Goal: Task Accomplishment & Management: Use online tool/utility

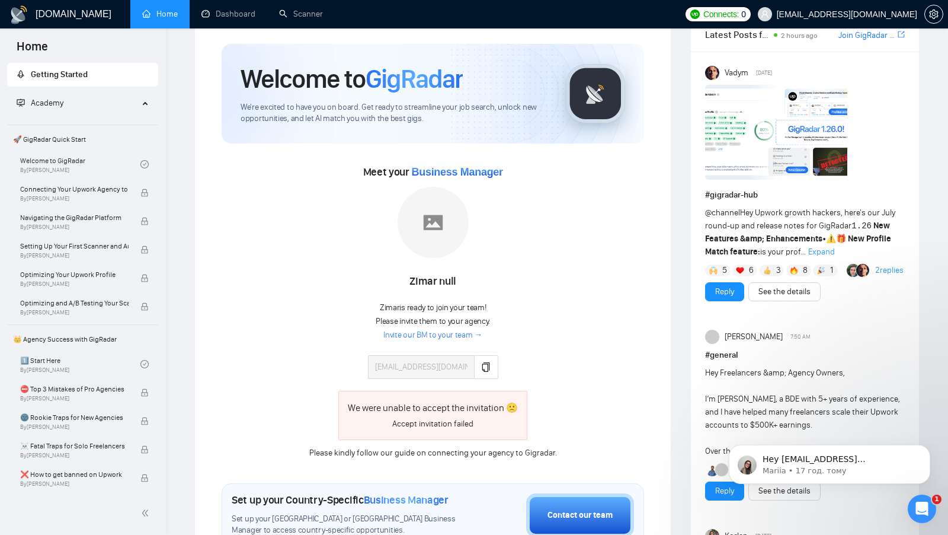
scroll to position [30, 0]
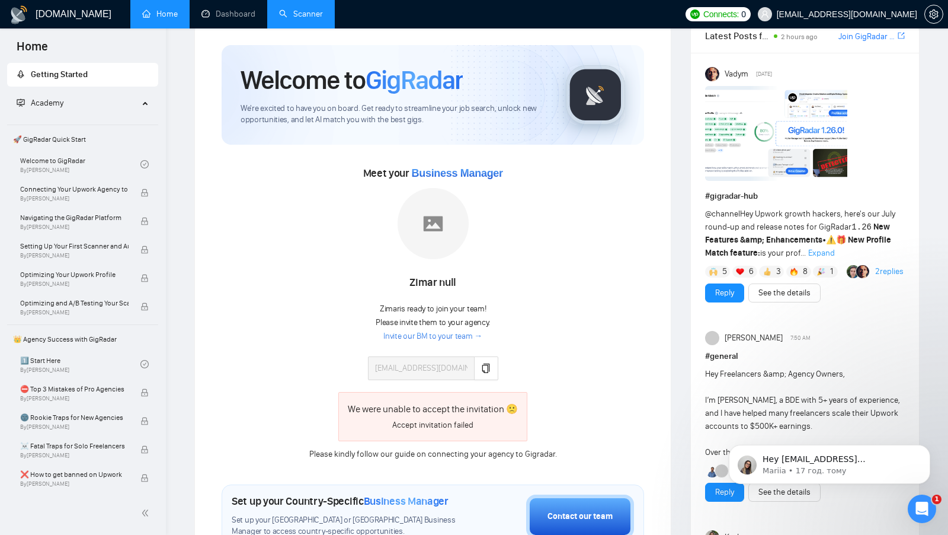
drag, startPoint x: 285, startPoint y: 32, endPoint x: 293, endPoint y: 25, distance: 10.6
click at [285, 32] on div "Welcome to GigRadar We're excited to have you on board. Get ready to streamline…" at bounding box center [432, 481] width 451 height 900
click at [301, 18] on link "Scanner" at bounding box center [301, 14] width 44 height 10
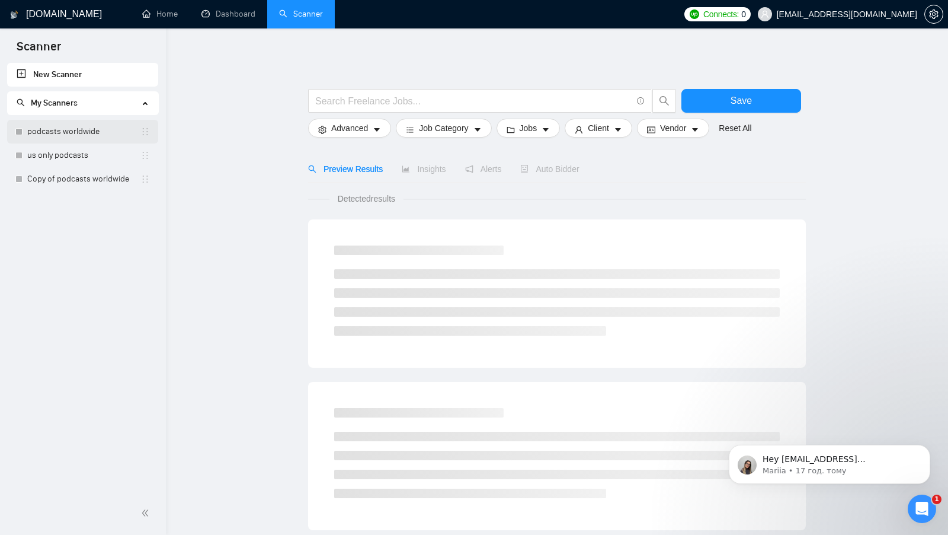
click at [88, 134] on link "podcasts worldwide" at bounding box center [83, 132] width 113 height 24
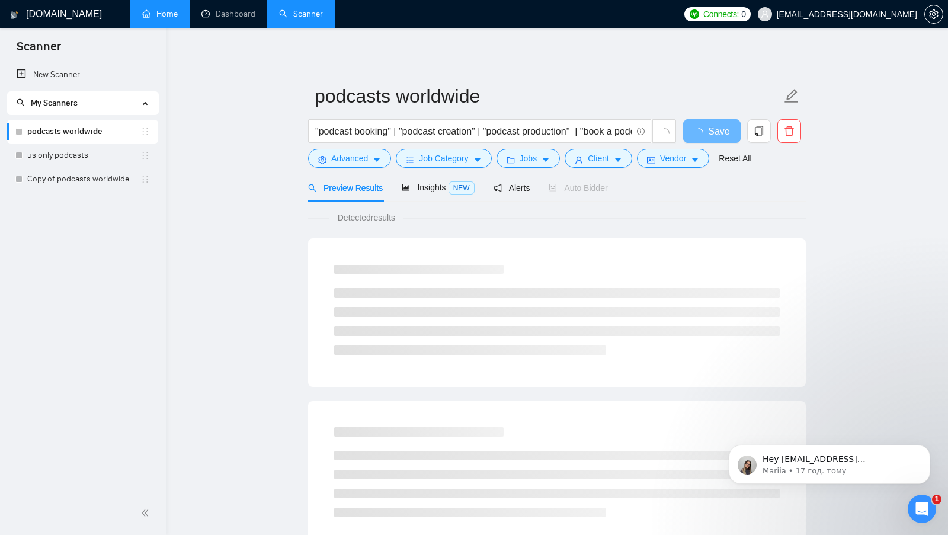
click at [165, 9] on link "Home" at bounding box center [160, 14] width 36 height 10
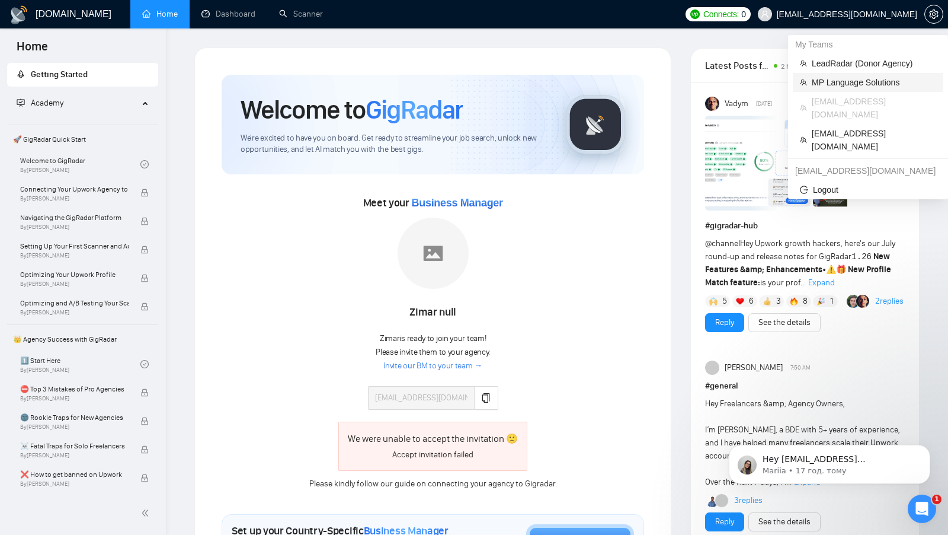
click at [852, 79] on span "MP Language Solutions" at bounding box center [874, 82] width 124 height 13
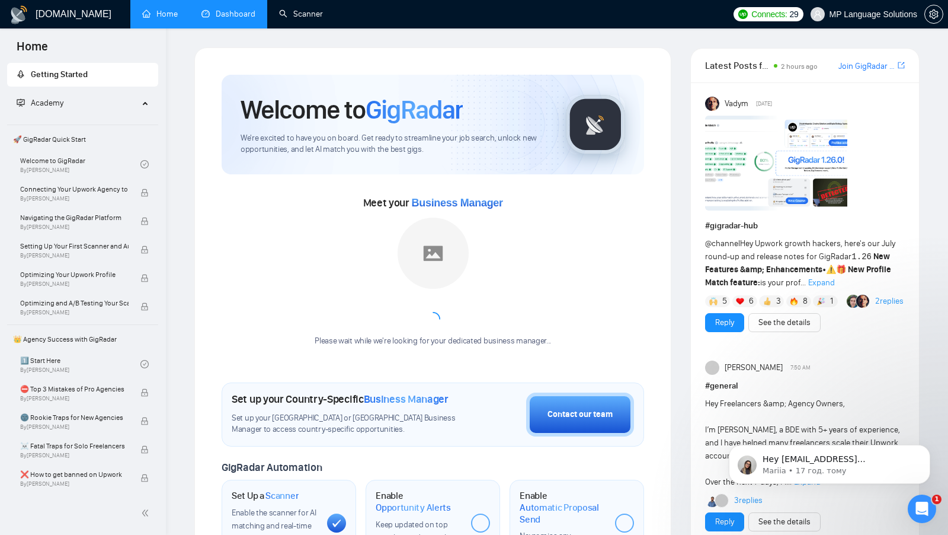
click at [248, 9] on link "Dashboard" at bounding box center [229, 14] width 54 height 10
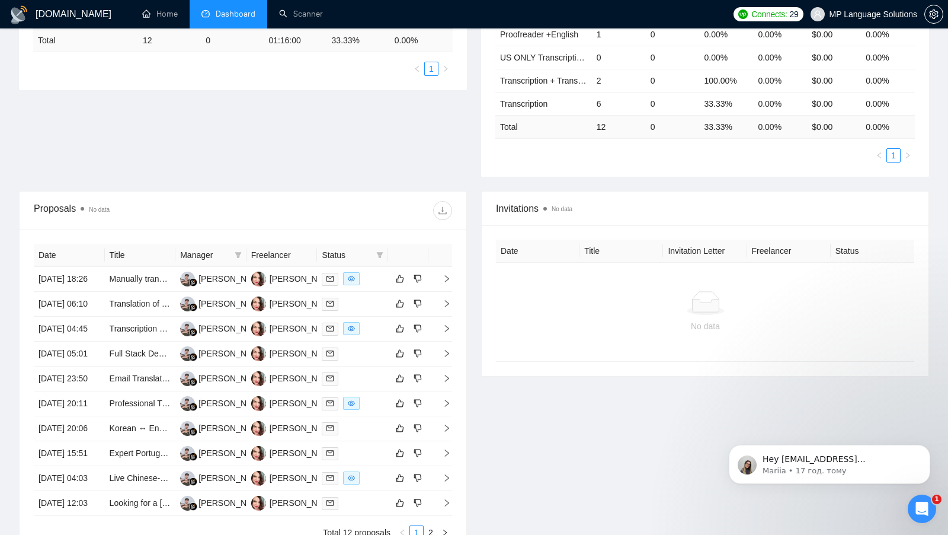
scroll to position [289, 0]
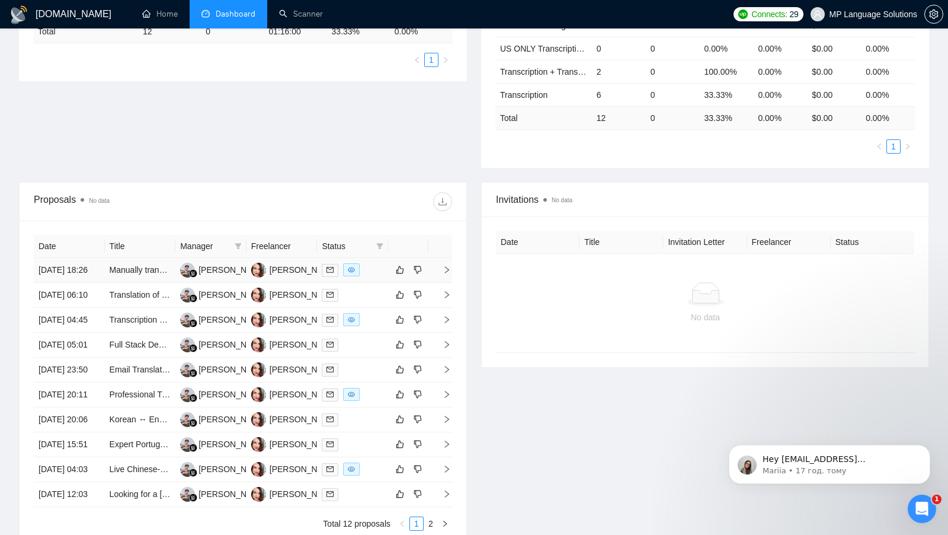
click at [375, 274] on div at bounding box center [353, 270] width 62 height 14
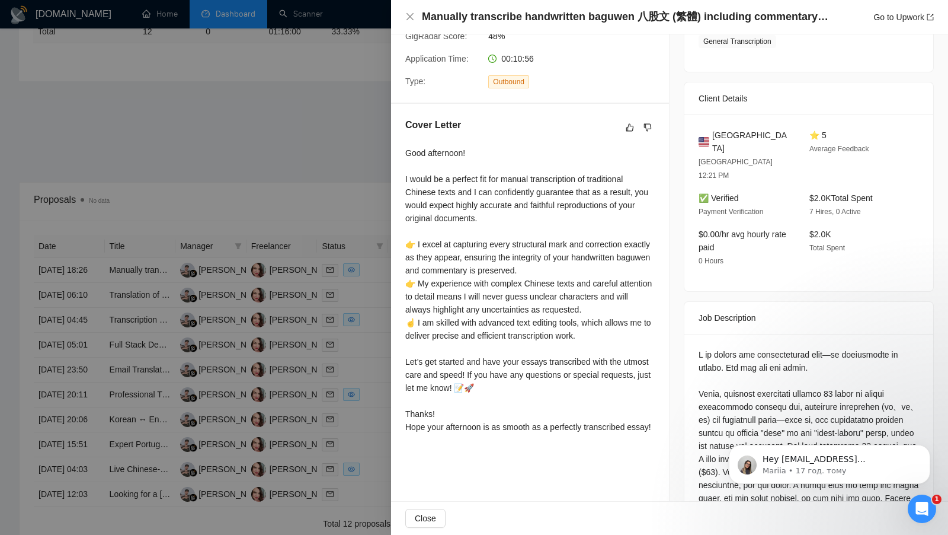
scroll to position [220, 0]
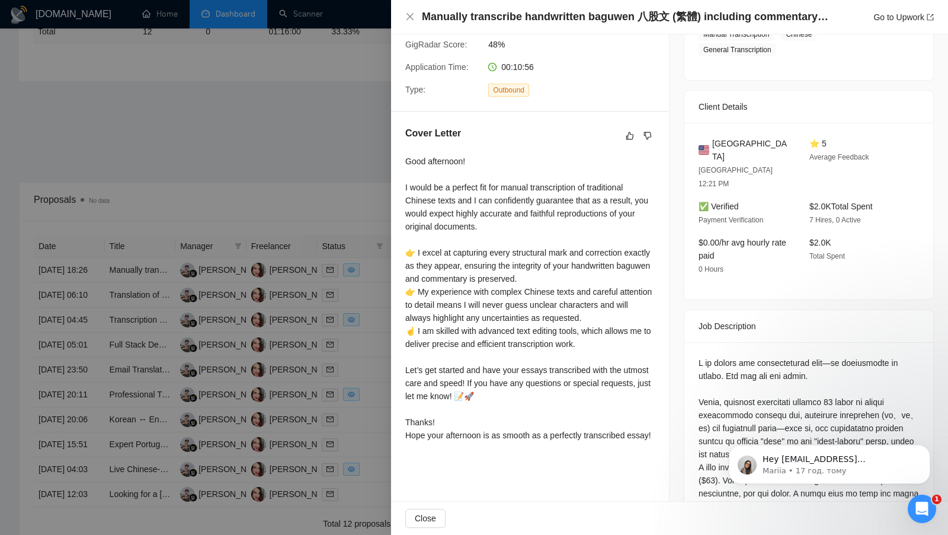
click at [330, 168] on div at bounding box center [474, 267] width 948 height 535
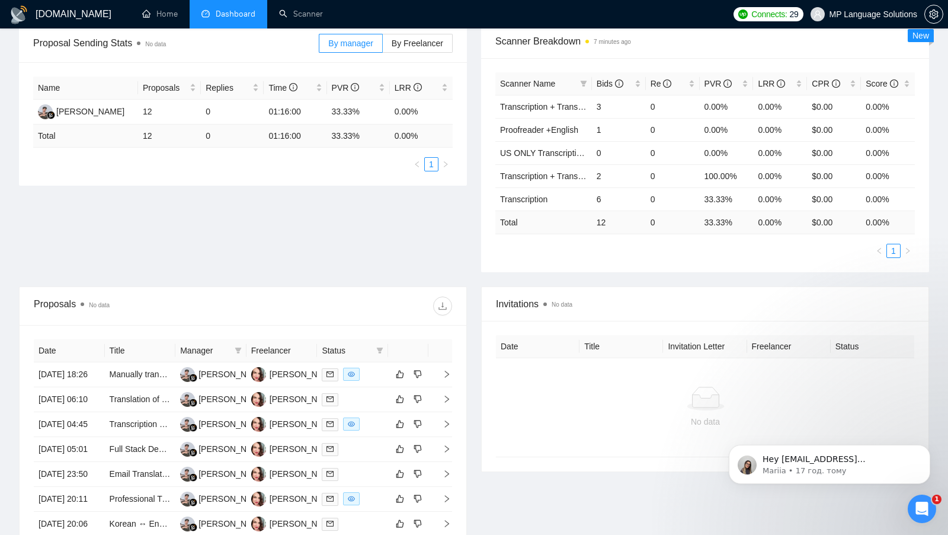
scroll to position [196, 0]
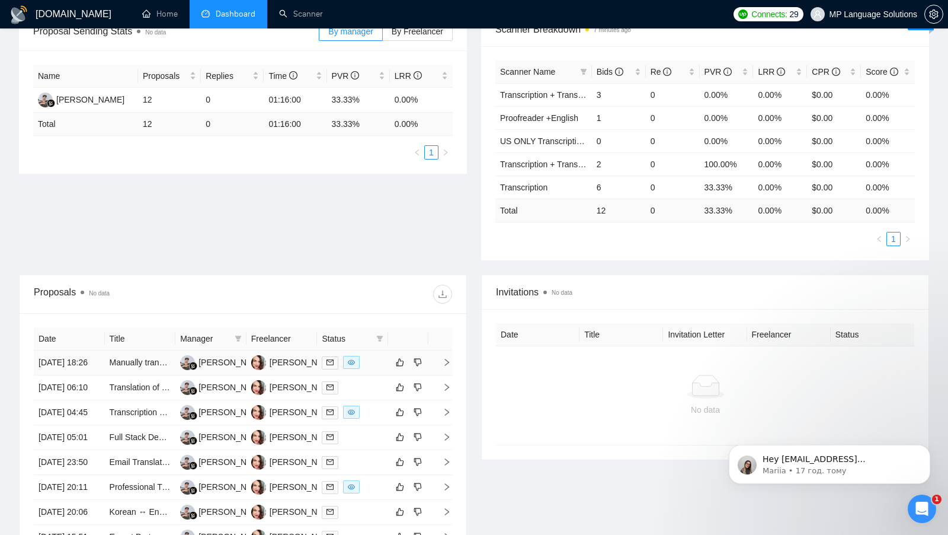
click at [371, 355] on td at bounding box center [352, 362] width 71 height 25
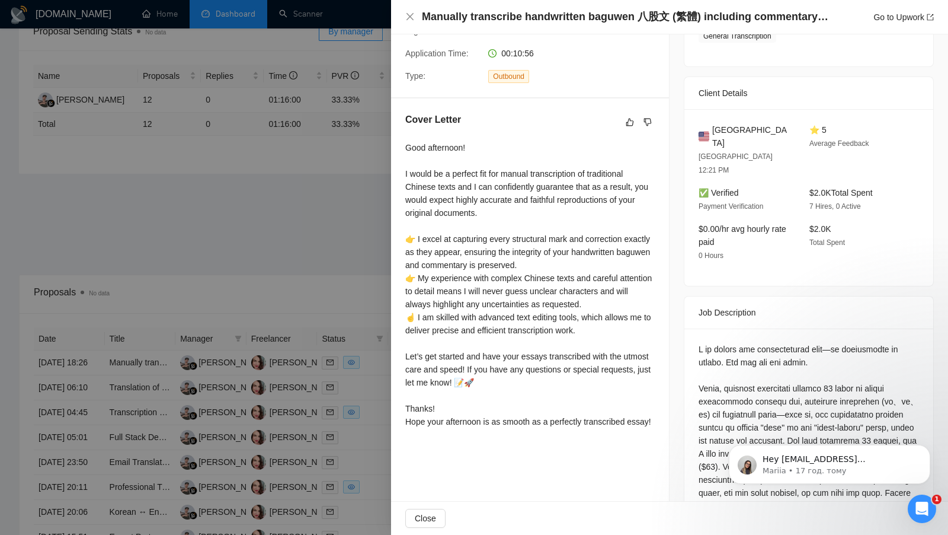
scroll to position [235, 0]
click at [252, 194] on div at bounding box center [474, 267] width 948 height 535
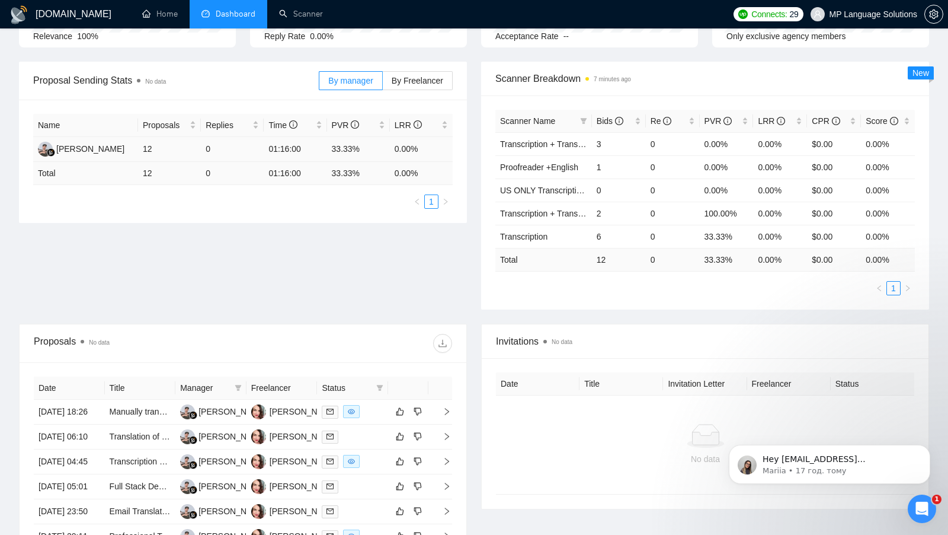
scroll to position [105, 0]
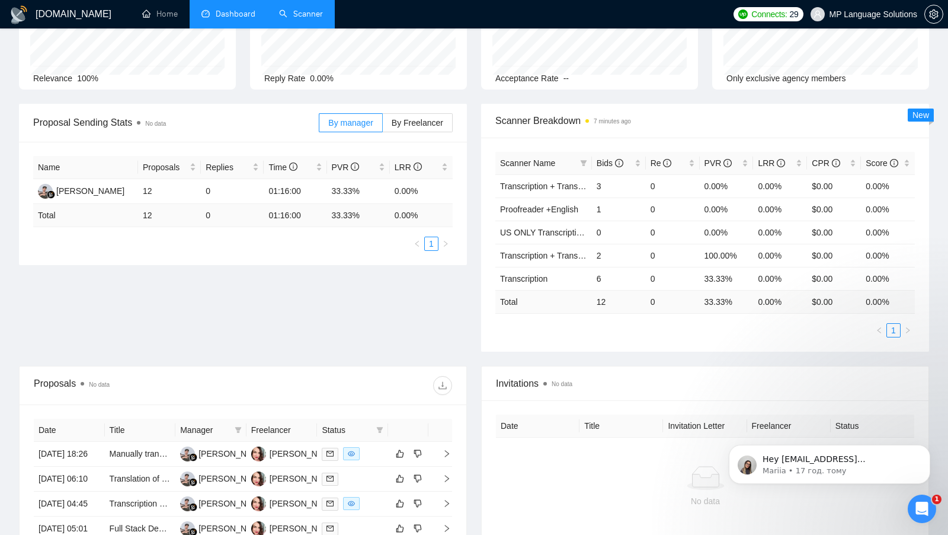
click at [307, 19] on link "Scanner" at bounding box center [301, 14] width 44 height 10
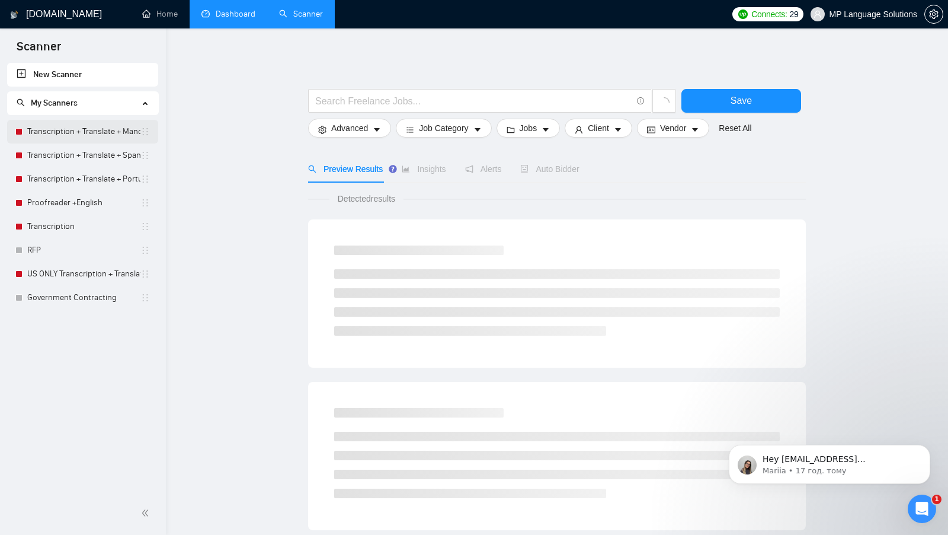
click at [84, 127] on link "Transcription + Translate + Mandarin + AI template" at bounding box center [83, 132] width 113 height 24
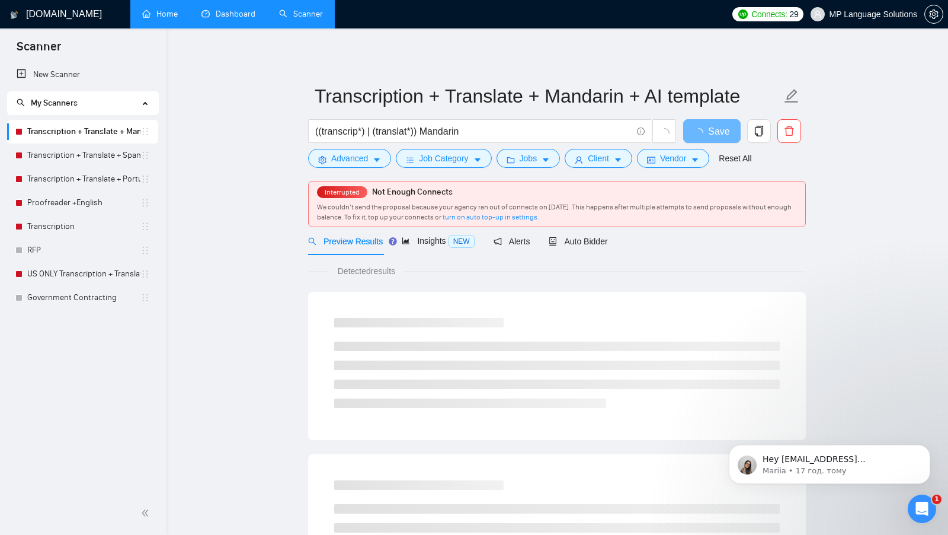
click at [167, 9] on link "Home" at bounding box center [160, 14] width 36 height 10
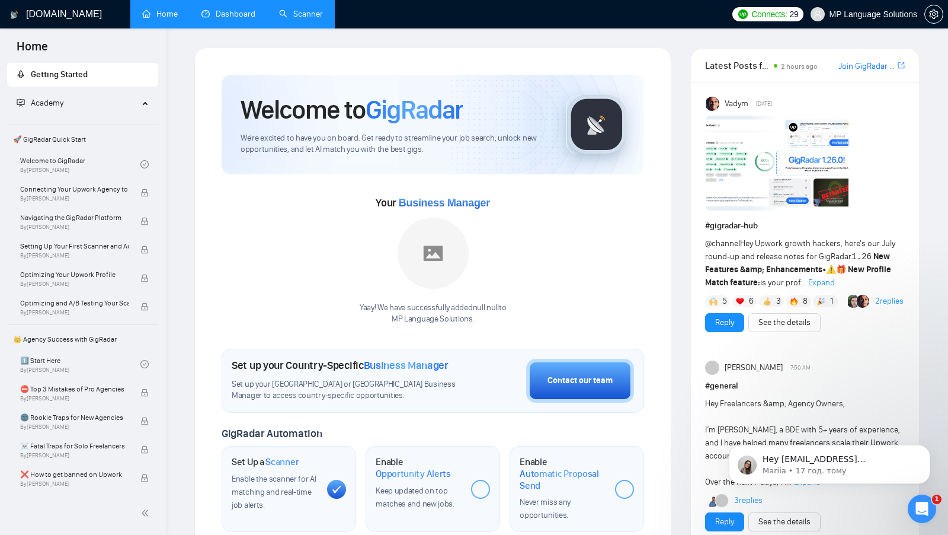
click at [205, 64] on div "Welcome to GigRadar We're excited to have you on board. Get ready to streamline…" at bounding box center [432, 428] width 477 height 762
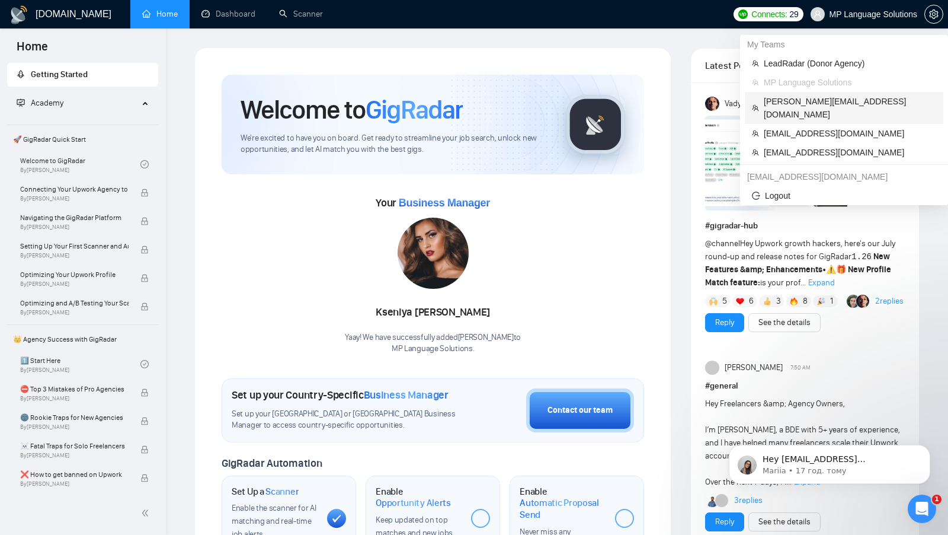
click at [850, 100] on span "[PERSON_NAME][EMAIL_ADDRESS][DOMAIN_NAME]" at bounding box center [850, 108] width 172 height 26
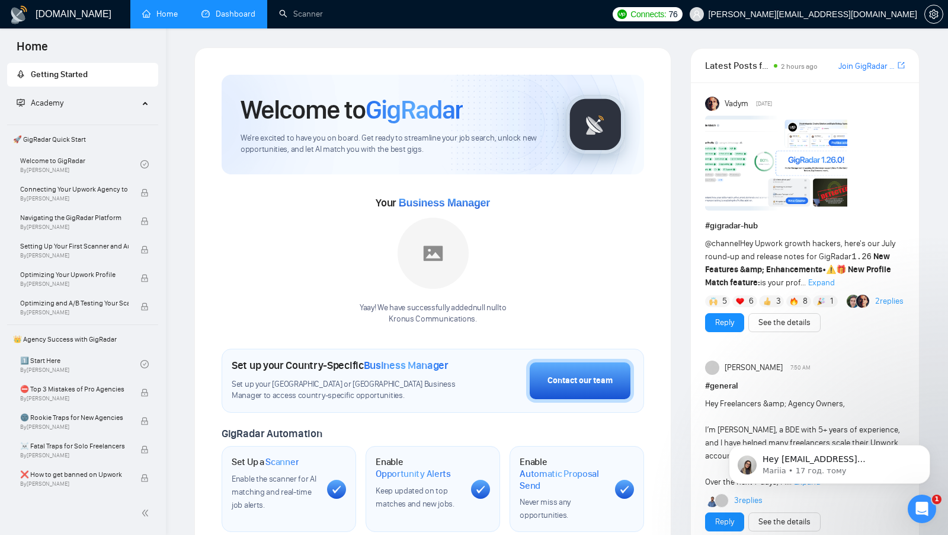
click at [228, 28] on li "Dashboard" at bounding box center [229, 14] width 78 height 28
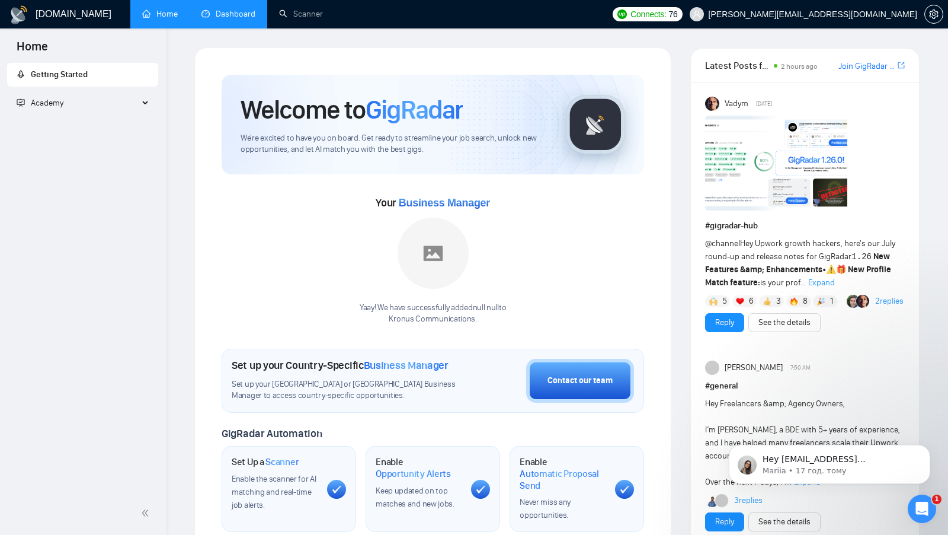
click at [228, 19] on link "Dashboard" at bounding box center [229, 14] width 54 height 10
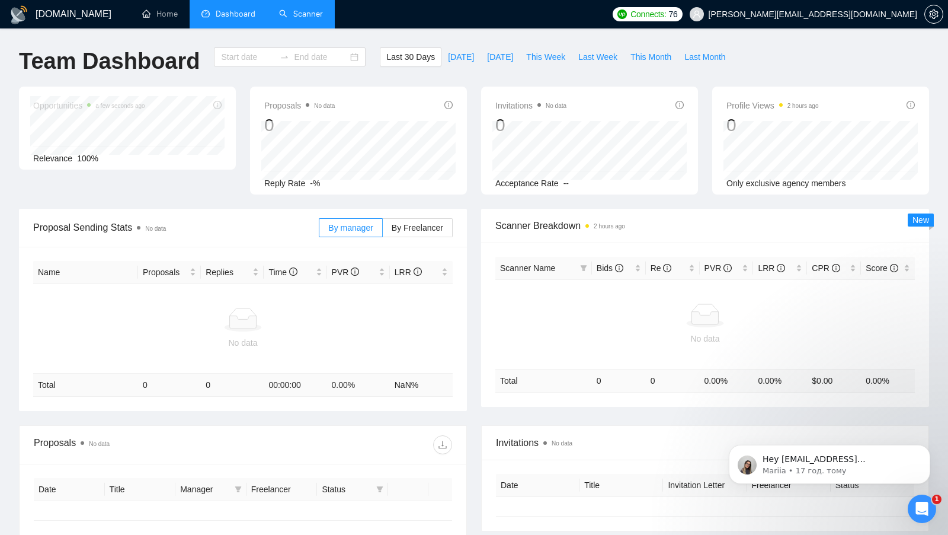
type input "[DATE]"
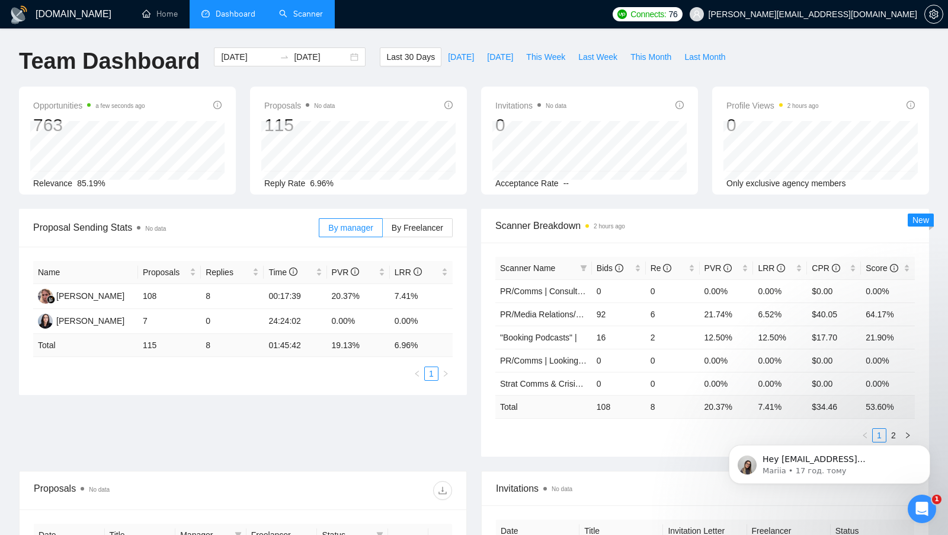
click at [288, 19] on link "Scanner" at bounding box center [301, 14] width 44 height 10
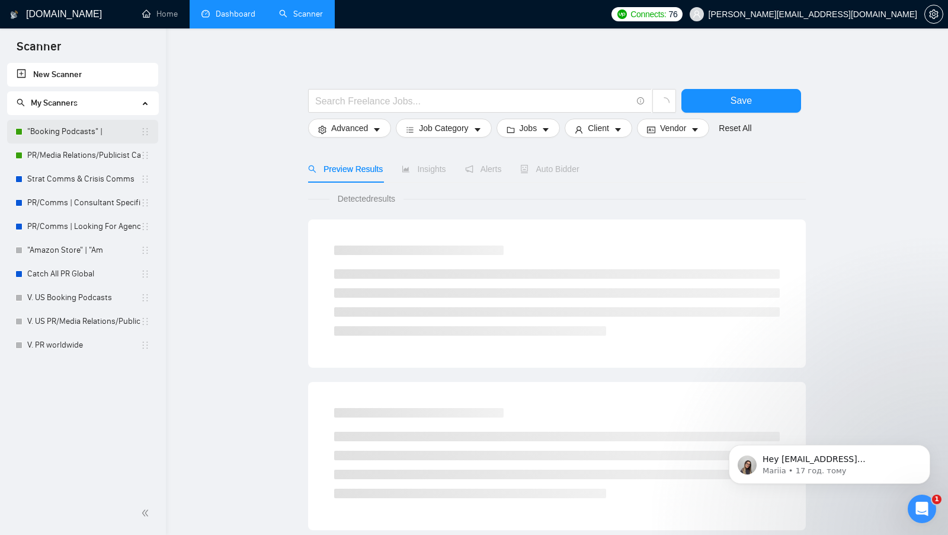
click at [78, 132] on link ""Booking Podcasts" |" at bounding box center [83, 132] width 113 height 24
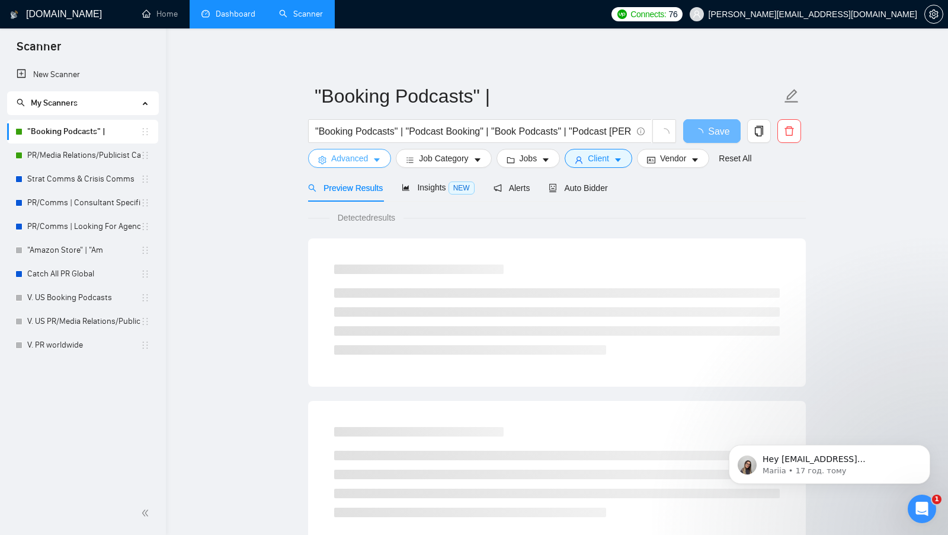
click at [360, 156] on span "Advanced" at bounding box center [349, 158] width 37 height 13
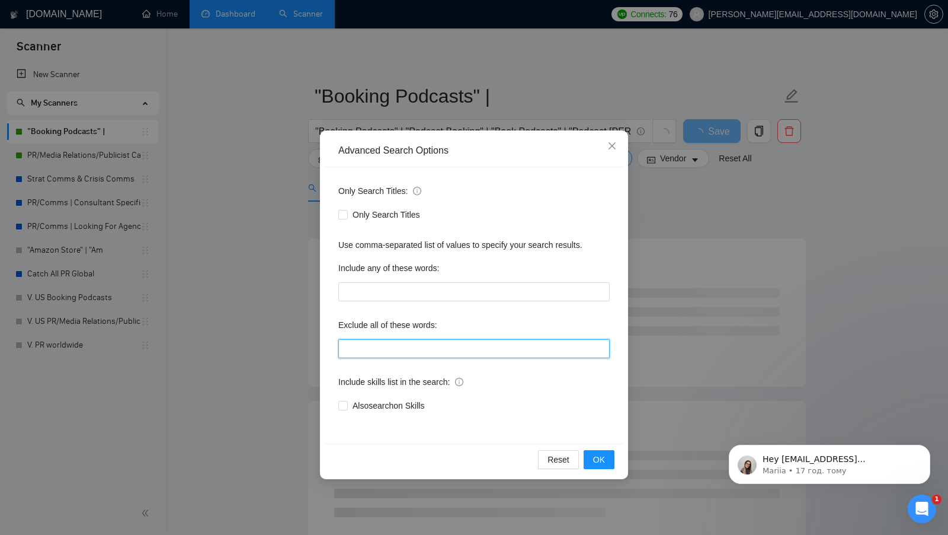
click at [468, 341] on input "text" at bounding box center [473, 348] width 271 height 19
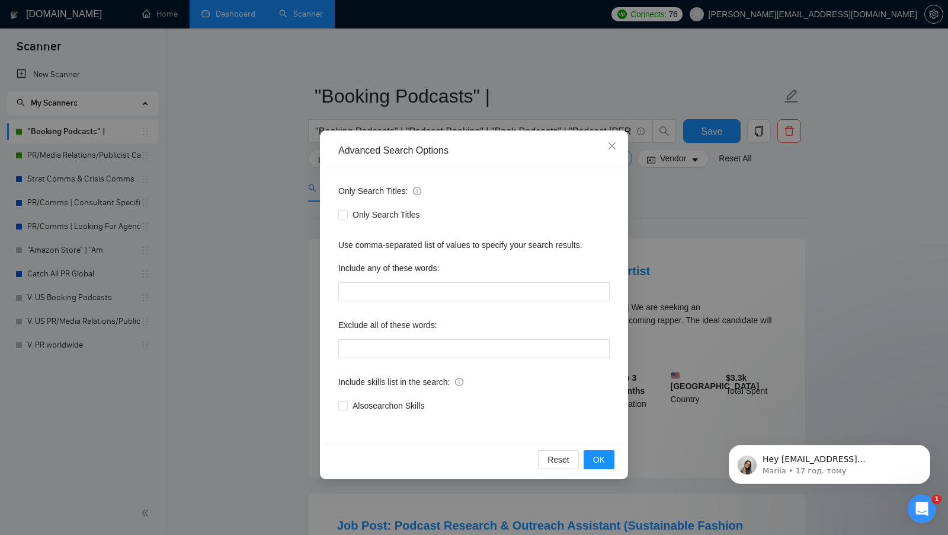
click at [695, 285] on div "Advanced Search Options Only Search Titles: Only Search Titles Use comma-separa…" at bounding box center [474, 267] width 948 height 535
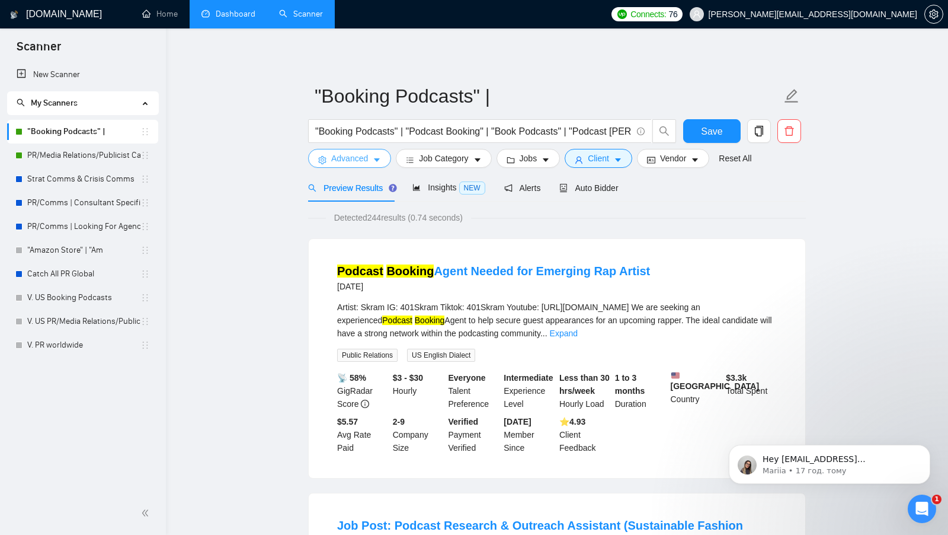
click at [366, 159] on span "Advanced" at bounding box center [349, 158] width 37 height 13
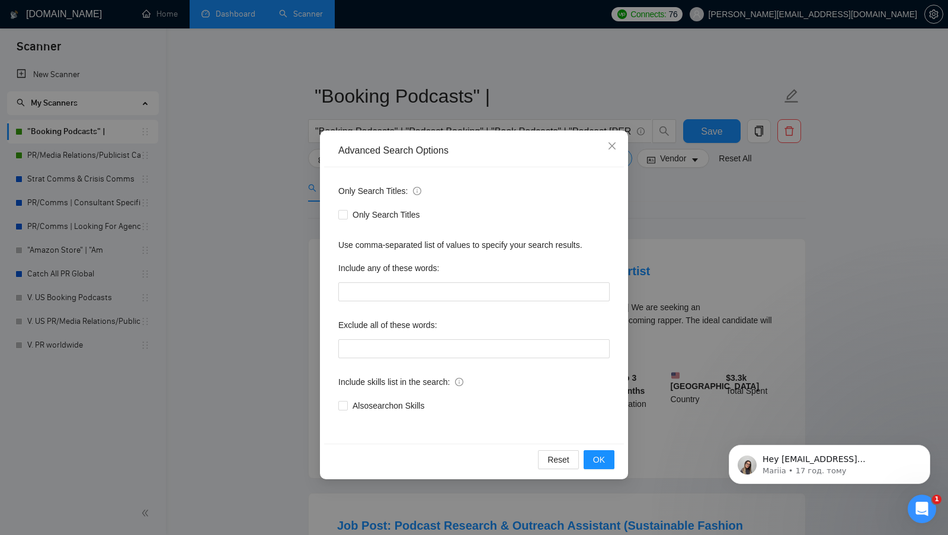
click at [406, 362] on div "Only Search Titles: Only Search Titles Use comma-separated list of values to sp…" at bounding box center [474, 305] width 300 height 276
click at [408, 362] on div "Only Search Titles: Only Search Titles Use comma-separated list of values to sp…" at bounding box center [474, 305] width 300 height 276
click at [416, 352] on input "text" at bounding box center [473, 348] width 271 height 19
click at [413, 350] on input "sales* , "pr firm", trust relationship"" at bounding box center [473, 348] width 271 height 19
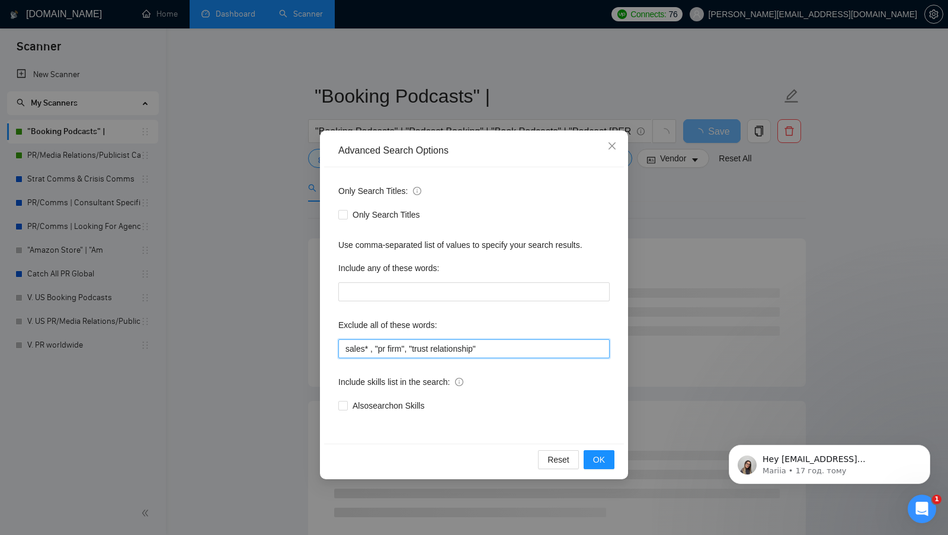
type input "sales* , "pr firm", "trust relationship""
click at [592, 446] on div "Reset OK" at bounding box center [474, 458] width 300 height 31
click at [590, 452] on button "OK" at bounding box center [599, 459] width 31 height 19
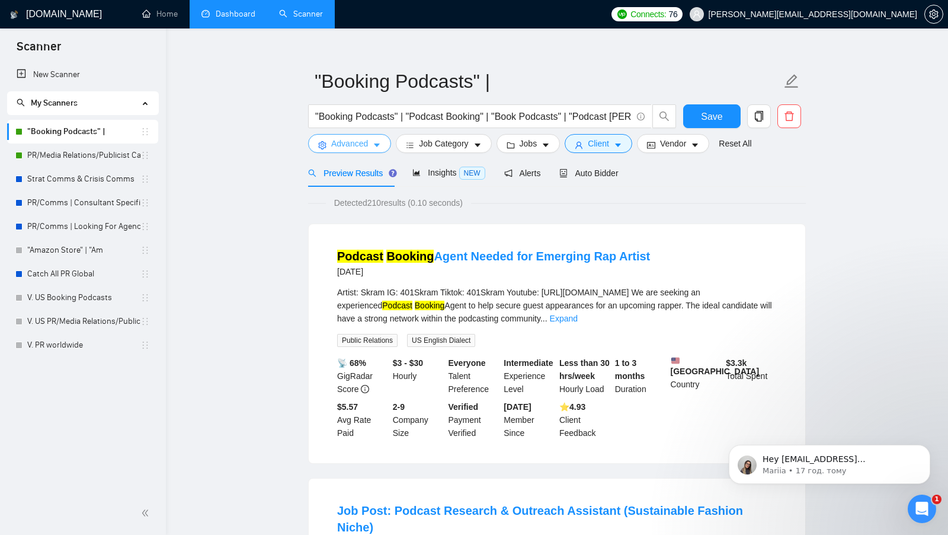
scroll to position [4, 0]
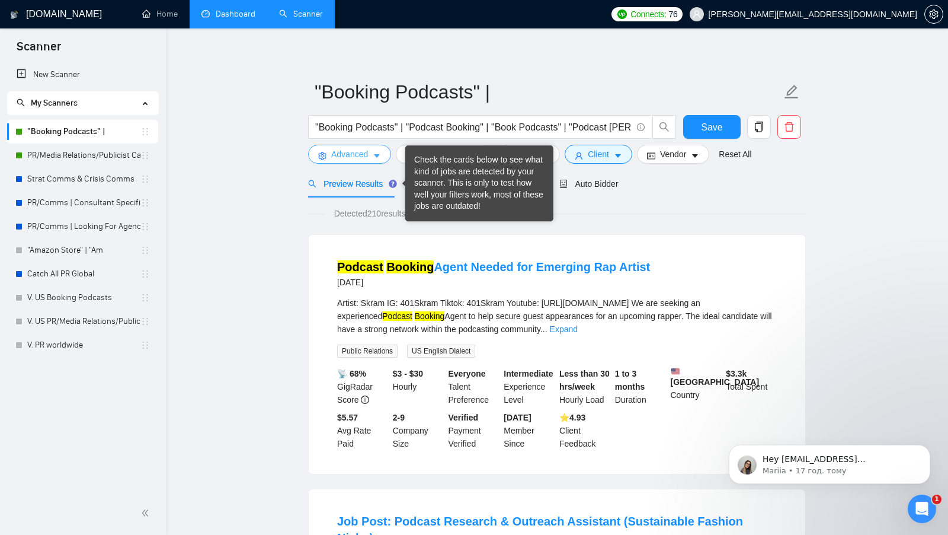
click at [361, 159] on span "Advanced" at bounding box center [349, 154] width 37 height 13
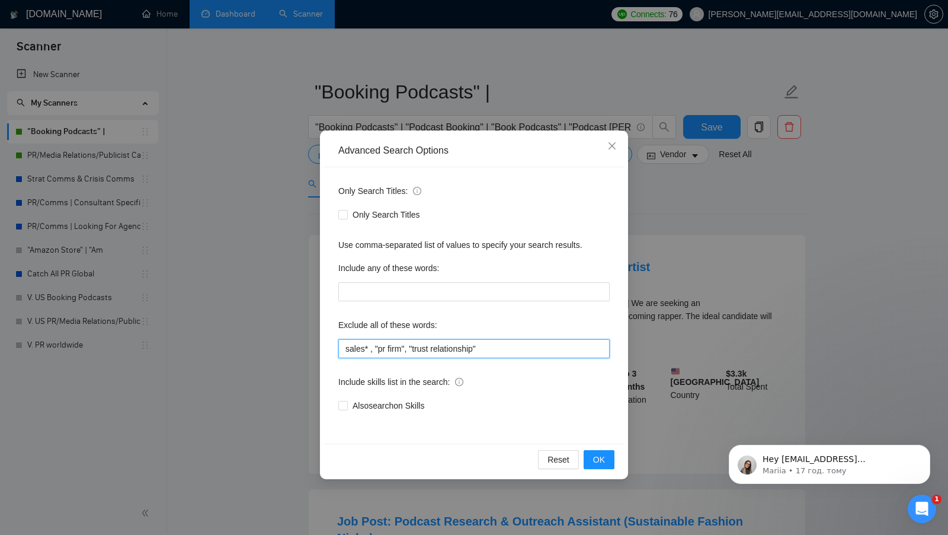
click at [420, 345] on input "sales* , "pr firm", "trust relationship"" at bounding box center [473, 348] width 271 height 19
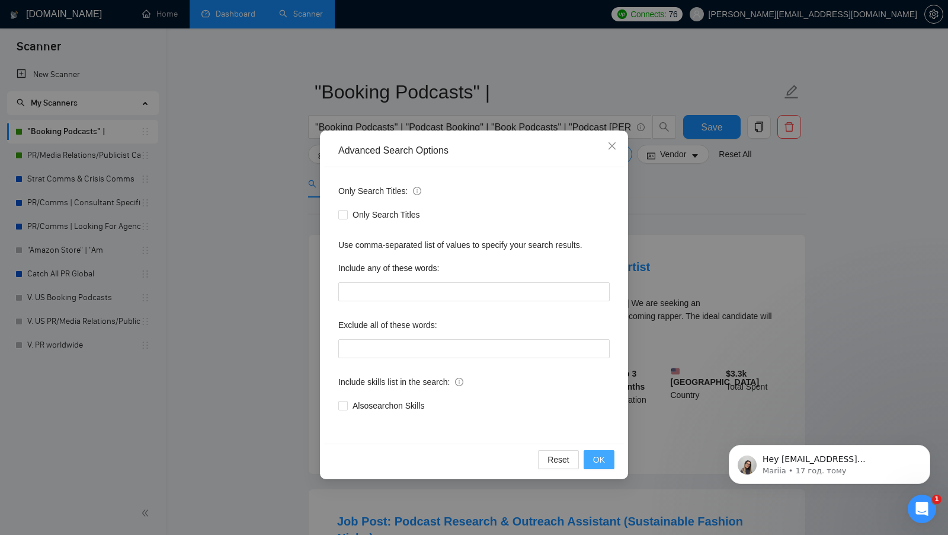
click at [600, 463] on span "OK" at bounding box center [599, 459] width 12 height 13
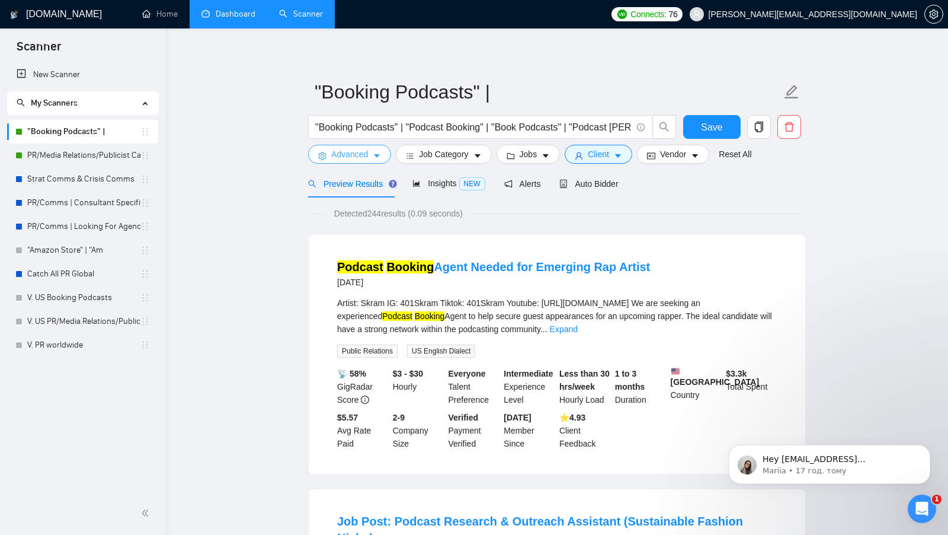
click at [347, 155] on span "Advanced" at bounding box center [349, 154] width 37 height 13
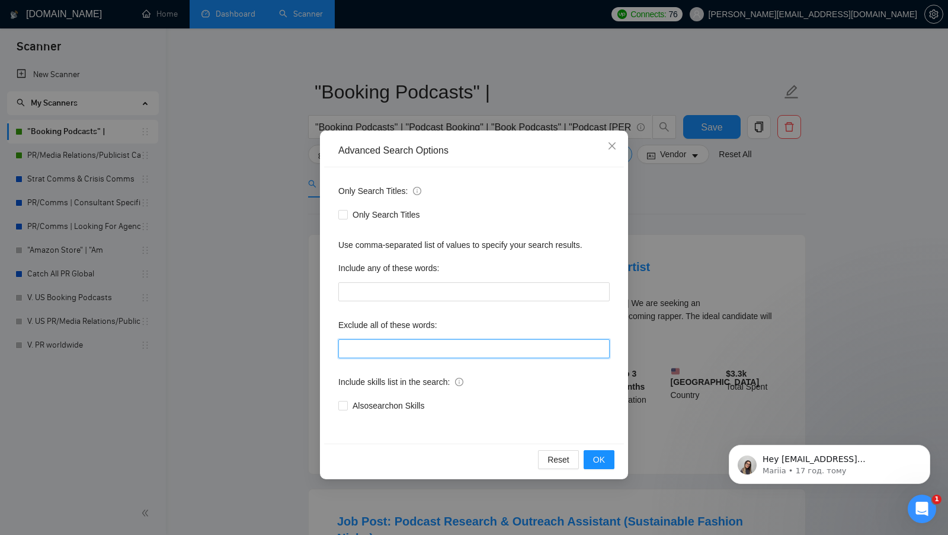
click at [400, 352] on input "text" at bounding box center [473, 348] width 271 height 19
paste input "sales* , "pr firm", "trust relationship""
type input "sales* , "pr firm", "trust relationship""
click at [596, 458] on span "OK" at bounding box center [599, 459] width 12 height 13
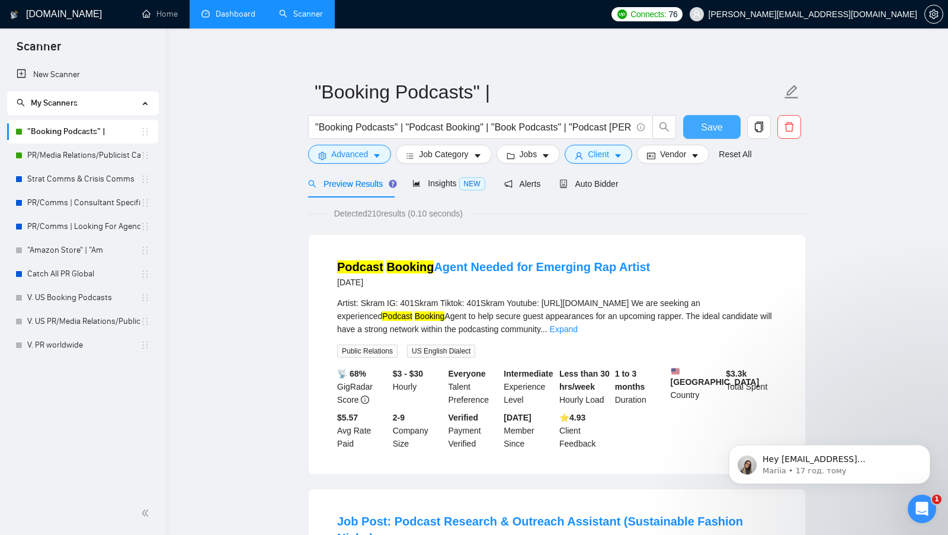
click at [711, 125] on span "Save" at bounding box center [711, 127] width 21 height 15
click at [78, 154] on link "PR/Media Relations/Publicist Catch USA" at bounding box center [83, 155] width 113 height 24
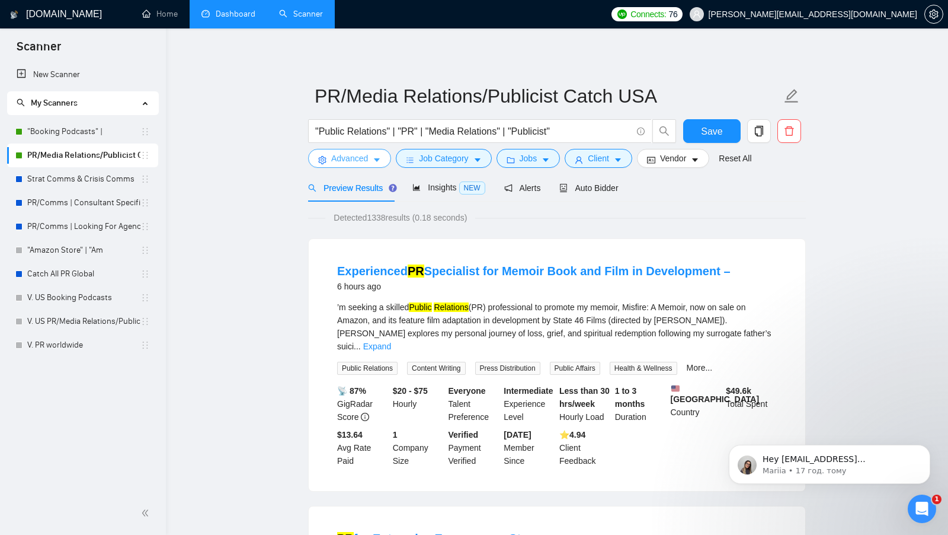
click at [381, 159] on icon "caret-down" at bounding box center [377, 160] width 8 height 8
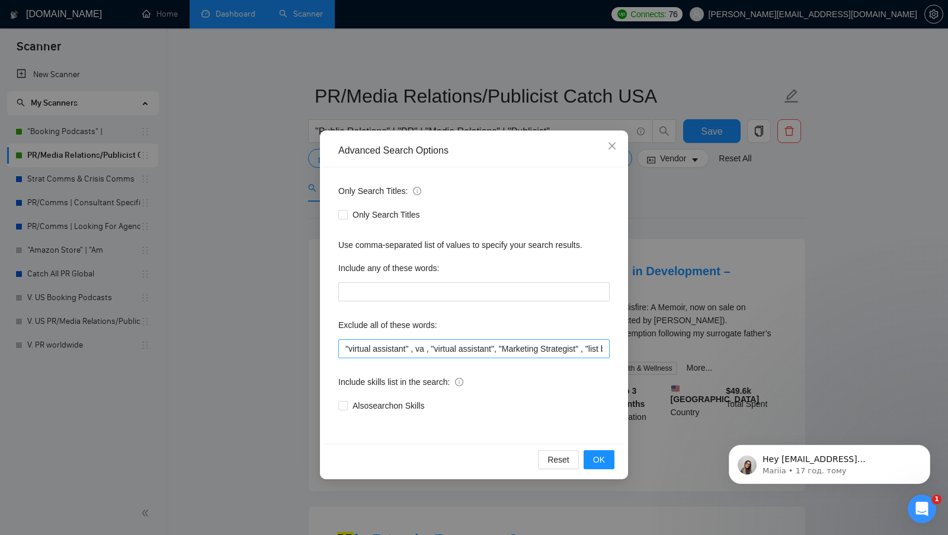
scroll to position [0, 132]
click at [603, 349] on input ""virtual assistant" , va , "virtual assistant", "Marketing Strategist" , "list …" at bounding box center [473, 348] width 271 height 19
paste input "sales* , "pr firm", "trust relationship""
click at [572, 350] on input ""virtual assistant" , va , "virtual assistant", "Marketing Strategist" , "list …" at bounding box center [473, 348] width 271 height 19
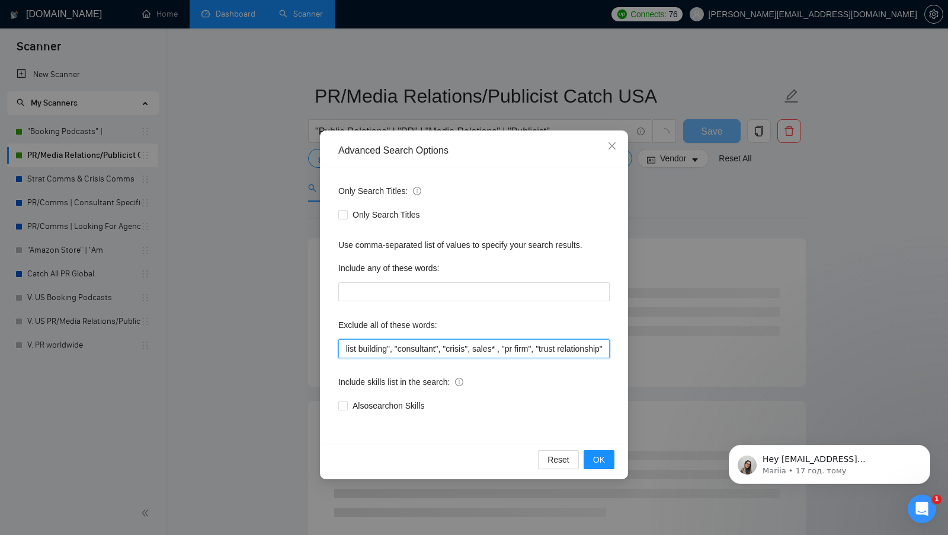
click at [572, 350] on input ""virtual assistant" , va , "virtual assistant", "Marketing Strategist" , "list …" at bounding box center [473, 348] width 271 height 19
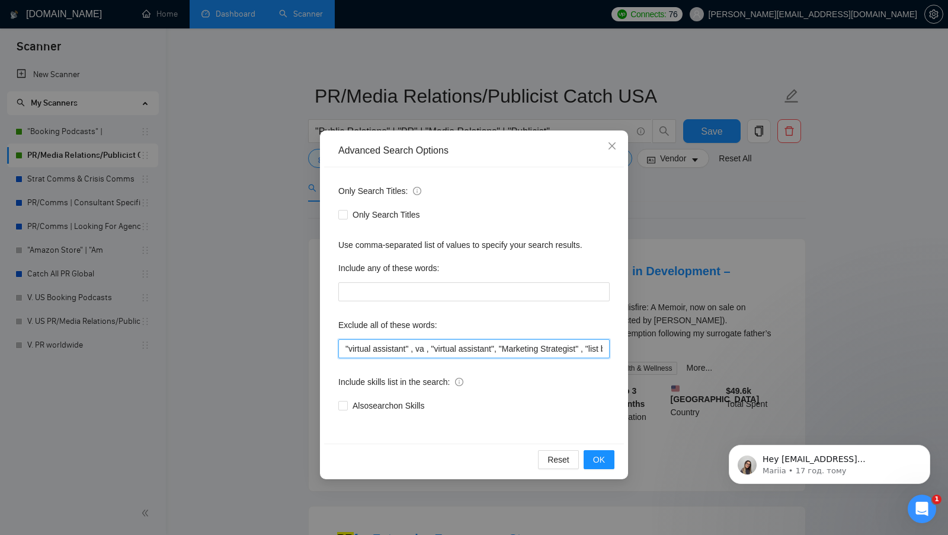
click at [570, 348] on input ""virtual assistant" , va , "virtual assistant", "Marketing Strategist" , "list …" at bounding box center [473, 348] width 271 height 19
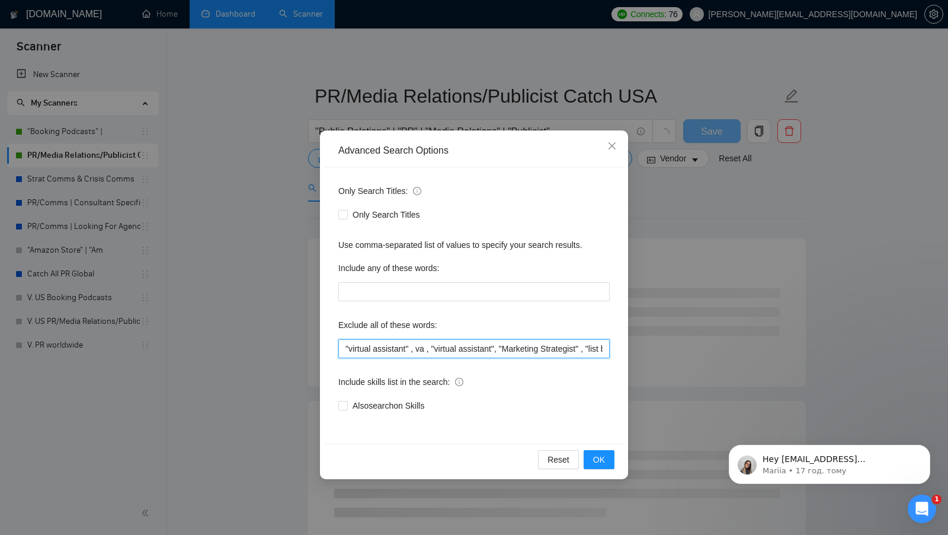
click at [570, 348] on input ""virtual assistant" , va , "virtual assistant", "Marketing Strategist" , "list …" at bounding box center [473, 348] width 271 height 19
type input ""virtual assistant" , va , "virtual assistant", "Marketing Strategist" , "list …"
click at [601, 453] on span "OK" at bounding box center [599, 459] width 12 height 13
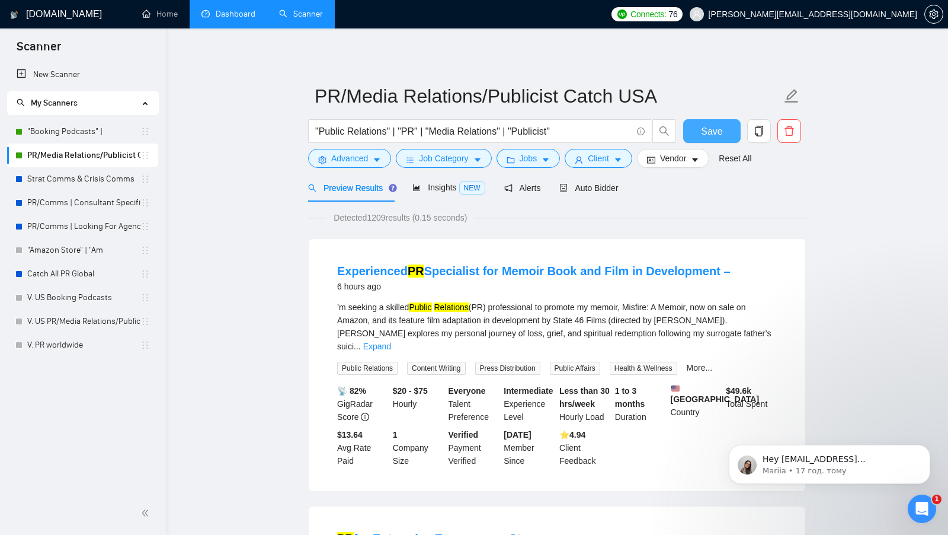
click at [730, 136] on button "Save" at bounding box center [711, 131] width 57 height 24
click at [94, 126] on link ""Booking Podcasts" |" at bounding box center [83, 132] width 113 height 24
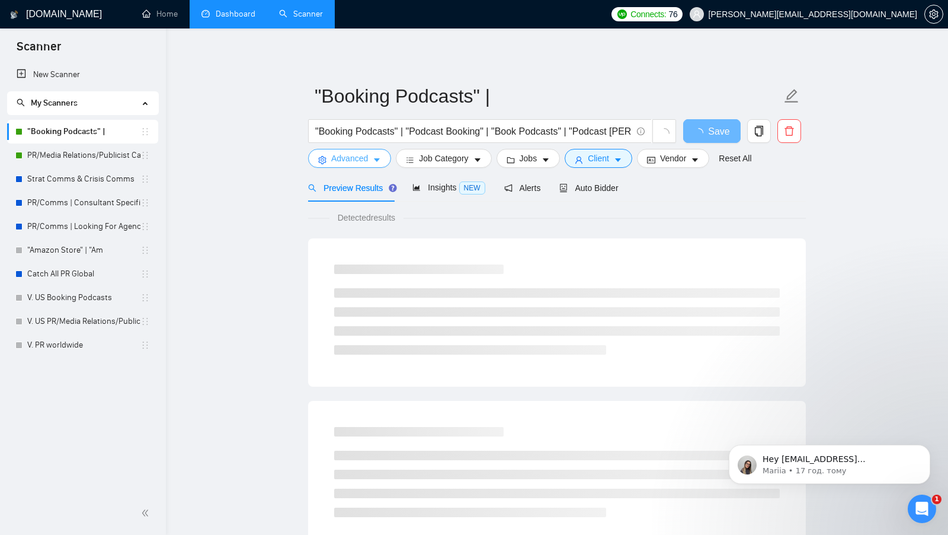
click at [366, 164] on span "Advanced" at bounding box center [349, 158] width 37 height 13
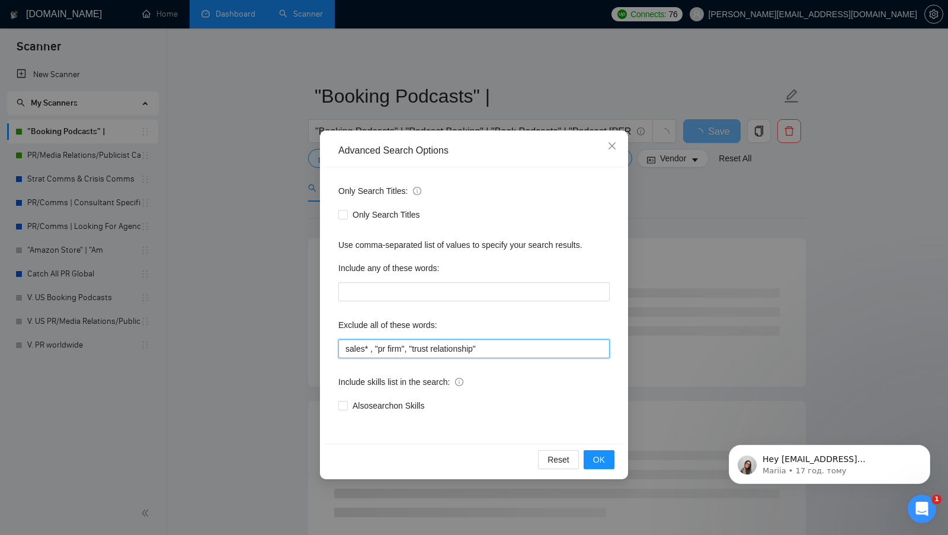
click at [509, 352] on input "sales* , "pr firm", "trust relationship"" at bounding box center [473, 348] width 271 height 19
paste input ""virtual assistant" , va , "virtual assistant", "Marketing Strategist" , "list …"
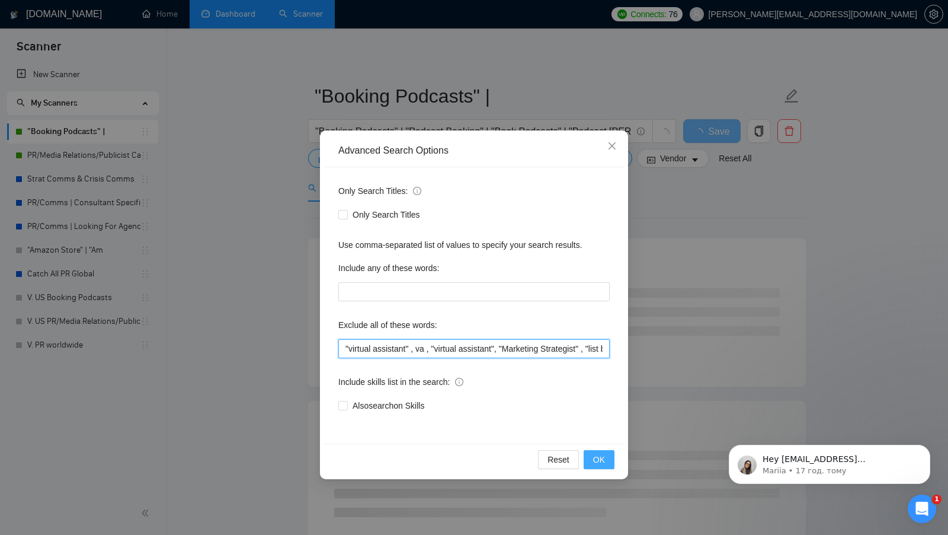
type input ""virtual assistant" , va , "virtual assistant", "Marketing Strategist" , "list …"
click at [595, 455] on span "OK" at bounding box center [599, 459] width 12 height 13
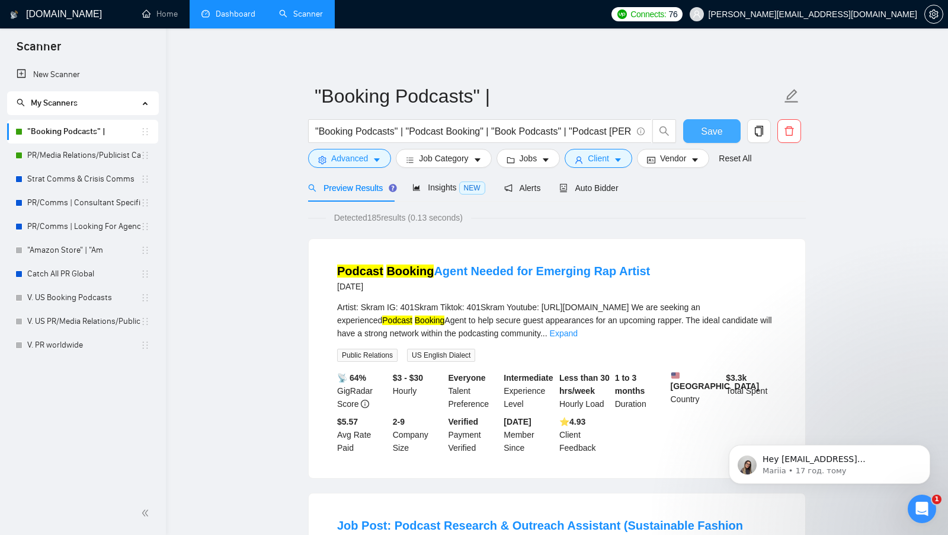
click at [694, 133] on button "Save" at bounding box center [711, 131] width 57 height 24
click at [85, 305] on link "V. US Booking Podcasts" at bounding box center [83, 298] width 113 height 24
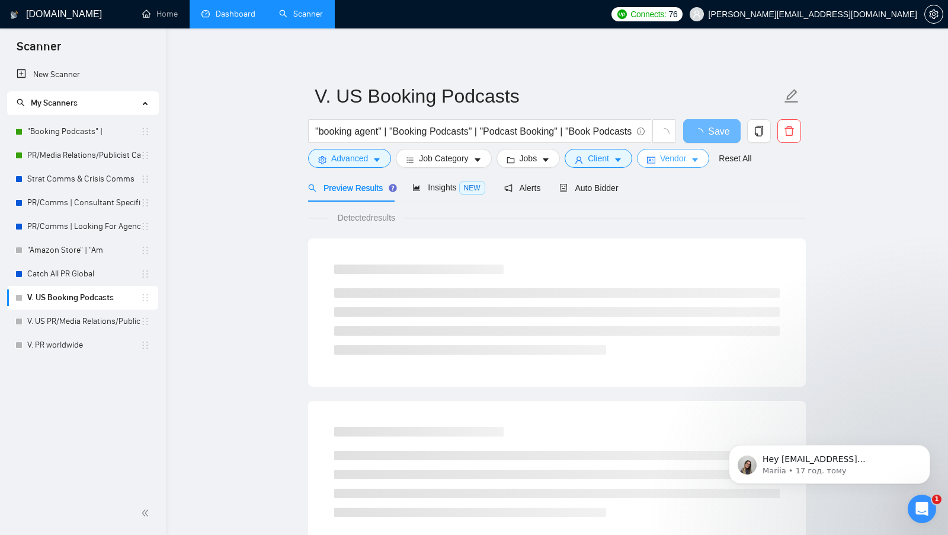
click at [666, 164] on span "Vendor" at bounding box center [673, 158] width 26 height 13
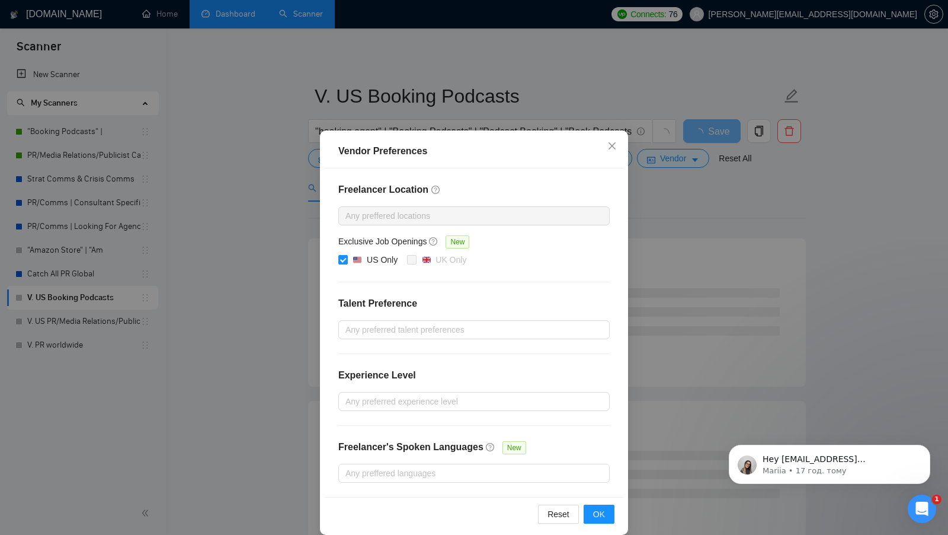
click at [681, 198] on div "Vendor Preferences Freelancer Location Any preffered locations Exclusive Job Op…" at bounding box center [474, 267] width 948 height 535
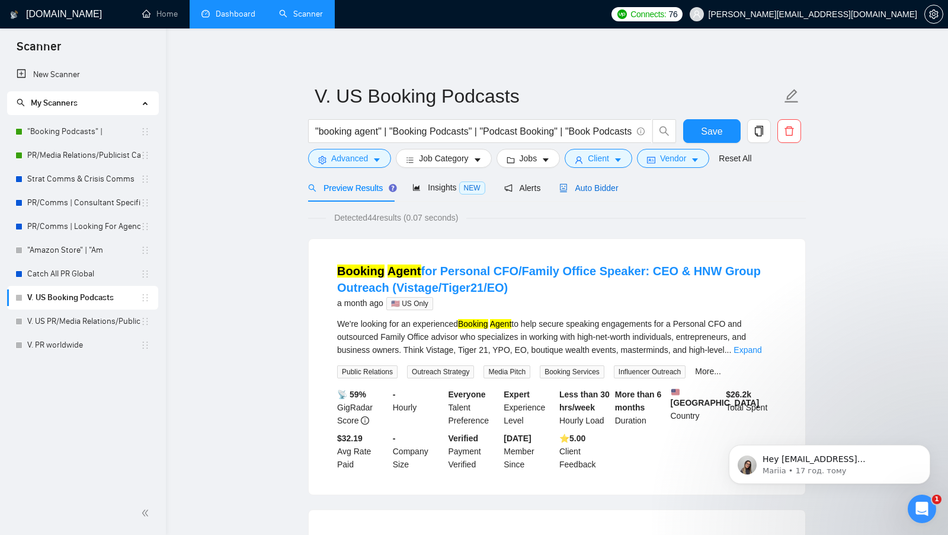
click at [608, 191] on span "Auto Bidder" at bounding box center [589, 187] width 59 height 9
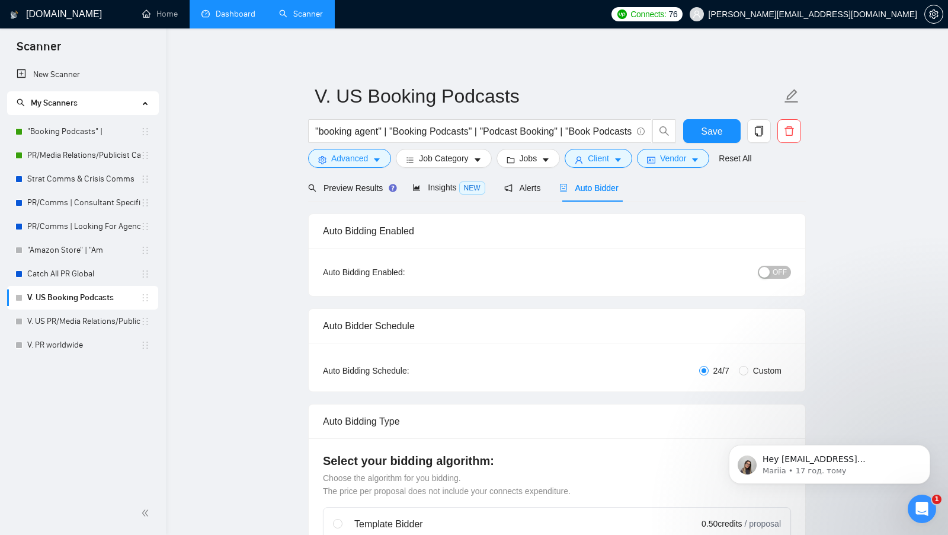
click at [769, 267] on div "button" at bounding box center [764, 272] width 11 height 11
click at [711, 131] on span "Save" at bounding box center [711, 131] width 21 height 15
click at [368, 192] on div "Preview Results" at bounding box center [350, 187] width 85 height 13
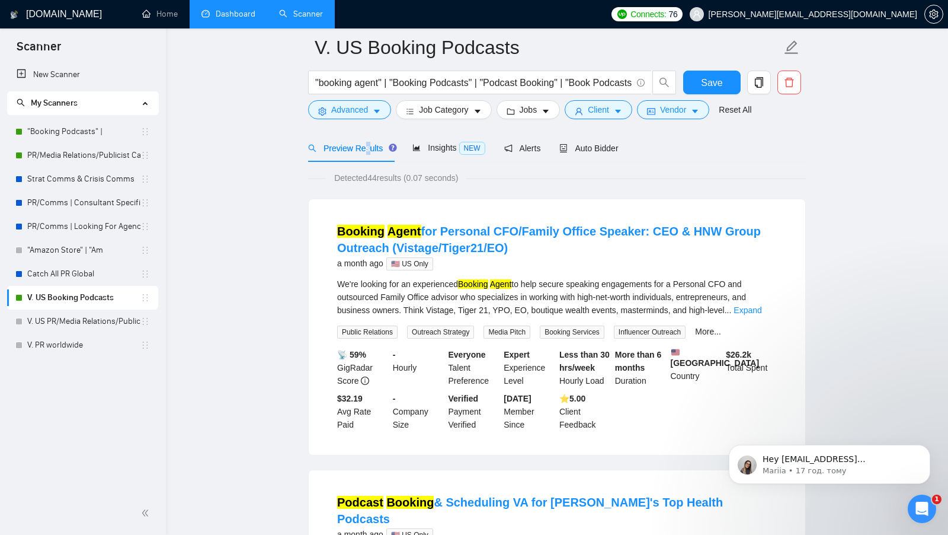
scroll to position [119, 0]
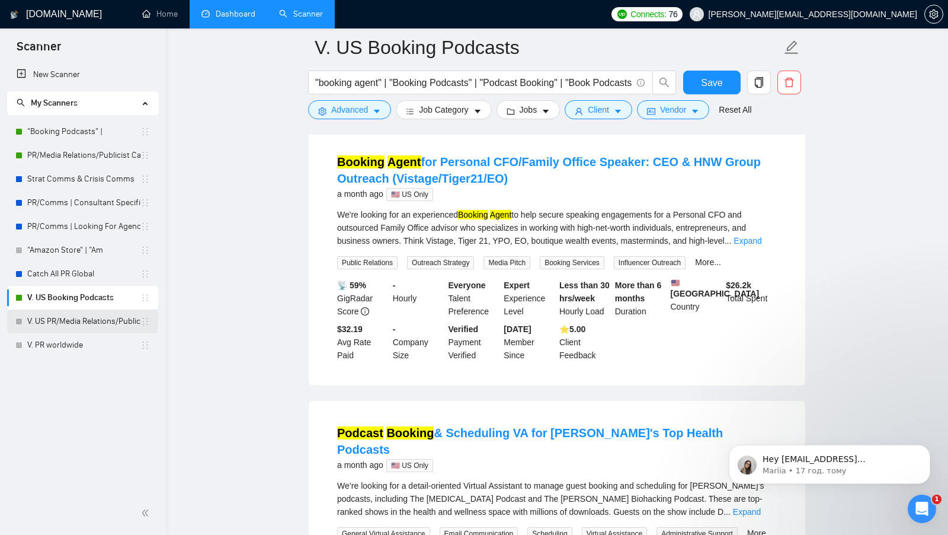
click at [68, 319] on link "V. US PR/Media Relations/Publicist Catch" at bounding box center [83, 321] width 113 height 24
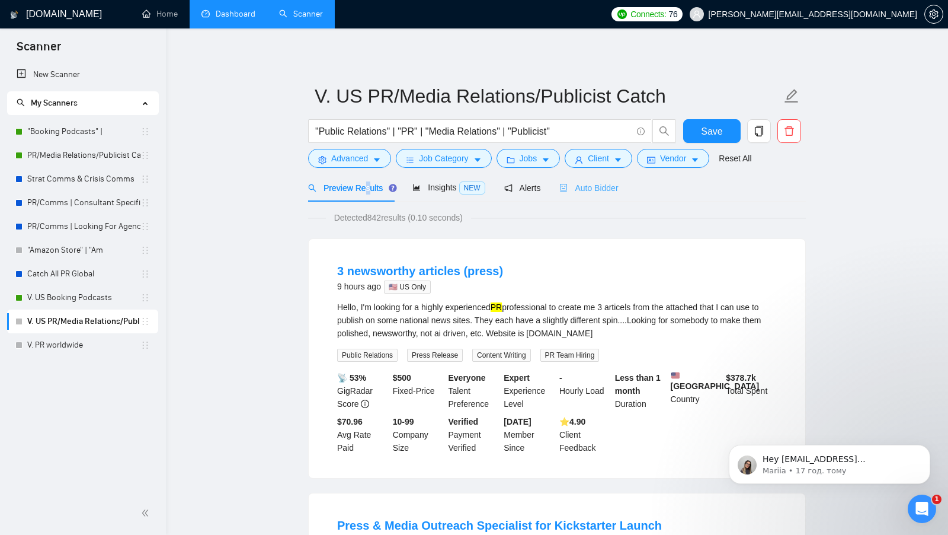
click at [587, 180] on div "Auto Bidder" at bounding box center [589, 188] width 59 height 28
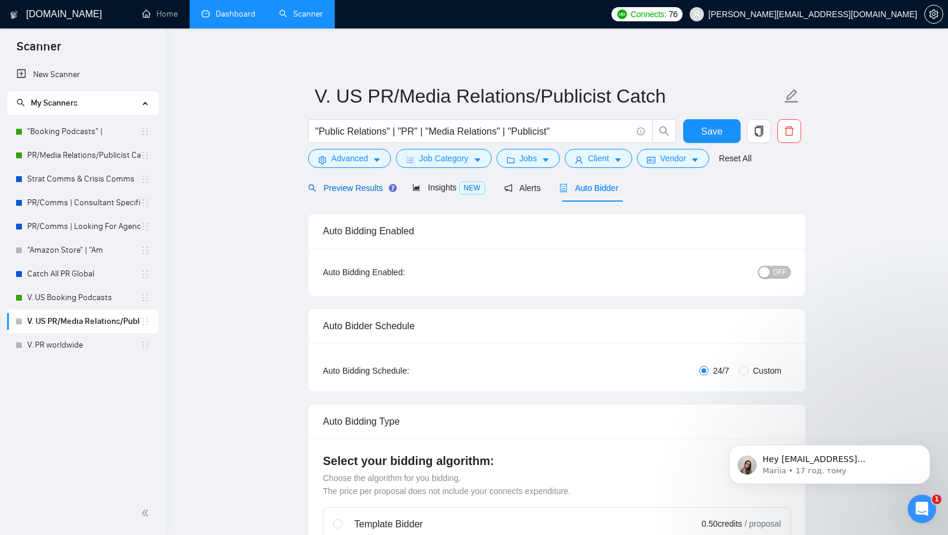
click at [350, 188] on span "Preview Results" at bounding box center [350, 187] width 85 height 9
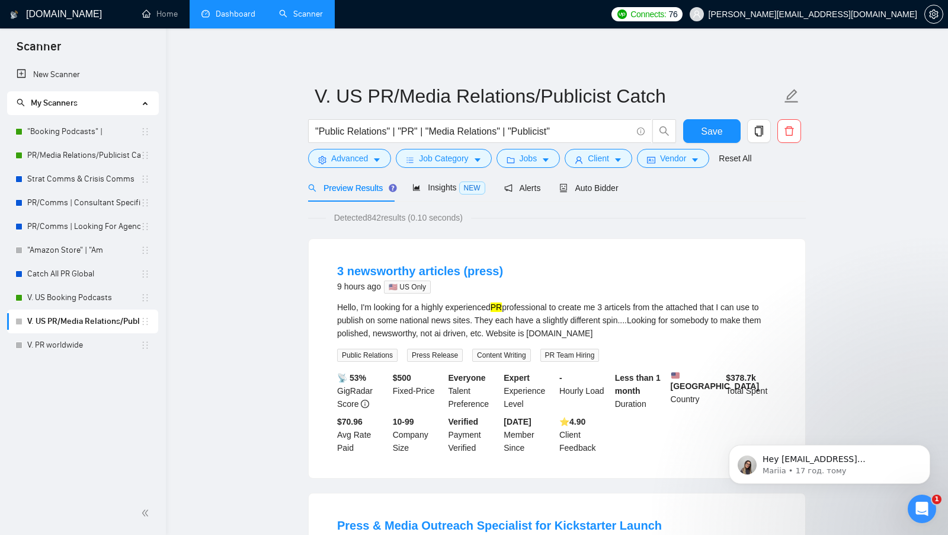
scroll to position [1, 0]
click at [686, 155] on span "Vendor" at bounding box center [673, 157] width 26 height 13
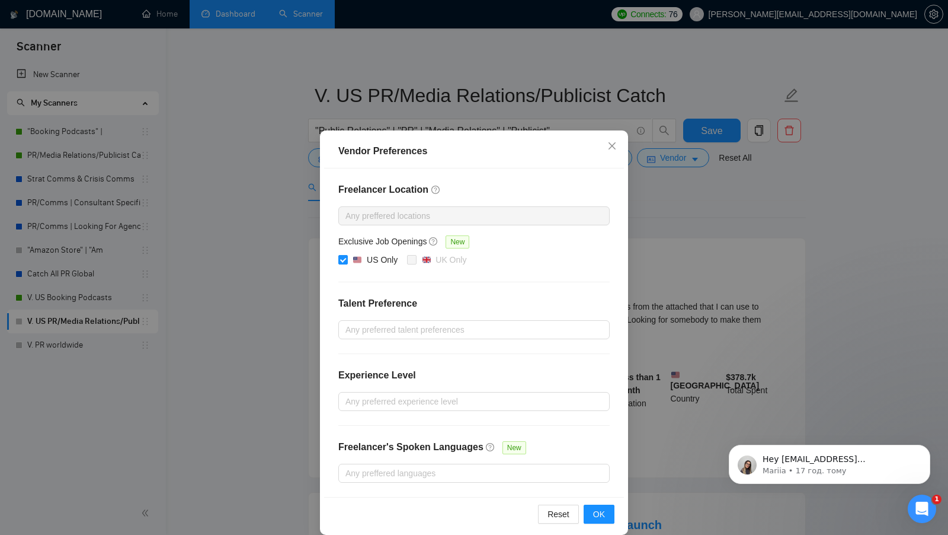
click at [725, 202] on div "Vendor Preferences Freelancer Location Any preffered locations Exclusive Job Op…" at bounding box center [474, 267] width 948 height 535
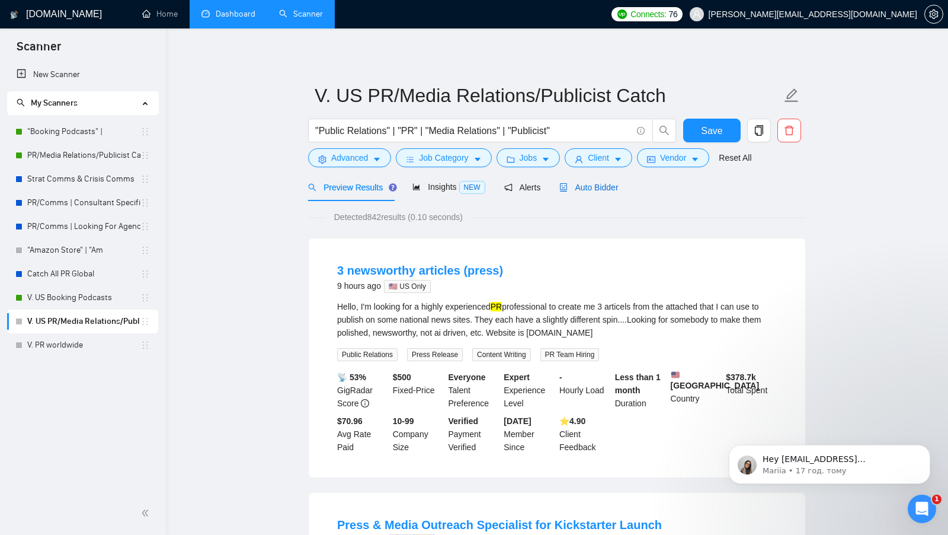
click at [613, 183] on span "Auto Bidder" at bounding box center [589, 187] width 59 height 9
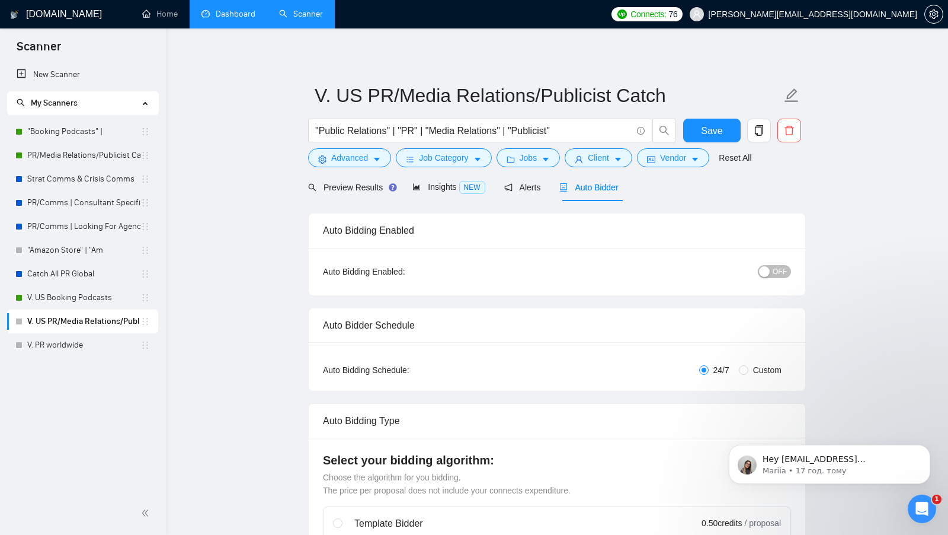
click at [779, 270] on span "OFF" at bounding box center [780, 271] width 14 height 13
click at [739, 152] on div "Reset all filters" at bounding box center [739, 152] width 0 height 0
click at [708, 138] on div "Reset all filters" at bounding box center [739, 135] width 64 height 20
click at [691, 138] on button "Save" at bounding box center [711, 131] width 57 height 24
click at [357, 191] on span "Preview Results" at bounding box center [350, 187] width 85 height 9
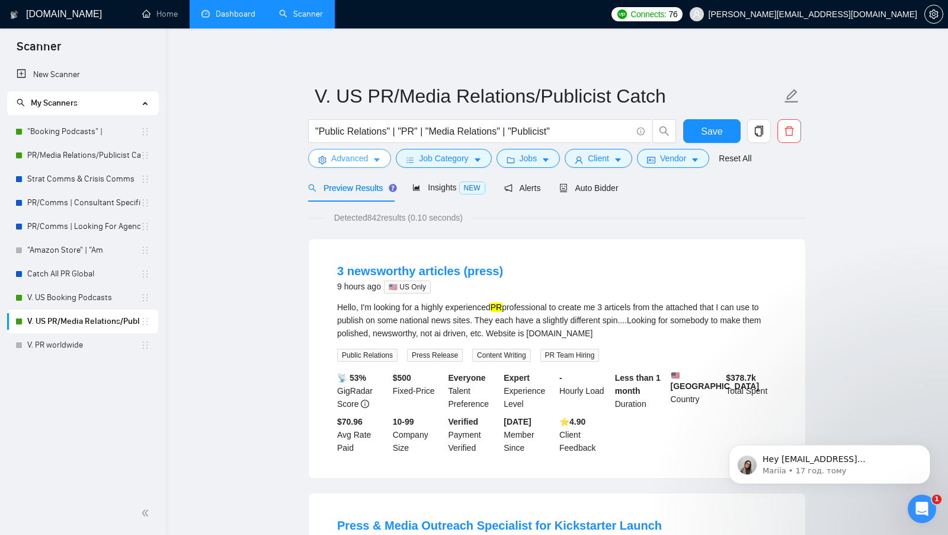
click at [356, 161] on span "Advanced" at bounding box center [349, 158] width 37 height 13
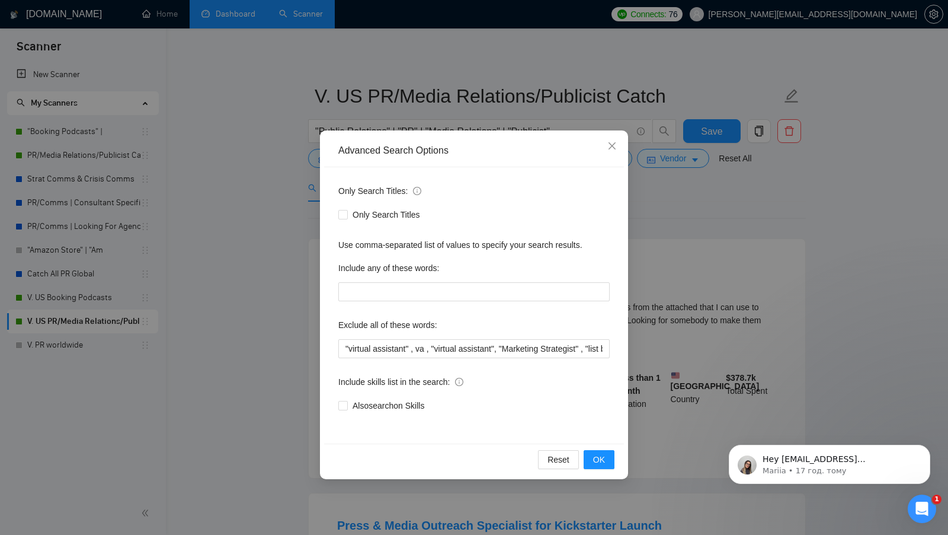
click at [242, 237] on div "Advanced Search Options Only Search Titles: Only Search Titles Use comma-separa…" at bounding box center [474, 267] width 948 height 535
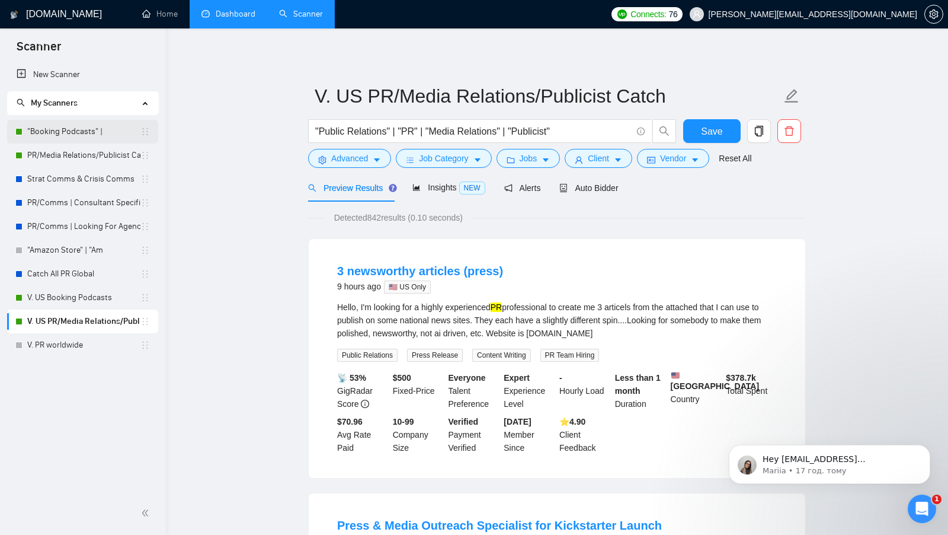
click at [43, 143] on link ""Booking Podcasts" |" at bounding box center [83, 132] width 113 height 24
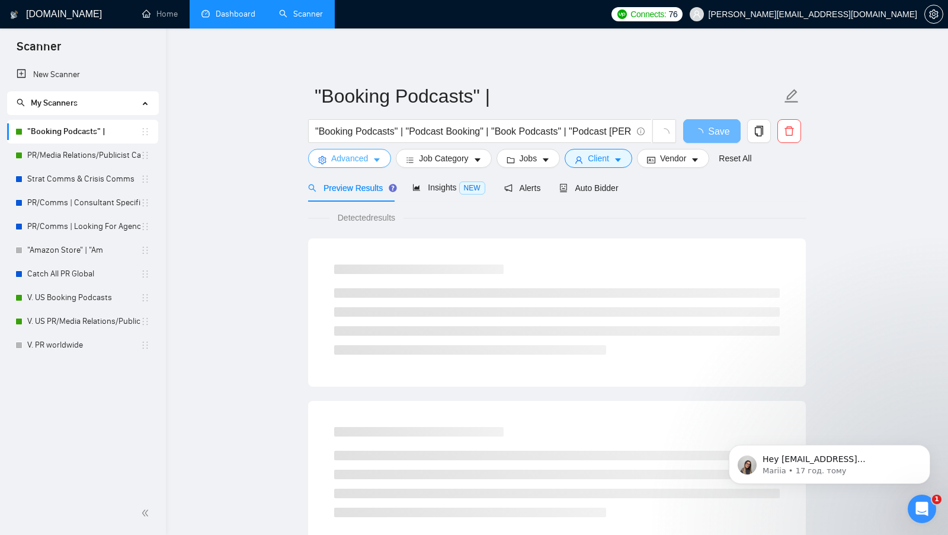
click at [331, 167] on button "Advanced" at bounding box center [349, 158] width 83 height 19
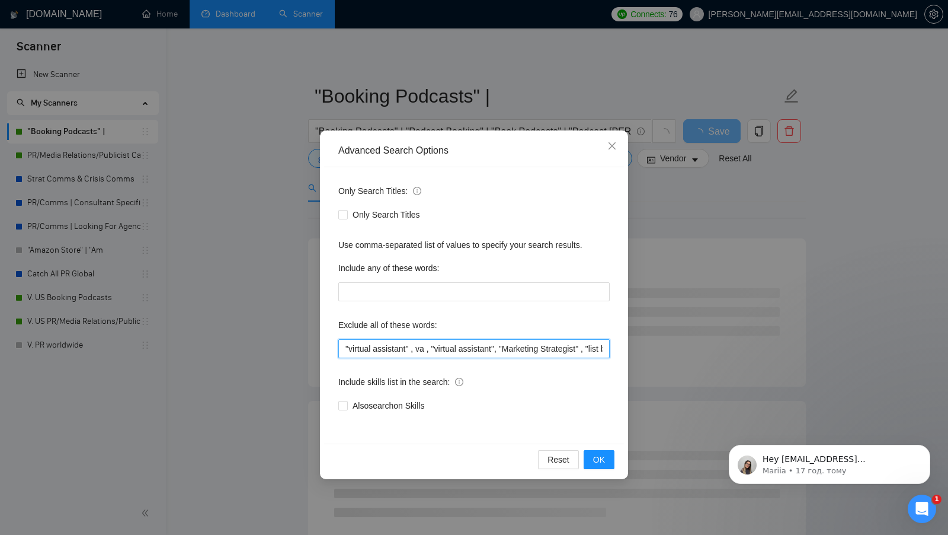
click at [464, 356] on input ""virtual assistant" , va , "virtual assistant", "Marketing Strategist" , "list …" at bounding box center [473, 348] width 271 height 19
click at [609, 469] on div "Reset OK" at bounding box center [474, 458] width 300 height 31
click at [600, 457] on span "OK" at bounding box center [599, 459] width 12 height 13
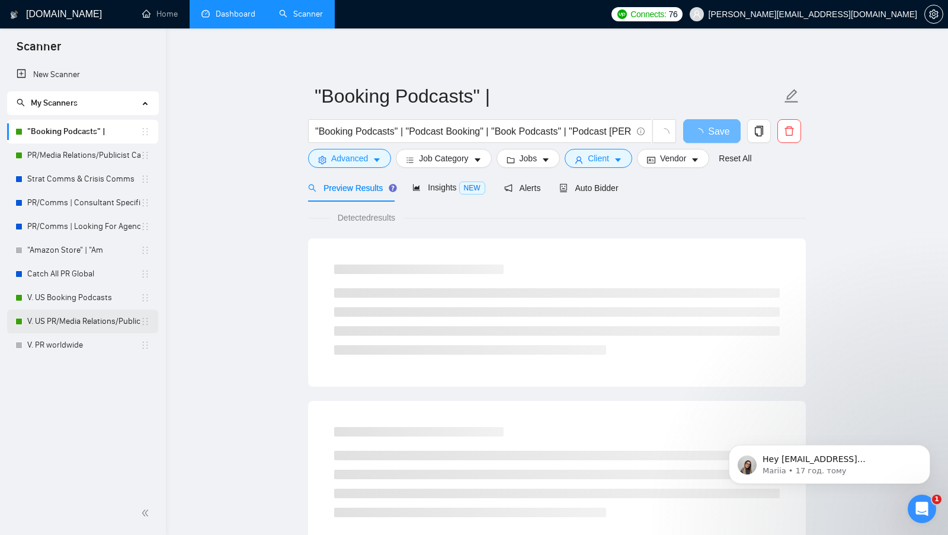
click at [94, 325] on link "V. US PR/Media Relations/Publicist Catch" at bounding box center [83, 321] width 113 height 24
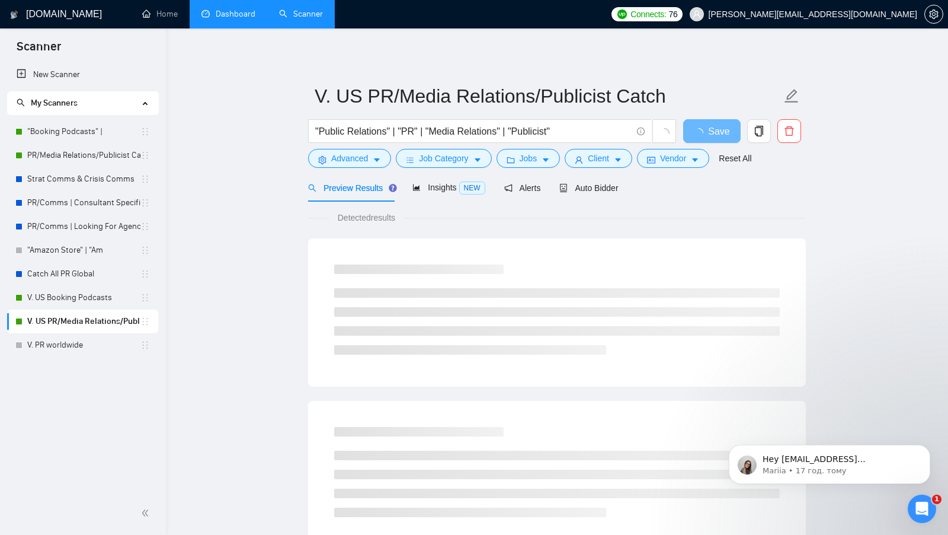
checkbox input "true"
click at [665, 158] on span "Vendor" at bounding box center [673, 158] width 26 height 13
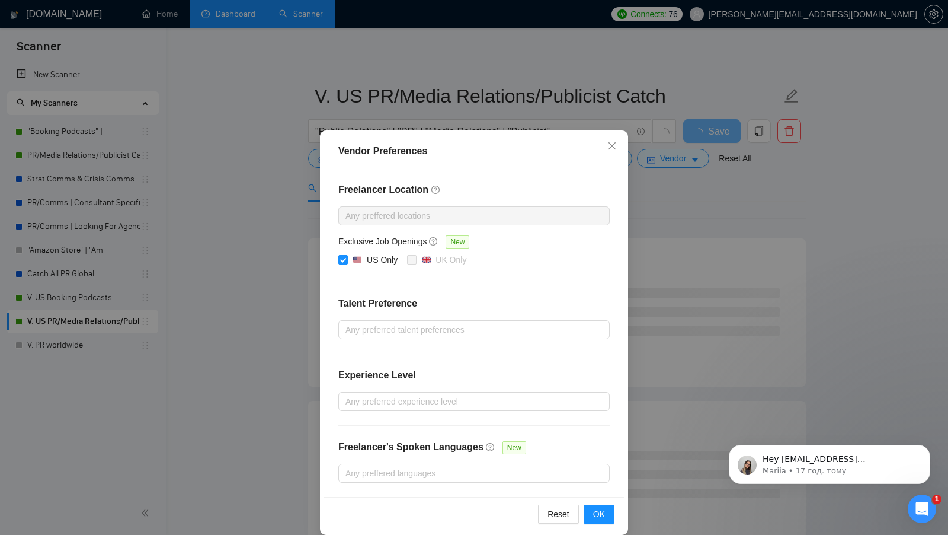
click at [791, 276] on div "Vendor Preferences Freelancer Location Any preffered locations Exclusive Job Op…" at bounding box center [474, 267] width 948 height 535
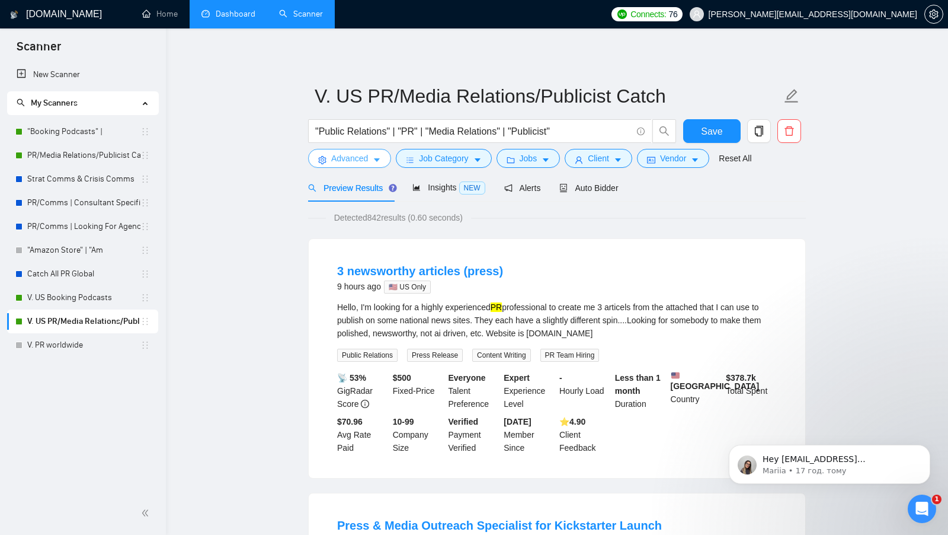
click at [365, 162] on span "Advanced" at bounding box center [349, 158] width 37 height 13
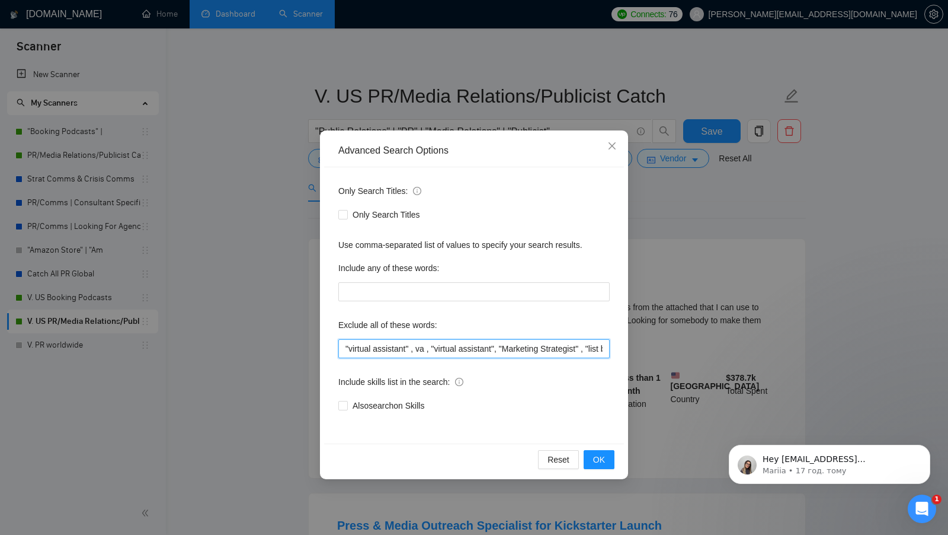
click at [487, 345] on input ""virtual assistant" , va , "virtual assistant", "Marketing Strategist" , "list …" at bounding box center [473, 348] width 271 height 19
paste input ", sales* , "pr firm", "trust relationship""
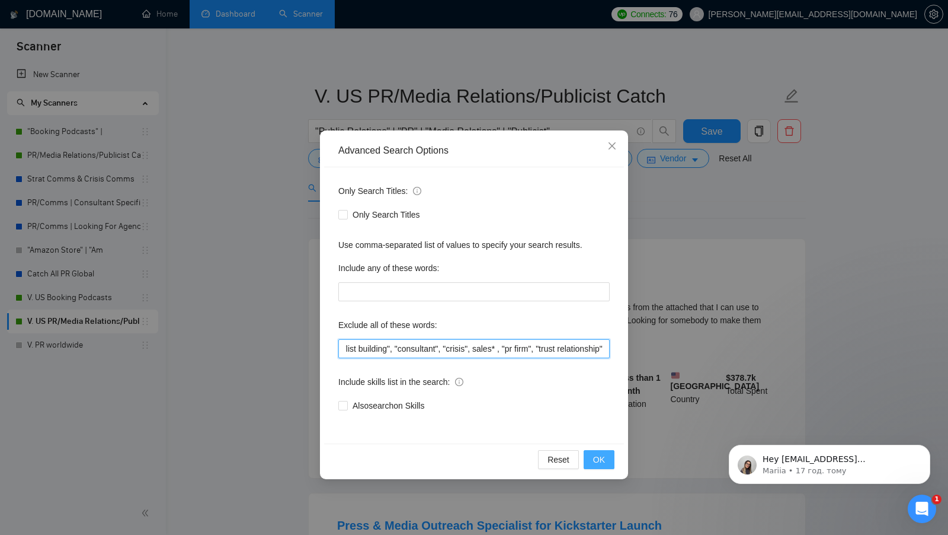
type input ""virtual assistant" , va , "virtual assistant", "Marketing Strategist" , "list …"
click at [603, 459] on span "OK" at bounding box center [599, 459] width 12 height 13
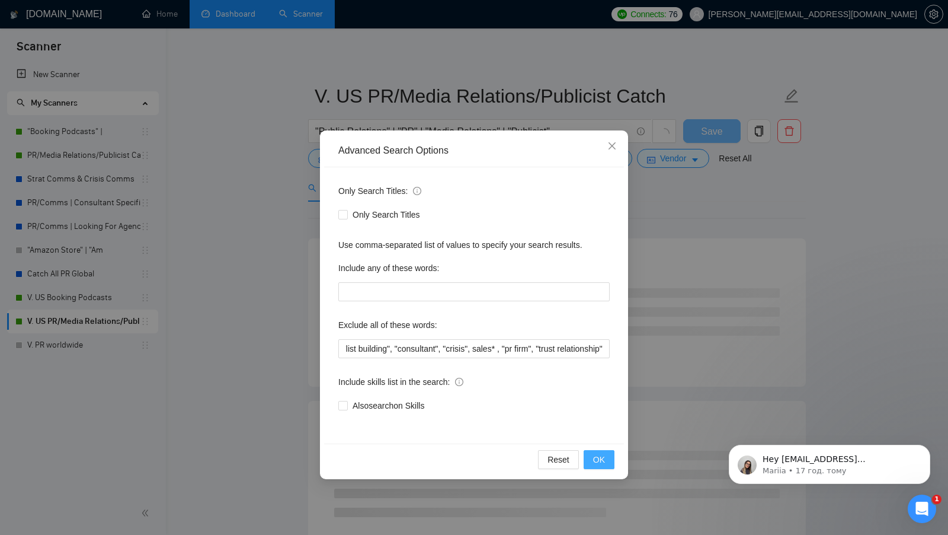
scroll to position [0, 0]
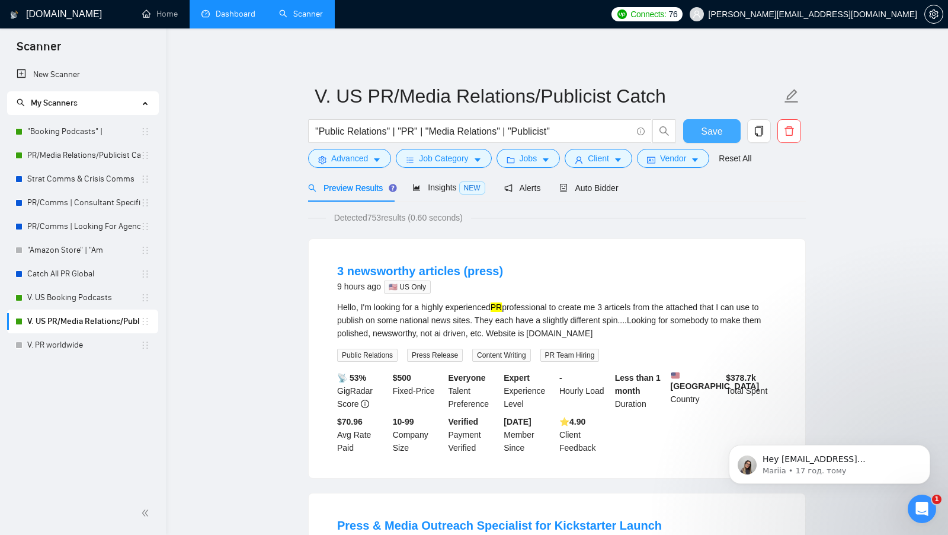
click at [712, 133] on span "Save" at bounding box center [711, 131] width 21 height 15
click at [67, 340] on link "V. PR worldwide" at bounding box center [83, 345] width 113 height 24
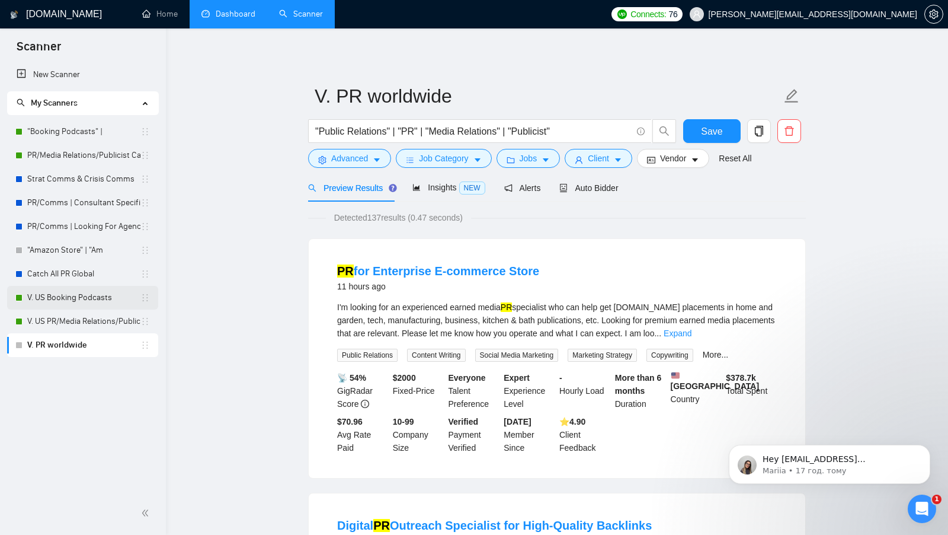
click at [97, 296] on link "V. US Booking Podcasts" at bounding box center [83, 298] width 113 height 24
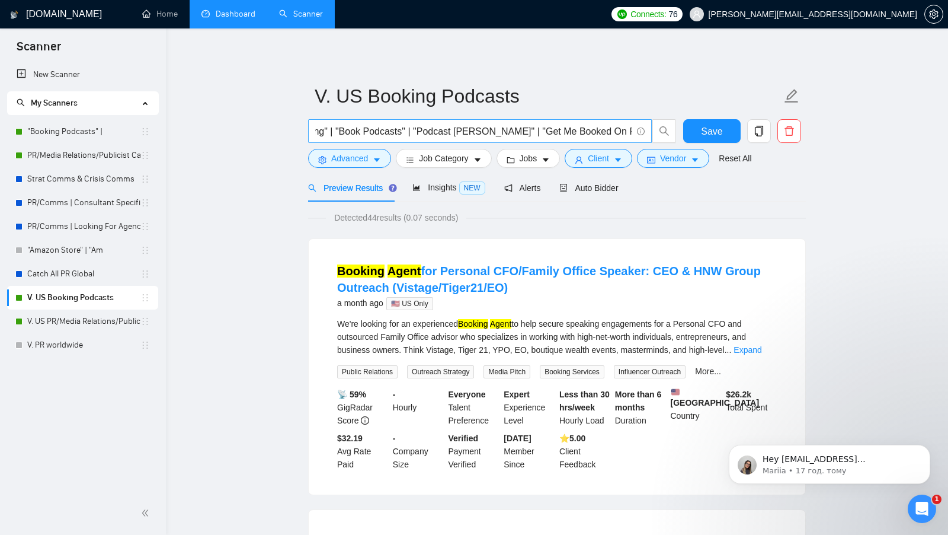
scroll to position [0, 237]
click at [369, 160] on button "Advanced" at bounding box center [349, 158] width 83 height 19
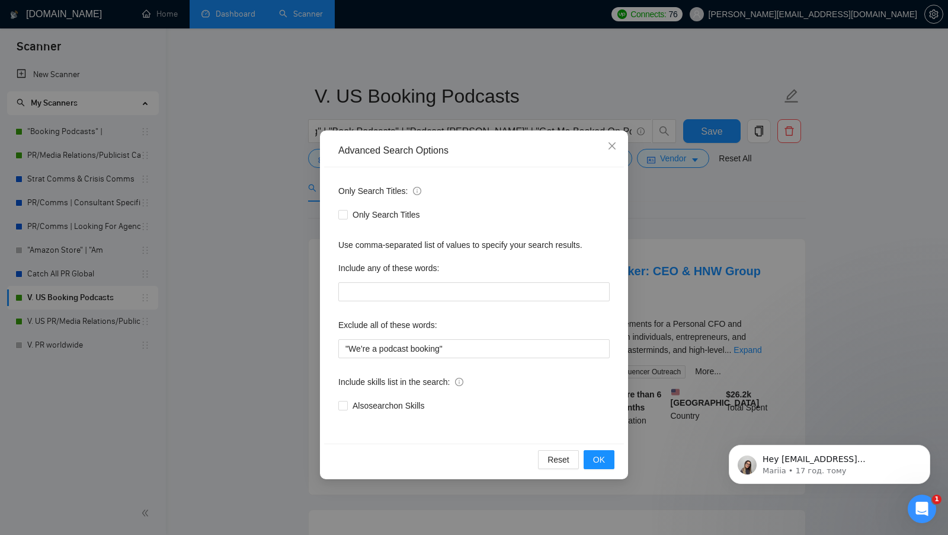
click at [670, 198] on div "Advanced Search Options Only Search Titles: Only Search Titles Use comma-separa…" at bounding box center [474, 267] width 948 height 535
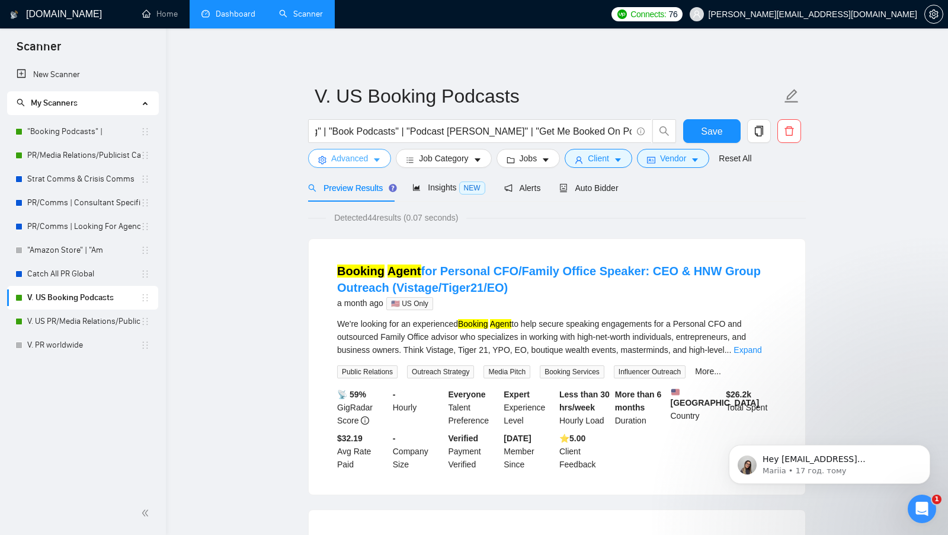
click at [355, 165] on button "Advanced" at bounding box center [349, 158] width 83 height 19
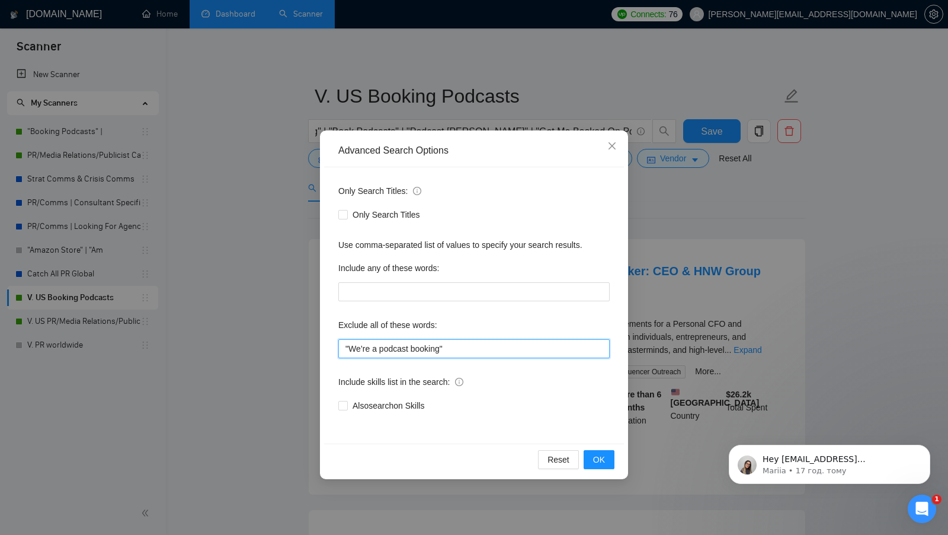
click at [477, 352] on input ""We’re a podcast booking"" at bounding box center [473, 348] width 271 height 19
paste input ""virtual assistant" , va , "virtual assistant", "Marketing Strategist" , "list …"
type input ""We’re a podcast booking", "virtual assistant" , va , "virtual assistant", "Mar…"
click at [600, 456] on span "OK" at bounding box center [599, 459] width 12 height 13
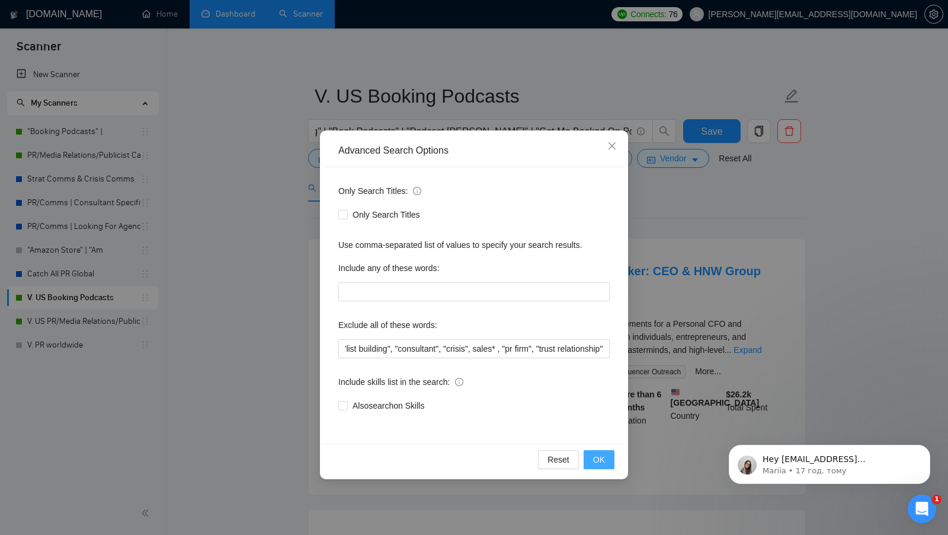
scroll to position [0, 0]
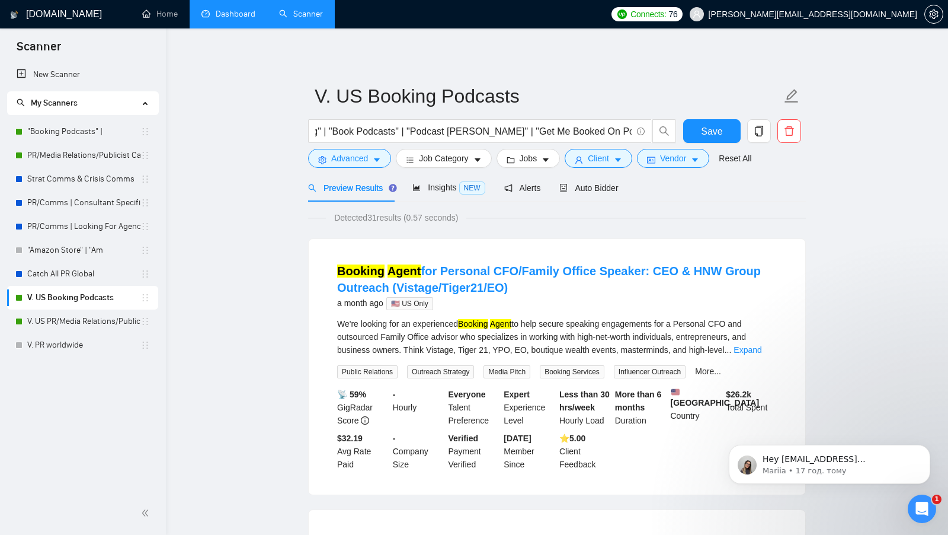
click at [723, 115] on form "V. US Booking Podcasts "booking agent" | "Booking Podcasts" | "Podcast Booking"…" at bounding box center [557, 125] width 498 height 97
click at [721, 117] on form "V. US Booking Podcasts "booking agent" | "Booking Podcasts" | "Podcast Booking"…" at bounding box center [557, 125] width 498 height 97
click at [718, 119] on button "Save" at bounding box center [711, 131] width 57 height 24
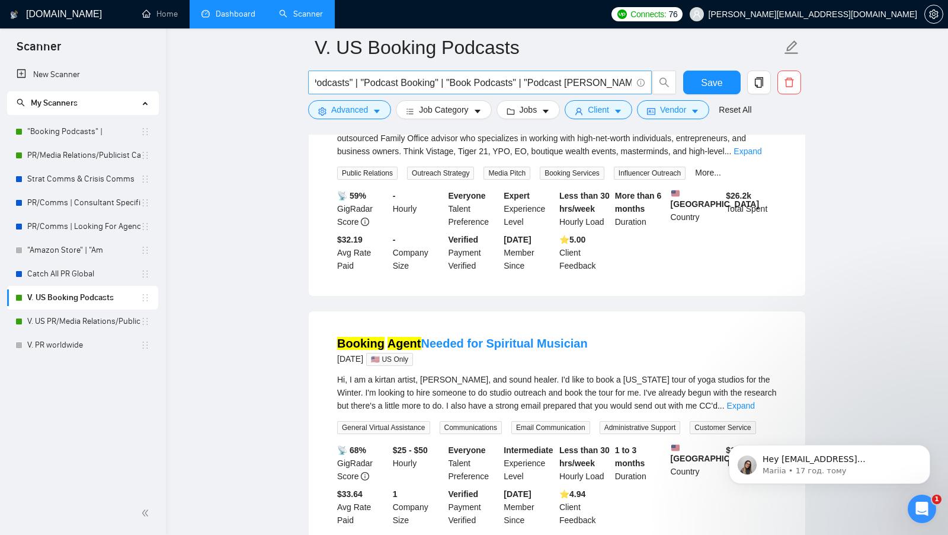
scroll to position [0, 237]
click at [76, 334] on link "V. PR worldwide" at bounding box center [83, 345] width 113 height 24
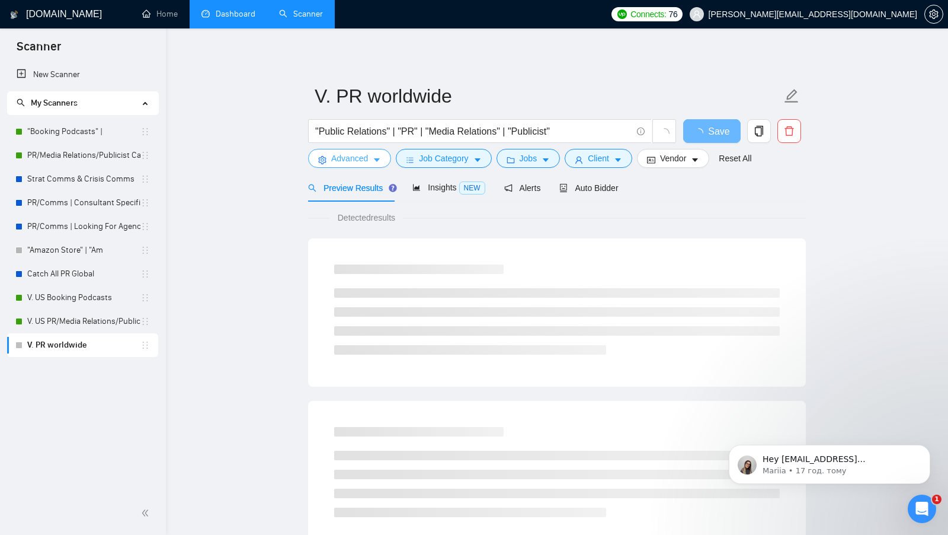
click at [371, 161] on button "Advanced" at bounding box center [349, 158] width 83 height 19
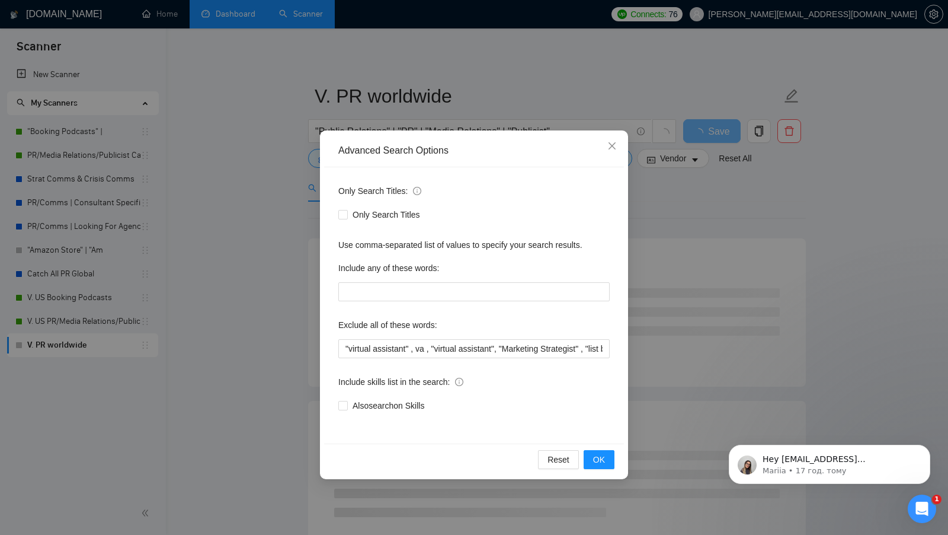
click at [667, 223] on div "Advanced Search Options Only Search Titles: Only Search Titles Use comma-separa…" at bounding box center [474, 267] width 948 height 535
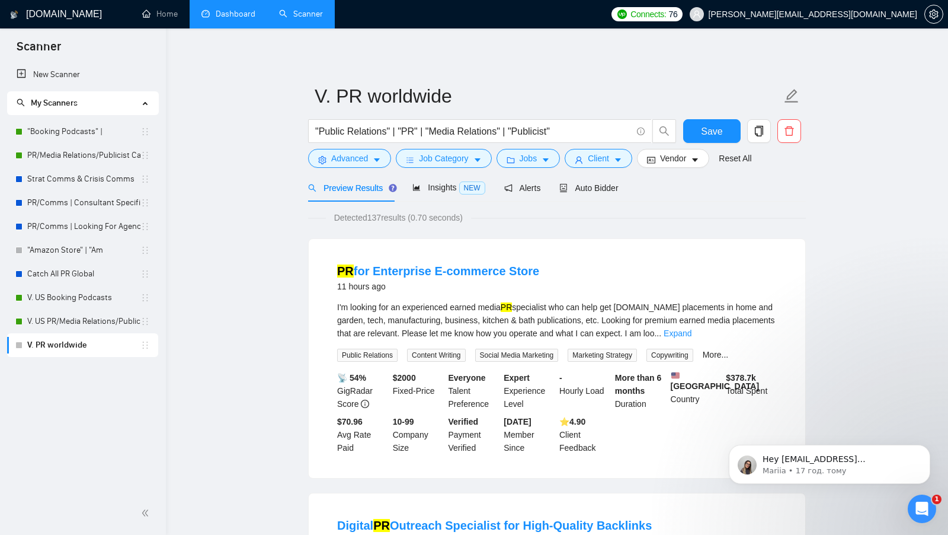
click at [560, 176] on div "Preview Results Insights NEW Alerts Auto Bidder" at bounding box center [463, 188] width 311 height 28
click at [548, 162] on icon "caret-down" at bounding box center [546, 160] width 8 height 8
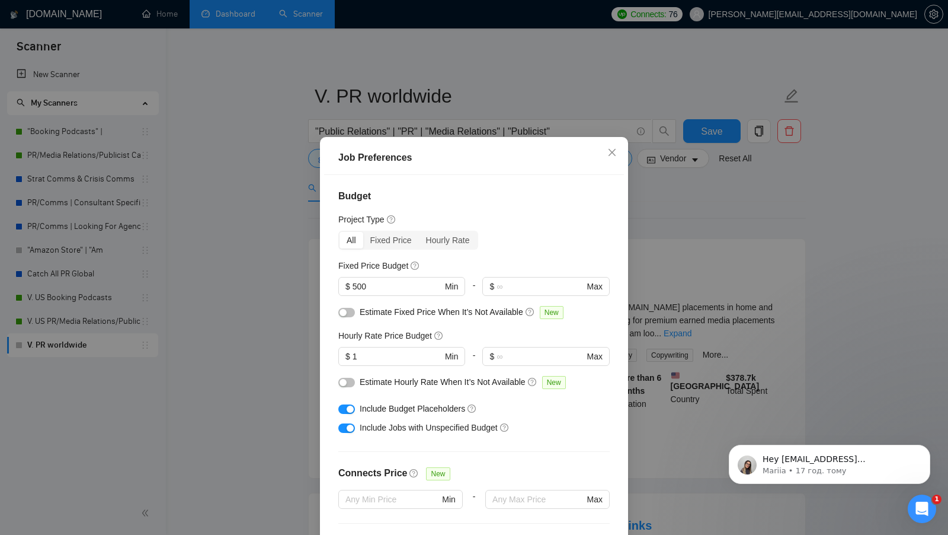
click at [661, 231] on div "Job Preferences Budget Project Type All Fixed Price Hourly Rate Fixed Price Bud…" at bounding box center [474, 267] width 948 height 535
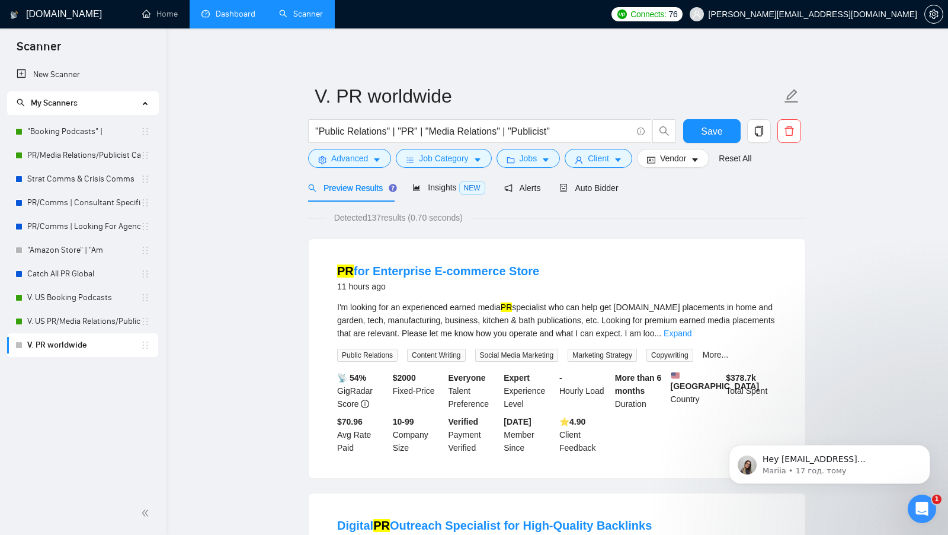
click at [374, 171] on form "V. PR worldwide "Public Relations" | "PR" | "Media Relations" | "Publicist" Sav…" at bounding box center [557, 125] width 498 height 97
click at [366, 168] on form "V. PR worldwide "Public Relations" | "PR" | "Media Relations" | "Publicist" Sav…" at bounding box center [557, 125] width 498 height 97
click at [349, 157] on span "Advanced" at bounding box center [349, 158] width 37 height 13
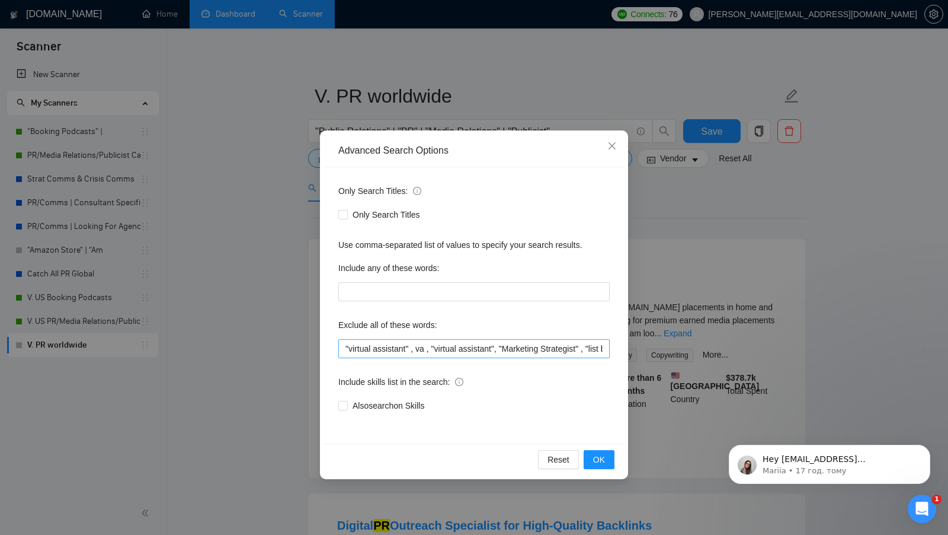
scroll to position [0, 132]
click at [540, 353] on input ""virtual assistant" , va , "virtual assistant", "Marketing Strategist" , "list …" at bounding box center [473, 348] width 271 height 19
paste input ", sales* , "pr firm", "trust relationship""
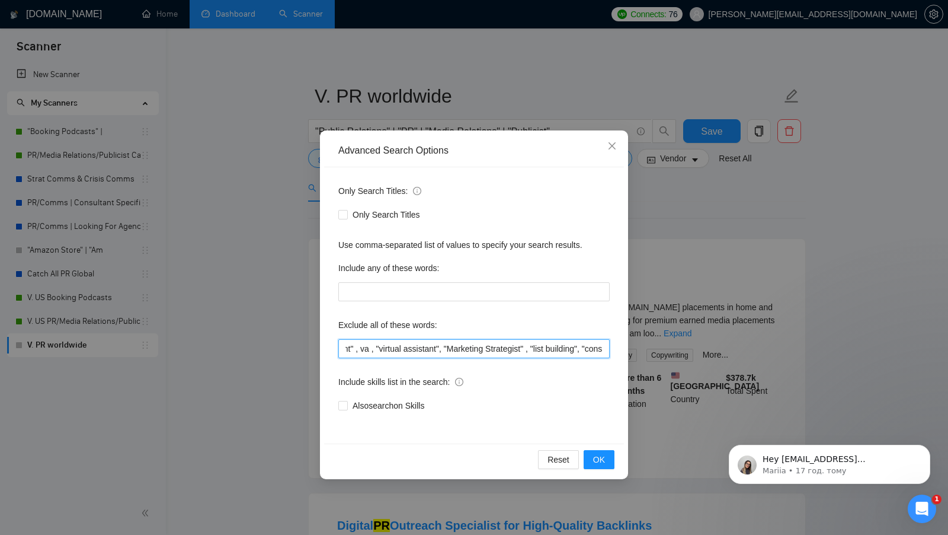
scroll to position [0, 0]
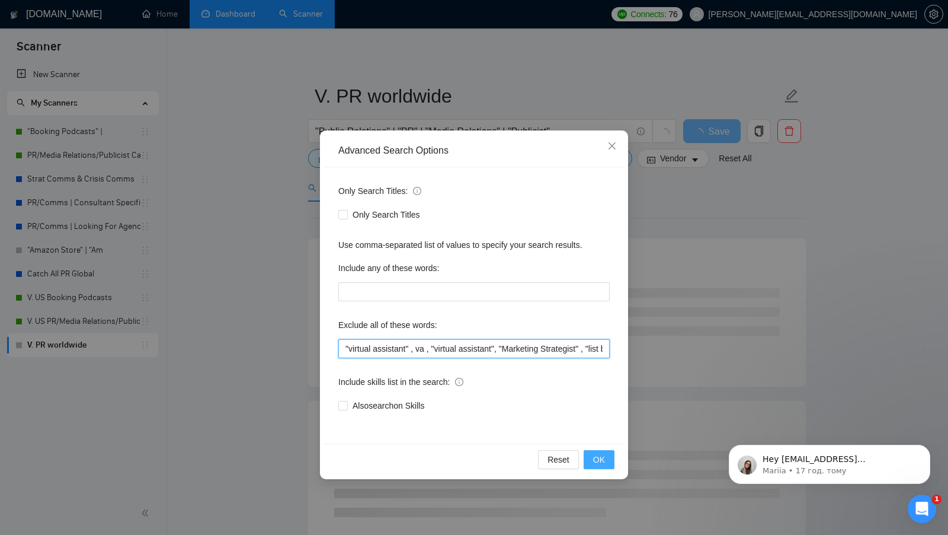
type input ""virtual assistant" , va , "virtual assistant", "Marketing Strategist" , "list …"
click at [596, 453] on span "OK" at bounding box center [599, 459] width 12 height 13
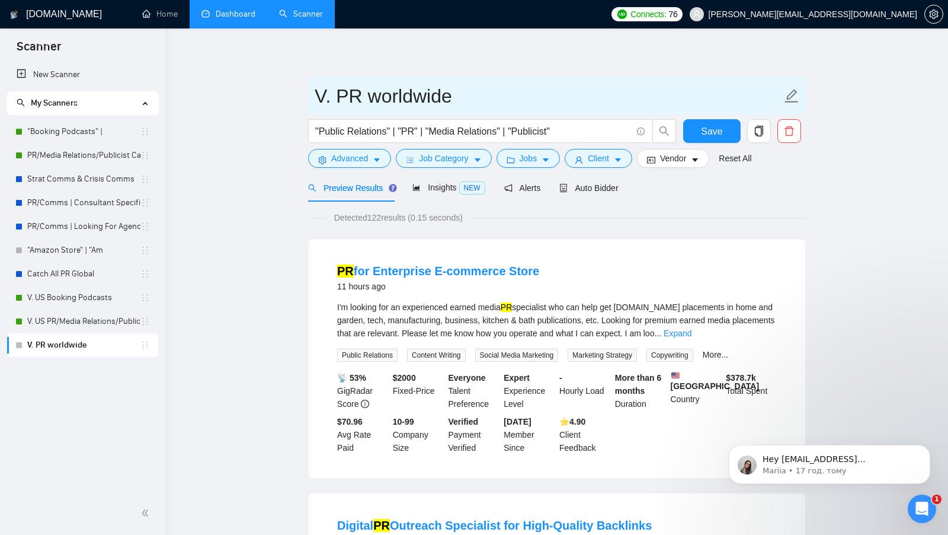
click at [711, 107] on input "V. PR worldwide" at bounding box center [548, 96] width 467 height 30
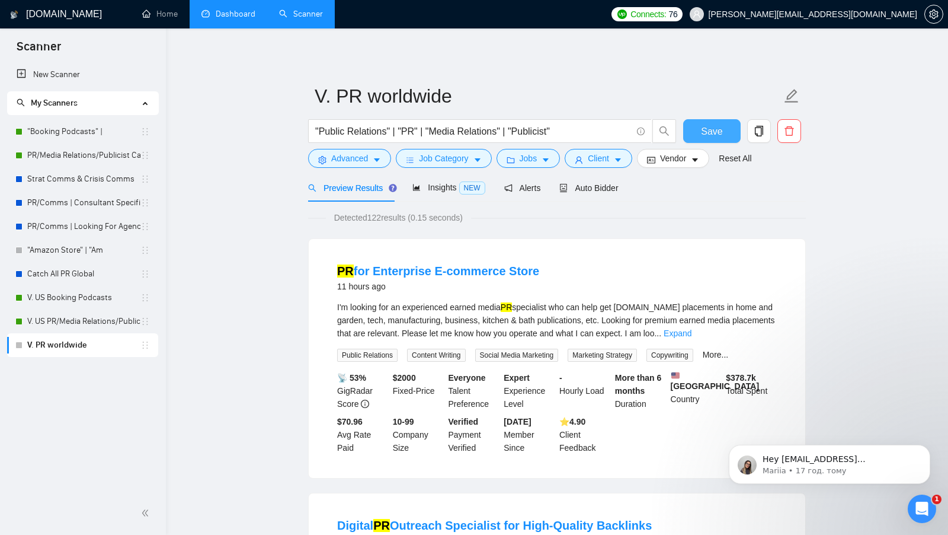
click at [705, 122] on button "Save" at bounding box center [711, 131] width 57 height 24
click at [614, 182] on div "Auto Bidder" at bounding box center [589, 187] width 59 height 13
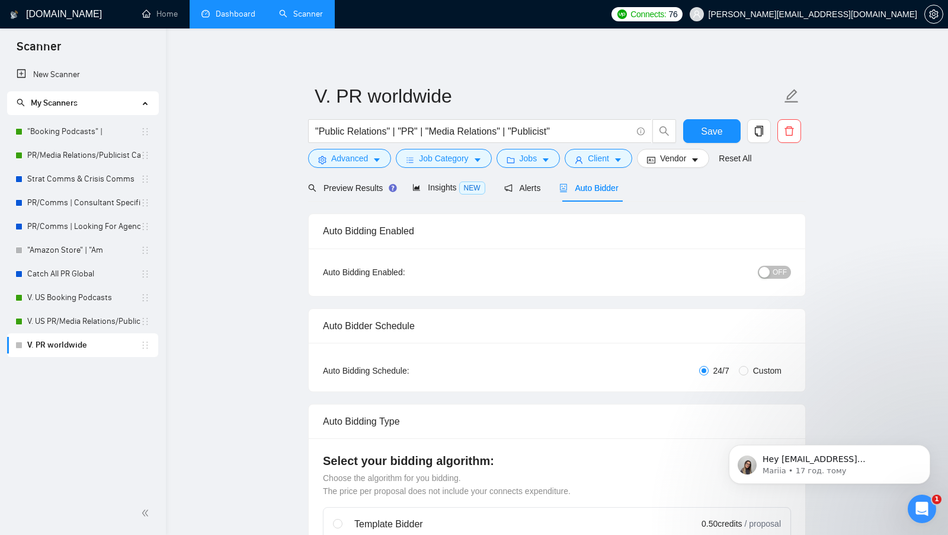
click at [768, 272] on div "button" at bounding box center [764, 272] width 11 height 11
click at [717, 142] on button "Save" at bounding box center [711, 131] width 57 height 24
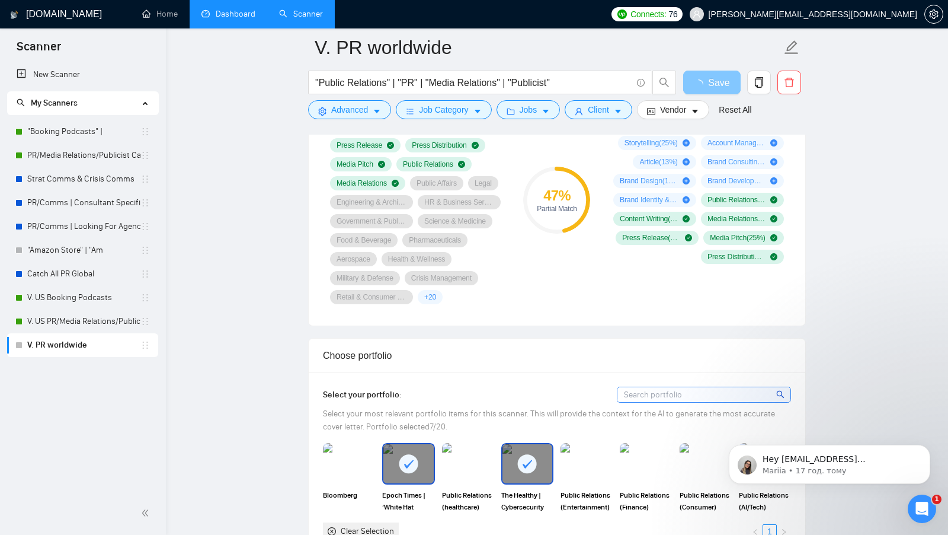
scroll to position [830, 0]
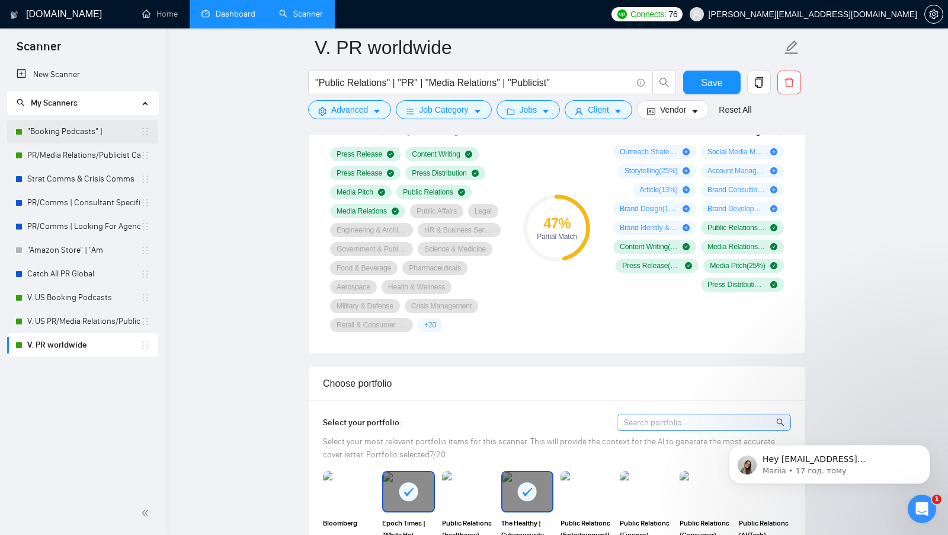
click at [62, 120] on link ""Booking Podcasts" |" at bounding box center [83, 132] width 113 height 24
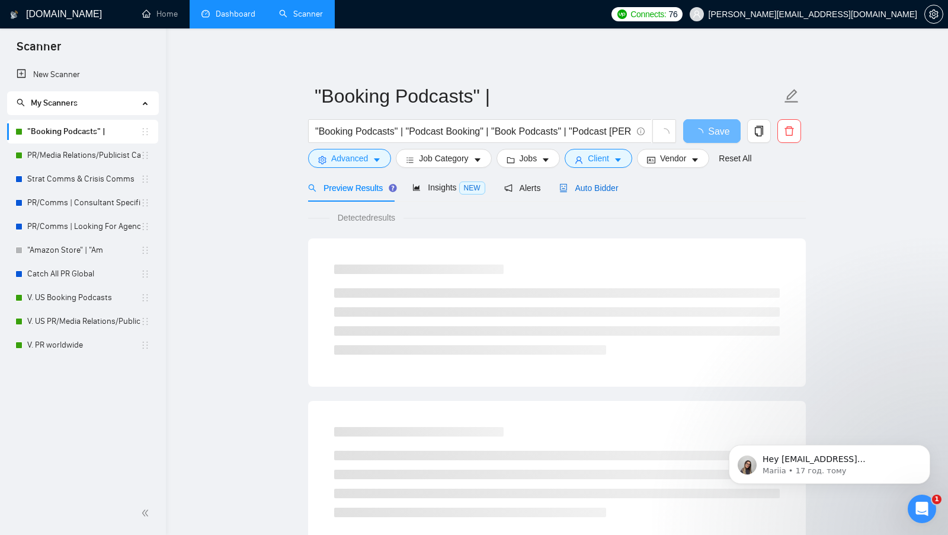
click at [574, 190] on span "Auto Bidder" at bounding box center [589, 187] width 59 height 9
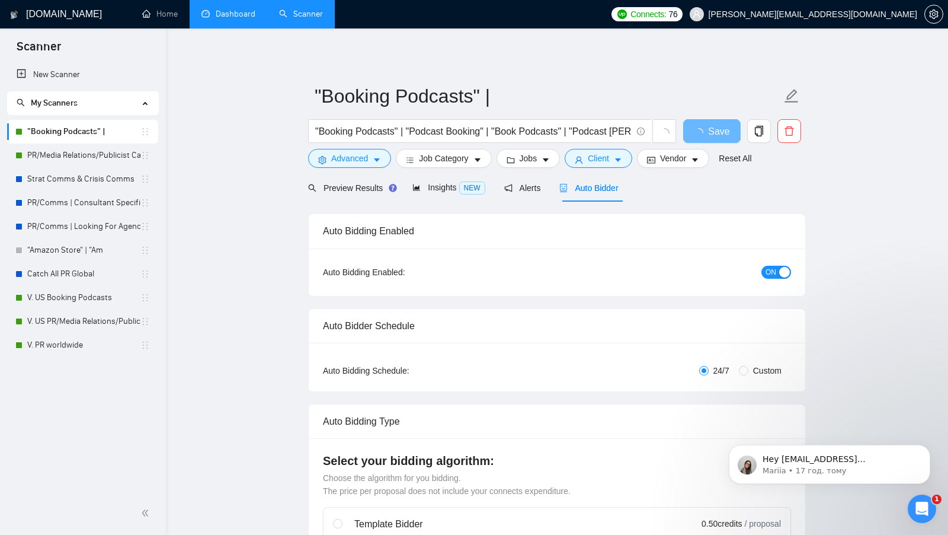
checkbox input "true"
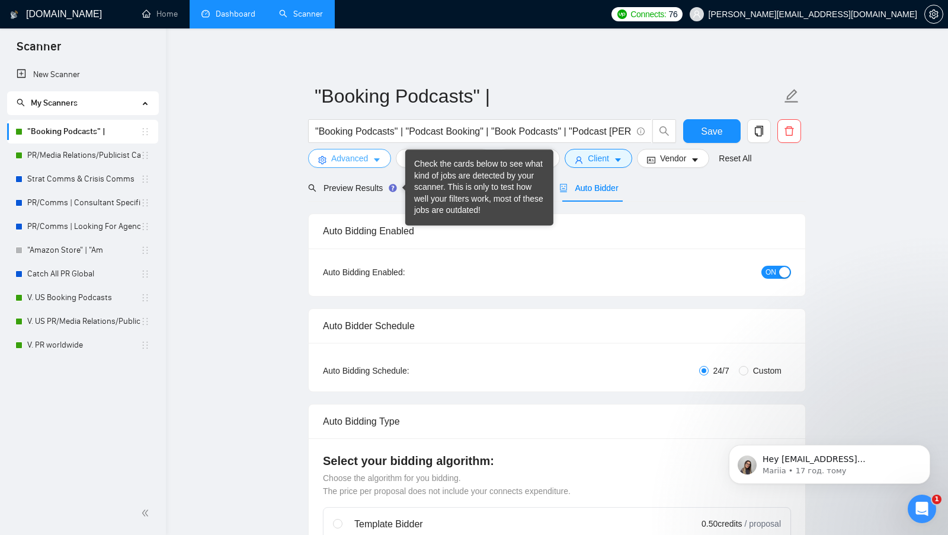
click at [372, 161] on button "Advanced" at bounding box center [349, 158] width 83 height 19
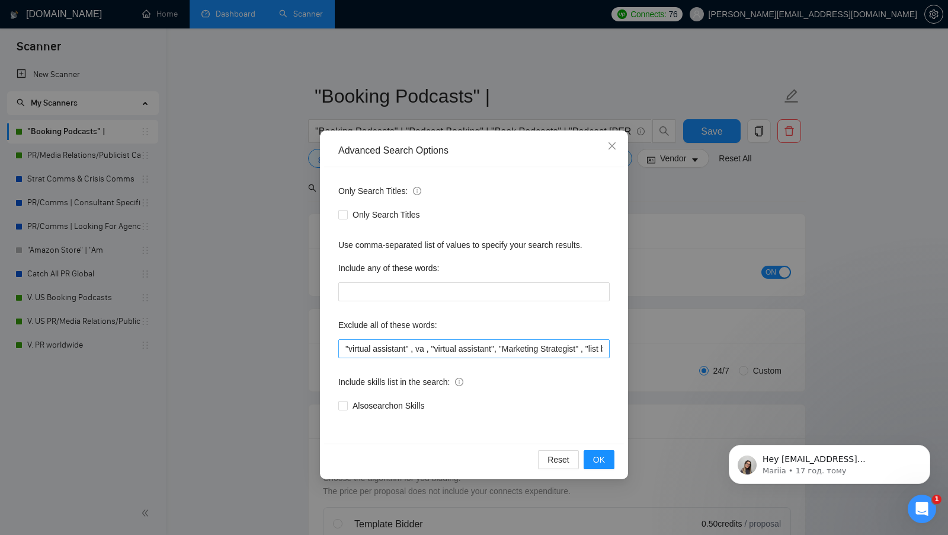
scroll to position [0, 275]
click at [593, 350] on input ""virtual assistant" , va , "virtual assistant", "Marketing Strategist" , "list …" at bounding box center [473, 348] width 271 height 19
click at [582, 352] on input ""virtual assistant" , va , "virtual assistant", "Marketing Strategist" , "list …" at bounding box center [473, 348] width 271 height 19
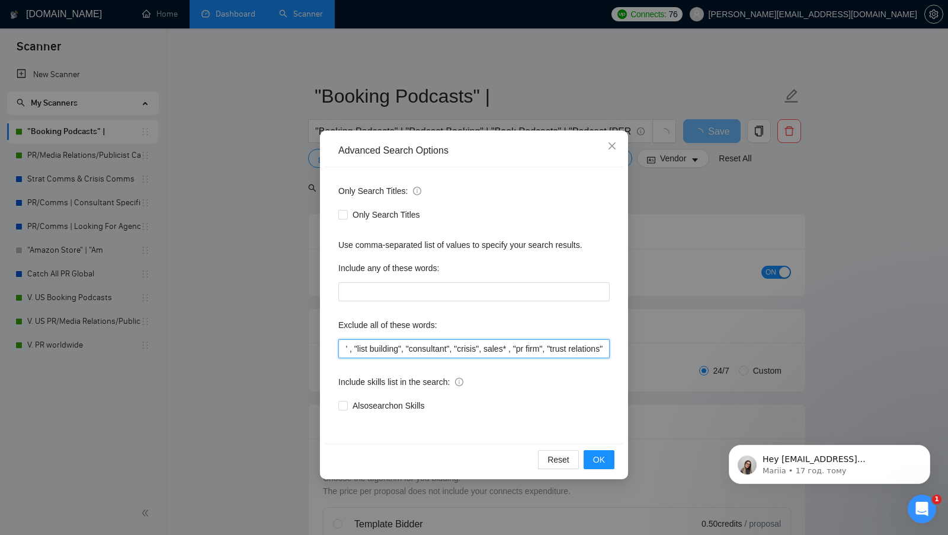
click at [582, 352] on input ""virtual assistant" , va , "virtual assistant", "Marketing Strategist" , "list …" at bounding box center [473, 348] width 271 height 19
type input ""virtual assistant" , va , "virtual assistant", "Marketing Strategist" , "list …"
click at [589, 456] on button "OK" at bounding box center [599, 459] width 31 height 19
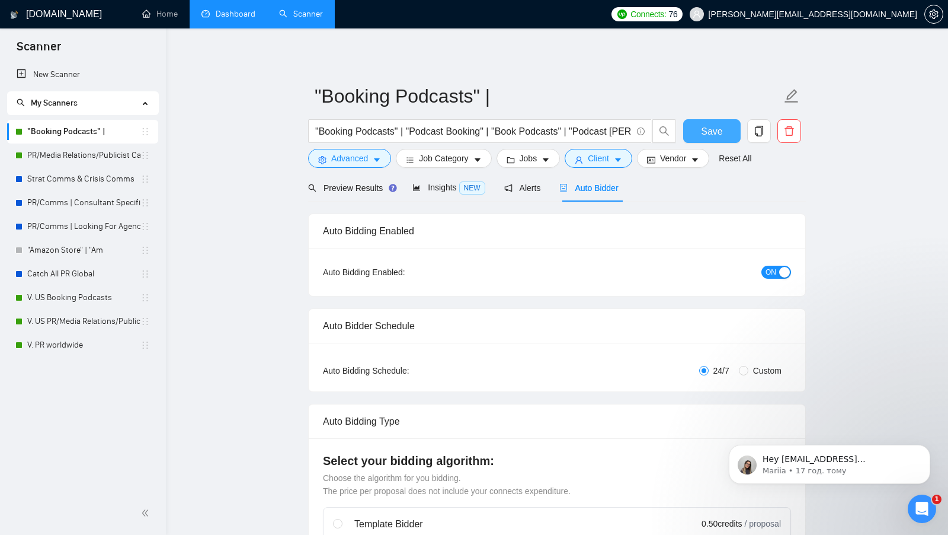
click at [708, 132] on span "Save" at bounding box center [711, 131] width 21 height 15
click at [71, 152] on link "PR/Media Relations/Publicist Catch USA" at bounding box center [83, 155] width 113 height 24
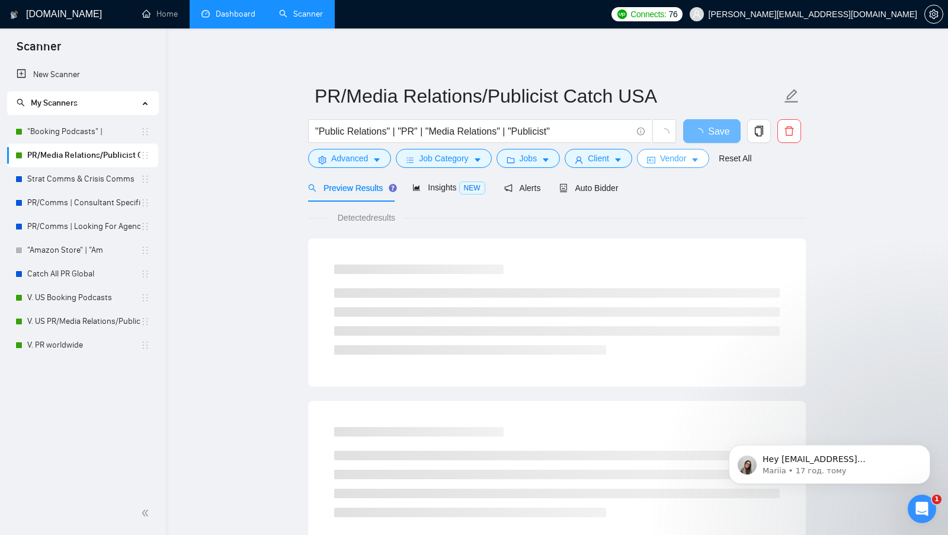
click at [664, 162] on span "Vendor" at bounding box center [673, 158] width 26 height 13
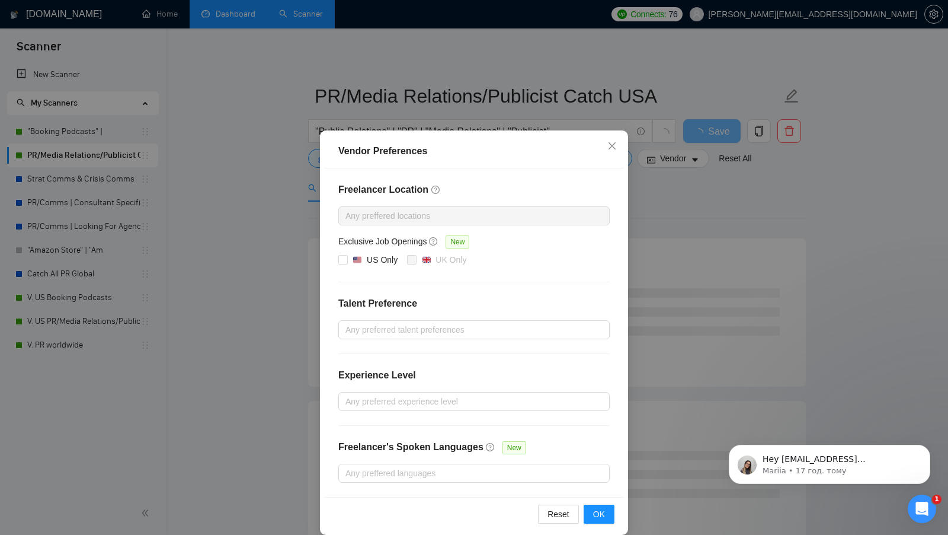
click at [670, 184] on div "Vendor Preferences Freelancer Location Any preffered locations Exclusive Job Op…" at bounding box center [474, 267] width 948 height 535
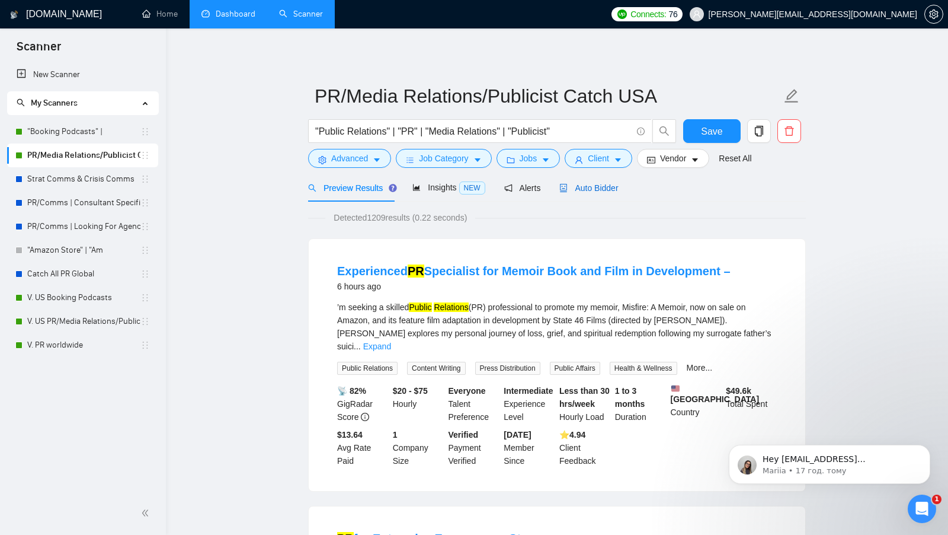
click at [608, 184] on span "Auto Bidder" at bounding box center [589, 187] width 59 height 9
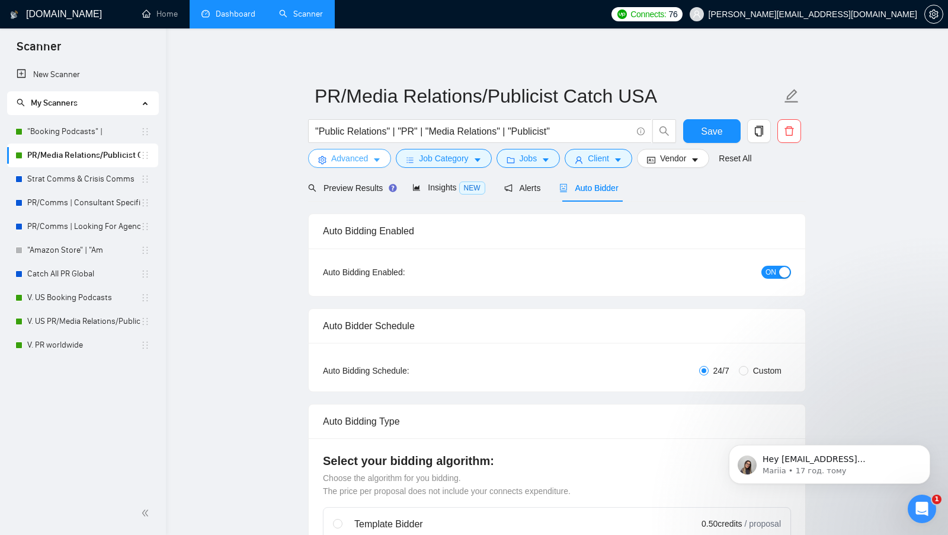
click at [335, 167] on button "Advanced" at bounding box center [349, 158] width 83 height 19
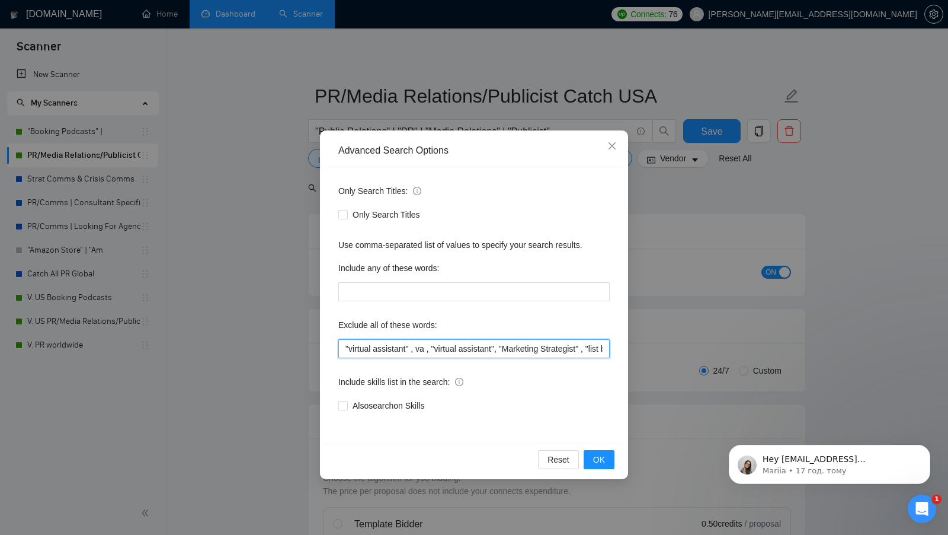
click at [468, 344] on input ""virtual assistant" , va , "virtual assistant", "Marketing Strategist" , "list …" at bounding box center [473, 348] width 271 height 19
paste input "text"
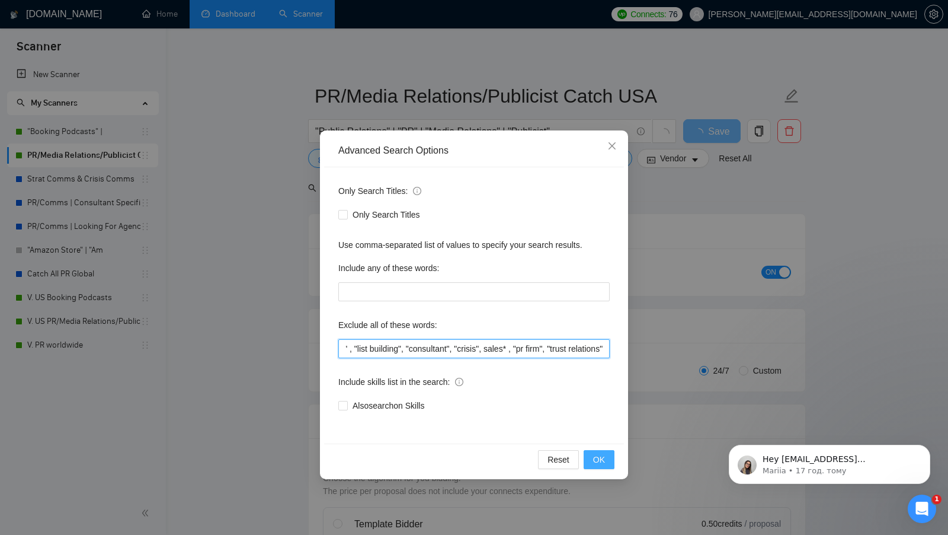
type input ""virtual assistant" , va , "virtual assistant", "Marketing Strategist" , "list …"
click at [598, 462] on span "OK" at bounding box center [599, 459] width 12 height 13
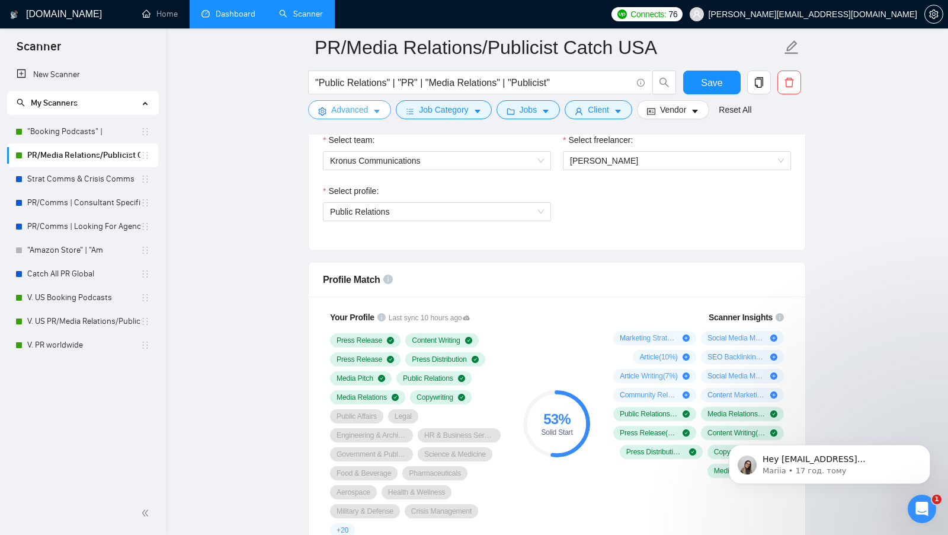
scroll to position [646, 0]
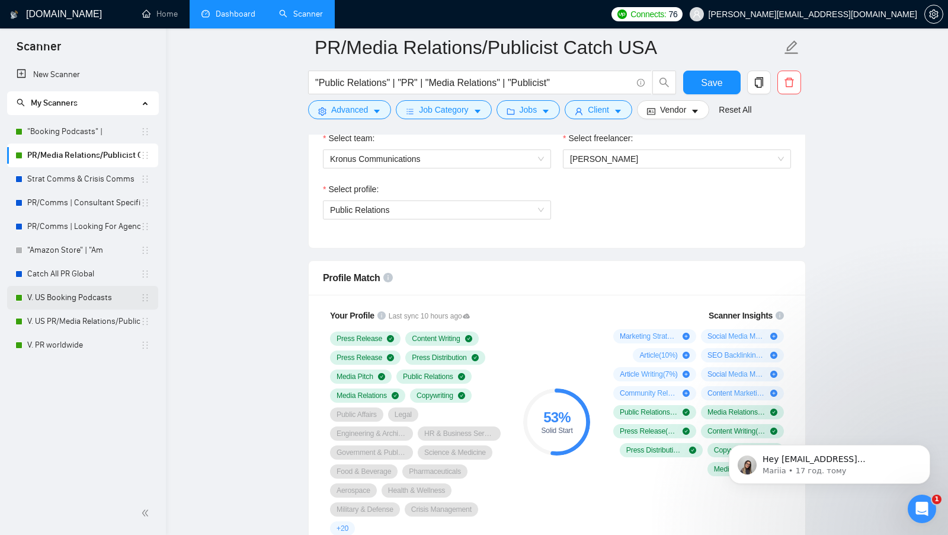
click at [75, 294] on link "V. US Booking Podcasts" at bounding box center [83, 298] width 113 height 24
click at [693, 81] on button "Save" at bounding box center [711, 83] width 57 height 24
click at [94, 298] on link "V. US Booking Podcasts" at bounding box center [83, 298] width 113 height 24
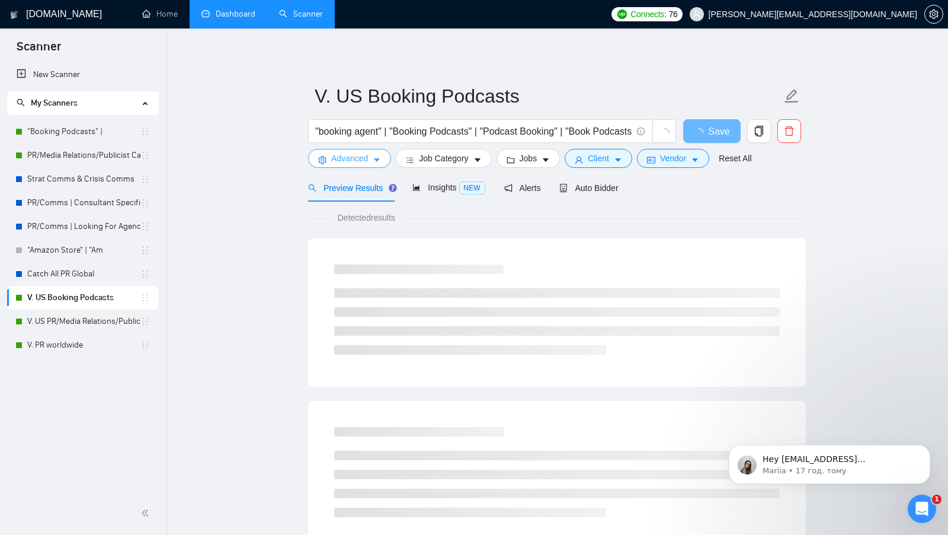
click at [352, 156] on span "Advanced" at bounding box center [349, 158] width 37 height 13
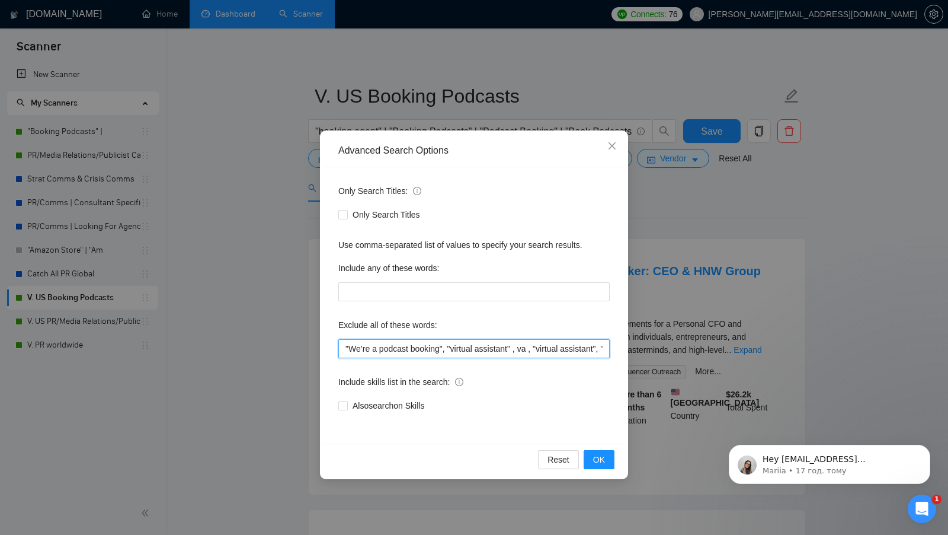
click at [466, 344] on input ""We’re a podcast booking", "virtual assistant" , va , "virtual assistant", "Mar…" at bounding box center [473, 348] width 271 height 19
paste input "virtual assistant" , va , "virtual assistant", "Marketing Strategist" , "list b…"
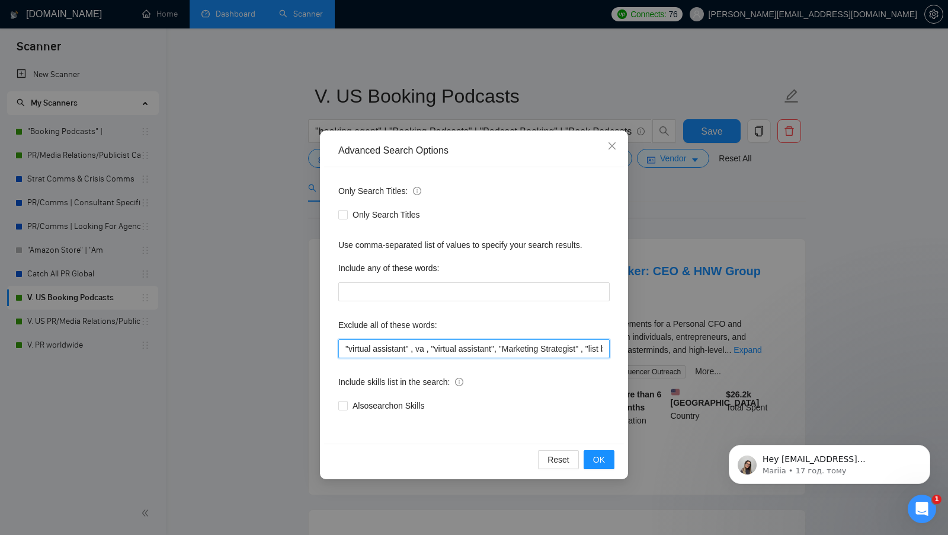
scroll to position [0, 263]
type input ""virtual assistant" , va , "virtual assistant", "Marketing Strategist" , "list …"
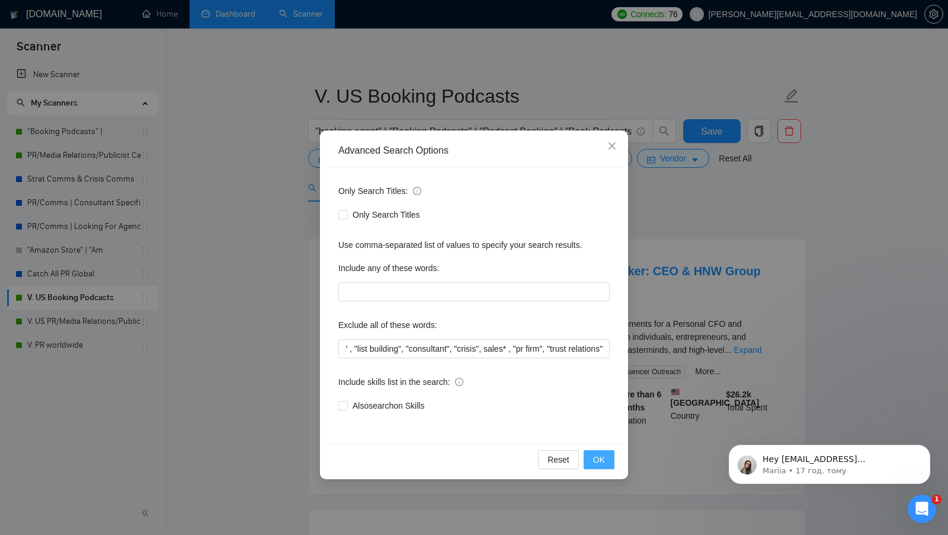
click at [601, 458] on span "OK" at bounding box center [599, 459] width 12 height 13
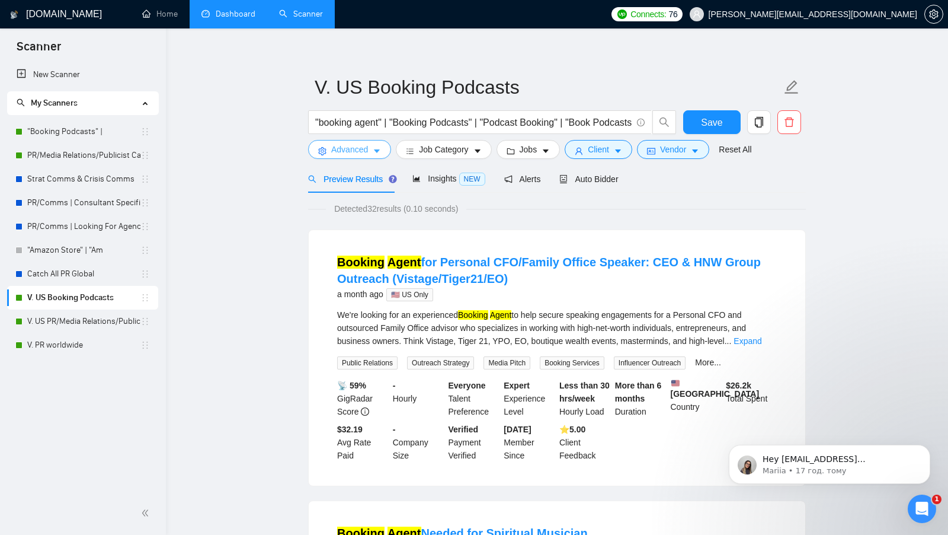
scroll to position [9, 0]
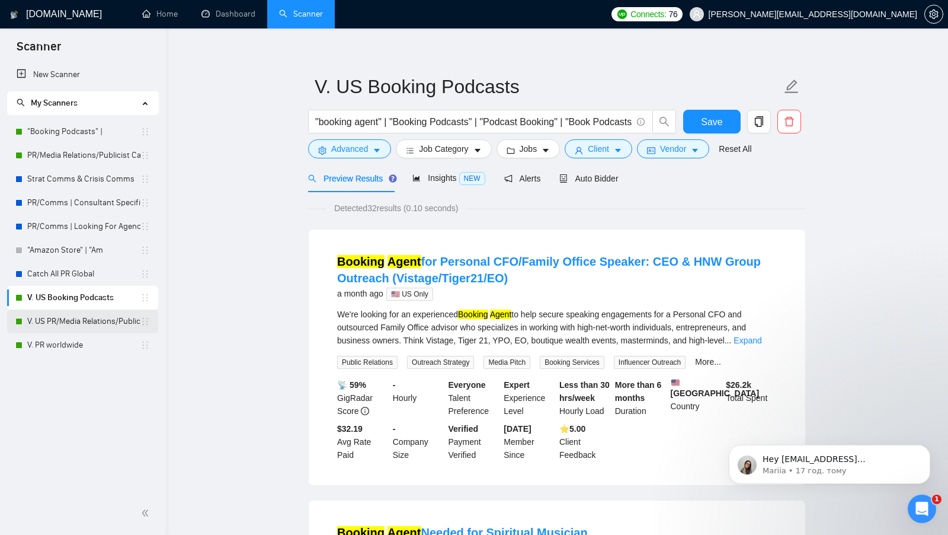
click at [107, 320] on link "V. US PR/Media Relations/Publicist Catch" at bounding box center [83, 321] width 113 height 24
click at [710, 114] on span "Save" at bounding box center [711, 121] width 21 height 15
click at [81, 330] on link "V. US PR/Media Relations/Publicist Catch" at bounding box center [83, 321] width 113 height 24
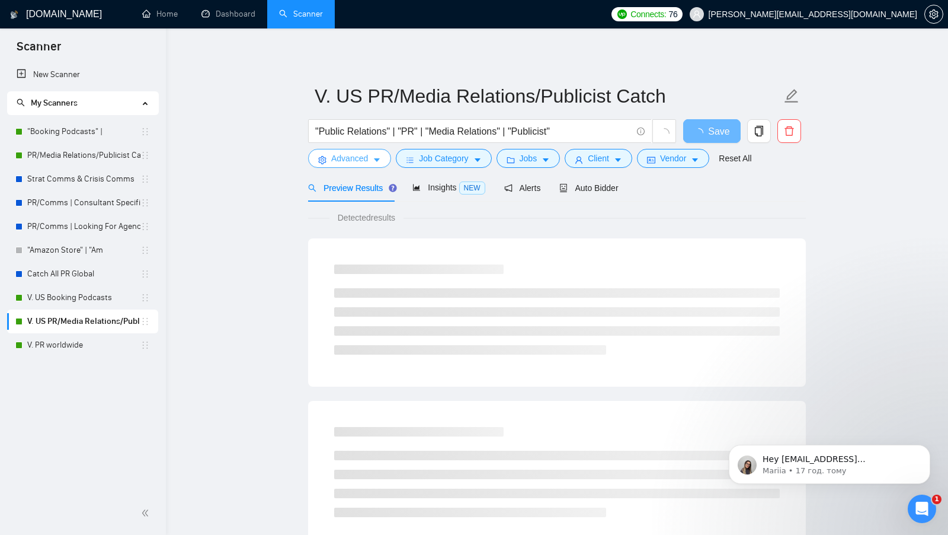
click at [377, 167] on button "Advanced" at bounding box center [349, 158] width 83 height 19
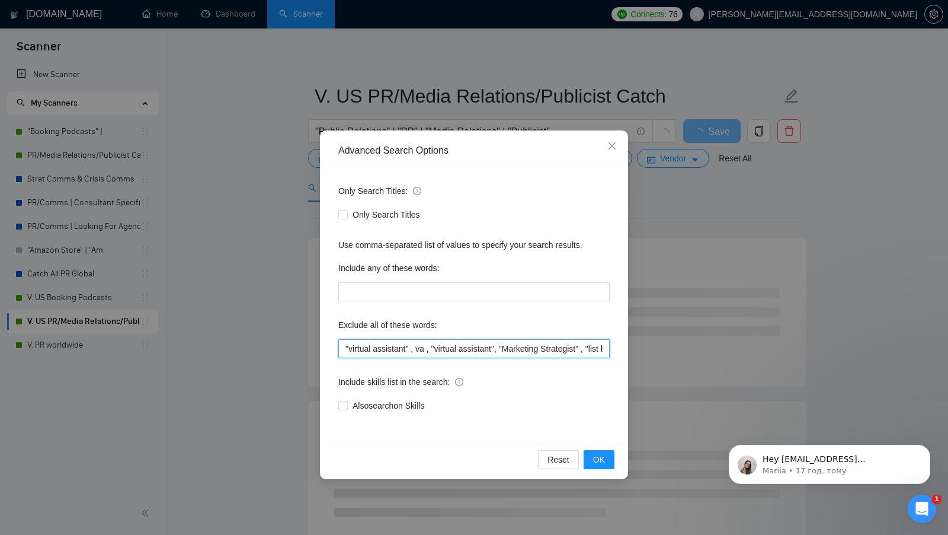
click at [419, 345] on input ""virtual assistant" , va , "virtual assistant", "Marketing Strategist" , "list …" at bounding box center [473, 348] width 271 height 19
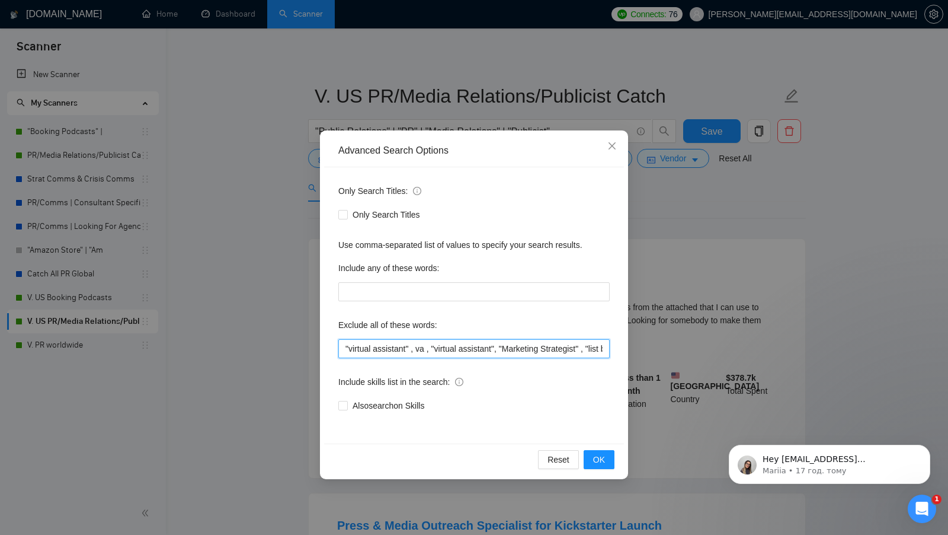
click at [419, 345] on input ""virtual assistant" , va , "virtual assistant", "Marketing Strategist" , "list …" at bounding box center [473, 348] width 271 height 19
paste input "text"
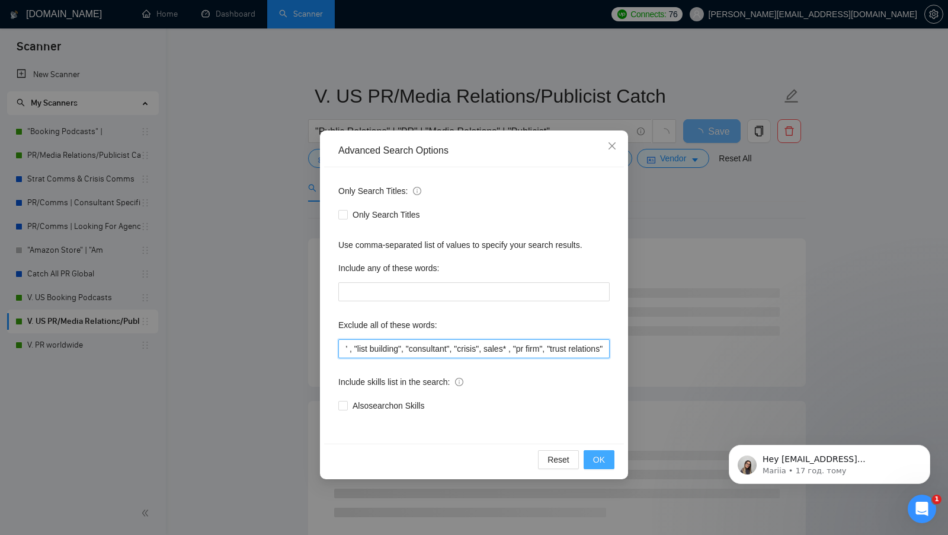
type input ""virtual assistant" , va , "virtual assistant", "Marketing Strategist" , "list …"
click at [592, 460] on button "OK" at bounding box center [599, 459] width 31 height 19
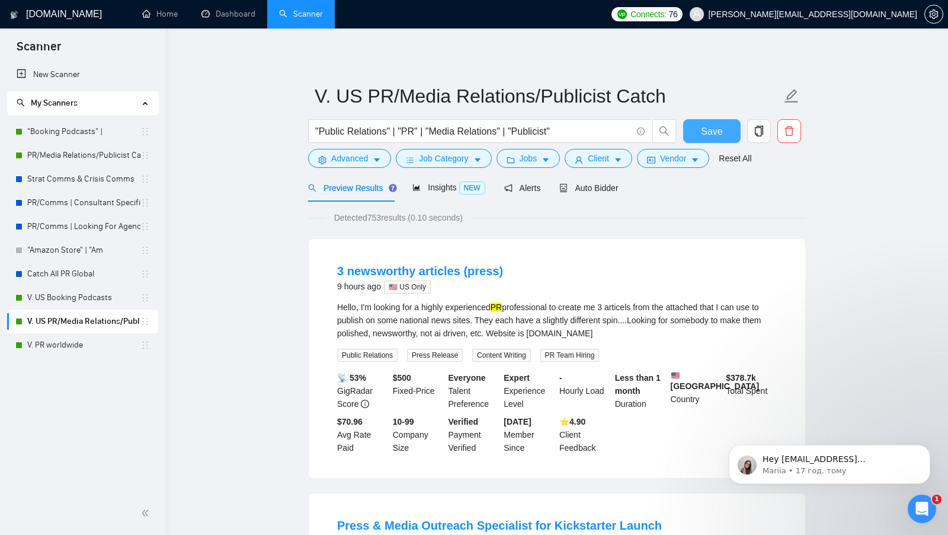
click at [710, 128] on span "Save" at bounding box center [711, 131] width 21 height 15
click at [93, 341] on link "V. PR worldwide" at bounding box center [83, 345] width 113 height 24
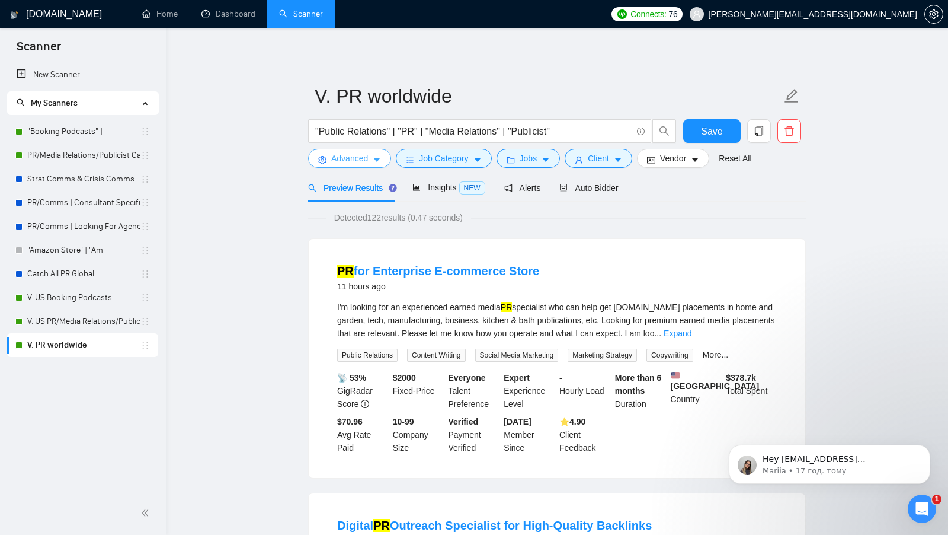
click at [370, 163] on button "Advanced" at bounding box center [349, 158] width 83 height 19
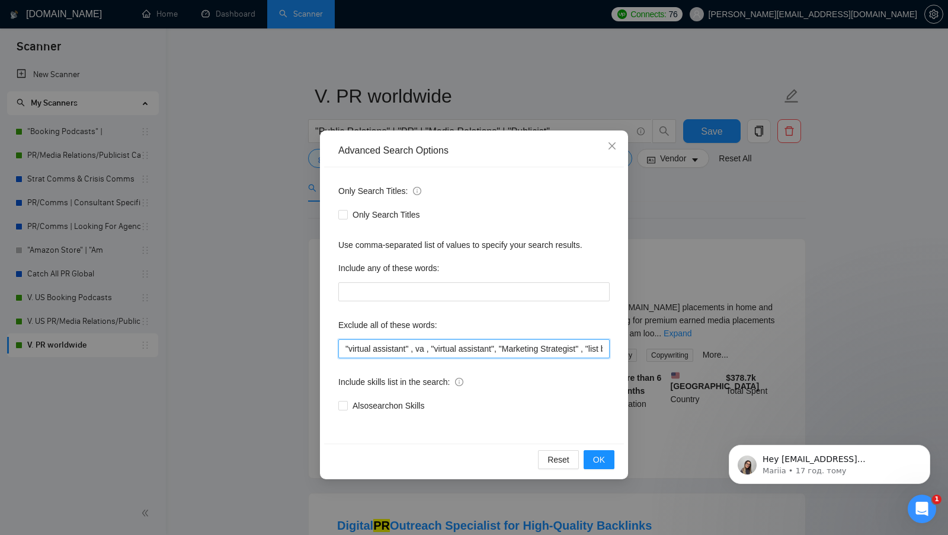
click at [424, 347] on input ""virtual assistant" , va , "virtual assistant", "Marketing Strategist" , "list …" at bounding box center [473, 348] width 271 height 19
click at [423, 347] on input ""virtual assistant" , va , "virtual assistant", "Marketing Strategist" , "list …" at bounding box center [473, 348] width 271 height 19
paste input "text"
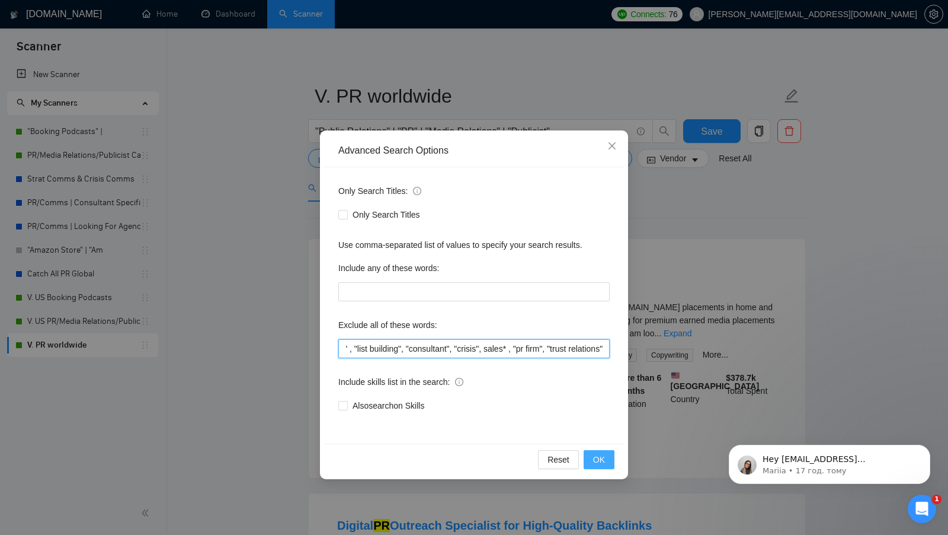
type input ""virtual assistant" , va , "virtual assistant", "Marketing Strategist" , "list …"
click at [587, 452] on button "OK" at bounding box center [599, 459] width 31 height 19
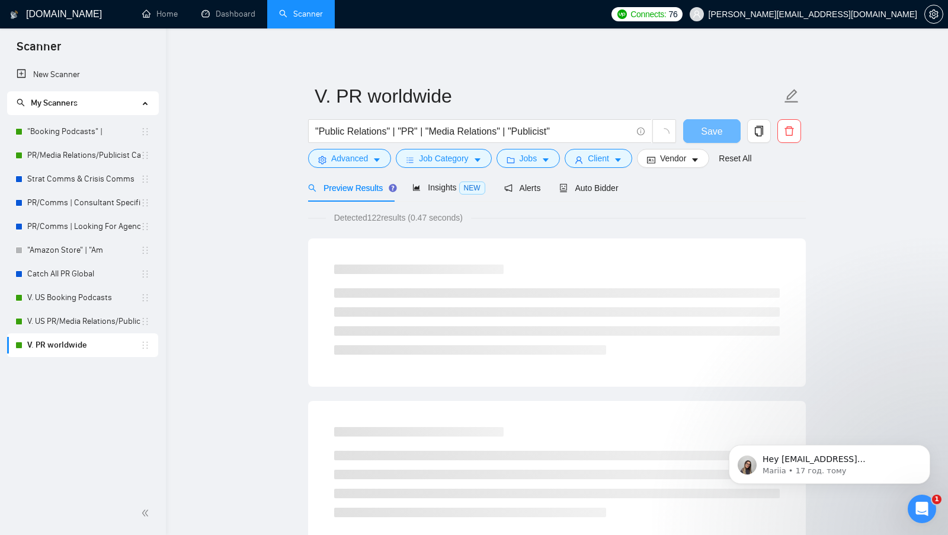
scroll to position [0, 0]
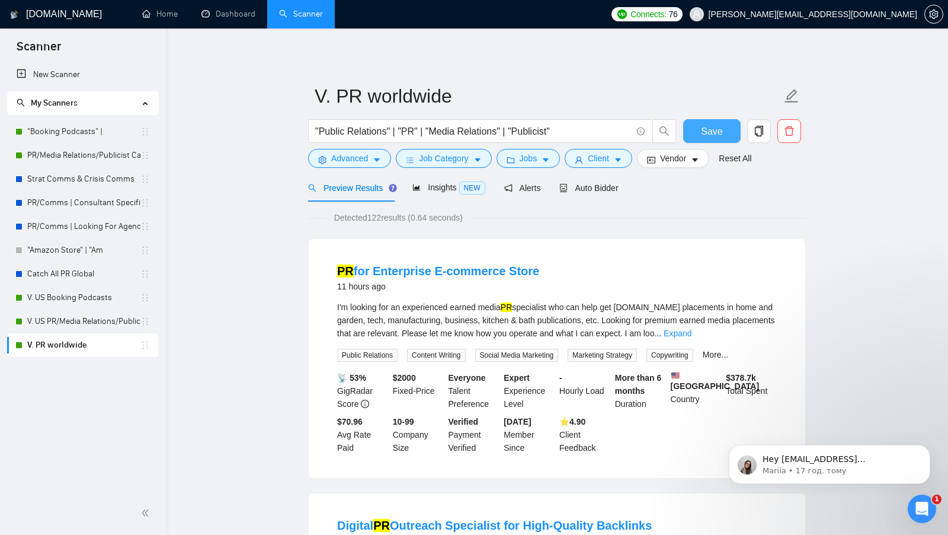
click at [706, 138] on span "Save" at bounding box center [711, 131] width 21 height 15
click at [100, 131] on link ""Booking Podcasts" |" at bounding box center [83, 132] width 113 height 24
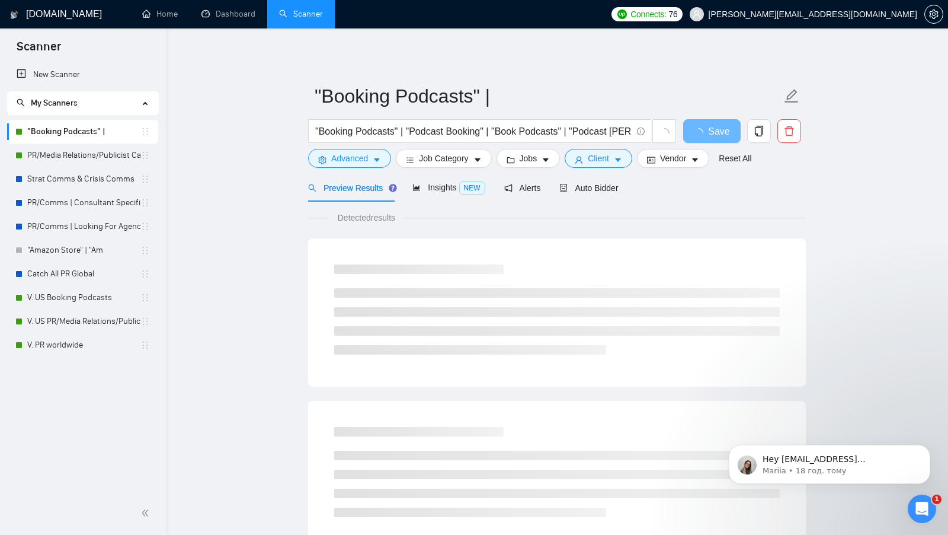
click at [606, 194] on div "Auto Bidder" at bounding box center [589, 188] width 59 height 28
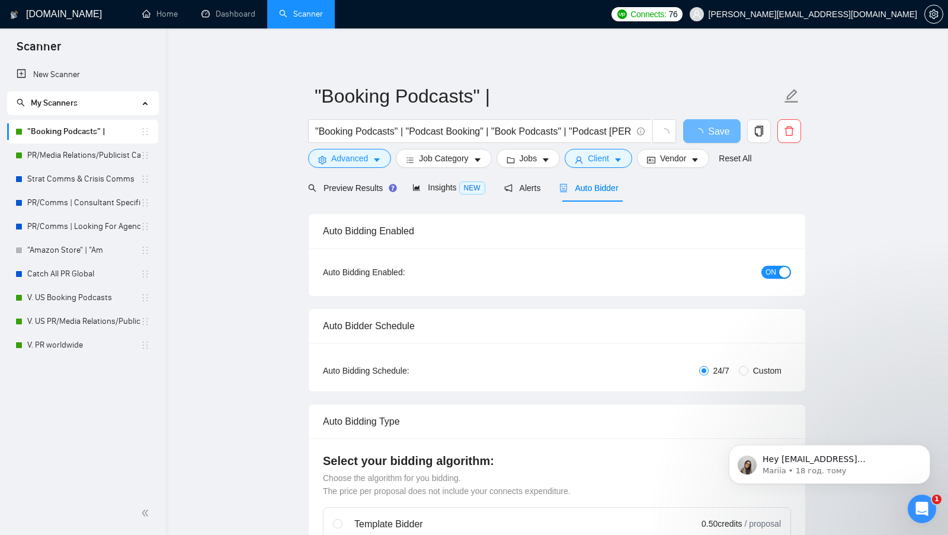
checkbox input "true"
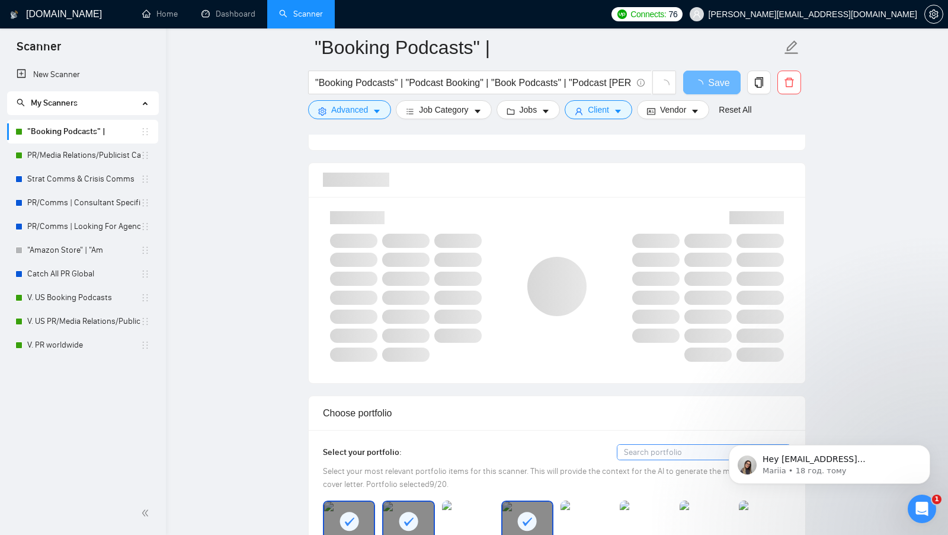
scroll to position [743, 0]
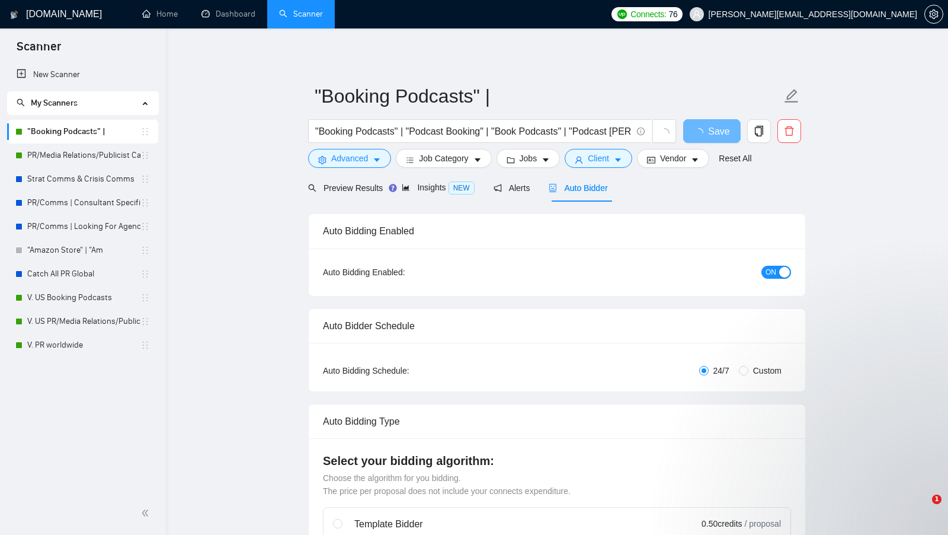
click at [864, 14] on span "[PERSON_NAME][EMAIL_ADDRESS][DOMAIN_NAME]" at bounding box center [813, 14] width 209 height 0
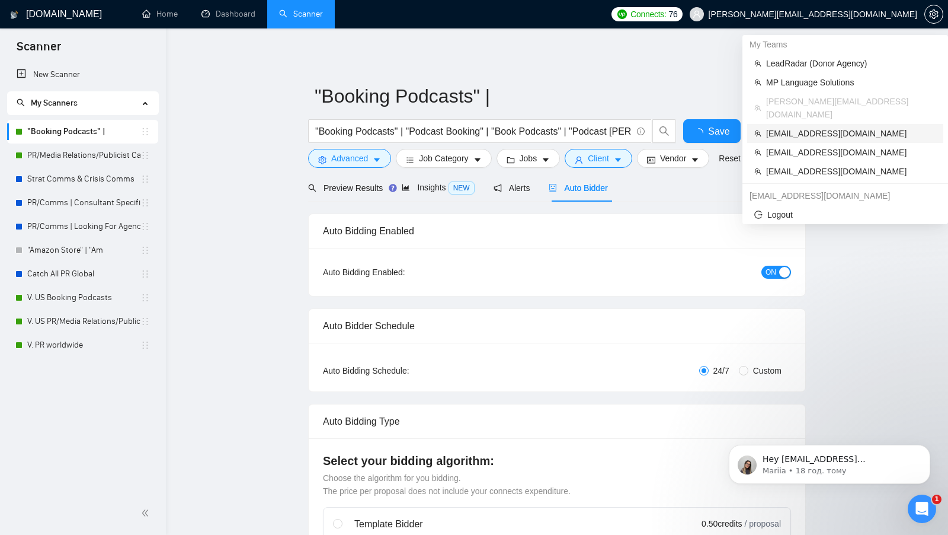
click at [830, 127] on span "[EMAIL_ADDRESS][DOMAIN_NAME]" at bounding box center [851, 133] width 170 height 13
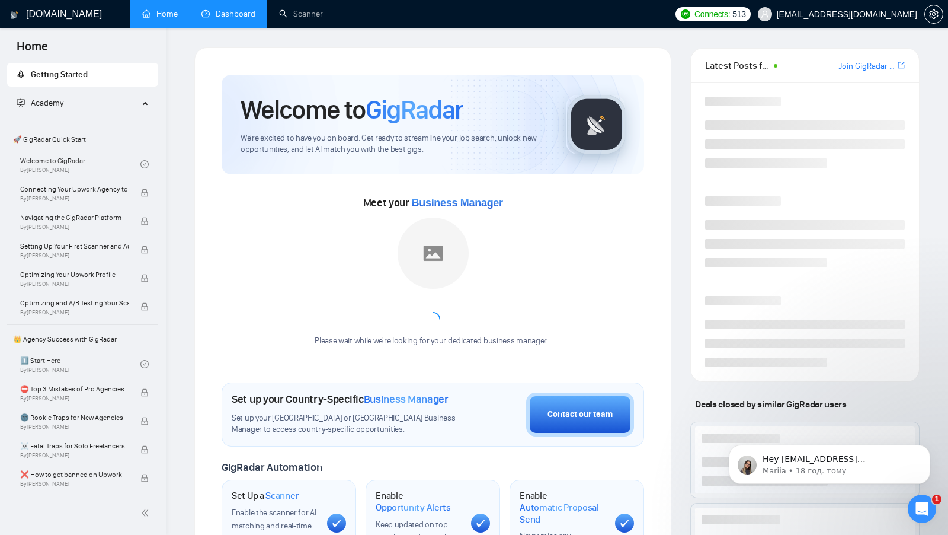
click at [235, 9] on link "Dashboard" at bounding box center [229, 14] width 54 height 10
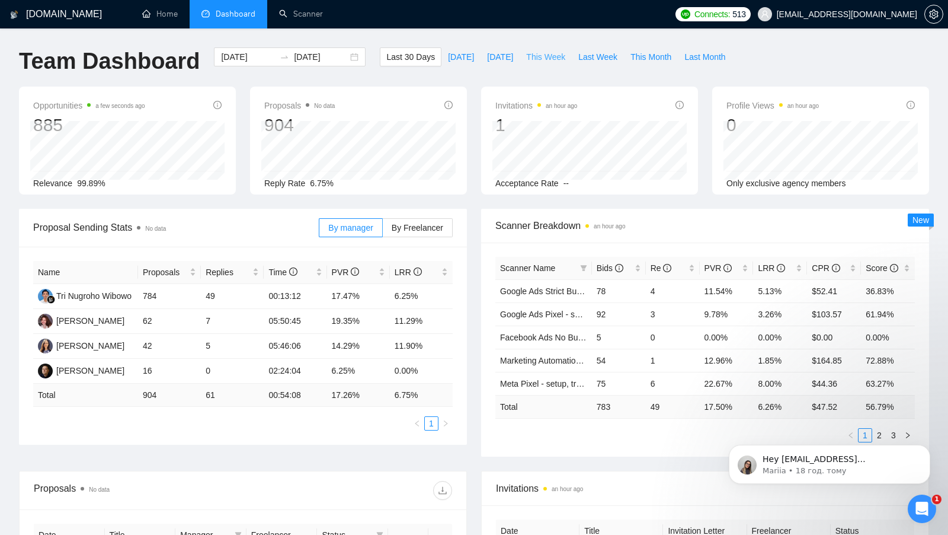
click at [544, 51] on span "This Week" at bounding box center [545, 56] width 39 height 13
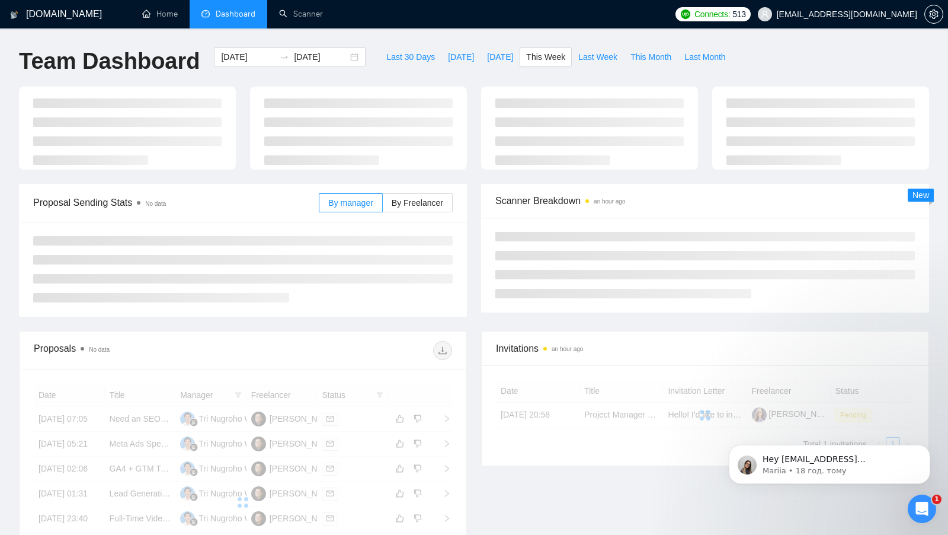
type input "[DATE]"
type input "2025-08-24"
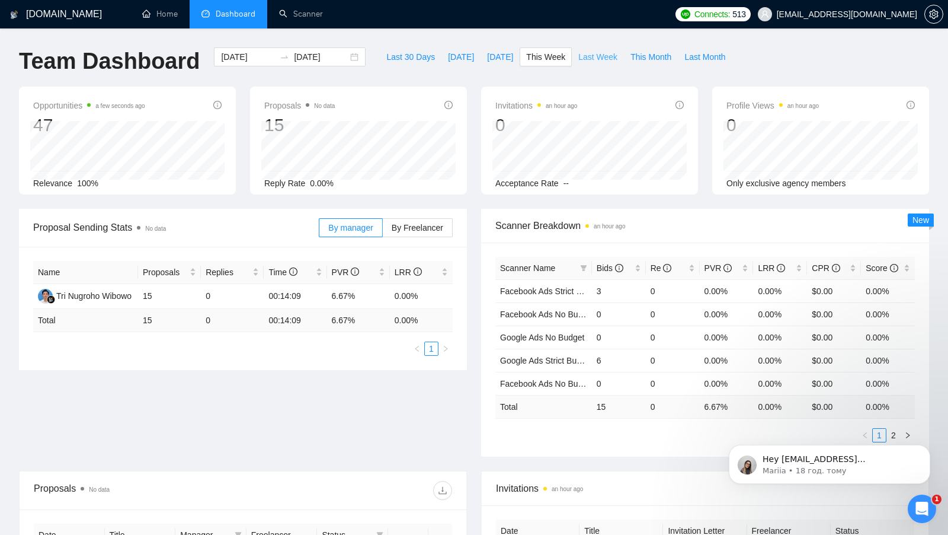
click at [589, 57] on span "Last Week" at bounding box center [598, 56] width 39 height 13
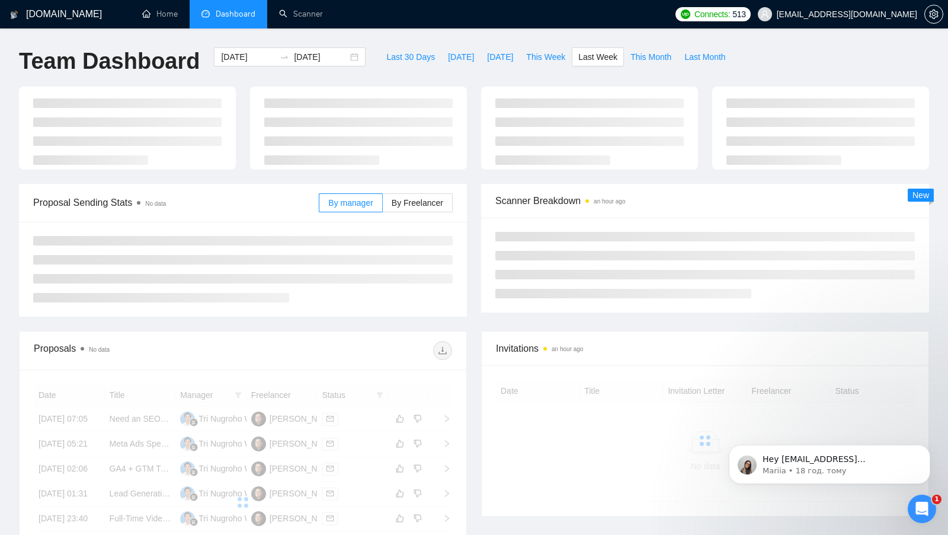
type input "2025-08-11"
type input "2025-08-17"
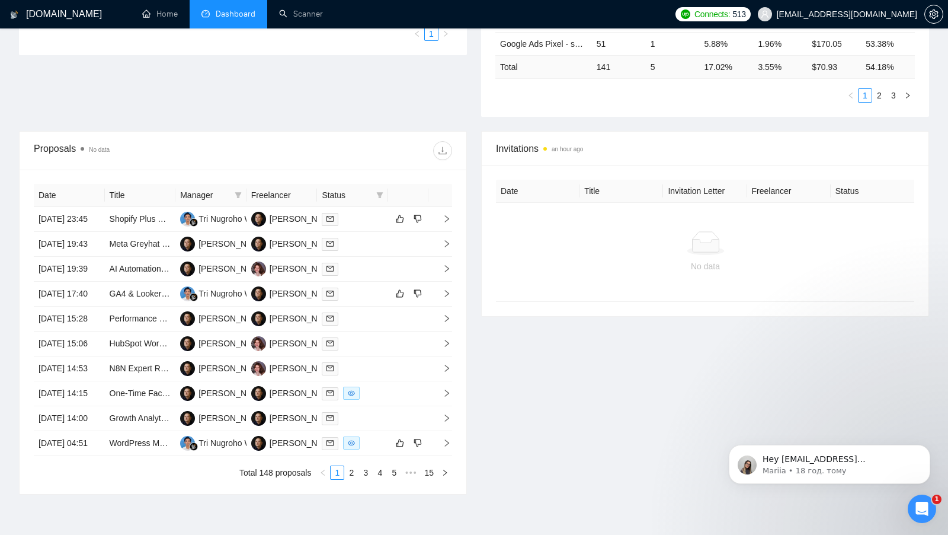
scroll to position [353, 0]
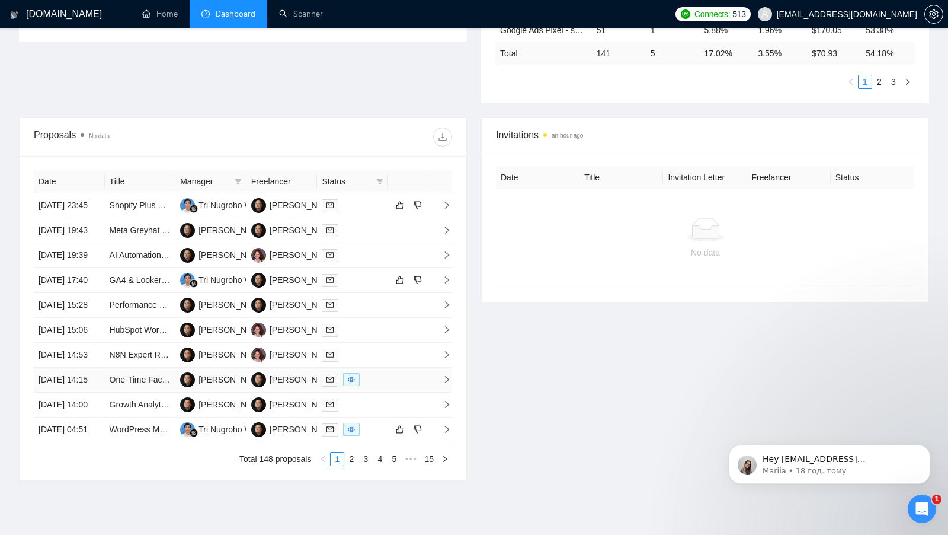
click at [377, 386] on div at bounding box center [353, 380] width 62 height 14
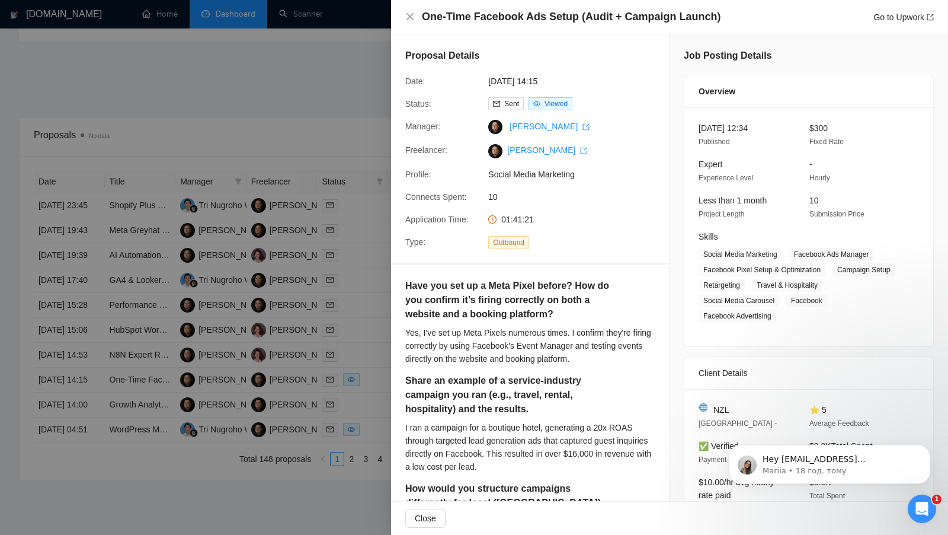
click at [360, 423] on div at bounding box center [474, 267] width 948 height 535
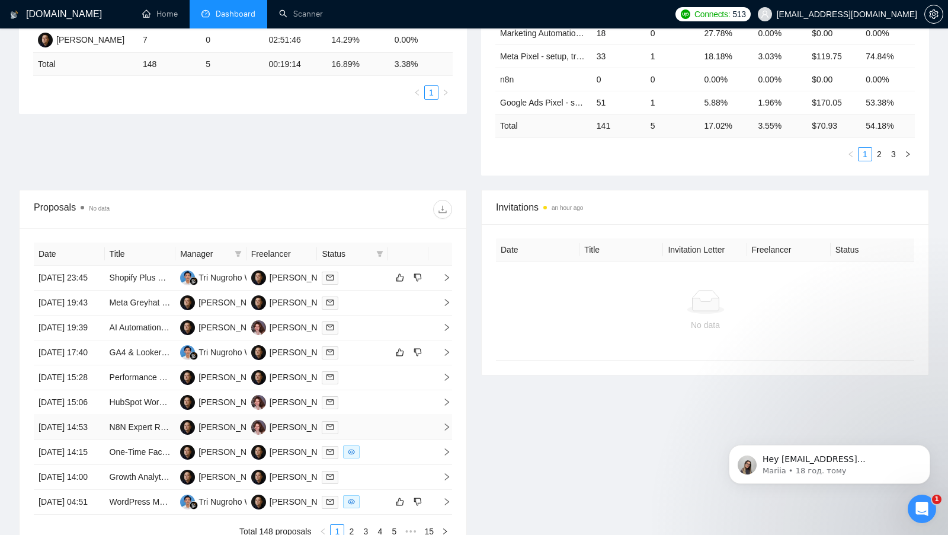
scroll to position [304, 0]
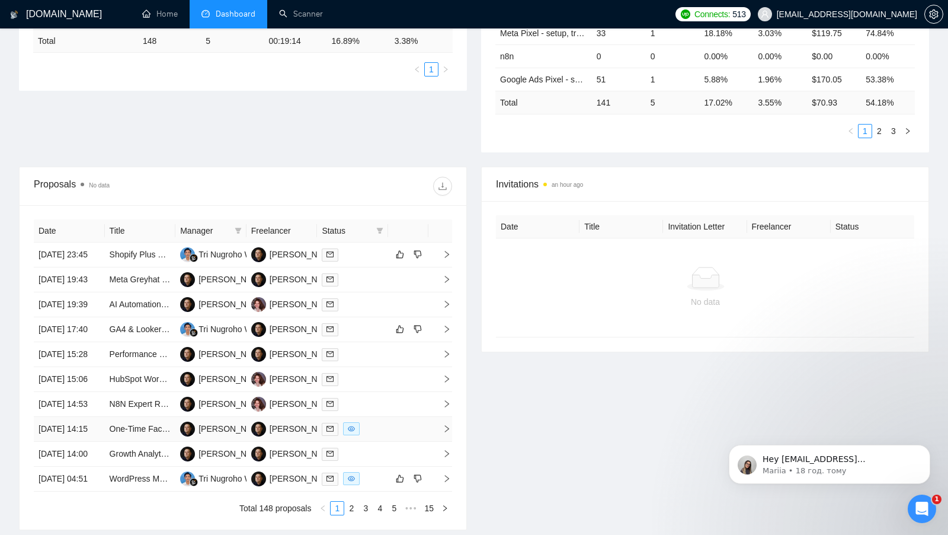
click at [381, 442] on td at bounding box center [352, 429] width 71 height 25
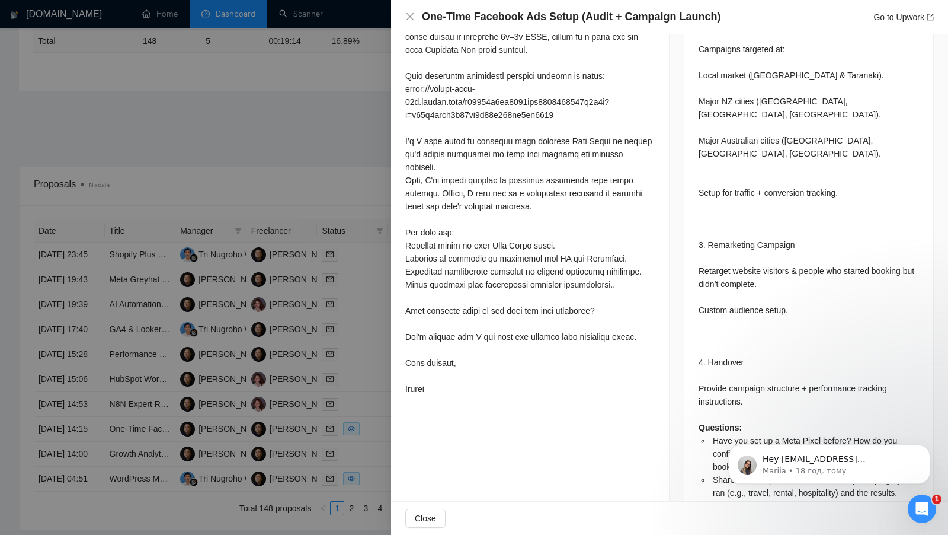
scroll to position [894, 0]
click at [348, 178] on div at bounding box center [474, 267] width 948 height 535
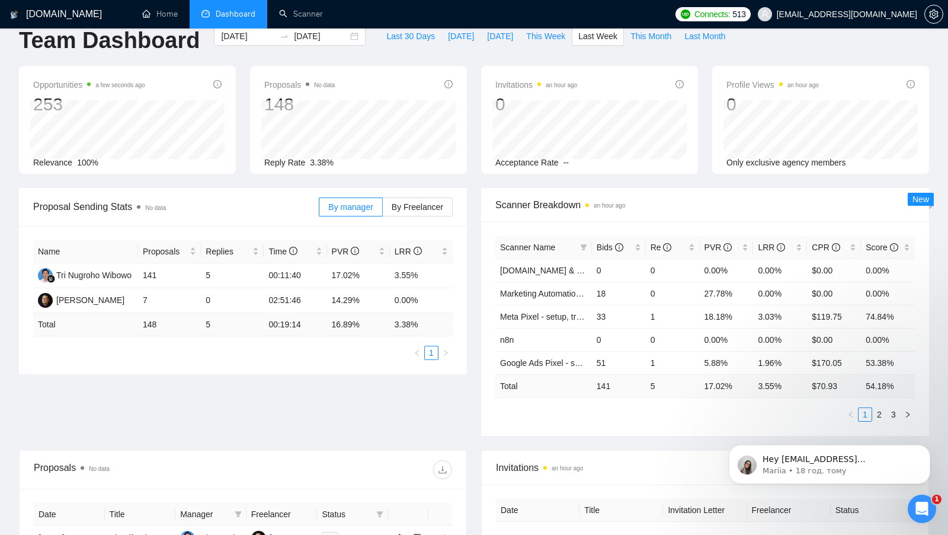
scroll to position [0, 0]
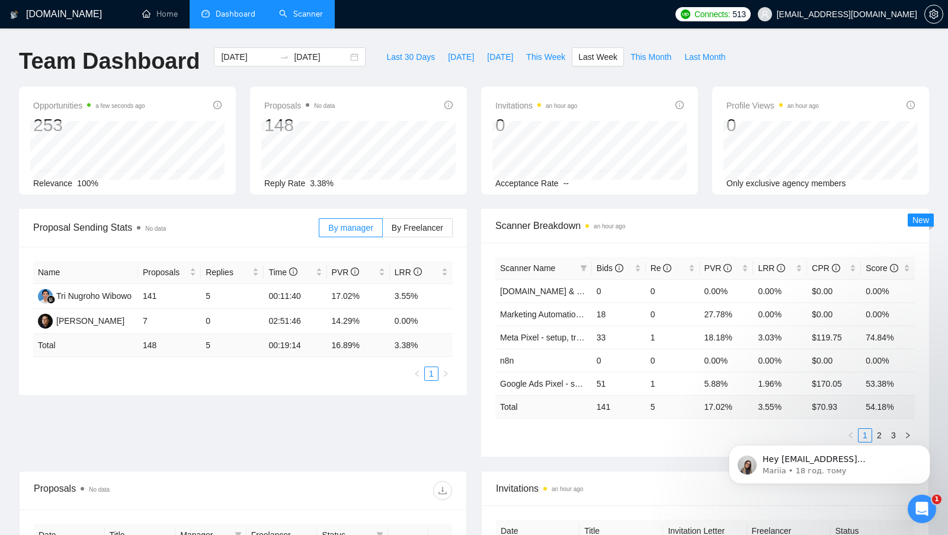
click at [305, 17] on link "Scanner" at bounding box center [301, 14] width 44 height 10
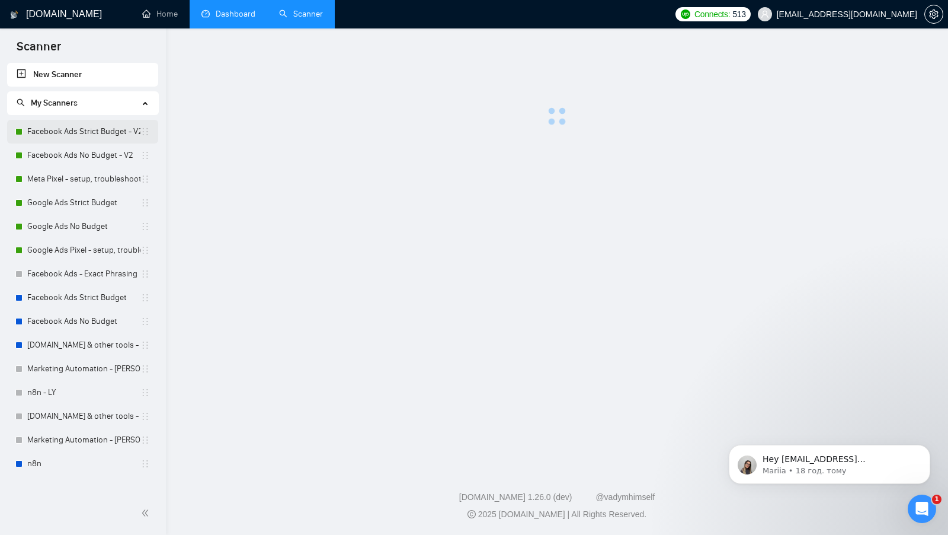
click at [93, 122] on link "Facebook Ads Strict Budget - V2" at bounding box center [83, 132] width 113 height 24
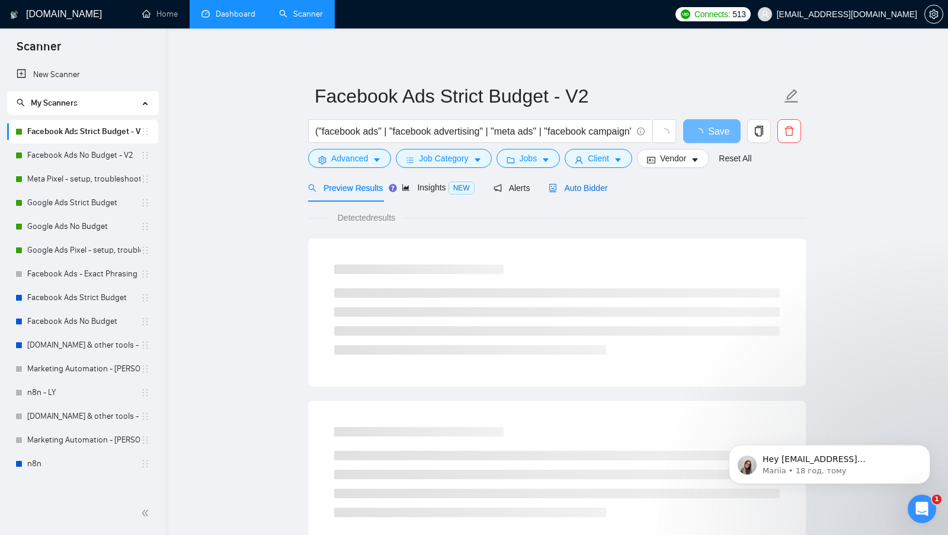
click at [587, 191] on span "Auto Bidder" at bounding box center [578, 187] width 59 height 9
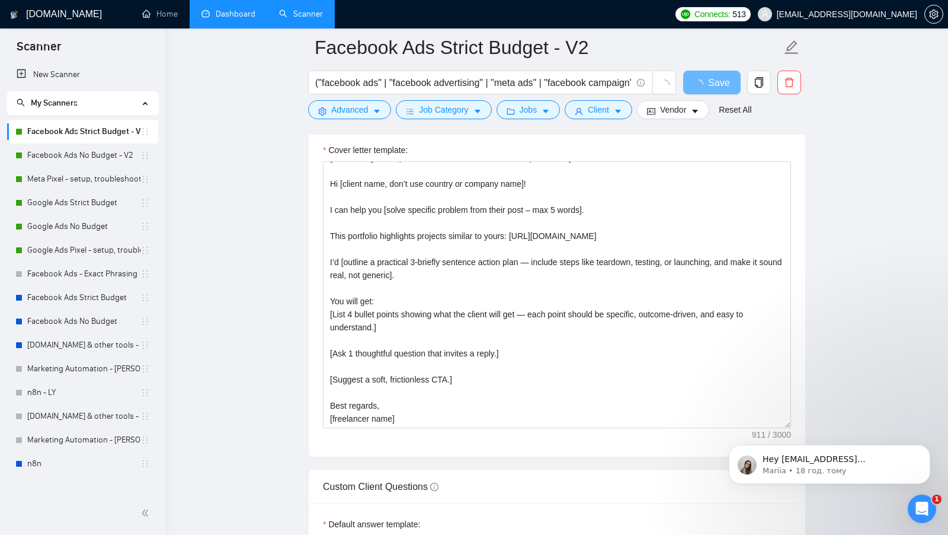
scroll to position [1235, 0]
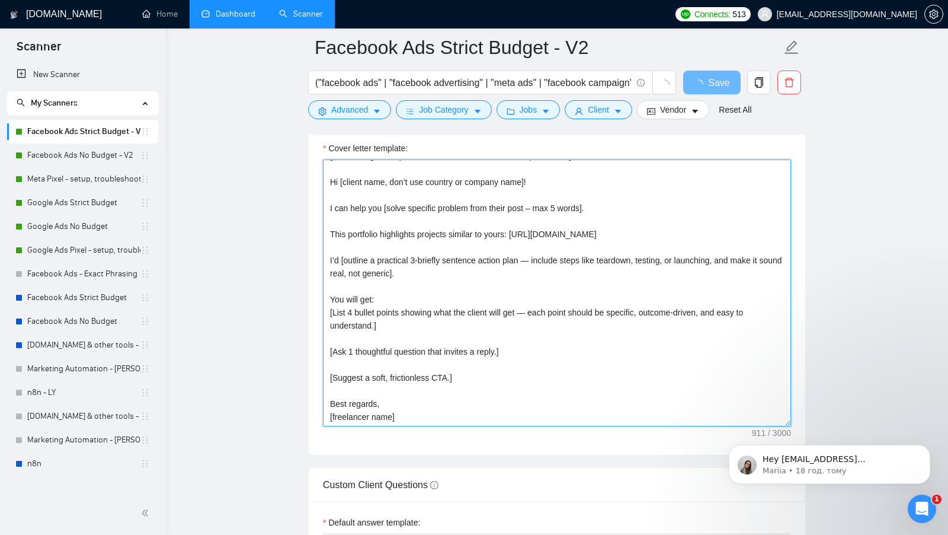
click at [420, 360] on textarea "[Keep the entire cover letter, including all prompt outputs, within 700 charact…" at bounding box center [557, 292] width 468 height 267
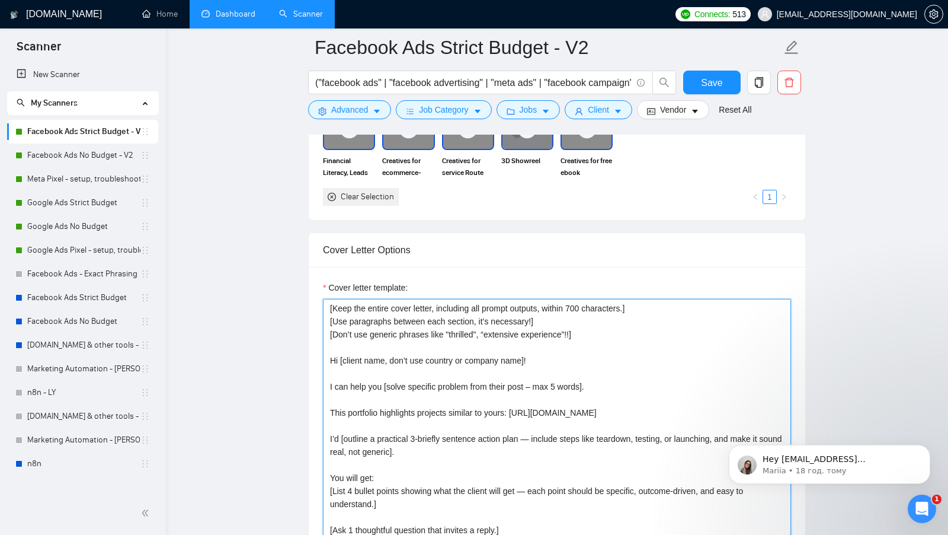
scroll to position [31, 0]
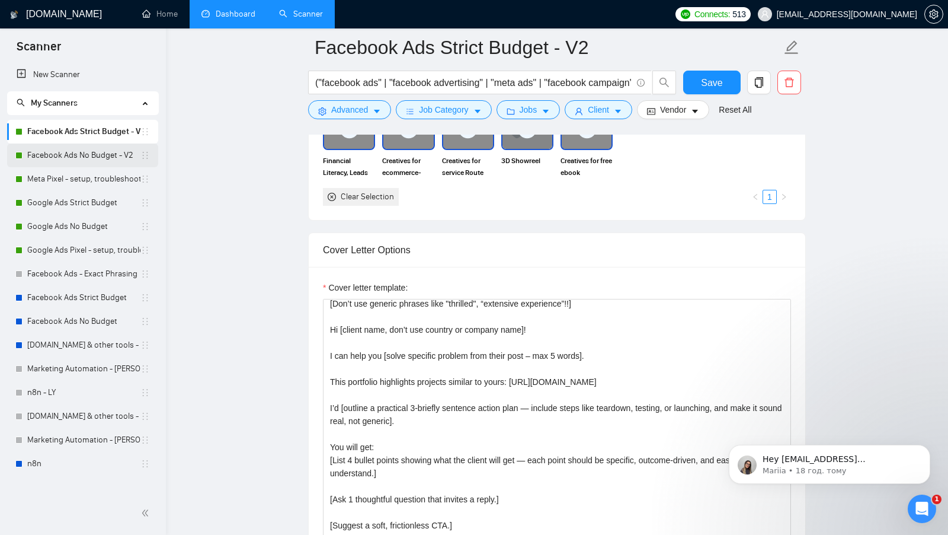
click at [90, 152] on link "Facebook Ads No Budget - V2" at bounding box center [83, 155] width 113 height 24
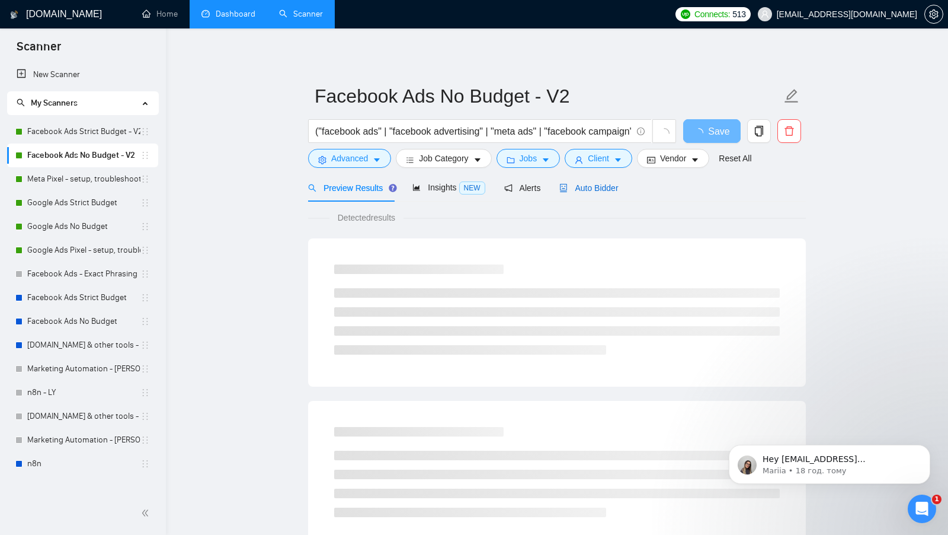
click at [588, 184] on span "Auto Bidder" at bounding box center [589, 187] width 59 height 9
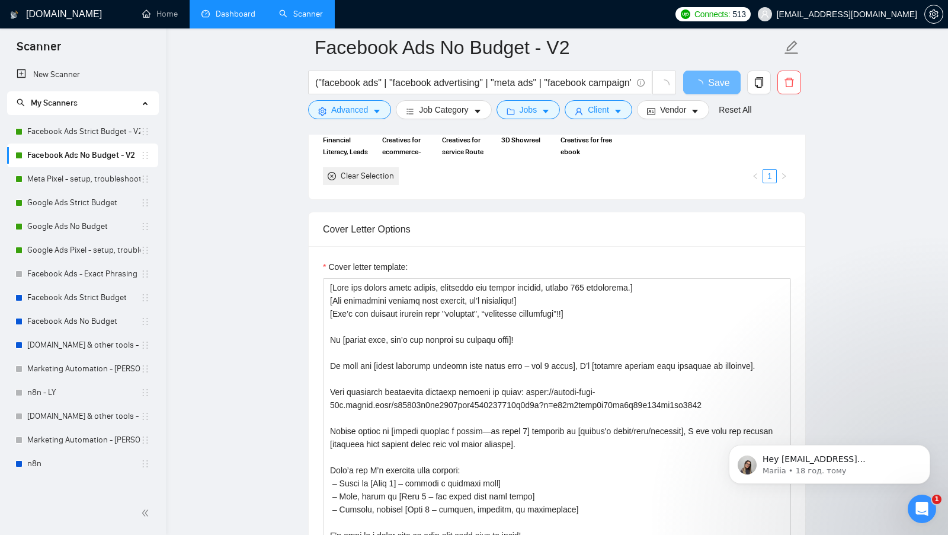
scroll to position [1238, 0]
click at [84, 183] on link "Meta Pixel - setup, troubleshooting, tracking" at bounding box center [83, 179] width 113 height 24
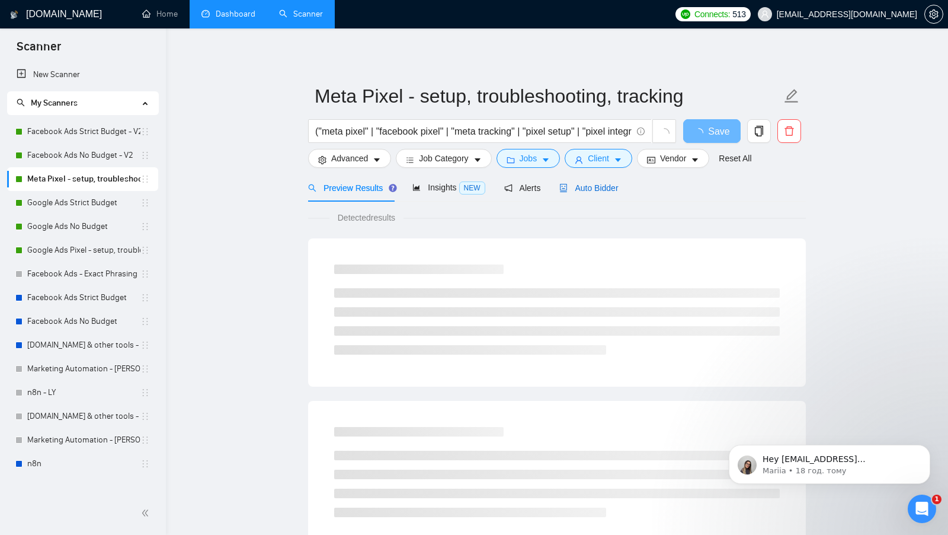
click at [591, 184] on span "Auto Bidder" at bounding box center [589, 187] width 59 height 9
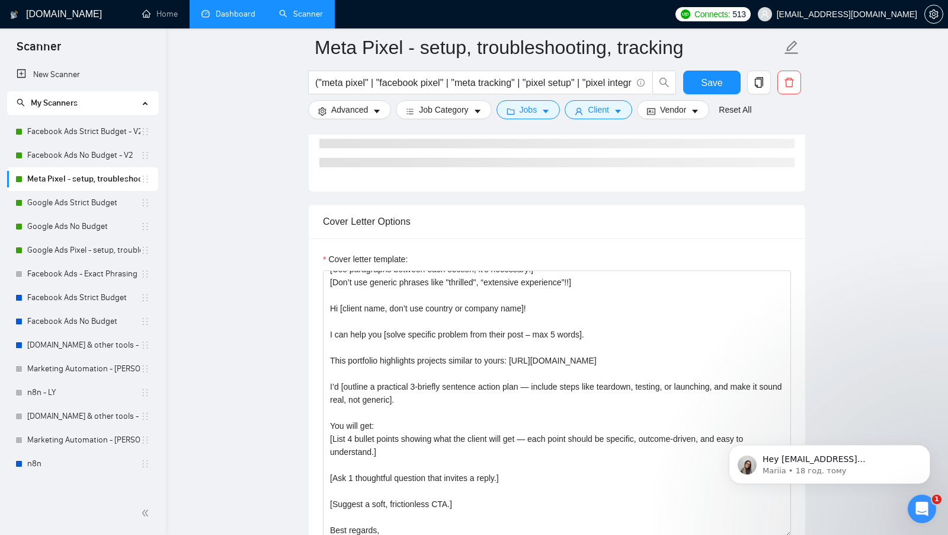
scroll to position [15, 0]
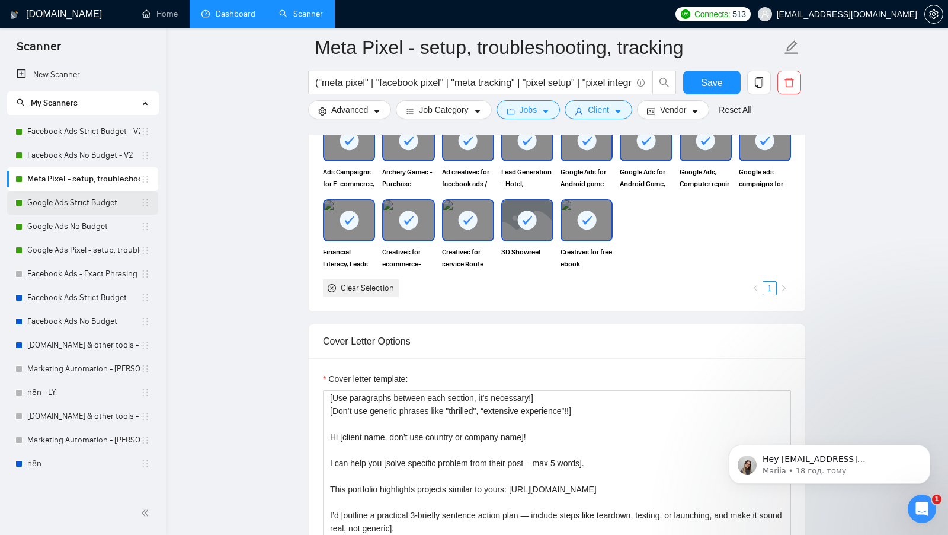
click at [96, 199] on link "Google Ads Strict Budget" at bounding box center [83, 203] width 113 height 24
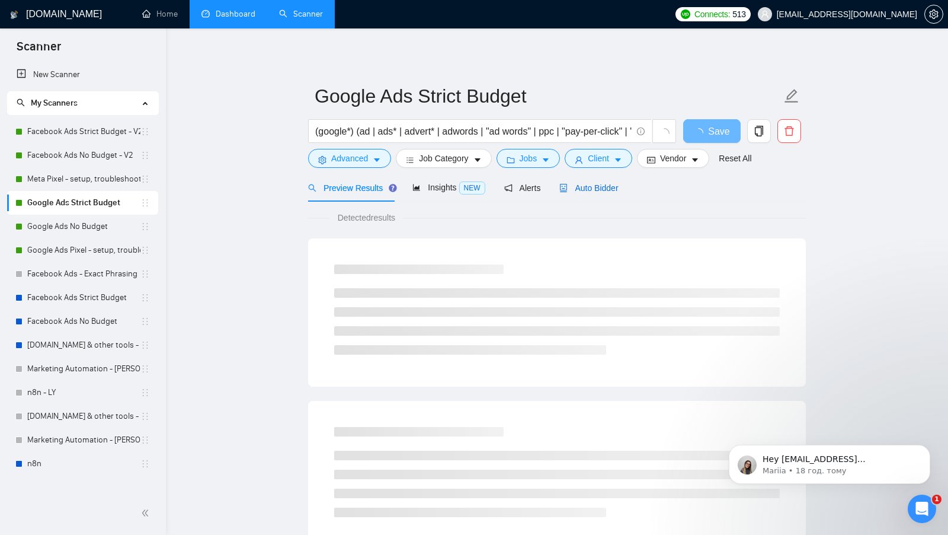
click at [603, 184] on span "Auto Bidder" at bounding box center [589, 187] width 59 height 9
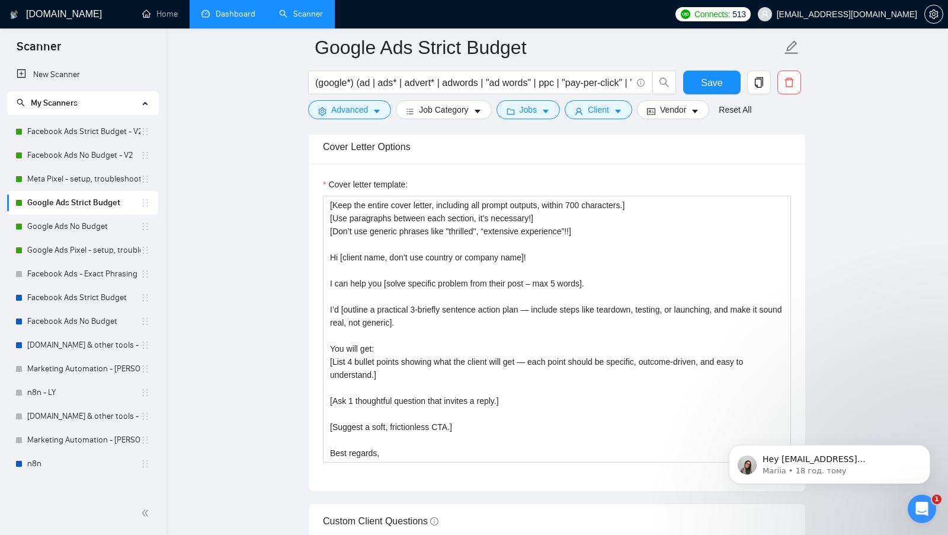
scroll to position [1397, 0]
click at [82, 219] on link "Google Ads No Budget" at bounding box center [83, 227] width 113 height 24
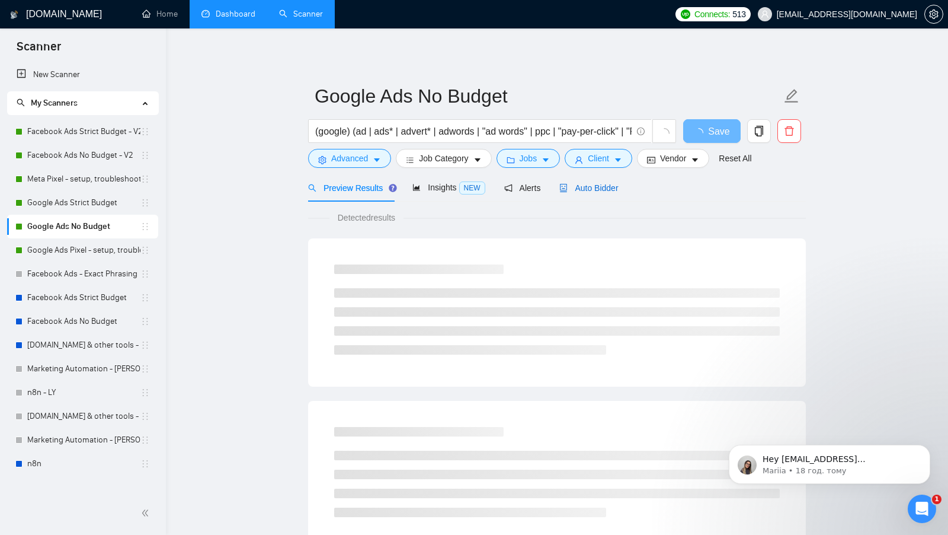
click at [600, 193] on div "Auto Bidder" at bounding box center [589, 187] width 59 height 13
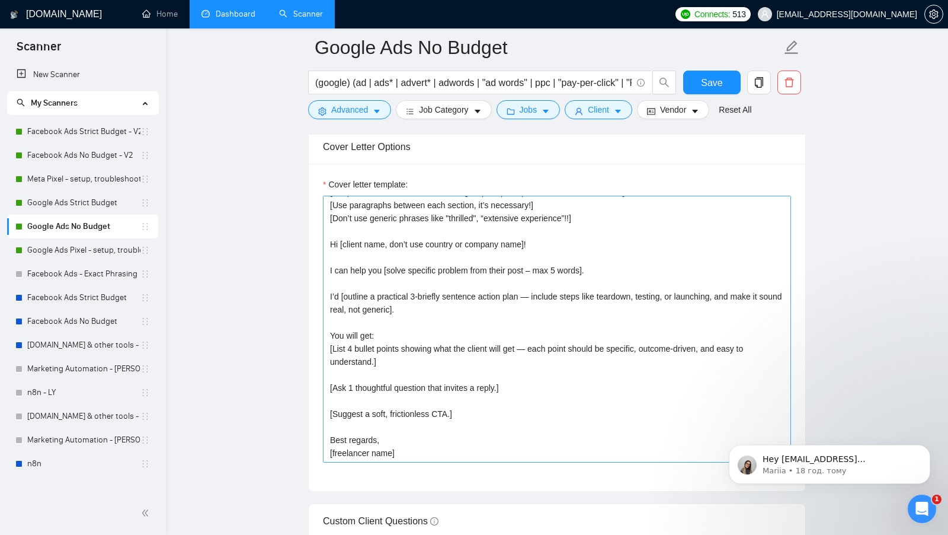
scroll to position [1397, 0]
click at [78, 244] on link "Google Ads Pixel - setup, troubleshooting, tracking" at bounding box center [83, 250] width 113 height 24
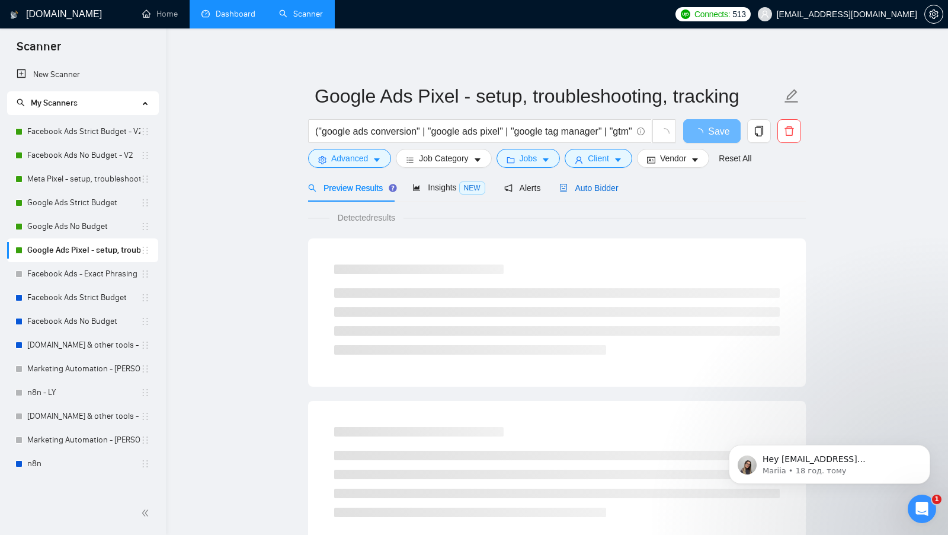
click at [617, 183] on span "Auto Bidder" at bounding box center [589, 187] width 59 height 9
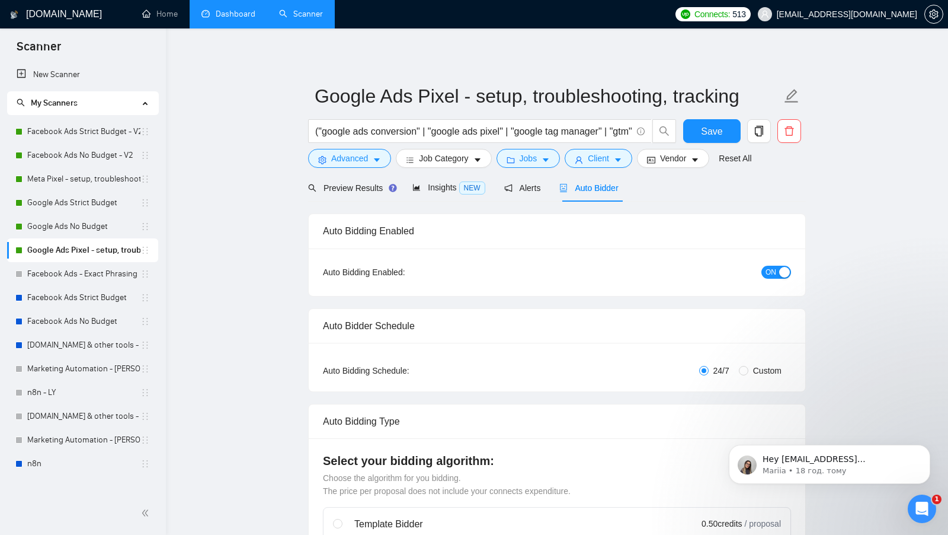
click at [224, 9] on link "Dashboard" at bounding box center [229, 14] width 54 height 10
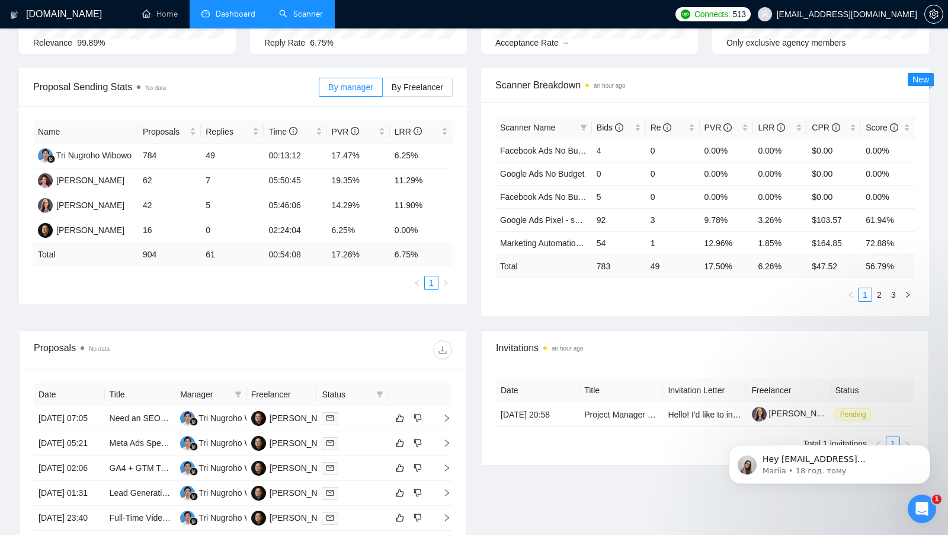
scroll to position [167, 0]
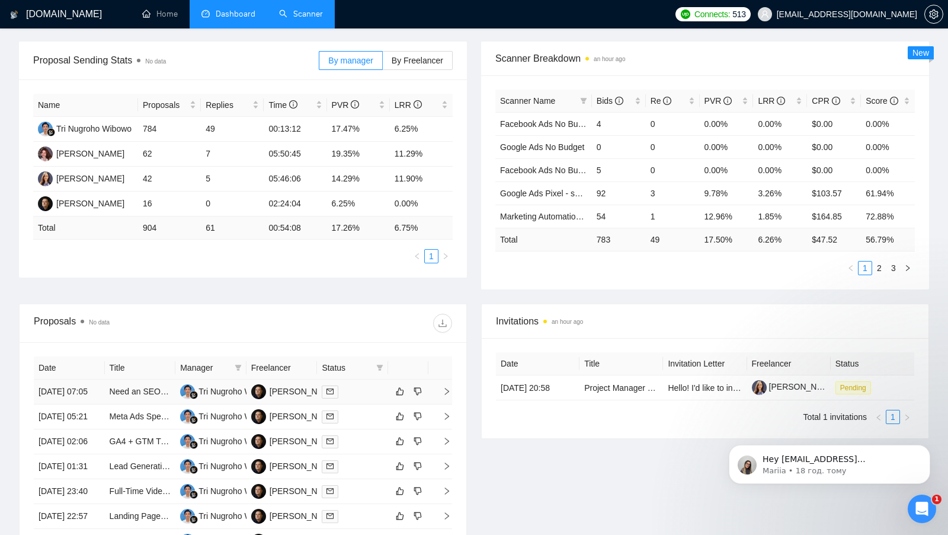
click at [373, 379] on td at bounding box center [352, 391] width 71 height 25
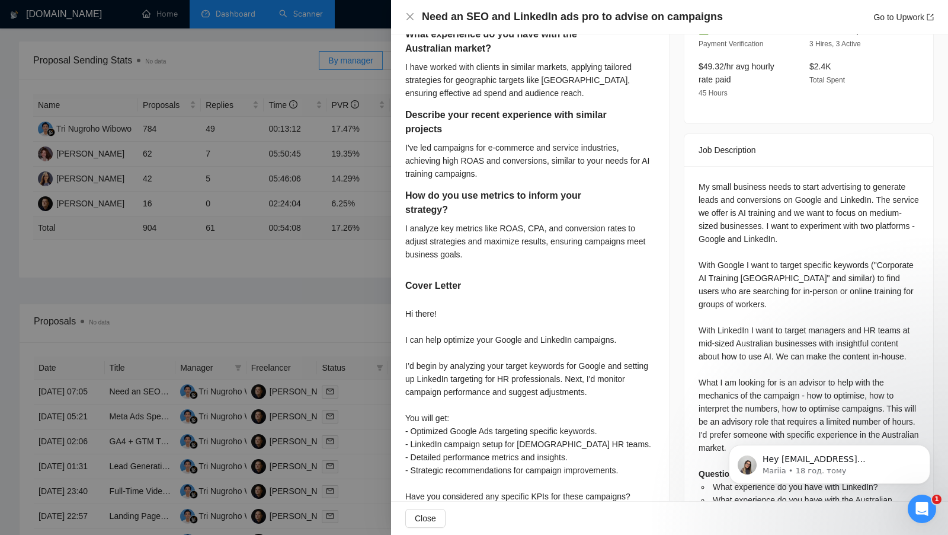
scroll to position [0, 0]
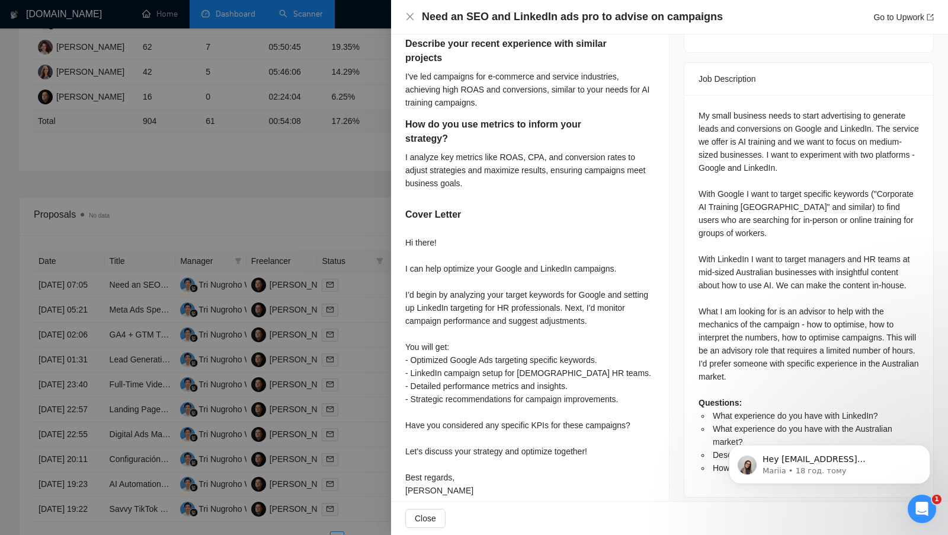
click at [367, 325] on div at bounding box center [474, 267] width 948 height 535
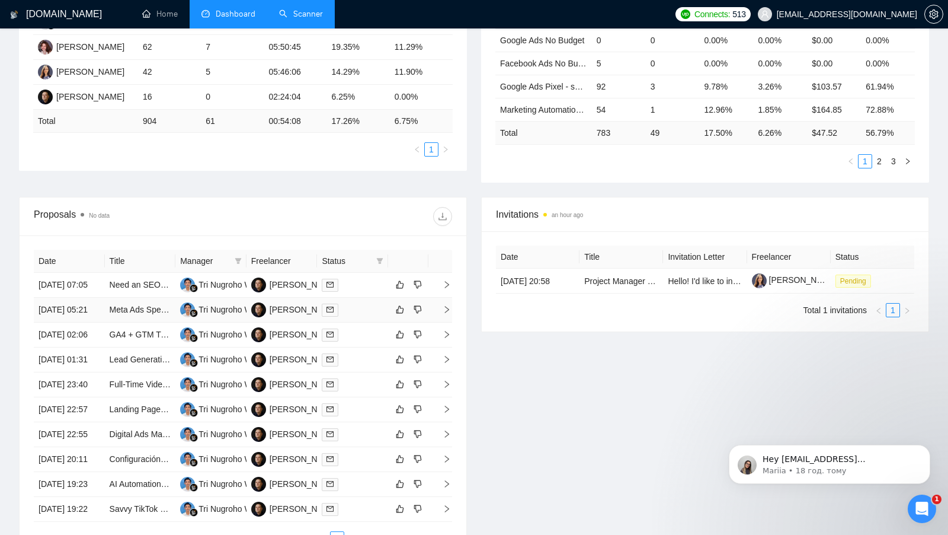
click at [367, 317] on div at bounding box center [353, 310] width 62 height 14
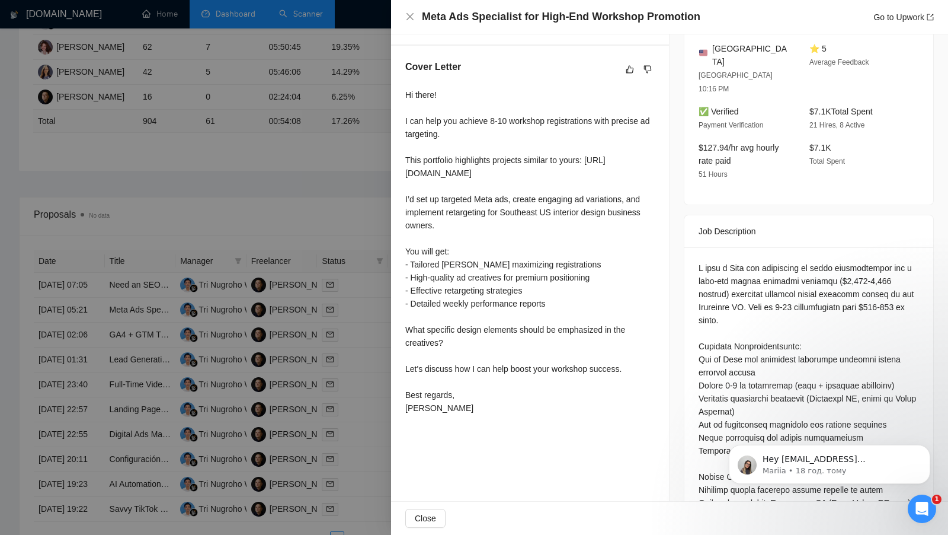
scroll to position [293, 0]
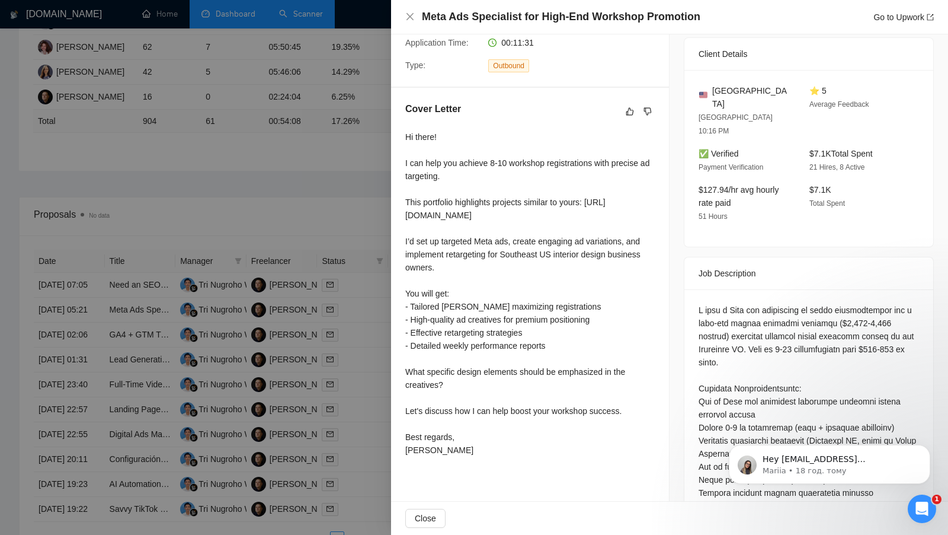
click at [392, 322] on div "Cover Letter Hi there! I can help you achieve 8-10 workshop registrations with …" at bounding box center [530, 282] width 278 height 388
click at [373, 337] on div at bounding box center [474, 267] width 948 height 535
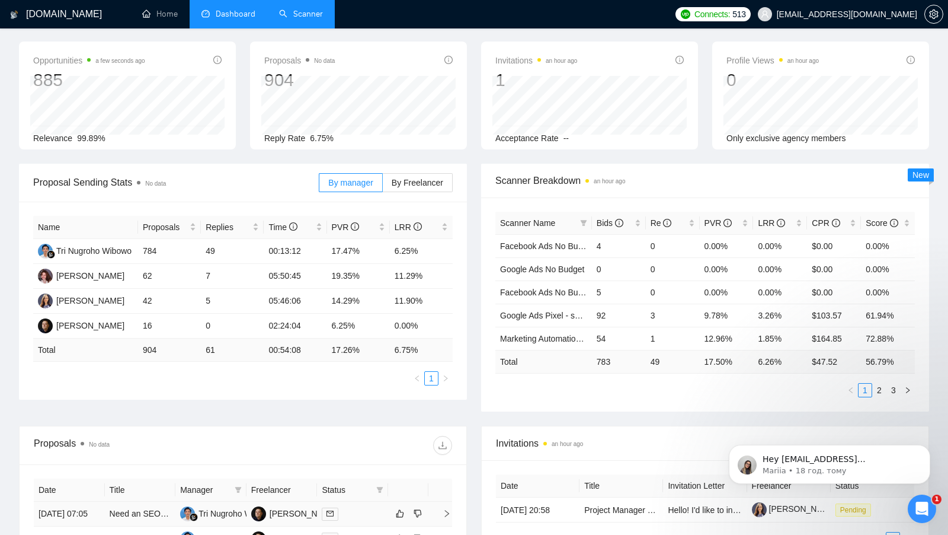
scroll to position [0, 0]
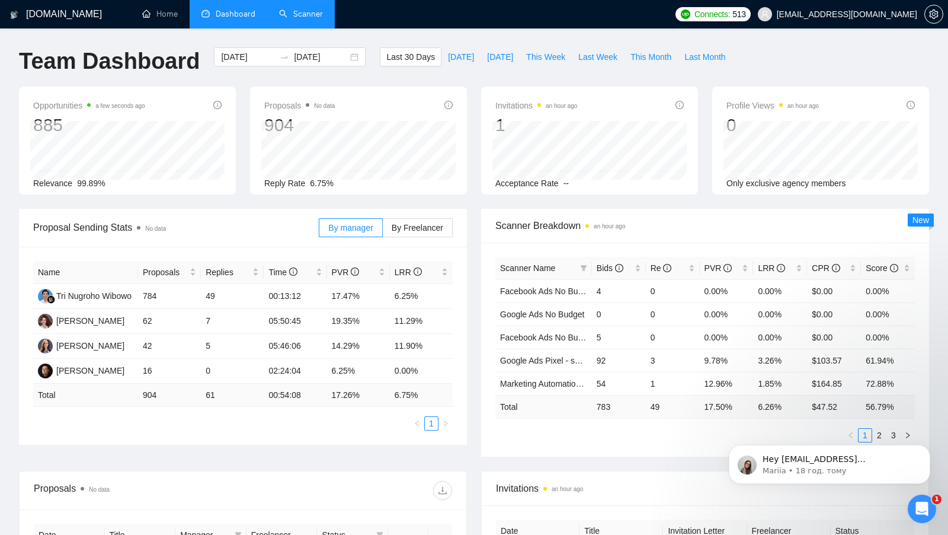
click at [292, 18] on link "Scanner" at bounding box center [301, 14] width 44 height 10
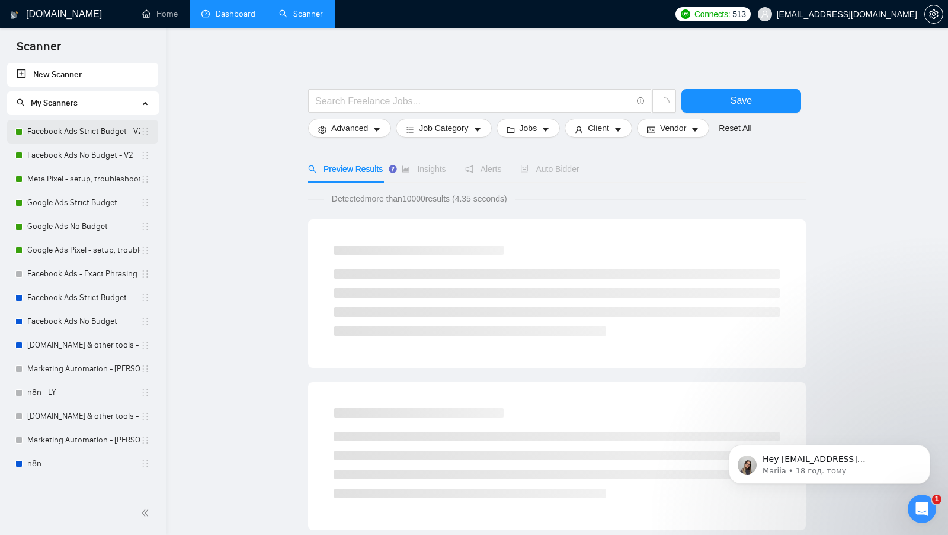
click at [72, 139] on link "Facebook Ads Strict Budget - V2" at bounding box center [83, 132] width 113 height 24
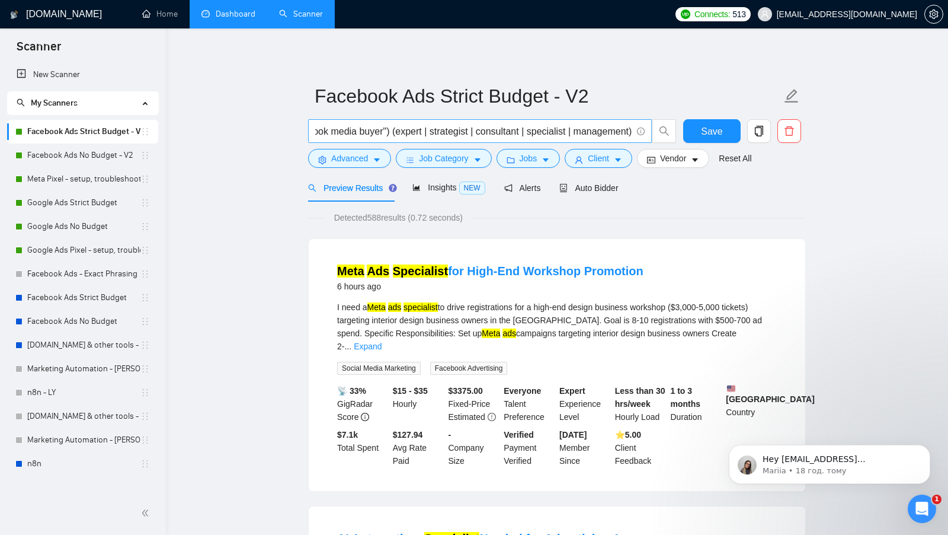
scroll to position [0, 474]
click at [228, 11] on link "Dashboard" at bounding box center [229, 14] width 54 height 10
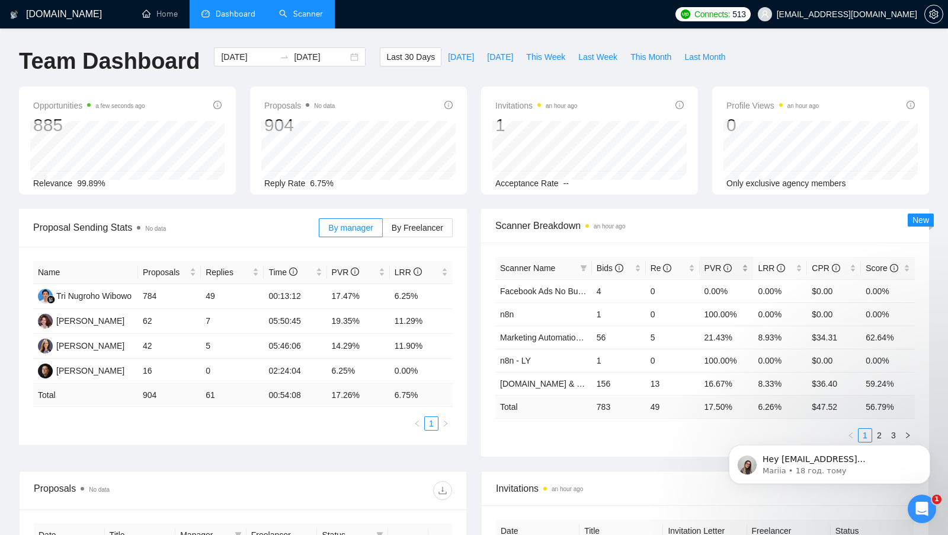
click at [746, 262] on div "PVR" at bounding box center [727, 267] width 44 height 13
click at [799, 265] on div "LRR" at bounding box center [780, 267] width 44 height 13
click at [870, 428] on body "Hey viktor+8@gigradar.io, Do you want to learn how to integrate GigRadar with y…" at bounding box center [830, 461] width 228 height 74
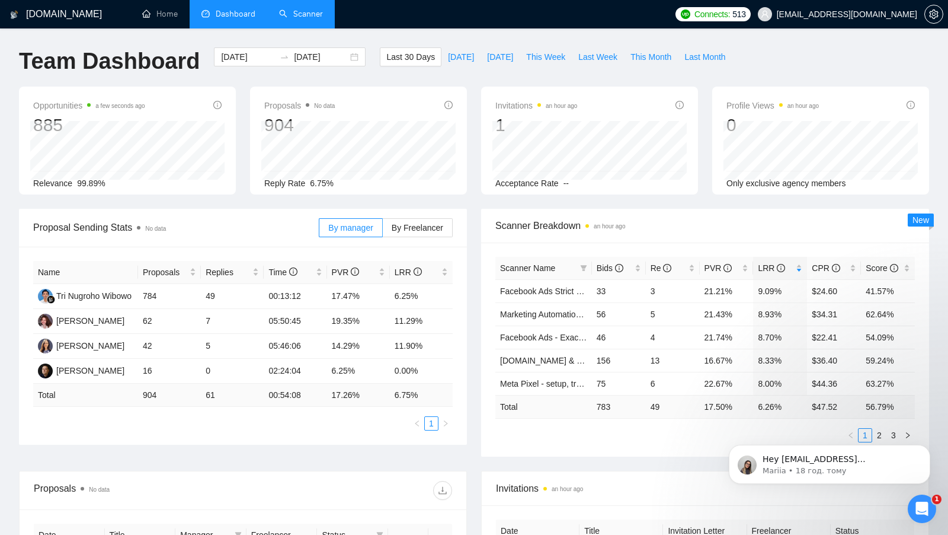
click at [873, 431] on body "Hey viktor+8@gigradar.io, Do you want to learn how to integrate GigRadar with y…" at bounding box center [830, 461] width 228 height 74
click at [876, 430] on body "Hey viktor+8@gigradar.io, Do you want to learn how to integrate GigRadar with y…" at bounding box center [830, 461] width 228 height 74
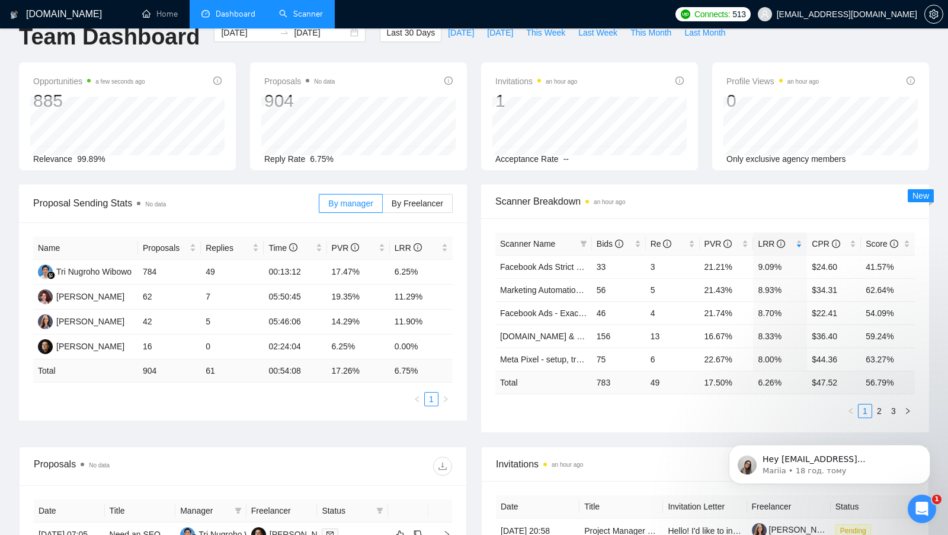
scroll to position [25, 0]
click at [882, 411] on link "2" at bounding box center [879, 409] width 13 height 13
click at [867, 405] on link "1" at bounding box center [865, 409] width 13 height 13
click at [876, 405] on link "2" at bounding box center [879, 409] width 13 height 13
drag, startPoint x: 689, startPoint y: 293, endPoint x: 742, endPoint y: 292, distance: 52.8
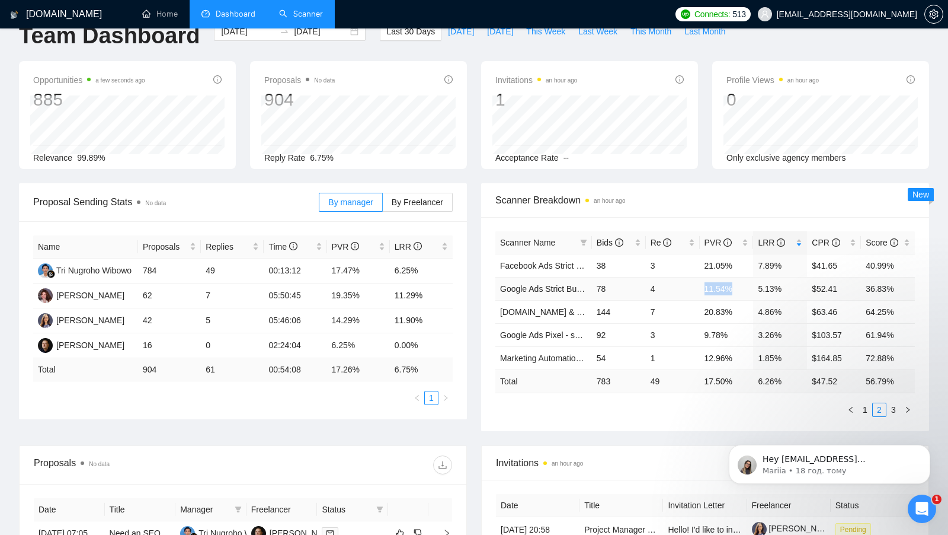
click at [742, 292] on tr "Google Ads Strict Budget 78 4 11.54% 5.13% $52.41 36.83%" at bounding box center [706, 288] width 420 height 23
drag, startPoint x: 691, startPoint y: 331, endPoint x: 751, endPoint y: 332, distance: 60.5
click at [751, 332] on tr "Google Ads Pixel - setup, troubleshooting, tracking 92 3 9.78% 3.26% $103.57 61…" at bounding box center [706, 334] width 420 height 23
drag, startPoint x: 697, startPoint y: 357, endPoint x: 736, endPoint y: 357, distance: 39.7
click at [736, 357] on tr "Marketing Automation - Lilia Y. 54 1 12.96% 1.85% $164.85 72.88%" at bounding box center [706, 357] width 420 height 23
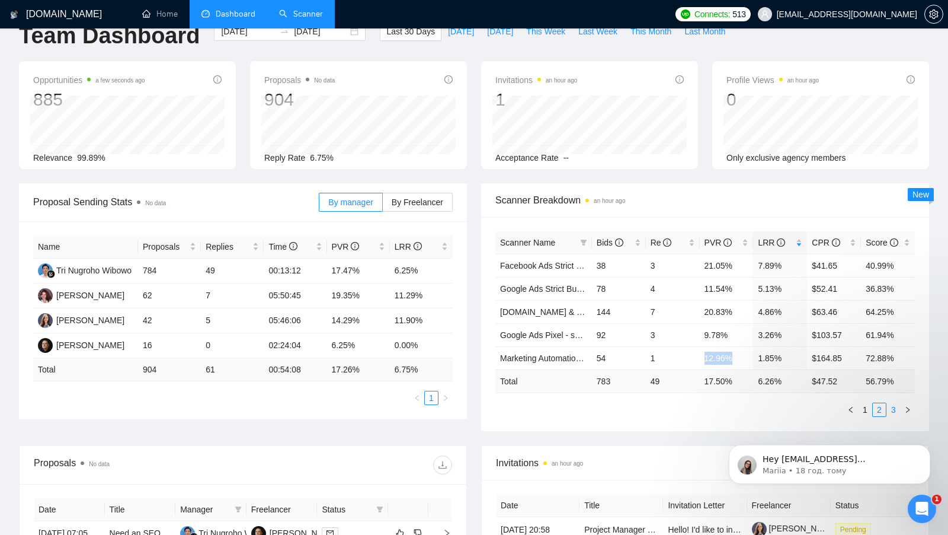
click at [893, 407] on link "3" at bounding box center [893, 409] width 13 height 13
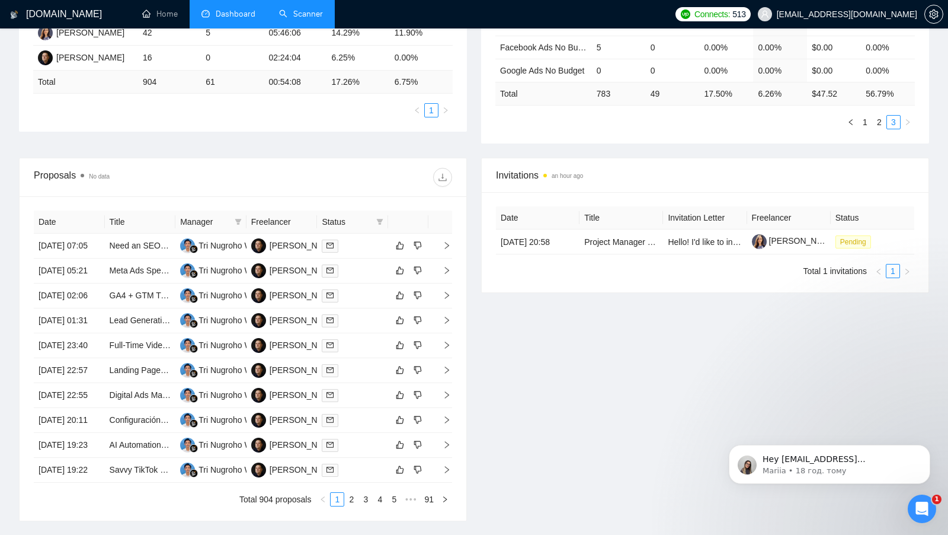
scroll to position [318, 0]
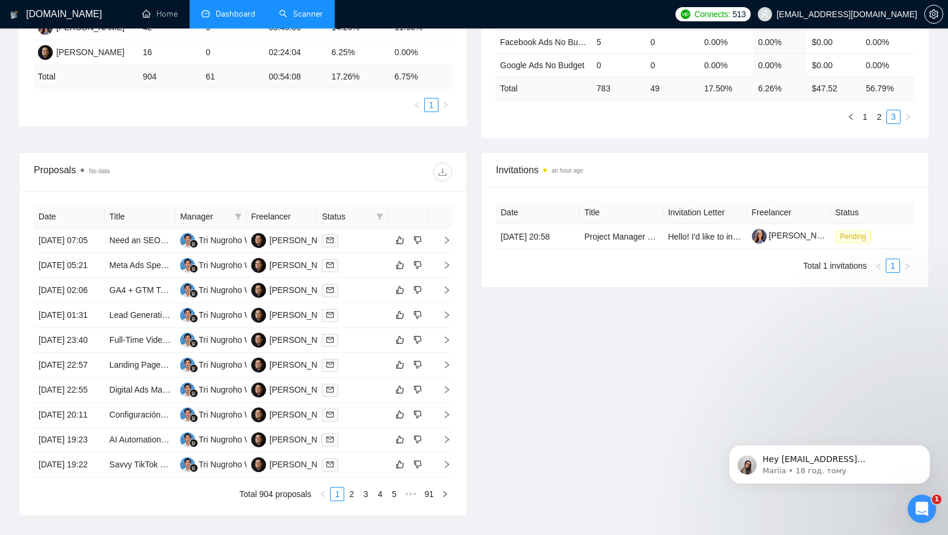
click at [304, 19] on link "Scanner" at bounding box center [301, 14] width 44 height 10
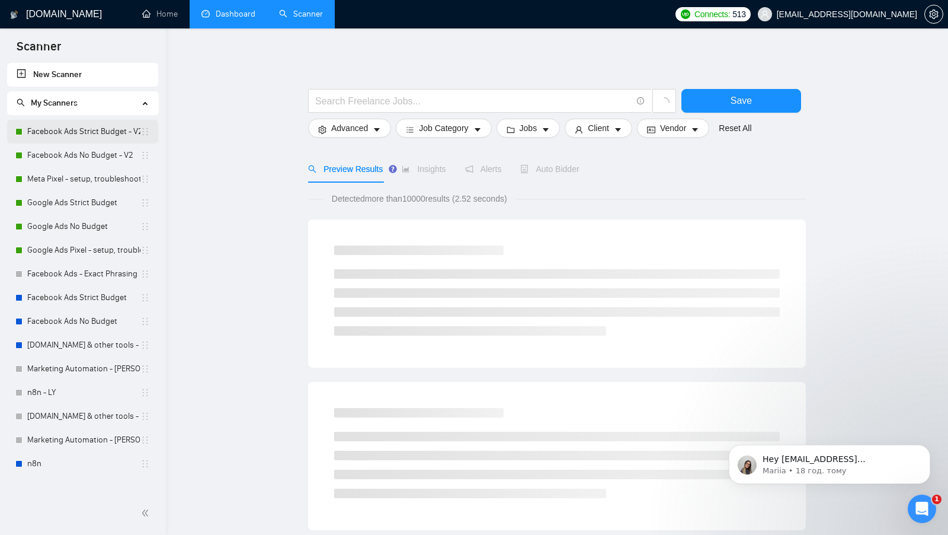
click at [82, 130] on link "Facebook Ads Strict Budget - V2" at bounding box center [83, 132] width 113 height 24
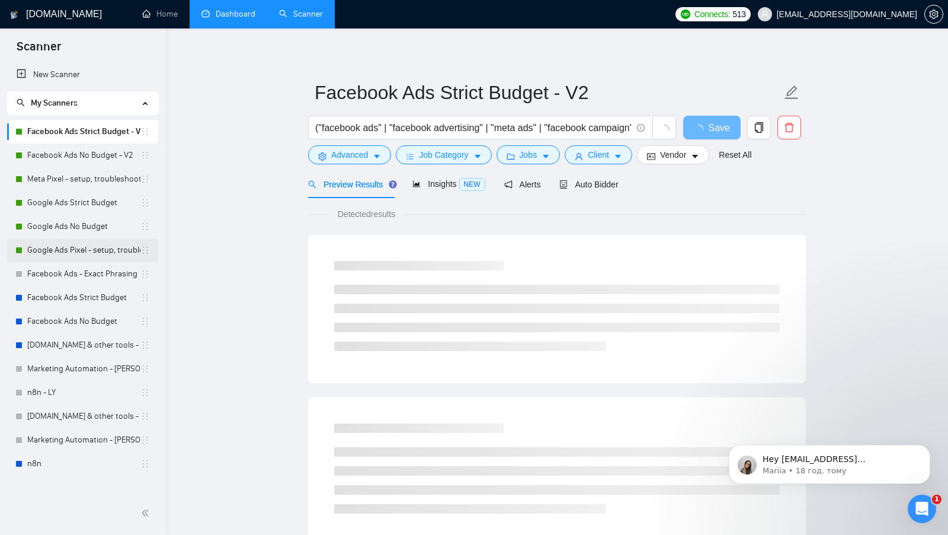
scroll to position [6, 0]
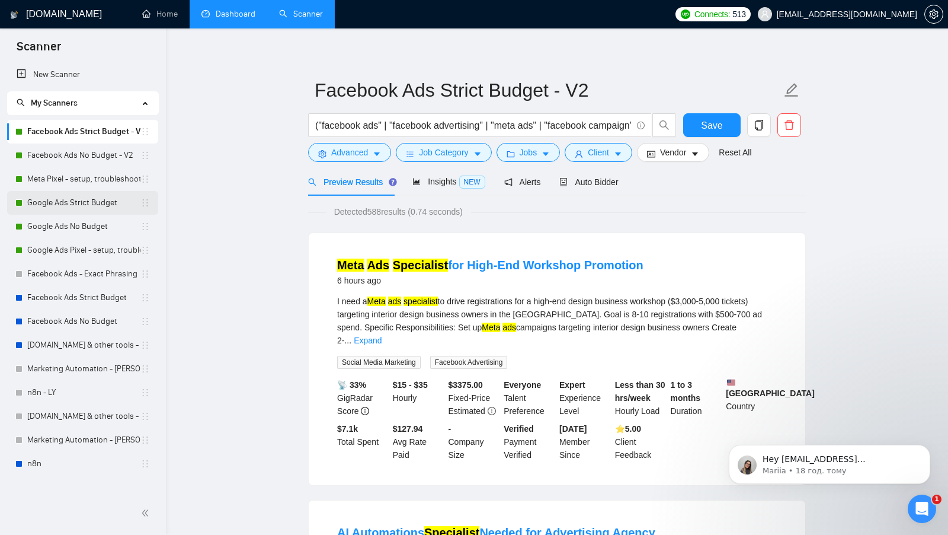
click at [97, 208] on link "Google Ads Strict Budget" at bounding box center [83, 203] width 113 height 24
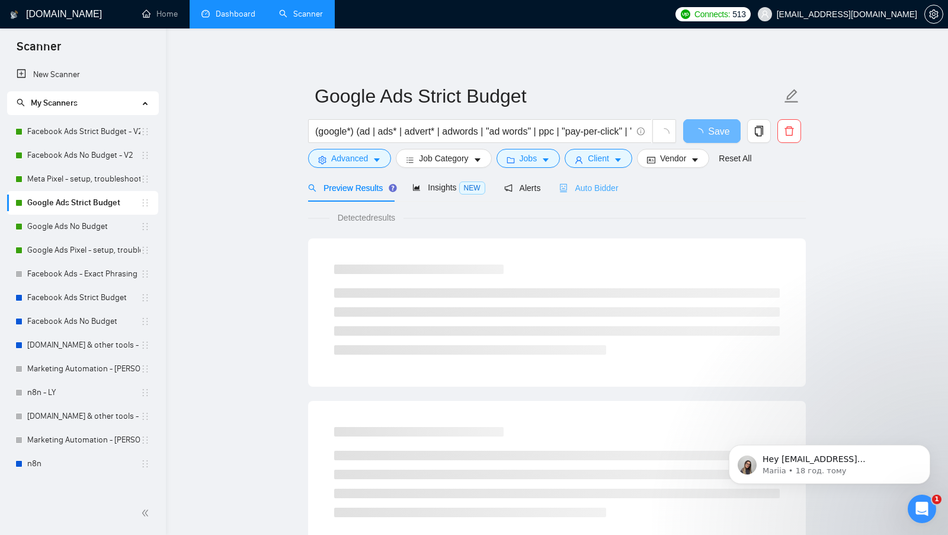
click at [596, 194] on div "Auto Bidder" at bounding box center [589, 188] width 59 height 28
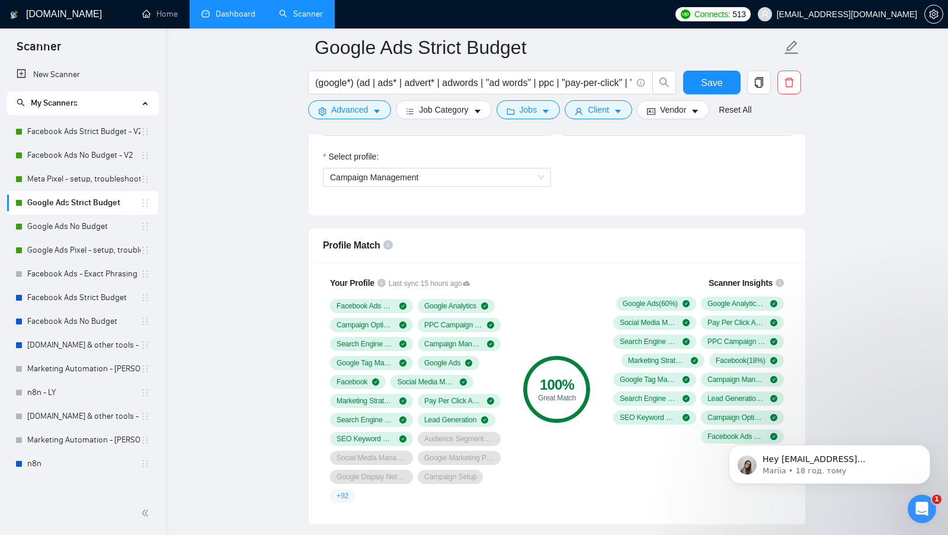
scroll to position [676, 0]
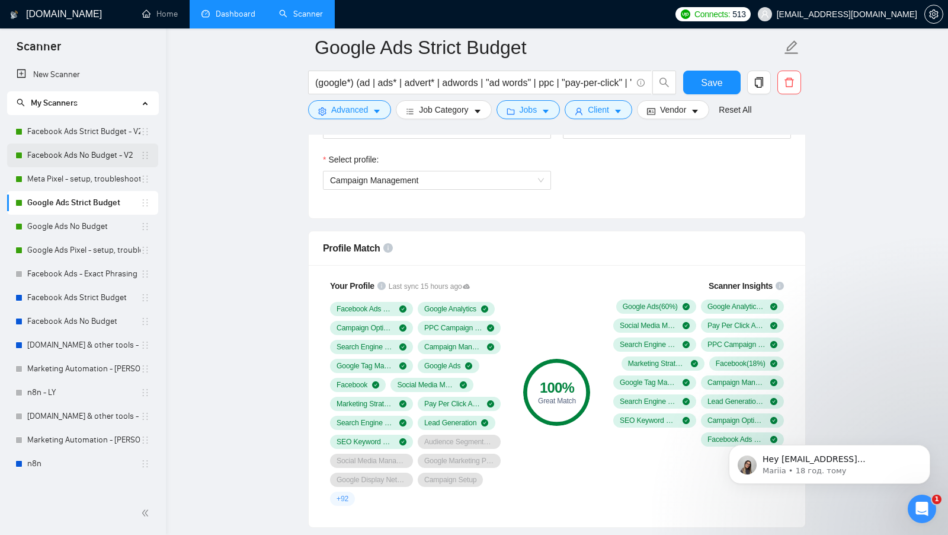
click at [98, 149] on link "Facebook Ads No Budget - V2" at bounding box center [83, 155] width 113 height 24
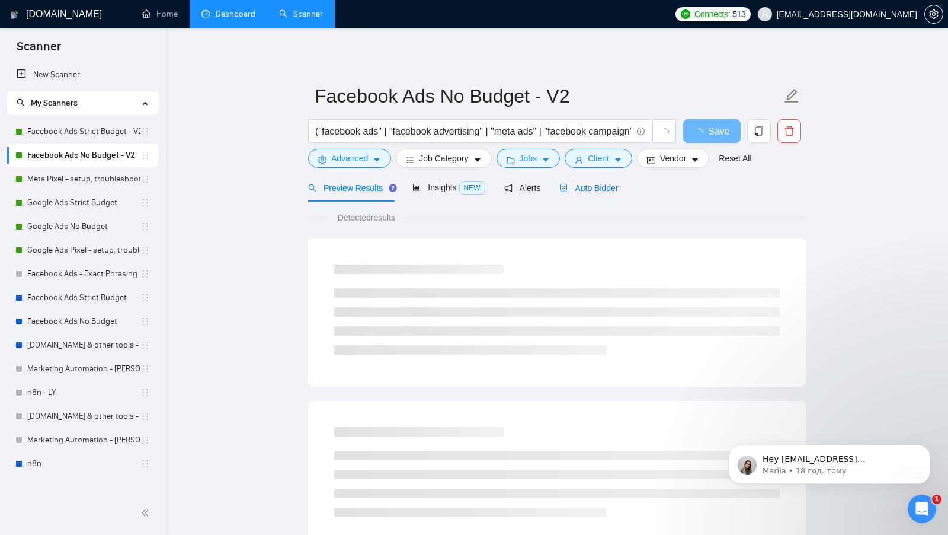
click at [584, 191] on span "Auto Bidder" at bounding box center [589, 187] width 59 height 9
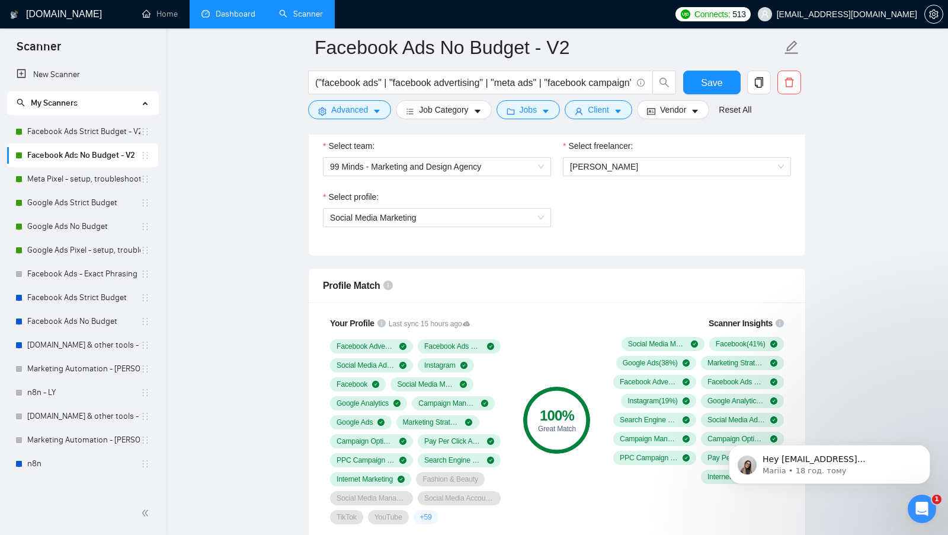
scroll to position [640, 0]
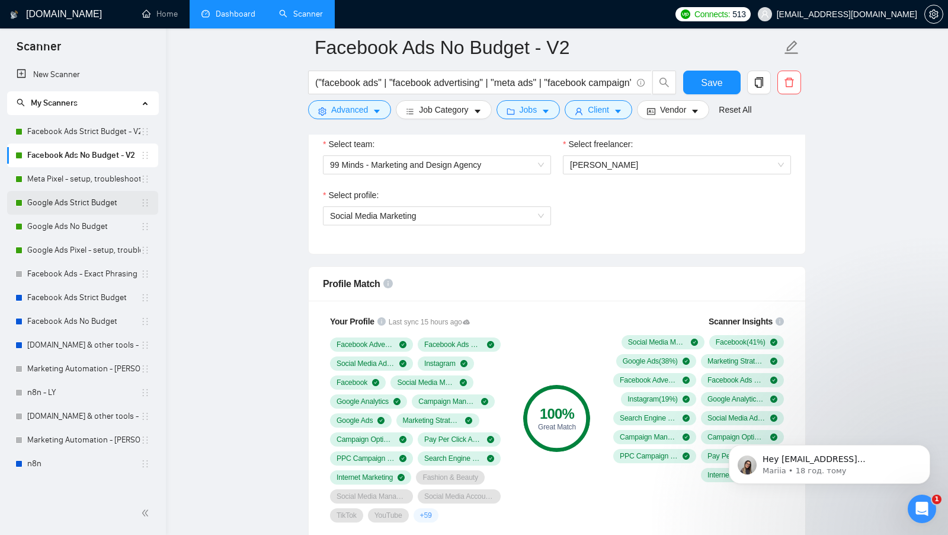
click at [68, 200] on link "Google Ads Strict Budget" at bounding box center [83, 203] width 113 height 24
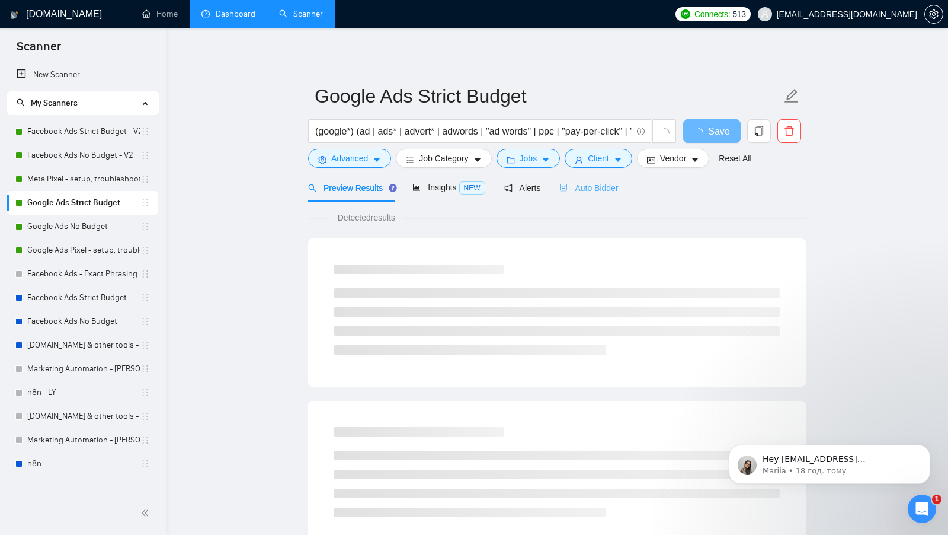
click at [592, 197] on div "Auto Bidder" at bounding box center [589, 188] width 59 height 28
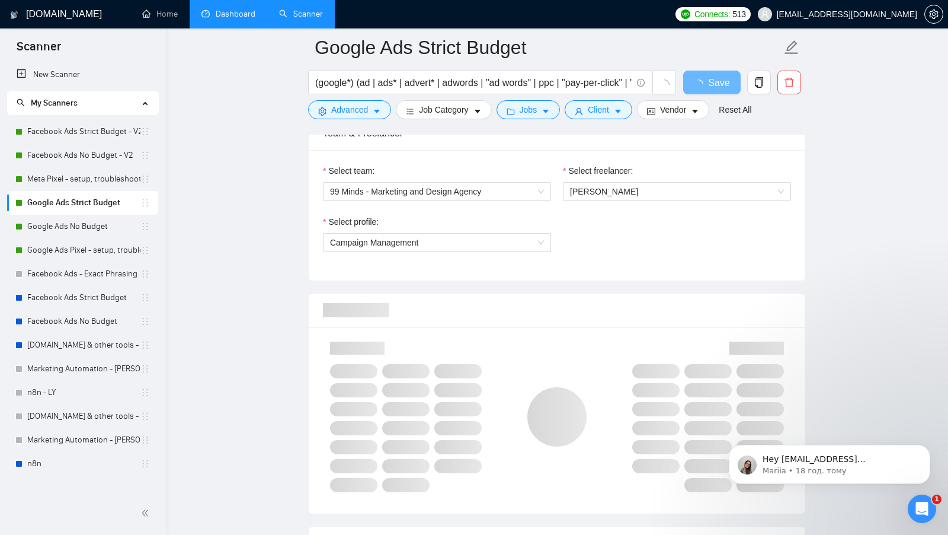
scroll to position [619, 0]
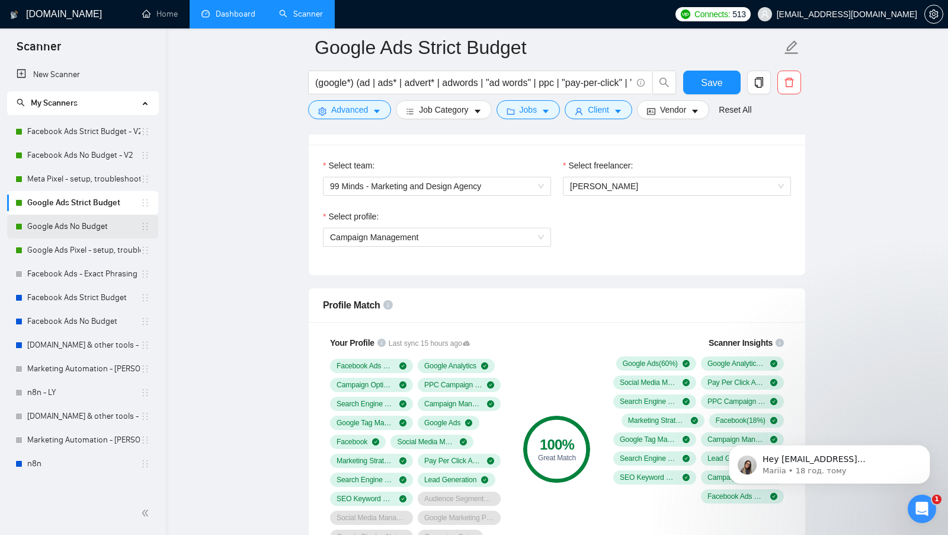
click at [95, 232] on link "Google Ads No Budget" at bounding box center [83, 227] width 113 height 24
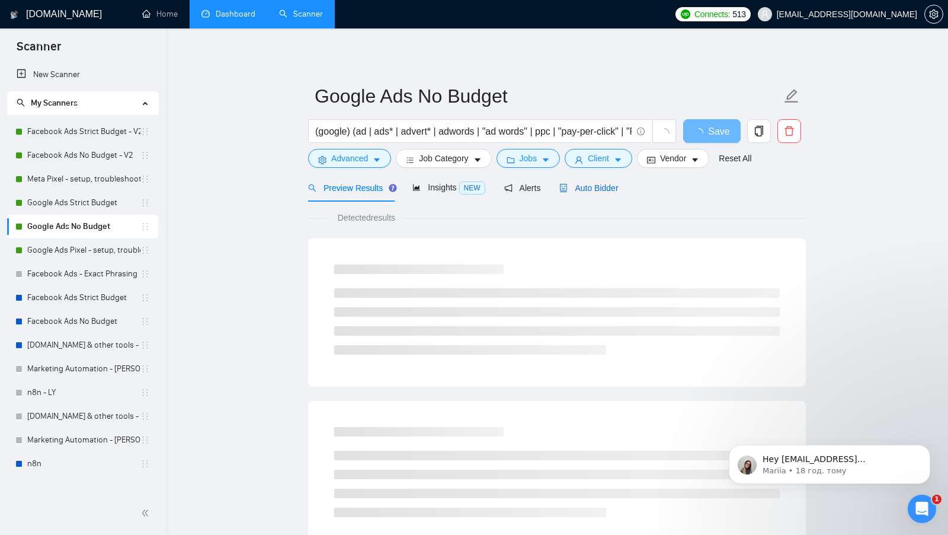
click at [597, 190] on span "Auto Bidder" at bounding box center [589, 187] width 59 height 9
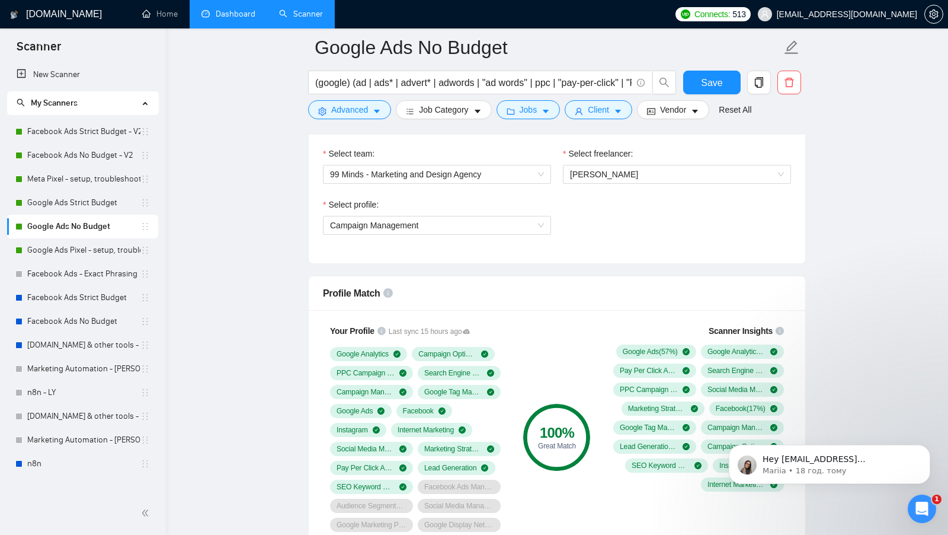
scroll to position [685, 0]
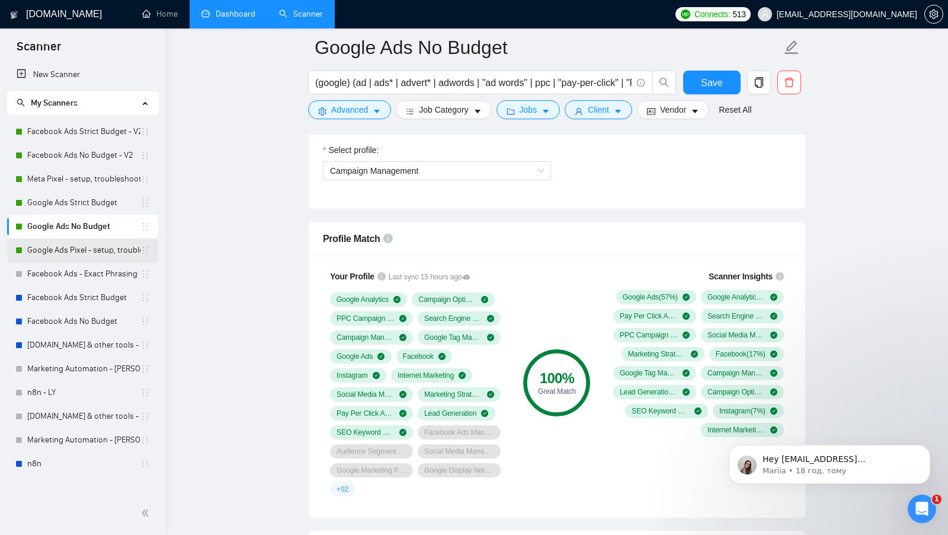
click at [87, 242] on link "Google Ads Pixel - setup, troubleshooting, tracking" at bounding box center [83, 250] width 113 height 24
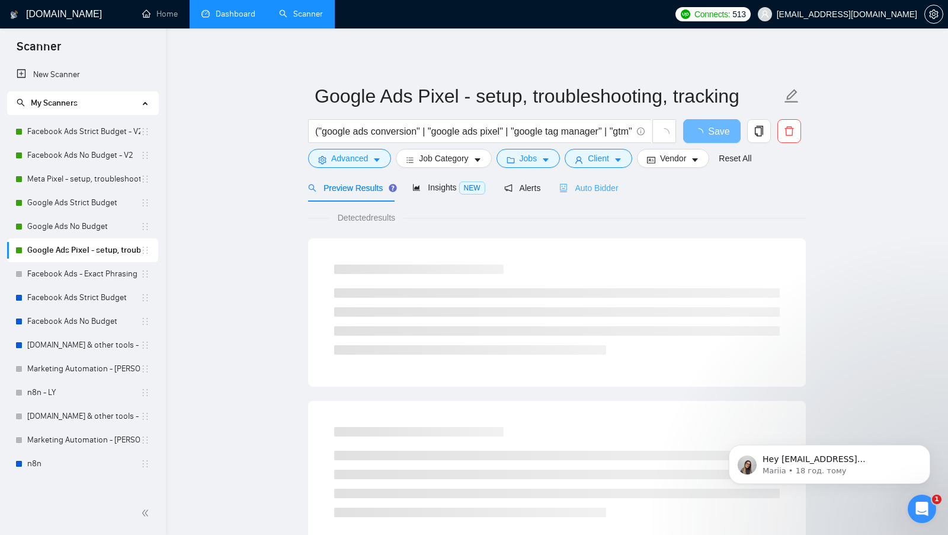
click at [609, 199] on div "Auto Bidder" at bounding box center [589, 188] width 59 height 28
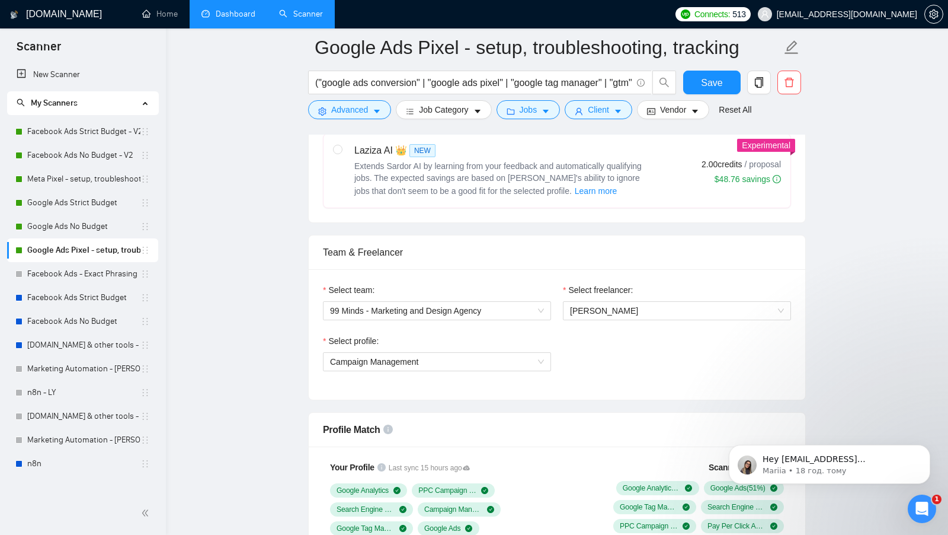
scroll to position [443, 0]
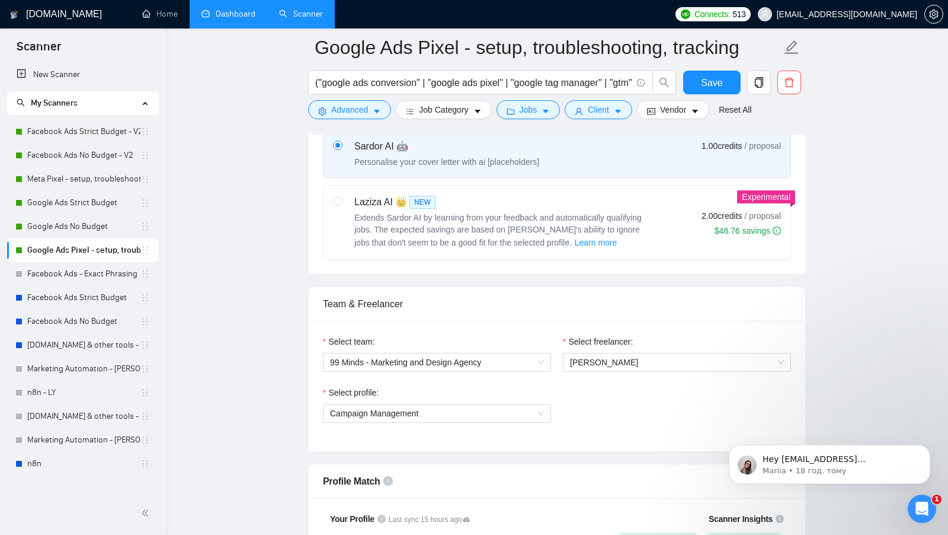
click at [247, 19] on link "Dashboard" at bounding box center [229, 14] width 54 height 10
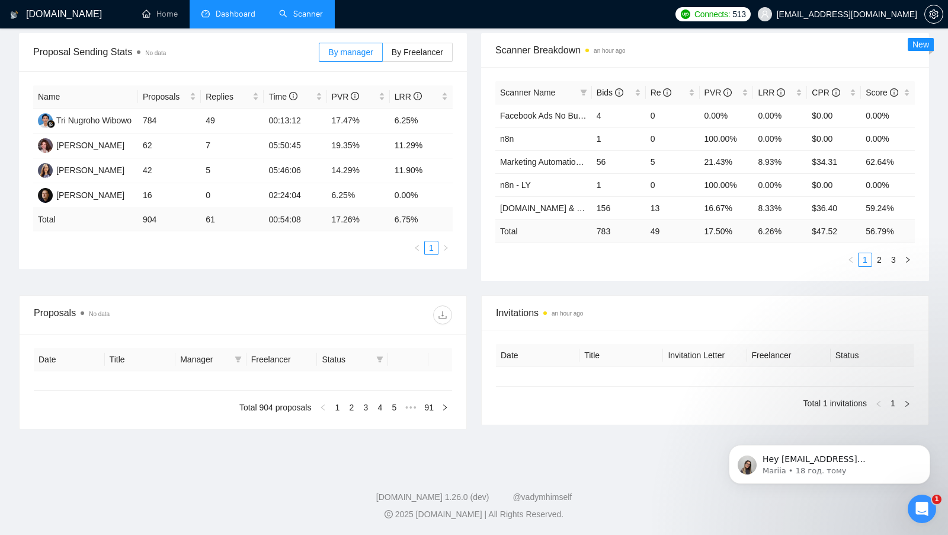
type input "[DATE]"
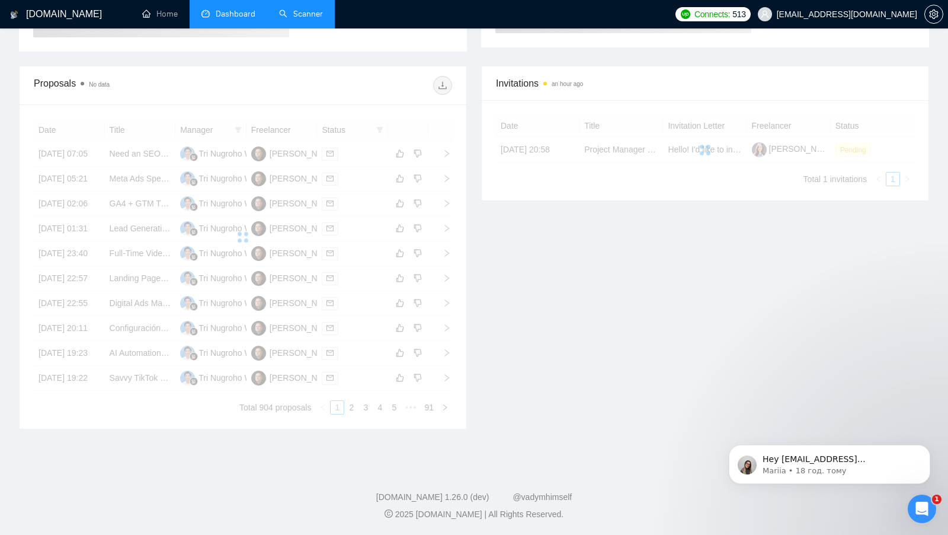
scroll to position [171, 0]
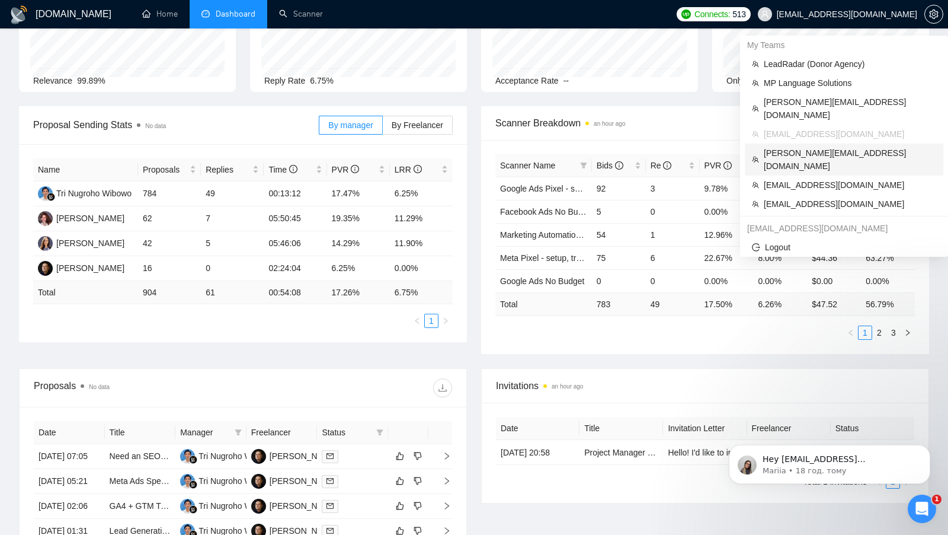
click at [839, 146] on span "[PERSON_NAME][EMAIL_ADDRESS][DOMAIN_NAME]" at bounding box center [850, 159] width 172 height 26
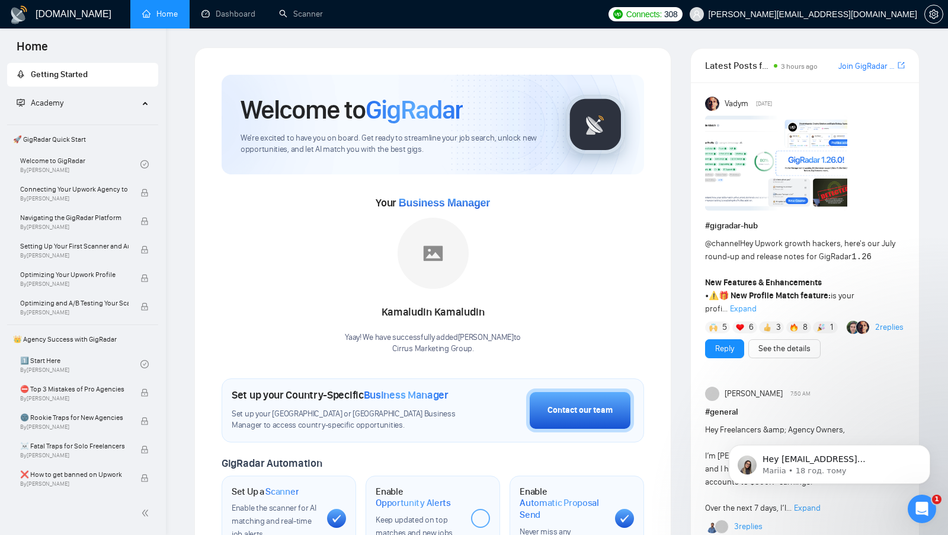
click at [305, 19] on link "Scanner" at bounding box center [301, 14] width 44 height 10
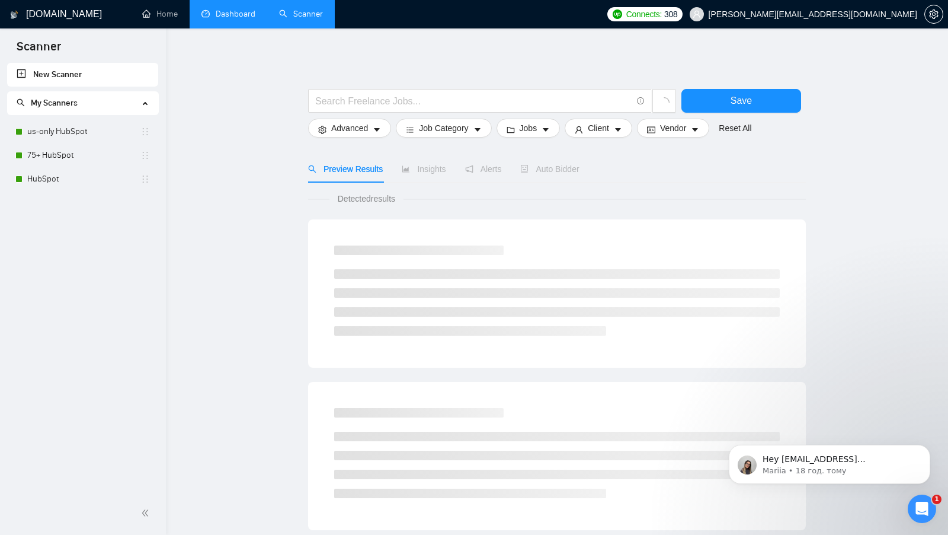
click at [216, 27] on li "Dashboard" at bounding box center [229, 14] width 78 height 28
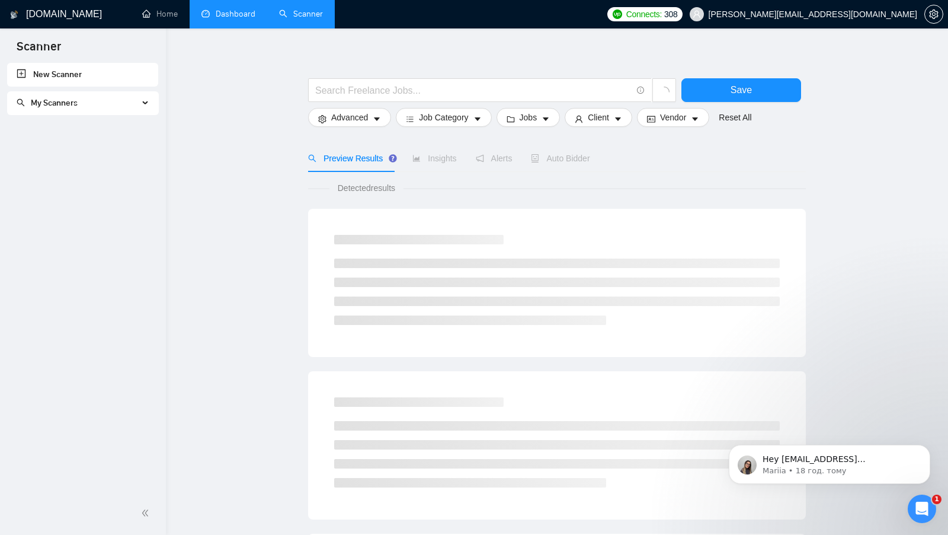
click at [231, 19] on link "Dashboard" at bounding box center [229, 14] width 54 height 10
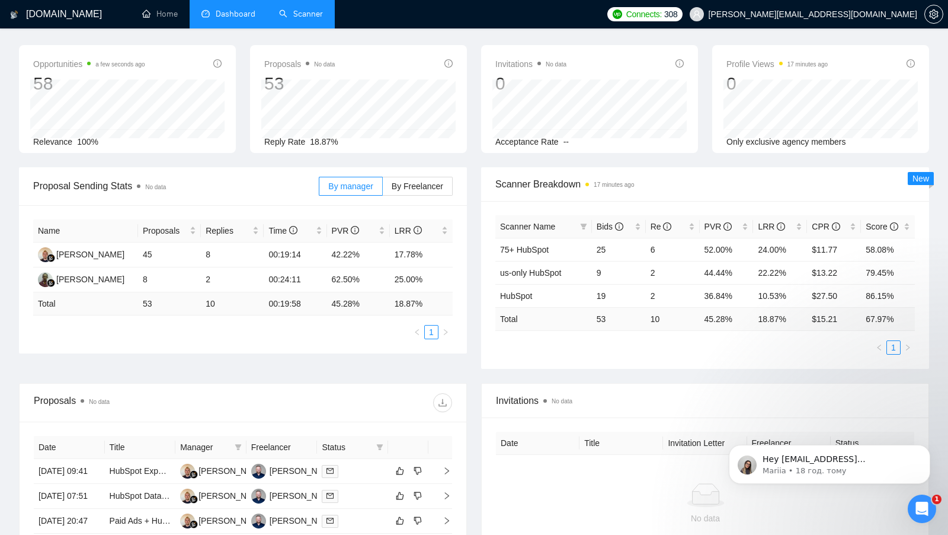
scroll to position [60, 0]
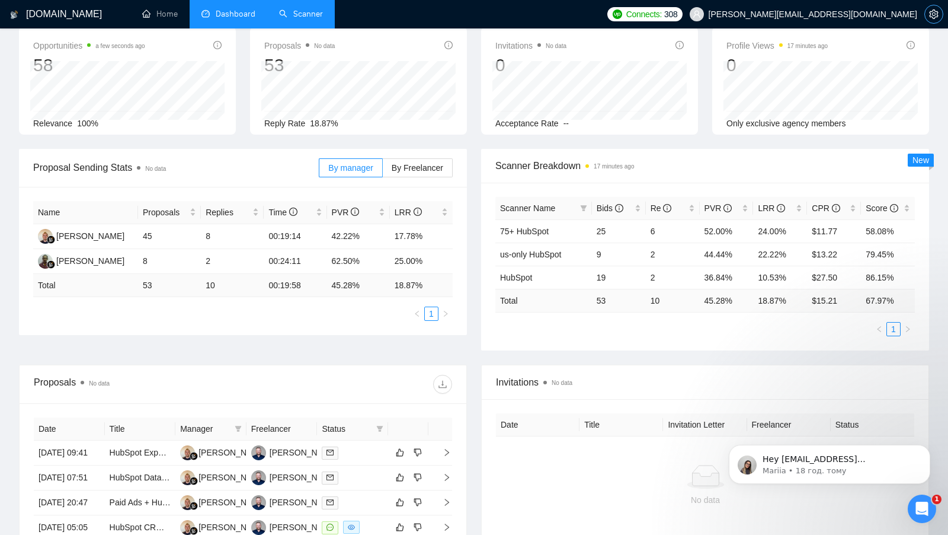
click at [934, 14] on icon "setting" at bounding box center [933, 13] width 9 height 9
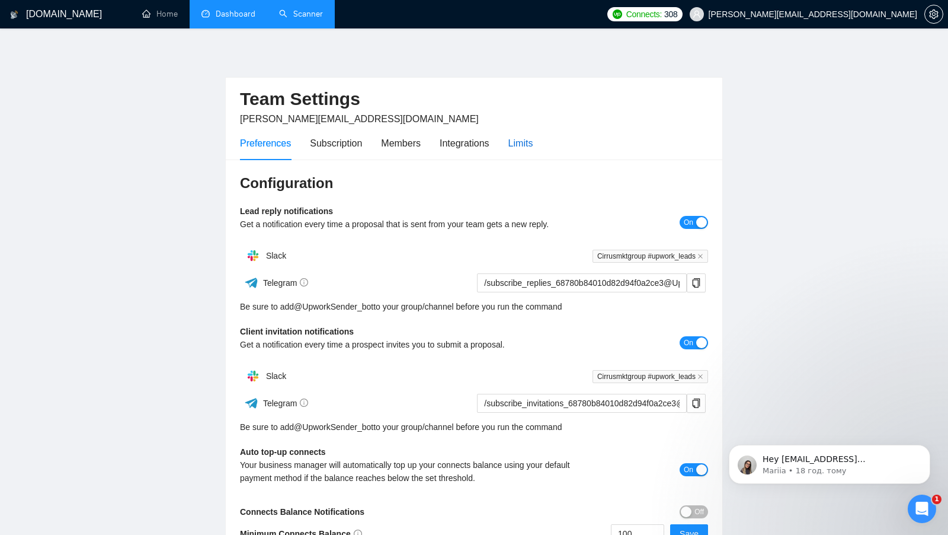
click at [522, 148] on div "Limits" at bounding box center [521, 143] width 25 height 15
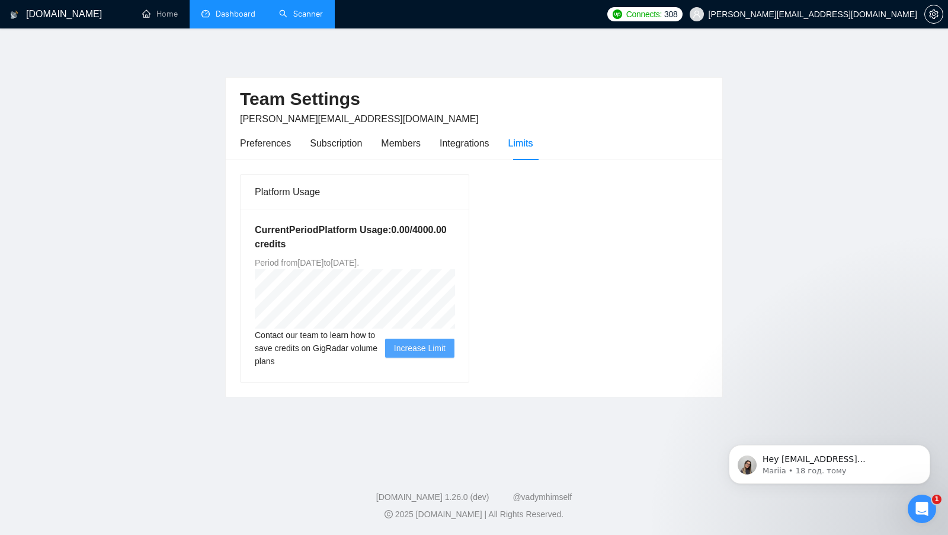
click at [233, 12] on link "Dashboard" at bounding box center [229, 14] width 54 height 10
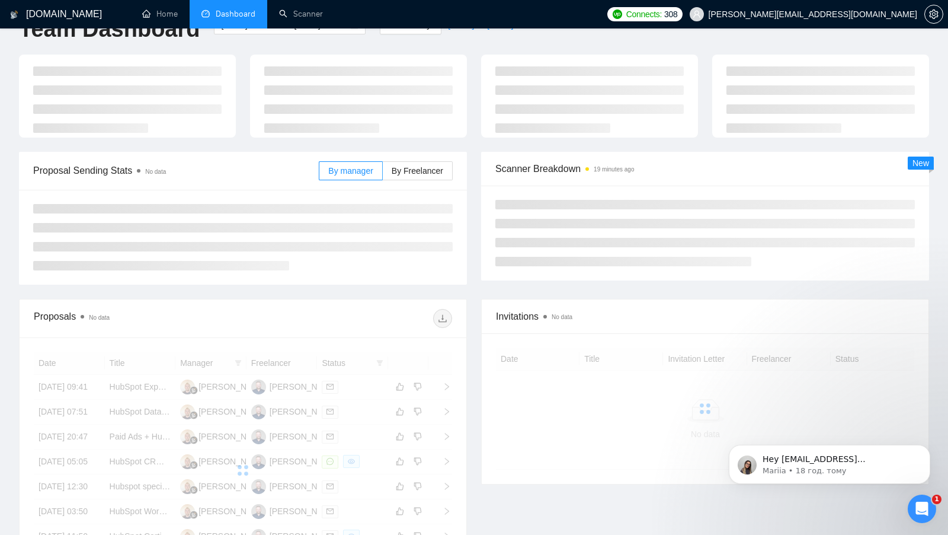
scroll to position [39, 0]
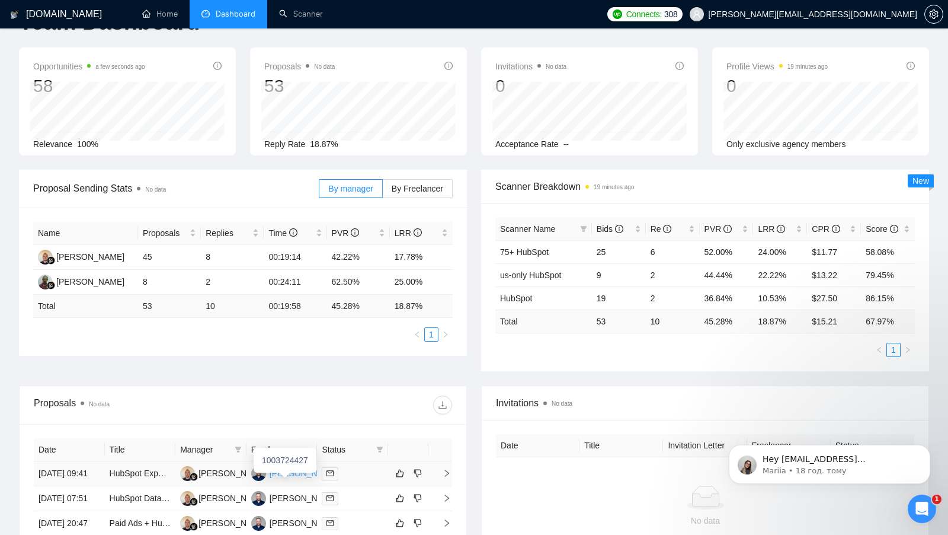
click at [287, 478] on div "Michael DiLillo" at bounding box center [304, 473] width 68 height 13
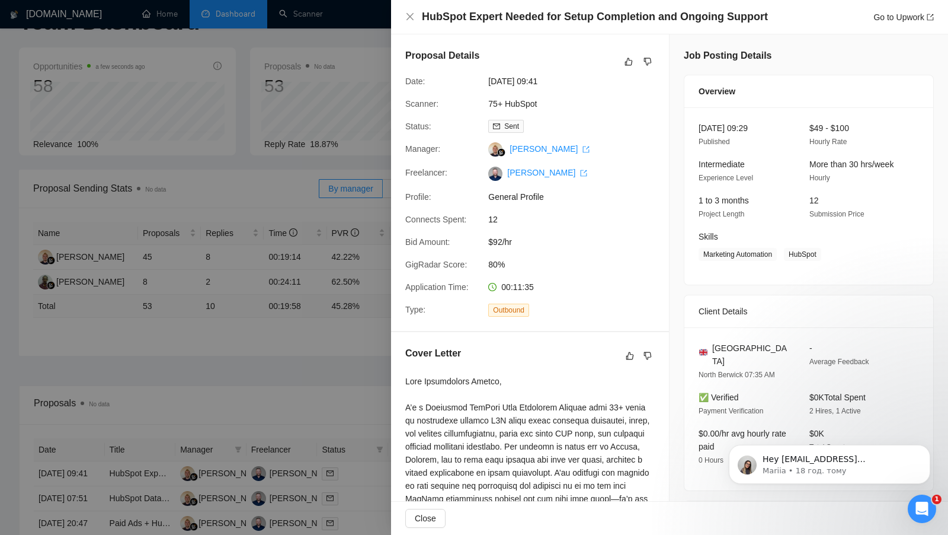
click at [346, 104] on div at bounding box center [474, 267] width 948 height 535
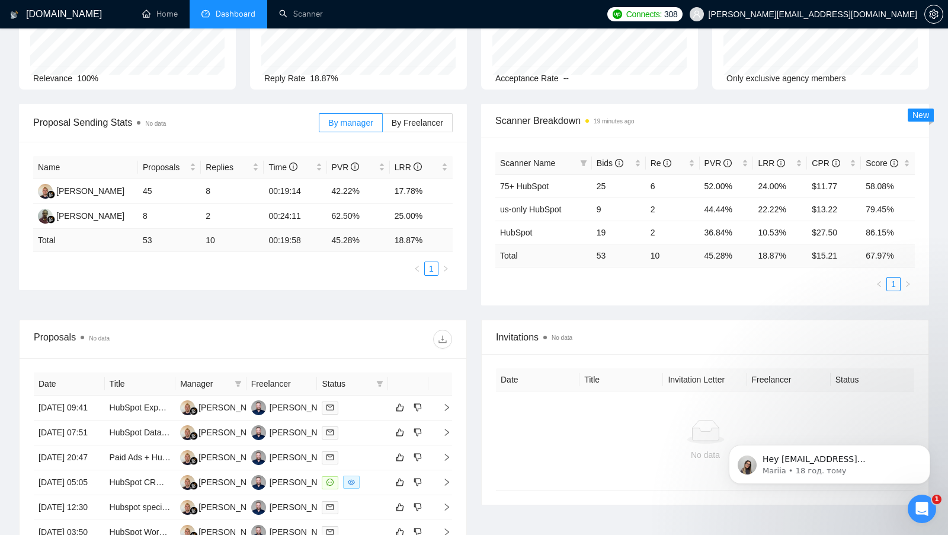
scroll to position [146, 0]
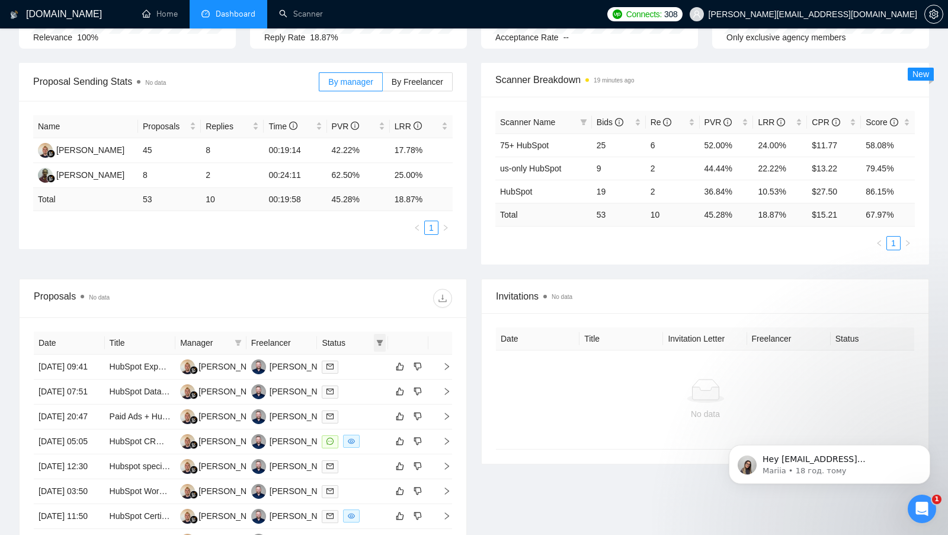
click at [385, 342] on span at bounding box center [380, 343] width 12 height 18
click at [351, 365] on span "Chat" at bounding box center [342, 362] width 23 height 9
checkbox input "true"
click at [429, 342] on th at bounding box center [441, 342] width 24 height 23
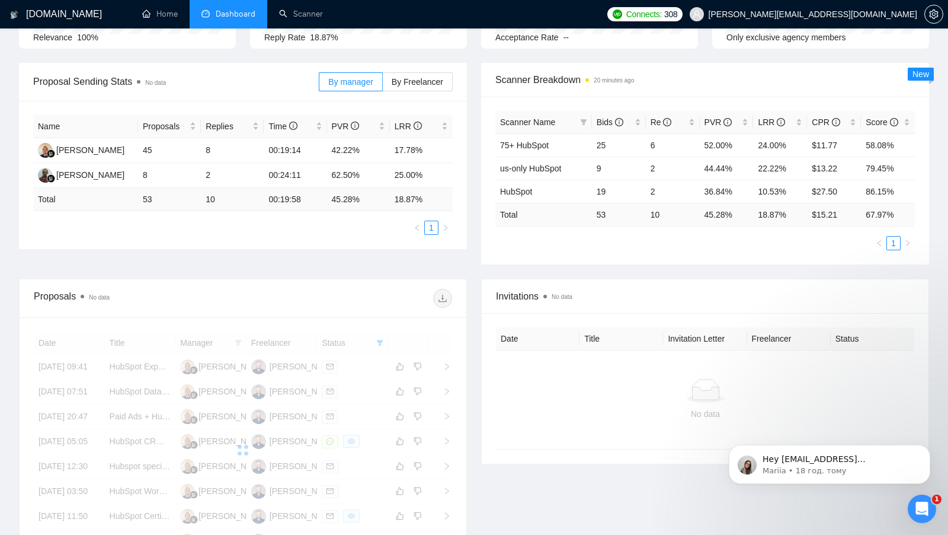
click at [394, 306] on div "Proposals No data" at bounding box center [243, 298] width 418 height 38
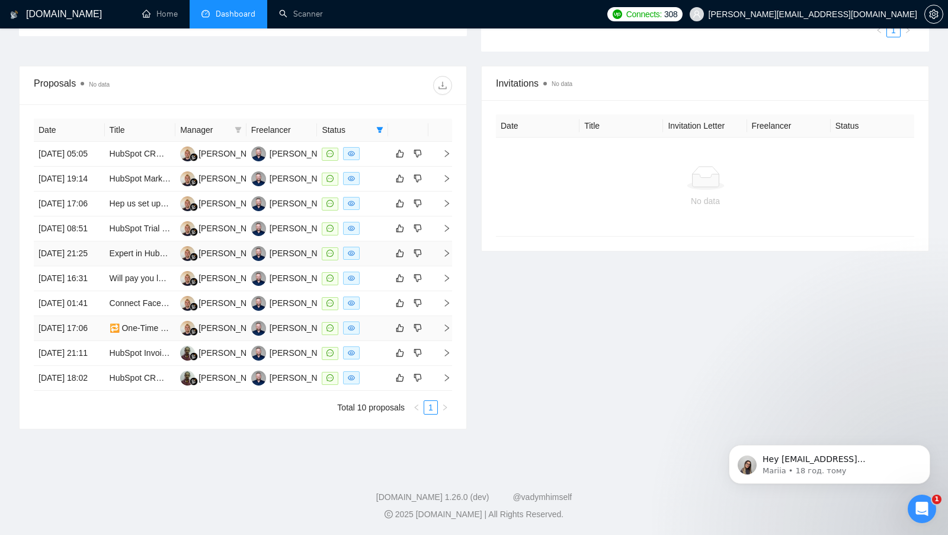
scroll to position [407, 0]
click at [107, 391] on td "HubSpot CRM Setup and Data Customization Expert Needed" at bounding box center [140, 378] width 71 height 25
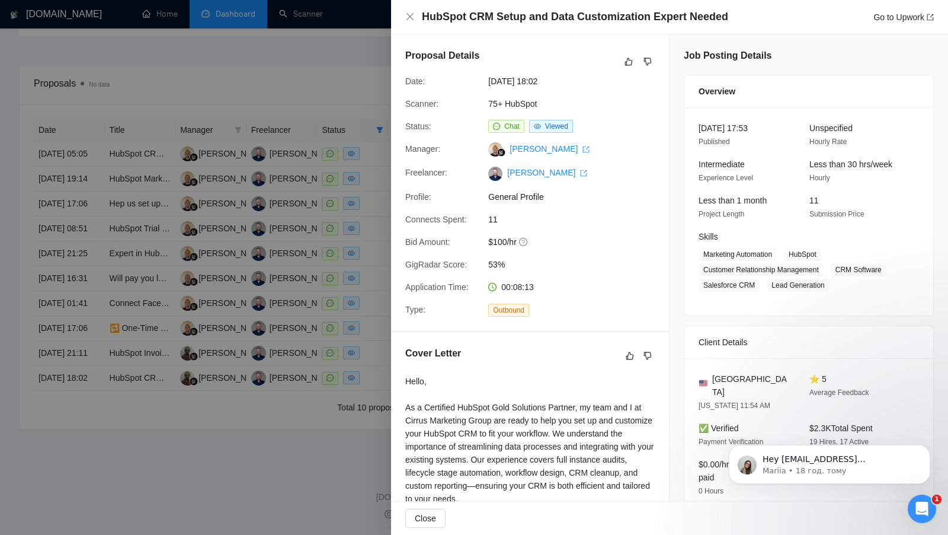
click at [149, 402] on div at bounding box center [474, 267] width 948 height 535
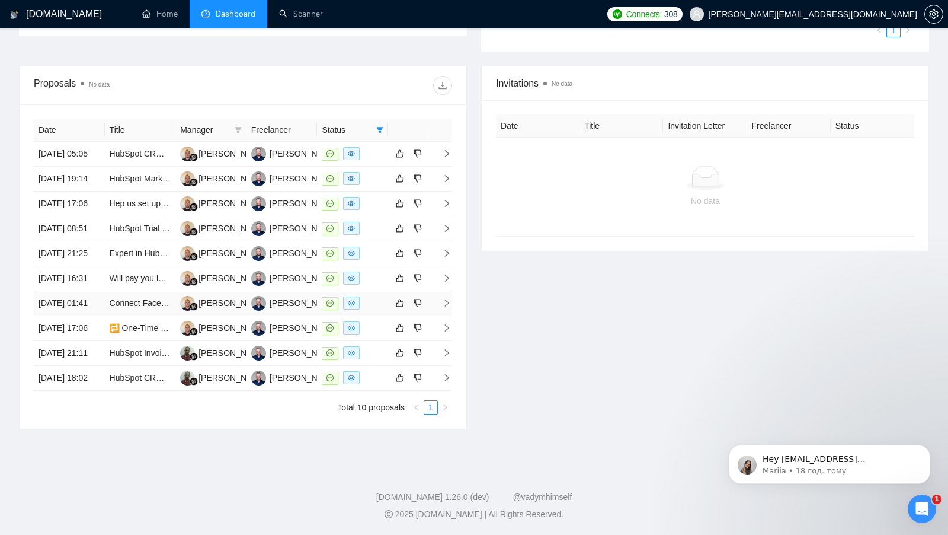
click at [110, 316] on td "Connect Facebook Ads to Deliver Leads into HubSpot Account Maybe Using Zapier" at bounding box center [140, 303] width 71 height 25
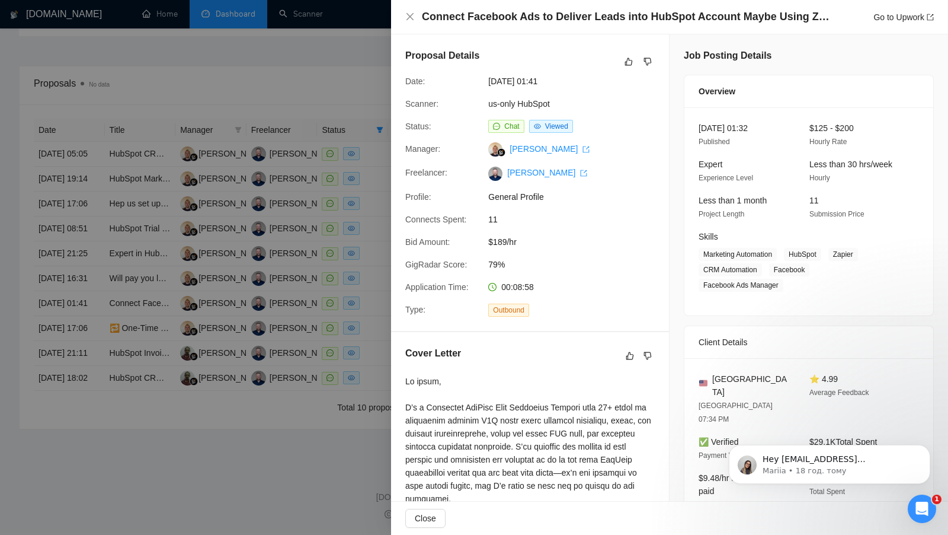
click at [397, 123] on div "Proposal Details Date: 27 Jul, 2025 01:41 Scanner: us-only HubSpot Status: Chat…" at bounding box center [530, 182] width 278 height 296
click at [370, 122] on div at bounding box center [474, 267] width 948 height 535
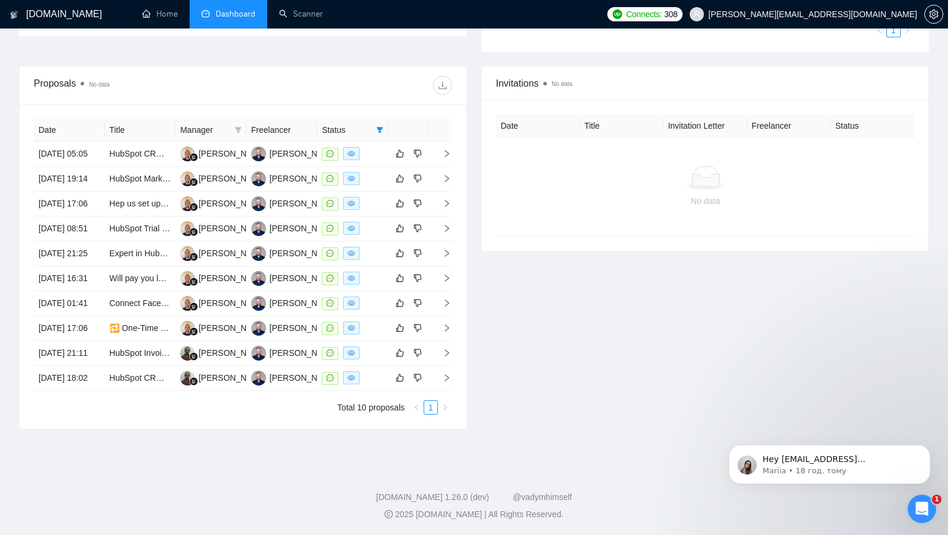
scroll to position [0, 0]
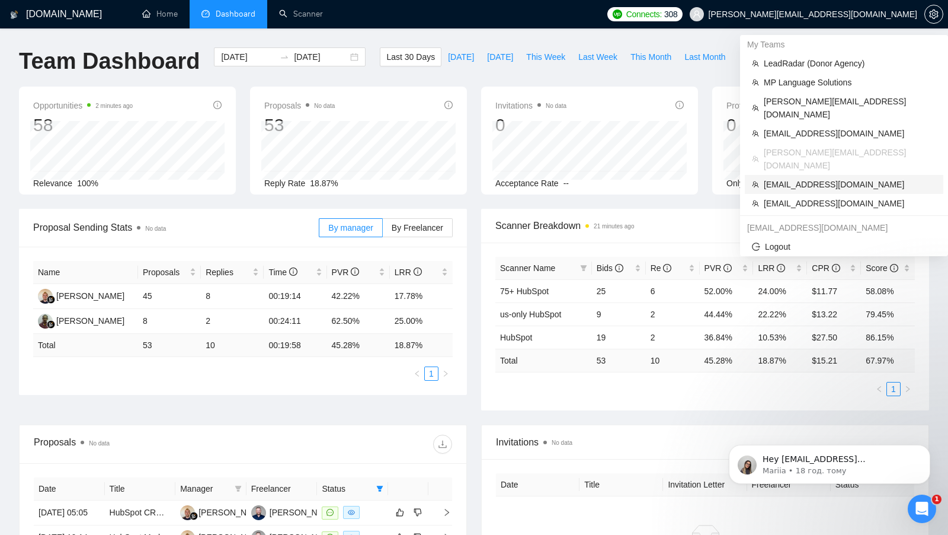
click at [813, 178] on span "aj.rivera54321@gmail.com" at bounding box center [850, 184] width 172 height 13
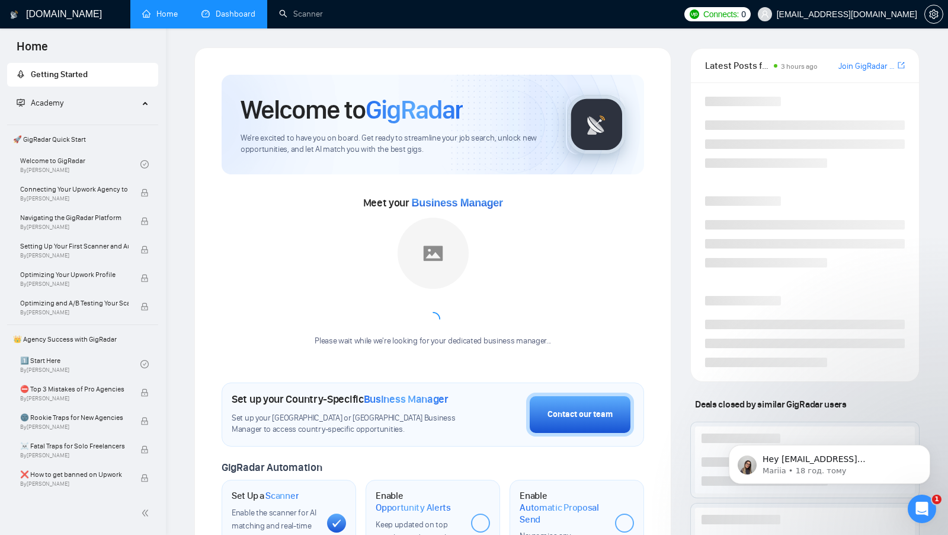
click at [252, 15] on link "Dashboard" at bounding box center [229, 14] width 54 height 10
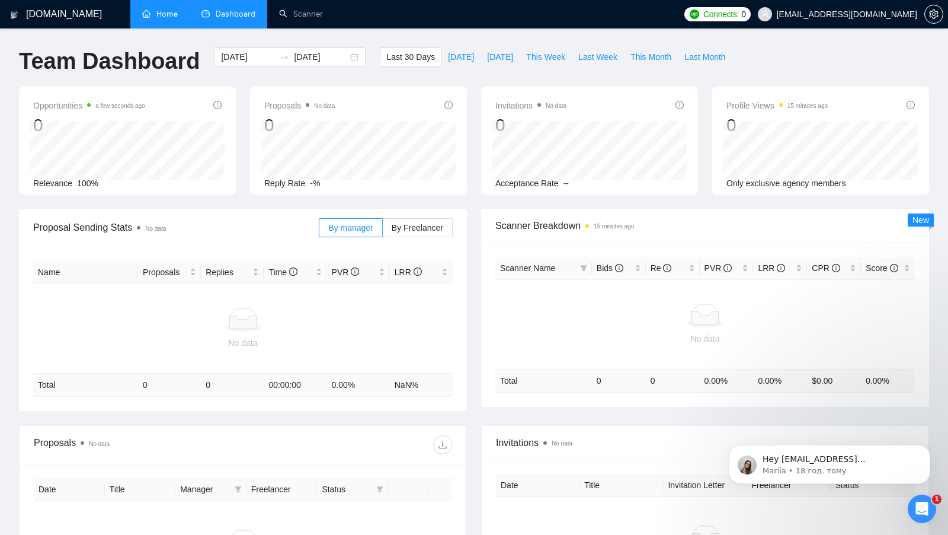
click at [178, 18] on link "Home" at bounding box center [160, 14] width 36 height 10
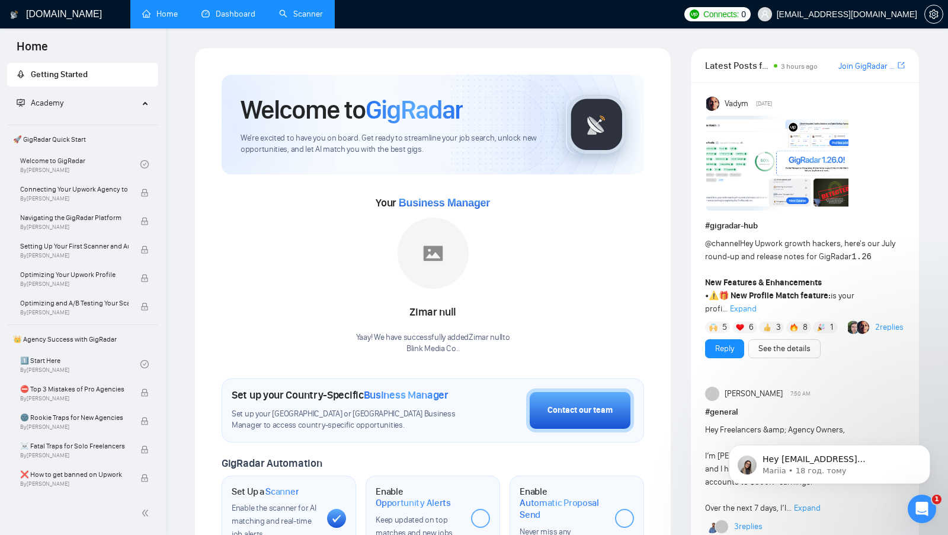
click at [302, 28] on li "Scanner" at bounding box center [301, 14] width 68 height 28
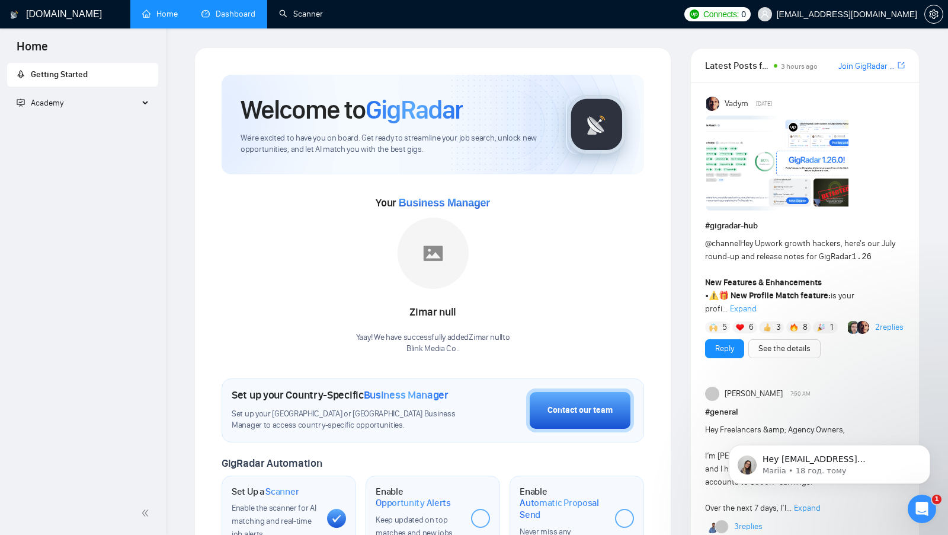
drag, startPoint x: 303, startPoint y: 25, endPoint x: 258, endPoint y: 26, distance: 45.7
click at [303, 19] on link "Scanner" at bounding box center [301, 14] width 44 height 10
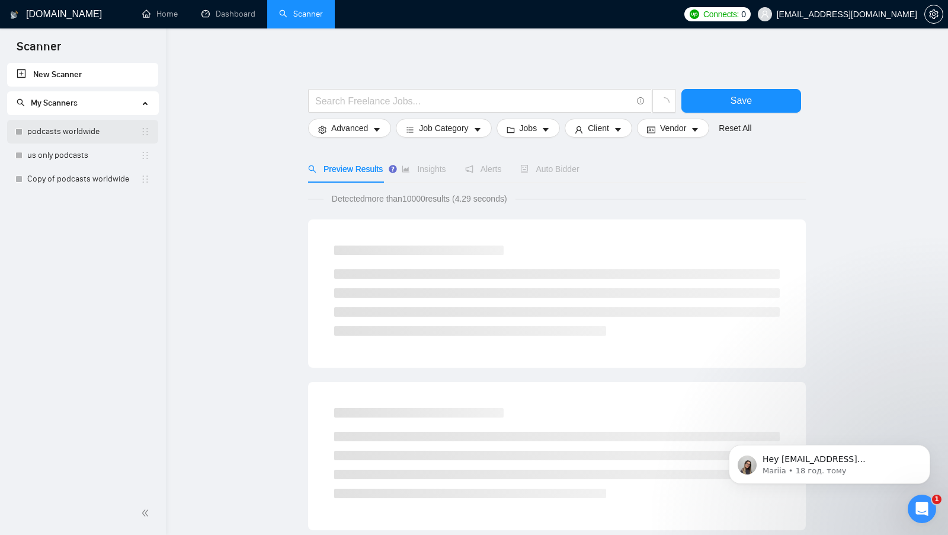
click at [97, 127] on link "podcasts worldwide" at bounding box center [83, 132] width 113 height 24
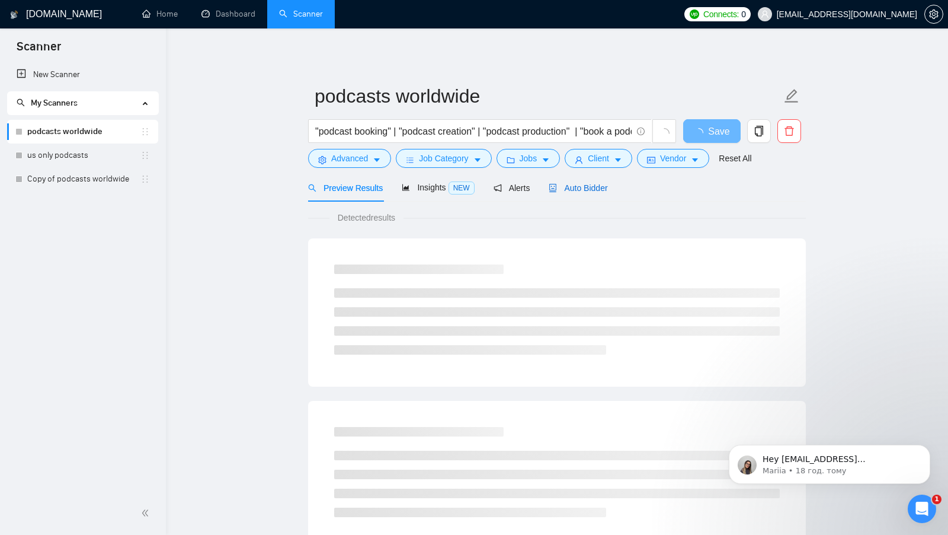
click at [586, 190] on span "Auto Bidder" at bounding box center [578, 187] width 59 height 9
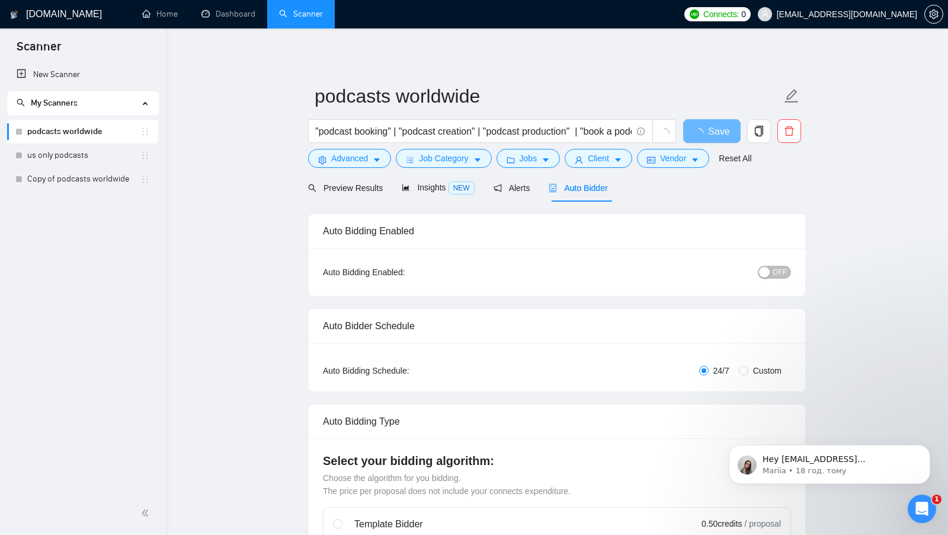
click at [662, 193] on div "Preview Results Insights NEW Alerts Auto Bidder" at bounding box center [557, 188] width 498 height 28
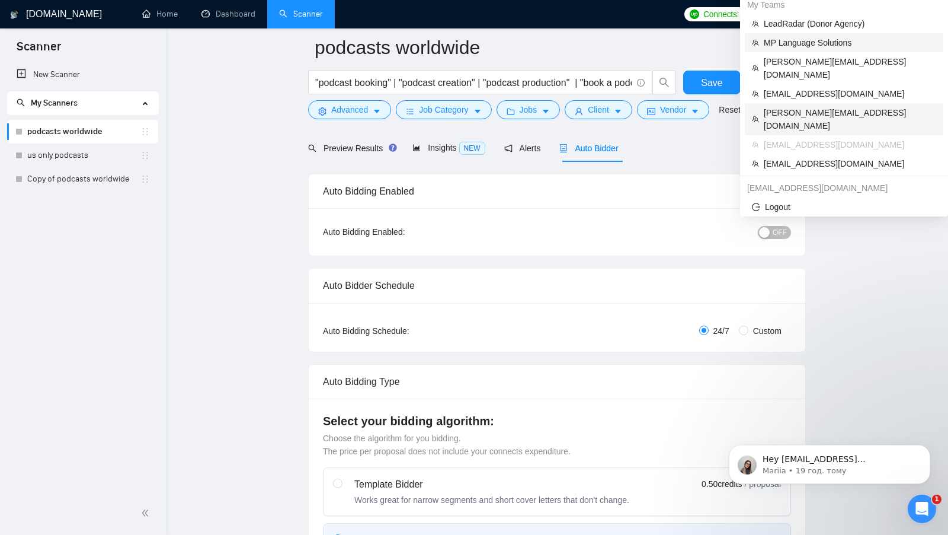
scroll to position [77, 0]
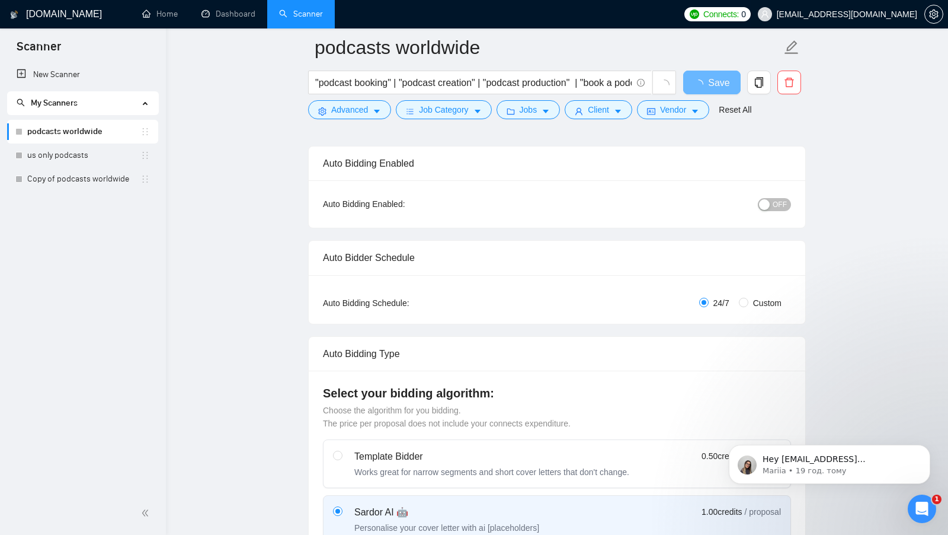
scroll to position [77, 0]
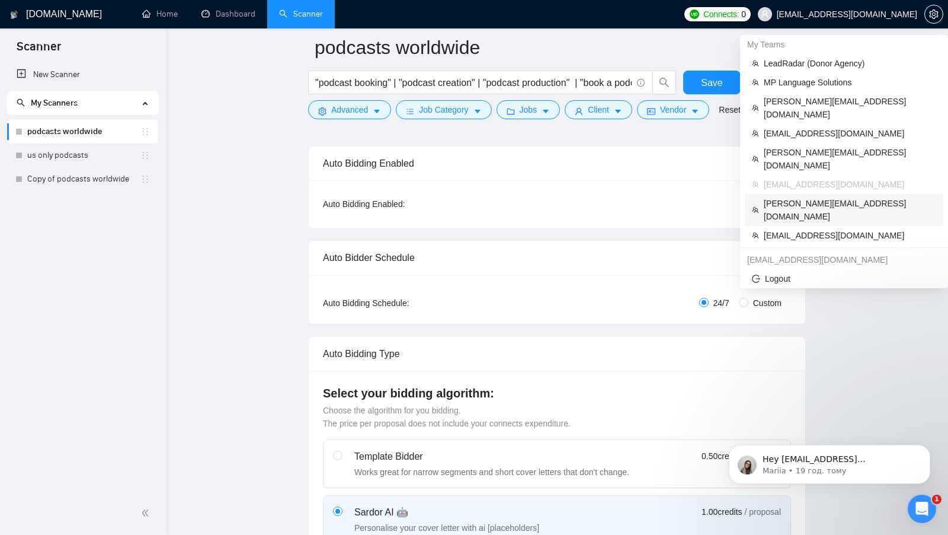
click at [823, 197] on span "[PERSON_NAME][EMAIL_ADDRESS][DOMAIN_NAME]" at bounding box center [850, 210] width 172 height 26
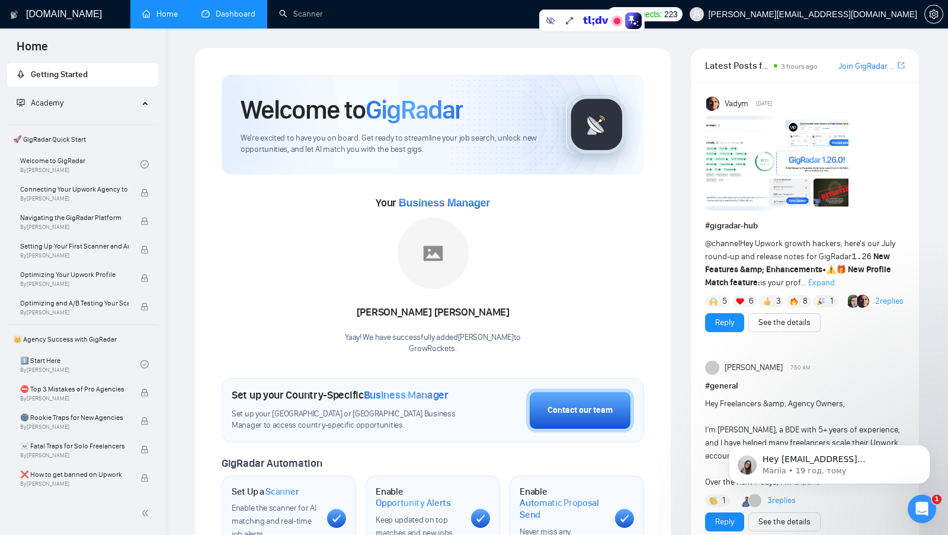
click at [225, 13] on link "Dashboard" at bounding box center [229, 14] width 54 height 10
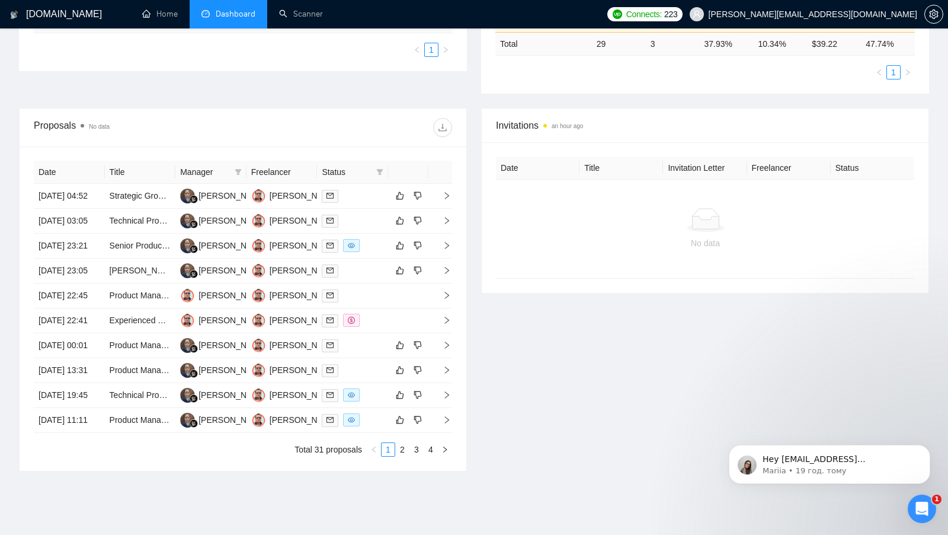
scroll to position [328, 0]
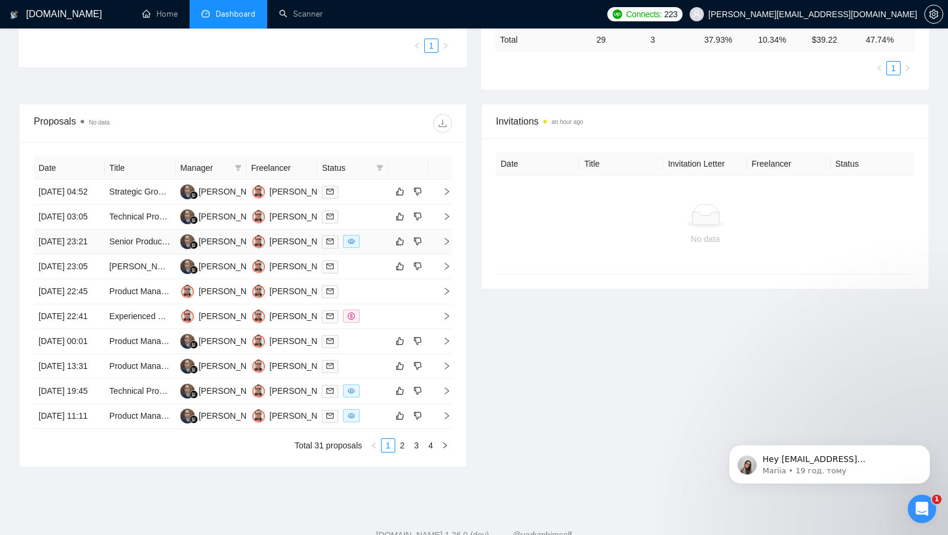
click at [366, 248] on div at bounding box center [353, 242] width 62 height 14
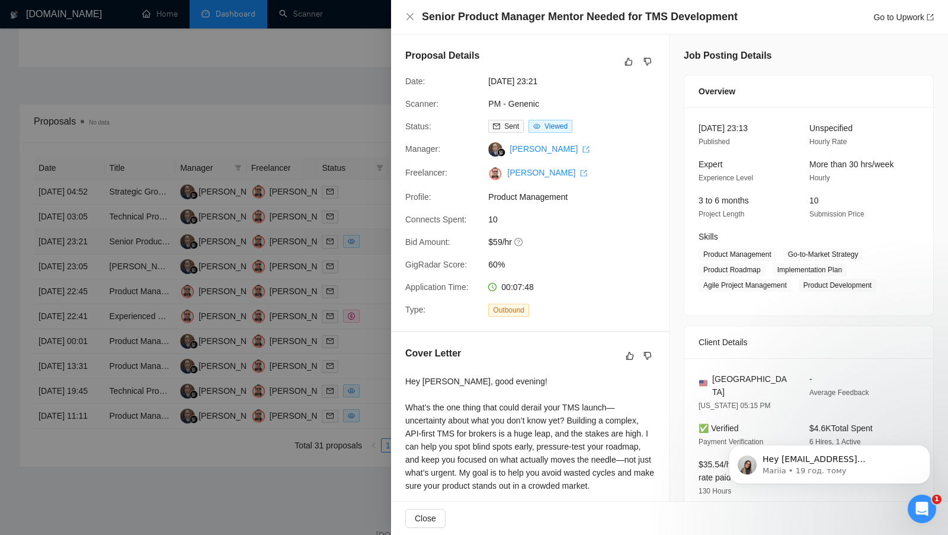
click at [366, 261] on div at bounding box center [474, 267] width 948 height 535
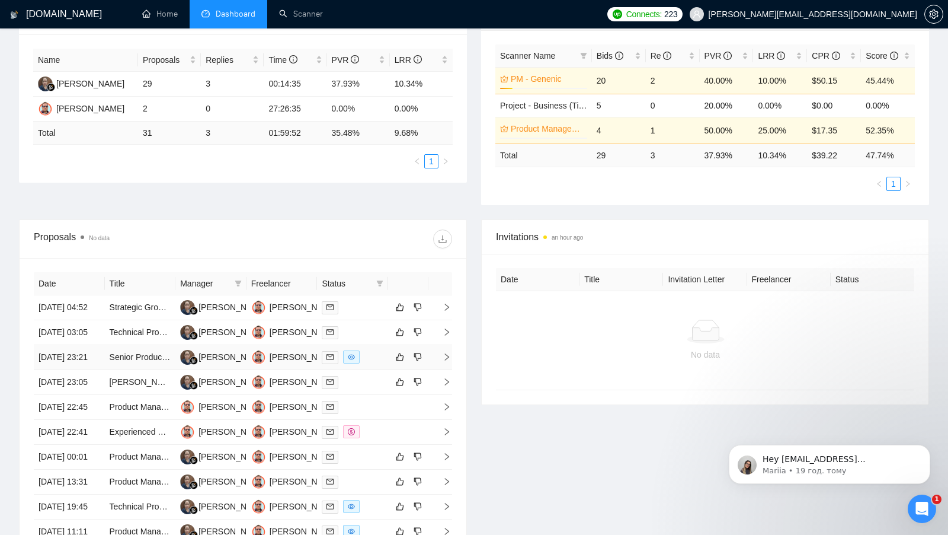
scroll to position [321, 0]
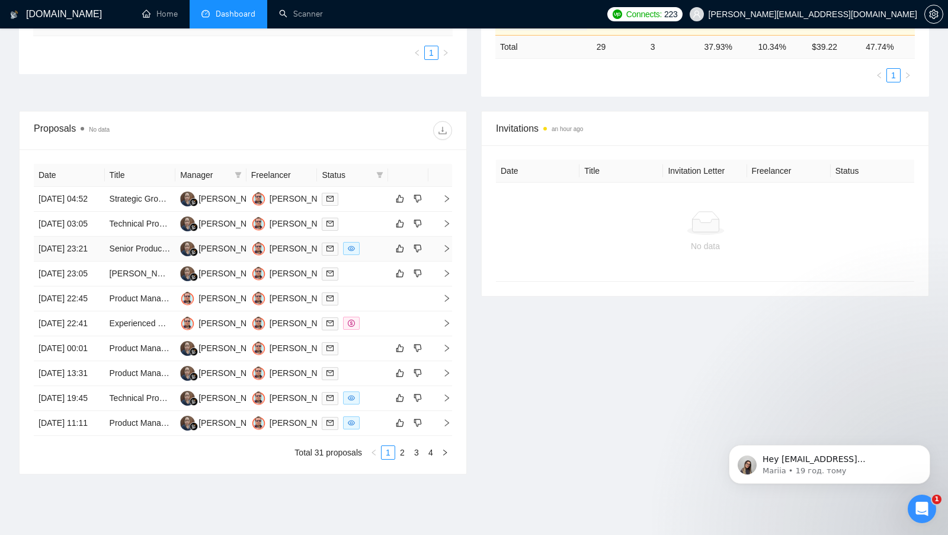
click at [377, 261] on td at bounding box center [352, 249] width 71 height 25
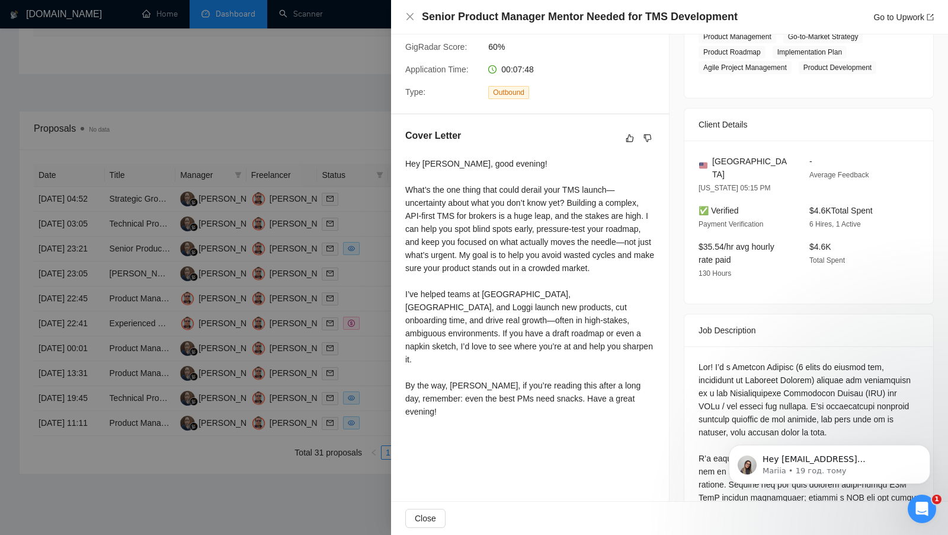
scroll to position [230, 0]
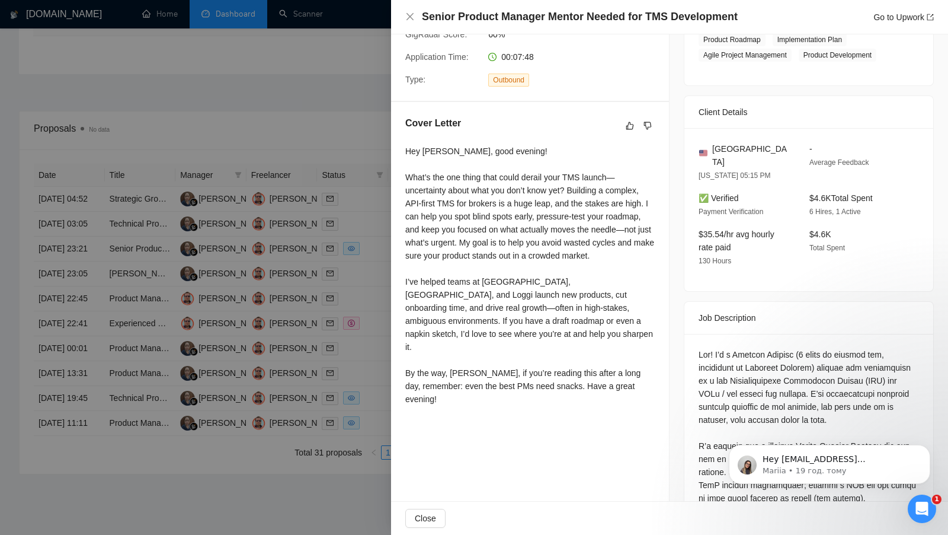
click at [362, 324] on div at bounding box center [474, 267] width 948 height 535
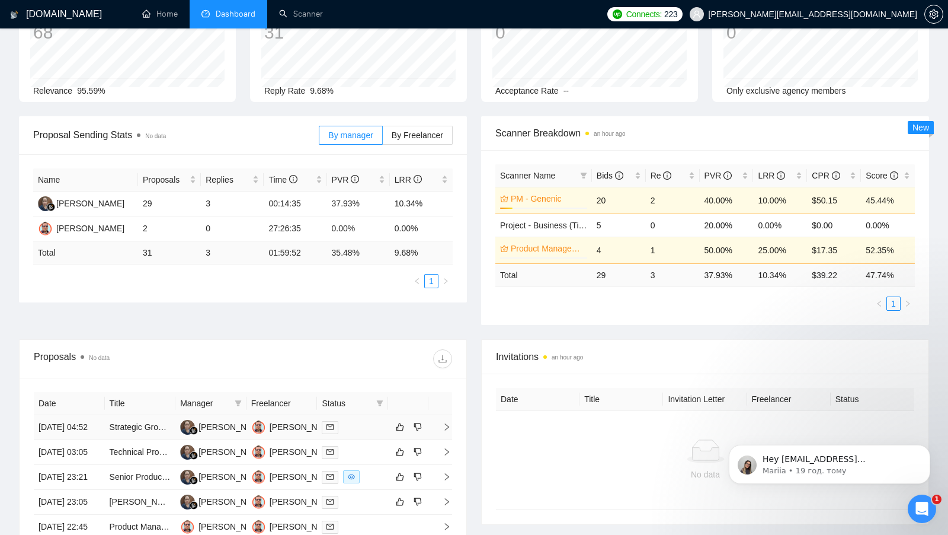
scroll to position [53, 0]
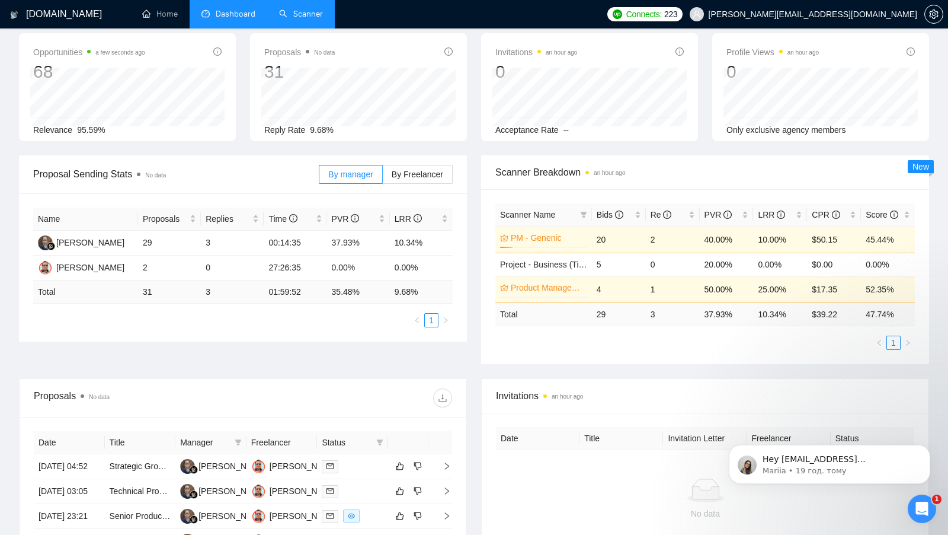
click at [302, 27] on li "Scanner" at bounding box center [301, 14] width 68 height 28
click at [302, 18] on link "Scanner" at bounding box center [301, 14] width 44 height 10
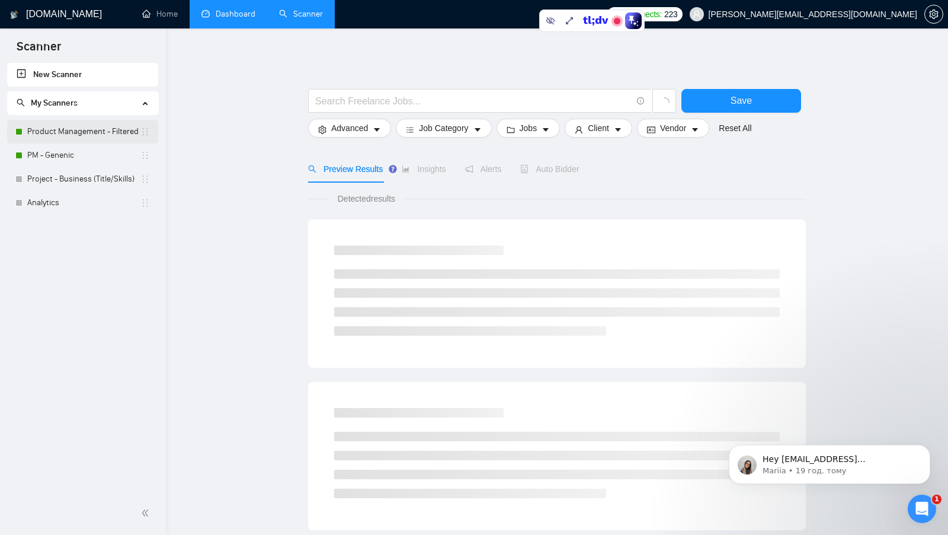
click at [55, 133] on link "Product Management - Filtered" at bounding box center [83, 132] width 113 height 24
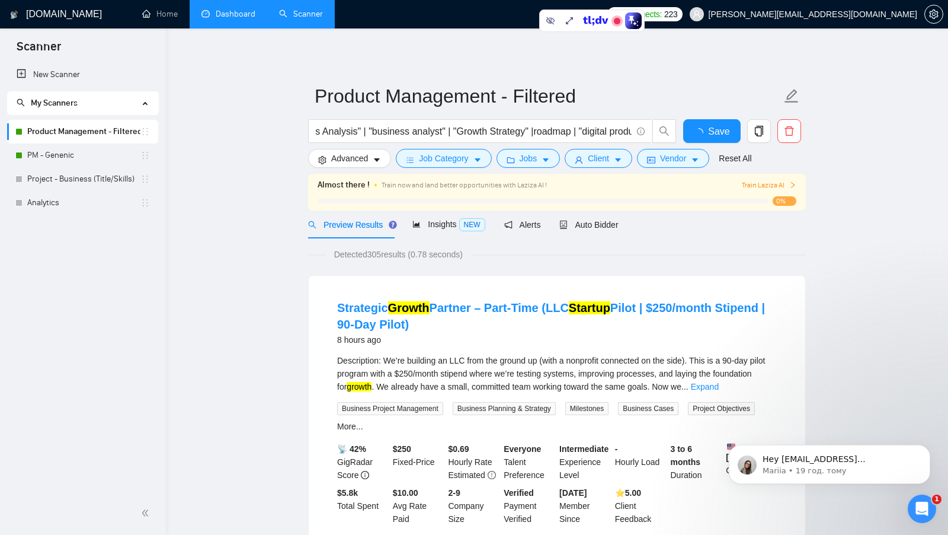
scroll to position [0, 476]
click at [86, 149] on link "PM - Genenic" at bounding box center [83, 155] width 113 height 24
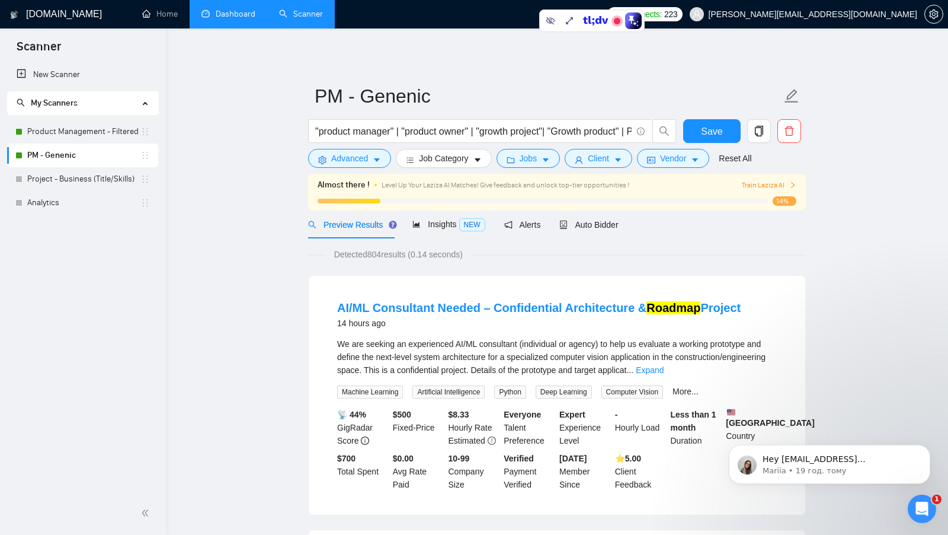
click at [226, 15] on link "Dashboard" at bounding box center [229, 14] width 54 height 10
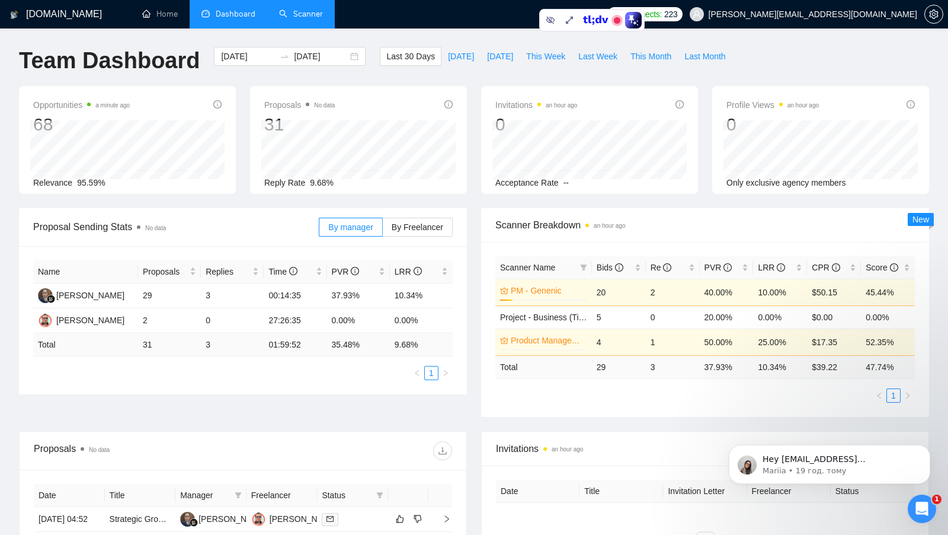
scroll to position [50, 0]
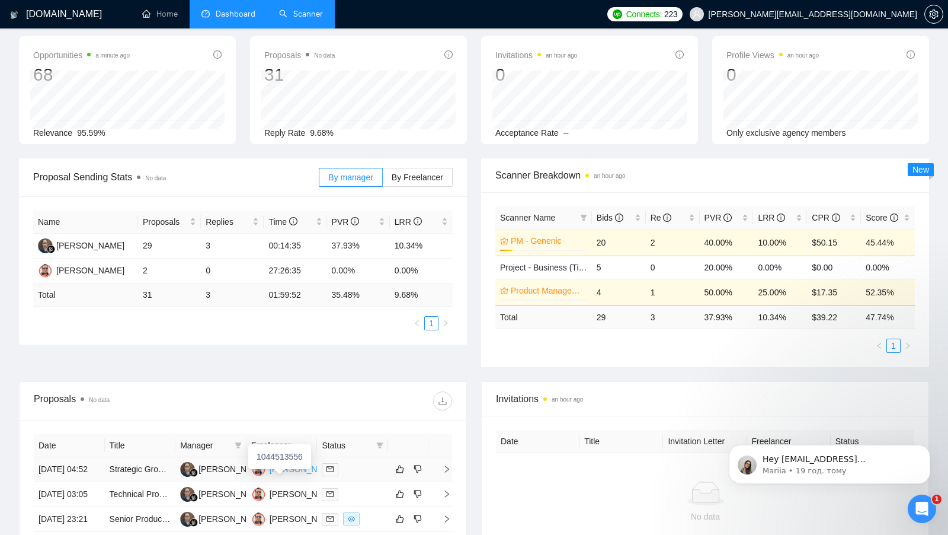
click at [284, 475] on div "Ron Lussari" at bounding box center [304, 468] width 68 height 13
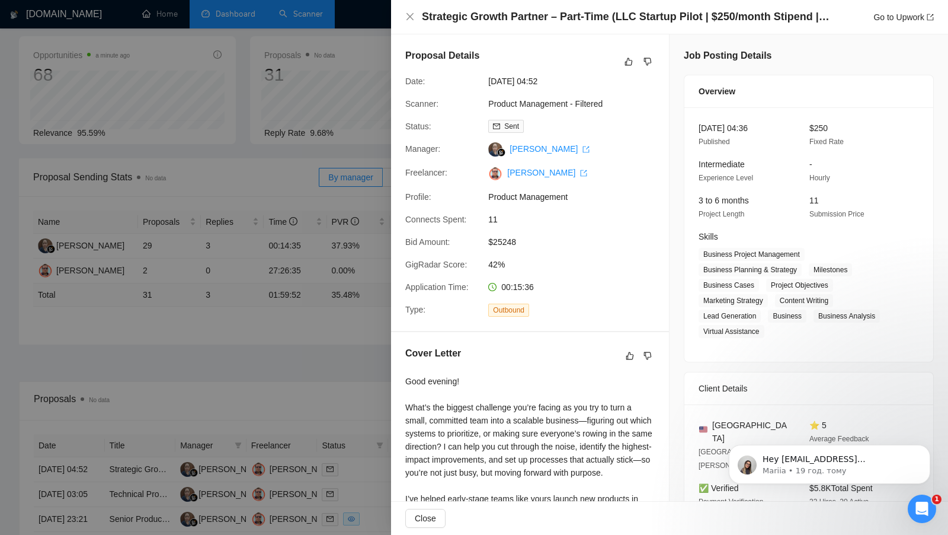
click at [256, 84] on div at bounding box center [474, 267] width 948 height 535
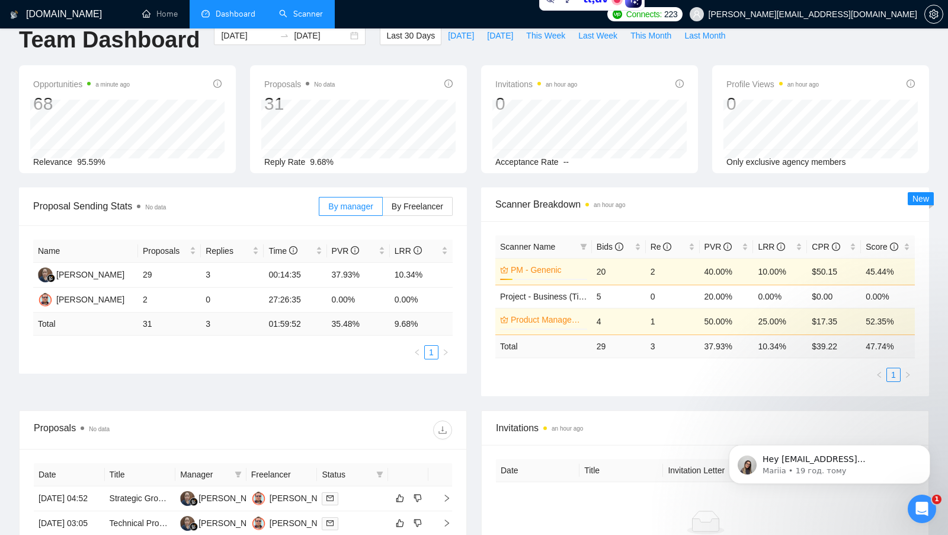
scroll to position [19, 0]
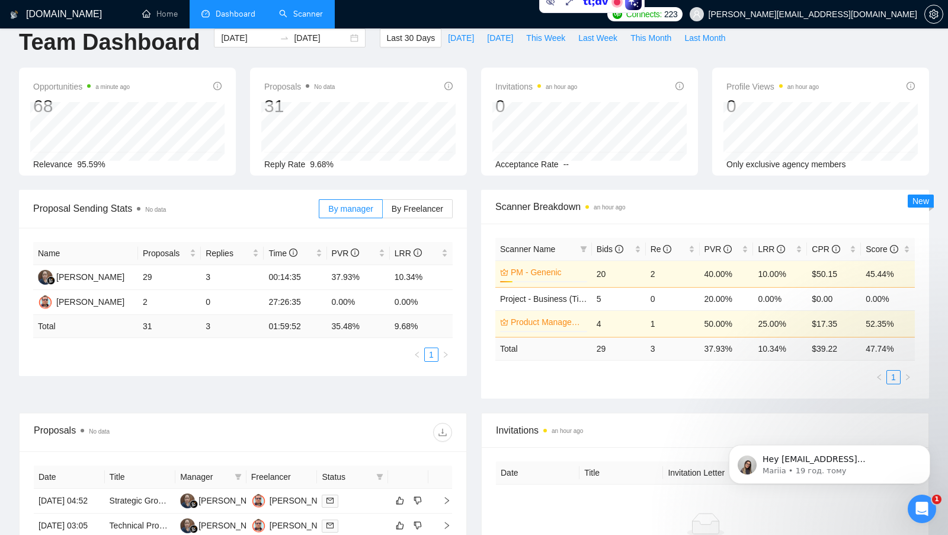
click at [312, 17] on link "Scanner" at bounding box center [301, 14] width 44 height 10
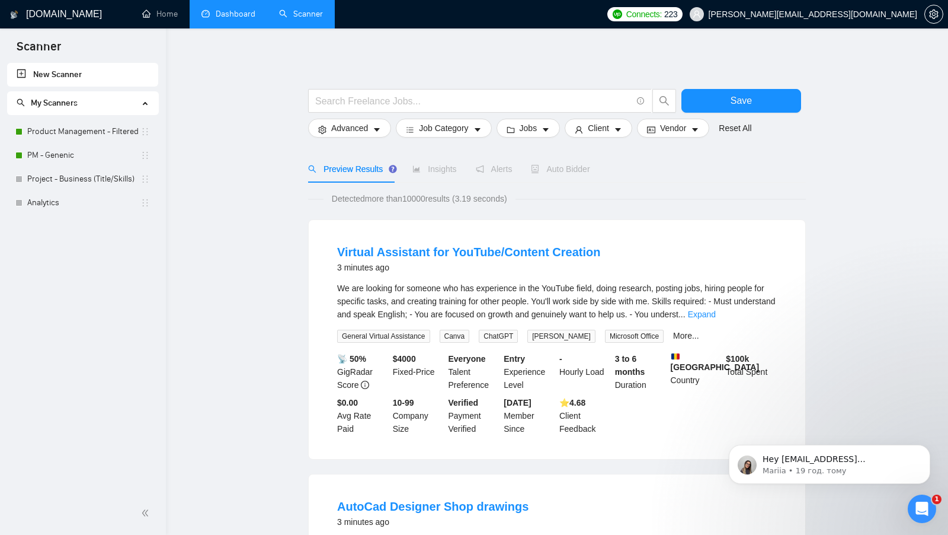
click at [108, 139] on link "Product Management - Filtered" at bounding box center [83, 132] width 113 height 24
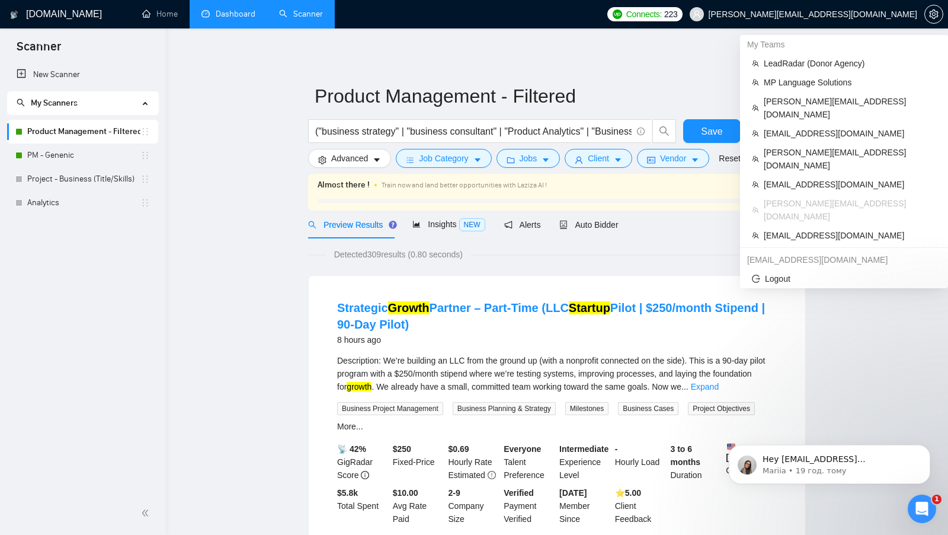
click at [899, 14] on span "ron@ronlussari.com" at bounding box center [813, 14] width 209 height 0
copy div "ron@ronlussari.com"
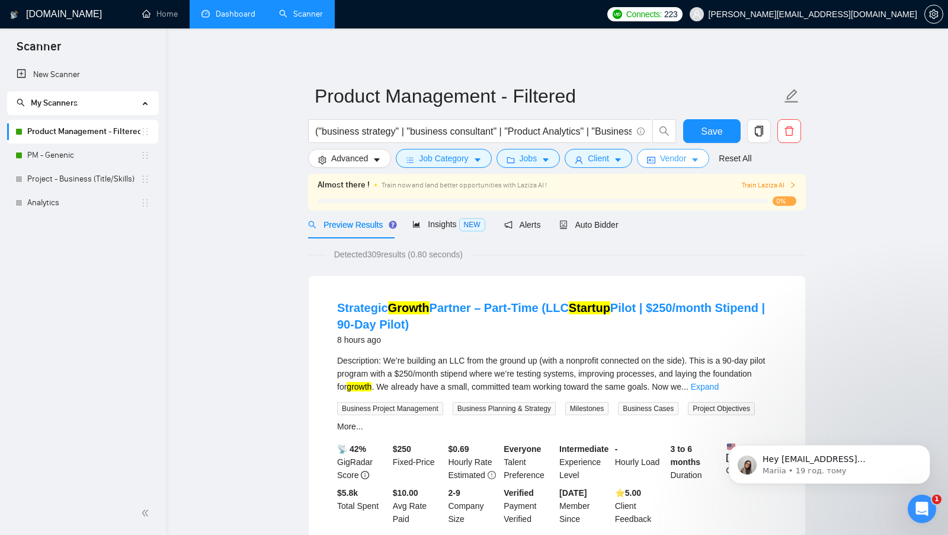
click at [673, 161] on span "Vendor" at bounding box center [673, 158] width 26 height 13
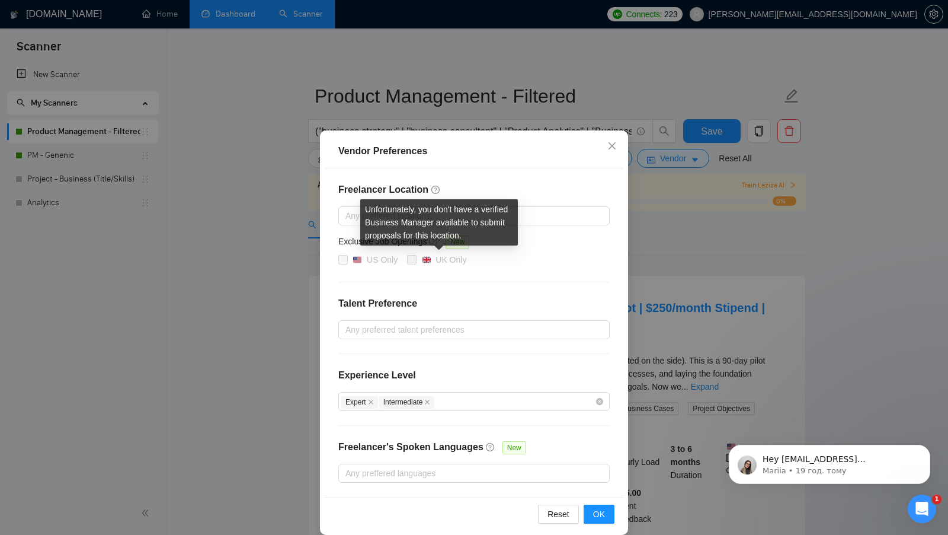
click at [713, 261] on div "Vendor Preferences Freelancer Location Any preffered locations Exclusive Job Op…" at bounding box center [474, 267] width 948 height 535
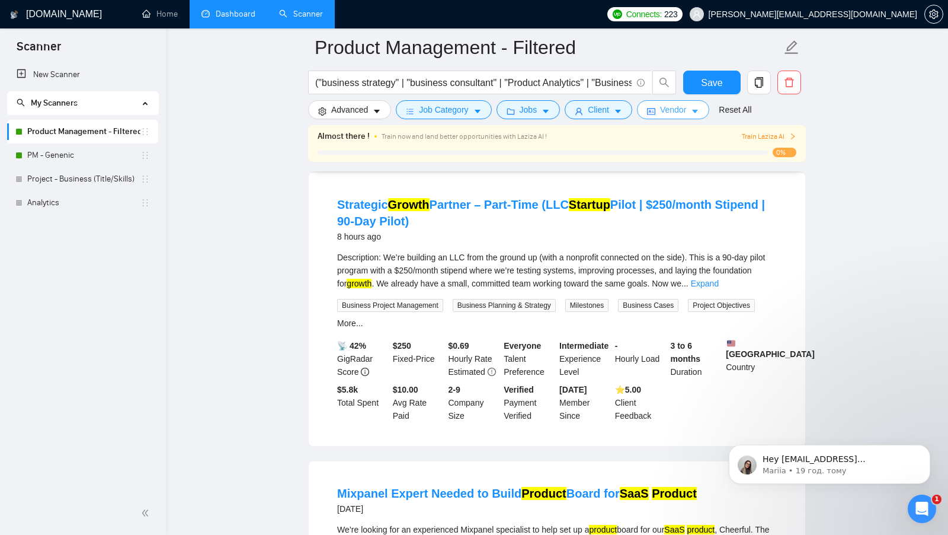
scroll to position [116, 0]
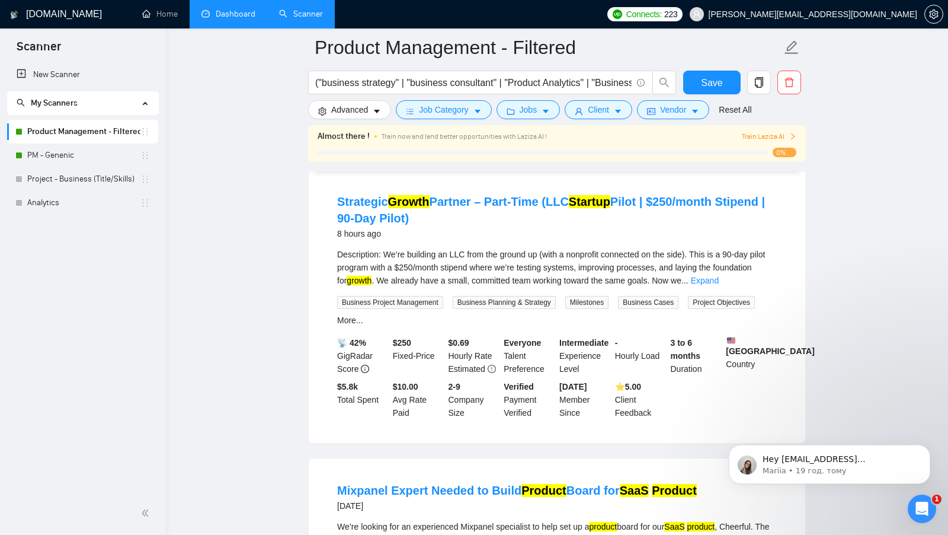
click at [777, 285] on div "Description: We’re building an LLC from the ground up (with a nonprofit connect…" at bounding box center [557, 267] width 440 height 39
click at [719, 283] on link "Expand" at bounding box center [705, 280] width 28 height 9
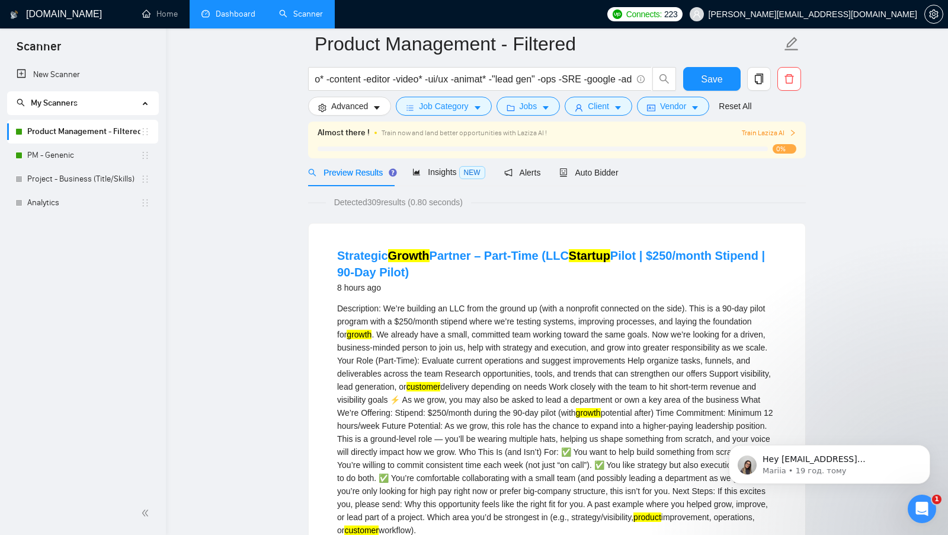
scroll to position [0, 0]
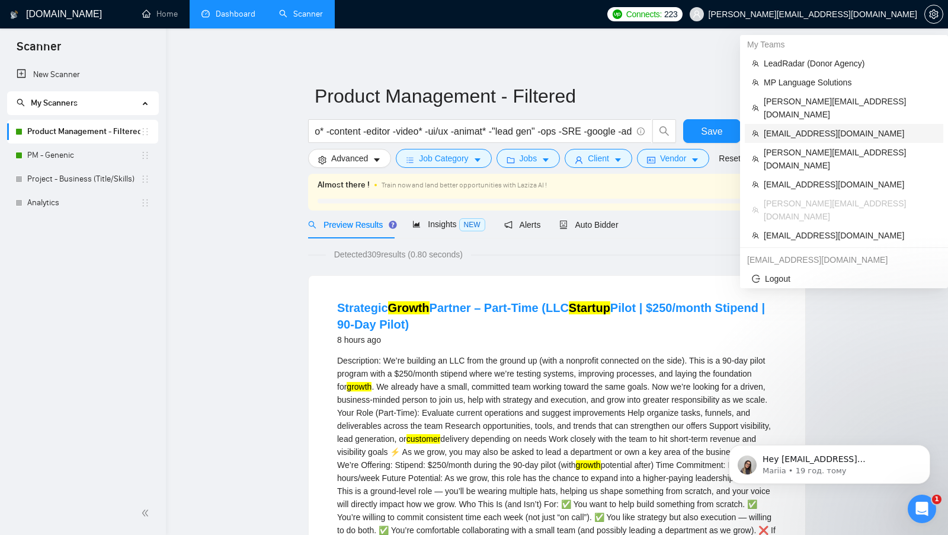
click at [837, 127] on span "dm.shatokhin@99-minds.com" at bounding box center [850, 133] width 172 height 13
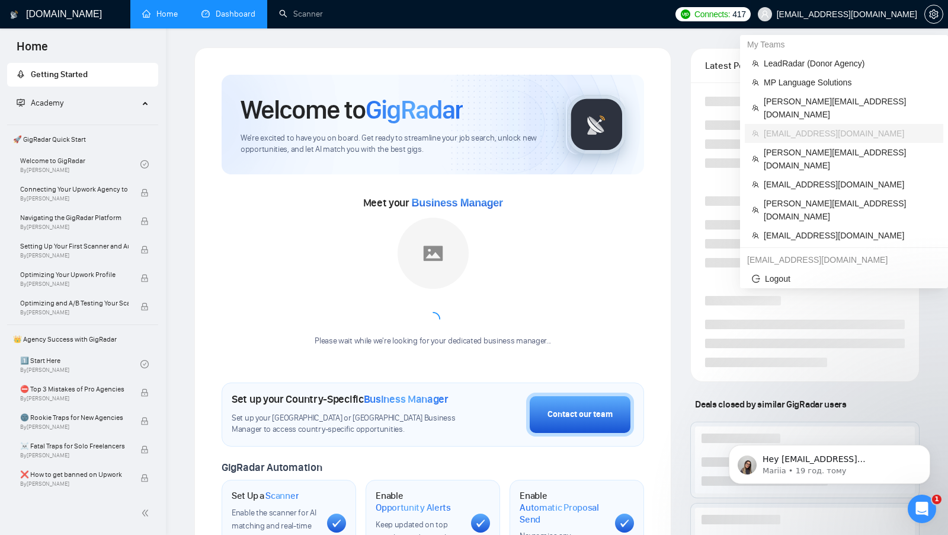
click at [883, 14] on span "dm.shatokhin@99-minds.com" at bounding box center [847, 14] width 140 height 0
copy div "dm.shatokhin@99-minds.com"
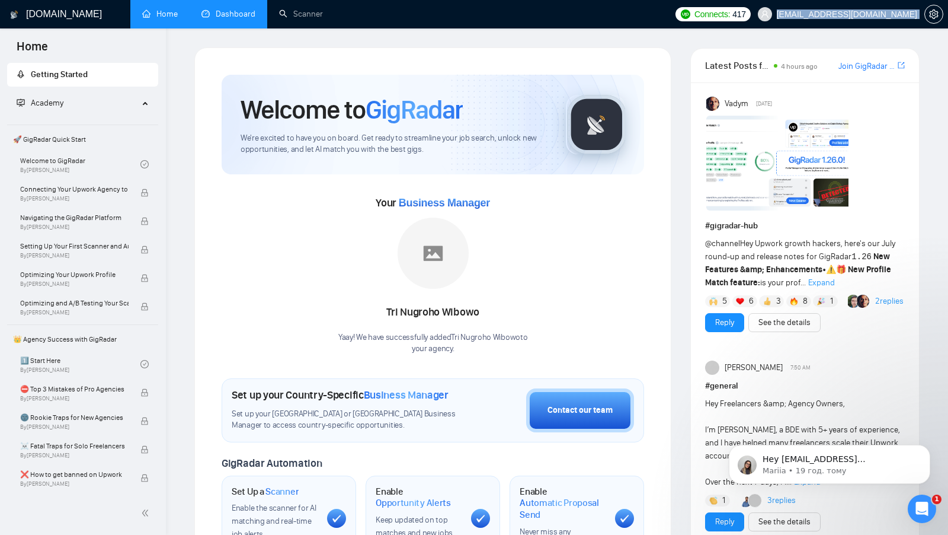
click at [237, 9] on link "Dashboard" at bounding box center [229, 14] width 54 height 10
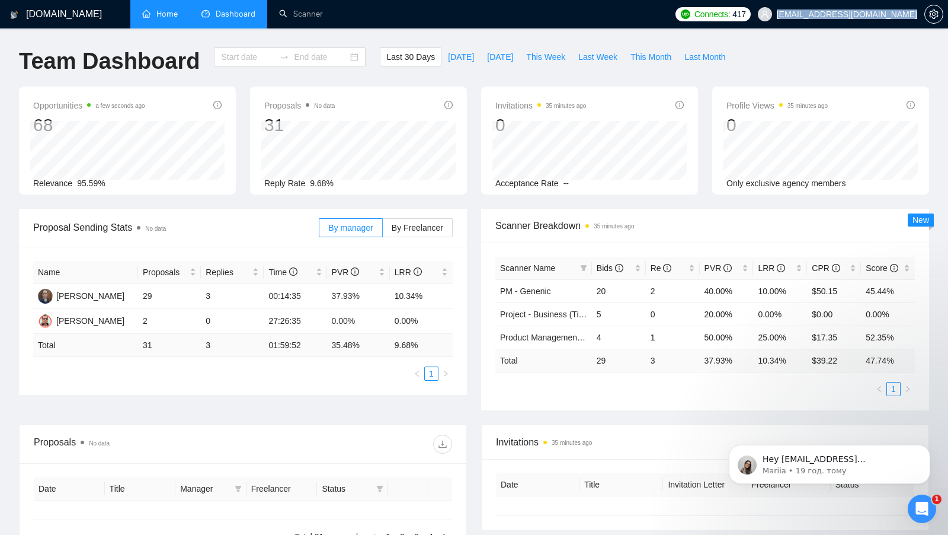
type input "2025-07-20"
type input "2025-08-19"
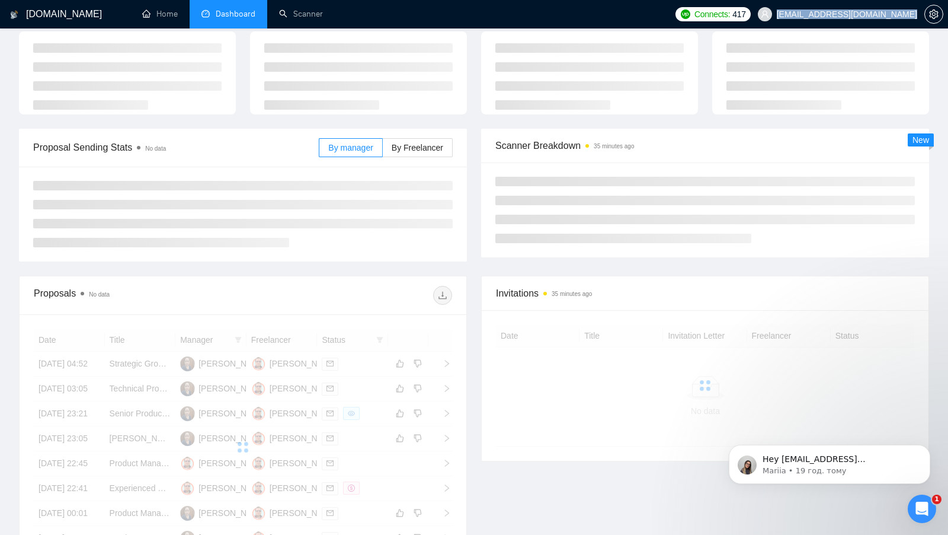
scroll to position [54, 0]
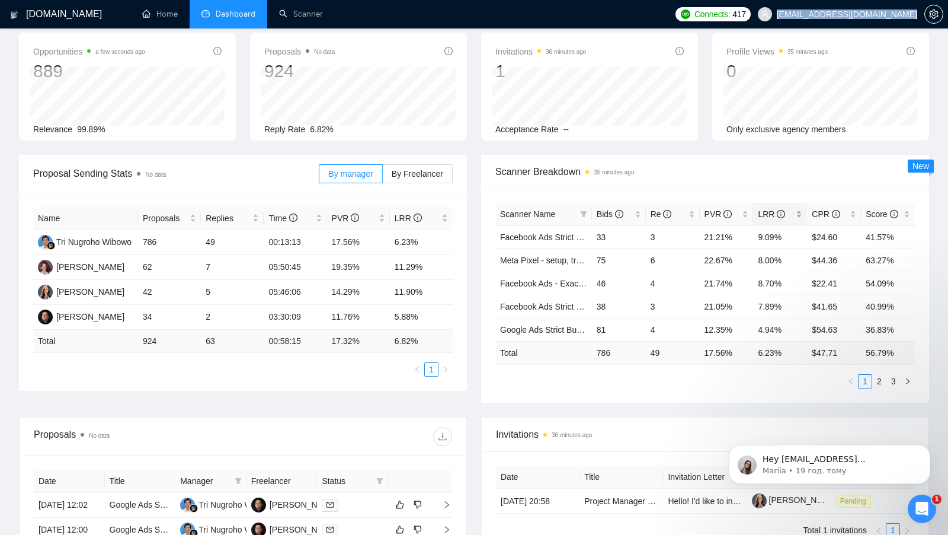
click at [799, 210] on div "LRR" at bounding box center [780, 213] width 44 height 13
click at [800, 210] on div "LRR" at bounding box center [780, 213] width 44 height 13
click at [879, 380] on link "2" at bounding box center [879, 381] width 13 height 13
click at [879, 381] on link "2" at bounding box center [879, 381] width 13 height 13
click at [889, 381] on link "3" at bounding box center [893, 381] width 13 height 13
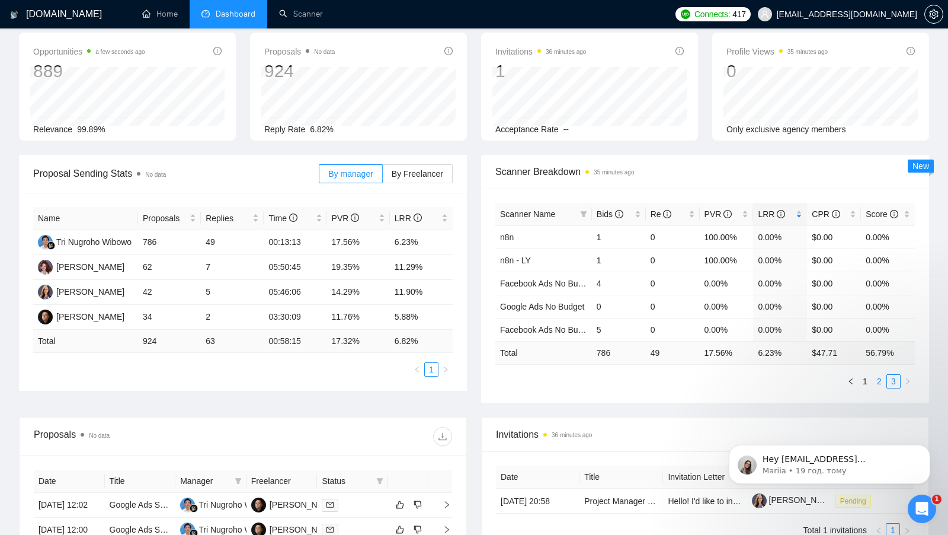
click at [882, 381] on link "2" at bounding box center [879, 381] width 13 height 13
click at [895, 379] on link "3" at bounding box center [893, 381] width 13 height 13
click at [886, 379] on link "2" at bounding box center [879, 381] width 13 height 13
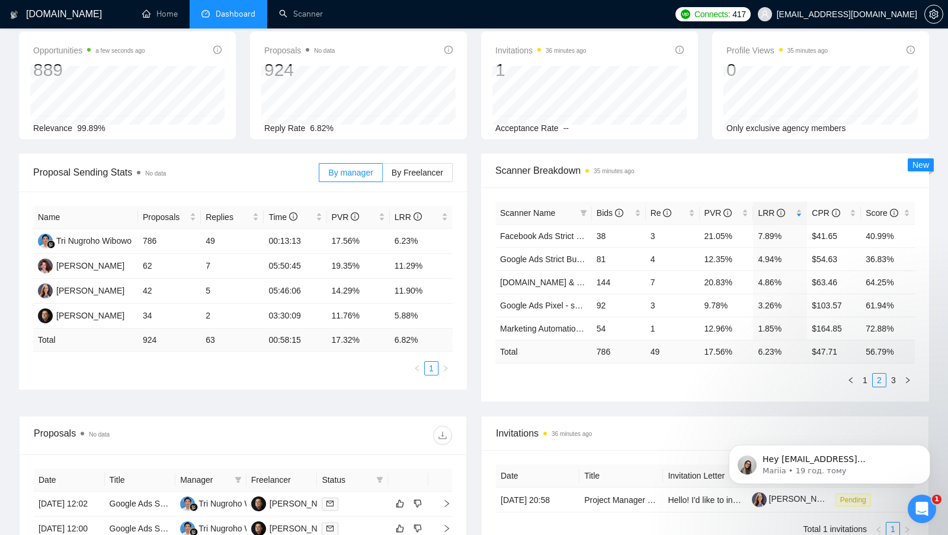
scroll to position [59, 0]
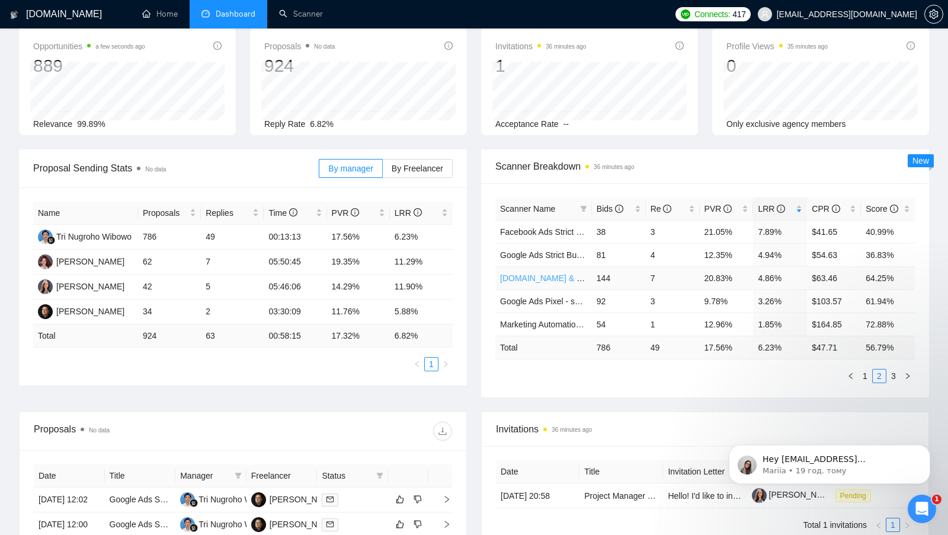
click at [560, 274] on link "Make.com & other tools - Ivanna V." at bounding box center [595, 277] width 191 height 9
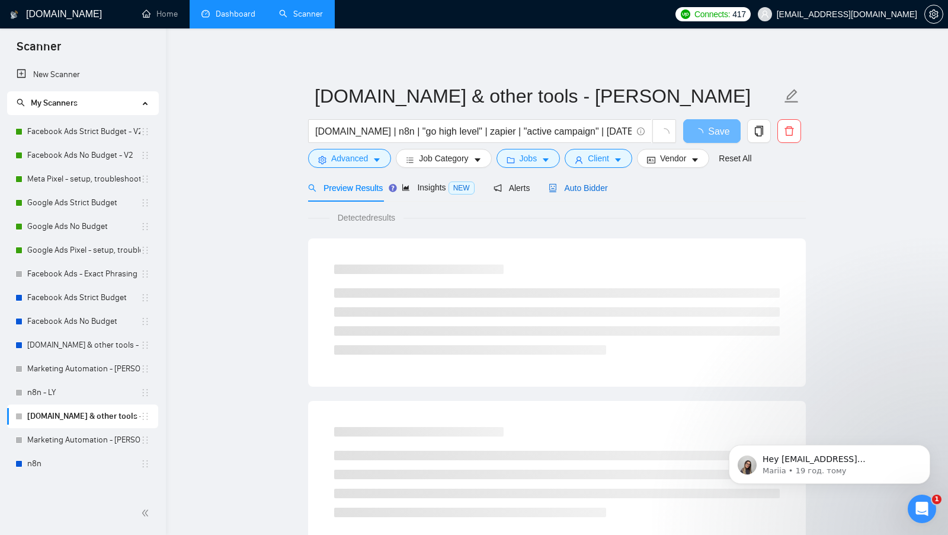
click at [607, 181] on div "Auto Bidder" at bounding box center [578, 187] width 59 height 13
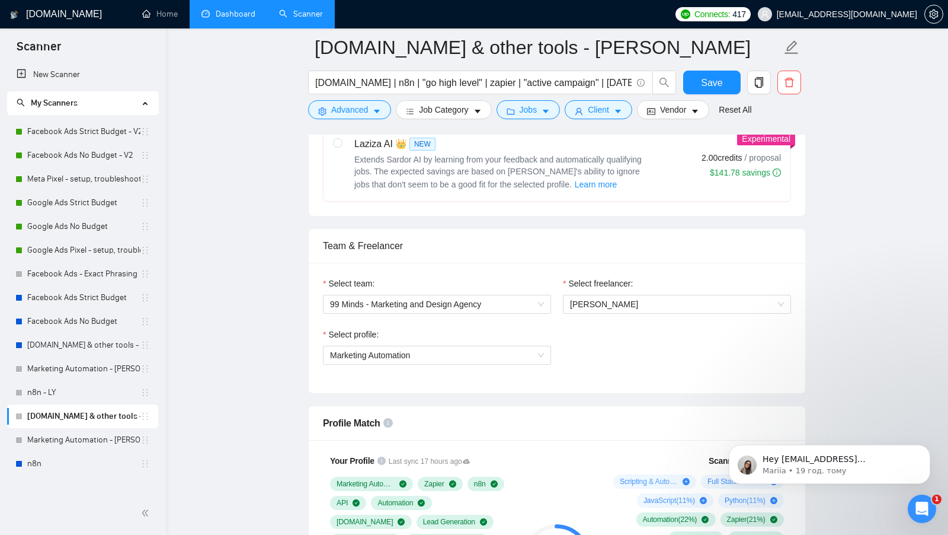
scroll to position [504, 0]
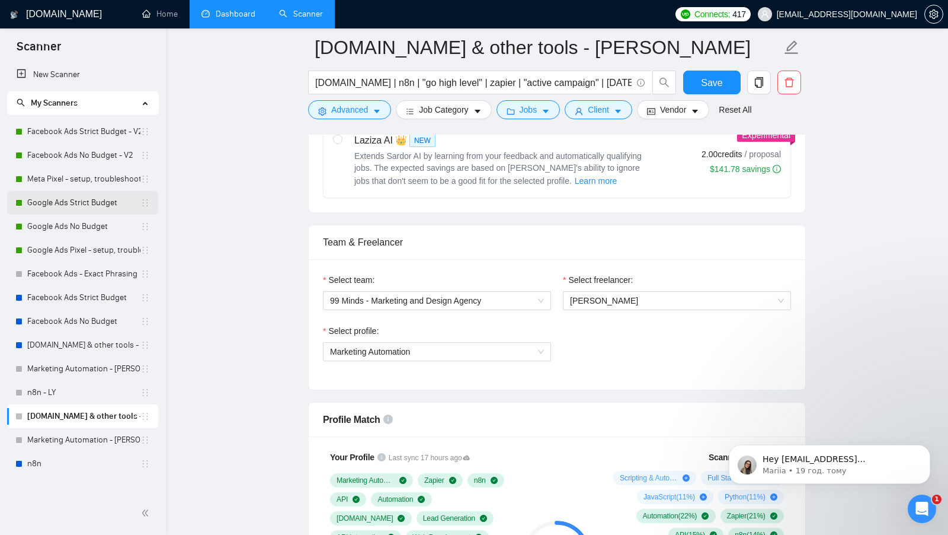
click at [79, 201] on link "Google Ads Strict Budget" at bounding box center [83, 203] width 113 height 24
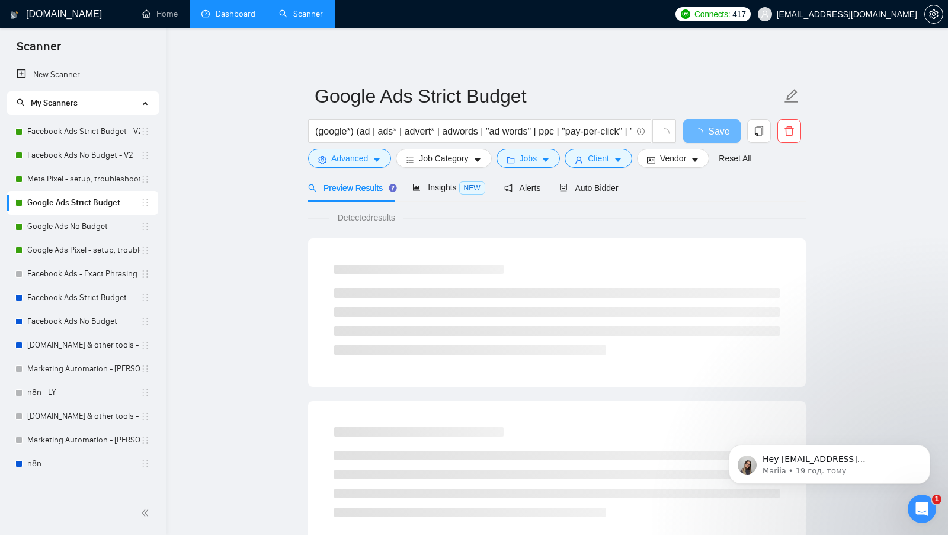
click at [618, 197] on div "Auto Bidder" at bounding box center [589, 188] width 59 height 28
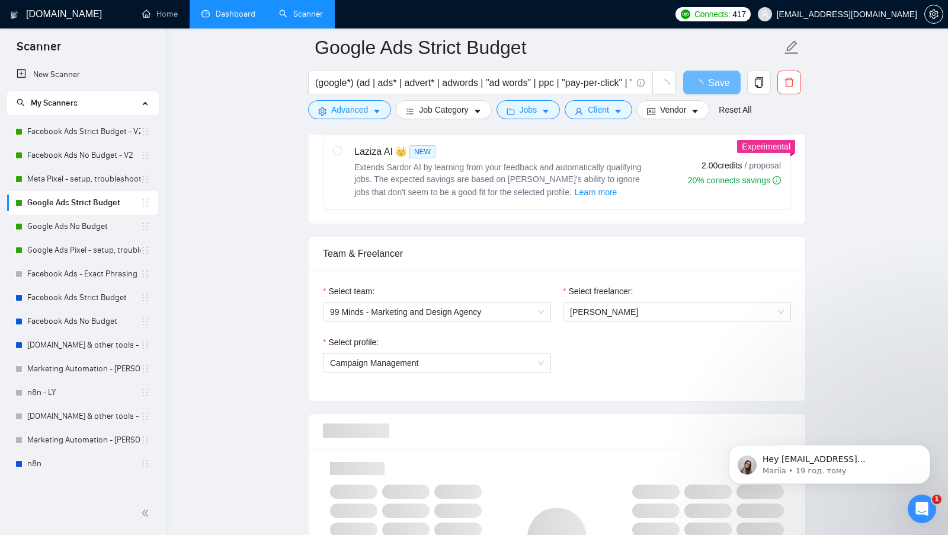
scroll to position [481, 0]
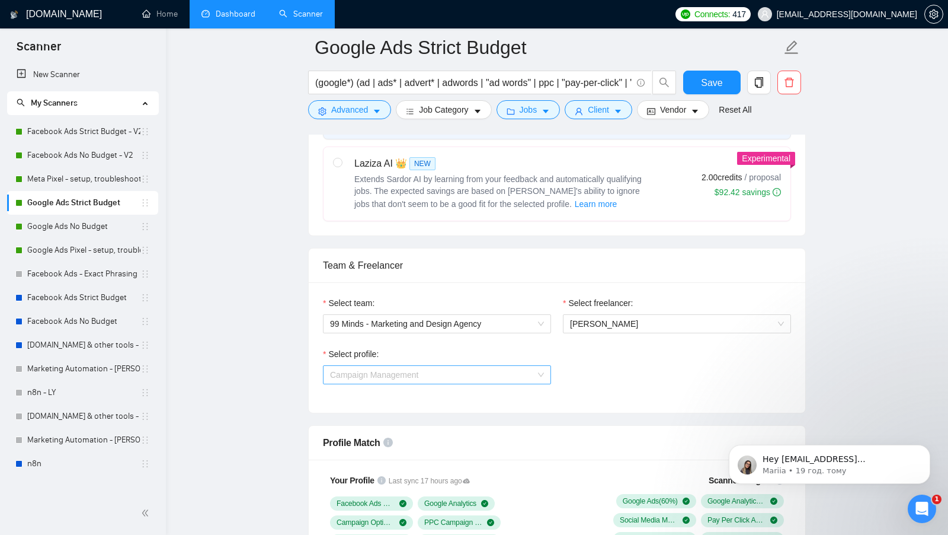
click at [452, 369] on span "Campaign Management" at bounding box center [437, 375] width 214 height 18
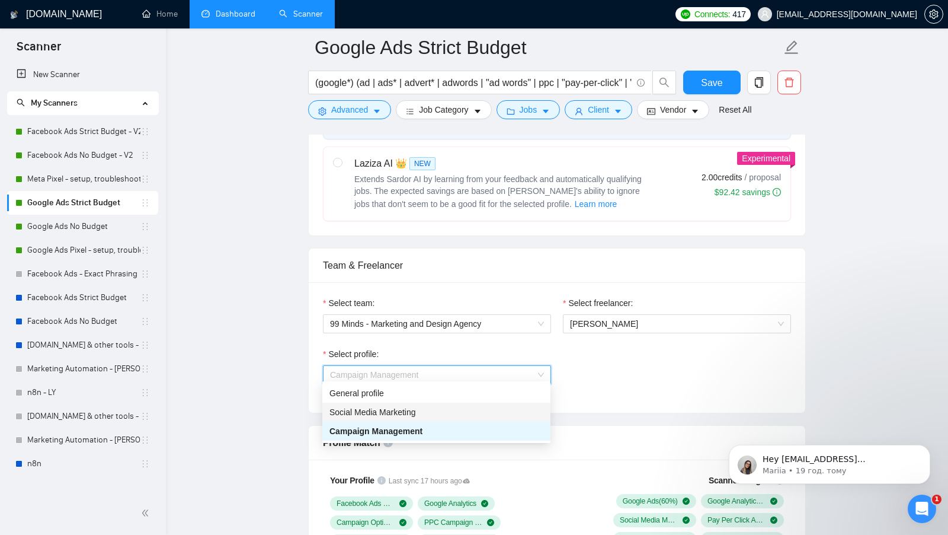
drag, startPoint x: 433, startPoint y: 409, endPoint x: 327, endPoint y: 410, distance: 106.1
click at [327, 409] on div "Social Media Marketing" at bounding box center [436, 411] width 228 height 19
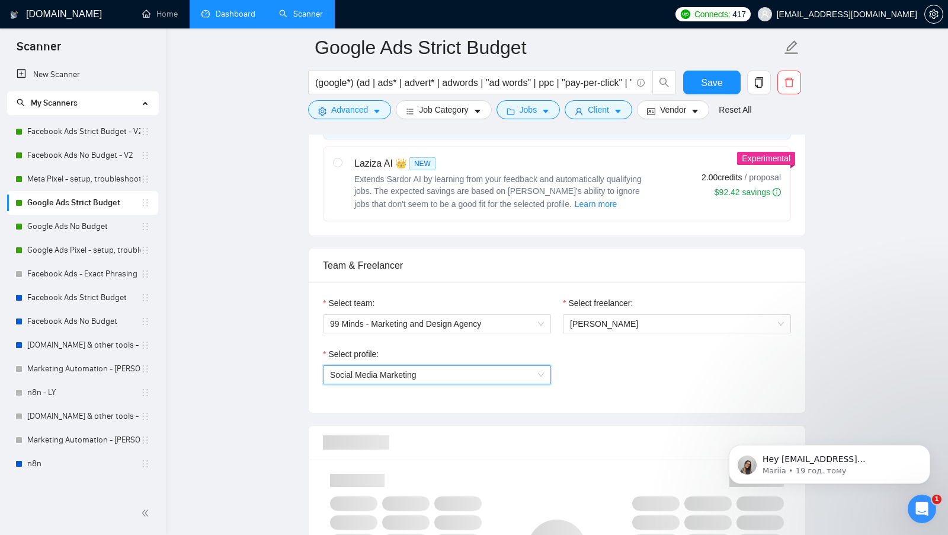
drag, startPoint x: 327, startPoint y: 410, endPoint x: 443, endPoint y: 395, distance: 116.5
click at [482, 372] on span "Social Media Marketing" at bounding box center [437, 375] width 214 height 18
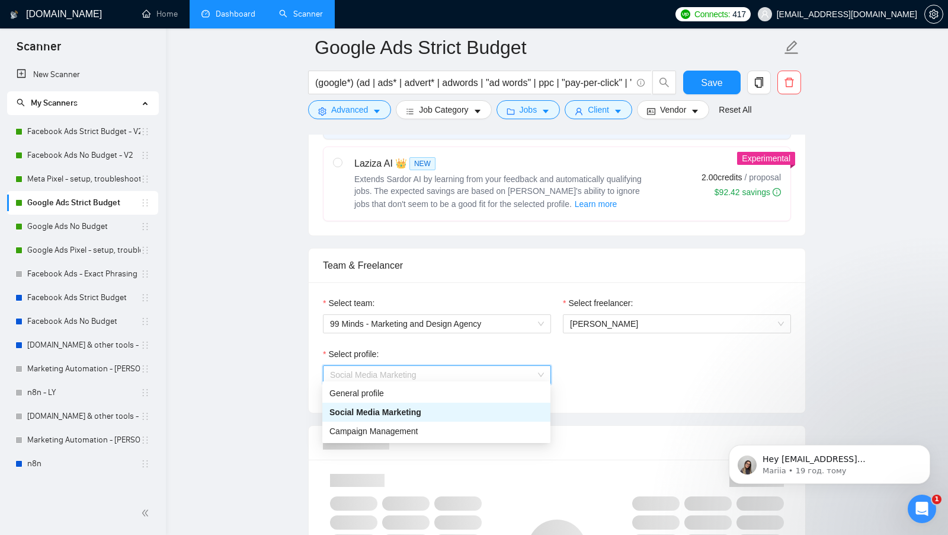
click at [483, 372] on span "Social Media Marketing" at bounding box center [437, 375] width 214 height 18
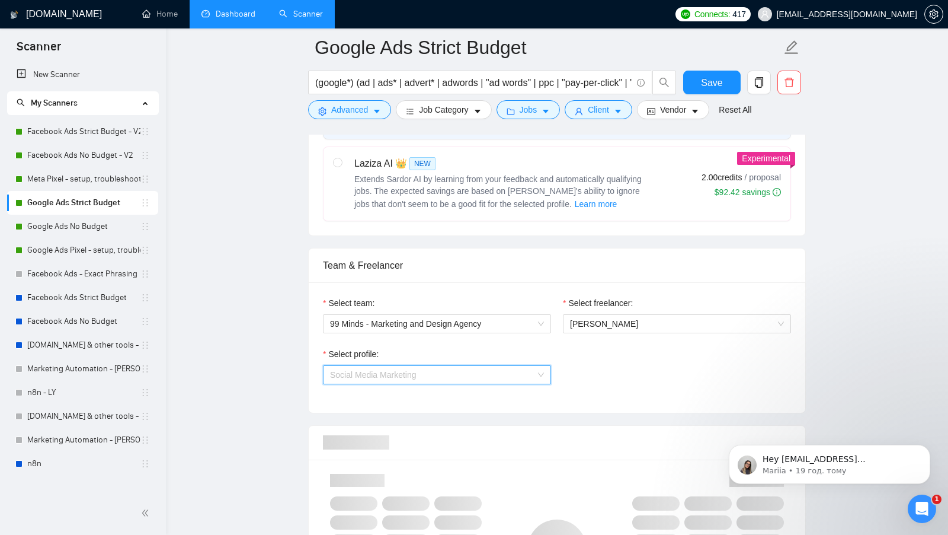
click at [483, 372] on span "Social Media Marketing" at bounding box center [437, 375] width 214 height 18
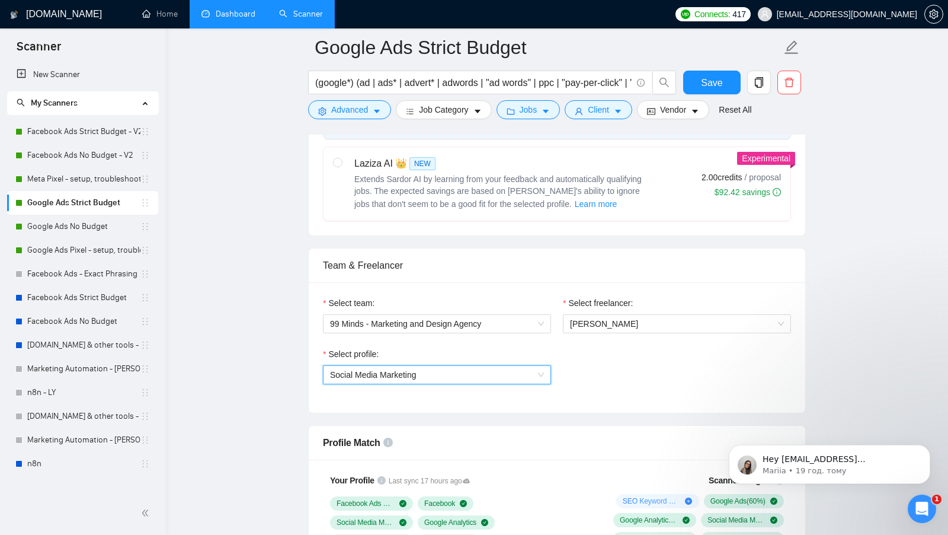
click at [484, 370] on span "Social Media Marketing" at bounding box center [437, 375] width 214 height 18
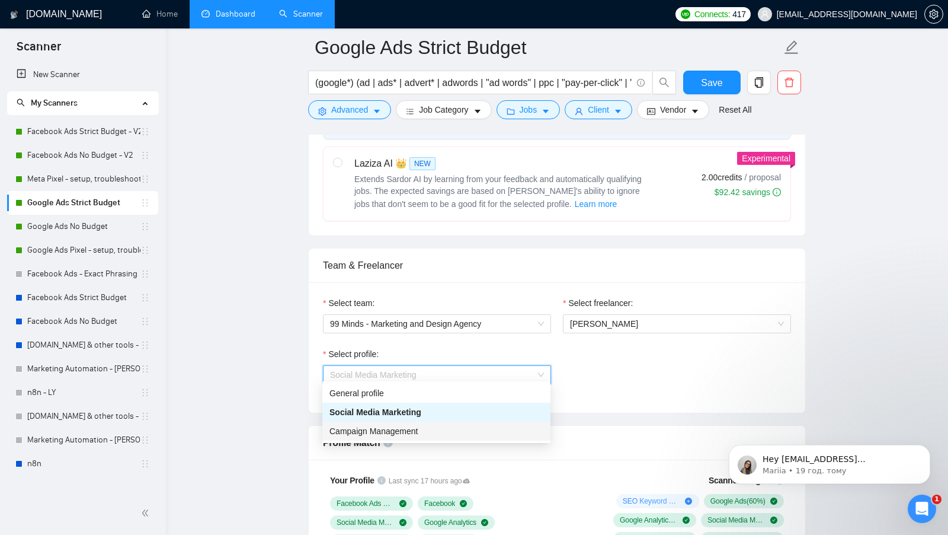
click at [411, 429] on span "Campaign Management" at bounding box center [374, 430] width 88 height 9
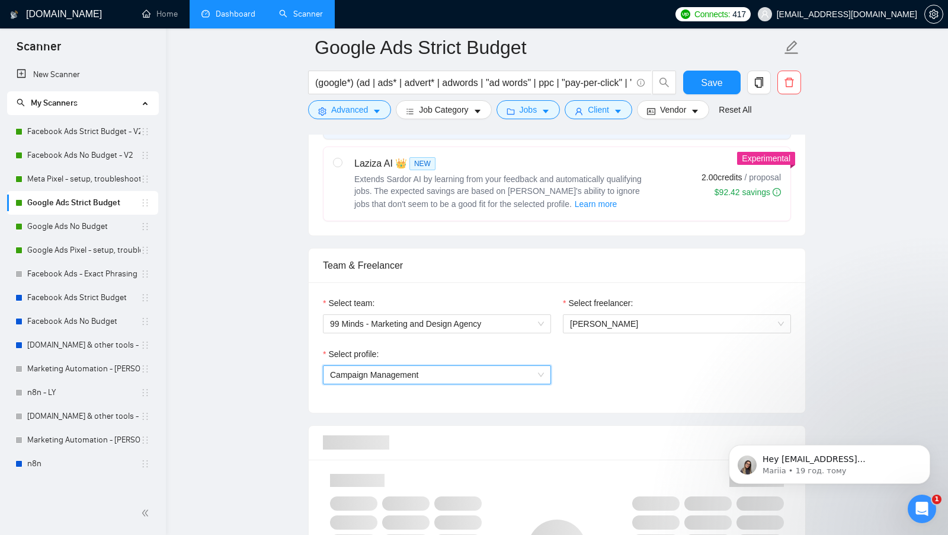
click at [595, 398] on div "Select team: 99 Minds - Marketing and Design Agency Select freelancer: Dmytro S…" at bounding box center [557, 347] width 497 height 130
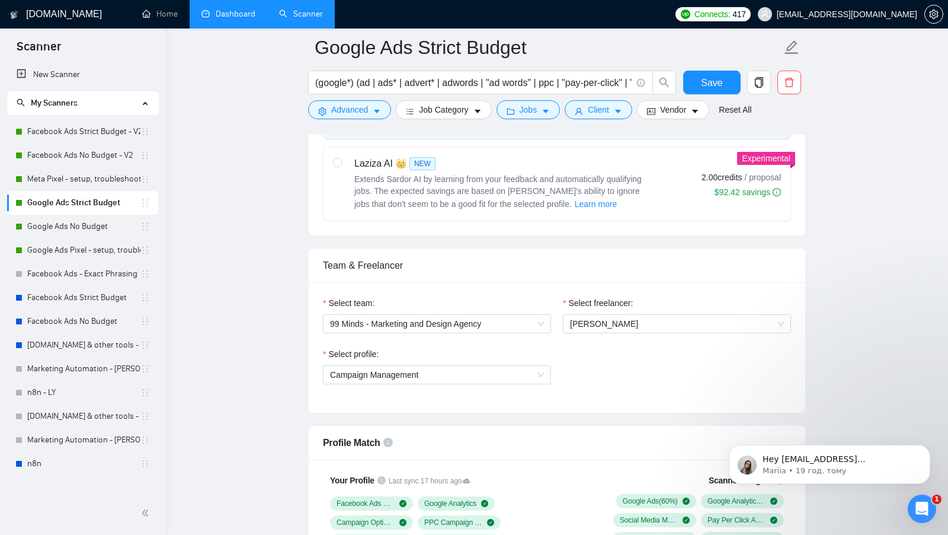
click at [221, 17] on link "Dashboard" at bounding box center [229, 14] width 54 height 10
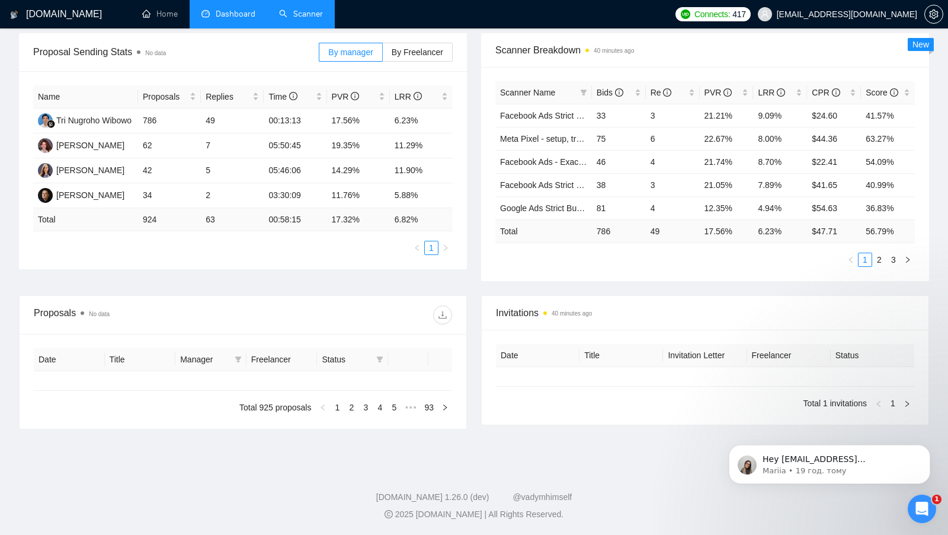
type input "2025-07-20"
type input "2025-08-19"
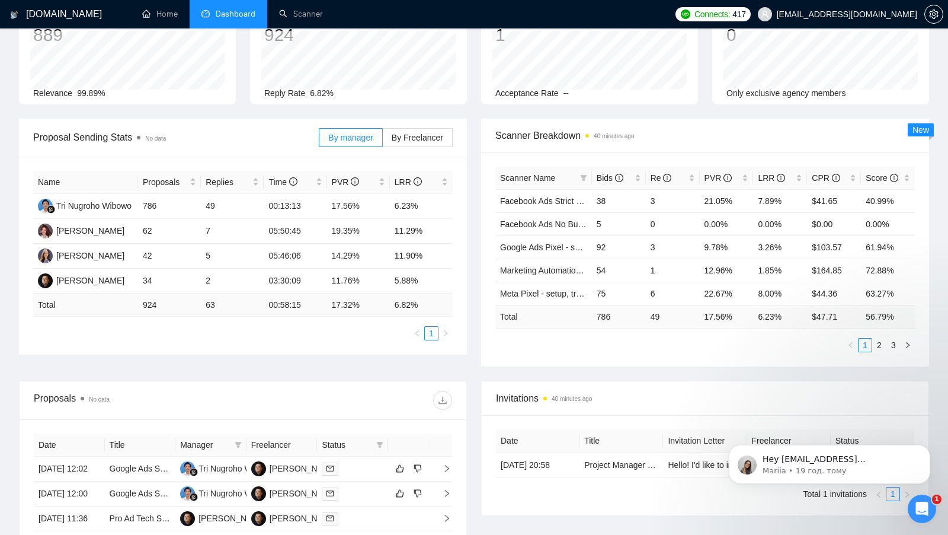
scroll to position [88, 0]
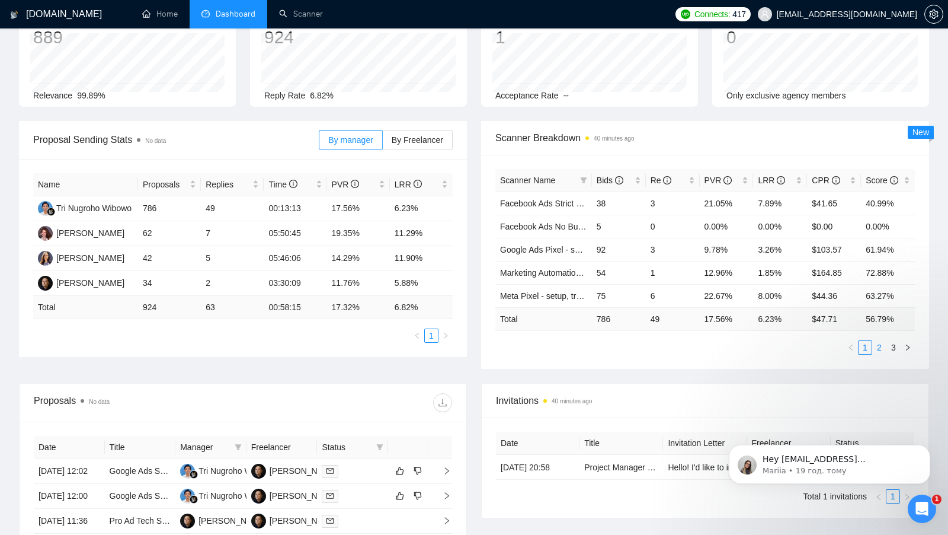
click at [881, 343] on link "2" at bounding box center [879, 347] width 13 height 13
click at [801, 177] on div "LRR" at bounding box center [780, 180] width 44 height 13
click at [865, 347] on link "1" at bounding box center [865, 347] width 13 height 13
click at [798, 175] on div "LRR" at bounding box center [780, 180] width 44 height 13
click at [931, 11] on icon "setting" at bounding box center [933, 13] width 9 height 9
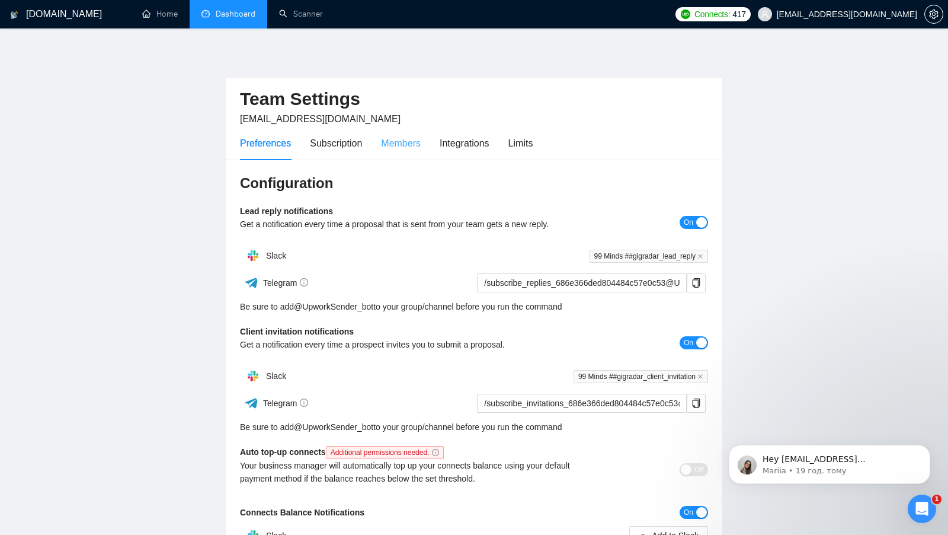
click at [397, 130] on div "Members" at bounding box center [401, 143] width 40 height 34
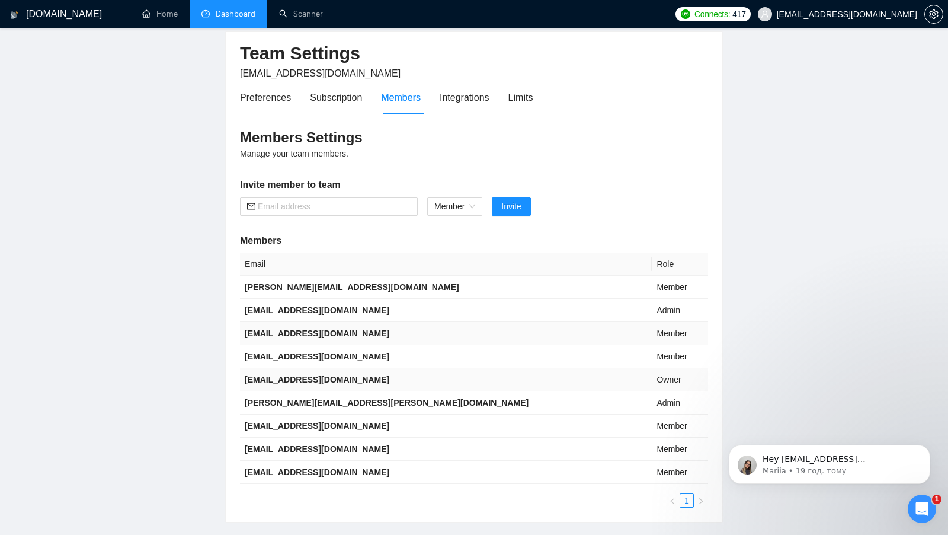
scroll to position [47, 0]
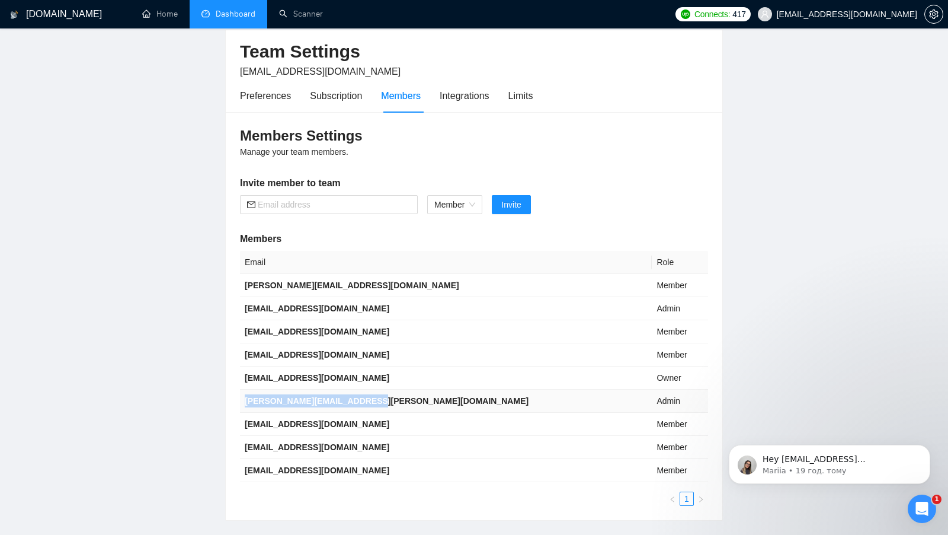
drag, startPoint x: 380, startPoint y: 399, endPoint x: 241, endPoint y: 401, distance: 139.3
click at [241, 401] on td "paul.martyniuk@99-minds.com" at bounding box center [446, 400] width 412 height 23
copy b "paul.martyniuk@99-minds.com"
click at [148, 19] on link "Home" at bounding box center [160, 14] width 36 height 10
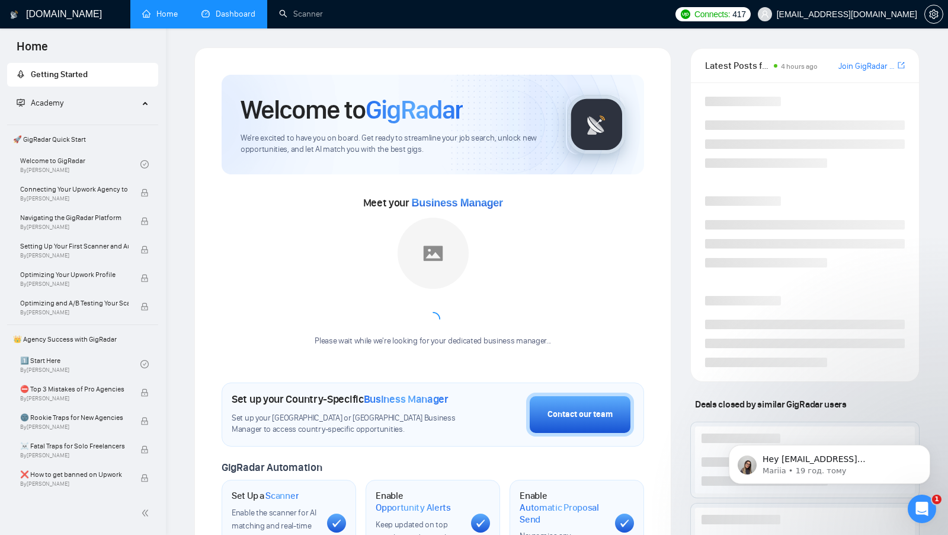
click at [229, 14] on link "Dashboard" at bounding box center [229, 14] width 54 height 10
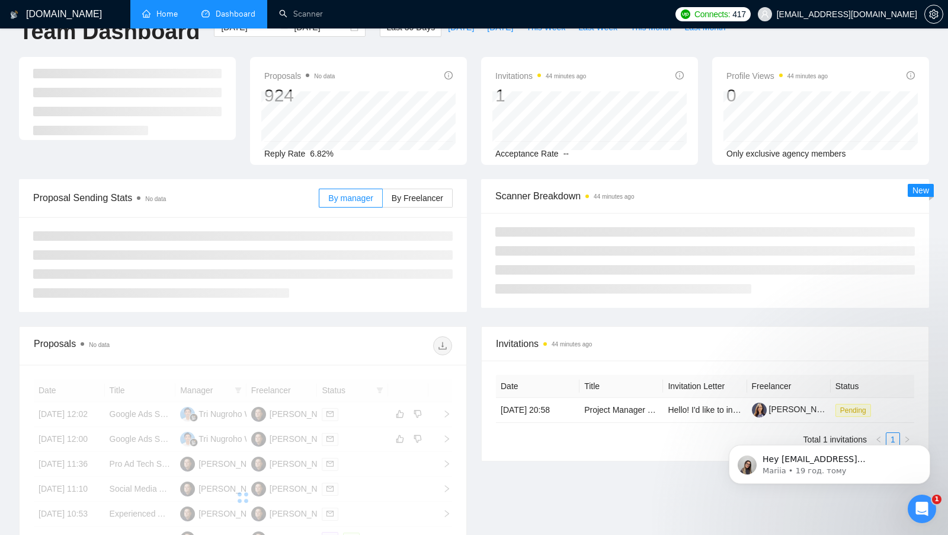
scroll to position [28, 0]
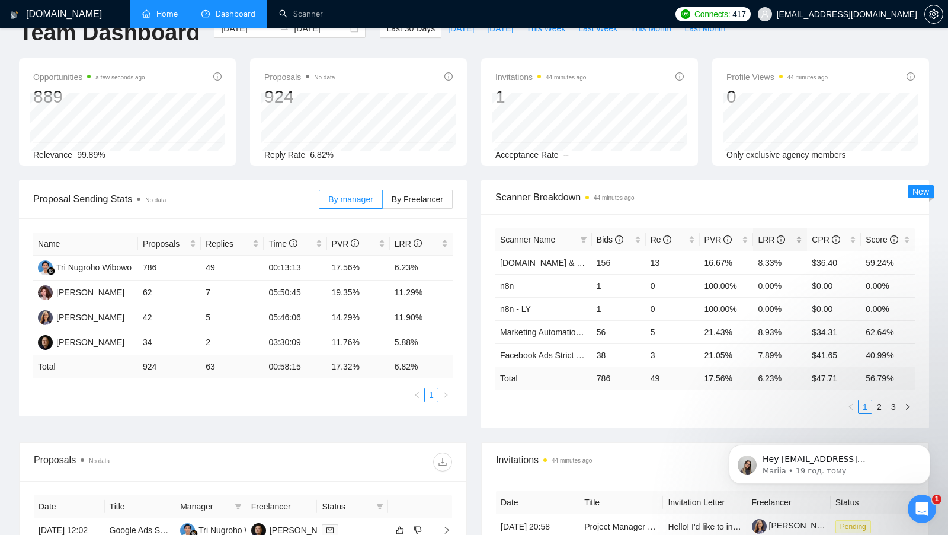
click at [796, 235] on div "LRR" at bounding box center [780, 239] width 44 height 13
click at [879, 402] on link "2" at bounding box center [879, 406] width 13 height 13
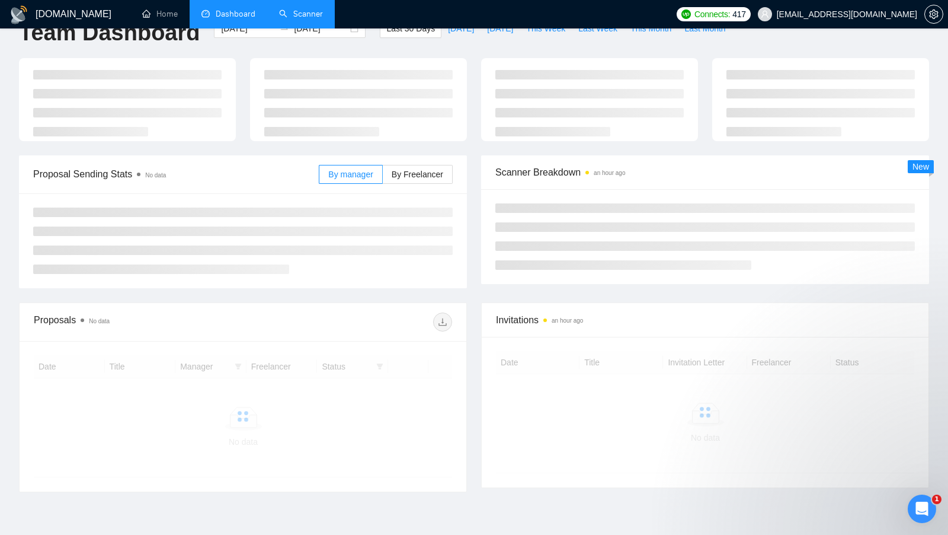
click at [306, 16] on link "Scanner" at bounding box center [301, 14] width 44 height 10
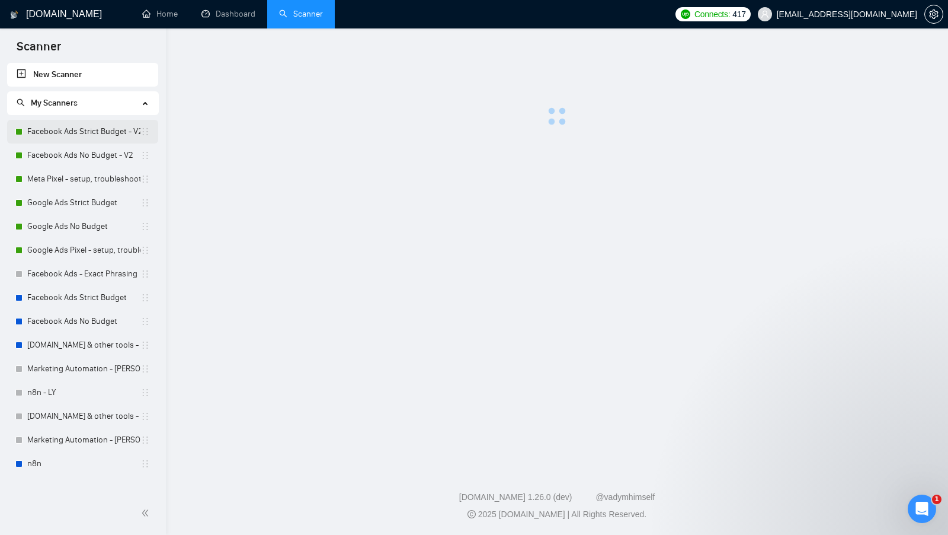
click at [87, 139] on link "Facebook Ads Strict Budget - V2" at bounding box center [83, 132] width 113 height 24
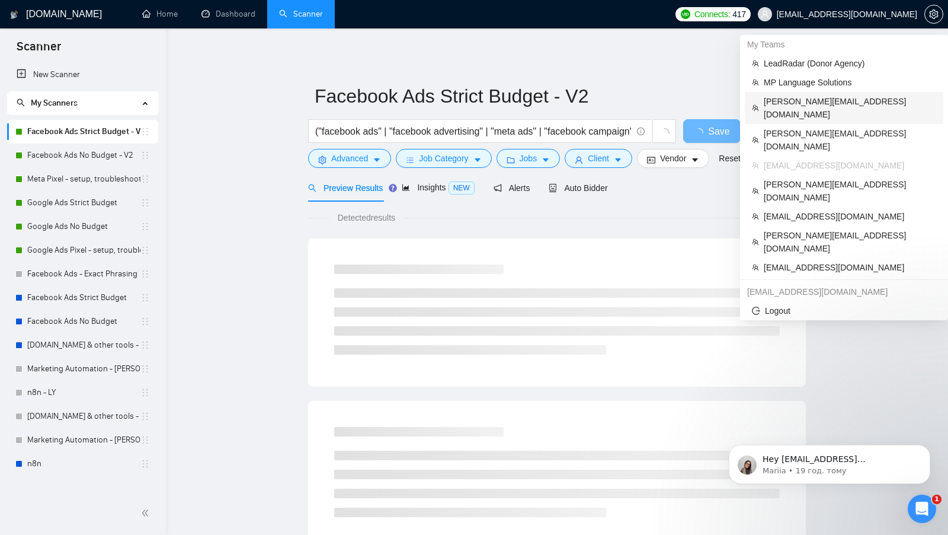
click at [834, 101] on span "[PERSON_NAME][EMAIL_ADDRESS][DOMAIN_NAME]" at bounding box center [850, 108] width 172 height 26
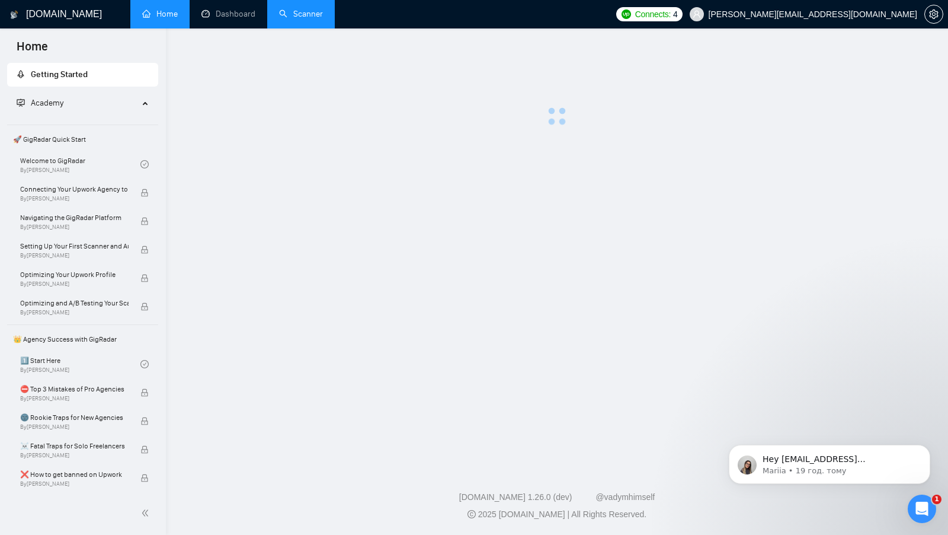
click at [298, 9] on link "Scanner" at bounding box center [301, 14] width 44 height 10
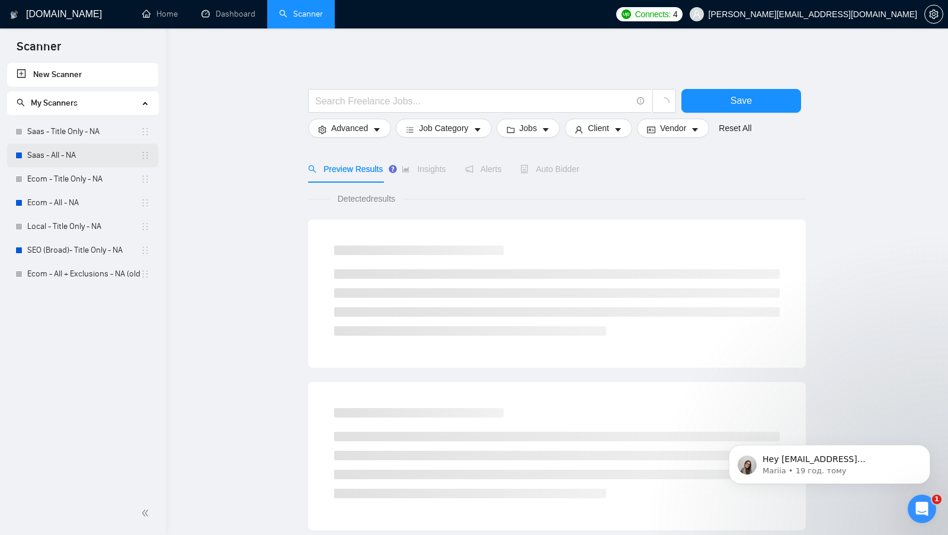
click at [73, 150] on link "Saas - All - NA" at bounding box center [83, 155] width 113 height 24
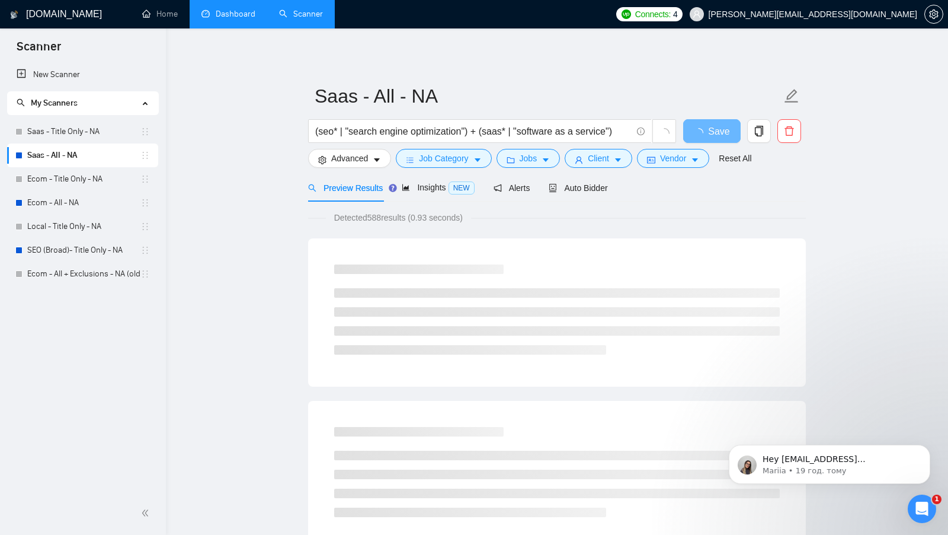
click at [241, 14] on link "Dashboard" at bounding box center [229, 14] width 54 height 10
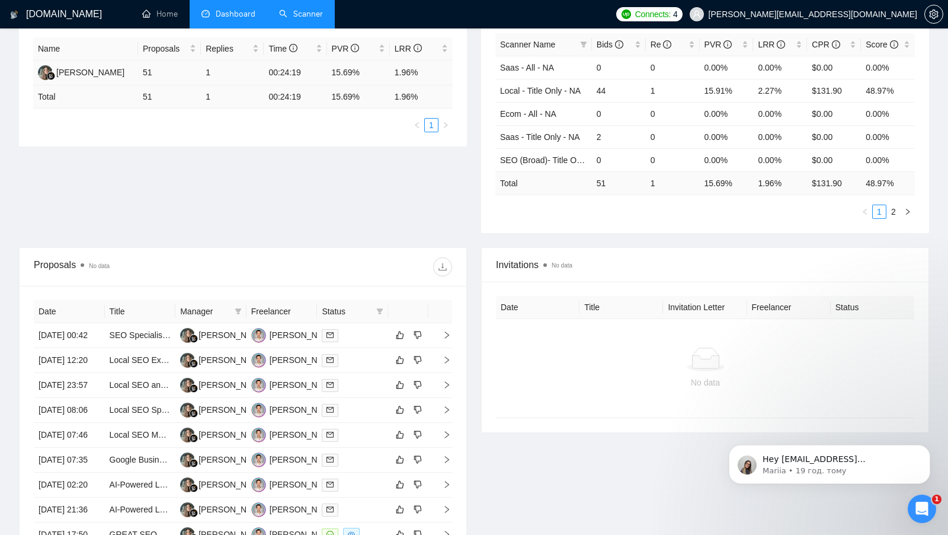
scroll to position [228, 0]
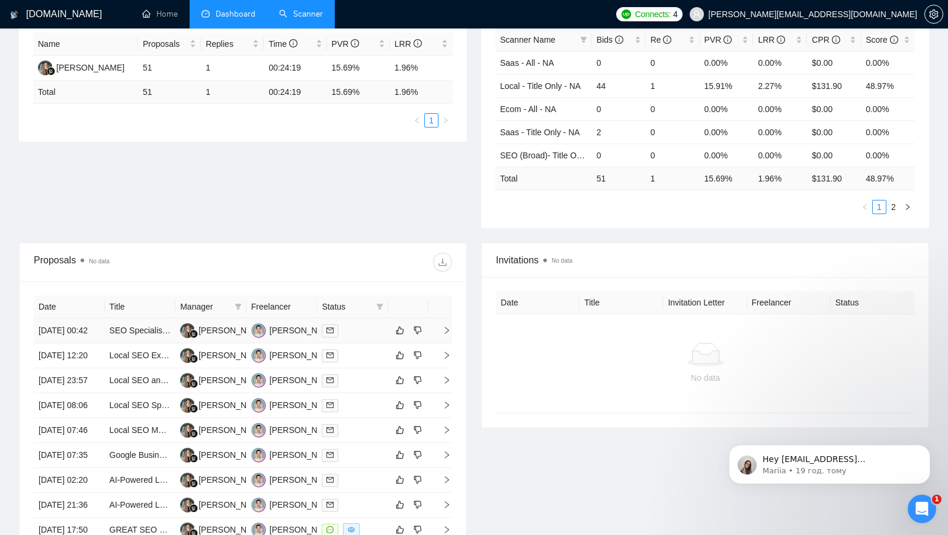
click at [349, 343] on td at bounding box center [352, 330] width 71 height 25
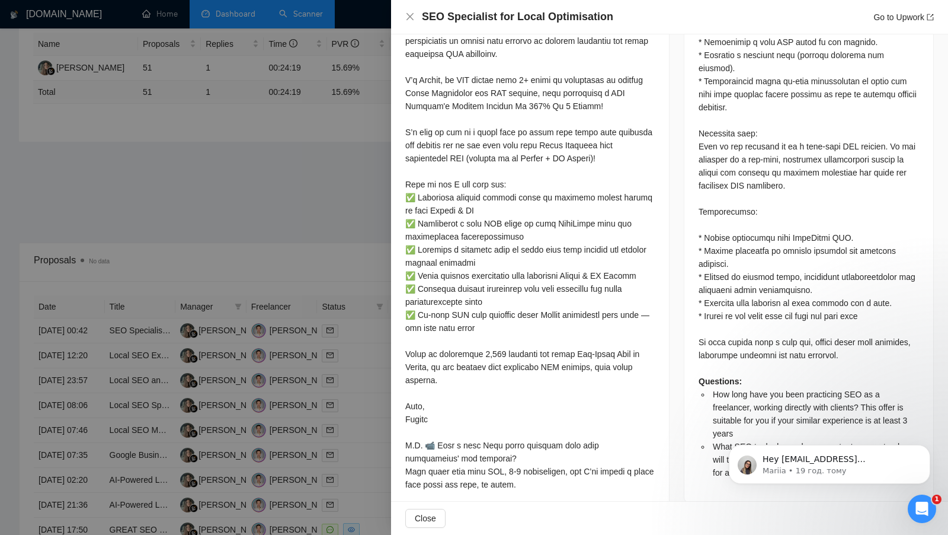
scroll to position [691, 0]
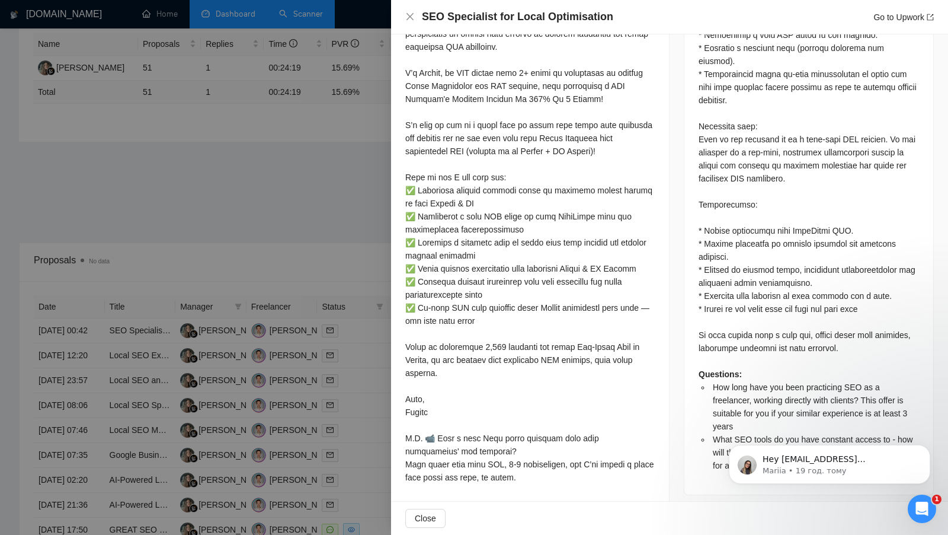
click at [321, 237] on div at bounding box center [474, 267] width 948 height 535
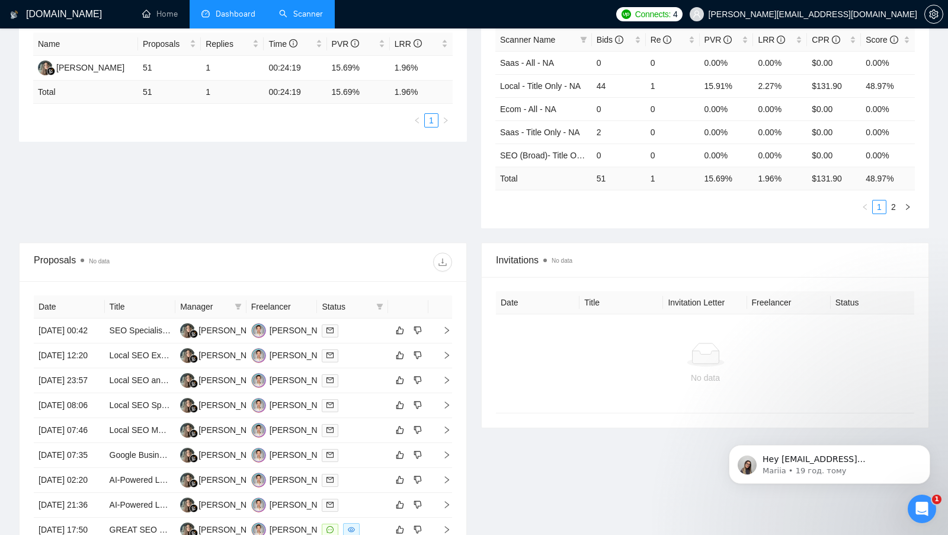
scroll to position [146, 0]
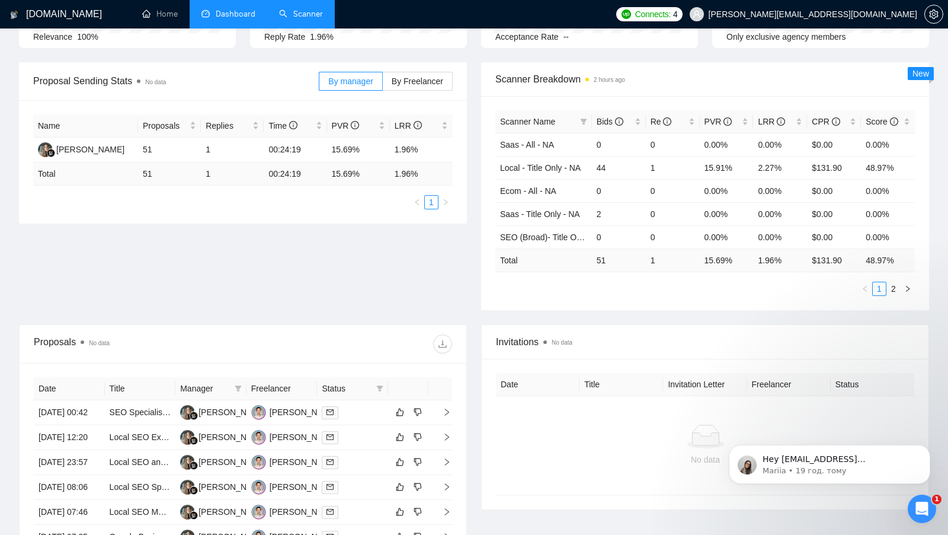
click at [293, 15] on link "Scanner" at bounding box center [301, 14] width 44 height 10
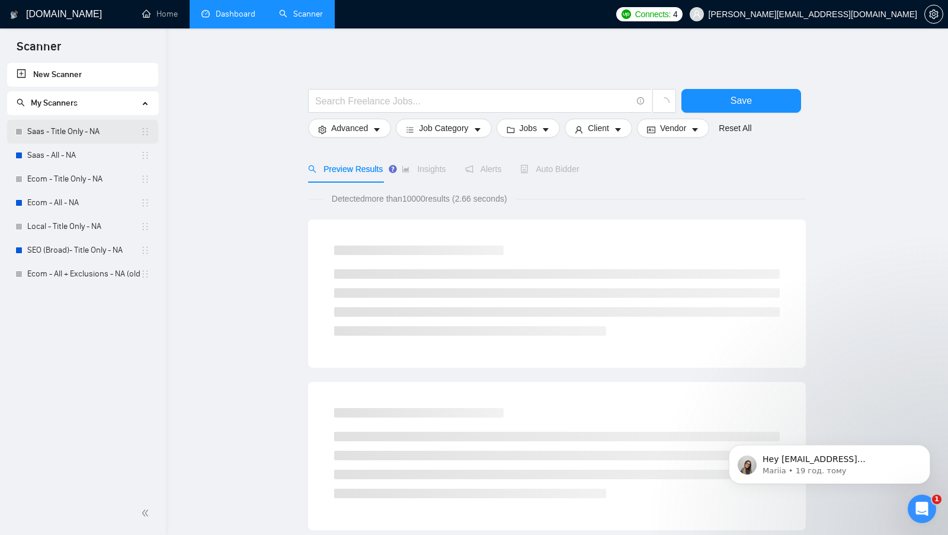
click at [90, 129] on link "Saas - Title Only - NA" at bounding box center [83, 132] width 113 height 24
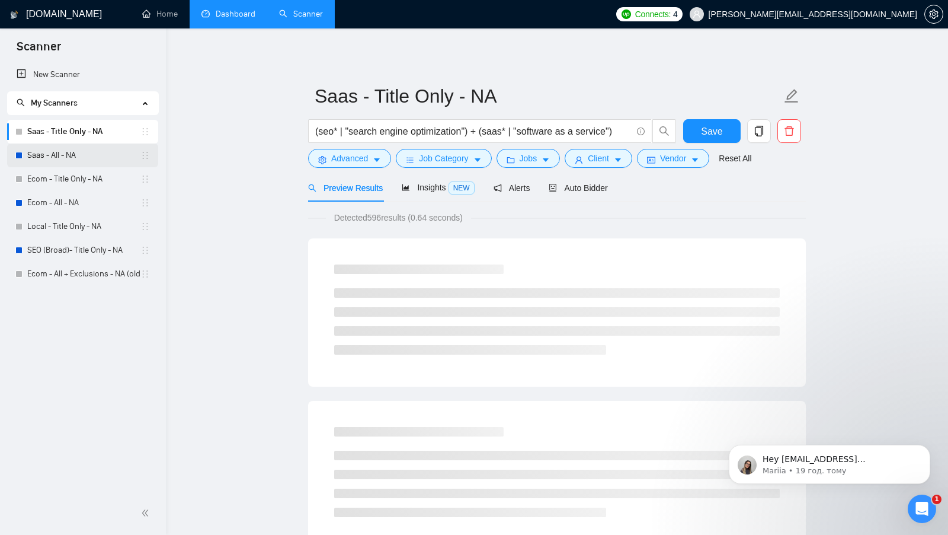
click at [84, 148] on link "Saas - All - NA" at bounding box center [83, 155] width 113 height 24
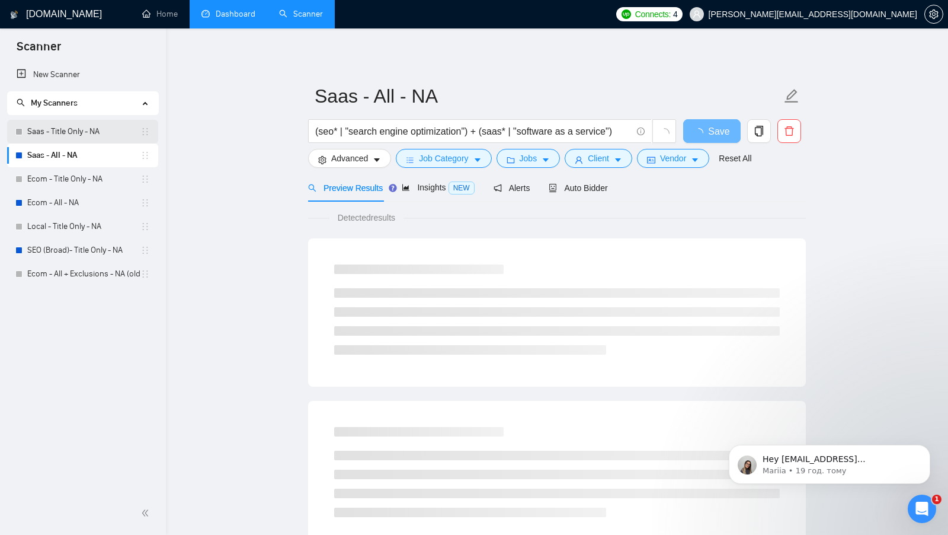
click at [92, 136] on link "Saas - Title Only - NA" at bounding box center [83, 132] width 113 height 24
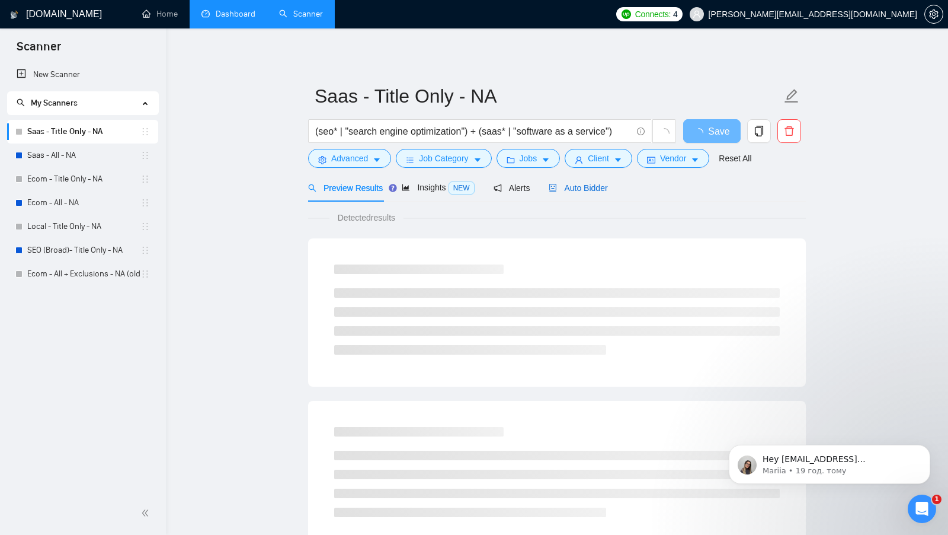
click at [587, 187] on span "Auto Bidder" at bounding box center [578, 187] width 59 height 9
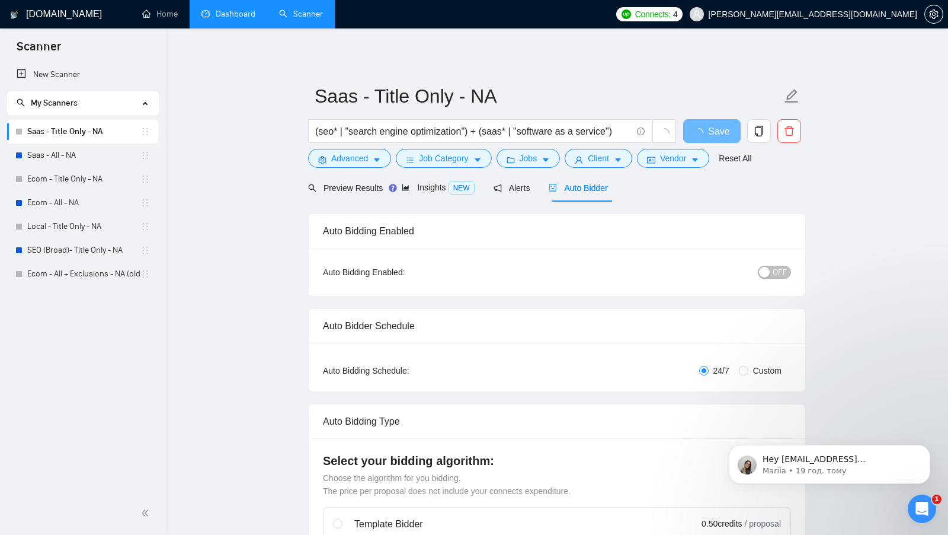
checkbox input "true"
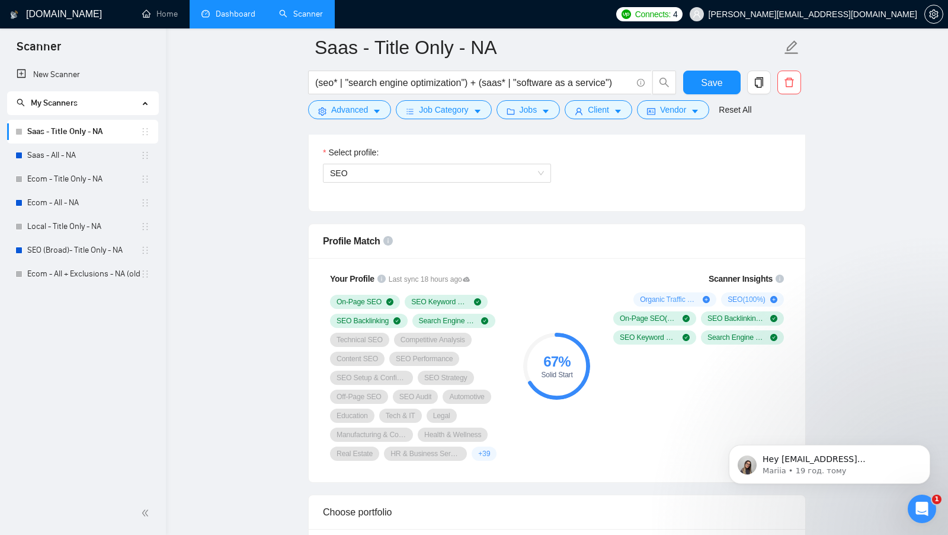
scroll to position [720, 0]
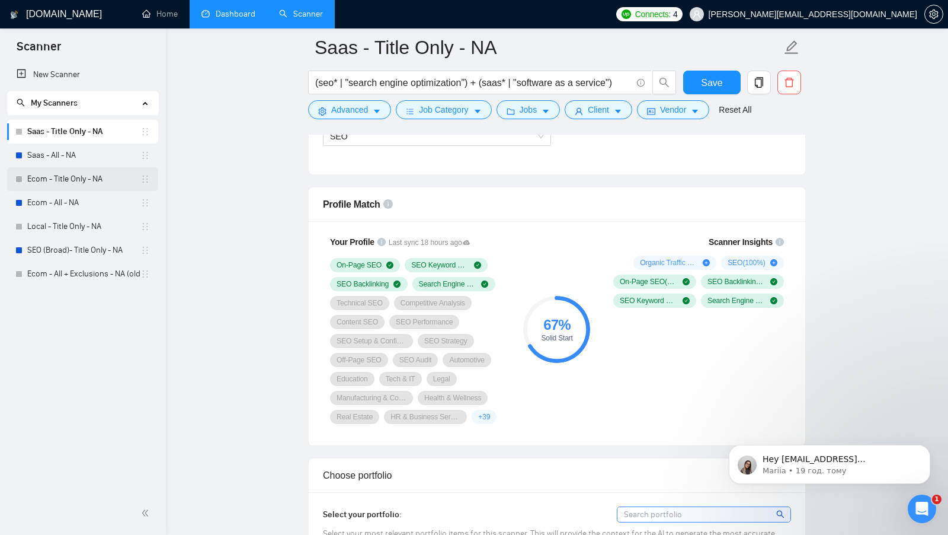
click at [81, 179] on link "Ecom - Title Only - NA" at bounding box center [83, 179] width 113 height 24
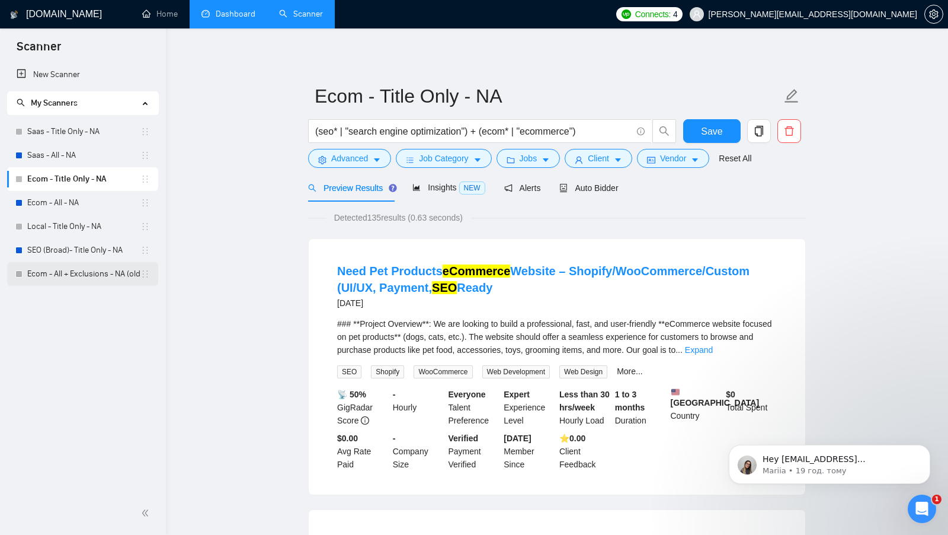
click at [69, 276] on link "Ecom - All + Exclusions - NA (old)" at bounding box center [83, 274] width 113 height 24
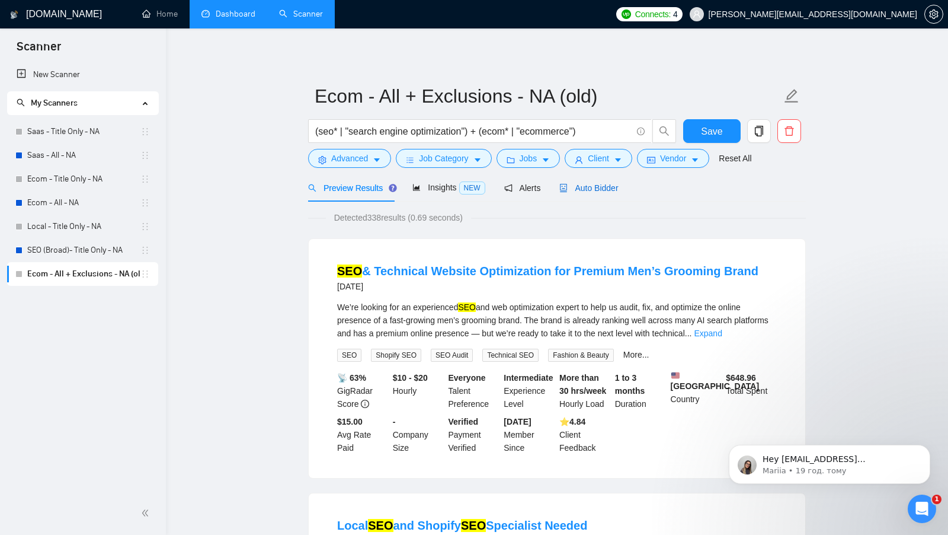
click at [614, 191] on span "Auto Bidder" at bounding box center [589, 187] width 59 height 9
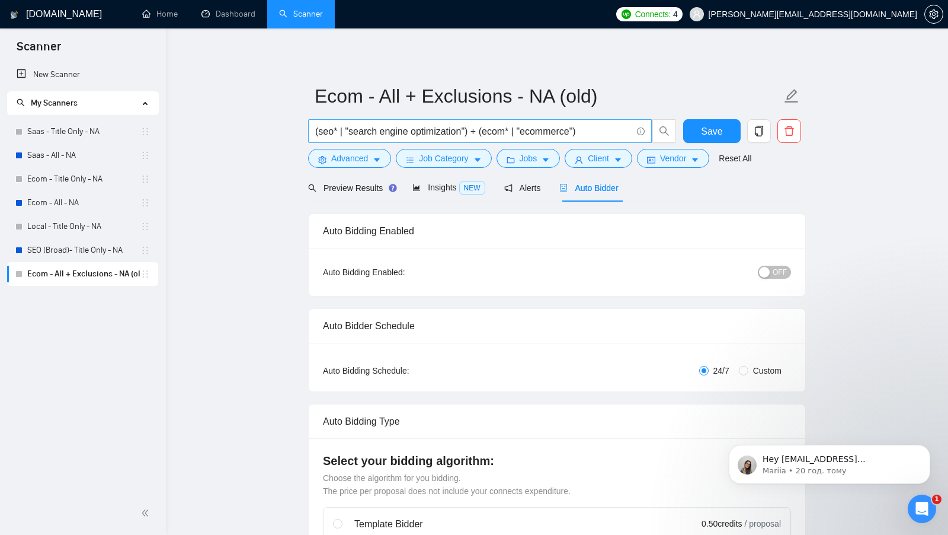
click at [605, 133] on input "(seo* | "search engine optimization") + (ecom* | "ecommerce")" at bounding box center [473, 131] width 317 height 15
click at [74, 127] on link "Saas - Title Only - NA" at bounding box center [83, 132] width 113 height 24
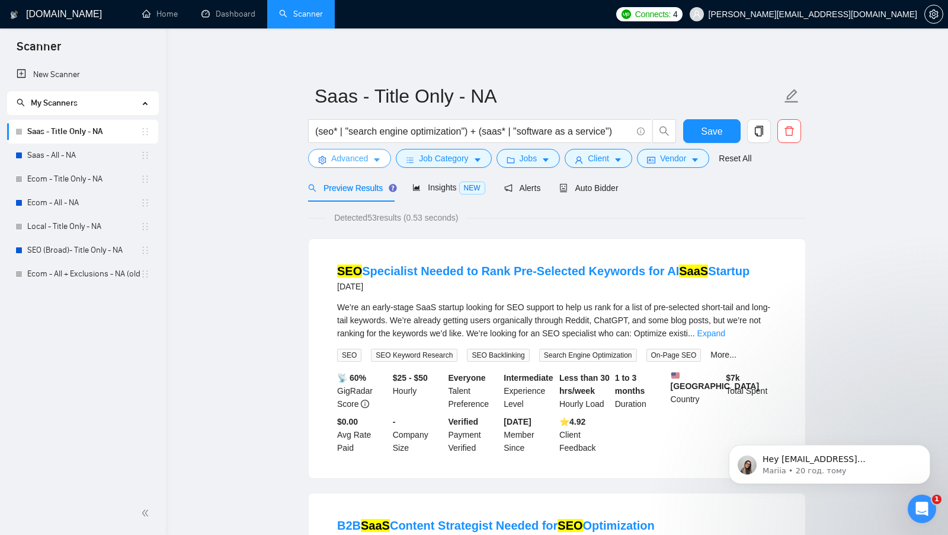
click at [368, 157] on span "Advanced" at bounding box center [349, 158] width 37 height 13
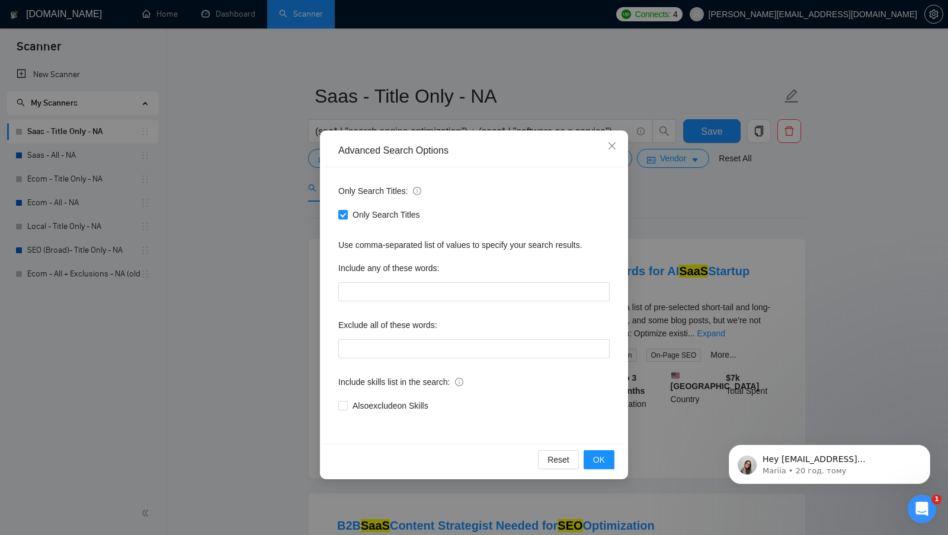
click at [260, 201] on div "Advanced Search Options Only Search Titles: Only Search Titles Use comma-separa…" at bounding box center [474, 267] width 948 height 535
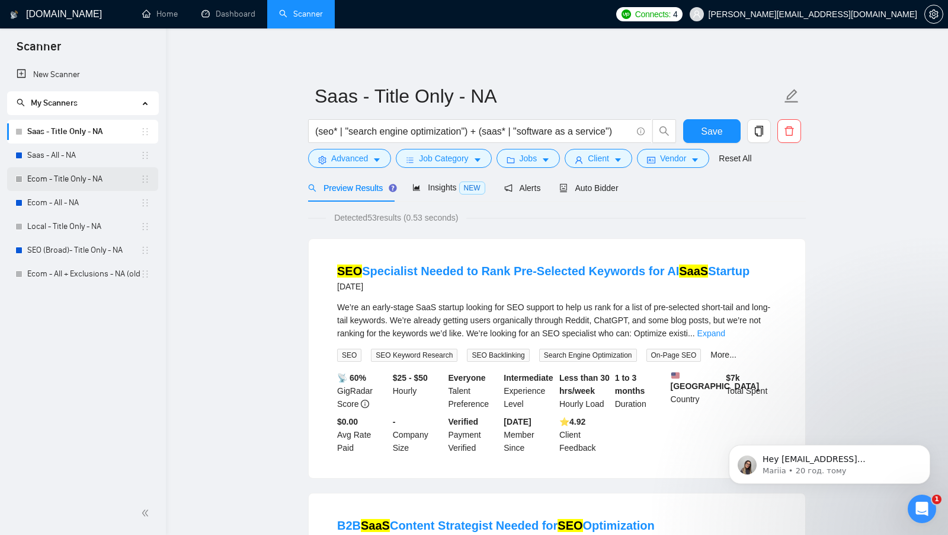
click at [68, 178] on link "Ecom - Title Only - NA" at bounding box center [83, 179] width 113 height 24
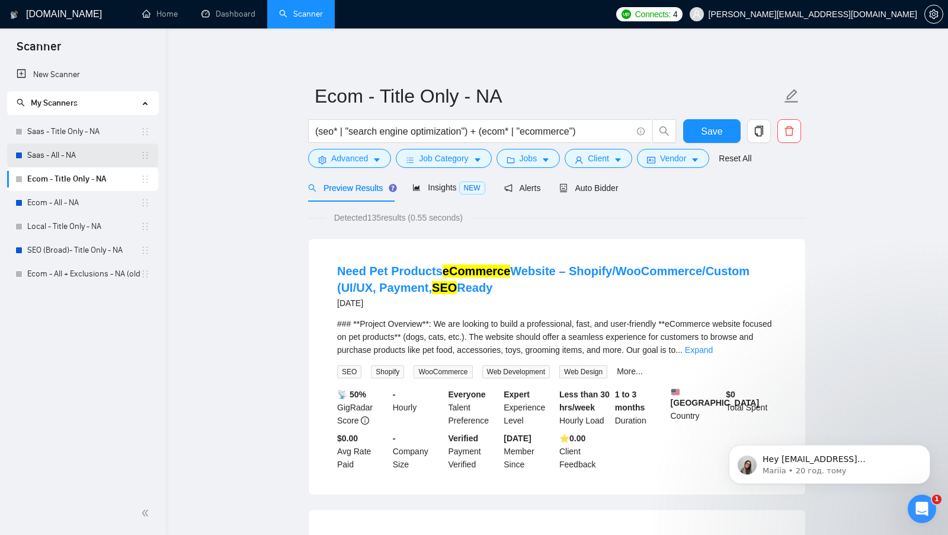
click at [79, 165] on link "Saas - All - NA" at bounding box center [83, 155] width 113 height 24
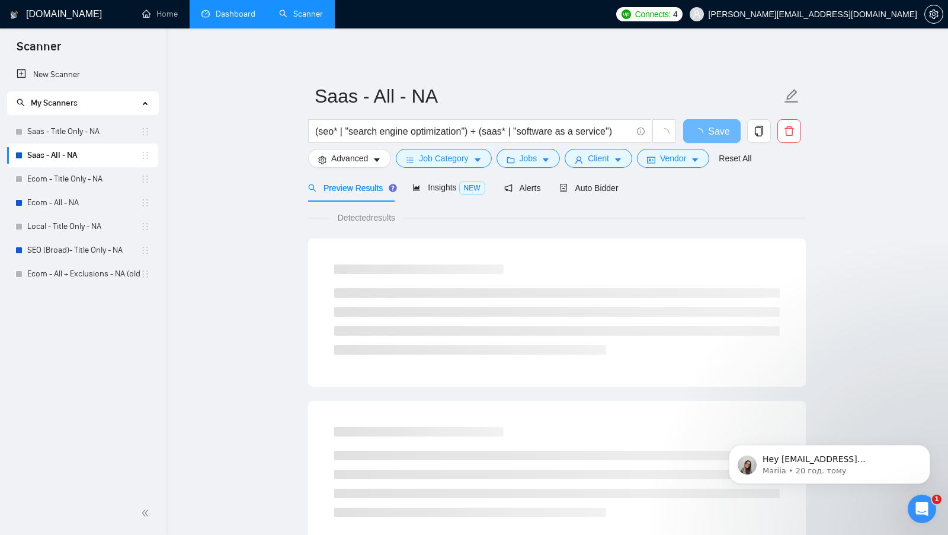
click at [231, 15] on link "Dashboard" at bounding box center [229, 14] width 54 height 10
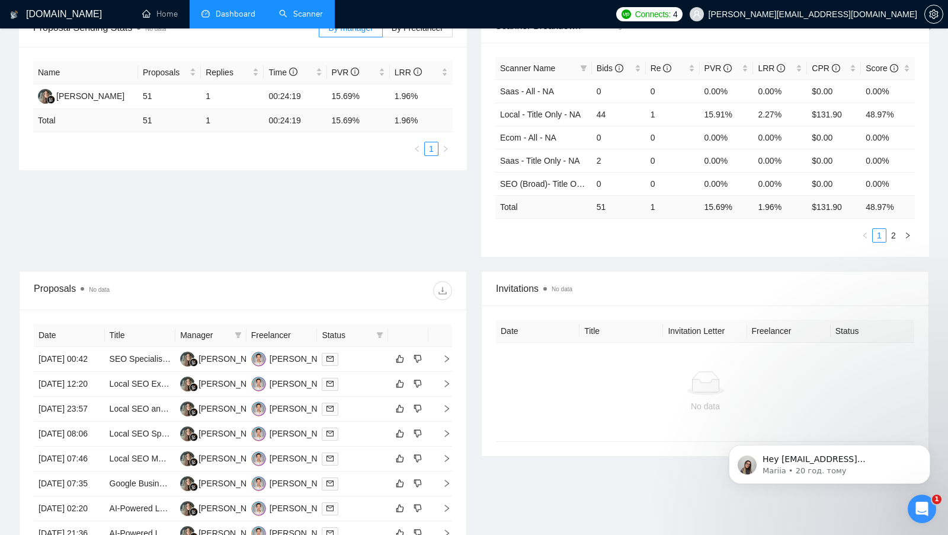
scroll to position [200, 0]
click at [358, 362] on div at bounding box center [353, 359] width 62 height 14
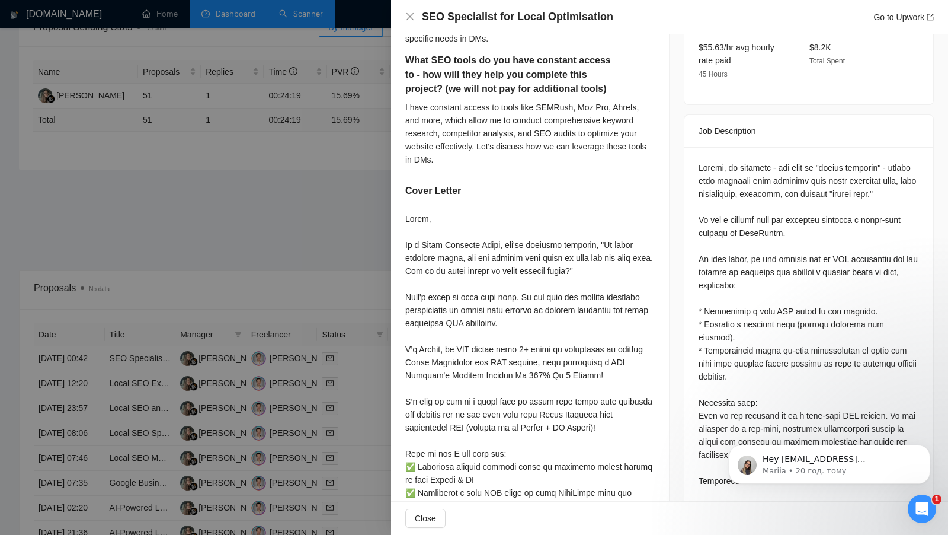
scroll to position [442, 0]
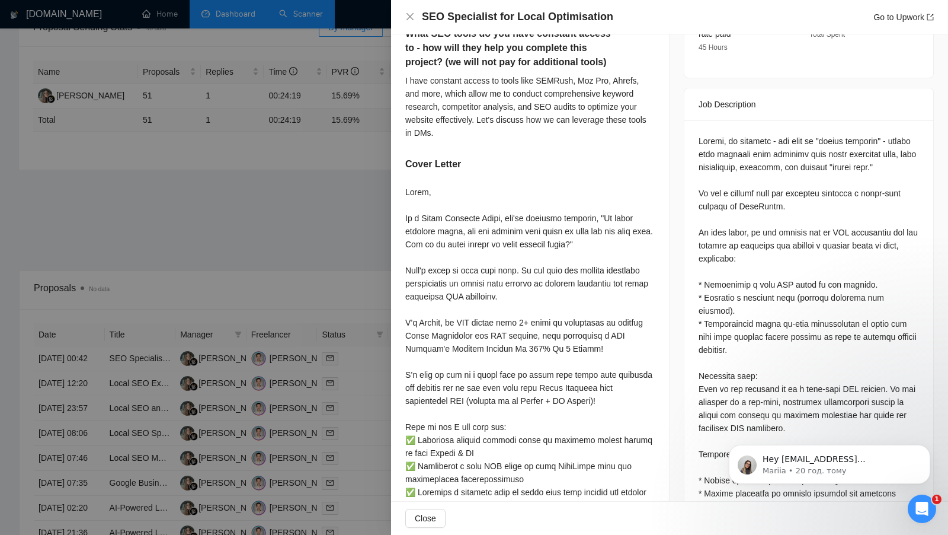
click at [356, 264] on div at bounding box center [474, 267] width 948 height 535
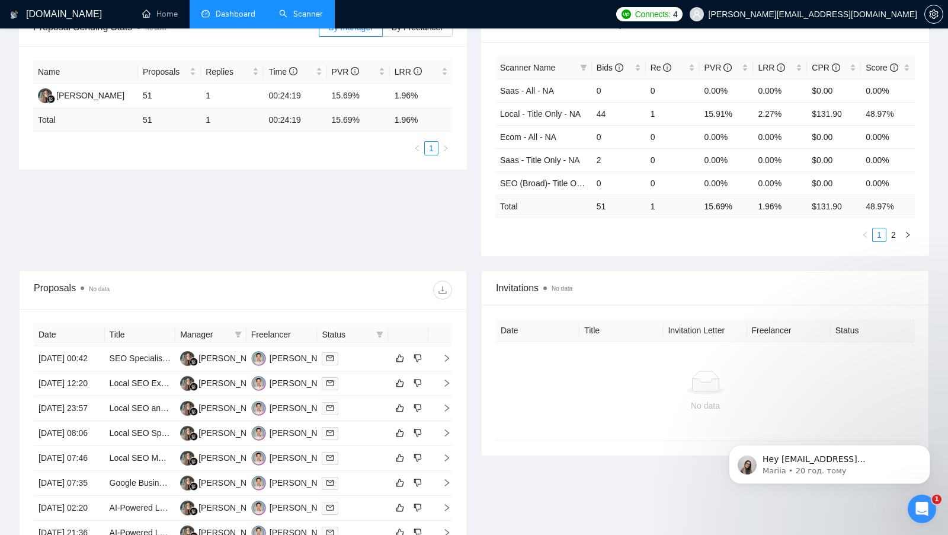
click at [314, 19] on link "Scanner" at bounding box center [301, 14] width 44 height 10
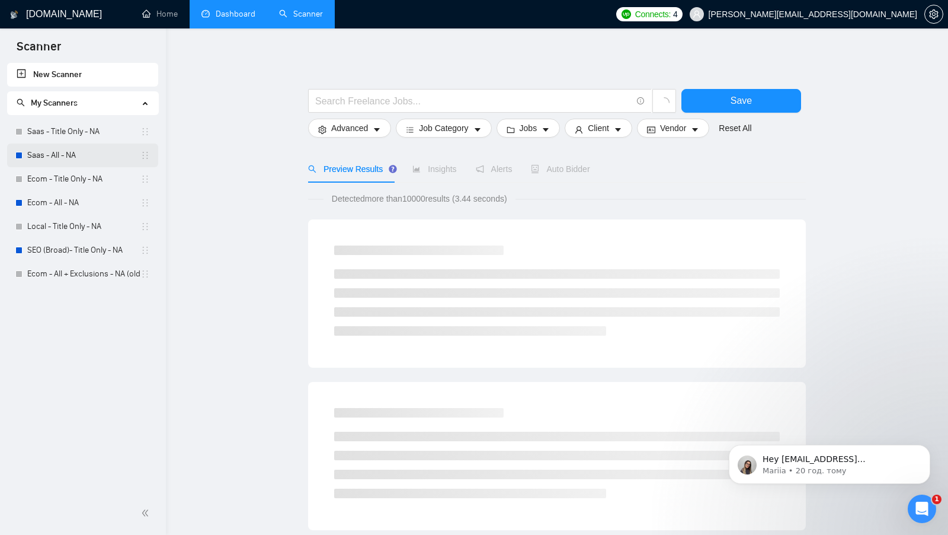
click at [98, 143] on link "Saas - All - NA" at bounding box center [83, 155] width 113 height 24
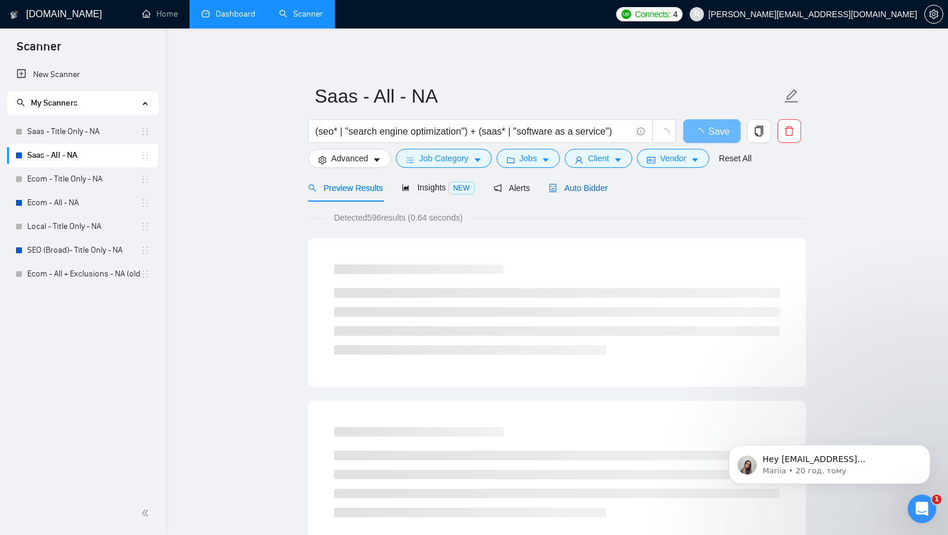
click at [557, 188] on icon "robot" at bounding box center [553, 188] width 7 height 8
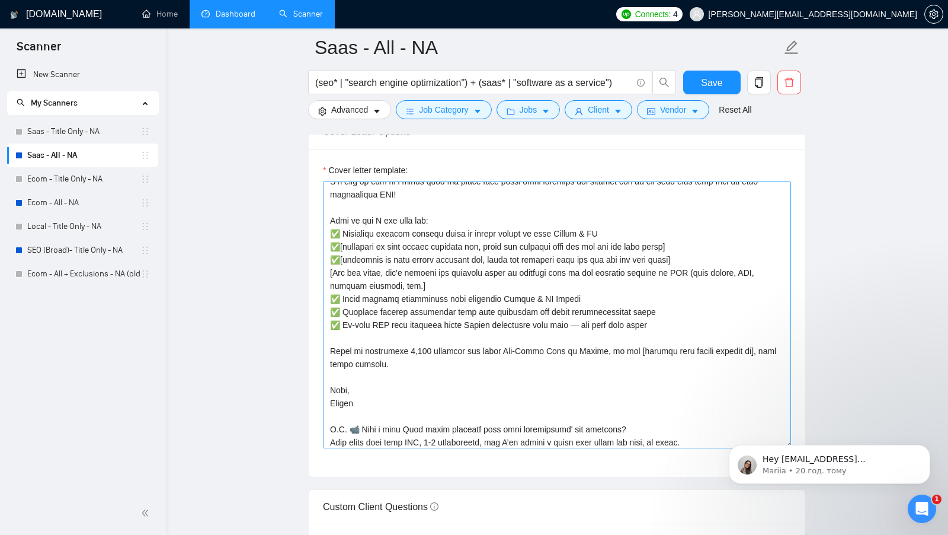
scroll to position [378, 0]
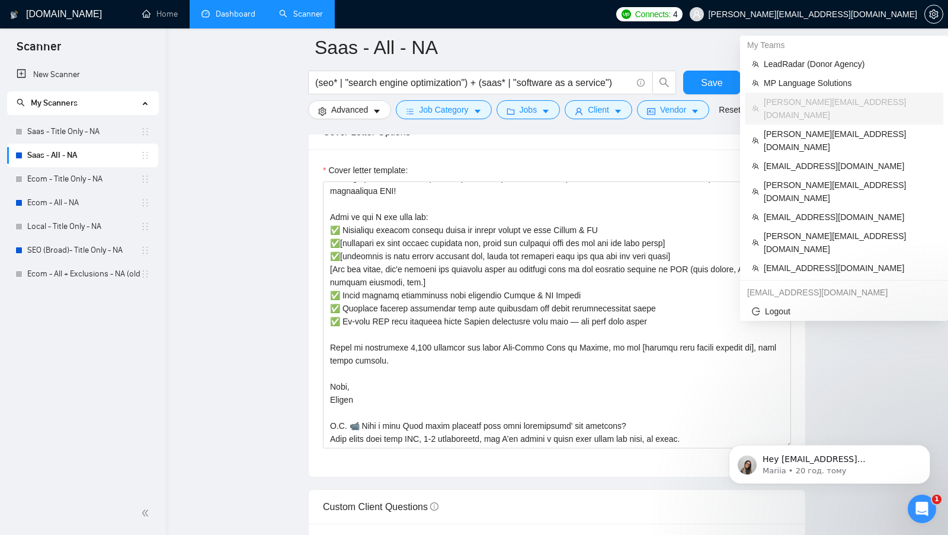
click at [854, 14] on span "[PERSON_NAME][EMAIL_ADDRESS][DOMAIN_NAME]" at bounding box center [813, 14] width 209 height 0
copy div "[PERSON_NAME][EMAIL_ADDRESS][DOMAIN_NAME]"
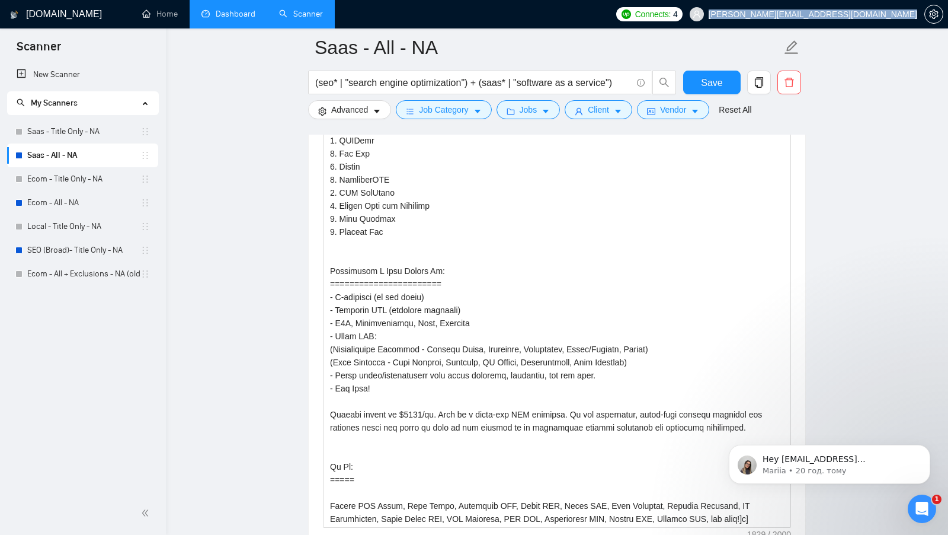
scroll to position [1993, 0]
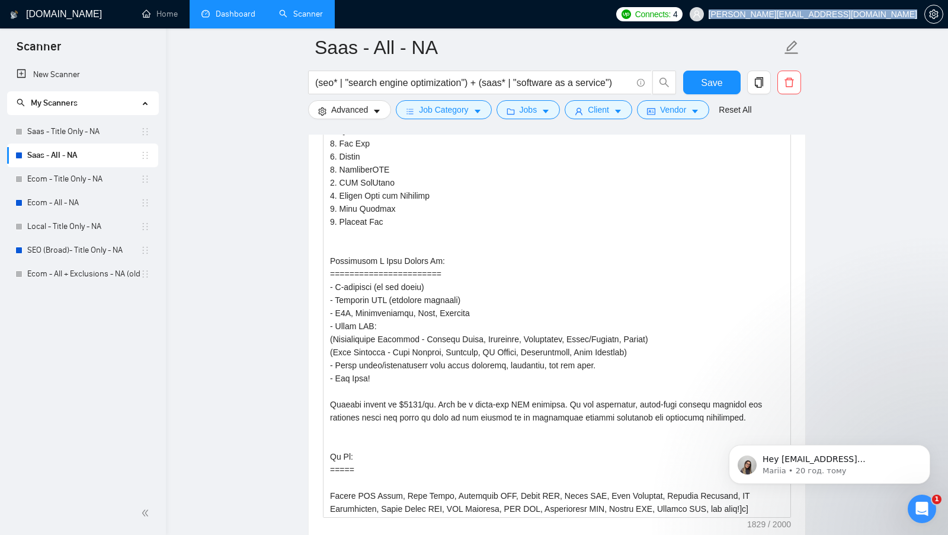
click at [245, 9] on link "Dashboard" at bounding box center [229, 14] width 54 height 10
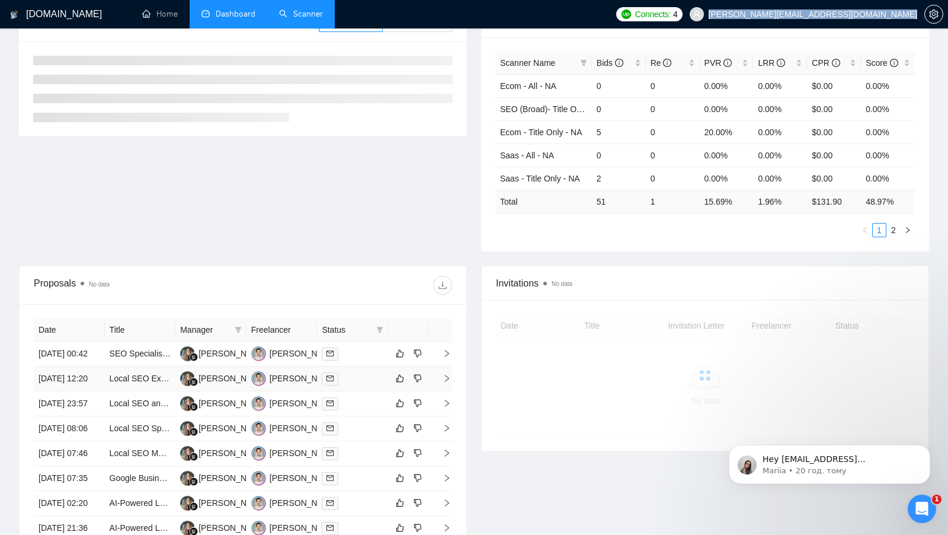
scroll to position [229, 0]
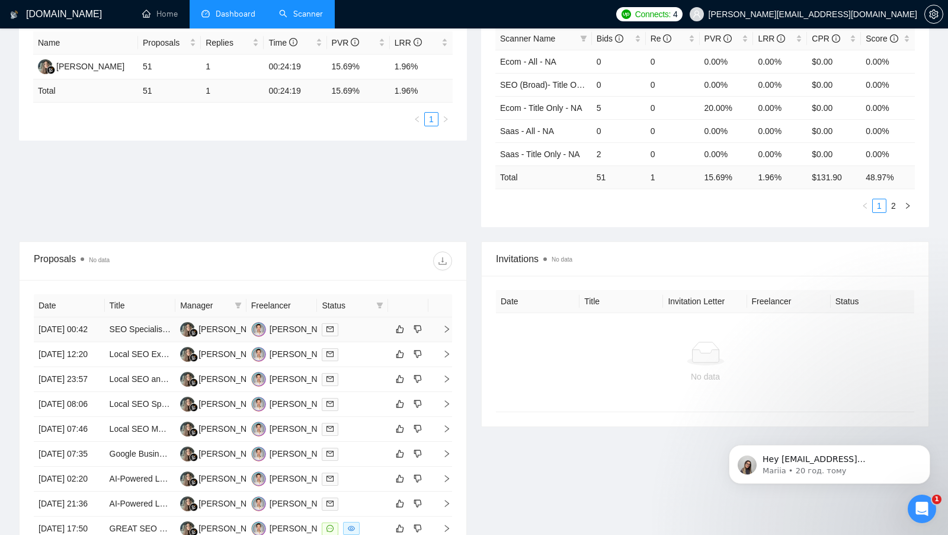
click at [365, 328] on div at bounding box center [353, 329] width 62 height 14
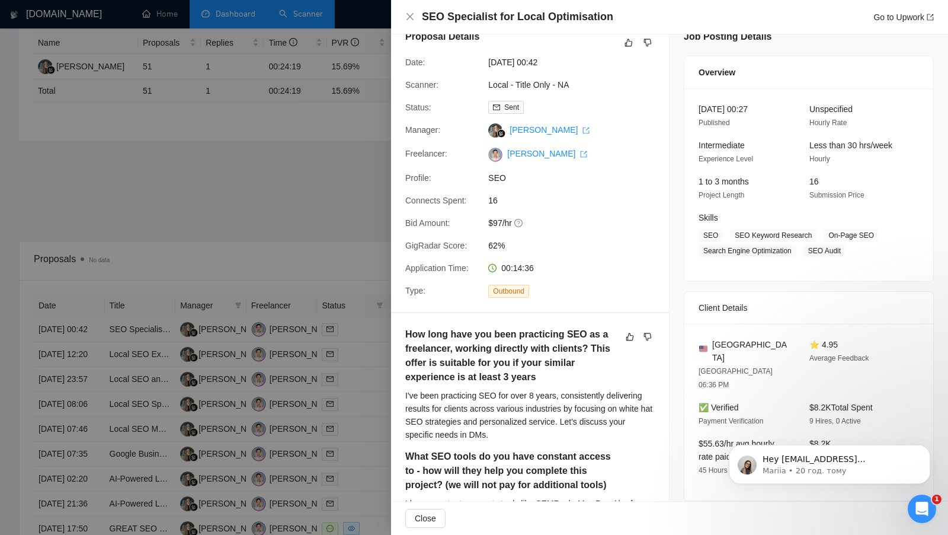
scroll to position [0, 0]
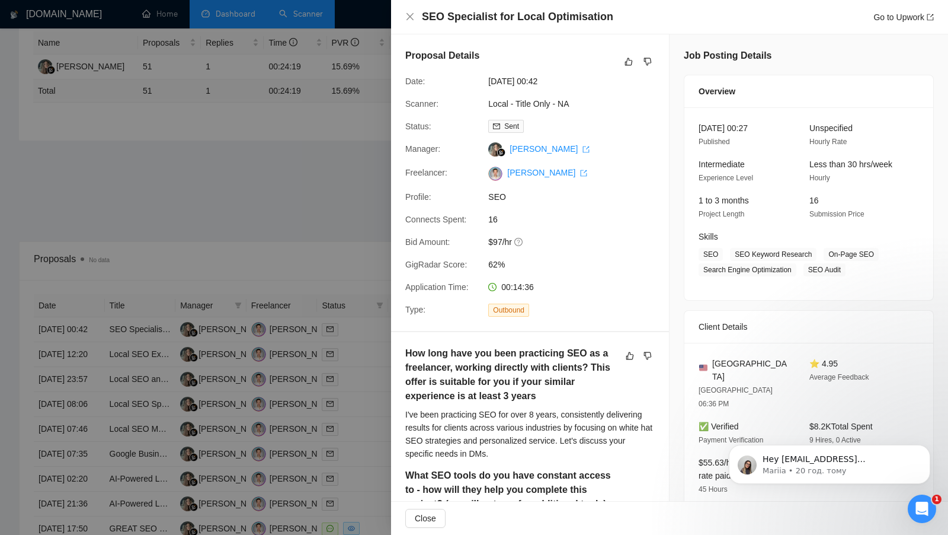
click at [354, 149] on div at bounding box center [474, 267] width 948 height 535
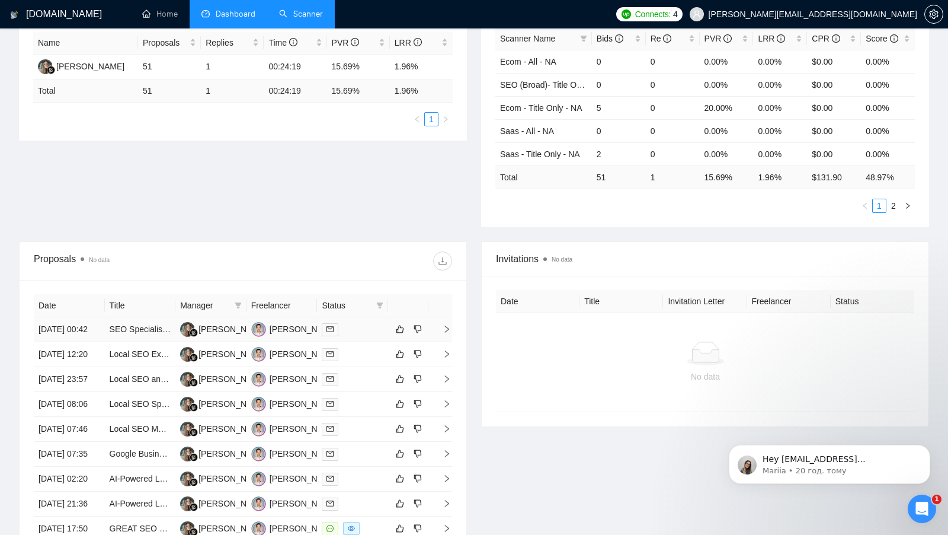
click at [378, 339] on td at bounding box center [352, 329] width 71 height 25
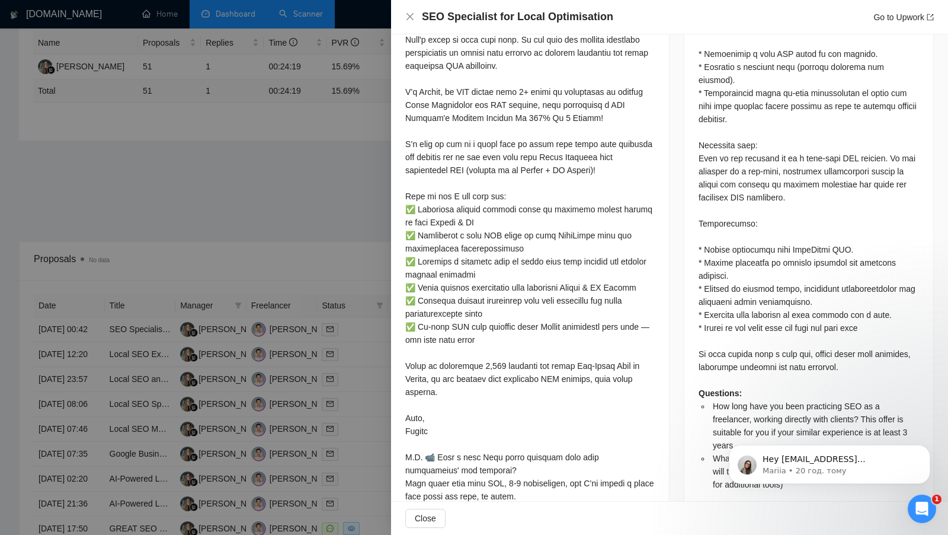
scroll to position [691, 0]
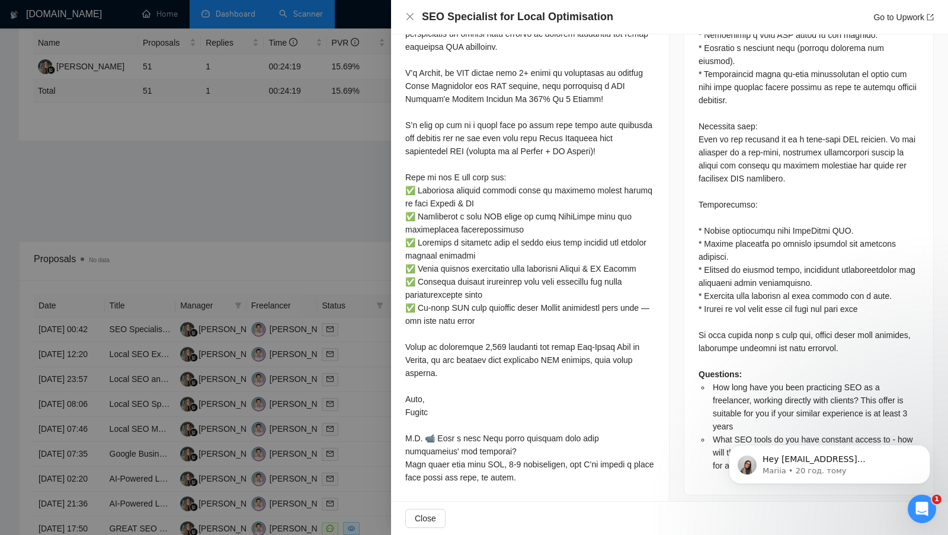
click at [348, 381] on div at bounding box center [474, 267] width 948 height 535
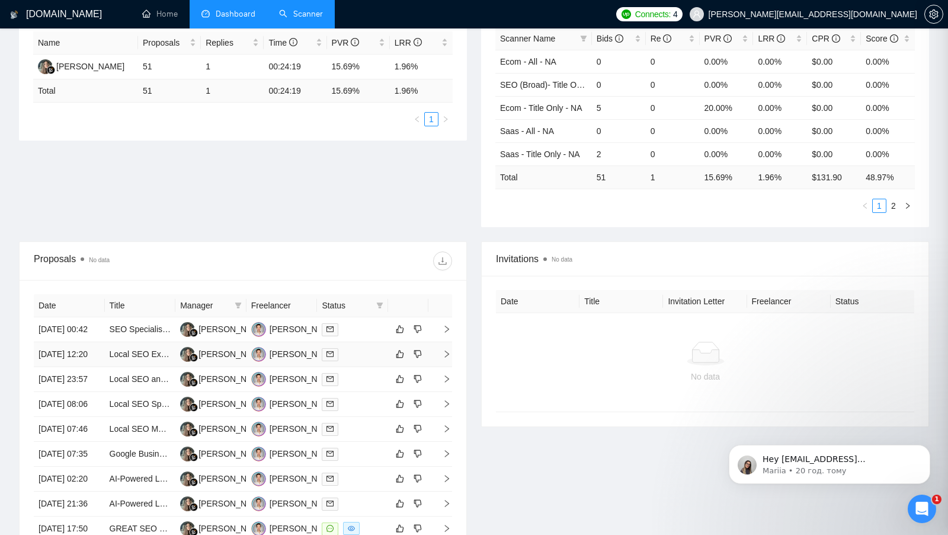
click at [362, 367] on td at bounding box center [352, 354] width 71 height 25
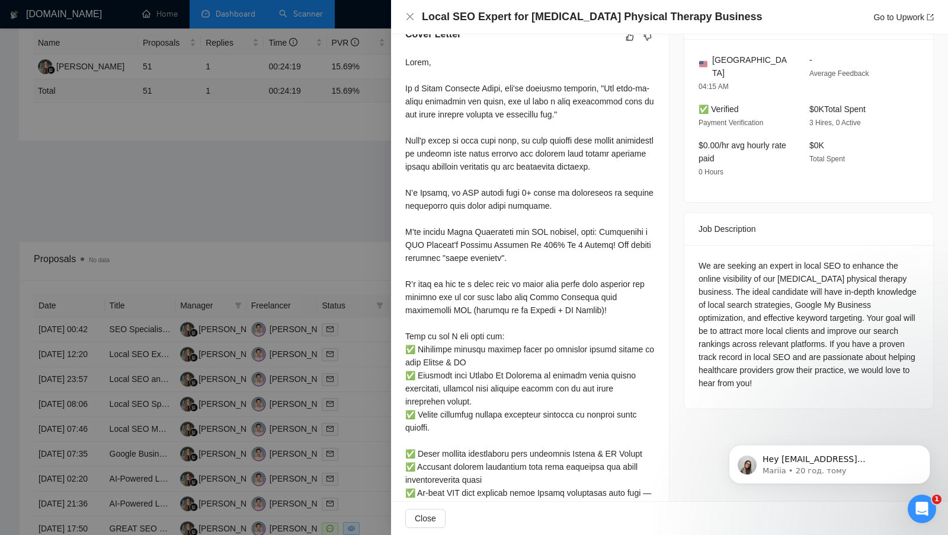
scroll to position [491, 0]
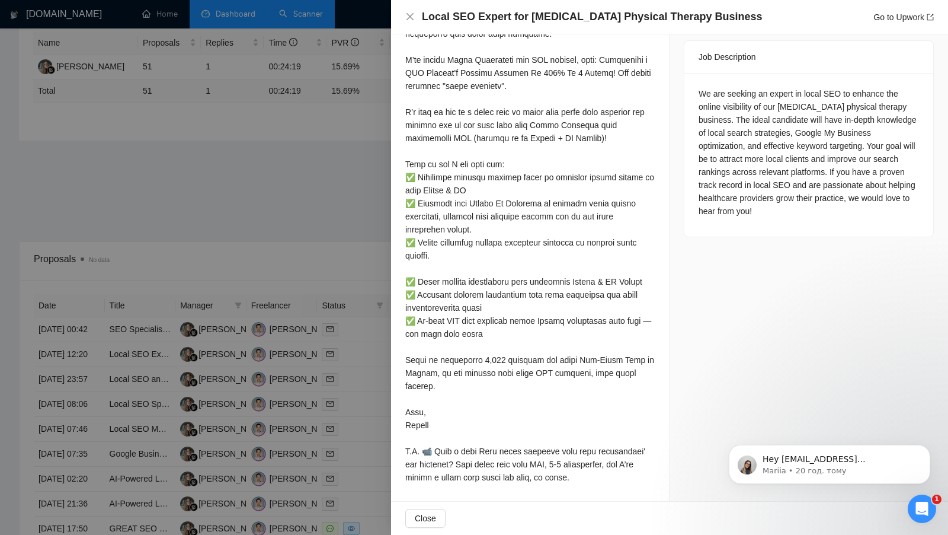
click at [369, 388] on div at bounding box center [474, 267] width 948 height 535
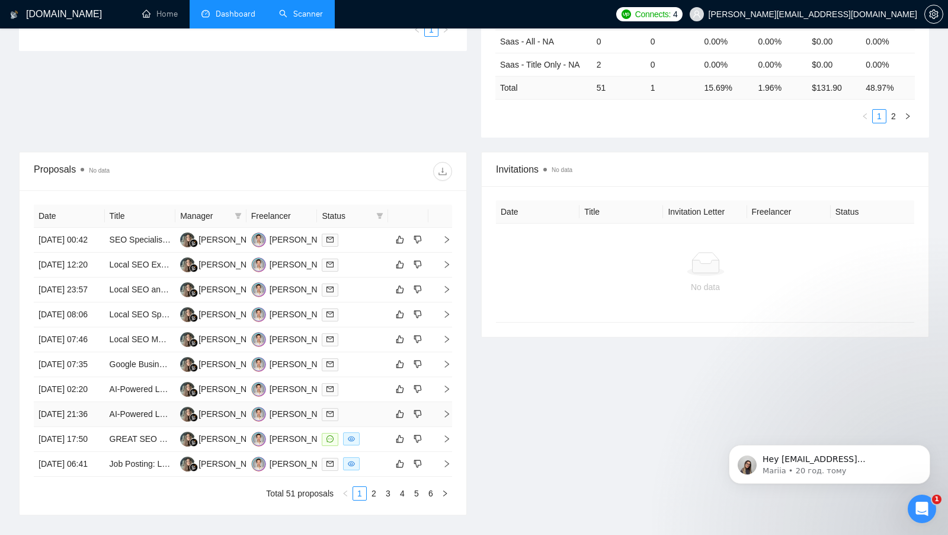
scroll to position [434, 0]
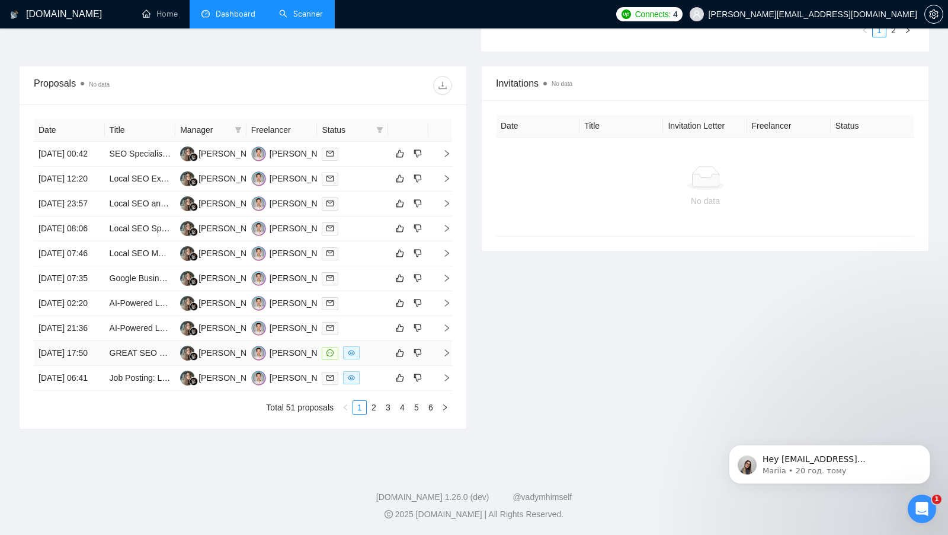
click at [364, 360] on div at bounding box center [353, 353] width 62 height 14
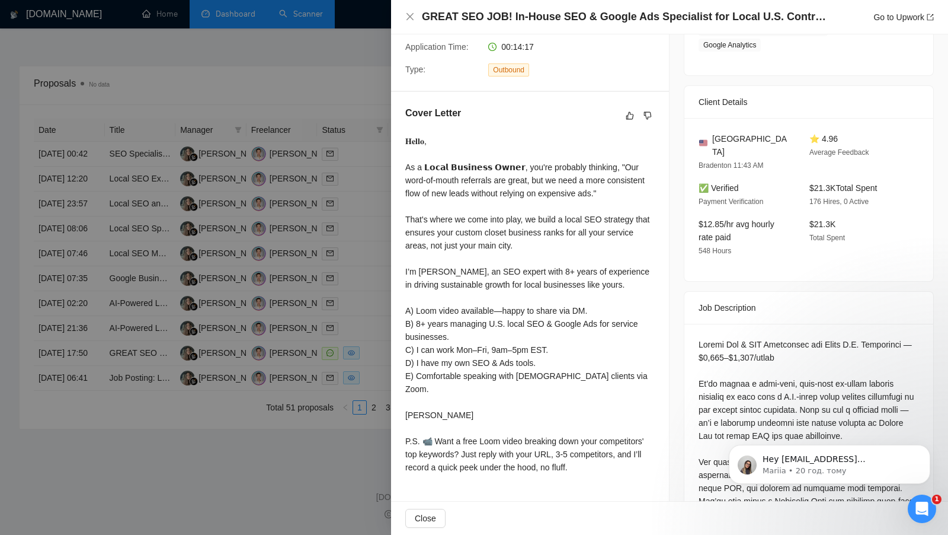
scroll to position [241, 0]
click at [375, 401] on div at bounding box center [474, 267] width 948 height 535
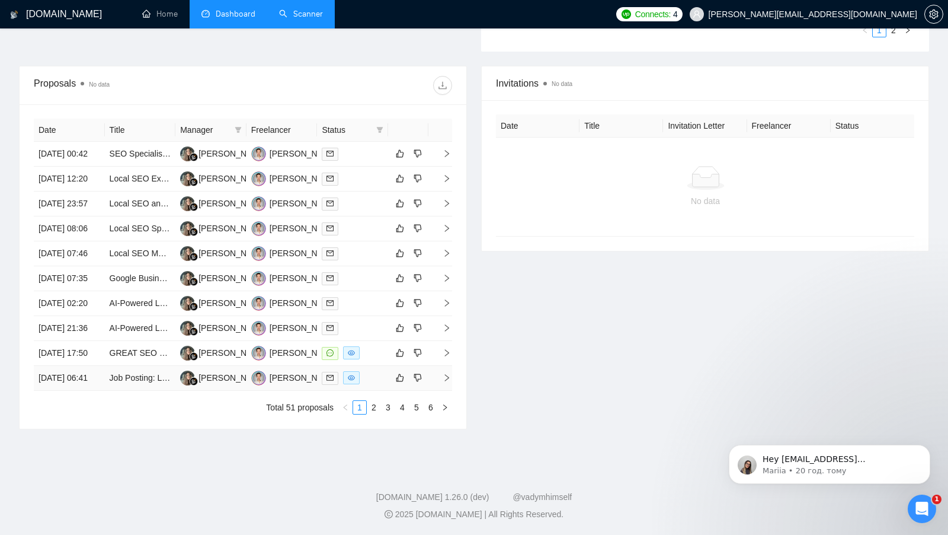
click at [374, 391] on td at bounding box center [352, 378] width 71 height 25
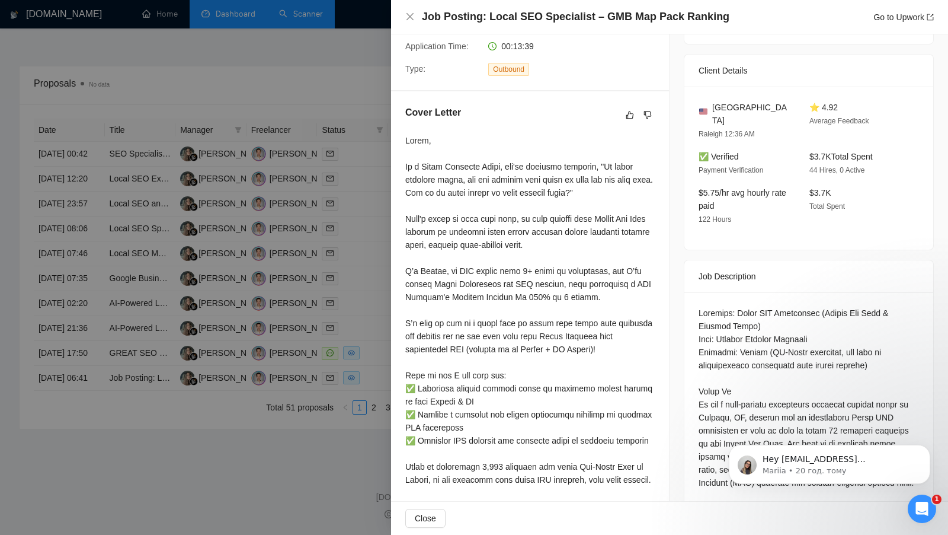
click at [370, 373] on div at bounding box center [474, 267] width 948 height 535
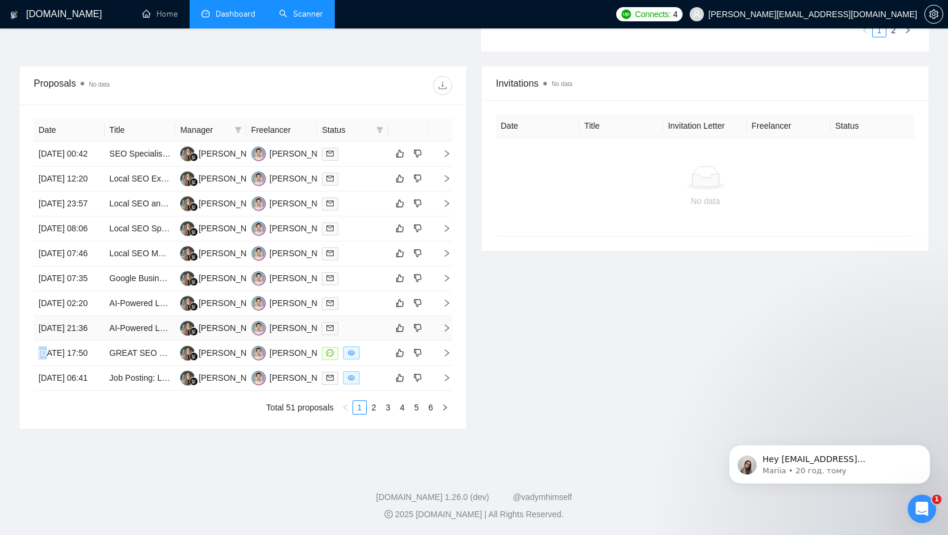
click at [370, 335] on div at bounding box center [353, 328] width 62 height 14
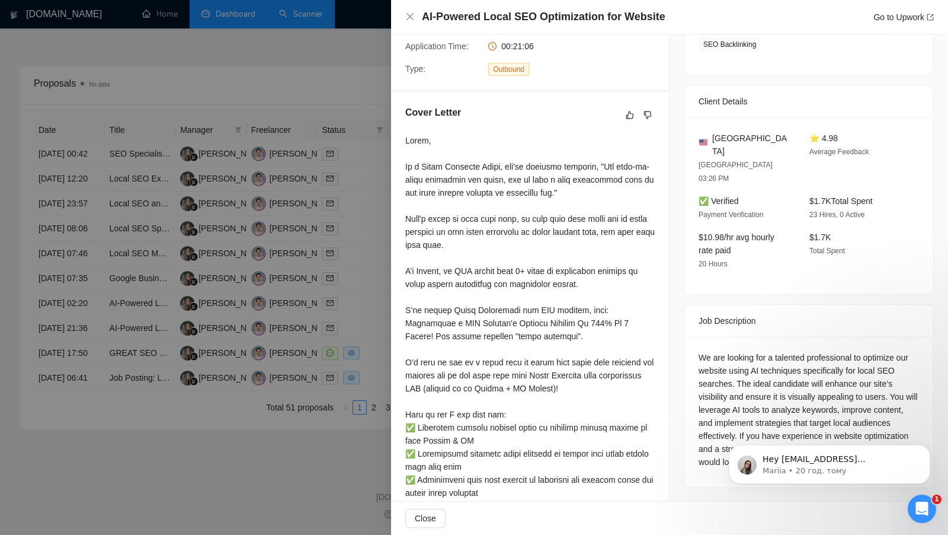
click at [360, 357] on div at bounding box center [474, 267] width 948 height 535
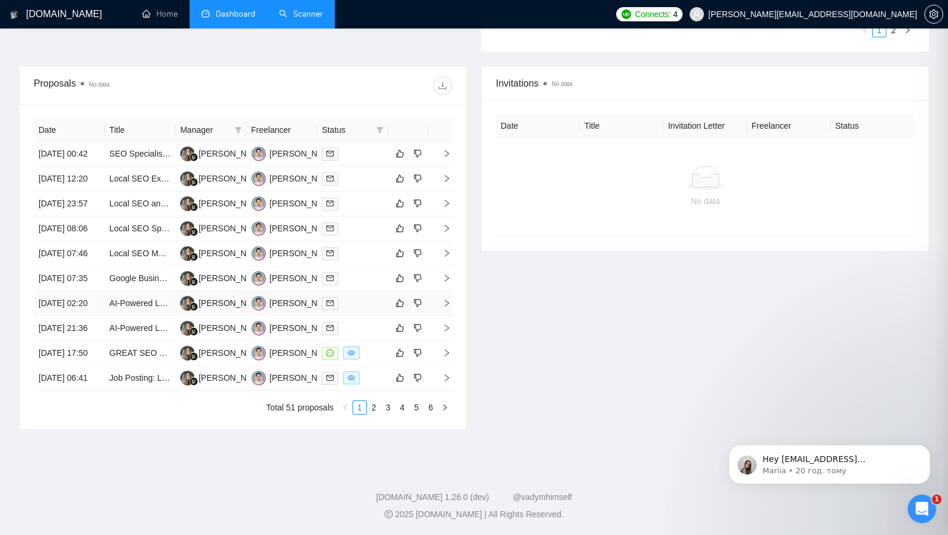
click at [360, 316] on td at bounding box center [352, 303] width 71 height 25
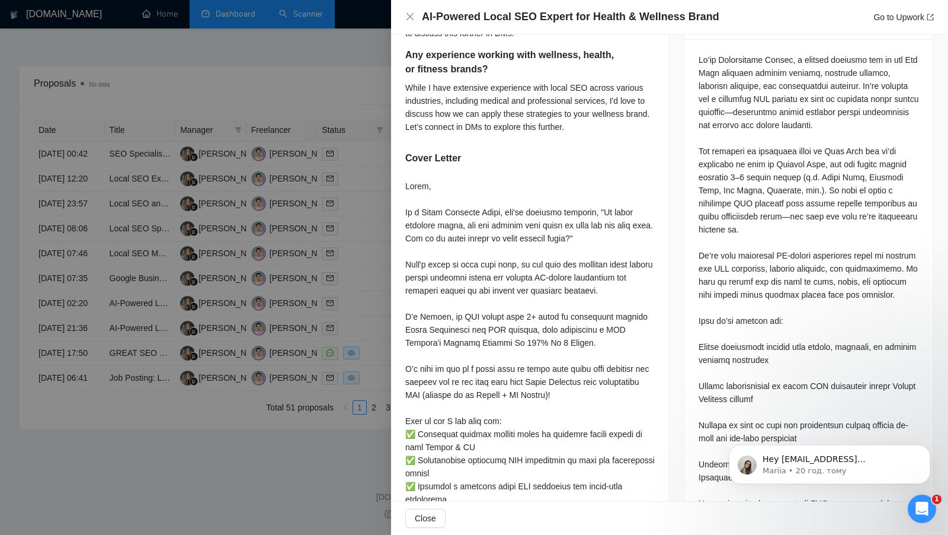
scroll to position [525, 0]
click at [393, 325] on div "Please provide a brief explanation of your local SEO experience and results. I'…" at bounding box center [530, 276] width 278 height 939
click at [370, 317] on div at bounding box center [474, 267] width 948 height 535
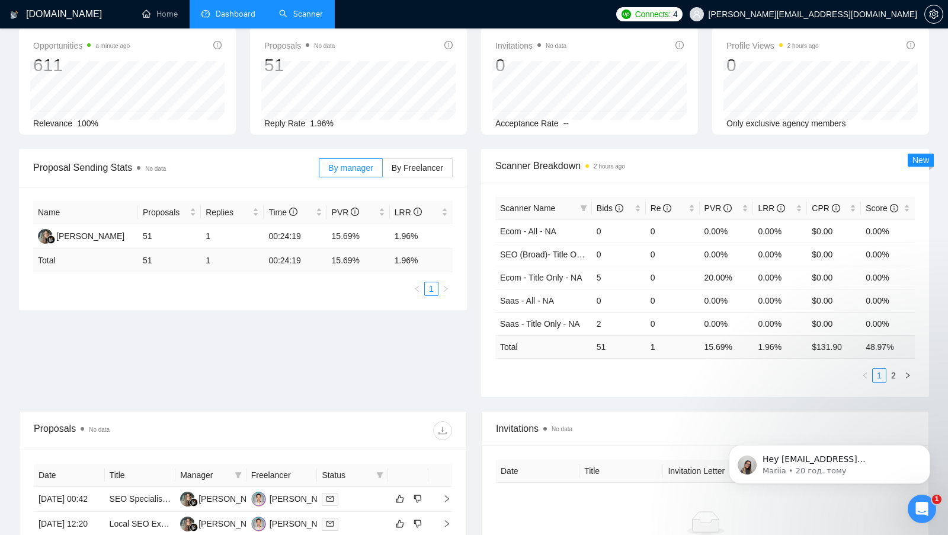
scroll to position [0, 0]
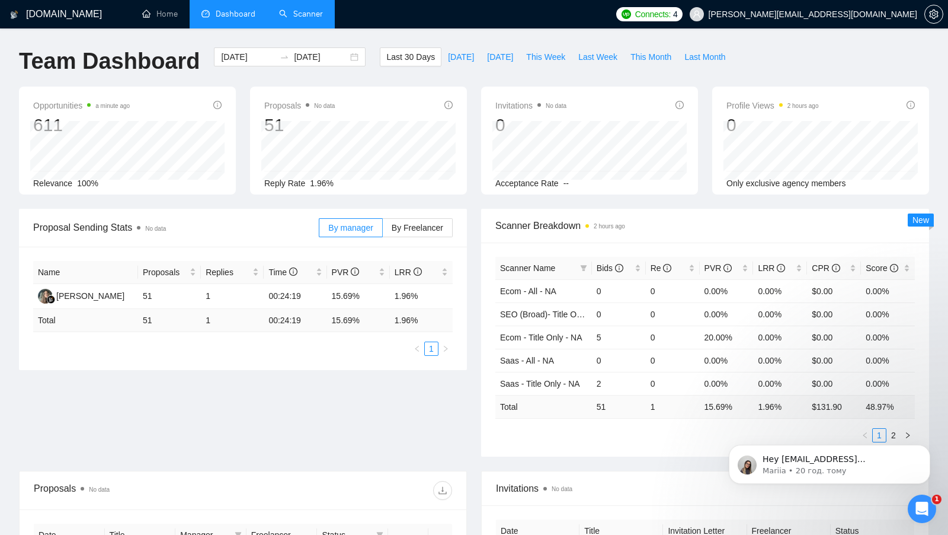
click at [299, 9] on link "Scanner" at bounding box center [301, 14] width 44 height 10
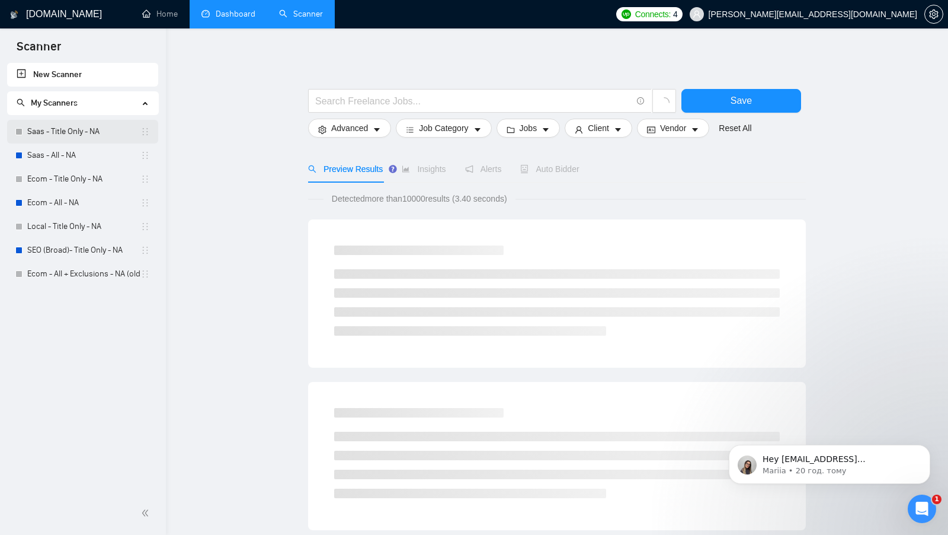
click at [72, 140] on link "Saas - Title Only - NA" at bounding box center [83, 132] width 113 height 24
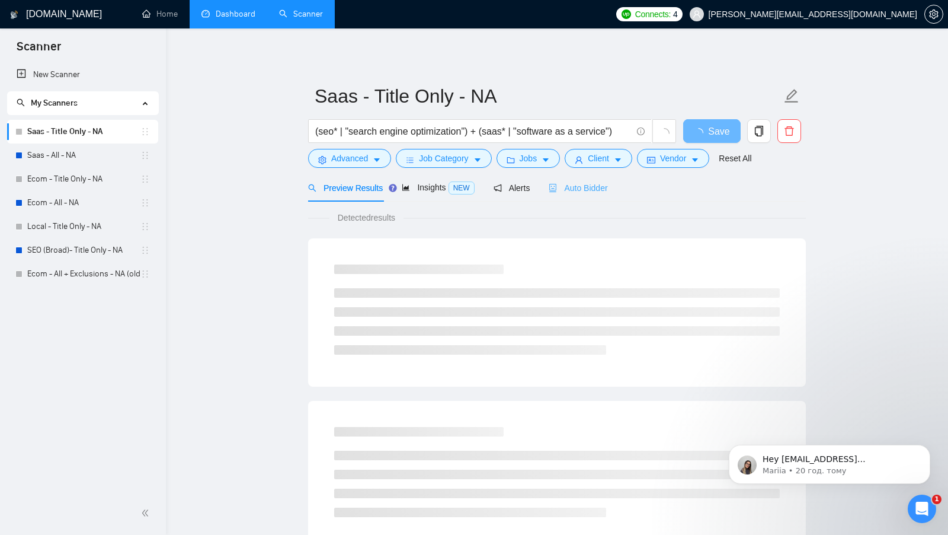
click at [591, 178] on div "Auto Bidder" at bounding box center [578, 188] width 59 height 28
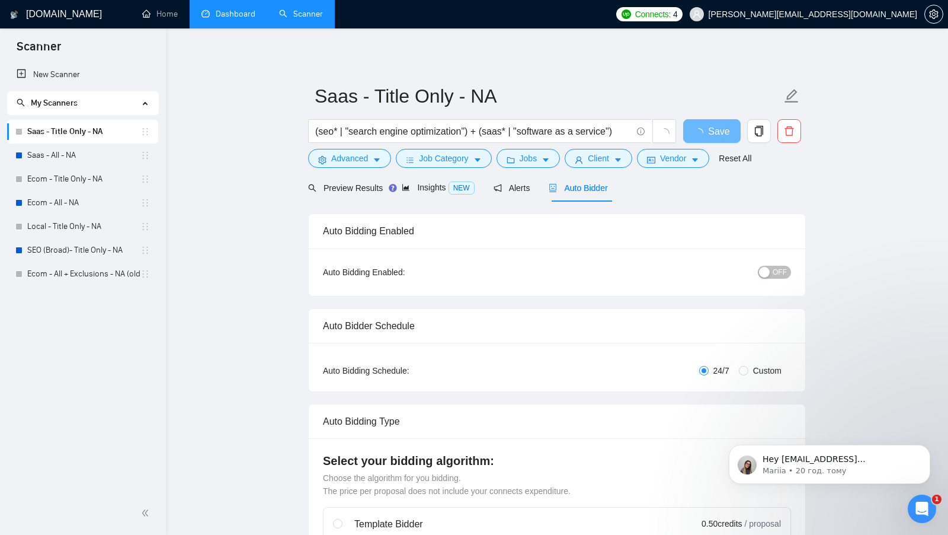
checkbox input "true"
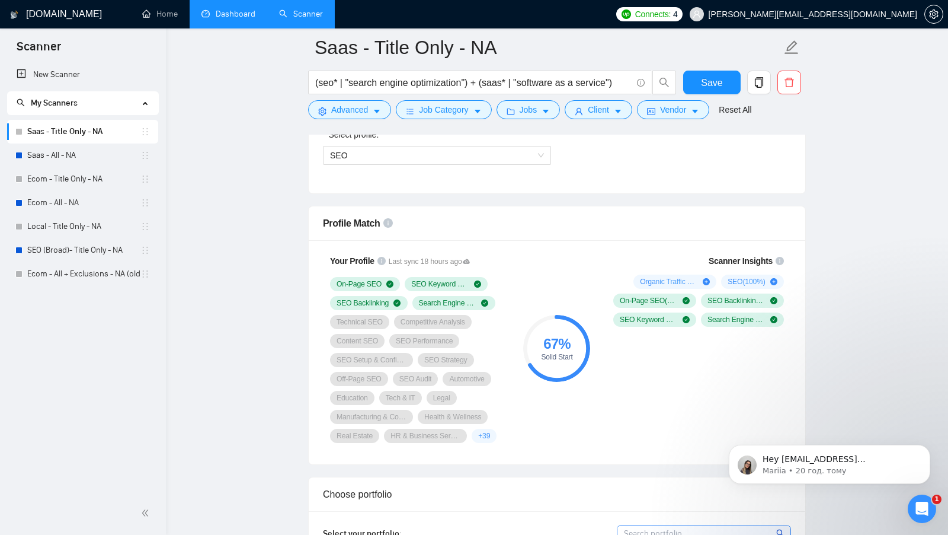
scroll to position [723, 0]
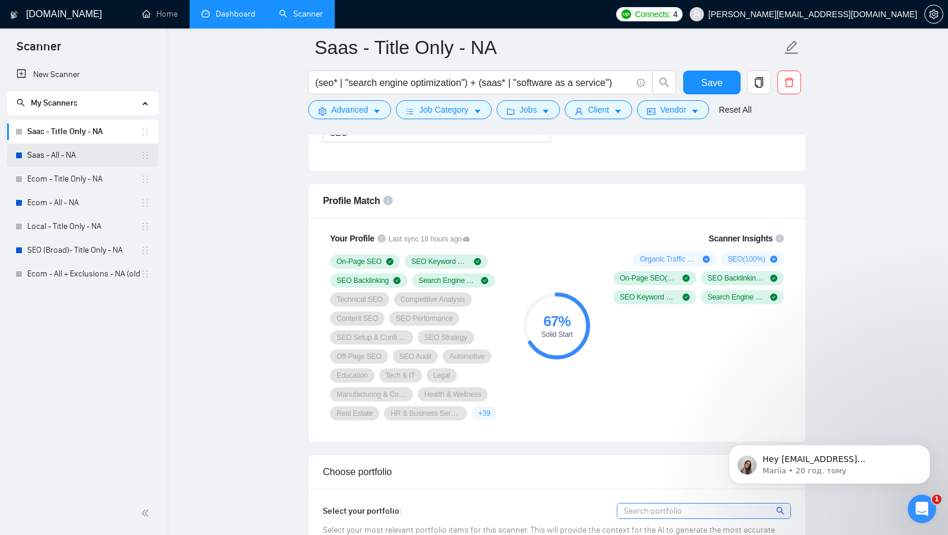
click at [71, 158] on link "Saas - All - NA" at bounding box center [83, 155] width 113 height 24
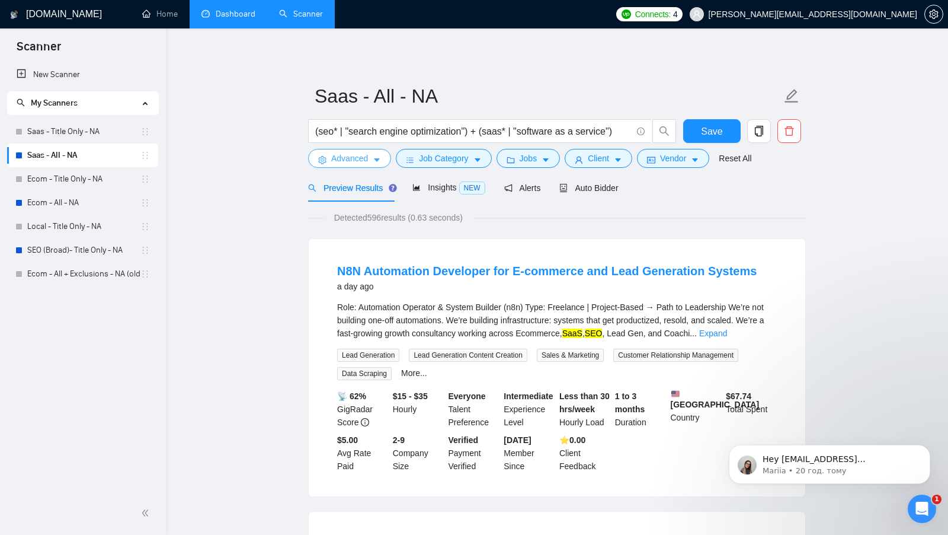
click at [352, 160] on span "Advanced" at bounding box center [349, 158] width 37 height 13
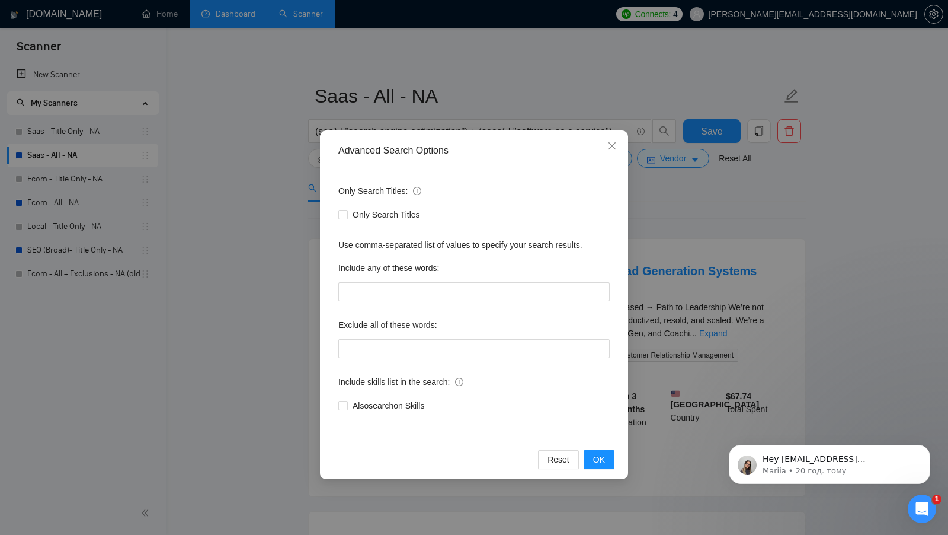
click at [266, 194] on div "Advanced Search Options Only Search Titles: Only Search Titles Use comma-separa…" at bounding box center [474, 267] width 948 height 535
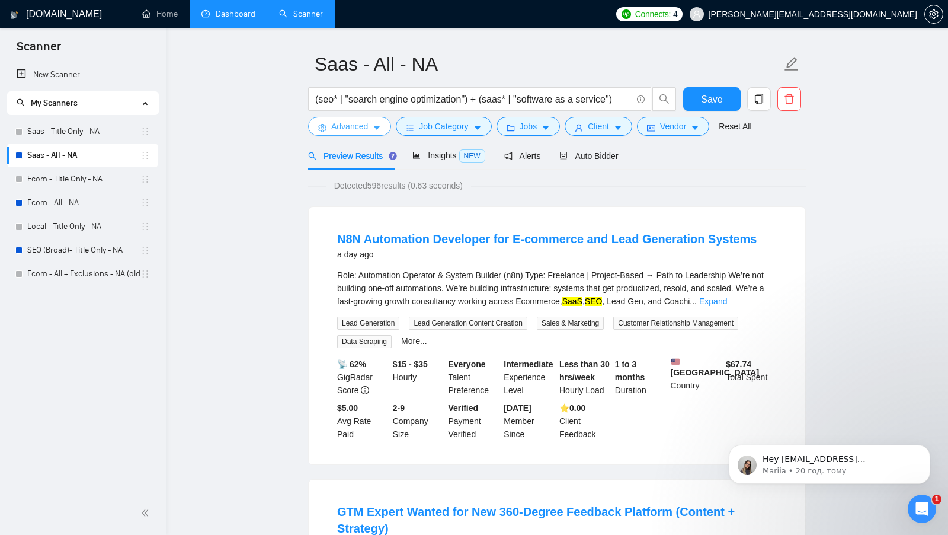
scroll to position [7, 0]
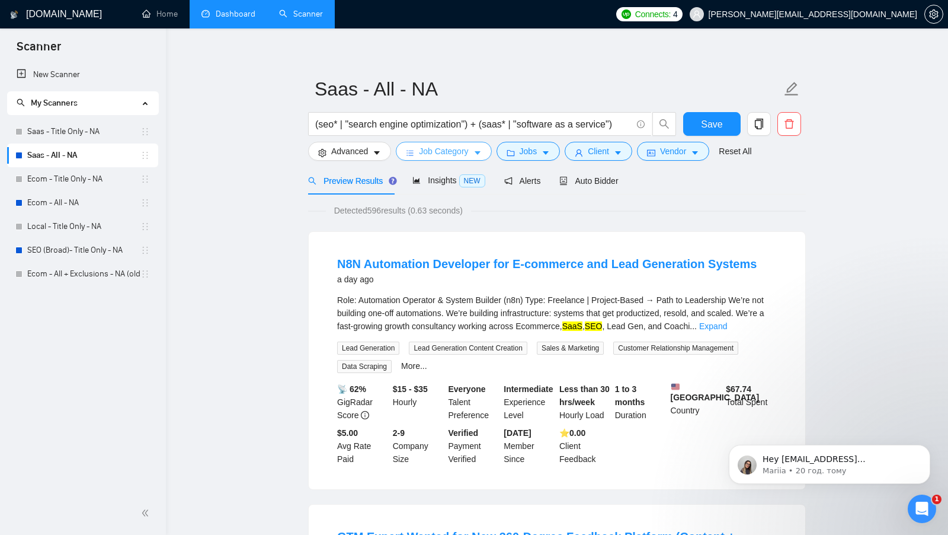
click at [450, 149] on span "Job Category" at bounding box center [443, 151] width 49 height 13
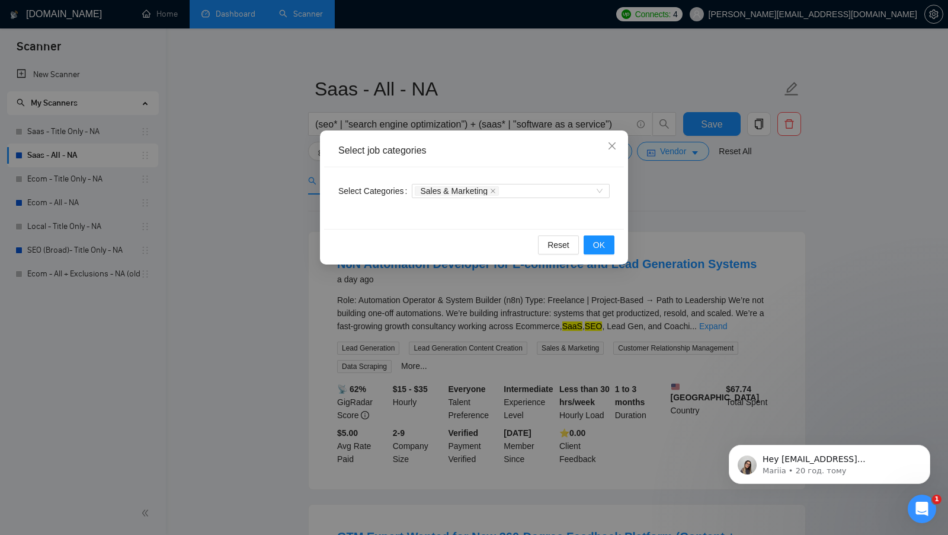
click at [666, 218] on div "Select job categories Select Categories Sales & Marketing Reset OK" at bounding box center [474, 267] width 948 height 535
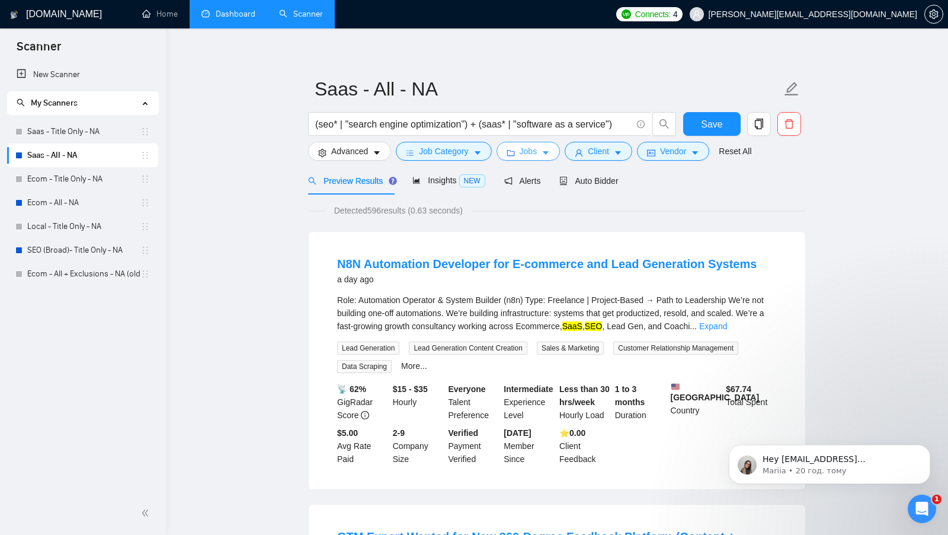
click at [538, 148] on span "Jobs" at bounding box center [529, 151] width 18 height 13
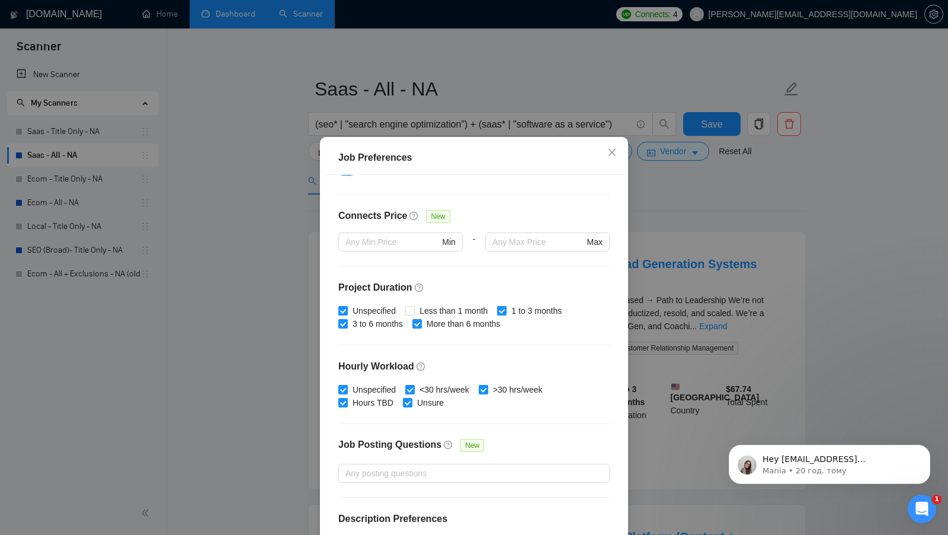
scroll to position [292, 0]
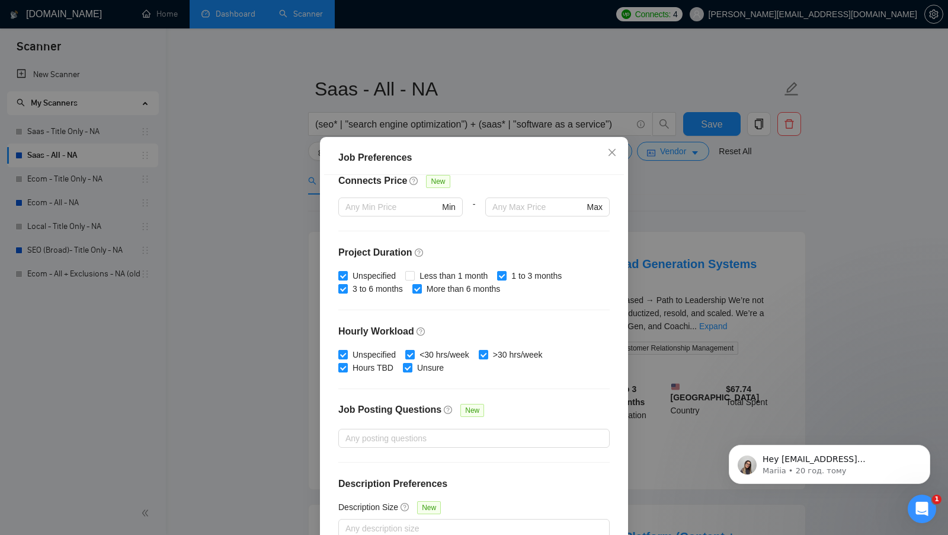
click at [694, 238] on div "Job Preferences Budget Project Type All Fixed Price Hourly Rate Fixed Price Bud…" at bounding box center [474, 267] width 948 height 535
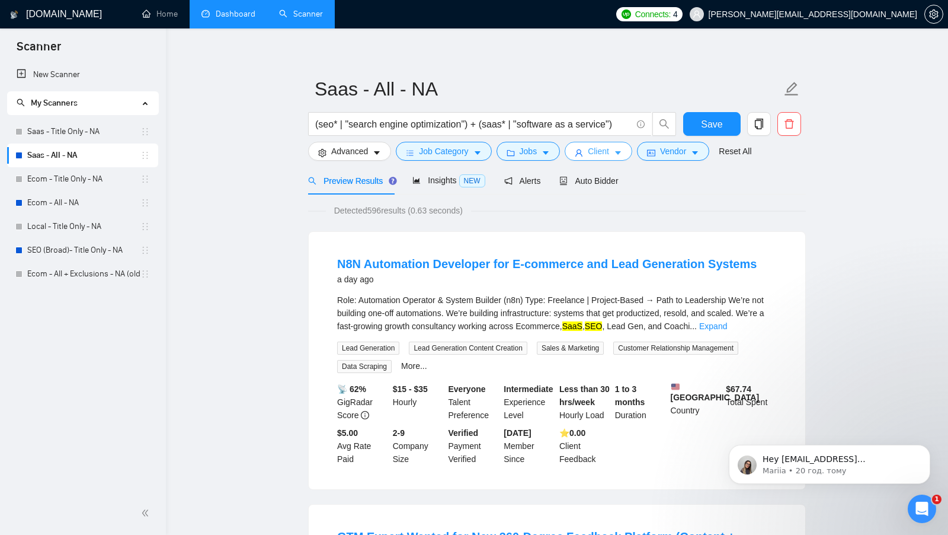
click at [593, 151] on span "Client" at bounding box center [598, 151] width 21 height 13
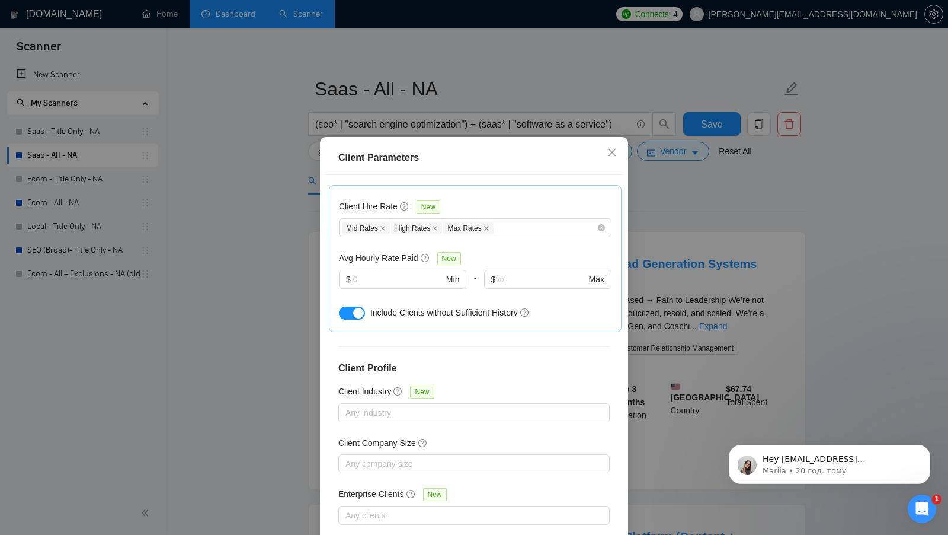
scroll to position [66, 0]
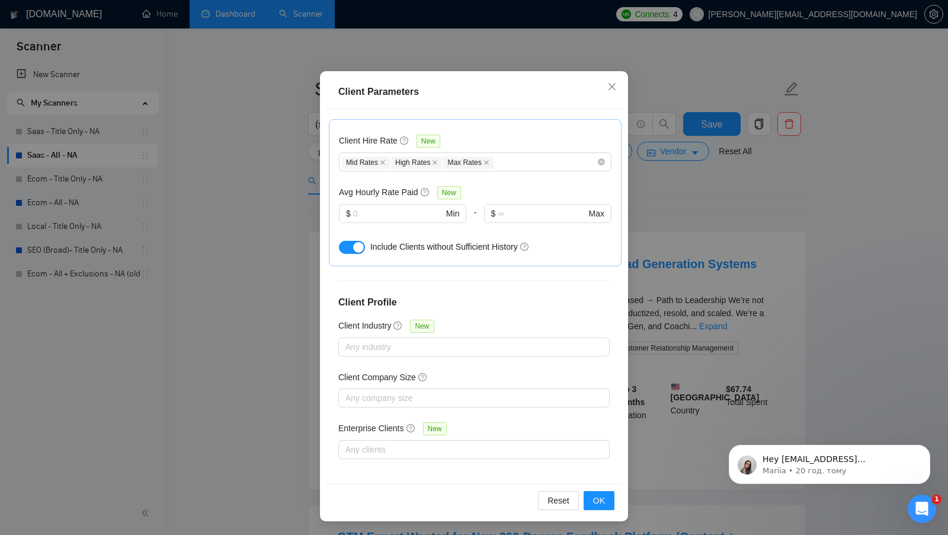
click at [763, 225] on div "Client Parameters Client Location Include Client Countries United States Canada…" at bounding box center [474, 267] width 948 height 535
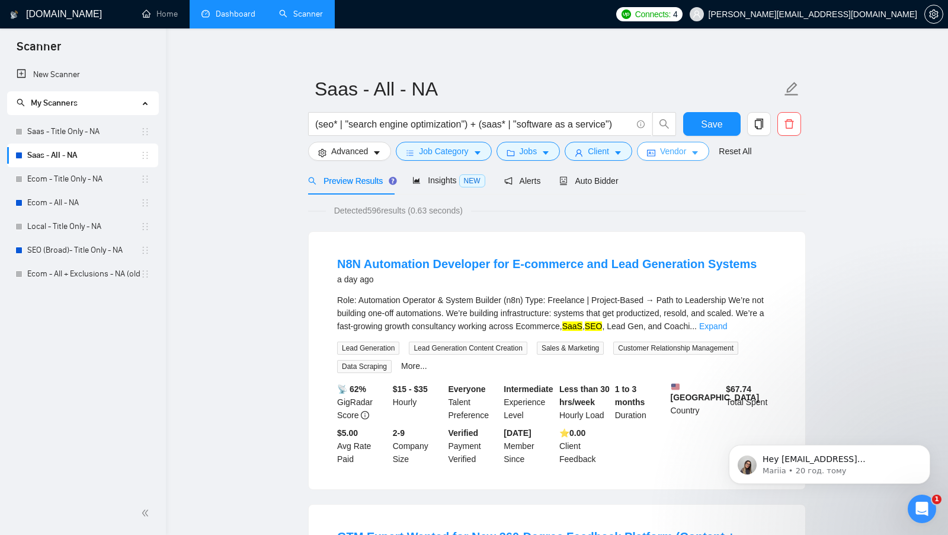
click at [663, 155] on span "Vendor" at bounding box center [673, 151] width 26 height 13
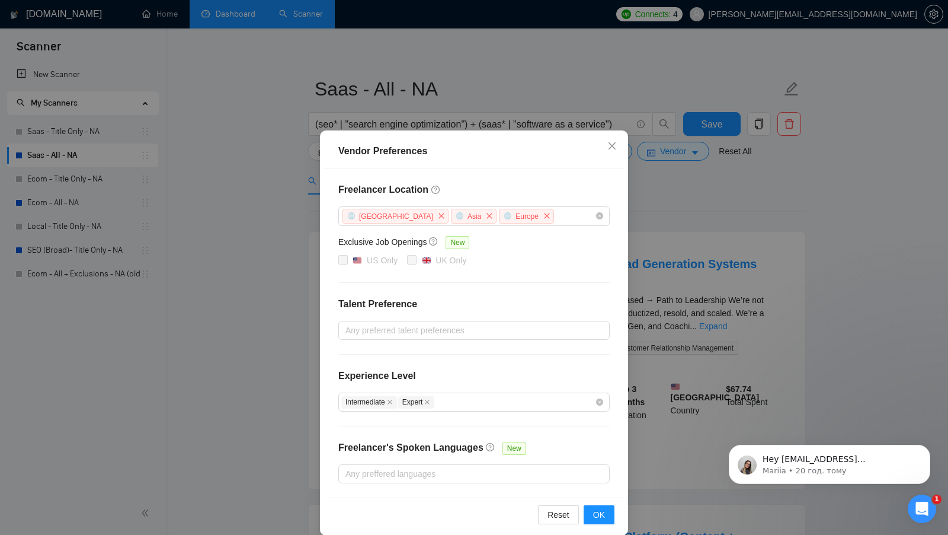
scroll to position [10, 0]
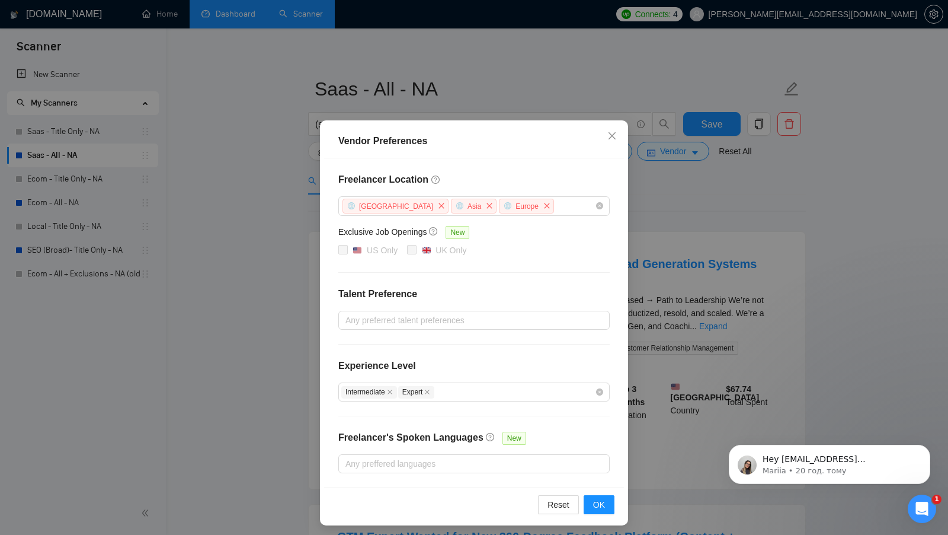
click at [248, 197] on div "Vendor Preferences Freelancer Location Africa Asia Europe Exclusive Job Opening…" at bounding box center [474, 267] width 948 height 535
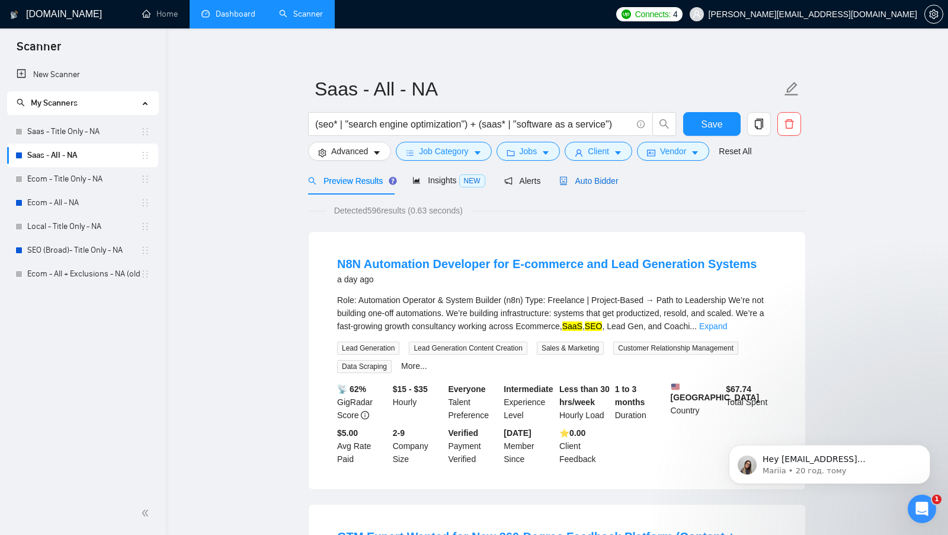
click at [589, 180] on span "Auto Bidder" at bounding box center [589, 180] width 59 height 9
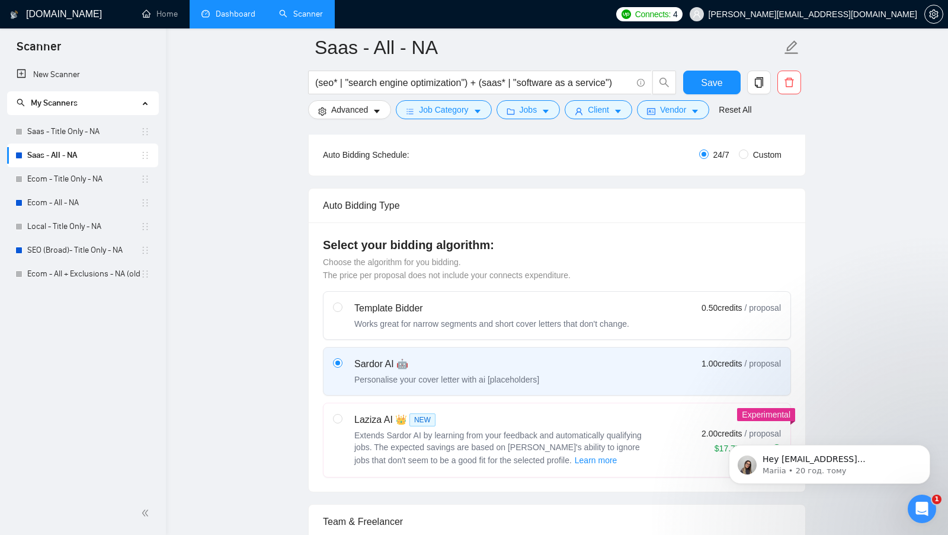
scroll to position [233, 0]
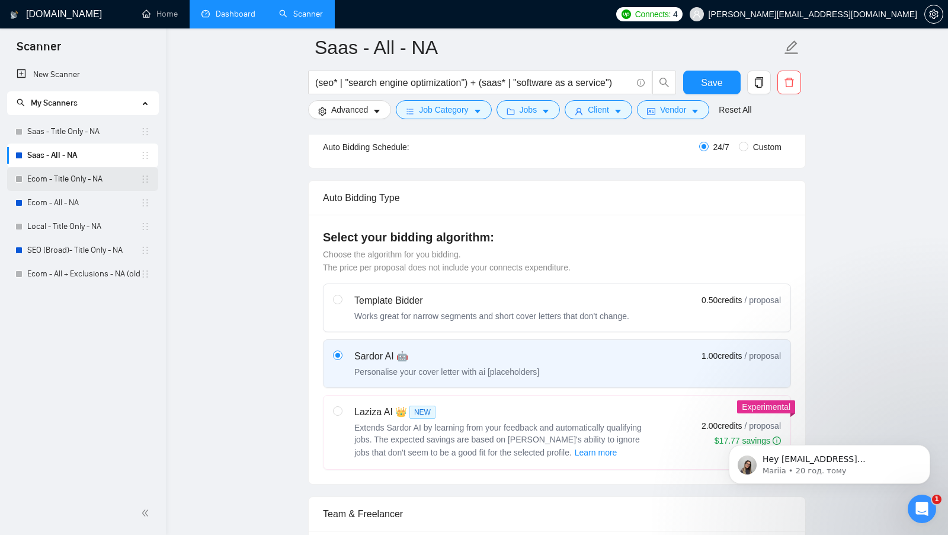
click at [89, 181] on link "Ecom - Title Only - NA" at bounding box center [83, 179] width 113 height 24
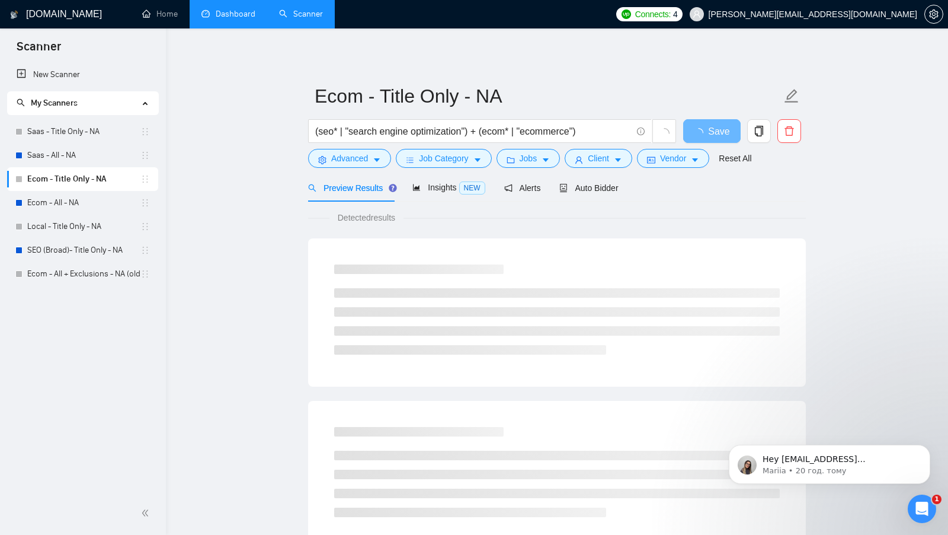
click at [605, 195] on div "Auto Bidder" at bounding box center [589, 188] width 59 height 28
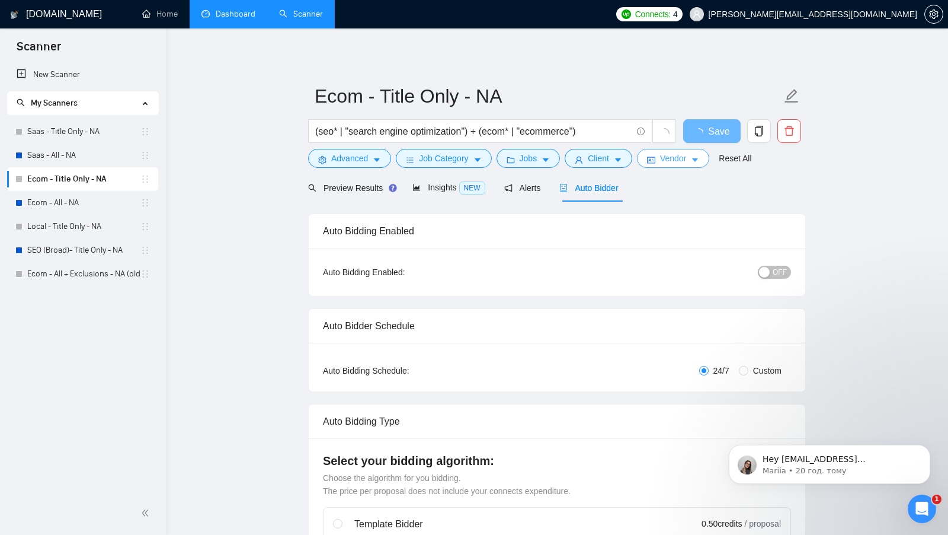
checkbox input "true"
click at [673, 165] on button "Vendor" at bounding box center [673, 158] width 72 height 19
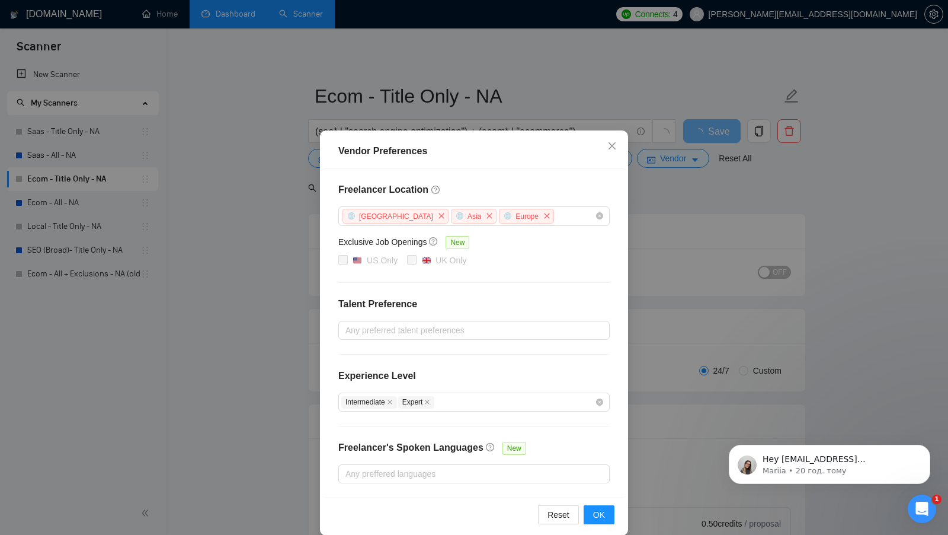
click at [673, 183] on div "Vendor Preferences Freelancer Location Africa Asia Europe Exclusive Job Opening…" at bounding box center [474, 267] width 948 height 535
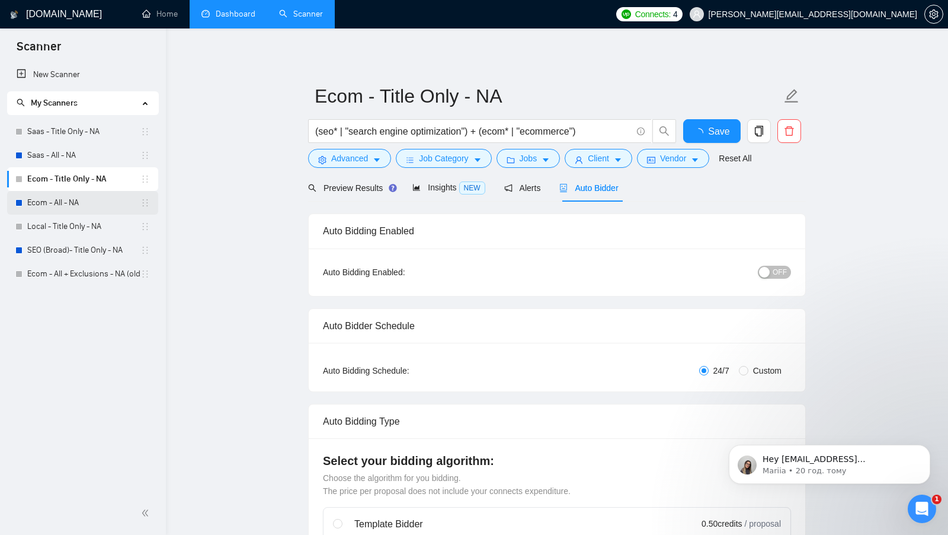
click at [50, 210] on link "Ecom - All - NA" at bounding box center [83, 203] width 113 height 24
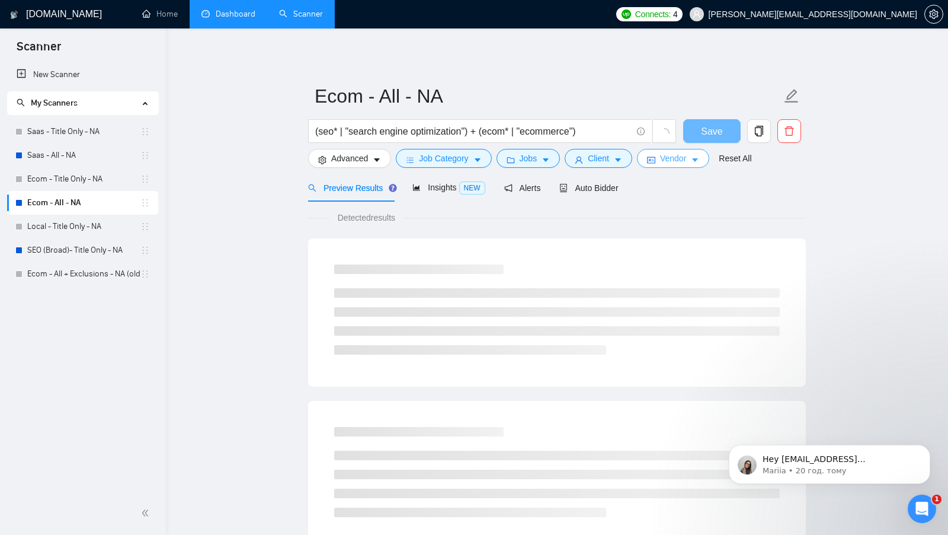
click at [686, 165] on button "Vendor" at bounding box center [673, 158] width 72 height 19
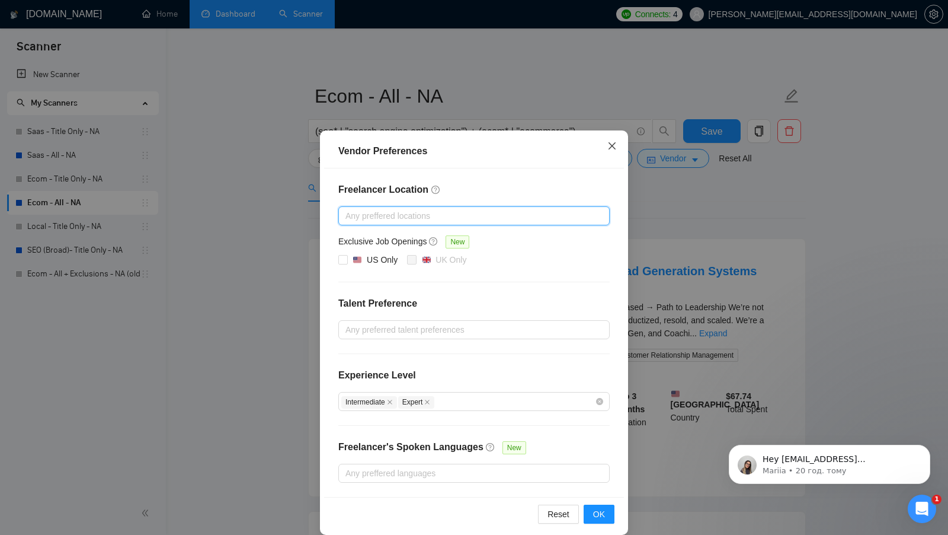
click at [614, 151] on icon "close" at bounding box center [612, 145] width 9 height 9
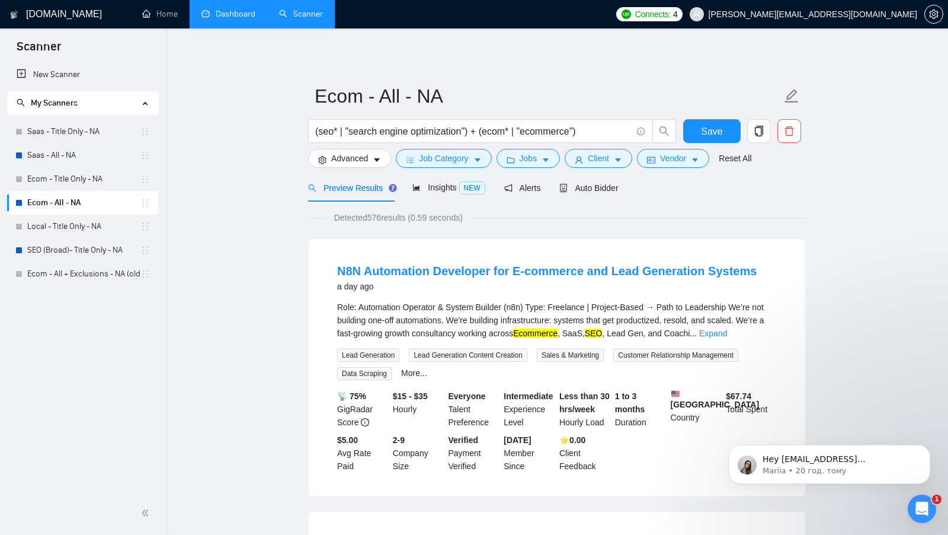
click at [684, 169] on form "Ecom - All - NA (seo* | "search engine optimization") + (ecom* | "ecommerce") S…" at bounding box center [557, 125] width 498 height 97
click at [683, 167] on button "Vendor" at bounding box center [673, 158] width 72 height 19
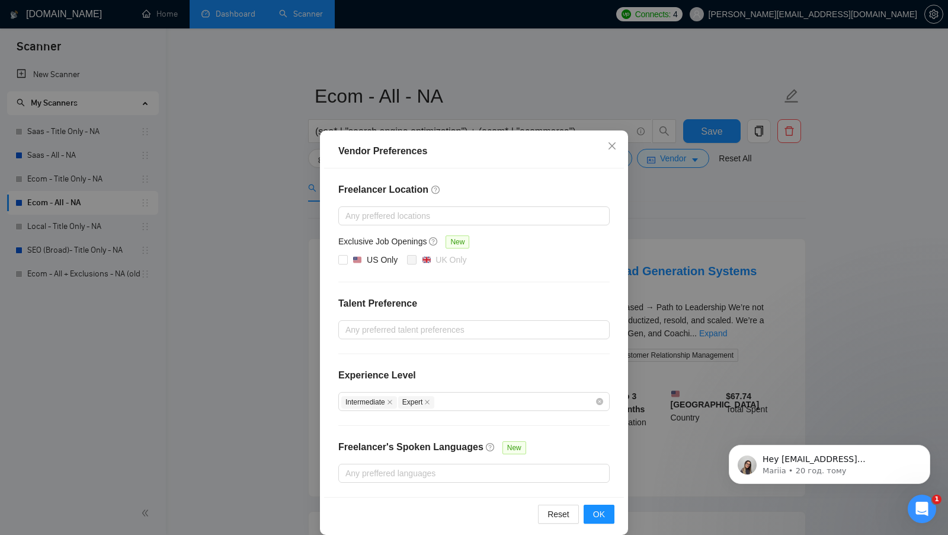
click at [664, 191] on div "Vendor Preferences Freelancer Location Any preffered locations Exclusive Job Op…" at bounding box center [474, 267] width 948 height 535
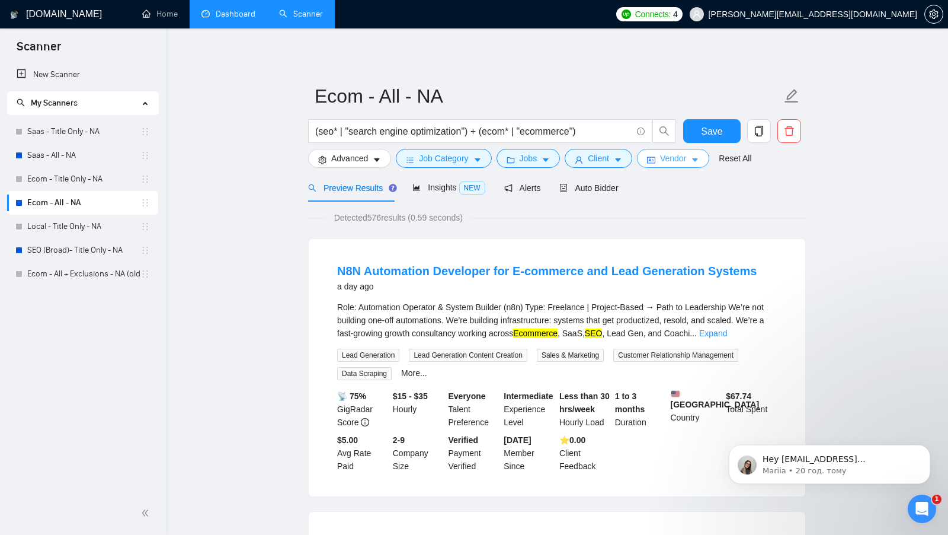
click at [685, 159] on span "Vendor" at bounding box center [673, 158] width 26 height 13
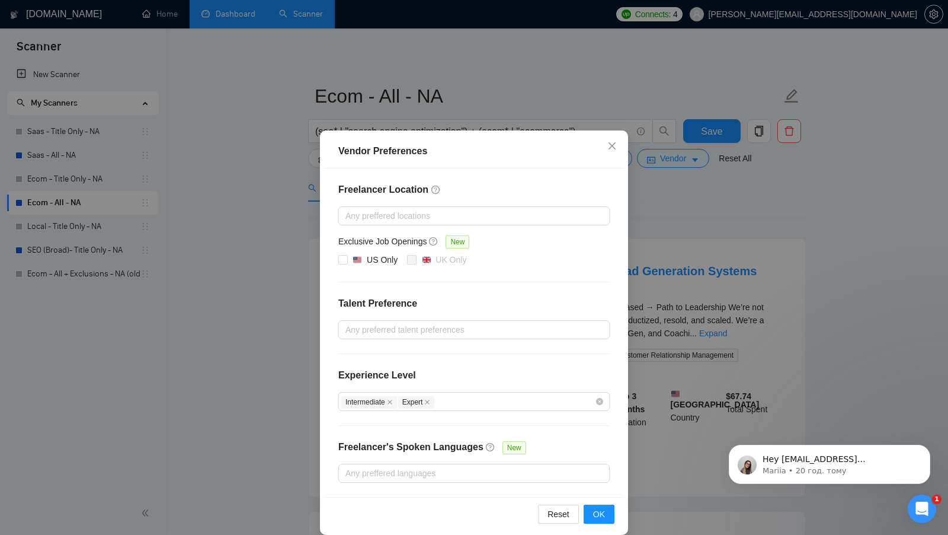
click at [717, 178] on div "Vendor Preferences Freelancer Location Any preffered locations Exclusive Job Op…" at bounding box center [474, 267] width 948 height 535
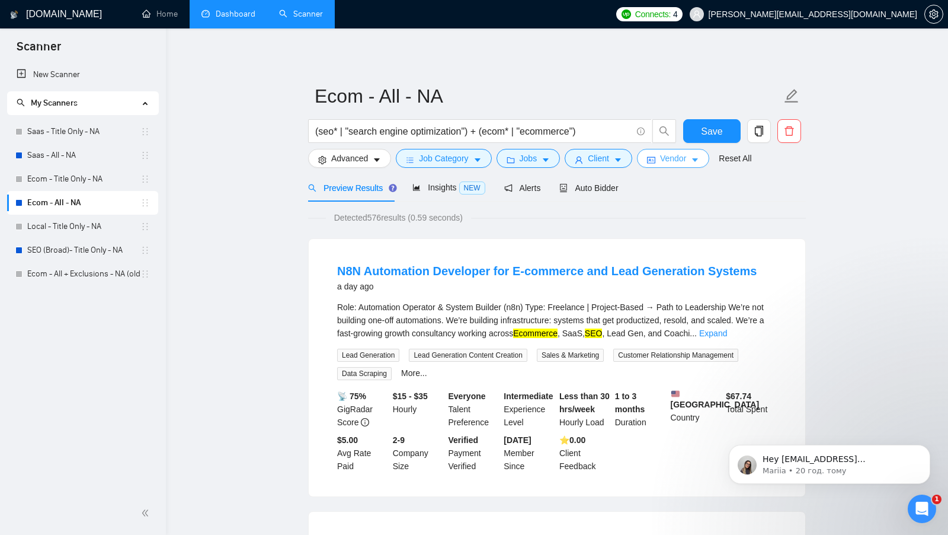
click at [654, 164] on button "Vendor" at bounding box center [673, 158] width 72 height 19
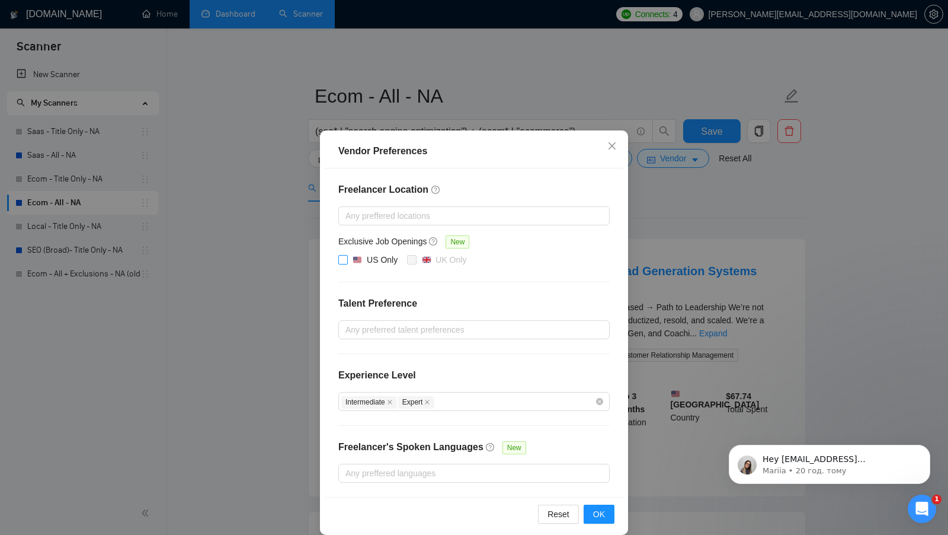
click at [342, 255] on input "US Only" at bounding box center [342, 259] width 8 height 8
checkbox input "true"
click at [603, 510] on span "OK" at bounding box center [599, 513] width 12 height 13
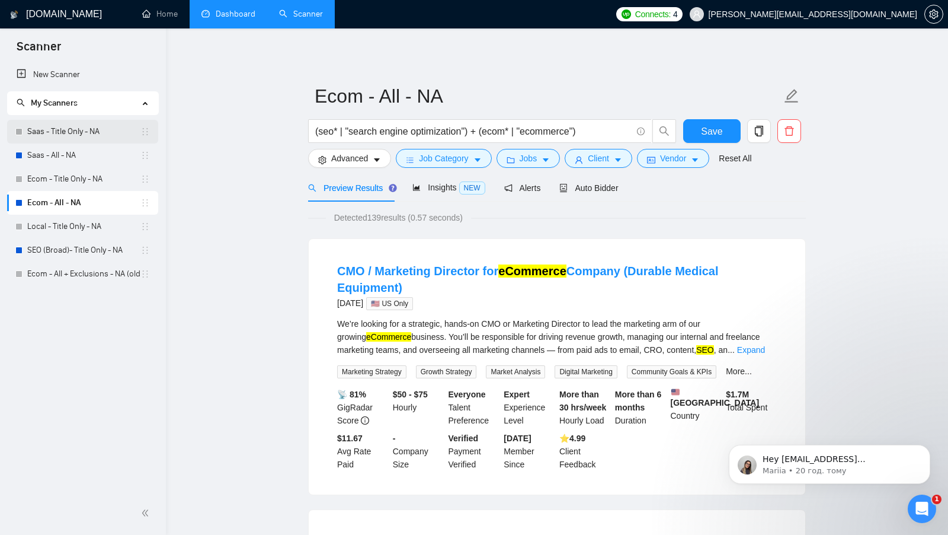
click at [87, 128] on link "Saas - Title Only - NA" at bounding box center [83, 132] width 113 height 24
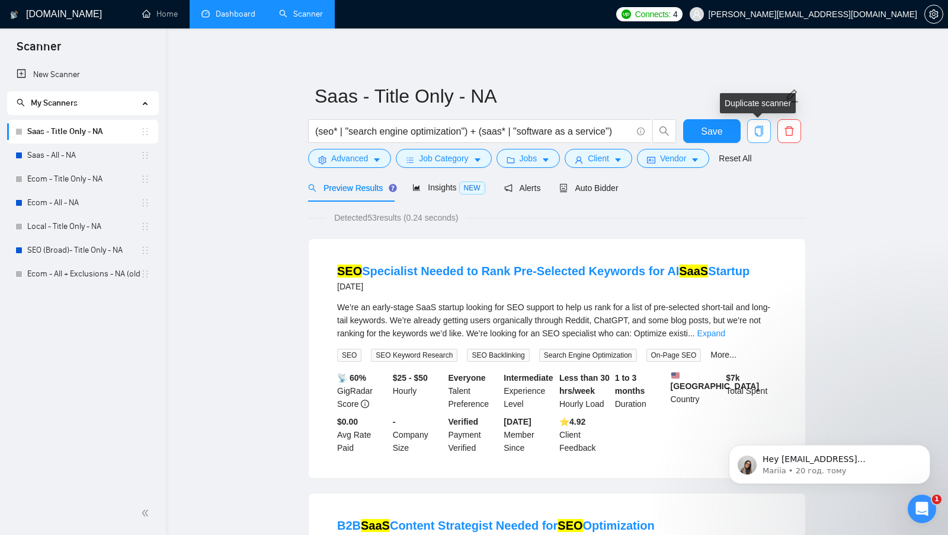
click at [755, 128] on icon "copy" at bounding box center [759, 131] width 11 height 11
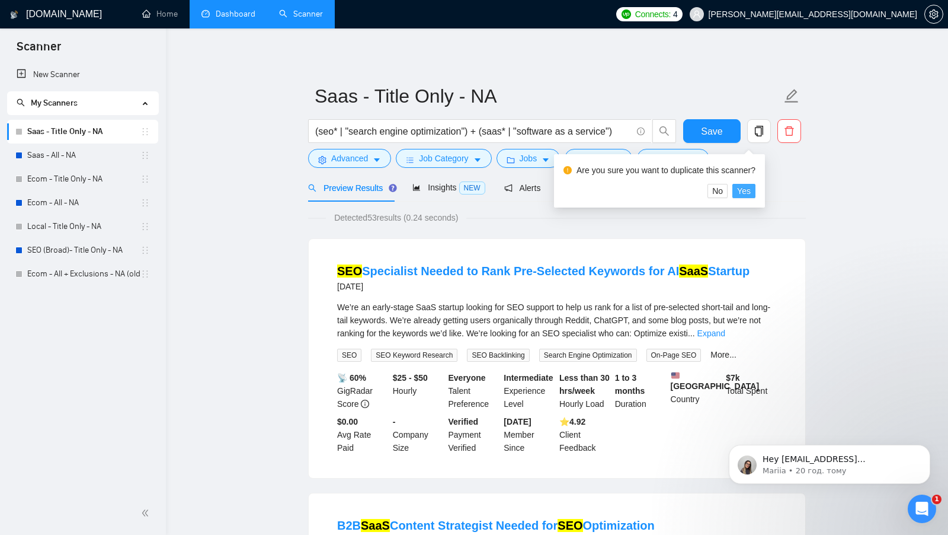
click at [751, 191] on span "Yes" at bounding box center [744, 190] width 14 height 13
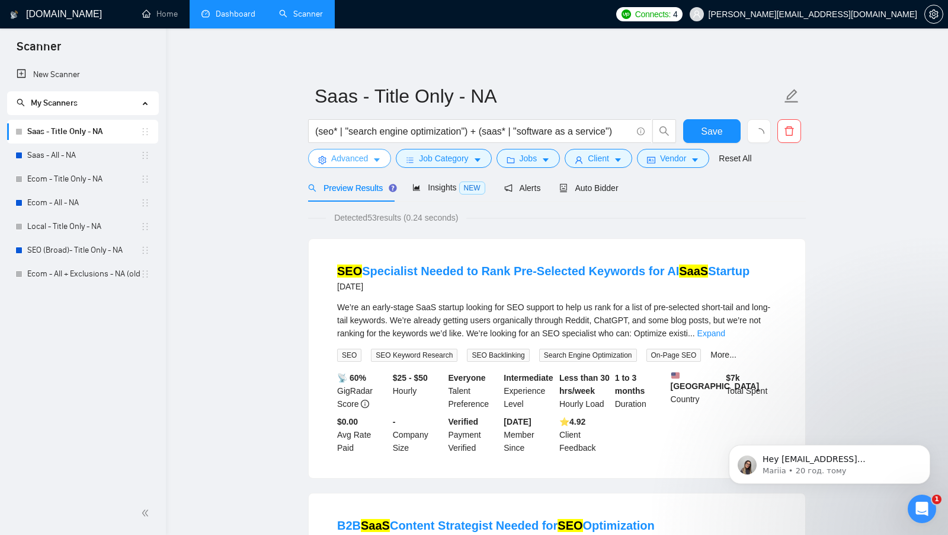
click at [346, 162] on span "Advanced" at bounding box center [349, 158] width 37 height 13
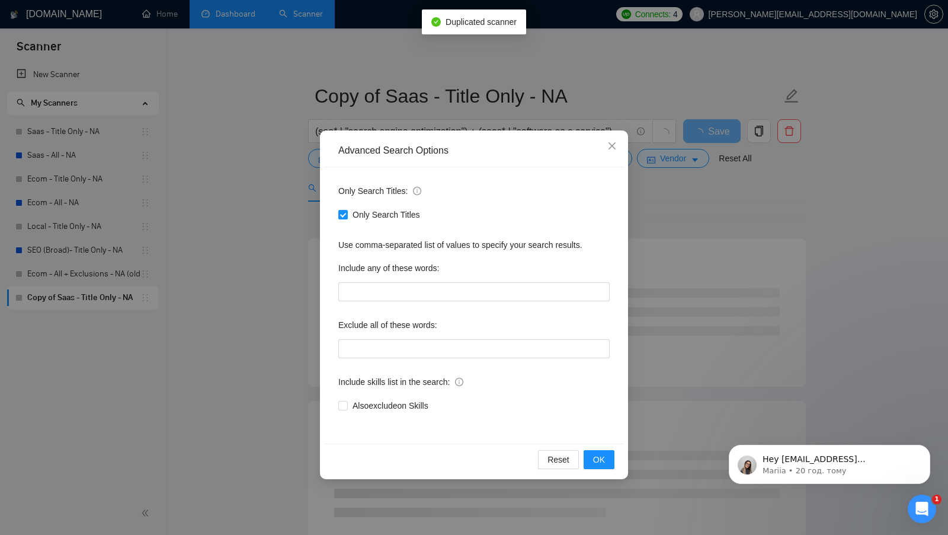
click at [298, 221] on div "Advanced Search Options Only Search Titles: Only Search Titles Use comma-separa…" at bounding box center [474, 267] width 948 height 535
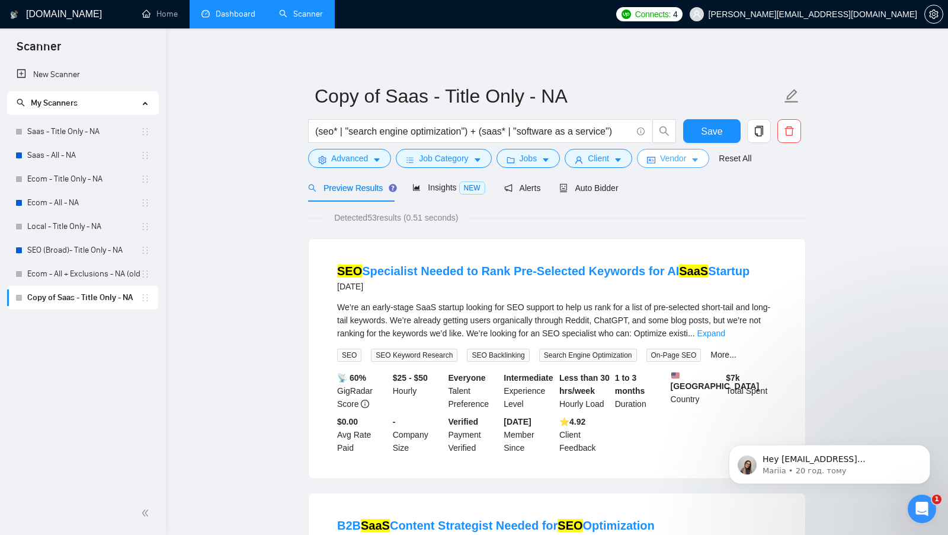
click at [681, 156] on span "Vendor" at bounding box center [673, 158] width 26 height 13
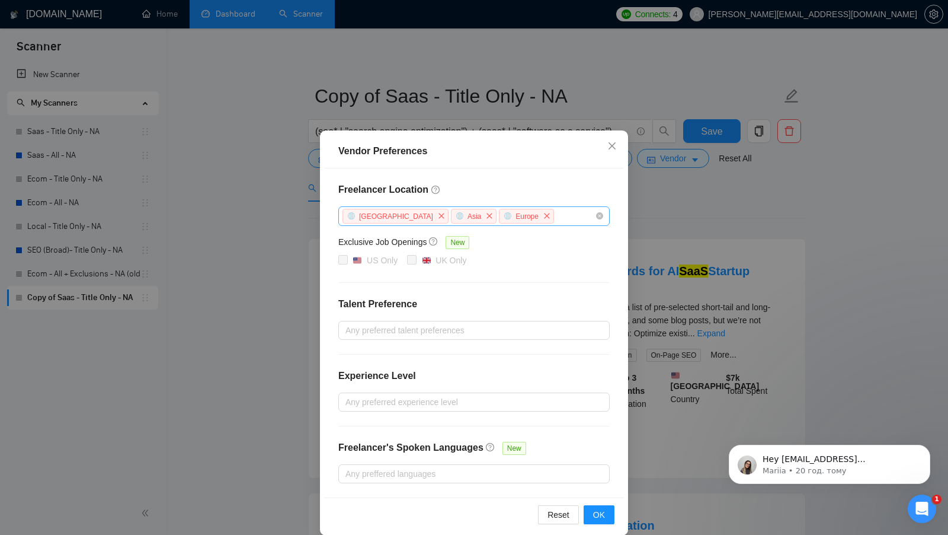
click at [599, 219] on div "Africa Asia Europe" at bounding box center [473, 216] width 271 height 20
click at [557, 193] on h4 "Freelancer Location" at bounding box center [473, 190] width 271 height 14
click at [349, 251] on div "Exclusive Job Openings New" at bounding box center [473, 244] width 271 height 18
click at [348, 253] on span "US Only" at bounding box center [375, 260] width 55 height 14
click at [347, 255] on input "US Only" at bounding box center [342, 259] width 8 height 8
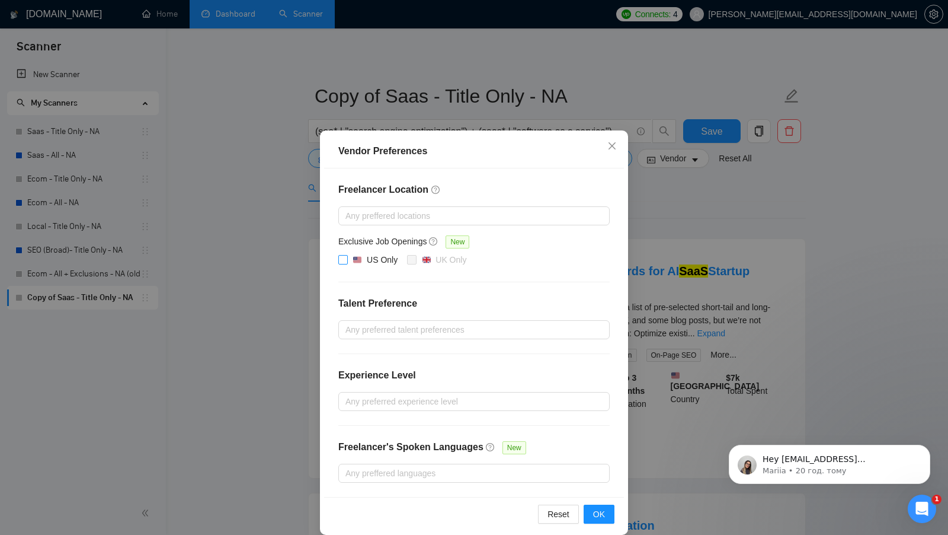
checkbox input "true"
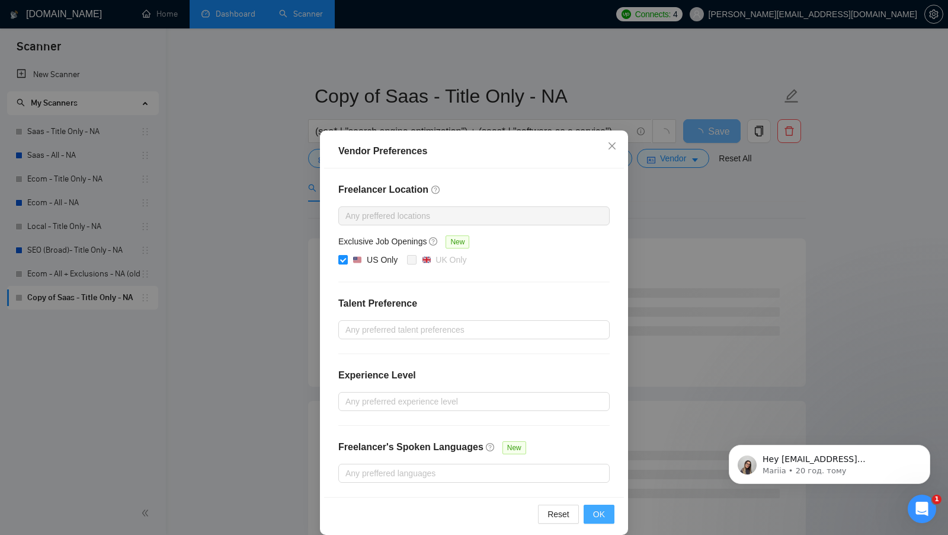
click at [590, 509] on button "OK" at bounding box center [599, 513] width 31 height 19
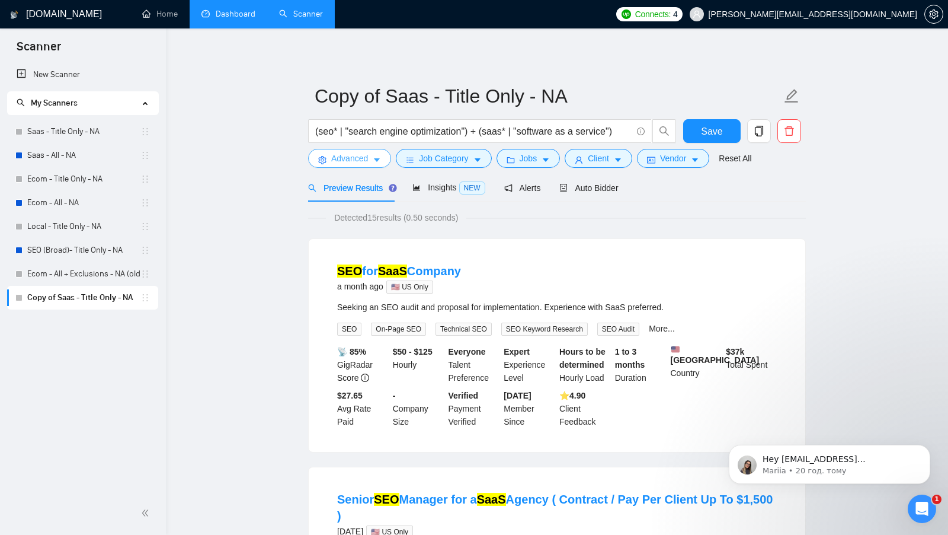
click at [381, 155] on span "caret-down" at bounding box center [377, 159] width 8 height 9
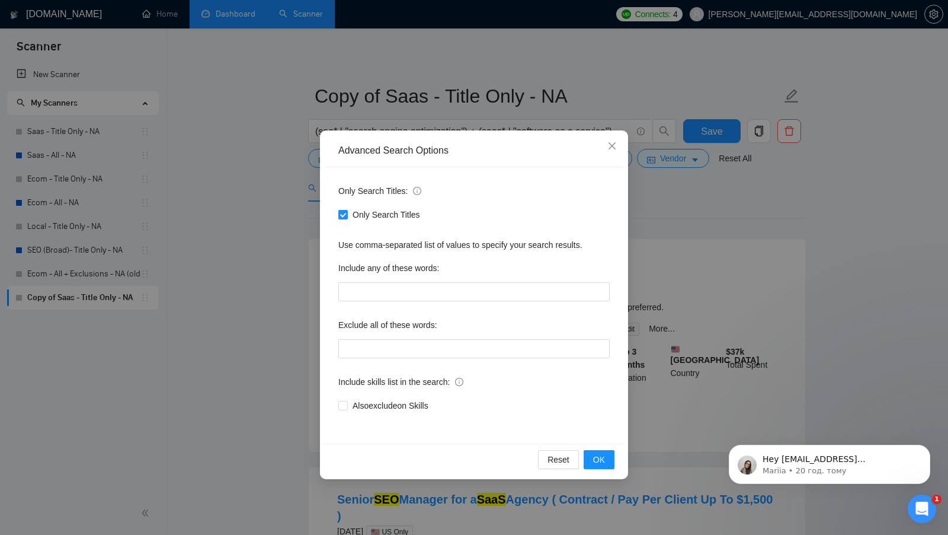
click at [299, 305] on div "Advanced Search Options Only Search Titles: Only Search Titles Use comma-separa…" at bounding box center [474, 267] width 948 height 535
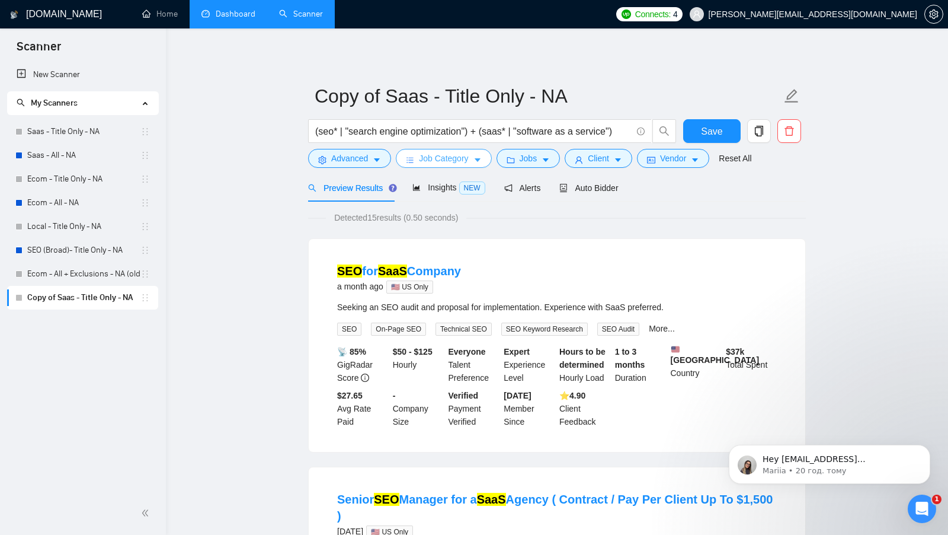
click at [454, 164] on span "Job Category" at bounding box center [443, 158] width 49 height 13
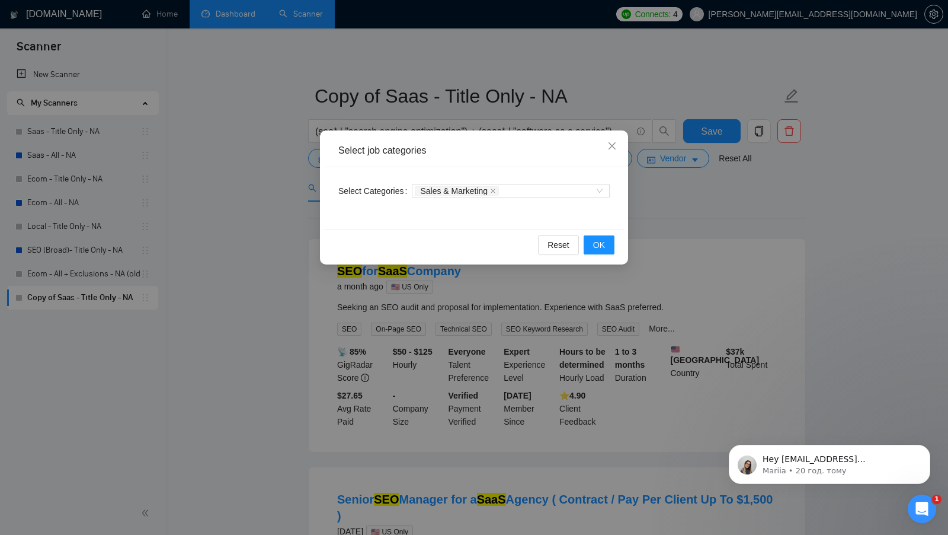
click at [694, 215] on div "Select job categories Select Categories Sales & Marketing Reset OK" at bounding box center [474, 267] width 948 height 535
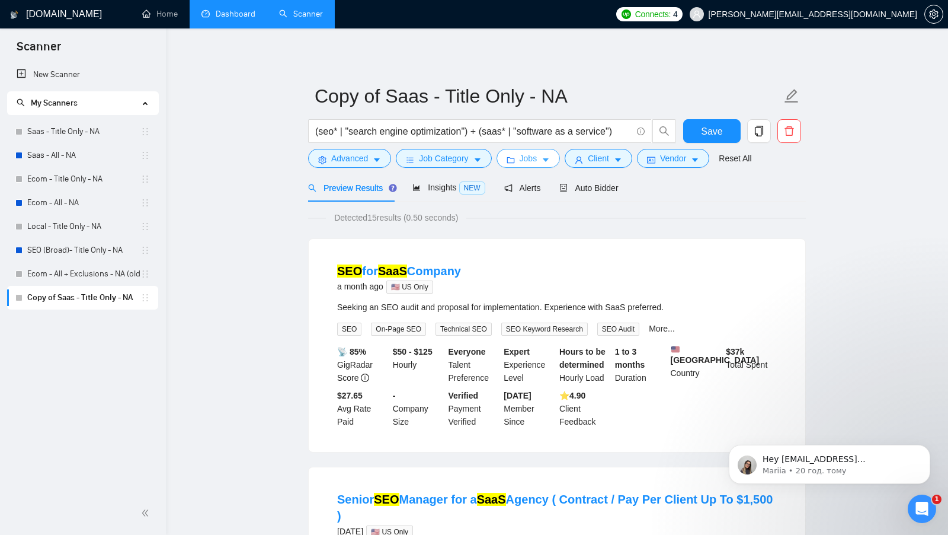
click at [540, 154] on button "Jobs" at bounding box center [529, 158] width 64 height 19
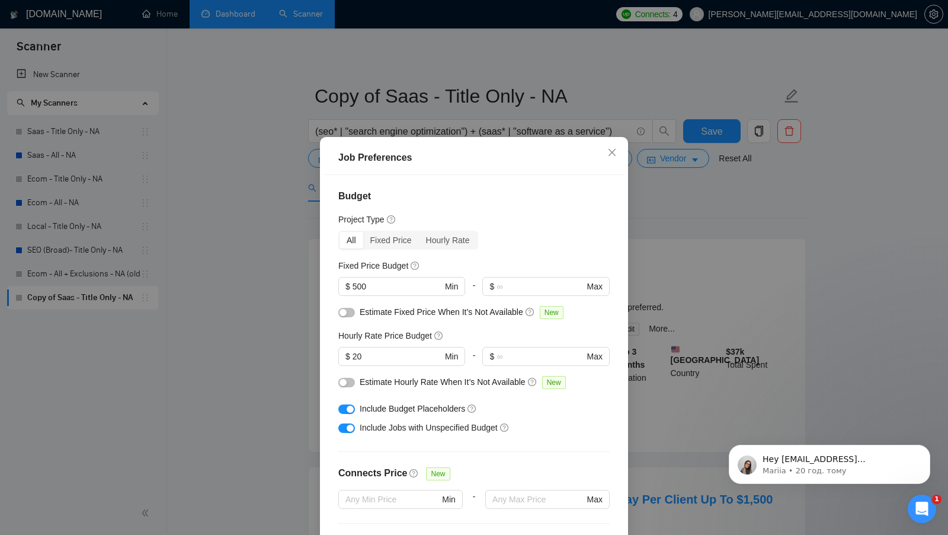
click at [686, 280] on div "Job Preferences Budget Project Type All Fixed Price Hourly Rate Fixed Price Bud…" at bounding box center [474, 267] width 948 height 535
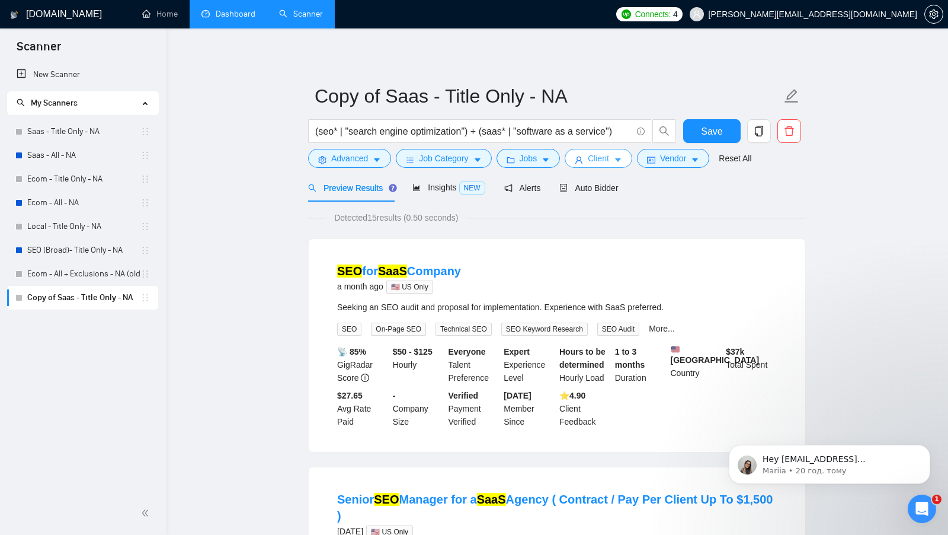
click at [608, 158] on span "Client" at bounding box center [598, 158] width 21 height 13
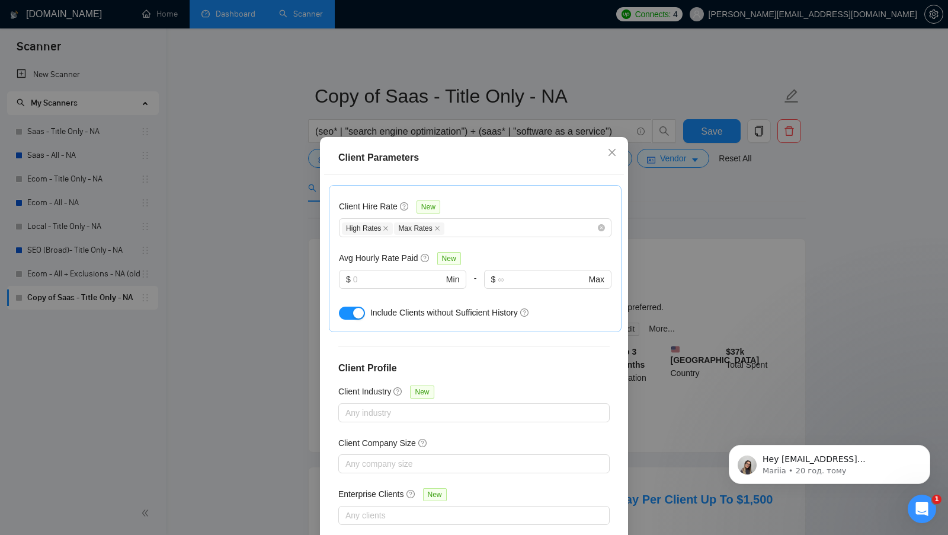
scroll to position [66, 0]
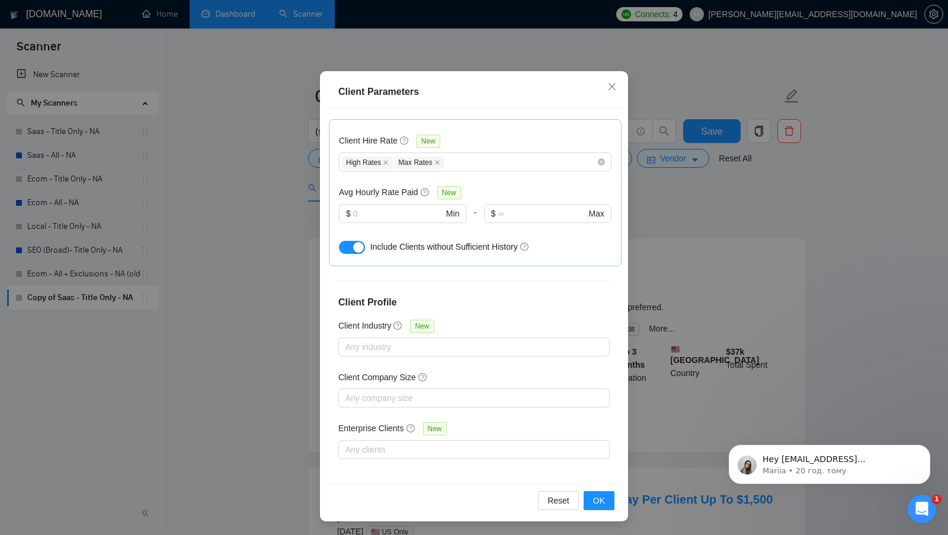
click at [714, 254] on div "Client Parameters Client Location Include Client Countries United States Canada…" at bounding box center [474, 267] width 948 height 535
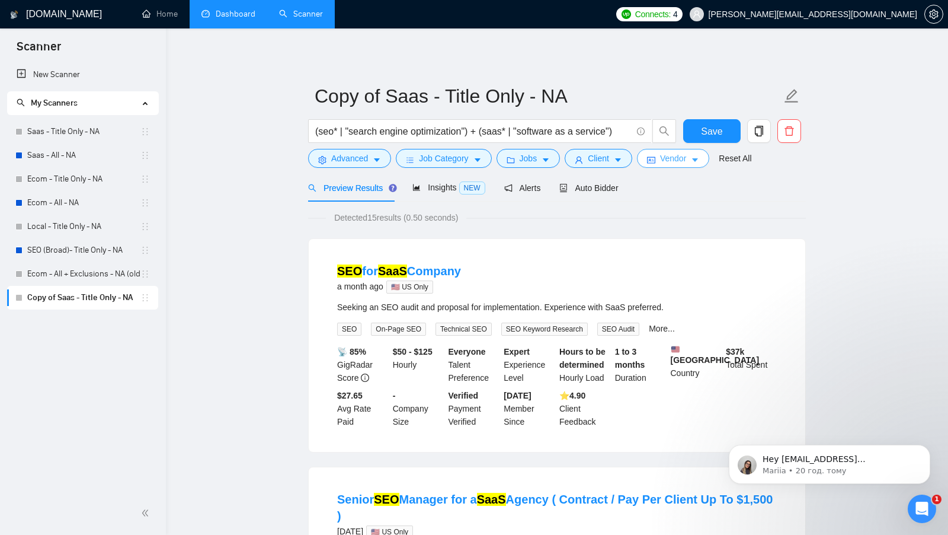
click at [684, 155] on span "Vendor" at bounding box center [673, 158] width 26 height 13
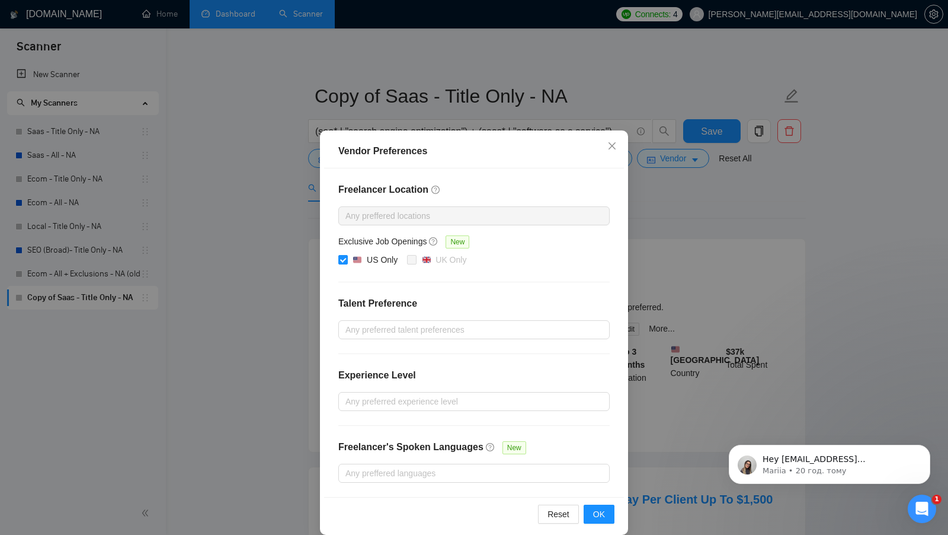
click at [667, 235] on div "Vendor Preferences Freelancer Location Any preffered locations Exclusive Job Op…" at bounding box center [474, 267] width 948 height 535
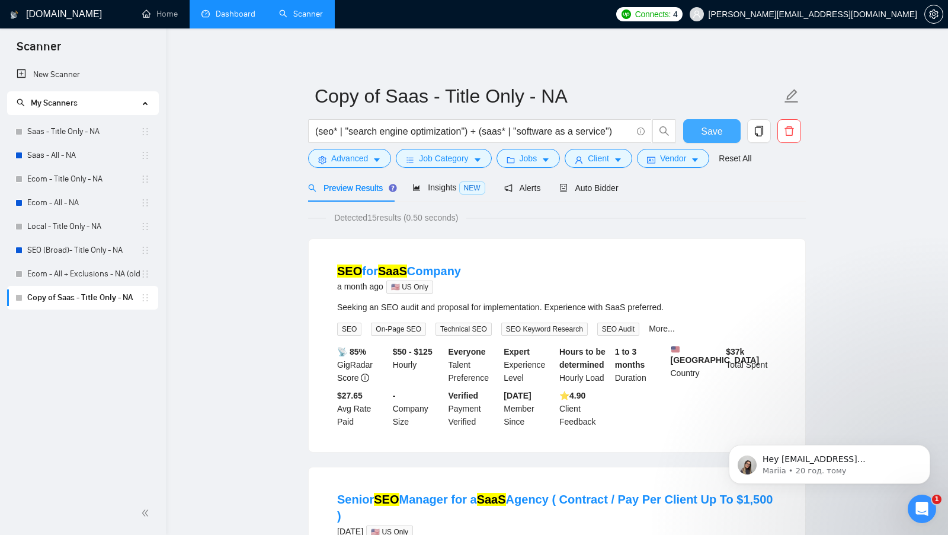
click at [710, 127] on span "Save" at bounding box center [711, 131] width 21 height 15
click at [71, 131] on link "Saas - Title Only - NA" at bounding box center [83, 132] width 113 height 24
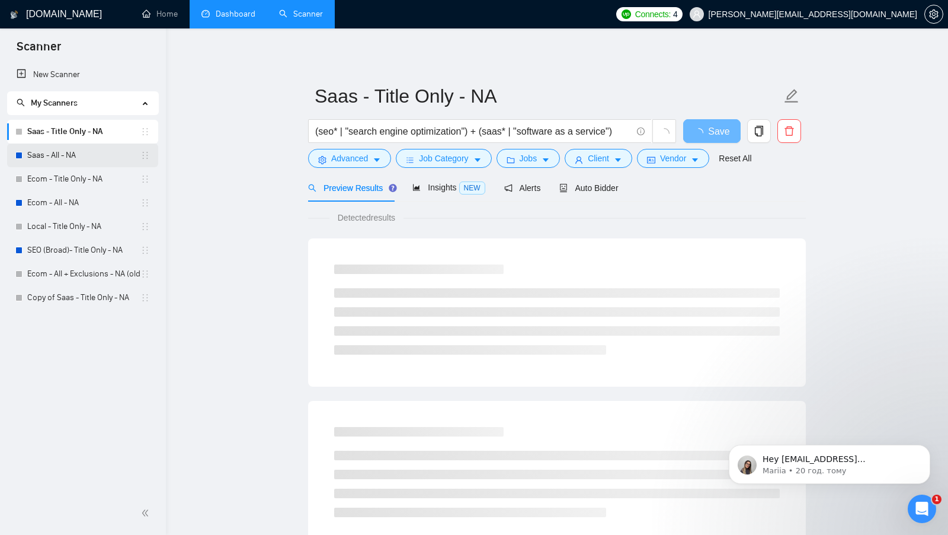
click at [87, 145] on link "Saas - All - NA" at bounding box center [83, 155] width 113 height 24
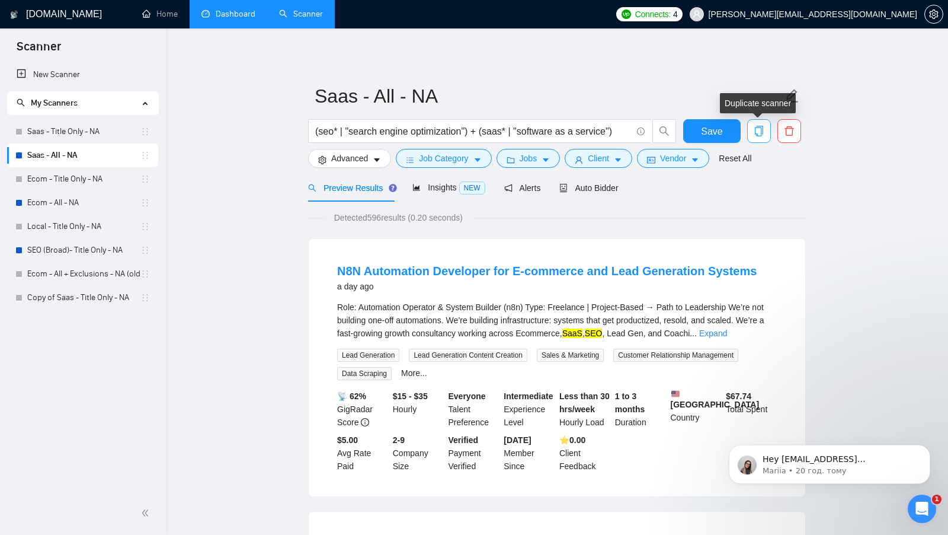
click at [759, 133] on icon "copy" at bounding box center [759, 131] width 11 height 11
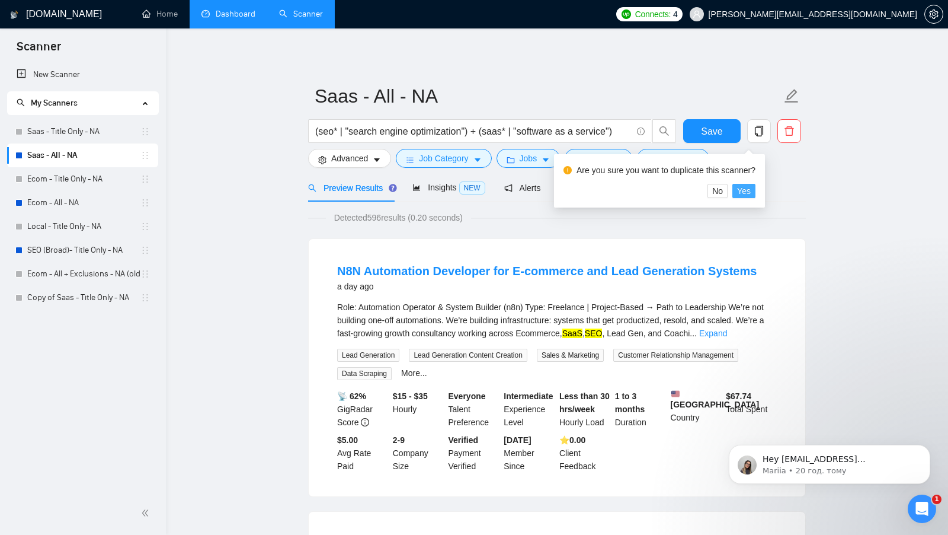
click at [746, 188] on span "Yes" at bounding box center [744, 190] width 14 height 13
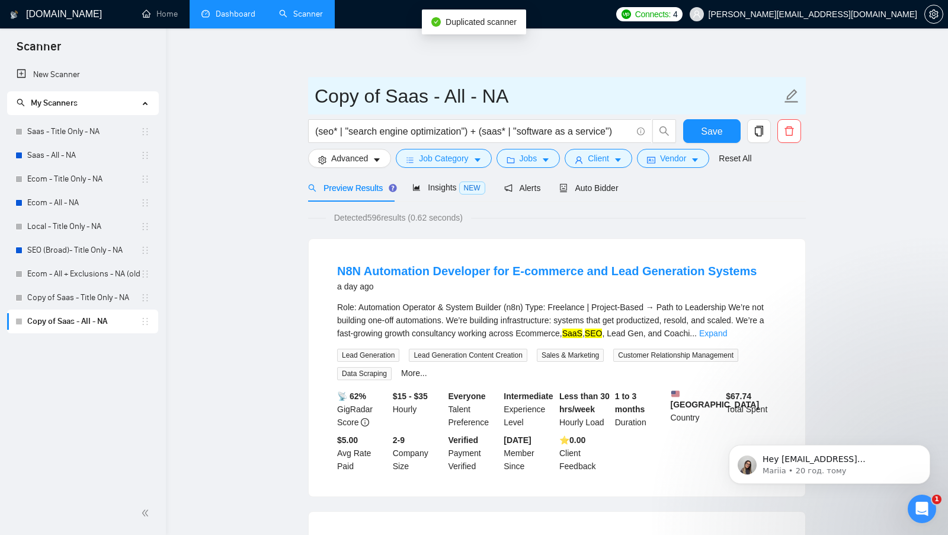
drag, startPoint x: 381, startPoint y: 92, endPoint x: 301, endPoint y: 93, distance: 80.0
type input "US-only Saas - All - NA"
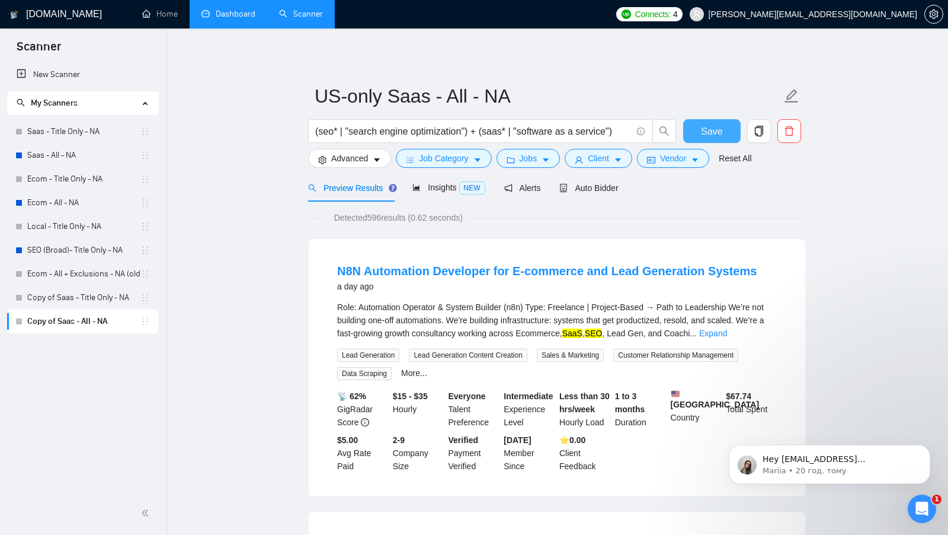
click at [694, 133] on button "Save" at bounding box center [711, 131] width 57 height 24
click at [686, 160] on span "Vendor" at bounding box center [673, 158] width 26 height 13
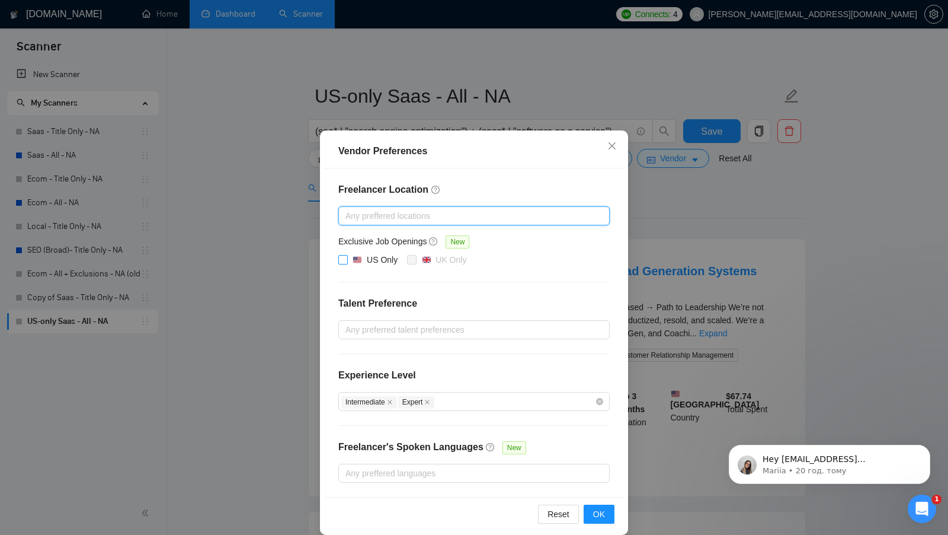
click at [349, 255] on span "US Only" at bounding box center [375, 260] width 55 height 14
click at [347, 255] on input "US Only" at bounding box center [342, 259] width 8 height 8
checkbox input "true"
click at [603, 510] on span "OK" at bounding box center [599, 513] width 12 height 13
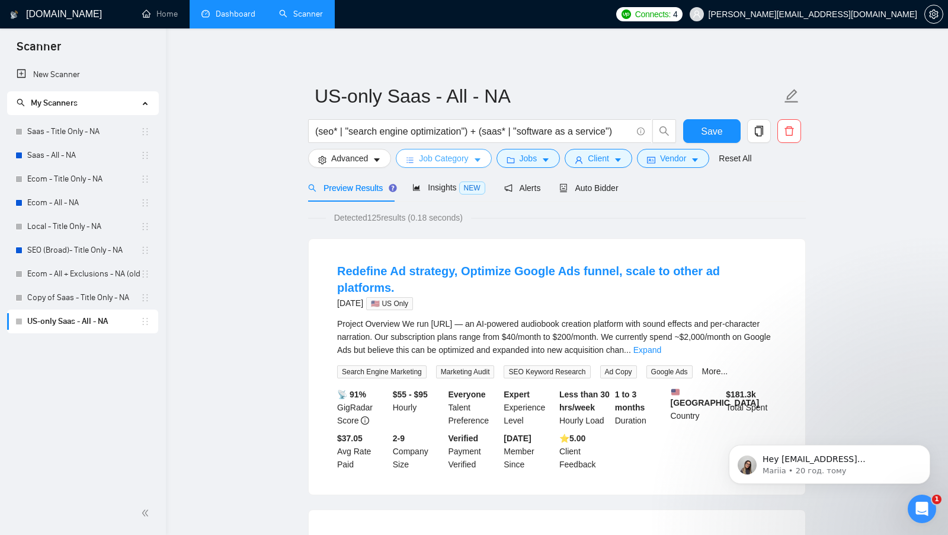
click at [462, 164] on span "Job Category" at bounding box center [443, 158] width 49 height 13
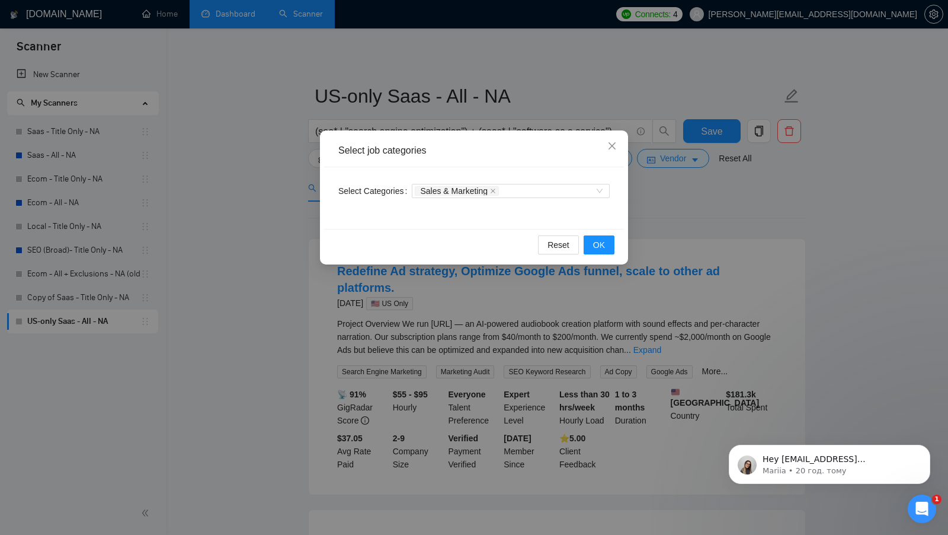
click at [666, 203] on div "Select job categories Select Categories Sales & Marketing Reset OK" at bounding box center [474, 267] width 948 height 535
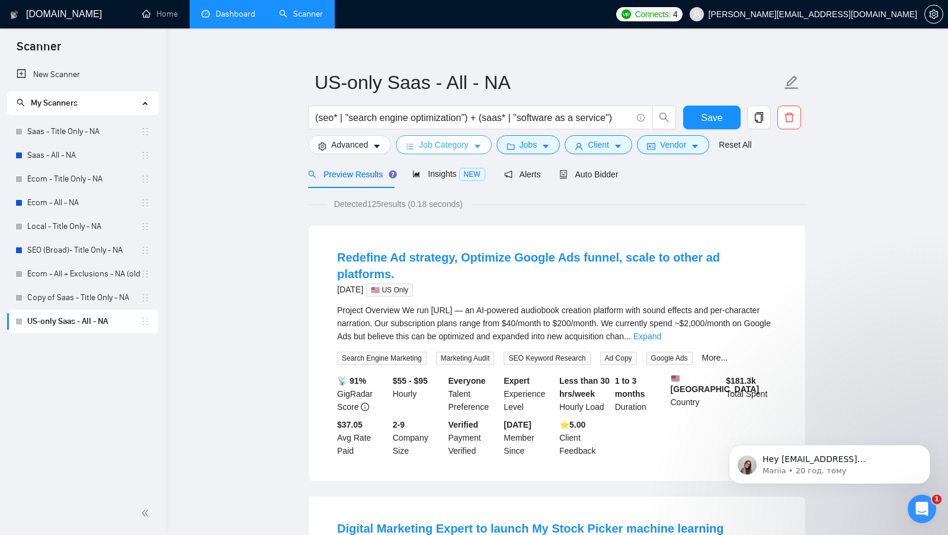
scroll to position [15, 0]
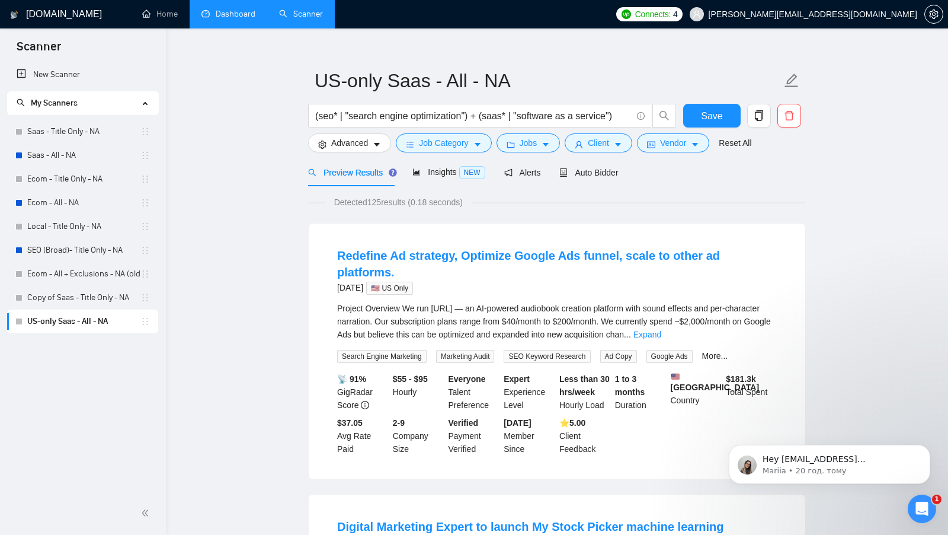
click at [662, 330] on link "Expand" at bounding box center [648, 334] width 28 height 9
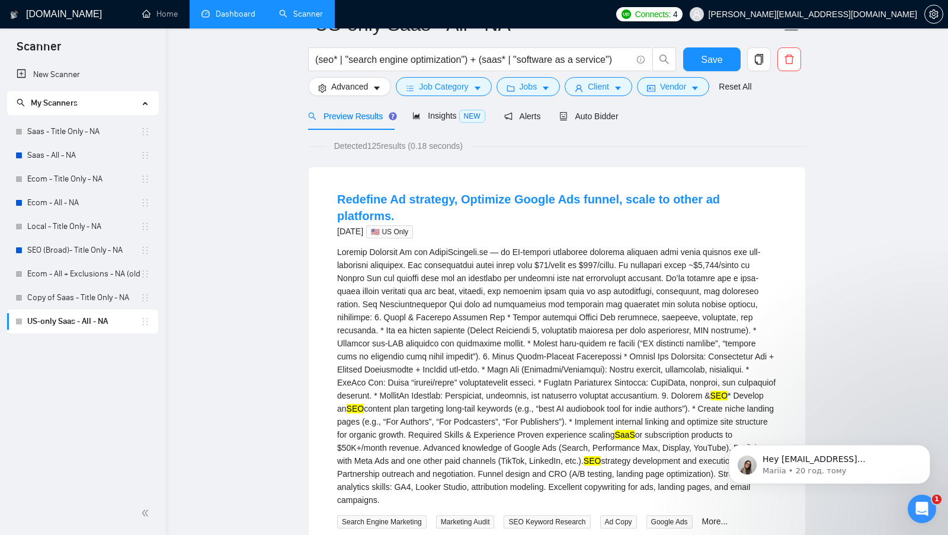
scroll to position [0, 0]
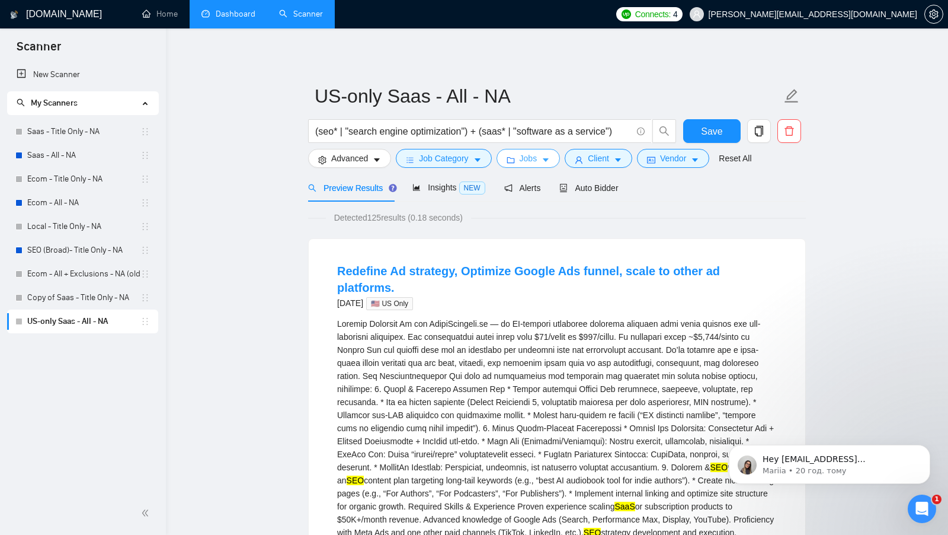
click at [520, 162] on button "Jobs" at bounding box center [529, 158] width 64 height 19
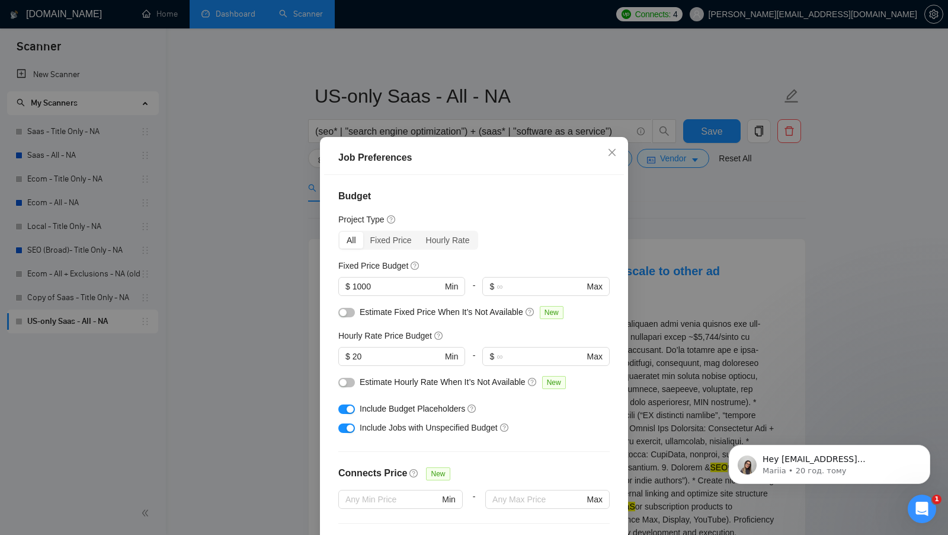
click at [651, 235] on div "Job Preferences Budget Project Type All Fixed Price Hourly Rate Fixed Price Bud…" at bounding box center [474, 267] width 948 height 535
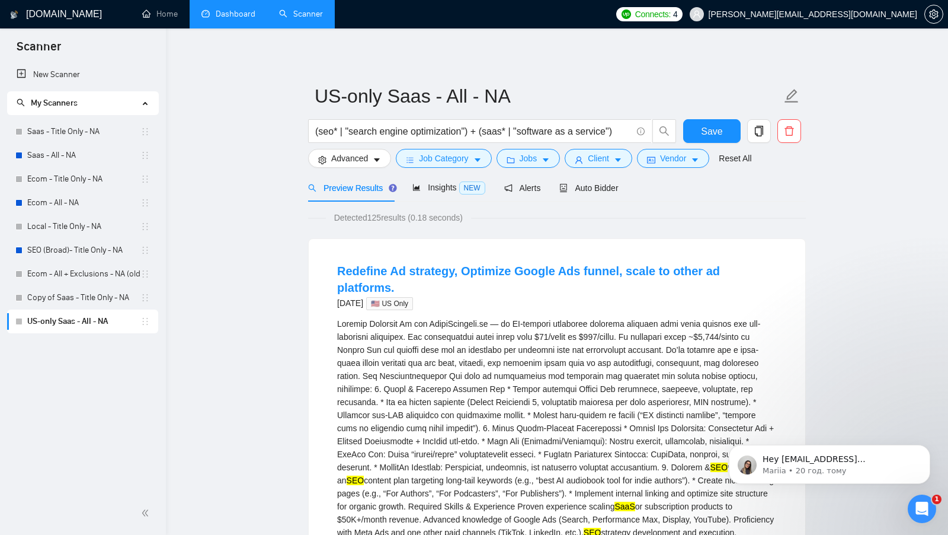
click at [599, 146] on div "(seo* | "search engine optimization") + (saas* | "software as a service")" at bounding box center [492, 134] width 373 height 30
click at [598, 154] on span "Client" at bounding box center [598, 158] width 21 height 13
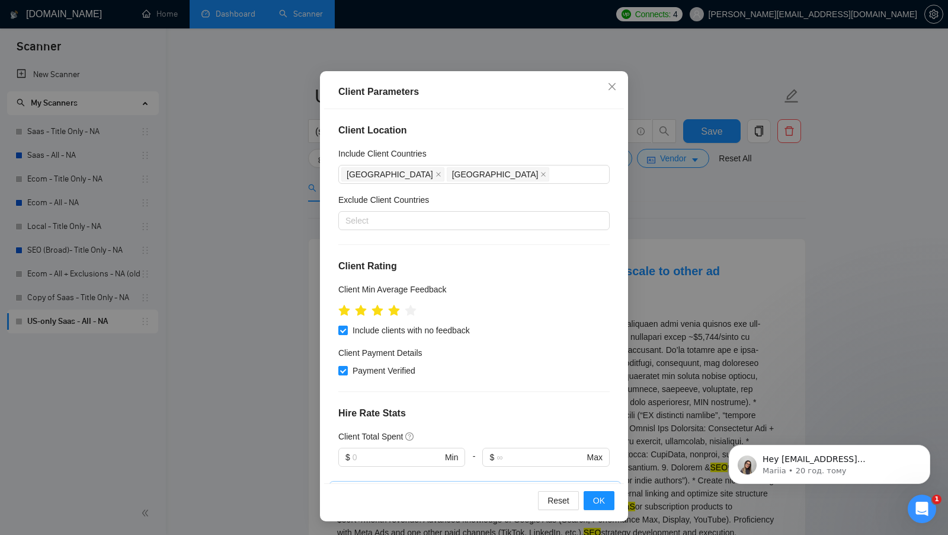
click at [686, 325] on div "Client Parameters Client Location Include Client Countries United States Canada…" at bounding box center [474, 267] width 948 height 535
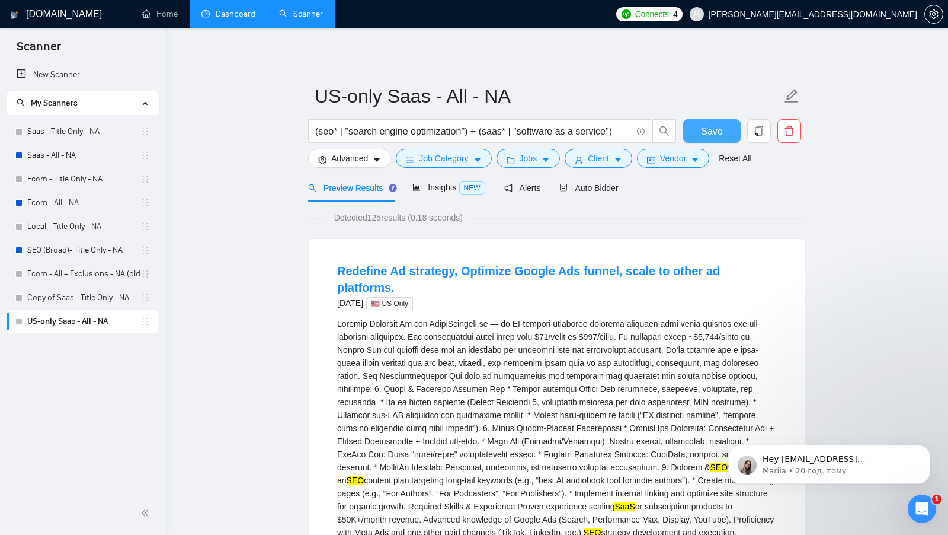
click at [714, 136] on span "Save" at bounding box center [711, 131] width 21 height 15
click at [86, 302] on link "Copy of Saas - Title Only - NA" at bounding box center [83, 298] width 113 height 24
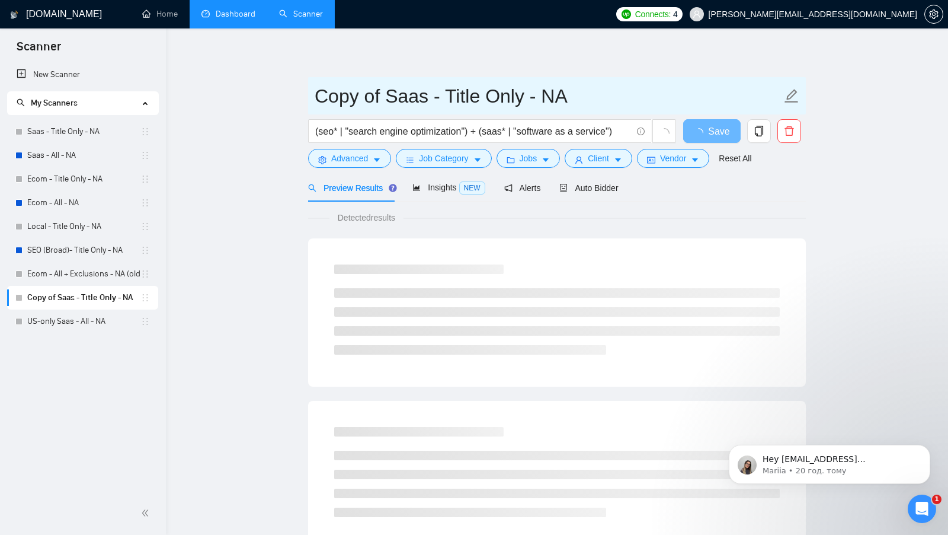
drag, startPoint x: 381, startPoint y: 95, endPoint x: 267, endPoint y: 95, distance: 113.8
click at [268, 95] on main "Copy of Saas - Title Only - NA (seo* | "search engine optimization") + (saas* |…" at bounding box center [557, 541] width 745 height 989
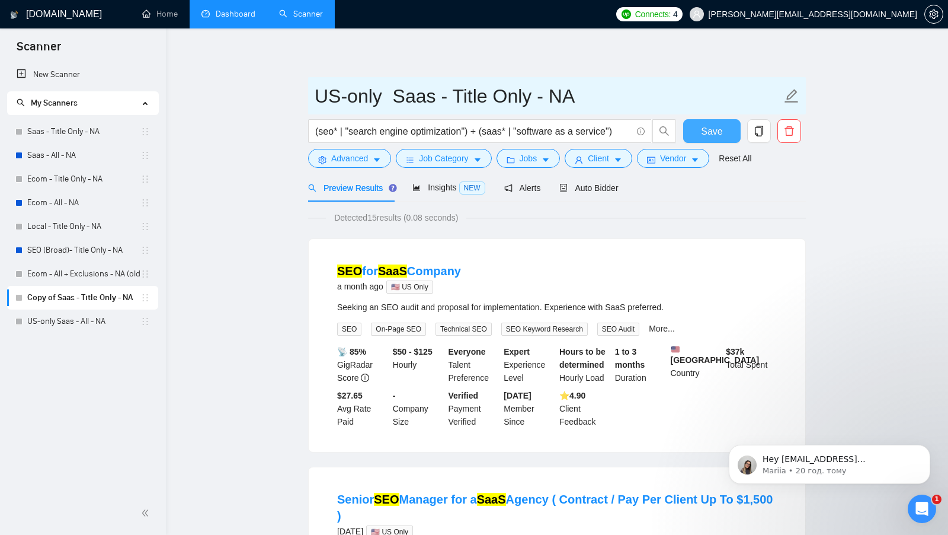
type input "US-only Saas - Title Only - NA"
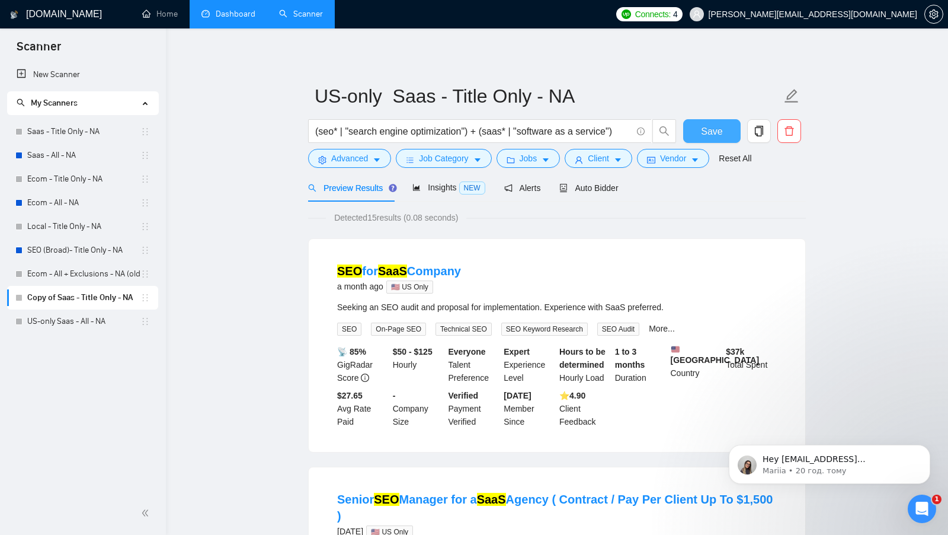
click at [692, 124] on button "Save" at bounding box center [711, 131] width 57 height 24
click at [61, 177] on link "Ecom - Title Only - NA" at bounding box center [83, 179] width 113 height 24
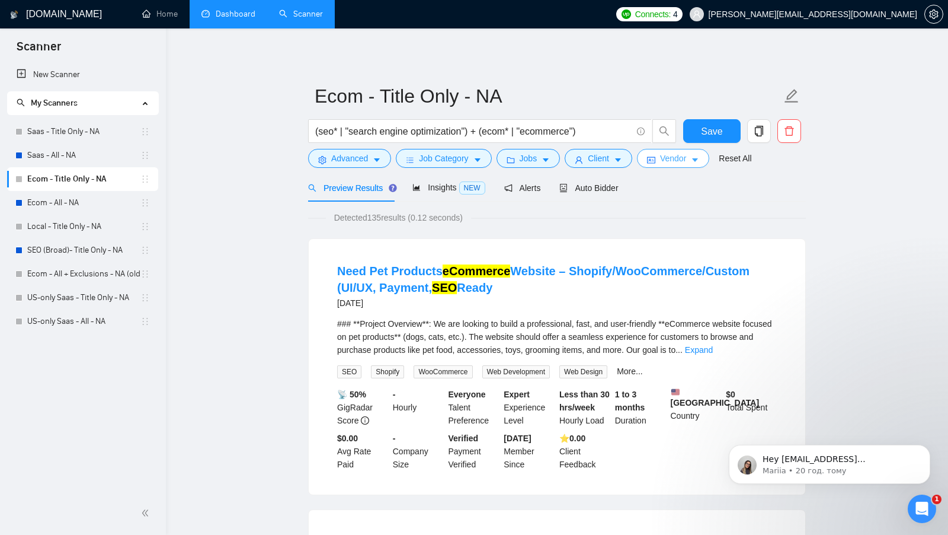
click at [674, 158] on span "Vendor" at bounding box center [673, 158] width 26 height 13
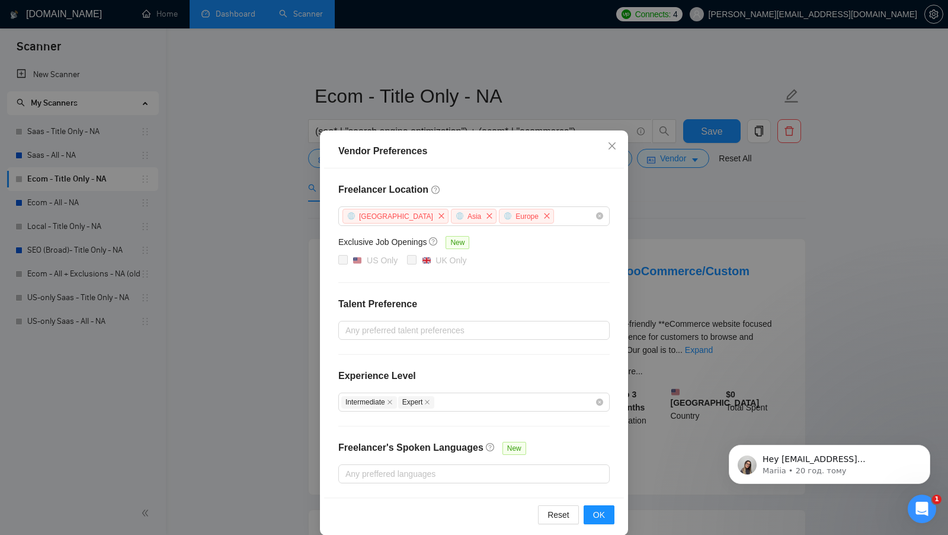
click at [682, 191] on div "Vendor Preferences Freelancer Location Africa Asia Europe Exclusive Job Opening…" at bounding box center [474, 267] width 948 height 535
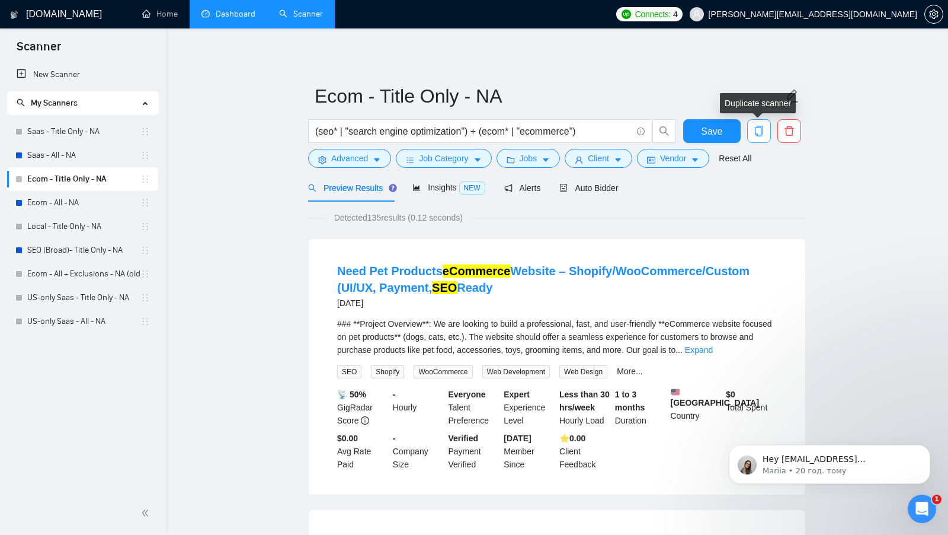
click at [752, 137] on button "button" at bounding box center [759, 131] width 24 height 24
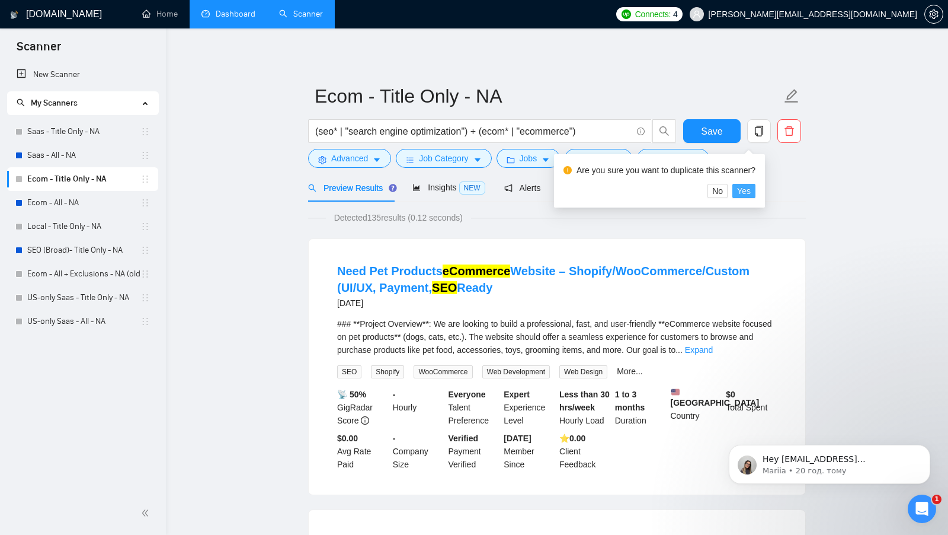
click at [750, 191] on span "Yes" at bounding box center [744, 190] width 14 height 13
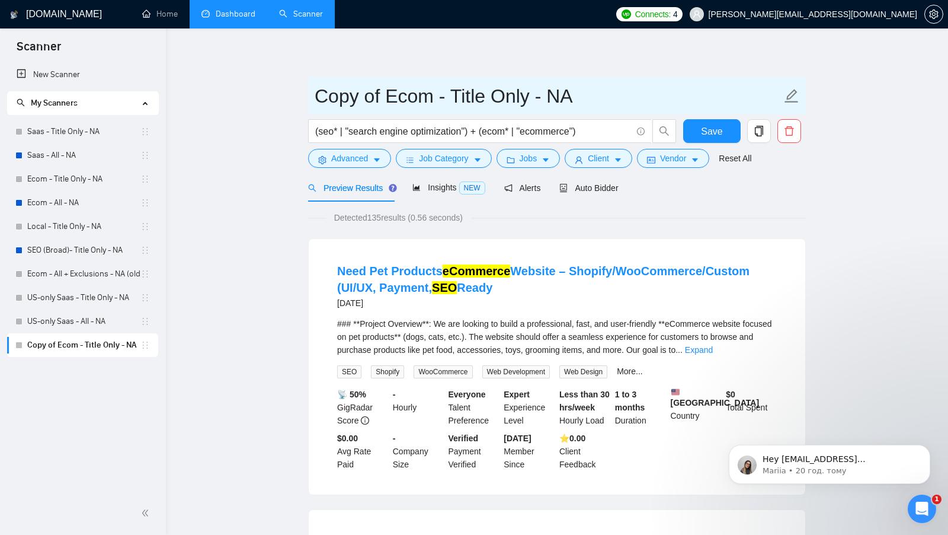
drag, startPoint x: 387, startPoint y: 91, endPoint x: 324, endPoint y: 91, distance: 62.8
click at [324, 91] on input "Copy of Ecom - Title Only - NA" at bounding box center [548, 96] width 467 height 30
type input "Us-only Ecom - Title Only - NA"
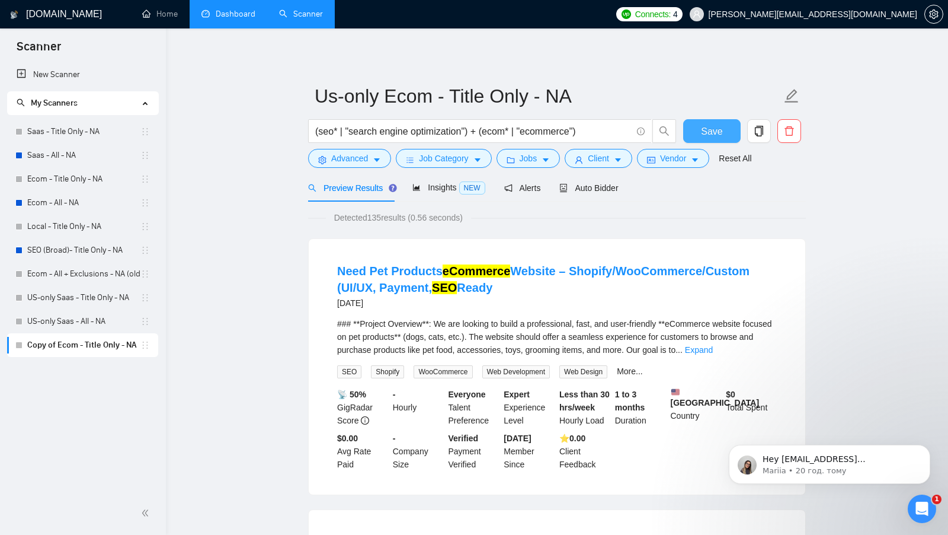
click at [725, 132] on button "Save" at bounding box center [711, 131] width 57 height 24
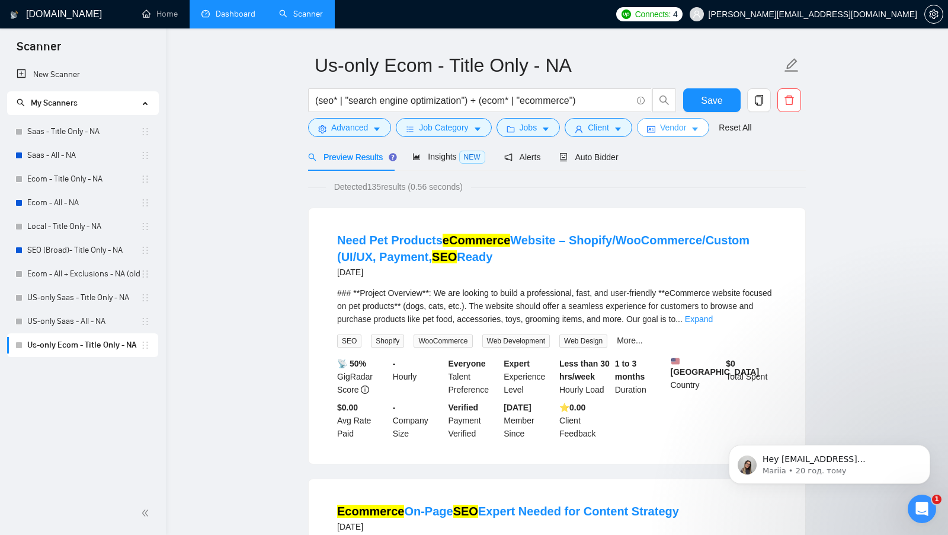
click at [671, 134] on button "Vendor" at bounding box center [673, 127] width 72 height 19
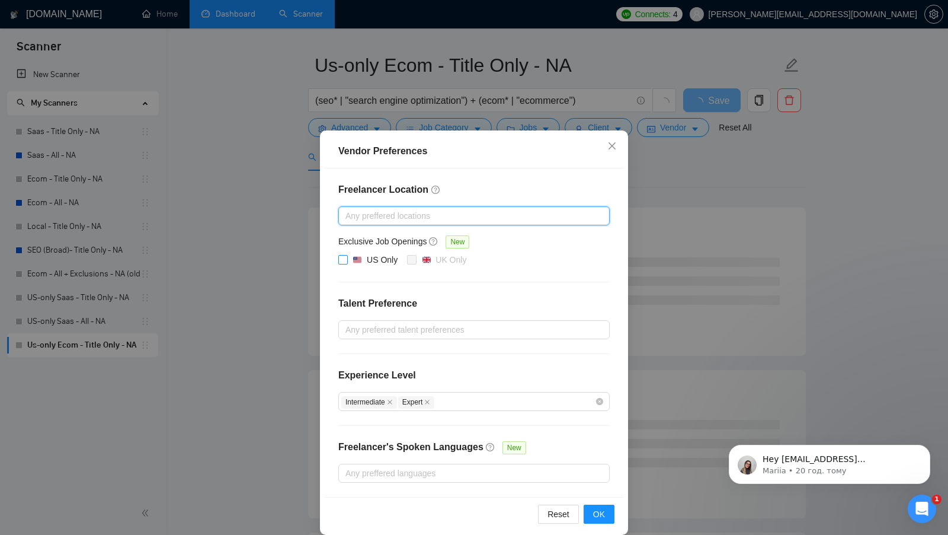
click at [353, 259] on img at bounding box center [357, 259] width 8 height 8
click at [347, 259] on input "US Only" at bounding box center [342, 259] width 8 height 8
checkbox input "true"
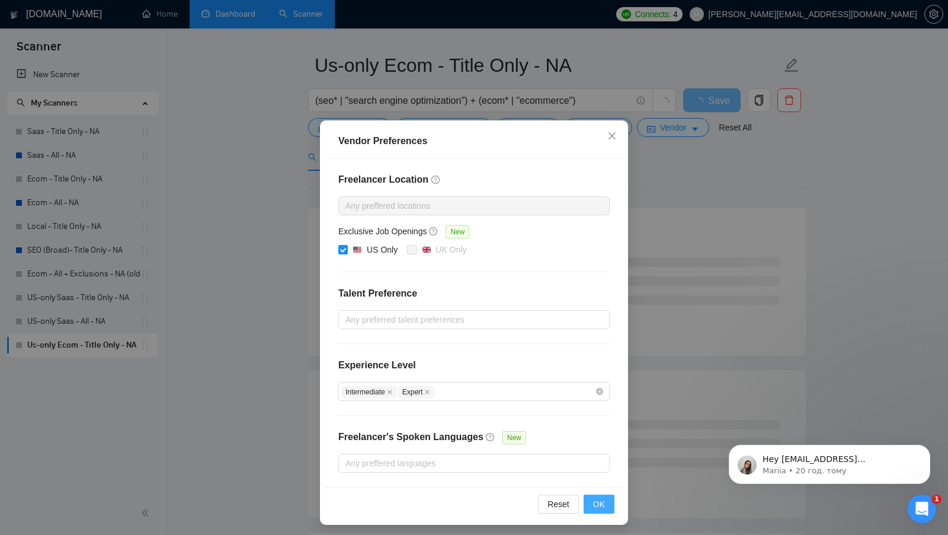
click at [604, 500] on span "OK" at bounding box center [599, 503] width 12 height 13
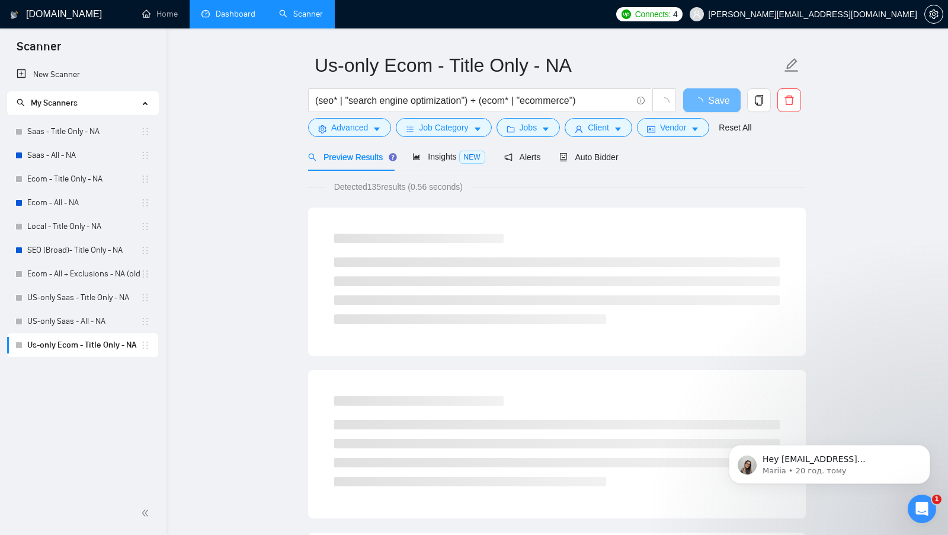
scroll to position [0, 0]
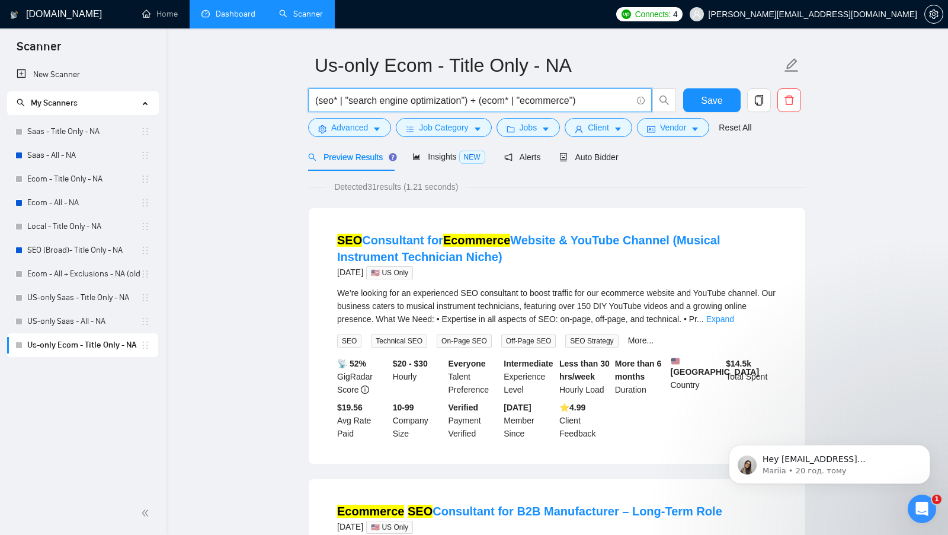
click at [581, 101] on input "(seo* | "search engine optimization") + (ecom* | "ecommerce")" at bounding box center [473, 100] width 317 height 15
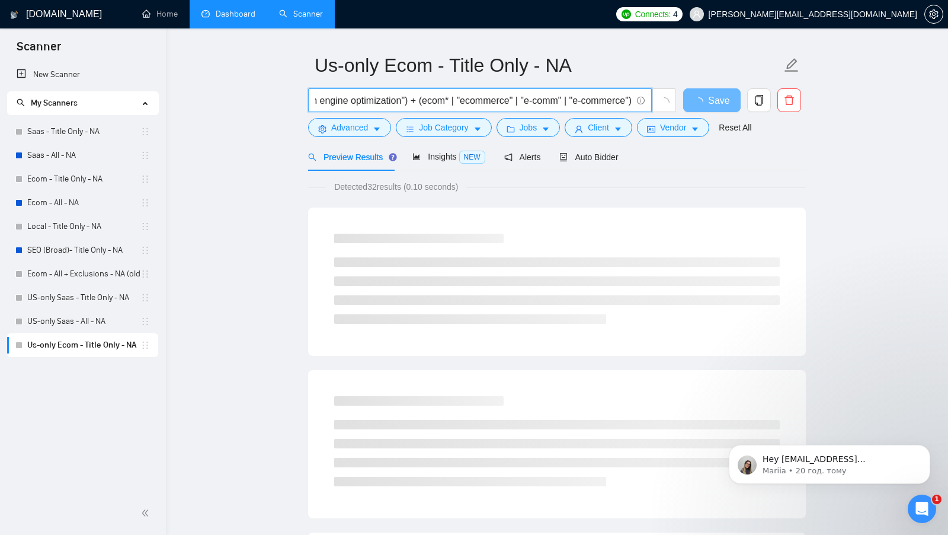
scroll to position [0, 76]
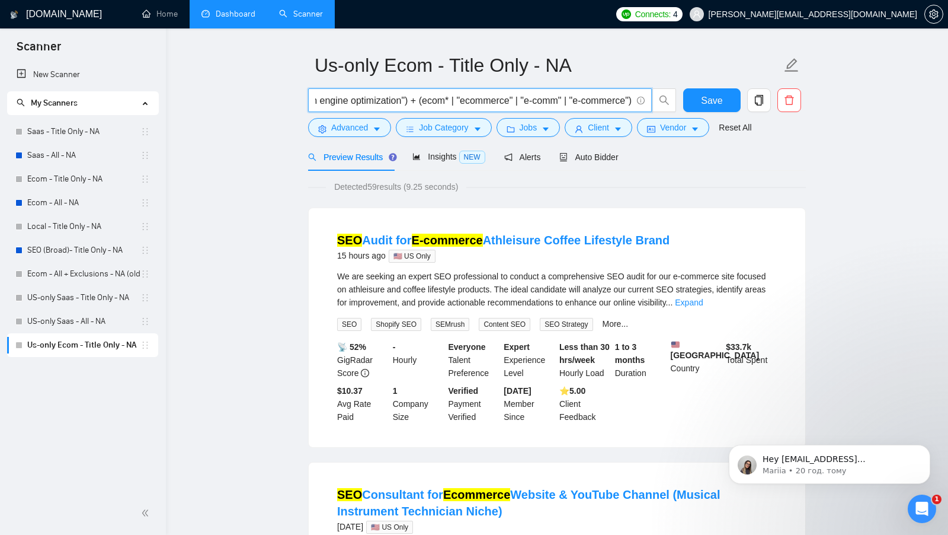
type input "(seo* | "search engine optimization") + (ecom* | "ecommerce" | "e-comm" | "e-co…"
click at [634, 192] on div "Detected 59 results (9.25 seconds)" at bounding box center [557, 186] width 498 height 13
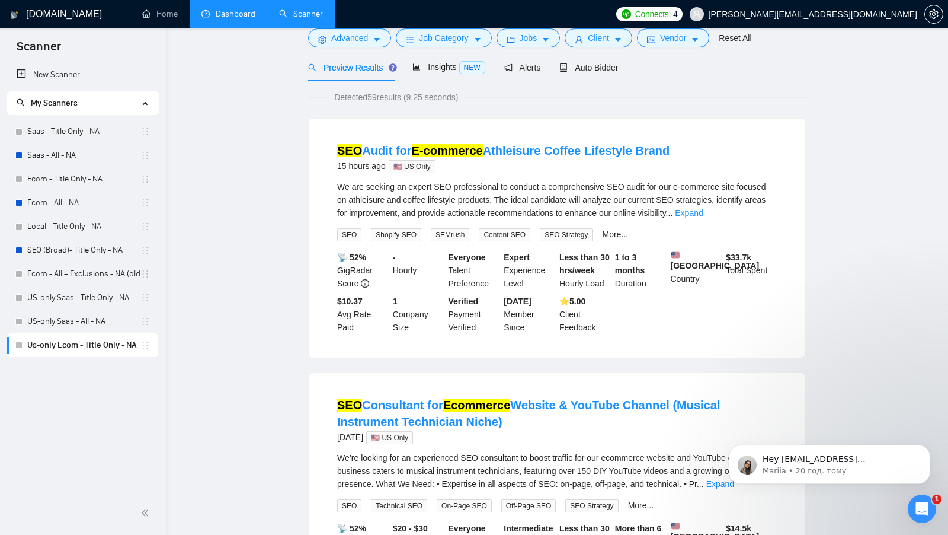
scroll to position [0, 0]
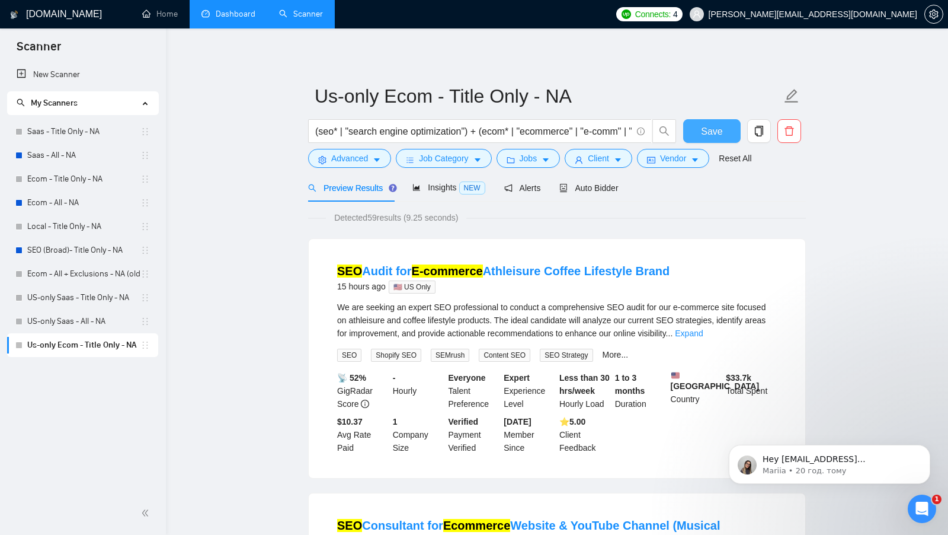
click at [709, 123] on button "Save" at bounding box center [711, 131] width 57 height 24
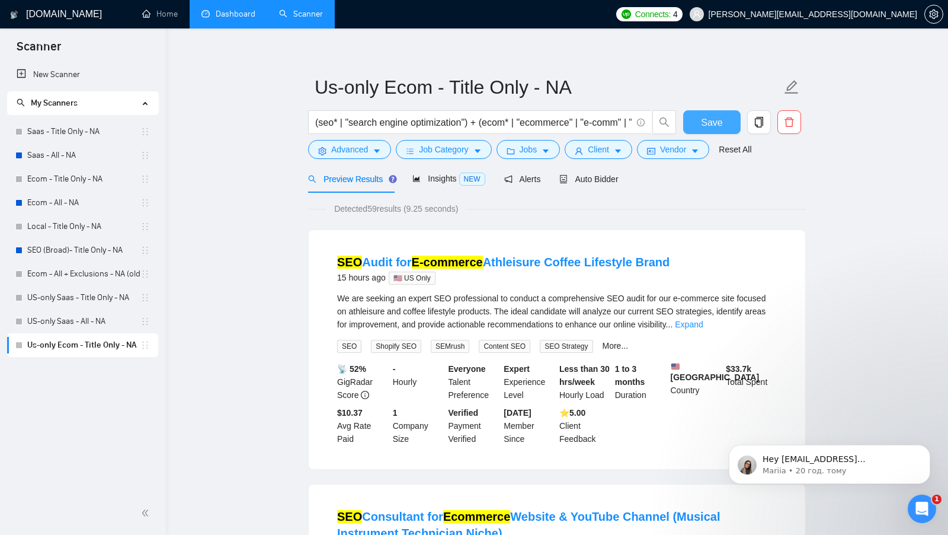
scroll to position [9, 0]
click at [677, 148] on span "Vendor" at bounding box center [673, 148] width 26 height 13
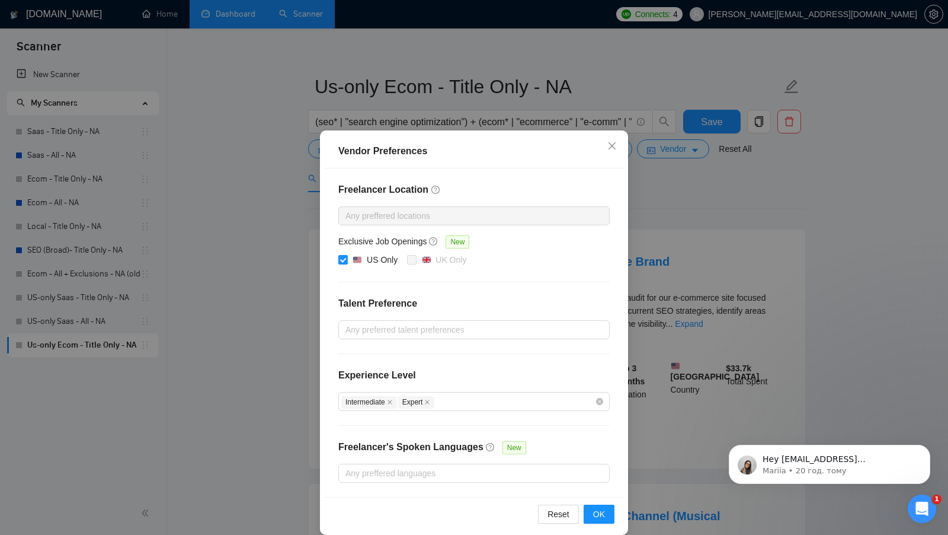
click at [650, 212] on div "Vendor Preferences Freelancer Location Any preffered locations Exclusive Job Op…" at bounding box center [474, 267] width 948 height 535
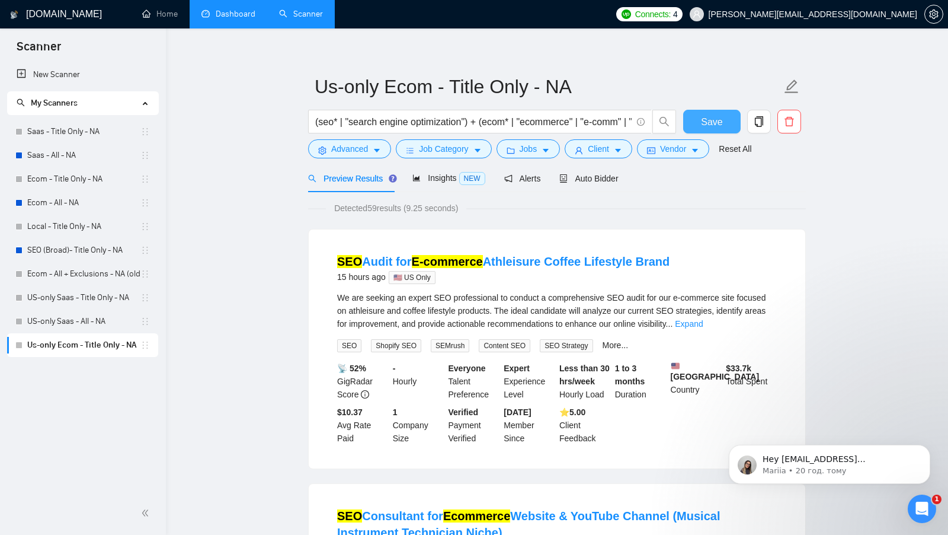
click at [704, 118] on span "Save" at bounding box center [711, 121] width 21 height 15
click at [95, 200] on link "Ecom - All - NA" at bounding box center [83, 203] width 113 height 24
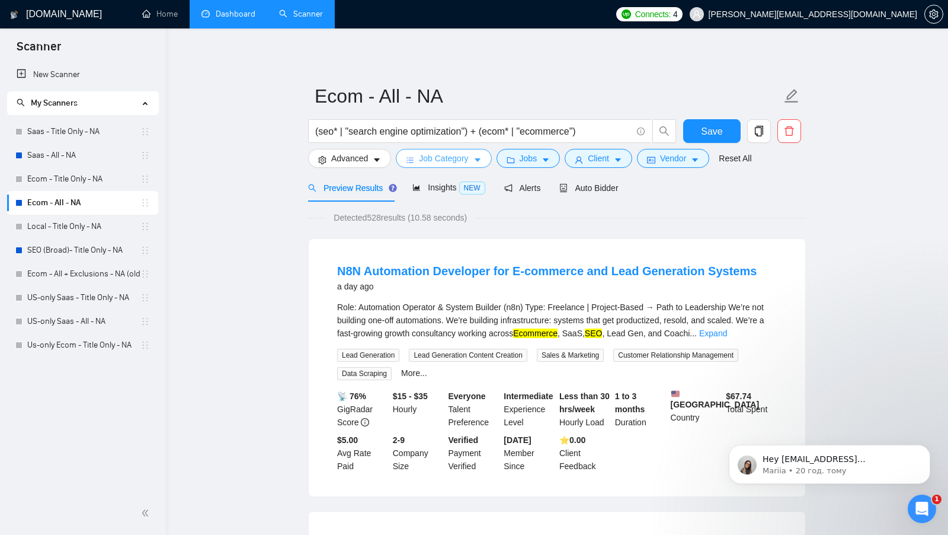
click at [443, 154] on span "Job Category" at bounding box center [443, 158] width 49 height 13
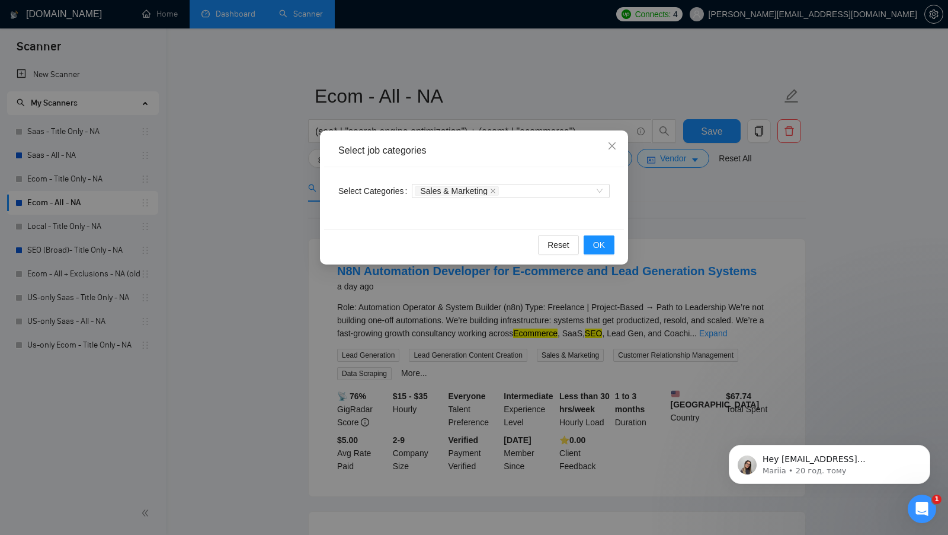
click at [650, 224] on div "Select job categories Select Categories Sales & Marketing Reset OK" at bounding box center [474, 267] width 948 height 535
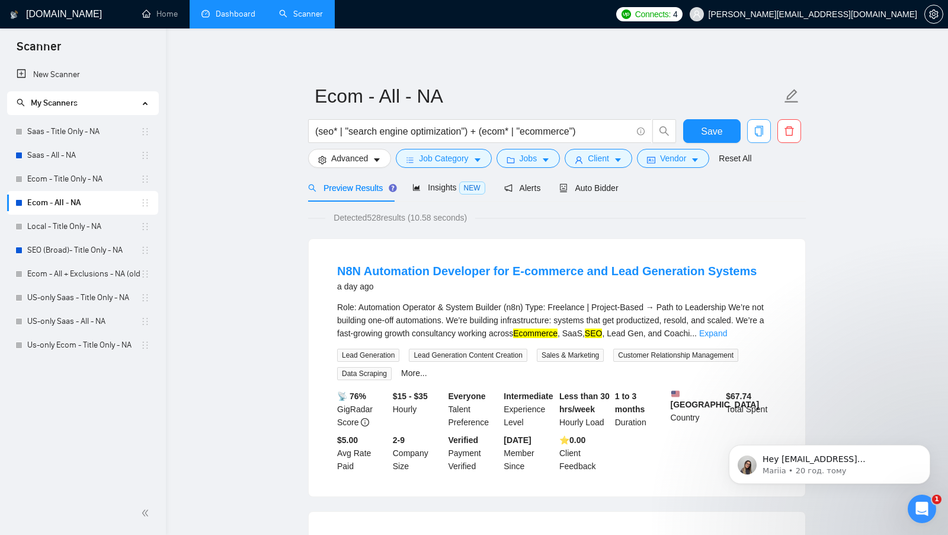
click at [751, 132] on span "copy" at bounding box center [759, 131] width 23 height 11
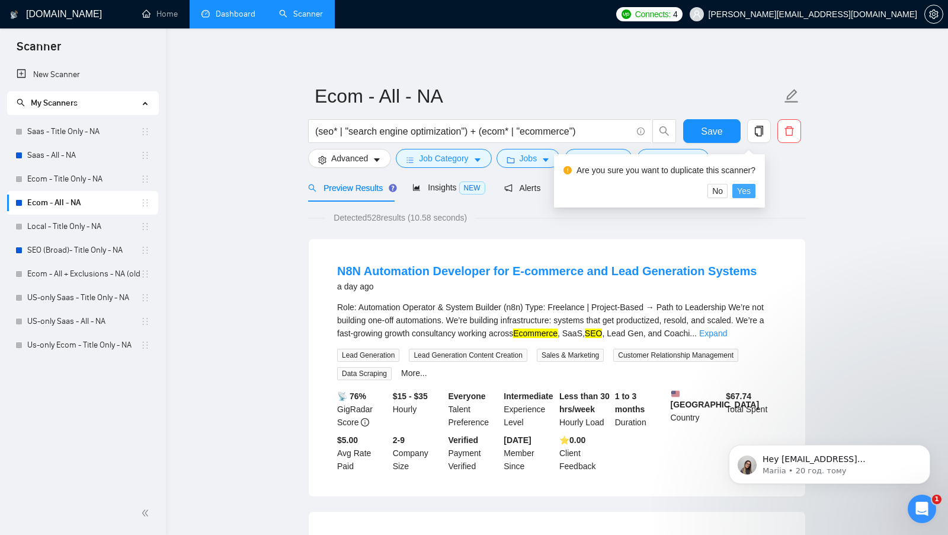
click at [745, 193] on span "Yes" at bounding box center [744, 190] width 14 height 13
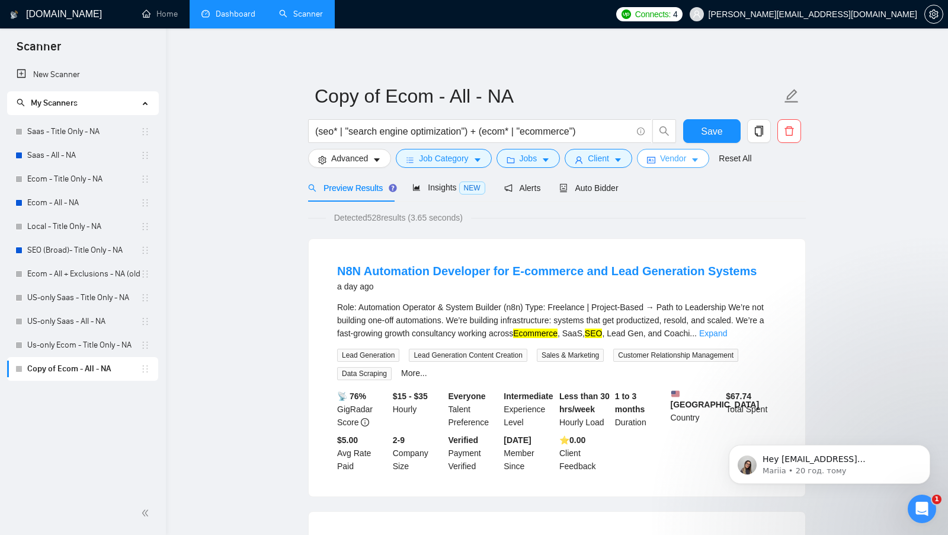
click at [670, 156] on span "Vendor" at bounding box center [673, 158] width 26 height 13
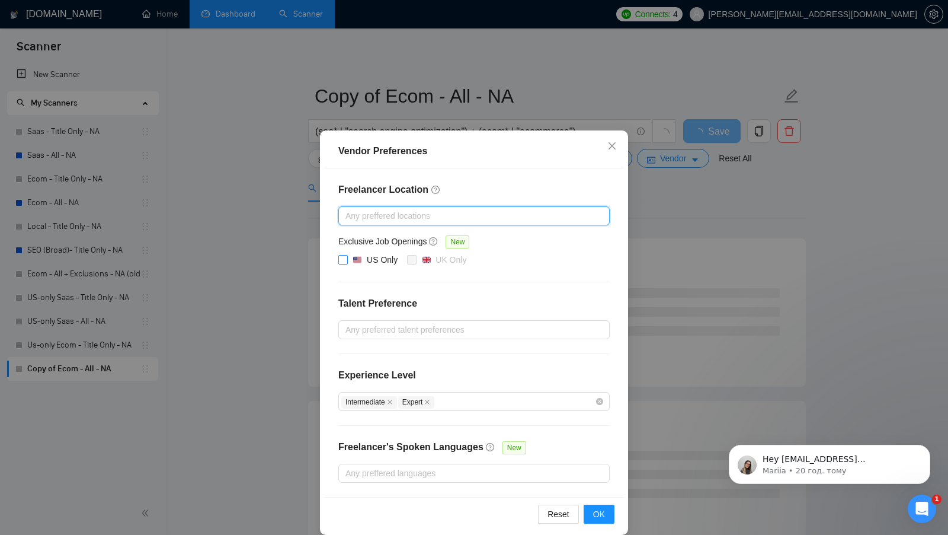
click at [343, 255] on input "US Only" at bounding box center [342, 259] width 8 height 8
checkbox input "true"
click at [587, 504] on button "OK" at bounding box center [599, 513] width 31 height 19
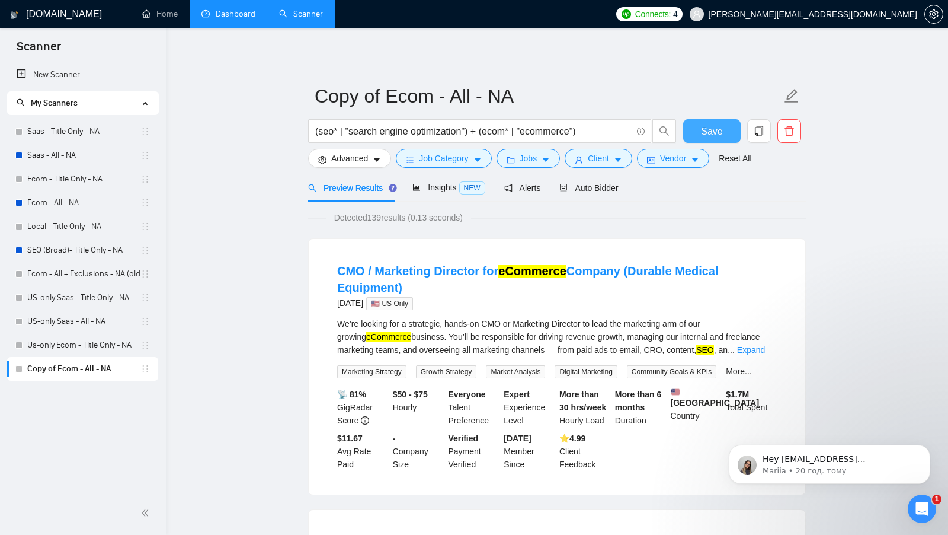
click at [695, 125] on button "Save" at bounding box center [711, 131] width 57 height 24
click at [81, 349] on link "Us-only Ecom - Title Only - NA" at bounding box center [83, 345] width 113 height 24
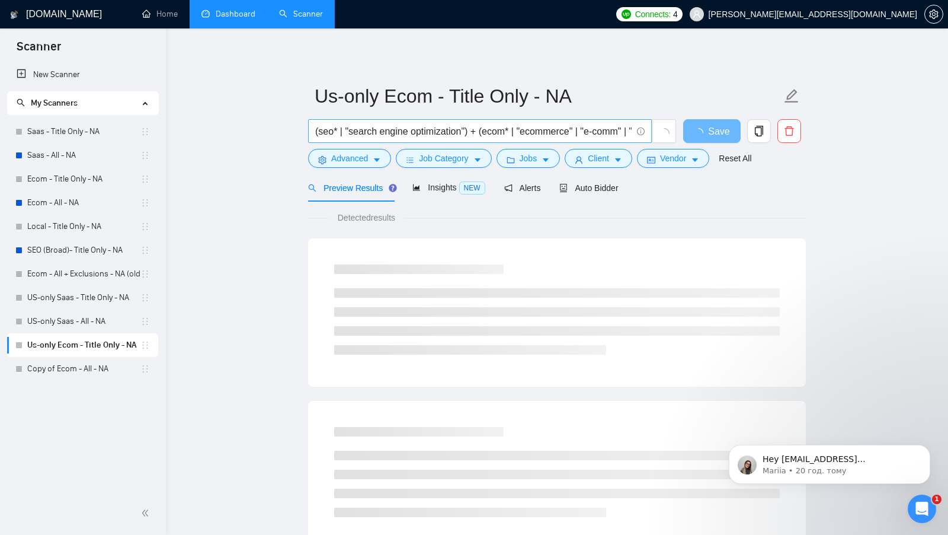
click at [590, 132] on input "(seo* | "search engine optimization") + (ecom* | "ecommerce" | "e-comm" | "e-co…" at bounding box center [473, 131] width 317 height 15
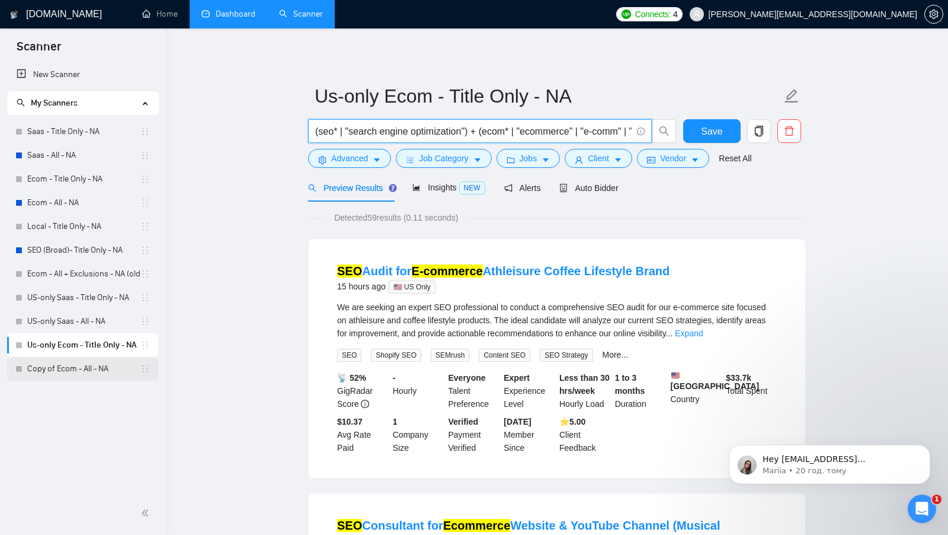
click at [102, 360] on link "Copy of Ecom - All - NA" at bounding box center [83, 369] width 113 height 24
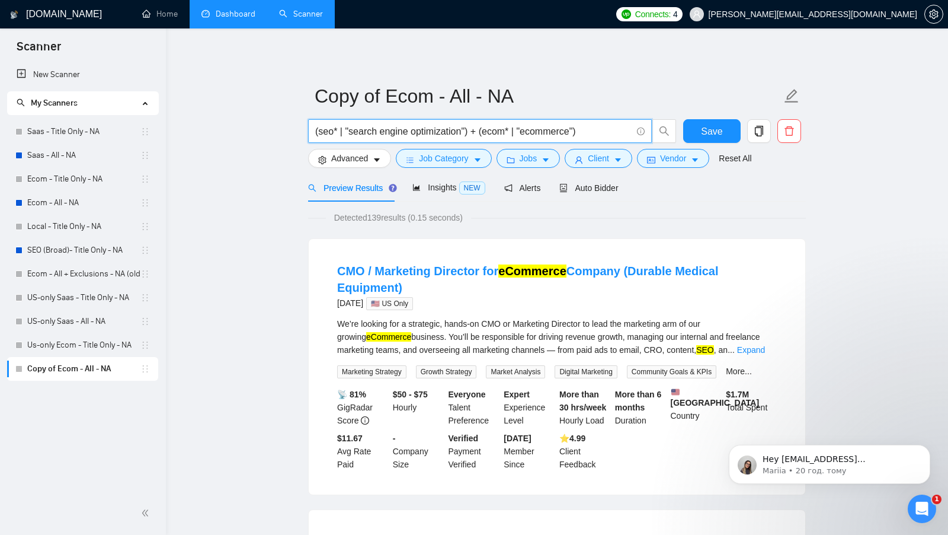
click at [496, 133] on input "(seo* | "search engine optimization") + (ecom* | "ecommerce")" at bounding box center [473, 131] width 317 height 15
paste input "| "e-comm" | "e-commerce""
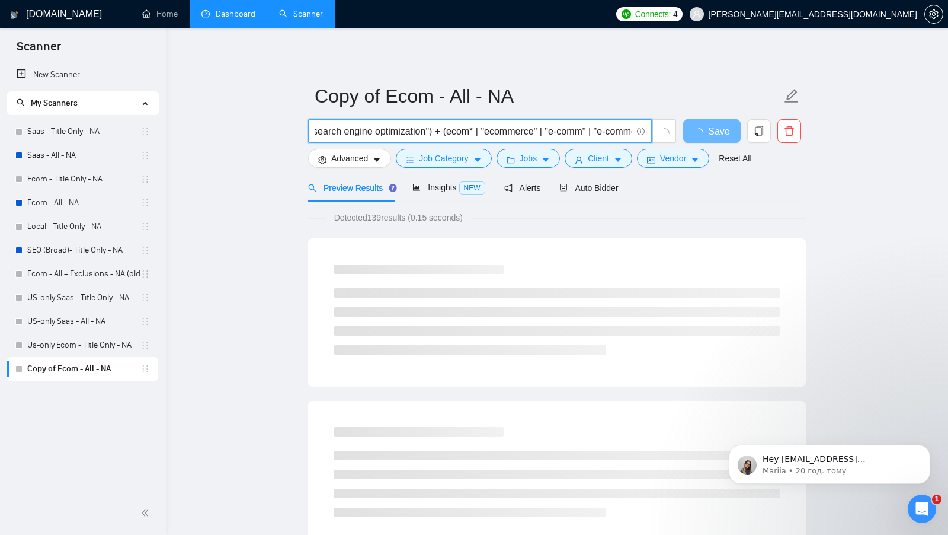
scroll to position [0, 76]
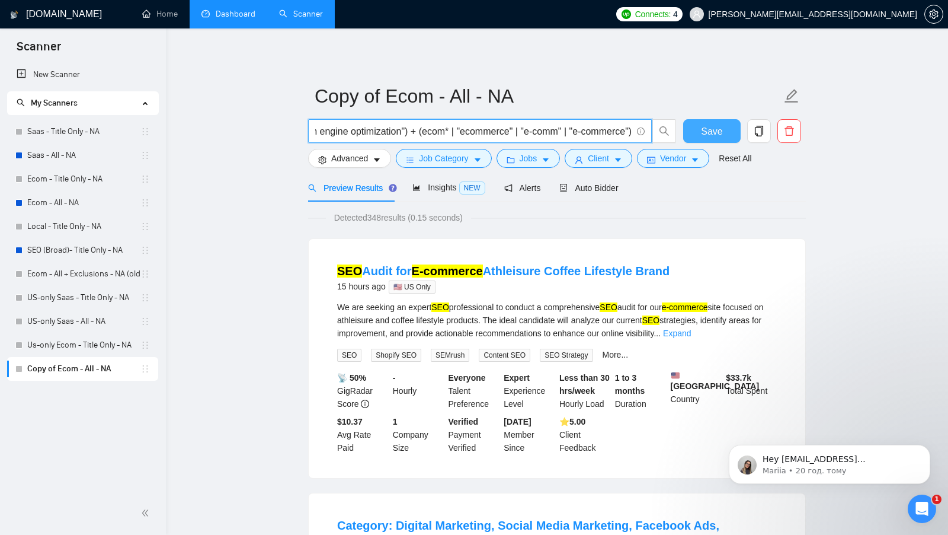
type input "(seo* | "search engine optimization") + (ecom* | "ecommerce" | "e-comm" | "e-co…"
click at [686, 125] on button "Save" at bounding box center [711, 131] width 57 height 24
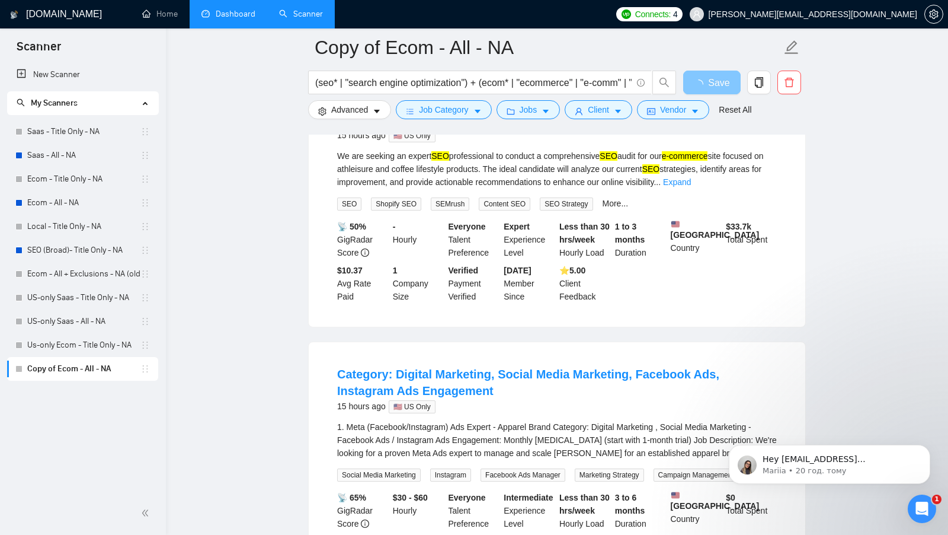
scroll to position [186, 0]
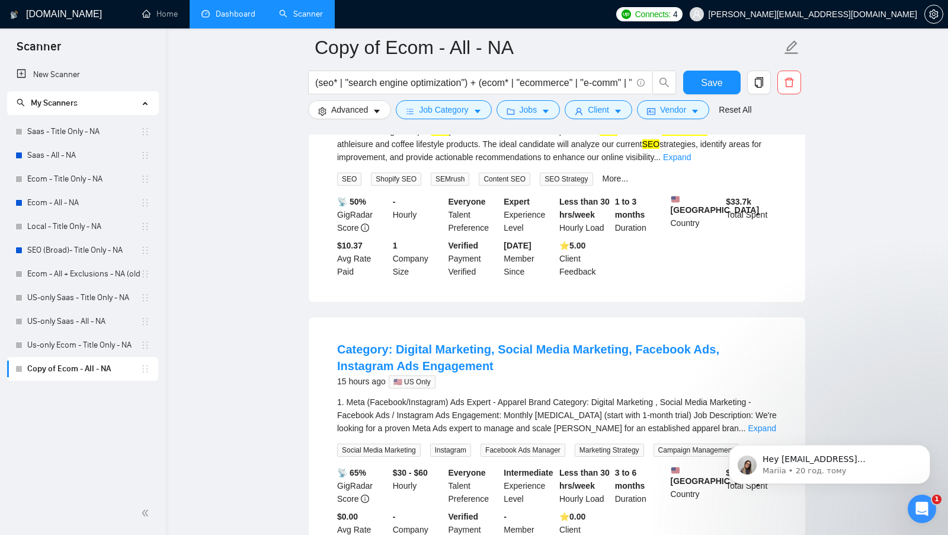
click at [745, 431] on body "Hey viktor+8@gigradar.io, Do you want to learn how to integrate GigRadar with y…" at bounding box center [830, 461] width 228 height 74
click at [742, 432] on body "Hey viktor+8@gigradar.io, Do you want to learn how to integrate GigRadar with y…" at bounding box center [830, 461] width 228 height 74
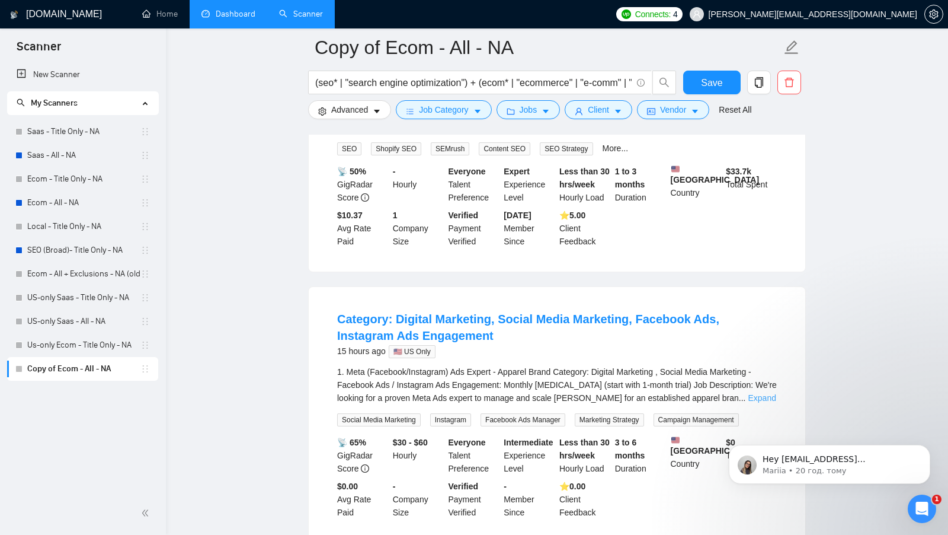
click at [766, 402] on link "Expand" at bounding box center [763, 397] width 28 height 9
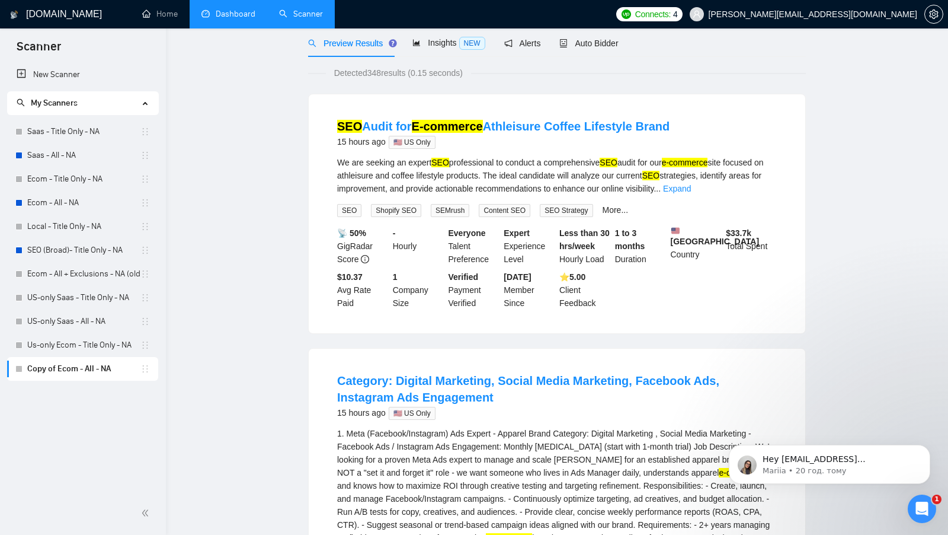
scroll to position [0, 0]
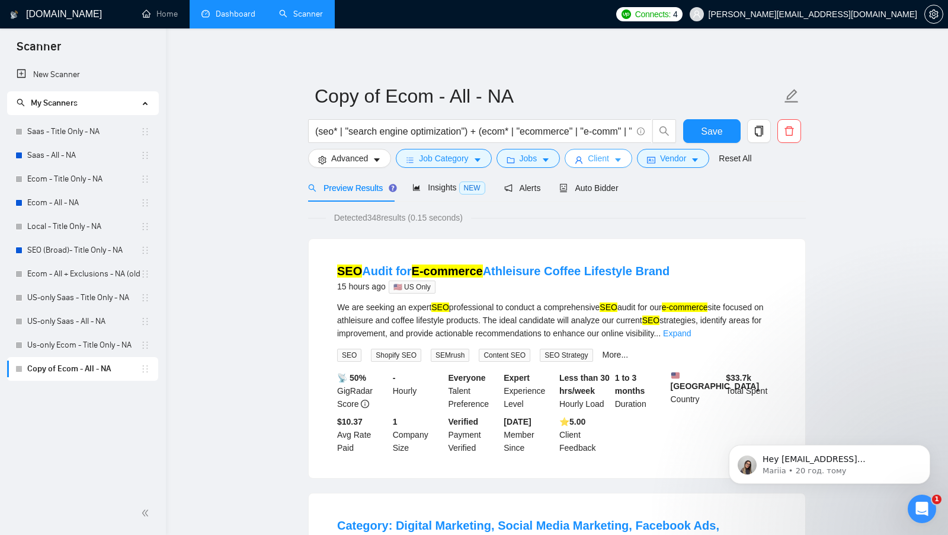
click at [604, 161] on span "Client" at bounding box center [598, 158] width 21 height 13
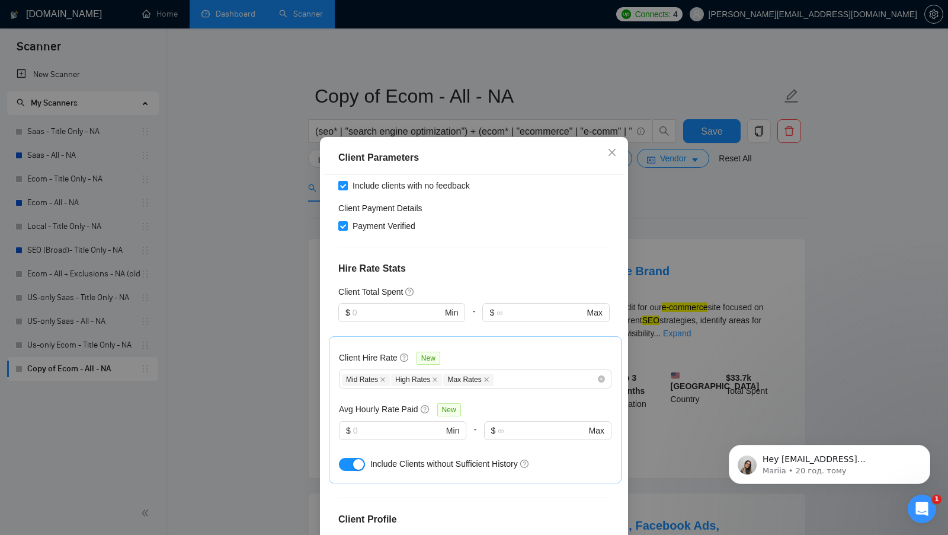
scroll to position [362, 0]
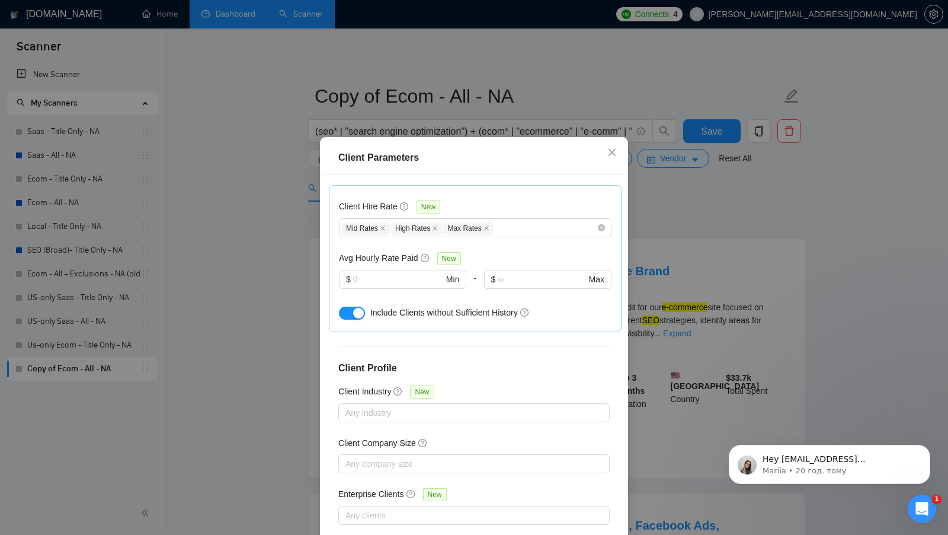
click at [713, 273] on div "Client Parameters Client Location Include Client Countries United States Canada…" at bounding box center [474, 267] width 948 height 535
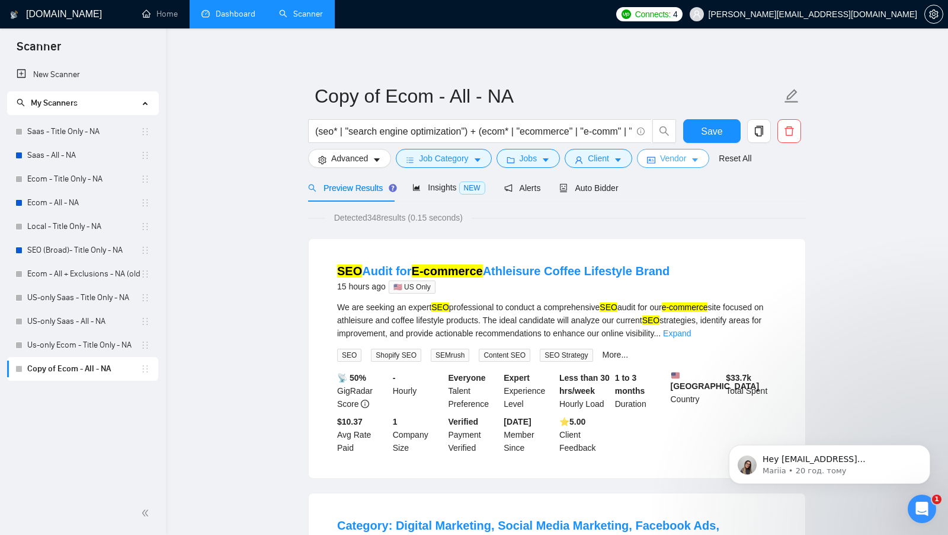
click at [685, 158] on span "Vendor" at bounding box center [673, 158] width 26 height 13
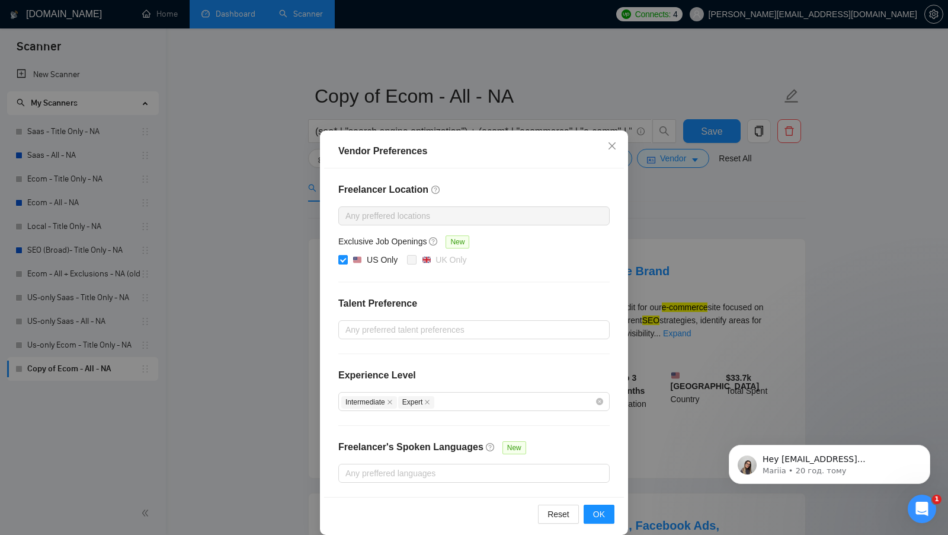
click at [675, 221] on div "Vendor Preferences Freelancer Location Any preffered locations Exclusive Job Op…" at bounding box center [474, 267] width 948 height 535
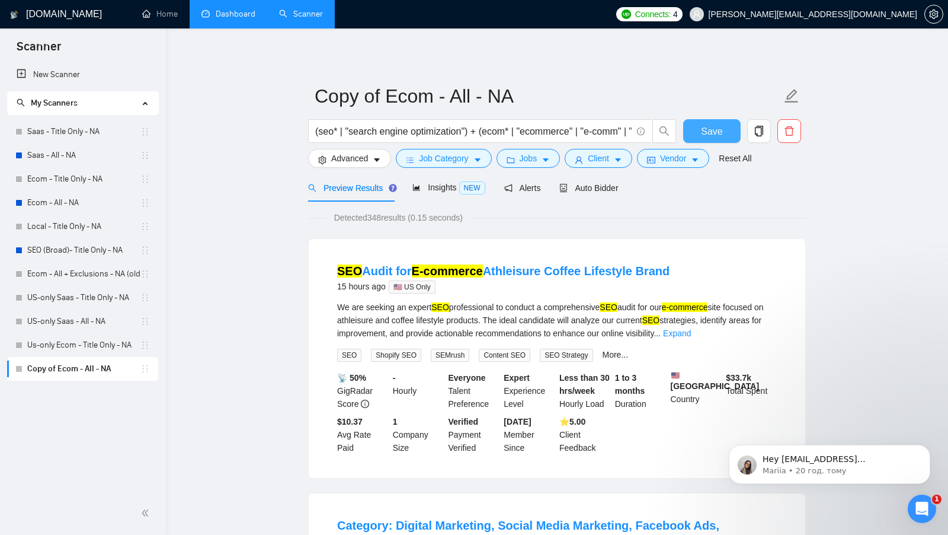
click at [714, 132] on span "Save" at bounding box center [711, 131] width 21 height 15
click at [71, 183] on link "Ecom - Title Only - NA" at bounding box center [83, 179] width 113 height 24
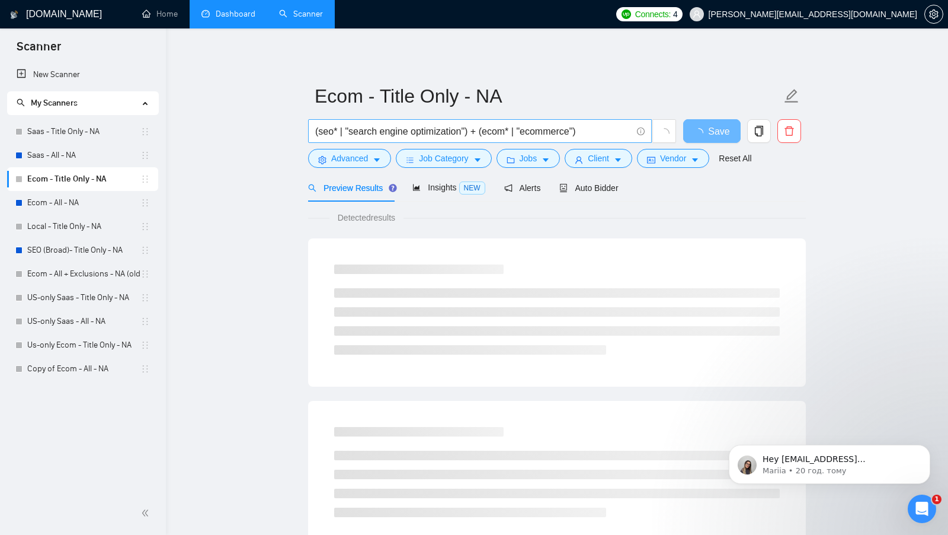
click at [563, 132] on input "(seo* | "search engine optimization") + (ecom* | "ecommerce")" at bounding box center [473, 131] width 317 height 15
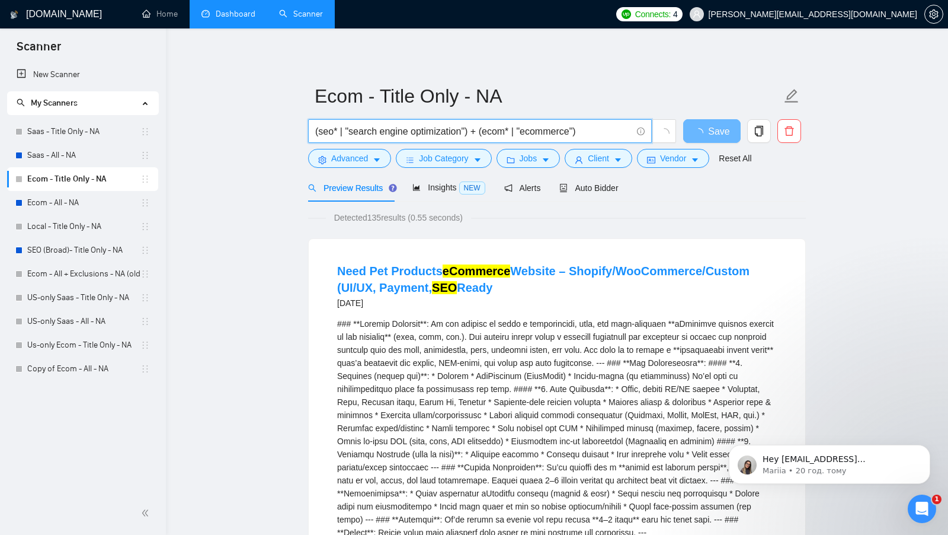
click at [563, 132] on input "(seo* | "search engine optimization") + (ecom* | "ecommerce")" at bounding box center [473, 131] width 317 height 15
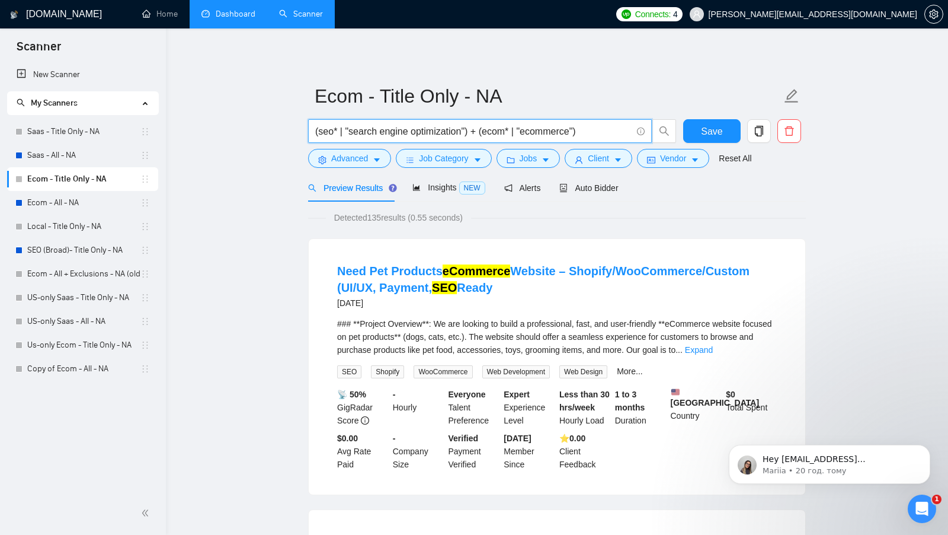
paste input "| "e-comm" | "e-commerce""
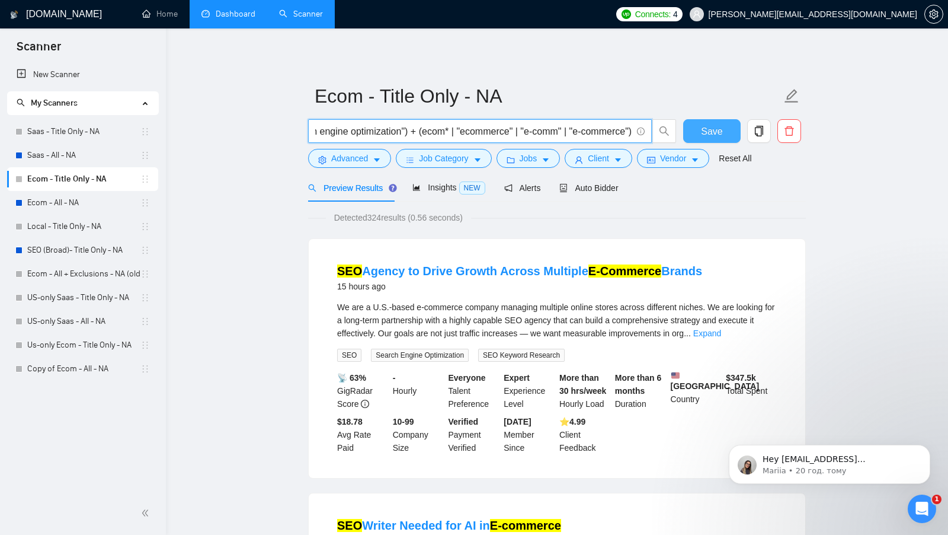
type input "(seo* | "search engine optimization") + (ecom* | "ecommerce" | "e-comm" | "e-co…"
click at [713, 136] on span "Save" at bounding box center [711, 131] width 21 height 15
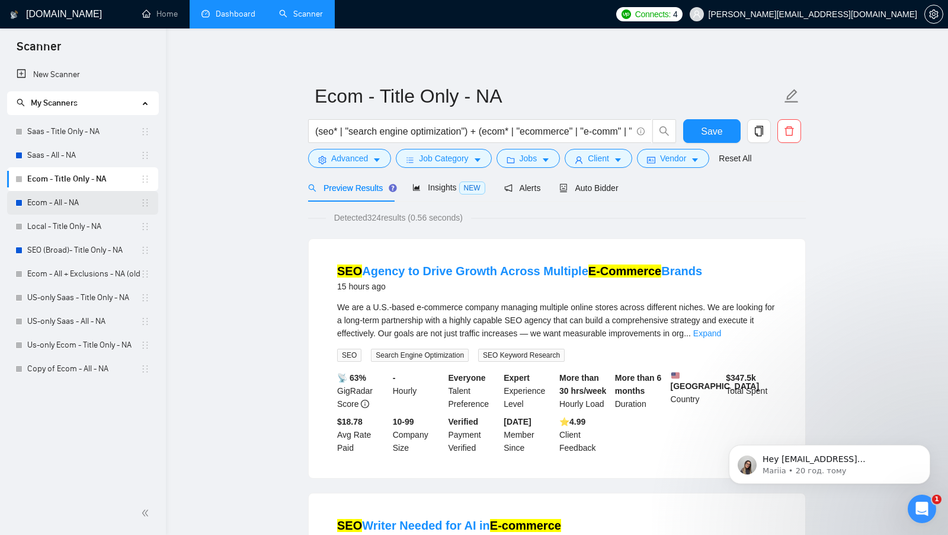
click at [74, 206] on link "Ecom - All - NA" at bounding box center [83, 203] width 113 height 24
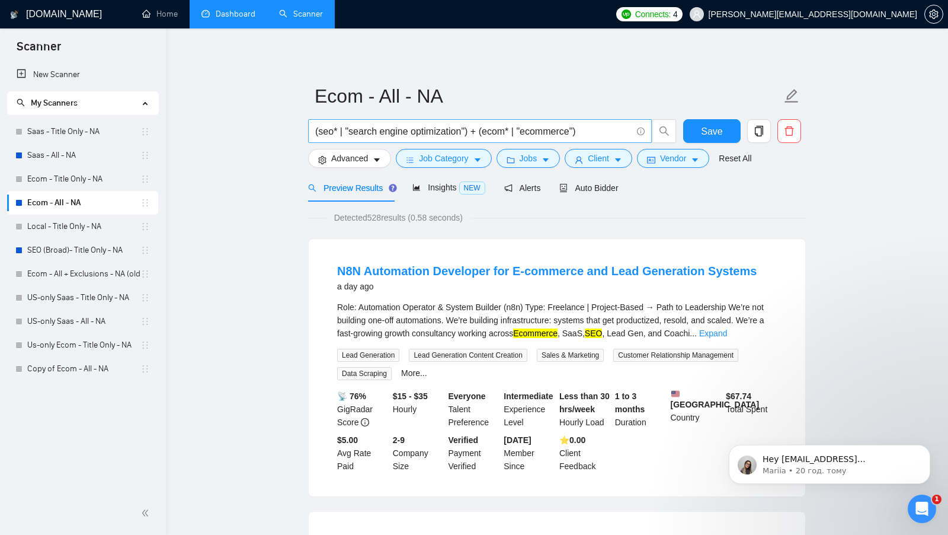
click at [587, 131] on input "(seo* | "search engine optimization") + (ecom* | "ecommerce")" at bounding box center [473, 131] width 317 height 15
paste input "| "e-comm" | "e-commerce""
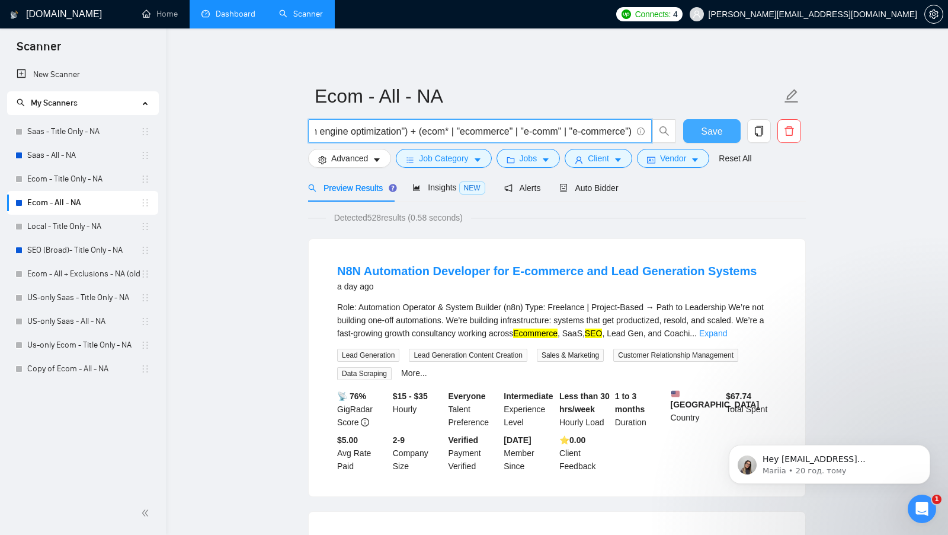
type input "(seo* | "search engine optimization") + (ecom* | "ecommerce" | "e-comm" | "e-co…"
click at [716, 131] on span "Save" at bounding box center [711, 131] width 21 height 15
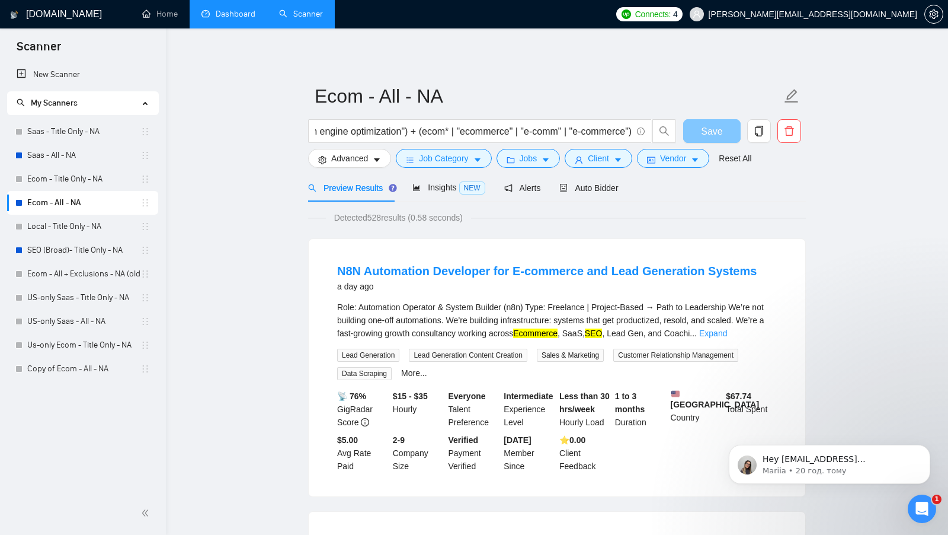
scroll to position [0, 0]
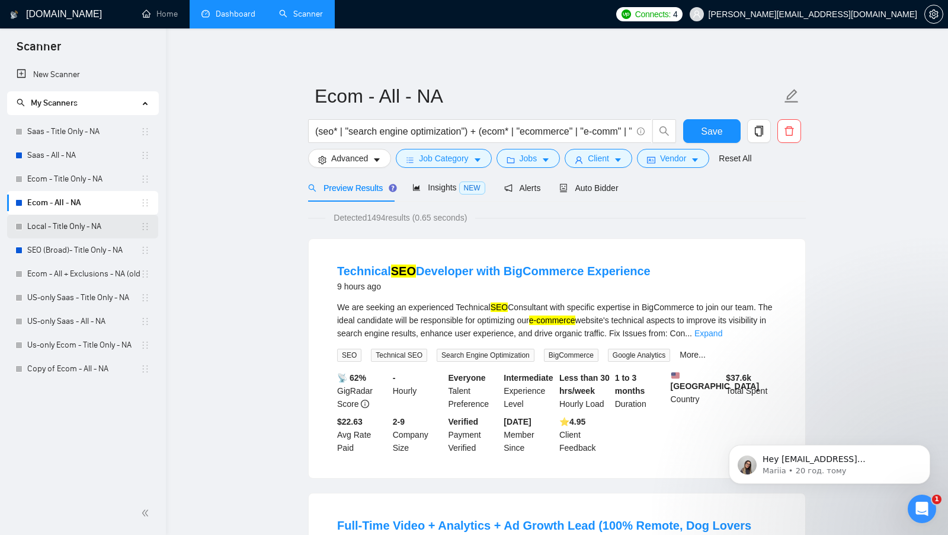
click at [104, 226] on link "Local - Title Only - NA" at bounding box center [83, 227] width 113 height 24
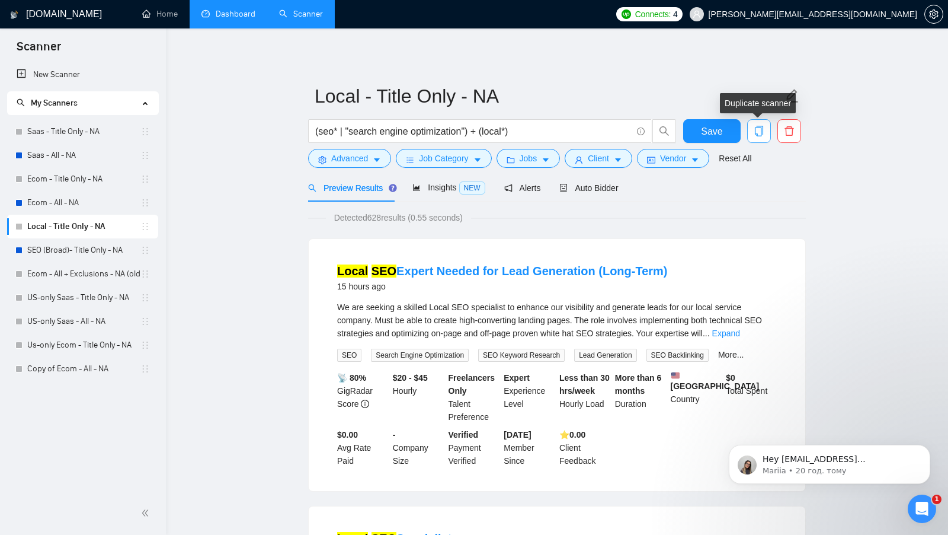
click at [754, 124] on button "button" at bounding box center [759, 131] width 24 height 24
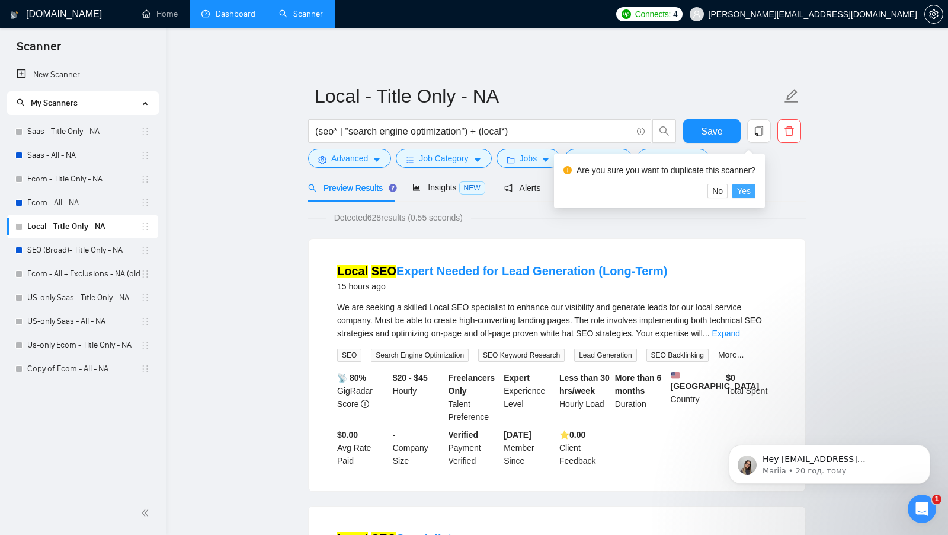
click at [746, 186] on span "Yes" at bounding box center [744, 190] width 14 height 13
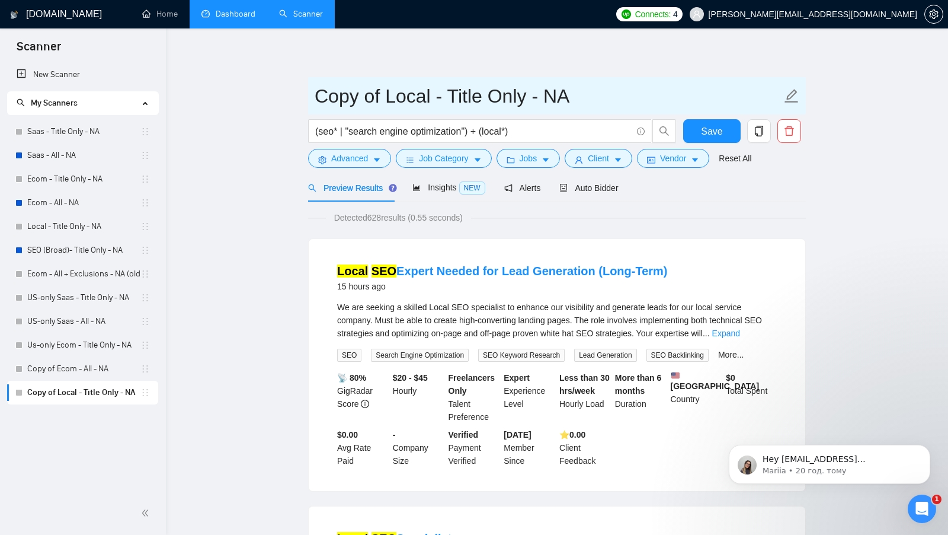
drag, startPoint x: 386, startPoint y: 92, endPoint x: 266, endPoint y: 95, distance: 120.4
type input "US-only Local - Title Only - NA"
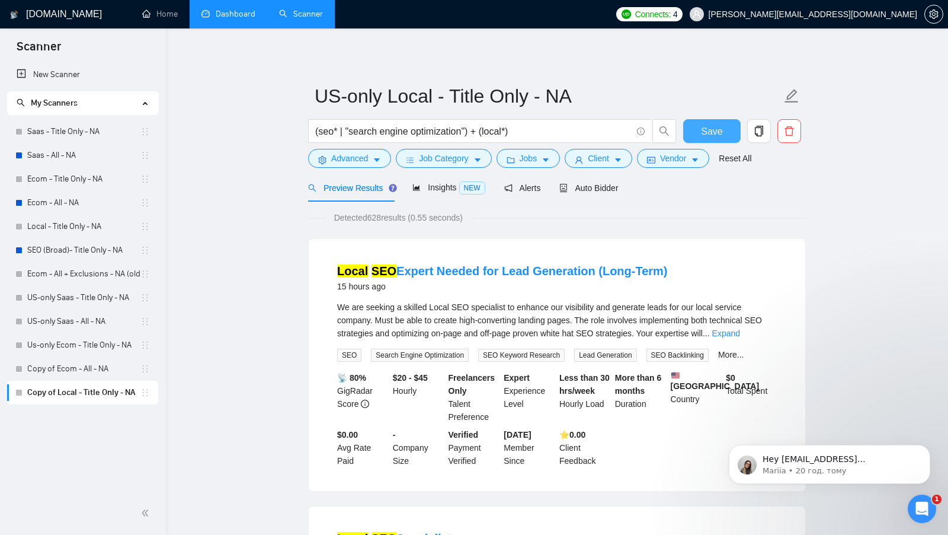
click at [714, 133] on span "Save" at bounding box center [711, 131] width 21 height 15
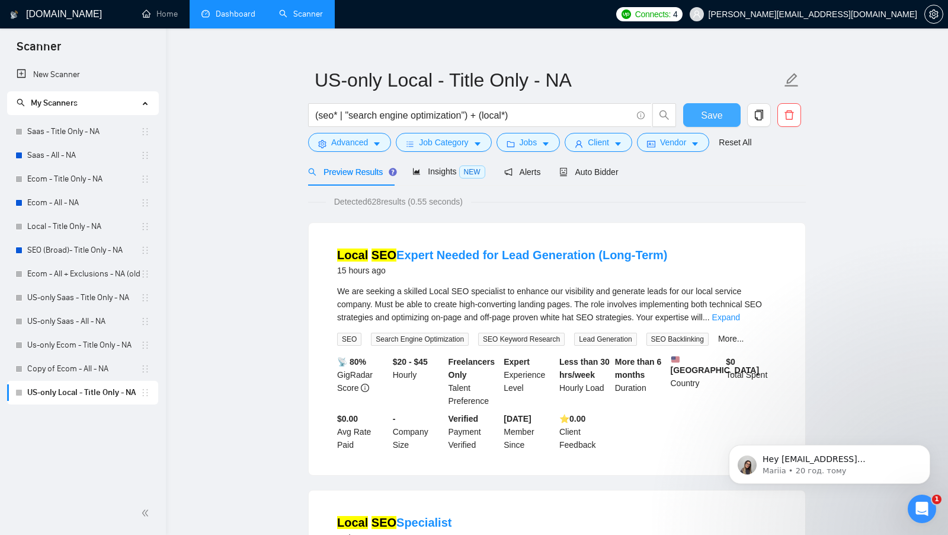
scroll to position [18, 0]
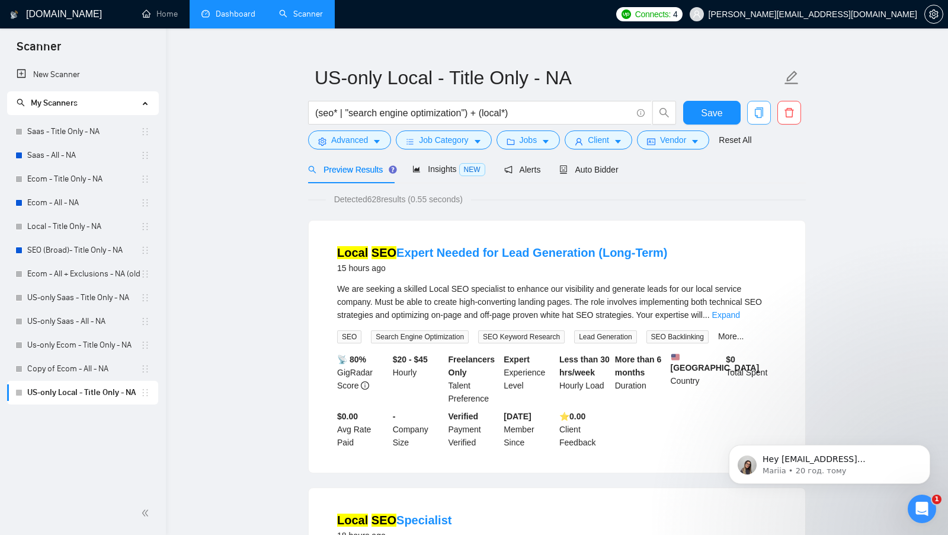
click at [756, 116] on icon "copy" at bounding box center [759, 112] width 8 height 11
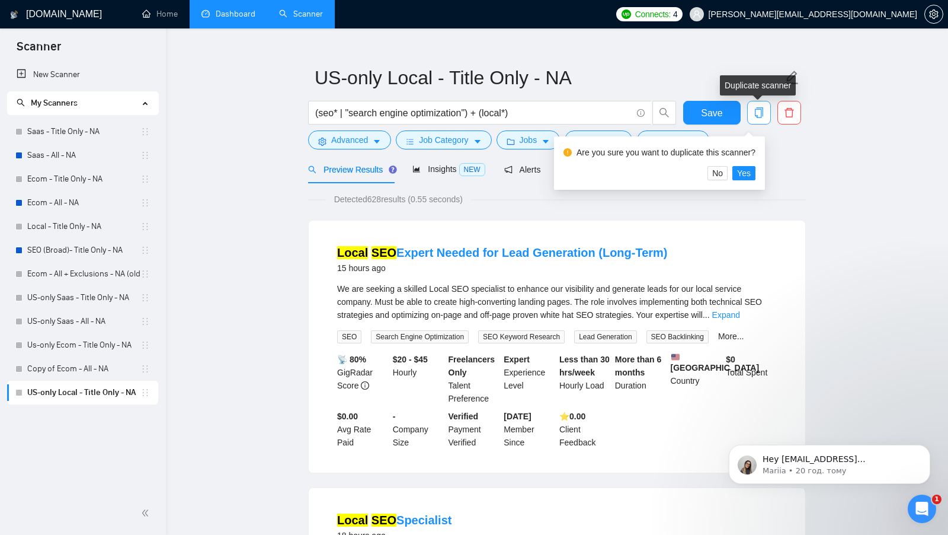
click at [756, 116] on icon "copy" at bounding box center [759, 112] width 8 height 11
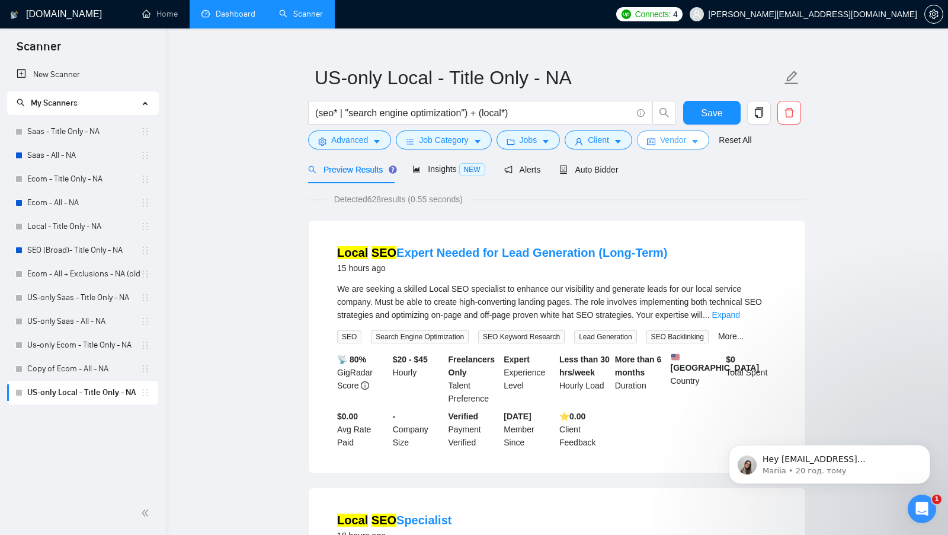
click at [680, 144] on span "Vendor" at bounding box center [673, 139] width 26 height 13
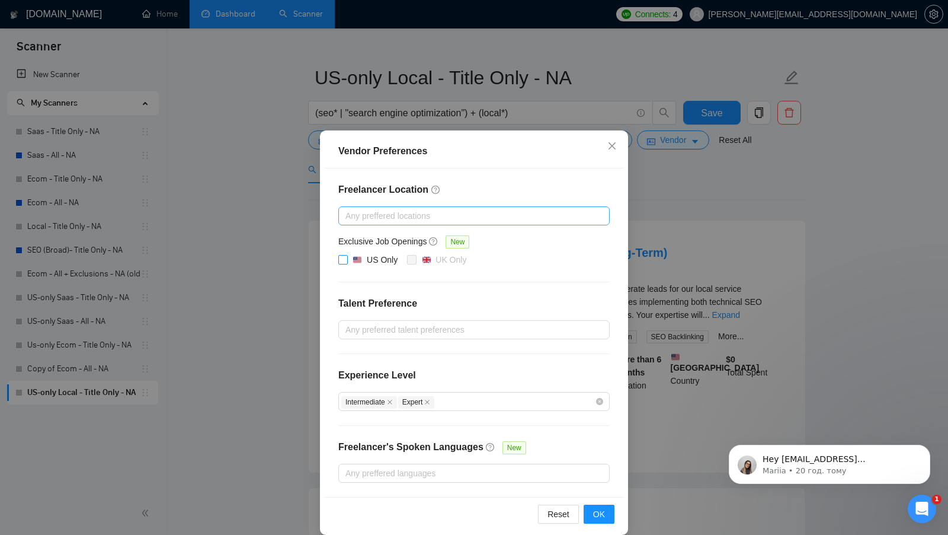
click at [357, 258] on img at bounding box center [357, 259] width 8 height 8
click at [347, 258] on input "US Only" at bounding box center [342, 259] width 8 height 8
checkbox input "true"
click at [599, 517] on button "OK" at bounding box center [599, 513] width 31 height 19
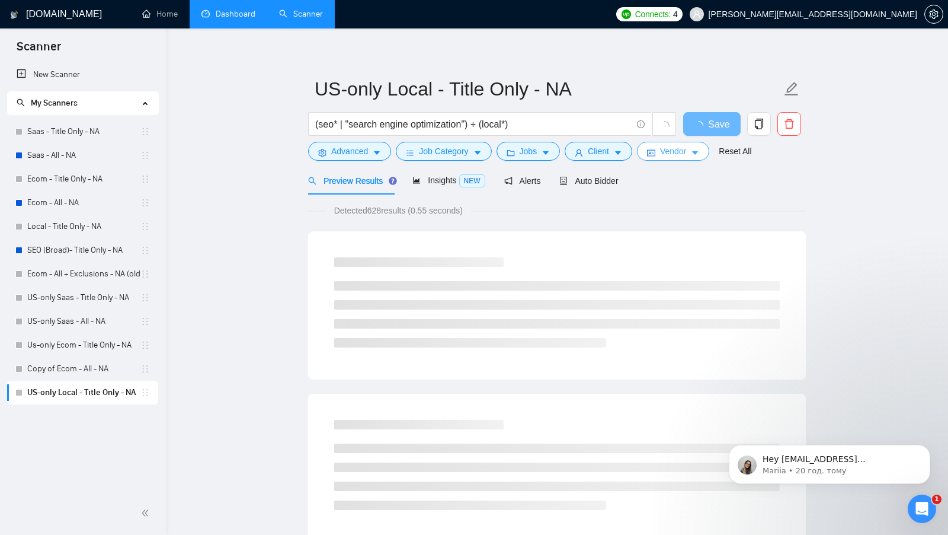
scroll to position [6, 0]
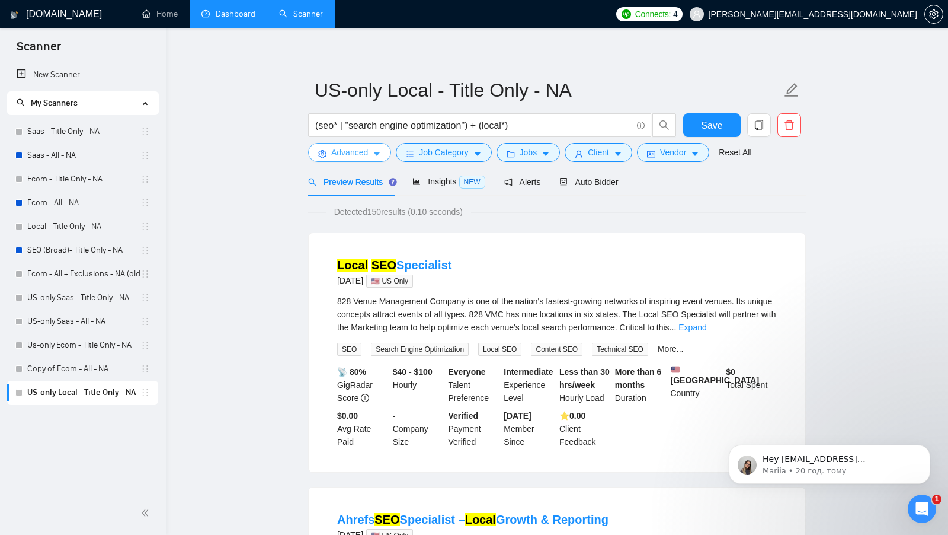
click at [379, 151] on icon "caret-down" at bounding box center [377, 154] width 8 height 8
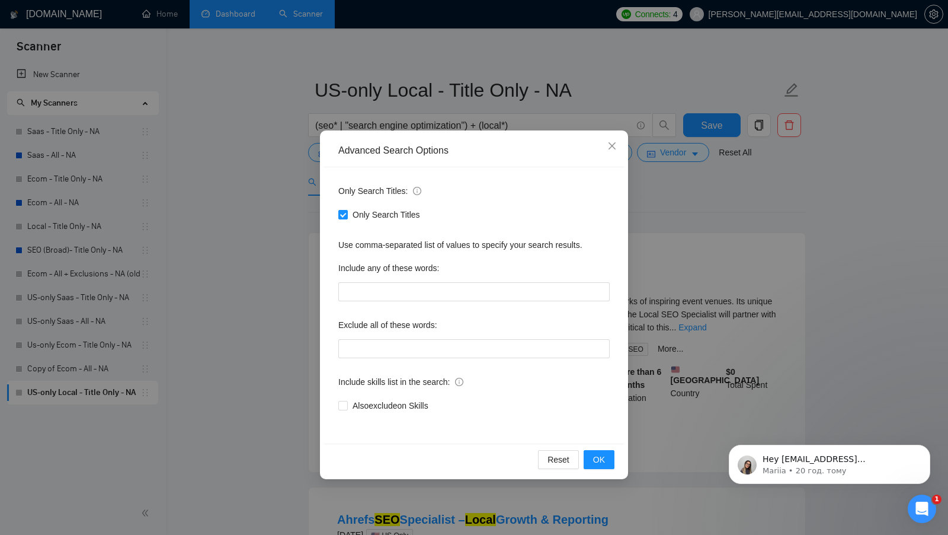
click at [651, 221] on div "Advanced Search Options Only Search Titles: Only Search Titles Use comma-separa…" at bounding box center [474, 267] width 948 height 535
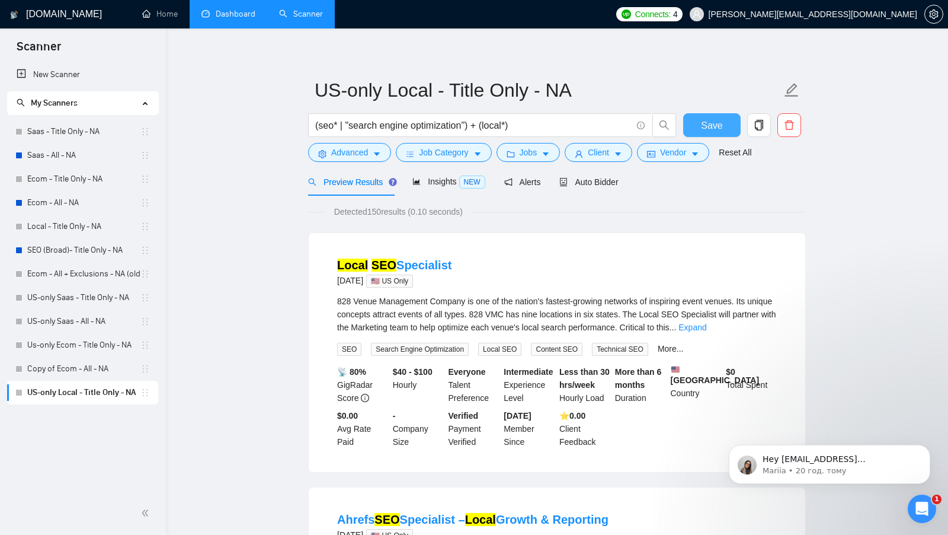
click at [719, 123] on span "Save" at bounding box center [711, 125] width 21 height 15
click at [88, 370] on link "Copy of Ecom - All - NA" at bounding box center [83, 369] width 113 height 24
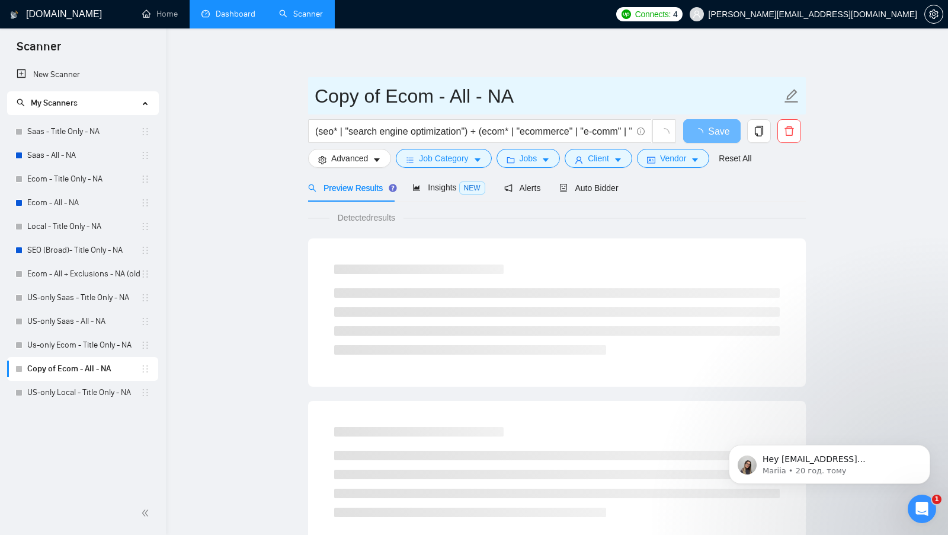
drag, startPoint x: 381, startPoint y: 91, endPoint x: 284, endPoint y: 108, distance: 98.1
click at [285, 106] on main "Copy of Ecom - All - NA (seo* | "search engine optimization") + (ecom* | "ecomm…" at bounding box center [557, 541] width 745 height 989
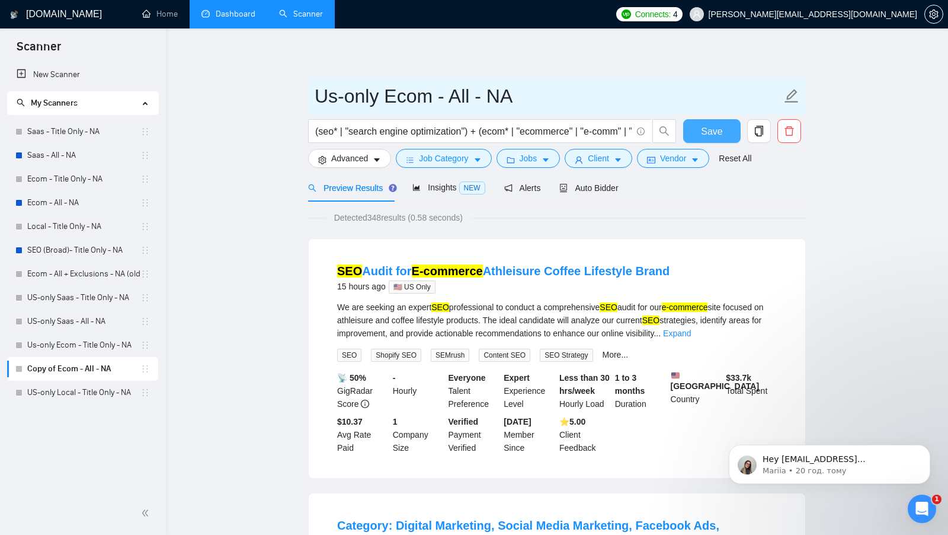
type input "Us-only Ecom - All - NA"
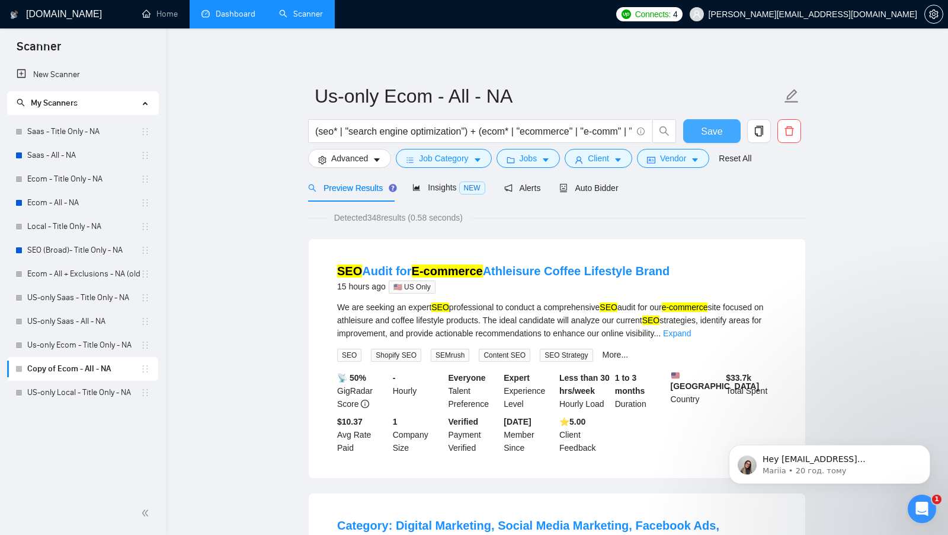
click at [703, 132] on span "Save" at bounding box center [711, 131] width 21 height 15
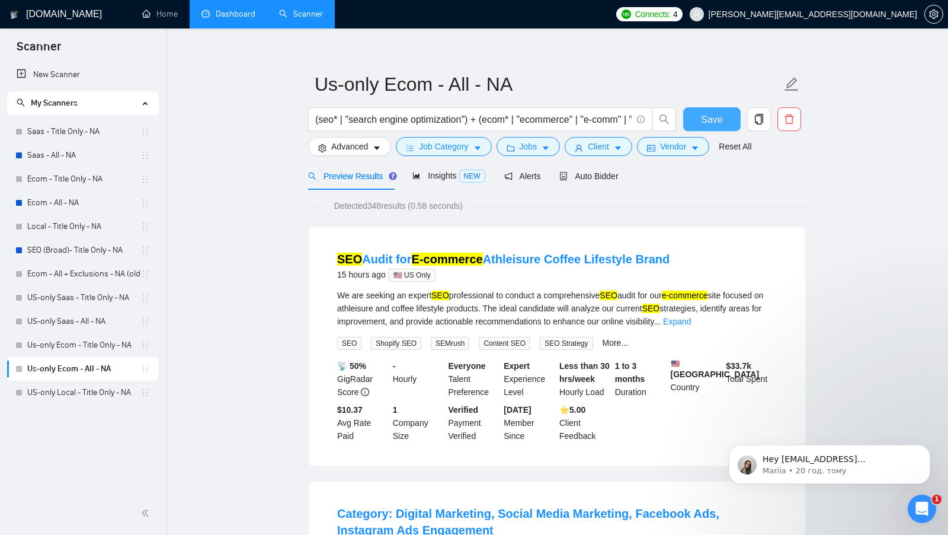
scroll to position [9, 0]
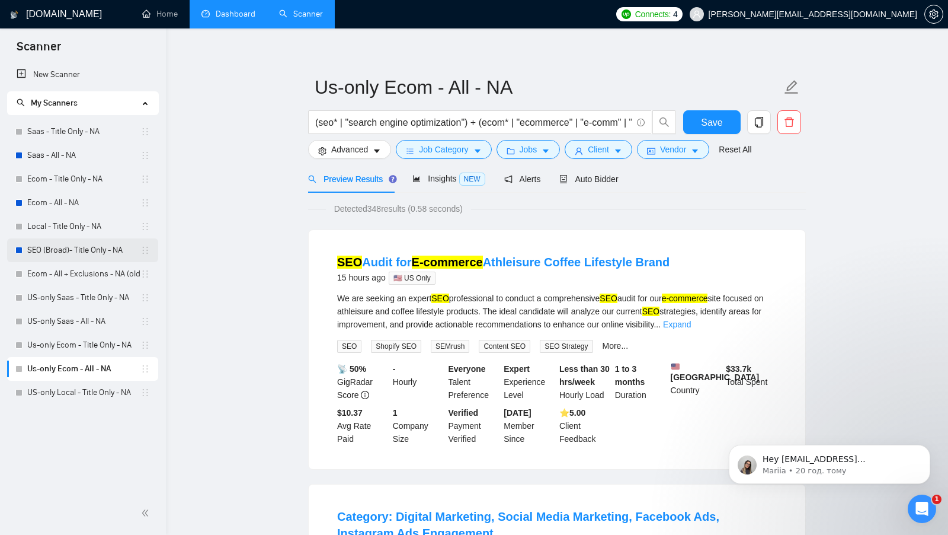
click at [53, 240] on link "SEO (Broad)- Title Only - NA" at bounding box center [83, 250] width 113 height 24
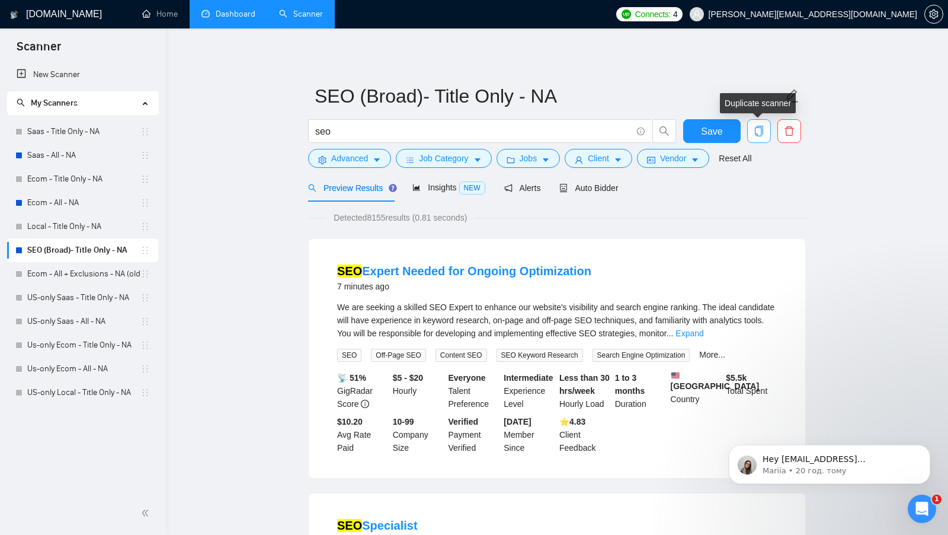
click at [759, 132] on icon "copy" at bounding box center [759, 131] width 11 height 11
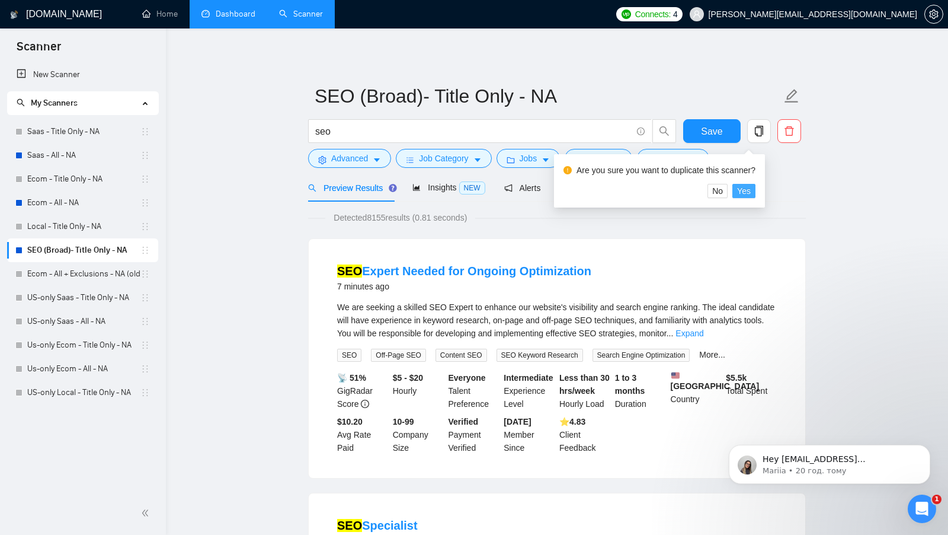
click at [751, 194] on span "Yes" at bounding box center [744, 190] width 14 height 13
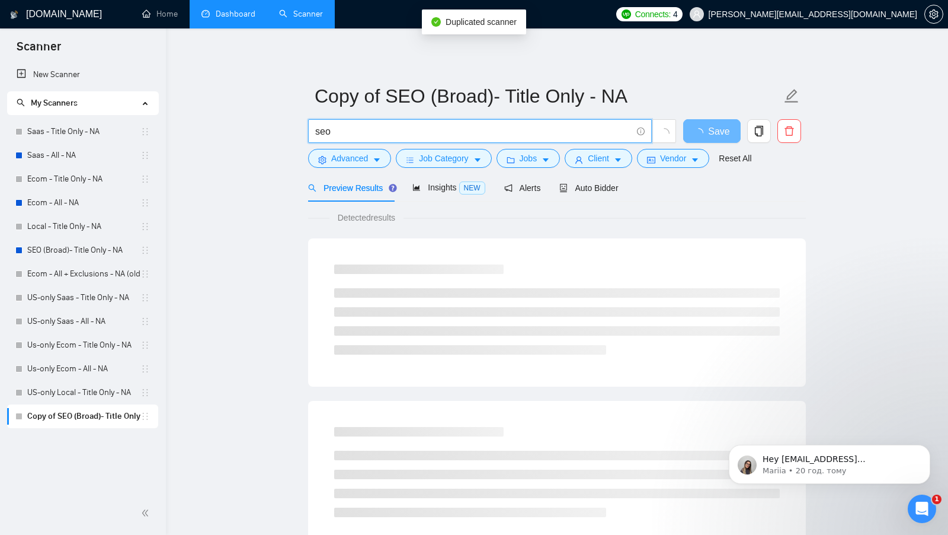
click at [478, 130] on input "seo" at bounding box center [473, 131] width 317 height 15
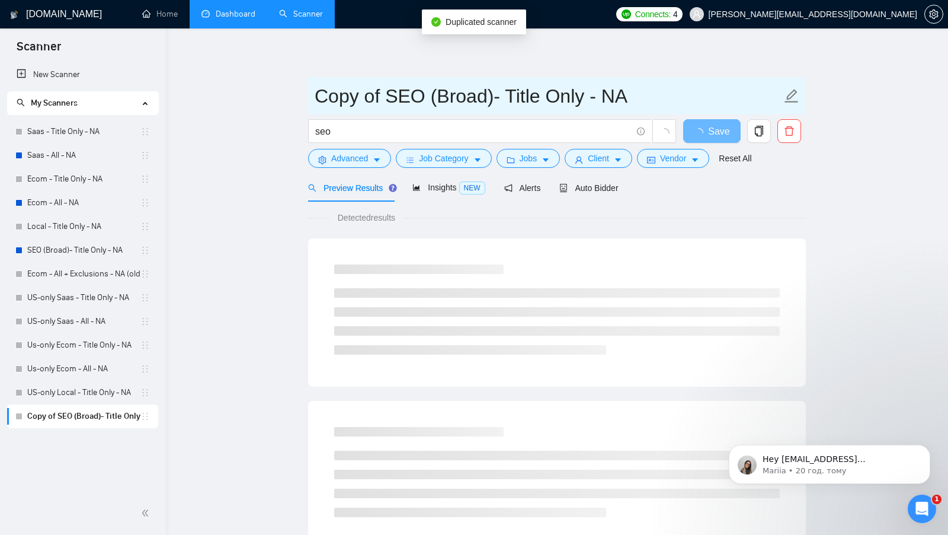
drag, startPoint x: 385, startPoint y: 91, endPoint x: 301, endPoint y: 91, distance: 83.6
click at [301, 91] on main "Copy of SEO (Broad)- Title Only - NA seo Save Advanced Job Category Jobs Client…" at bounding box center [557, 541] width 745 height 989
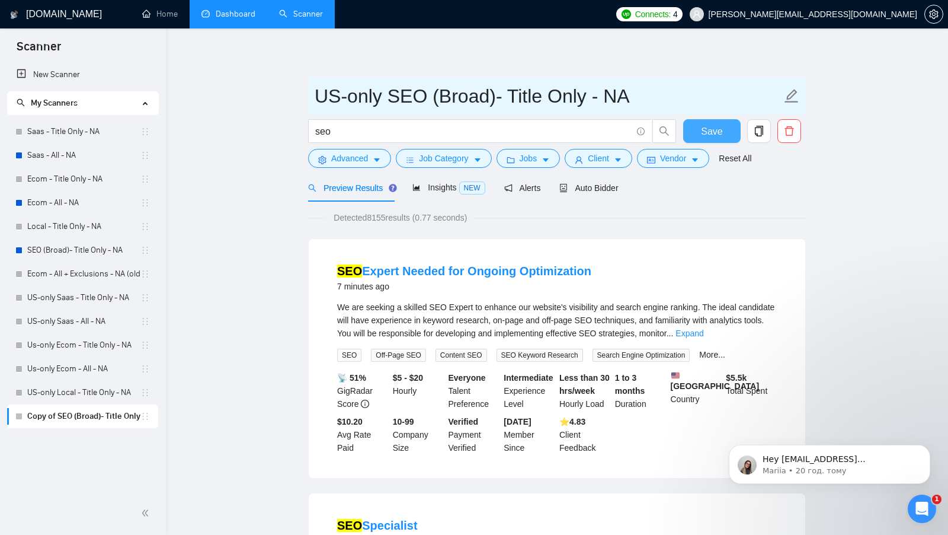
type input "US-only SEO (Broad)- Title Only - NA"
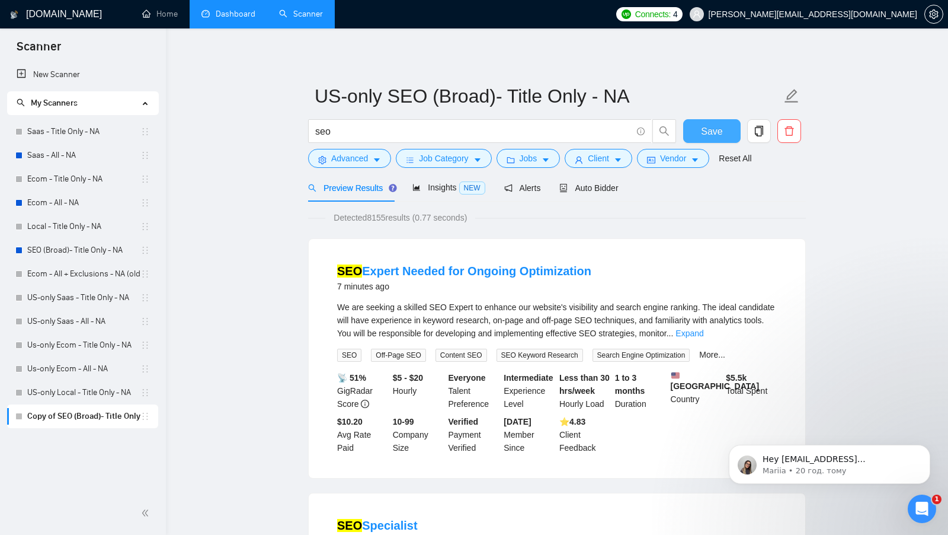
click at [720, 137] on span "Save" at bounding box center [711, 131] width 21 height 15
click at [678, 167] on button "Vendor" at bounding box center [673, 158] width 72 height 19
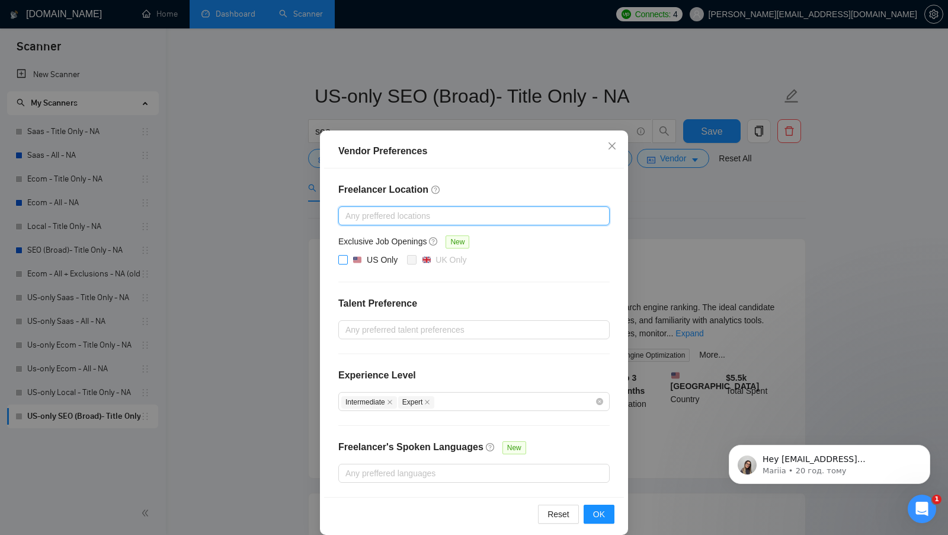
click at [348, 253] on span "US Only" at bounding box center [375, 260] width 55 height 14
click at [347, 255] on input "US Only" at bounding box center [342, 259] width 8 height 8
checkbox input "true"
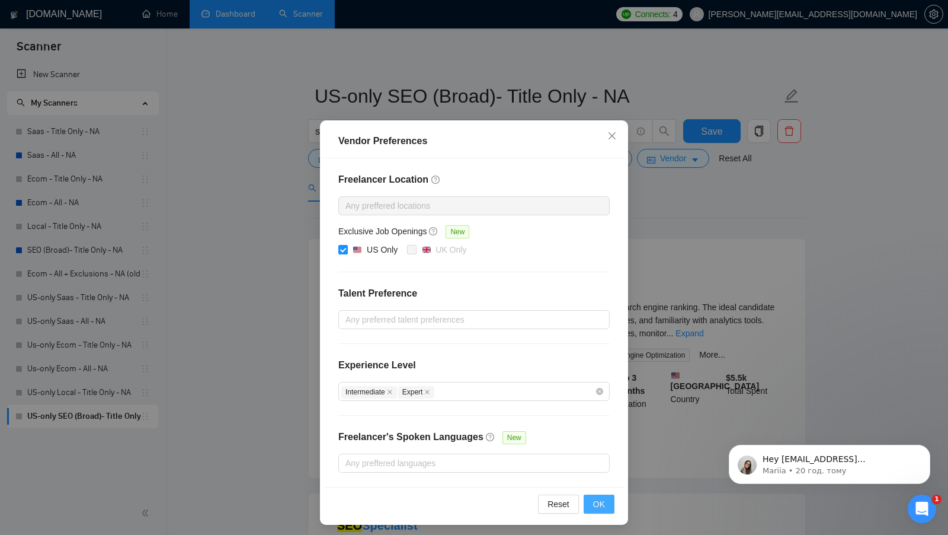
click at [600, 494] on button "OK" at bounding box center [599, 503] width 31 height 19
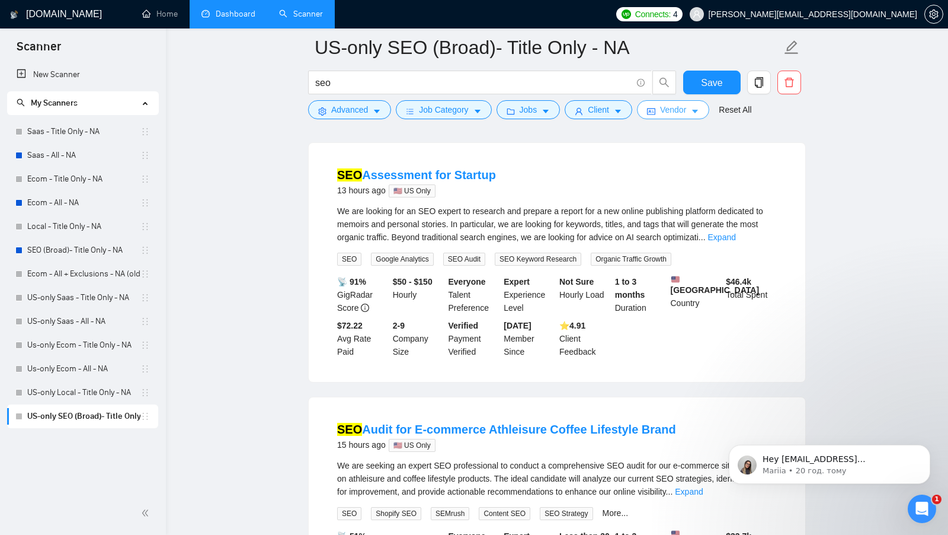
scroll to position [107, 0]
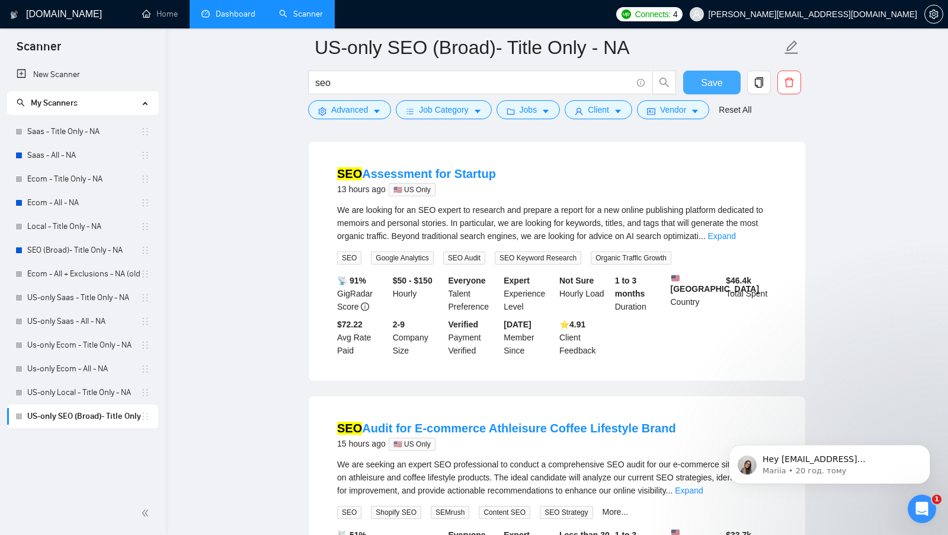
click at [711, 85] on span "Save" at bounding box center [711, 82] width 21 height 15
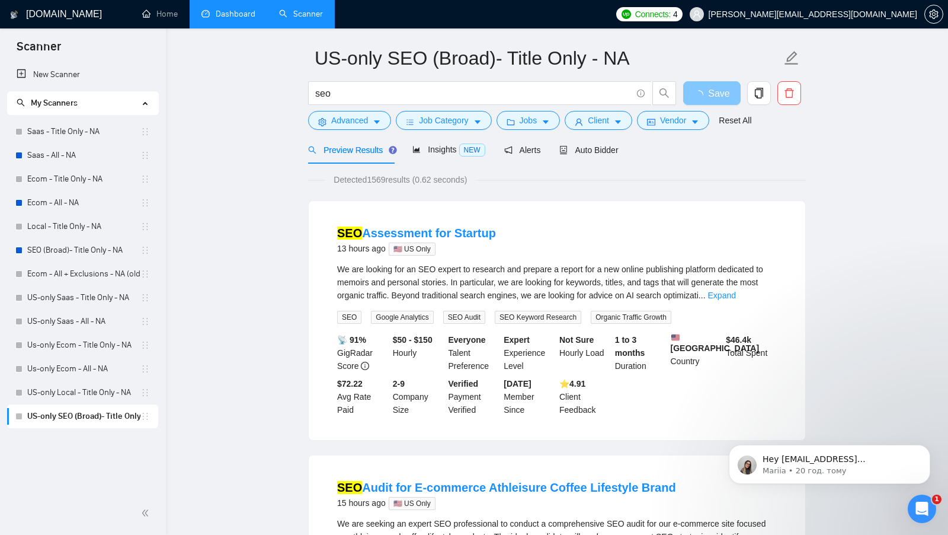
scroll to position [0, 0]
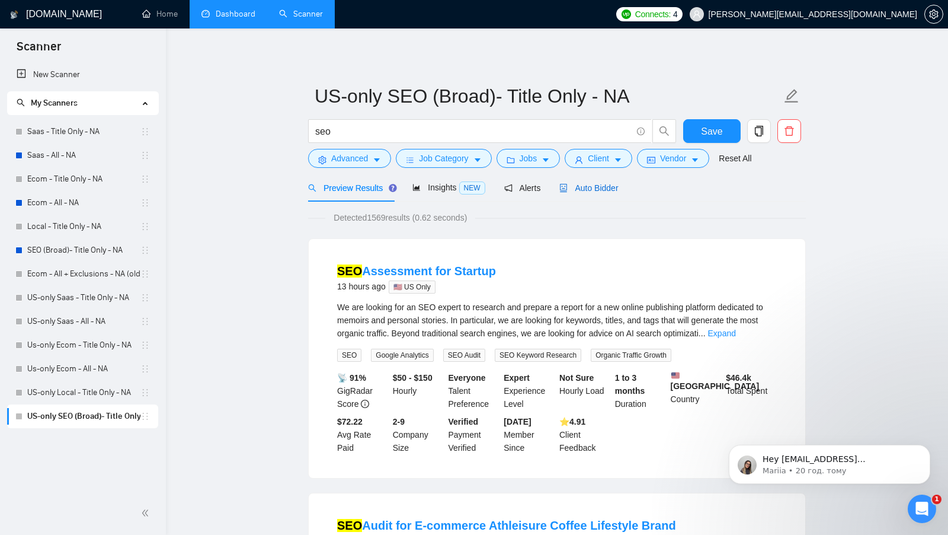
click at [608, 189] on span "Auto Bidder" at bounding box center [589, 187] width 59 height 9
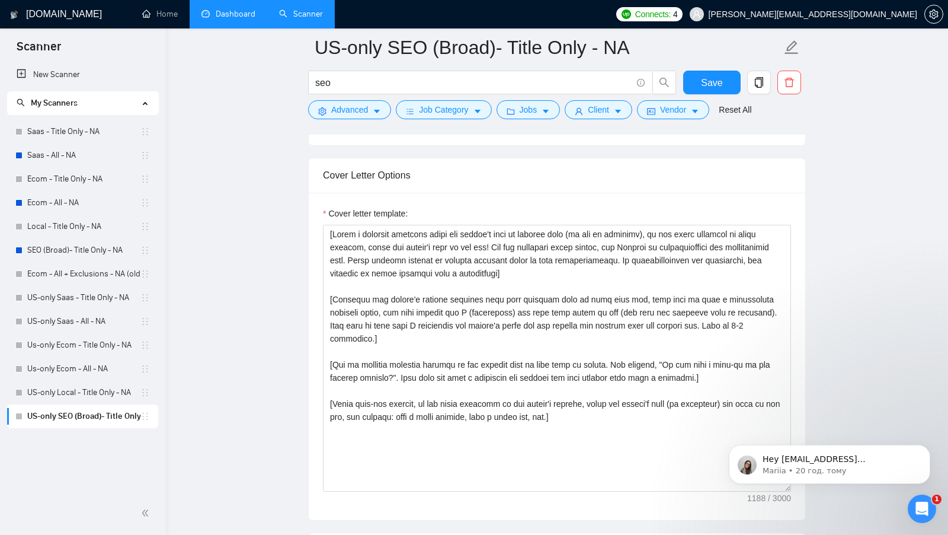
scroll to position [1281, 0]
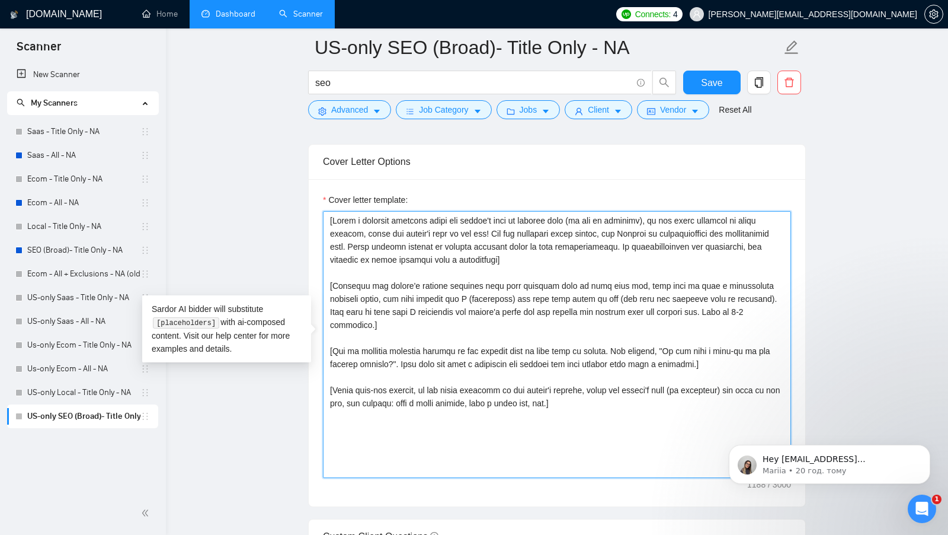
drag, startPoint x: 633, startPoint y: 391, endPoint x: 316, endPoint y: 200, distance: 370.1
click at [316, 200] on div "Cover letter template:" at bounding box center [557, 342] width 497 height 327
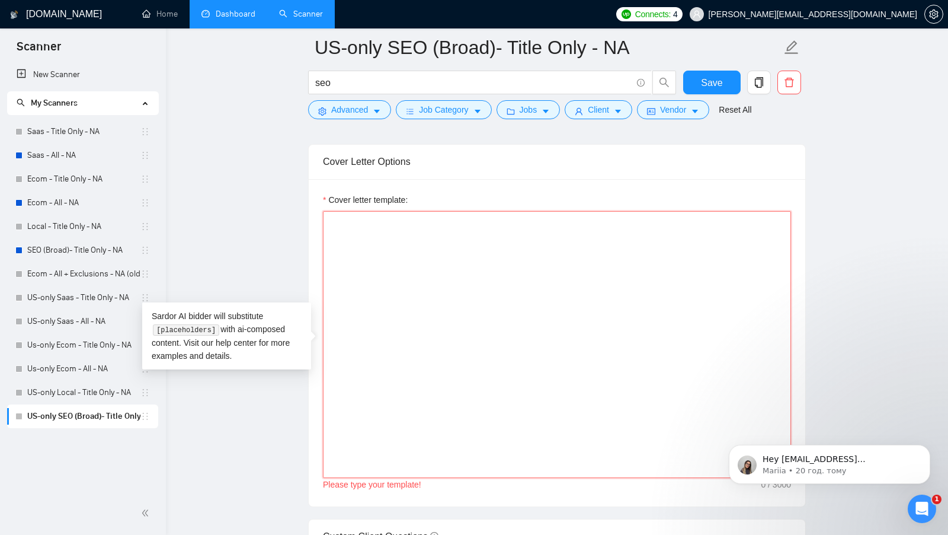
click at [439, 260] on textarea "Cover letter template:" at bounding box center [557, 344] width 468 height 267
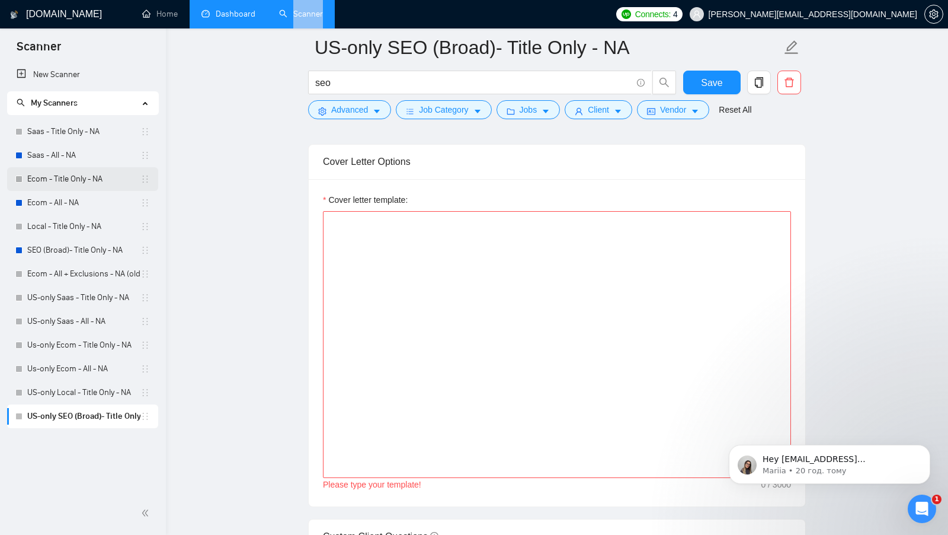
click at [114, 180] on link "Ecom - Title Only - NA" at bounding box center [83, 179] width 113 height 24
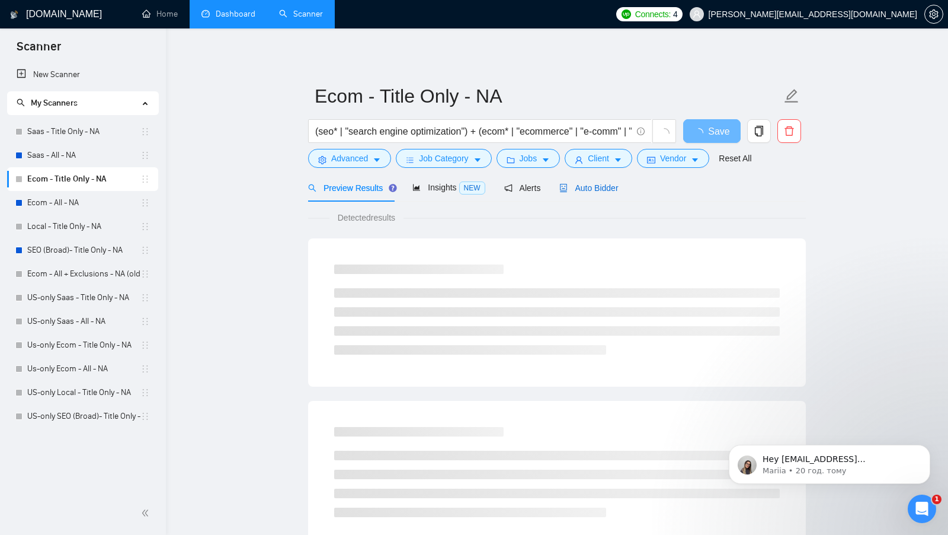
click at [610, 191] on span "Auto Bidder" at bounding box center [589, 187] width 59 height 9
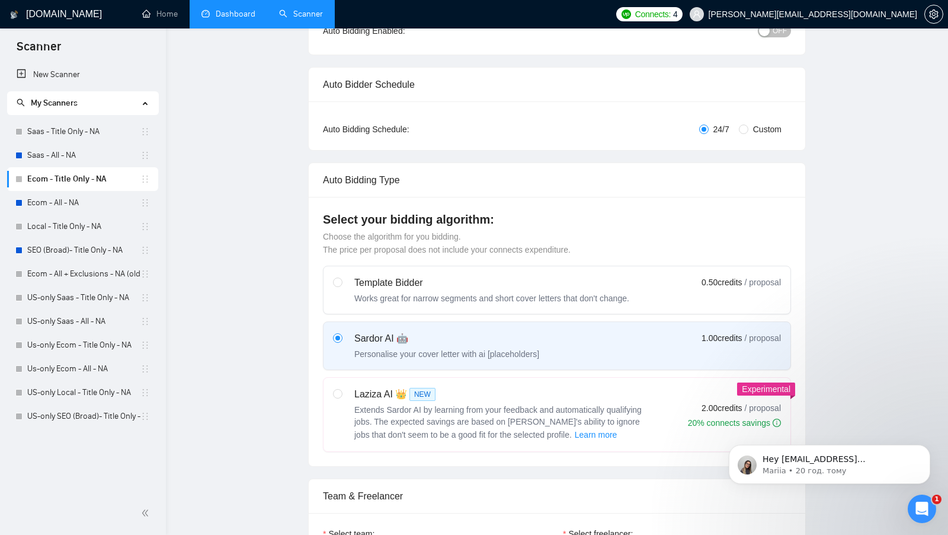
checkbox input "true"
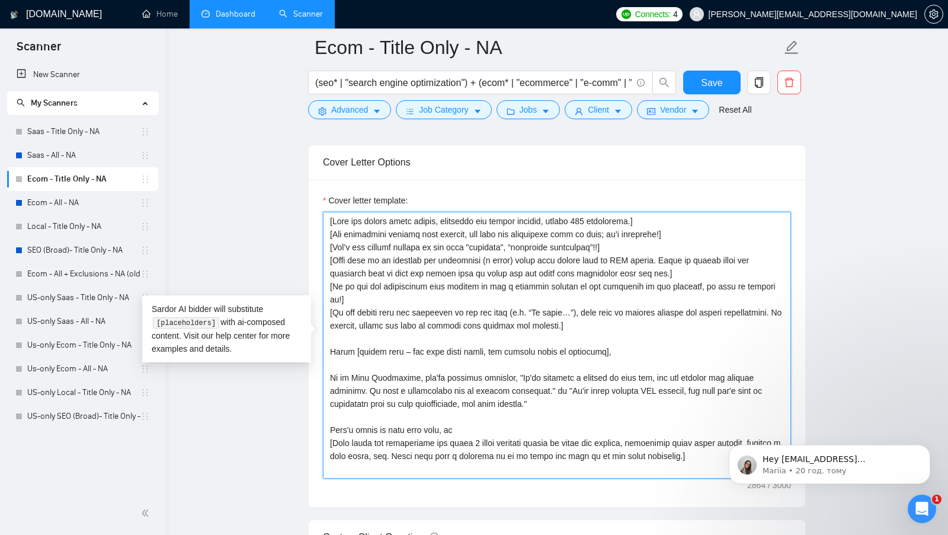
drag, startPoint x: 615, startPoint y: 315, endPoint x: 325, endPoint y: 205, distance: 310.1
click at [326, 212] on textarea "Cover letter template:" at bounding box center [557, 345] width 468 height 267
click at [423, 322] on textarea "Cover letter template:" at bounding box center [557, 345] width 468 height 267
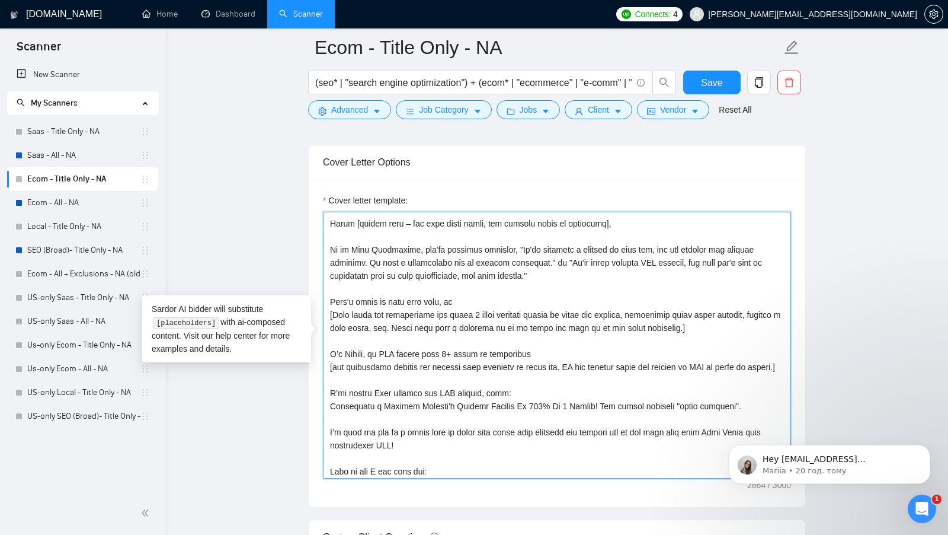
scroll to position [129, 0]
drag, startPoint x: 429, startPoint y: 331, endPoint x: 570, endPoint y: 359, distance: 143.8
click at [570, 359] on textarea "Cover letter template:" at bounding box center [557, 345] width 468 height 267
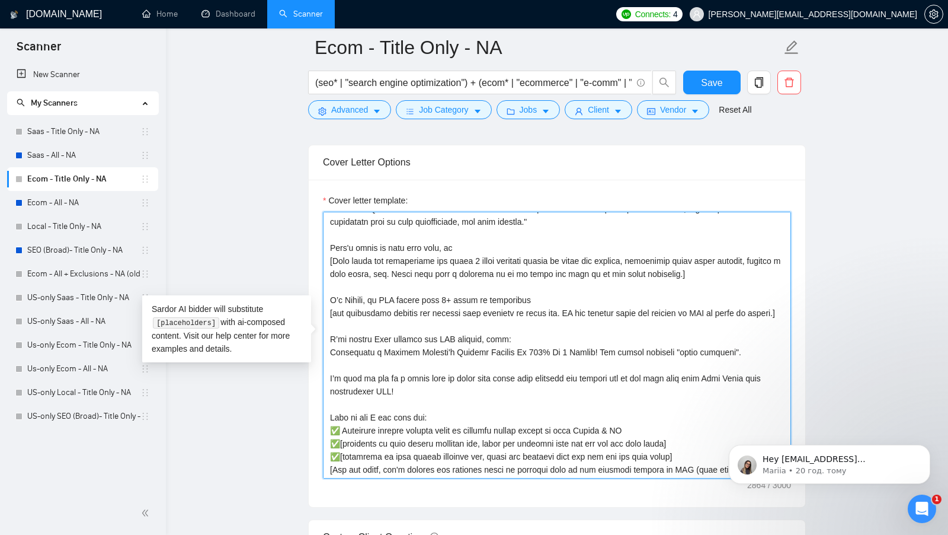
scroll to position [192, 0]
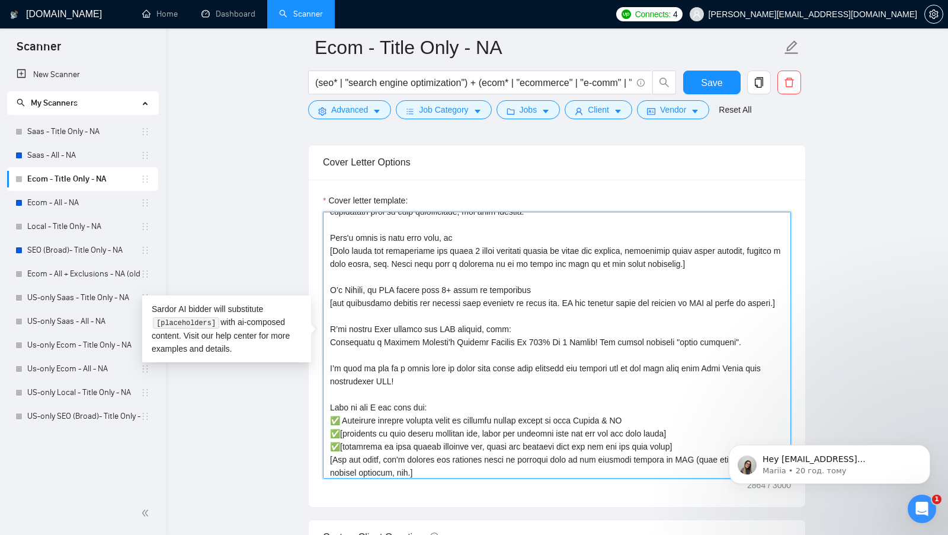
drag, startPoint x: 330, startPoint y: 321, endPoint x: 747, endPoint y: 341, distance: 417.2
click at [747, 341] on textarea "Cover letter template:" at bounding box center [557, 345] width 468 height 267
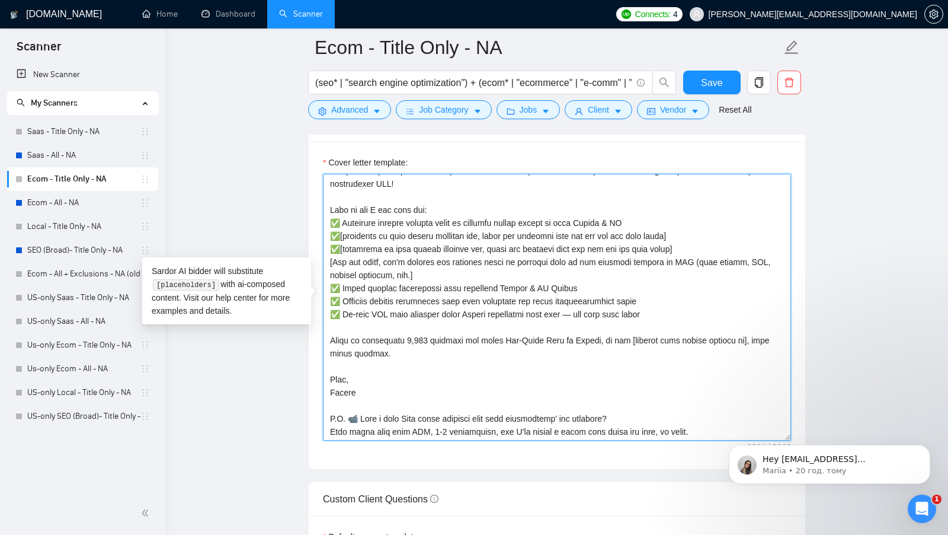
scroll to position [1308, 0]
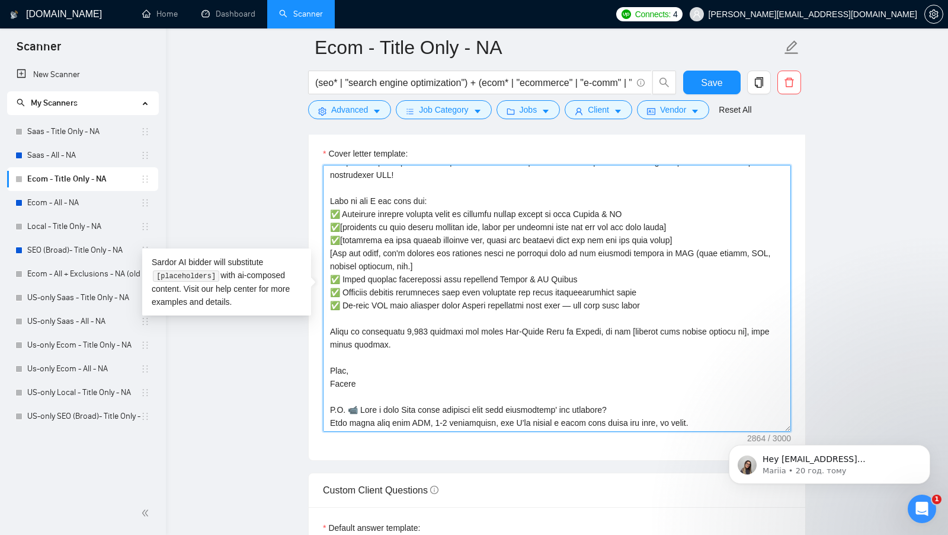
drag, startPoint x: 413, startPoint y: 338, endPoint x: 341, endPoint y: 332, distance: 72.6
click at [341, 332] on textarea "Cover letter template:" at bounding box center [557, 298] width 468 height 267
click at [383, 349] on textarea "Cover letter template:" at bounding box center [557, 298] width 468 height 267
drag, startPoint x: 701, startPoint y: 412, endPoint x: 359, endPoint y: 404, distance: 342.1
click at [359, 404] on textarea "Cover letter template:" at bounding box center [557, 298] width 468 height 267
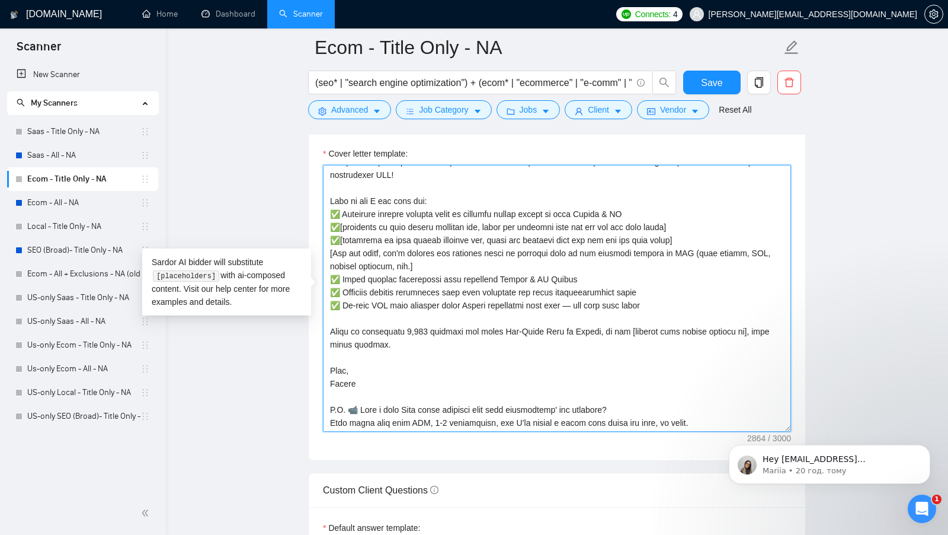
drag, startPoint x: 402, startPoint y: 336, endPoint x: 318, endPoint y: 320, distance: 86.3
click at [318, 320] on div "Cover letter template:" at bounding box center [557, 296] width 497 height 327
drag, startPoint x: 701, startPoint y: 415, endPoint x: 360, endPoint y: 405, distance: 341.0
click at [360, 405] on textarea "Cover letter template:" at bounding box center [557, 298] width 468 height 267
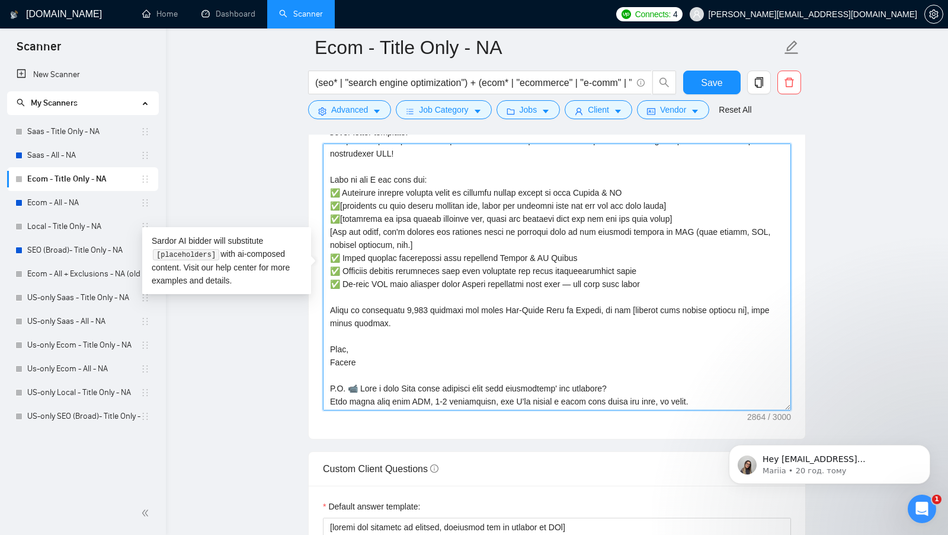
scroll to position [1330, 0]
click at [386, 303] on textarea "Cover letter template:" at bounding box center [557, 276] width 468 height 267
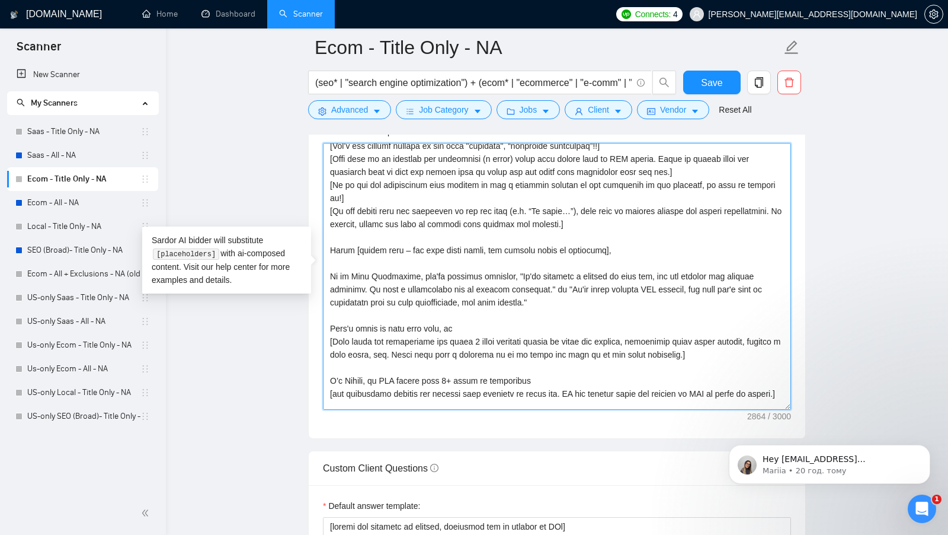
scroll to position [0, 0]
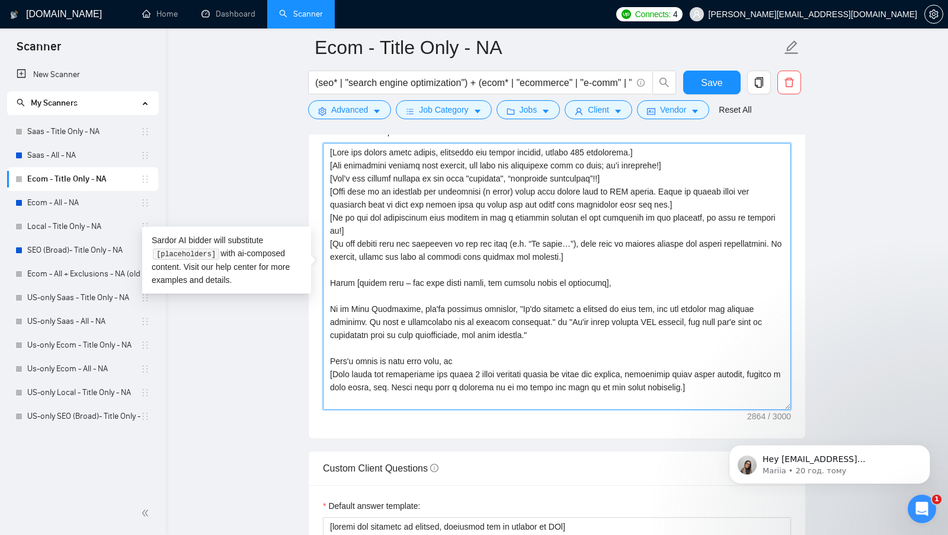
click at [363, 237] on textarea "Cover letter template:" at bounding box center [557, 276] width 468 height 267
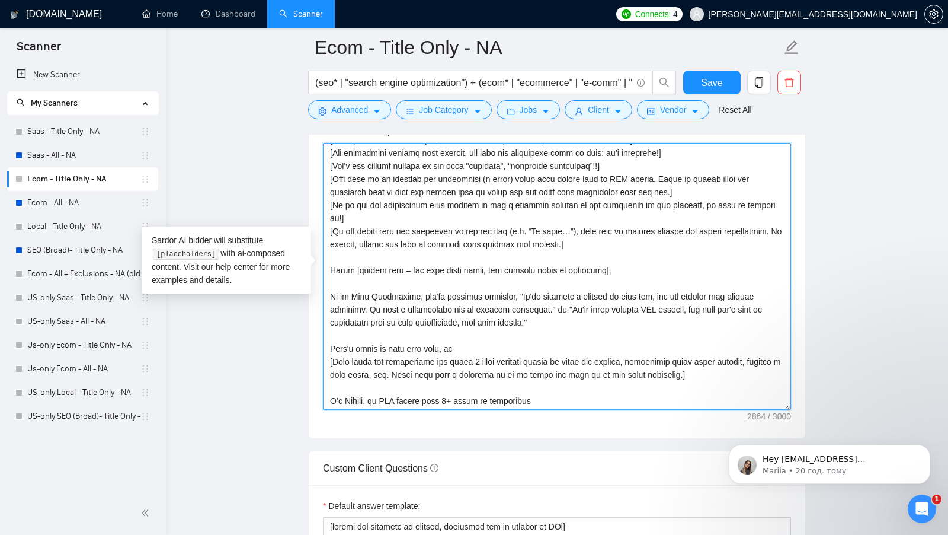
click at [406, 280] on textarea "Cover letter template:" at bounding box center [557, 276] width 468 height 267
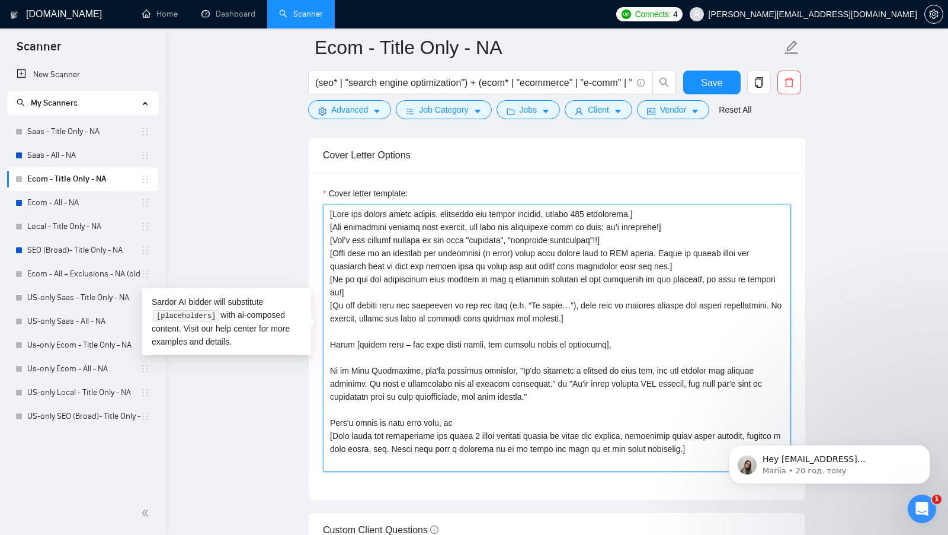
drag, startPoint x: 700, startPoint y: 453, endPoint x: 310, endPoint y: 182, distance: 474.9
click at [310, 182] on div "Cover letter template:" at bounding box center [557, 335] width 497 height 327
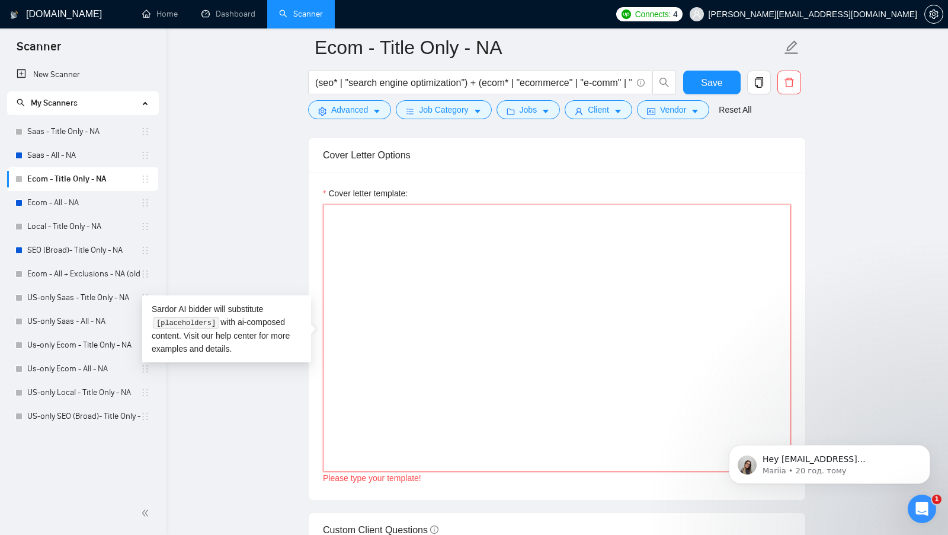
paste textarea "I’ve done [the main task from the job post in 3–4 words] for [mention a similar…"
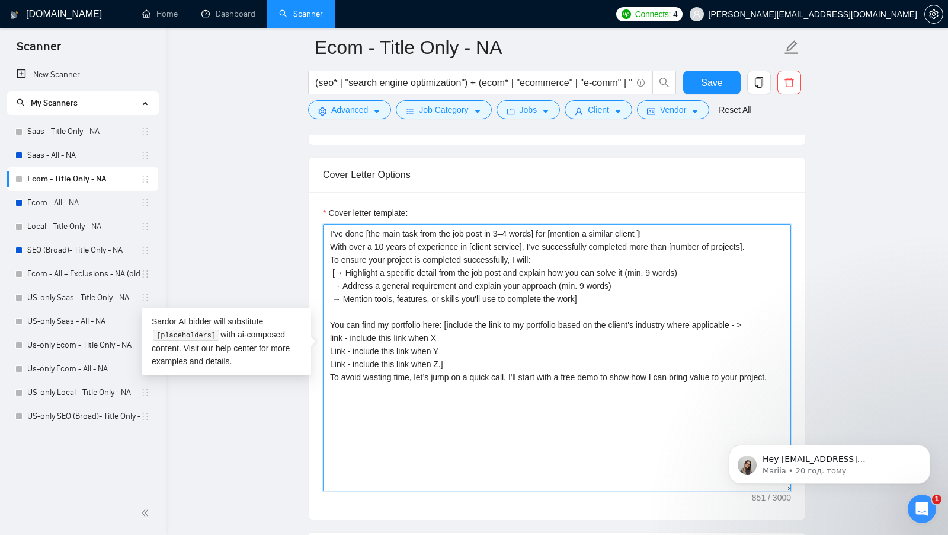
scroll to position [1247, 0]
drag, startPoint x: 681, startPoint y: 222, endPoint x: 327, endPoint y: 219, distance: 354.5
click at [327, 226] on textarea "I’ve done [the main task from the job post in 3–4 words] for [mention a similar…" at bounding box center [557, 359] width 468 height 267
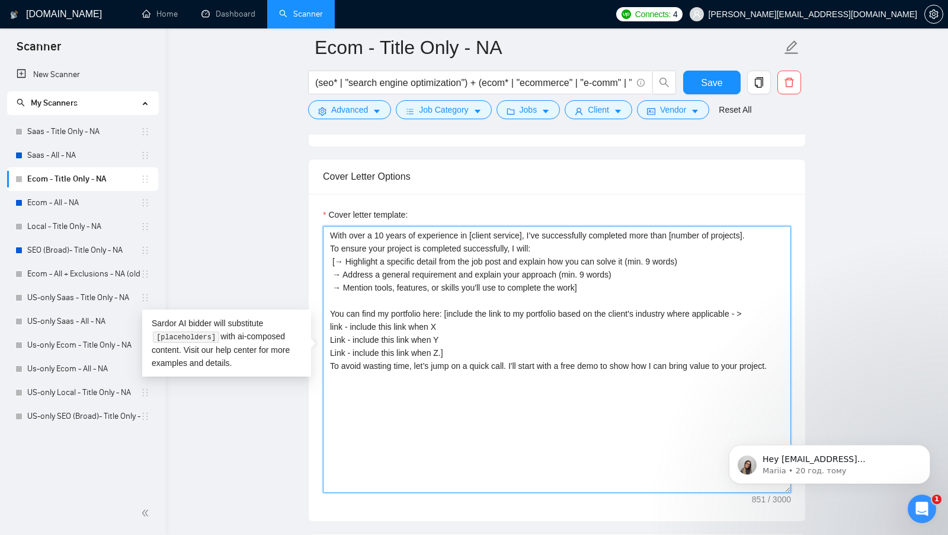
paste textarea "I've recorded a short Loom video with a detailed explanation of what I can do f…"
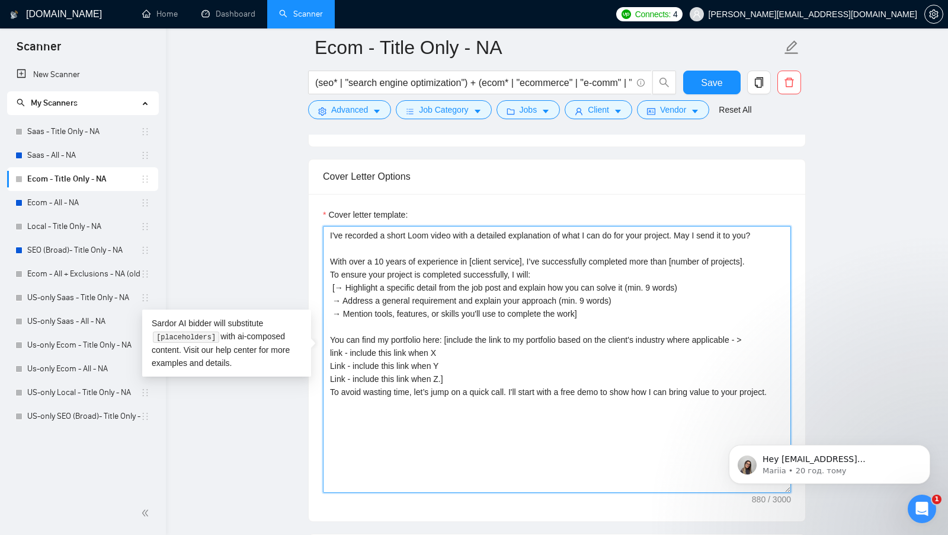
drag, startPoint x: 637, startPoint y: 228, endPoint x: 685, endPoint y: 228, distance: 47.4
click at [685, 228] on textarea "I've recorded a short Loom video with a detailed explanation of what I can do f…" at bounding box center [557, 359] width 468 height 267
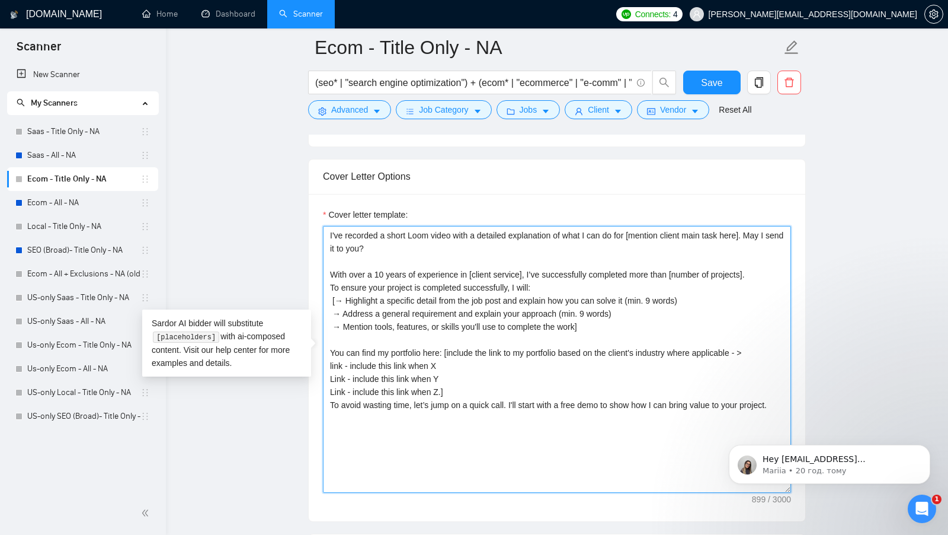
click at [615, 252] on textarea "I've recorded a short Loom video with a detailed explanation of what I can do f…" at bounding box center [557, 359] width 468 height 267
drag, startPoint x: 608, startPoint y: 317, endPoint x: 319, endPoint y: 266, distance: 293.8
click at [320, 266] on div "Cover letter template: I've recorded a short Loom video with a detailed explana…" at bounding box center [557, 357] width 497 height 327
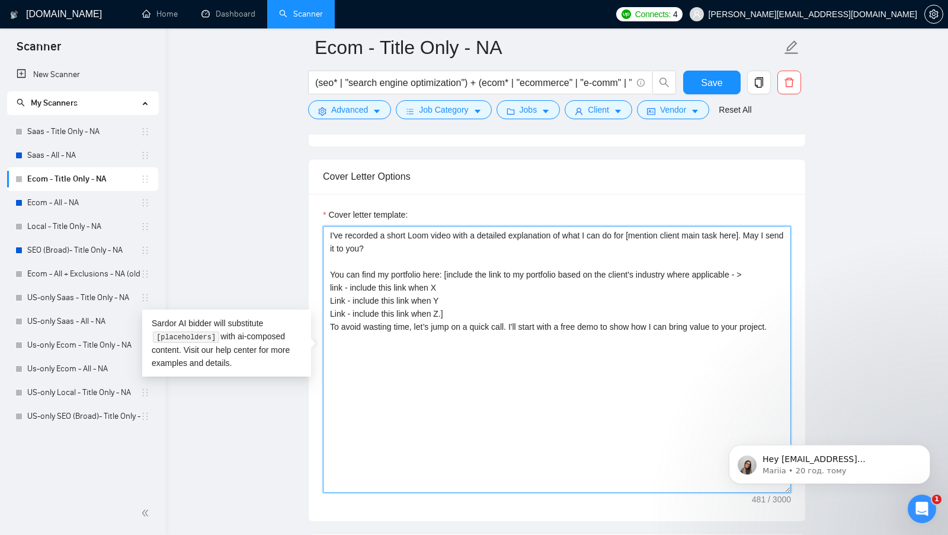
click at [481, 296] on textarea "I've recorded a short Loom video with a detailed explanation of what I can do f…" at bounding box center [557, 359] width 468 height 267
drag, startPoint x: 463, startPoint y: 306, endPoint x: 313, endPoint y: 274, distance: 153.5
click at [314, 271] on div "Cover letter template: I've recorded a short Loom video with a detailed explana…" at bounding box center [557, 357] width 497 height 327
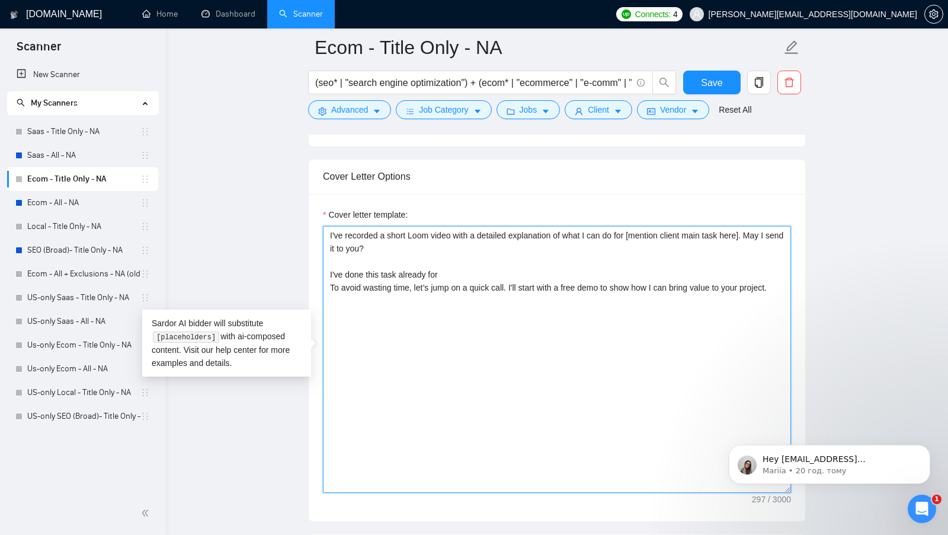
click at [373, 269] on textarea "I've recorded a short Loom video with a detailed explanation of what I can do f…" at bounding box center [557, 359] width 468 height 267
click at [395, 267] on textarea "I've recorded a short Loom video with a detailed explanation of what I can do f…" at bounding box center [557, 359] width 468 height 267
click at [452, 260] on textarea "I've recorded a short Loom video with a detailed explanation of what I can do f…" at bounding box center [557, 359] width 468 height 267
click at [452, 271] on textarea "I've recorded a short Loom video with a detailed explanation of what I can do f…" at bounding box center [557, 359] width 468 height 267
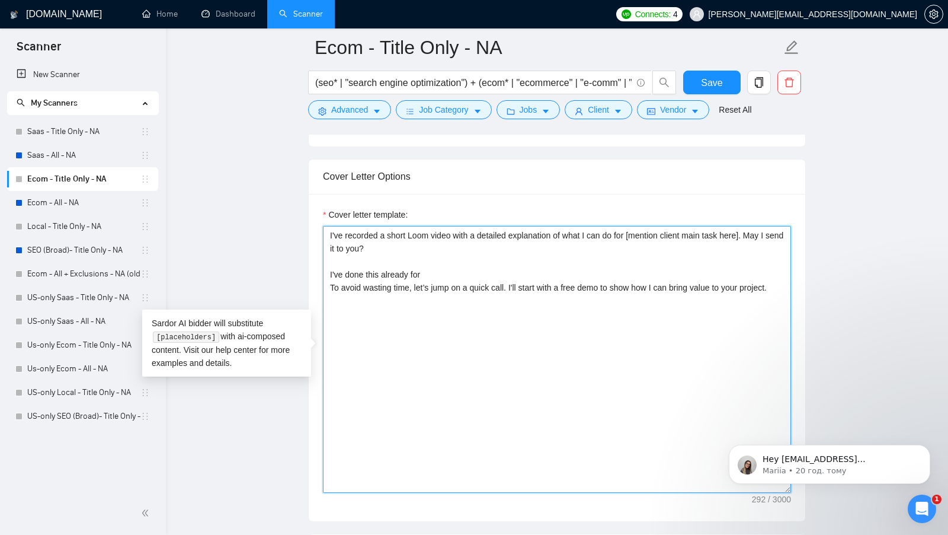
paste textarea "Jewelry Website's"
paste textarea "Increasing a Jewelry Website's Organic Traffic By 359% In 2 Months! For highly …"
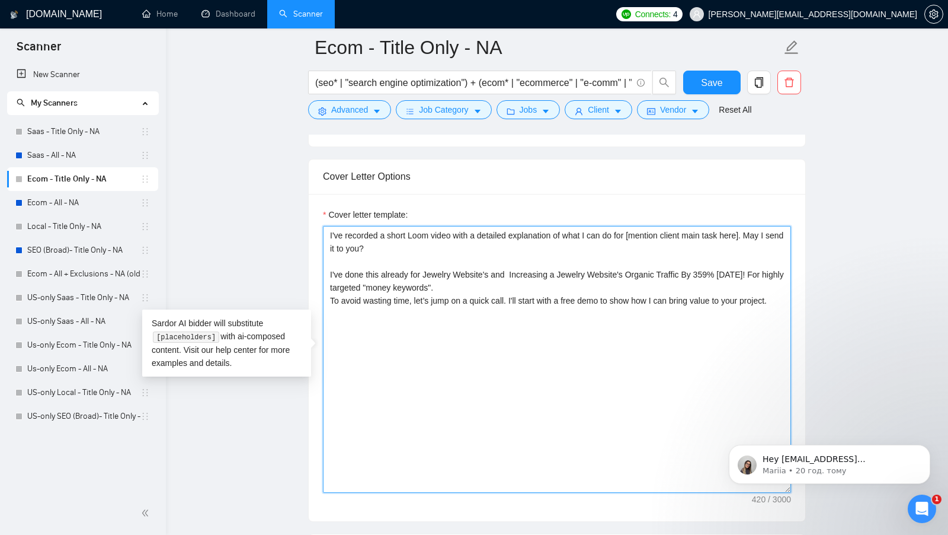
click at [522, 261] on textarea "I've recorded a short Loom video with a detailed explanation of what I can do f…" at bounding box center [557, 359] width 468 height 267
click at [522, 266] on textarea "I've recorded a short Loom video with a detailed explanation of what I can do f…" at bounding box center [557, 359] width 468 height 267
drag, startPoint x: 653, startPoint y: 267, endPoint x: 563, endPoint y: 267, distance: 90.7
click at [563, 267] on textarea "I've recorded a short Loom video with a detailed explanation of what I can do f…" at bounding box center [557, 359] width 468 height 267
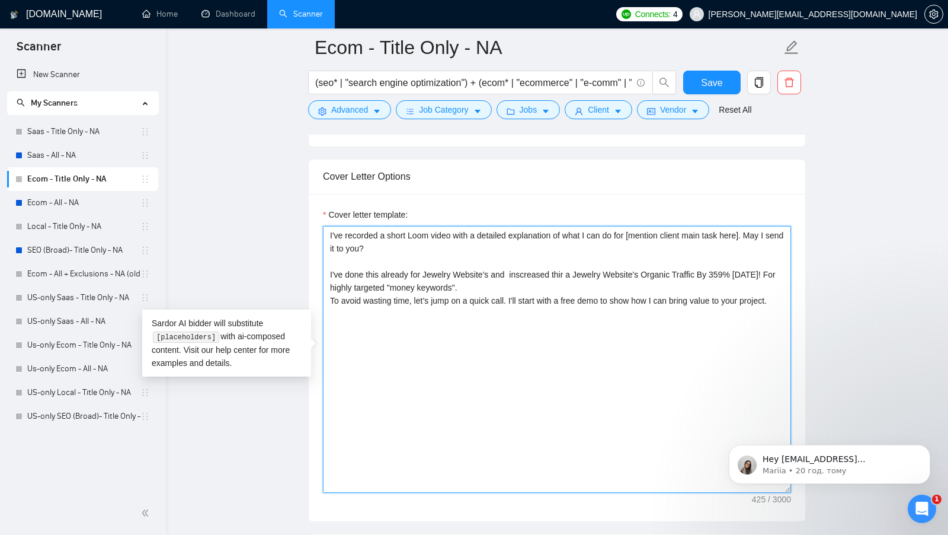
click at [585, 278] on textarea "I've recorded a short Loom video with a detailed explanation of what I can do f…" at bounding box center [557, 359] width 468 height 267
click at [563, 267] on textarea "I've recorded a short Loom video with a detailed explanation of what I can do f…" at bounding box center [557, 359] width 468 height 267
drag, startPoint x: 579, startPoint y: 267, endPoint x: 684, endPoint y: 270, distance: 105.0
click at [684, 270] on textarea "I've recorded a short Loom video with a detailed explanation of what I can do f…" at bounding box center [557, 359] width 468 height 267
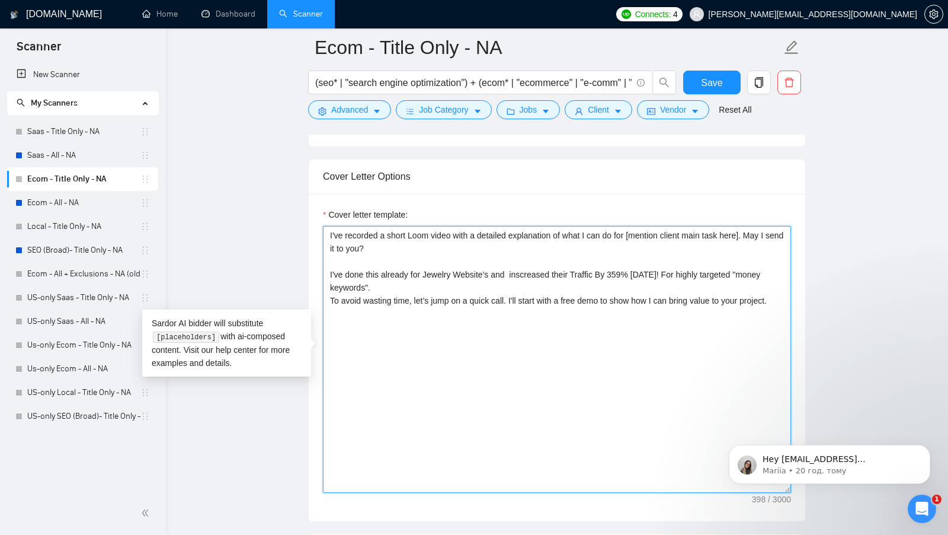
click at [474, 282] on textarea "I've recorded a short Loom video with a detailed explanation of what I can do f…" at bounding box center [557, 359] width 468 height 267
click at [517, 269] on textarea "I've recorded a short Loom video with a detailed explanation of what I can do f…" at bounding box center [557, 359] width 468 height 267
click at [490, 281] on textarea "I've recorded a short Loom video with a detailed explanation of what I can do f…" at bounding box center [557, 359] width 468 height 267
click at [517, 267] on textarea "I've recorded a short Loom video with a detailed explanation of what I can do f…" at bounding box center [557, 359] width 468 height 267
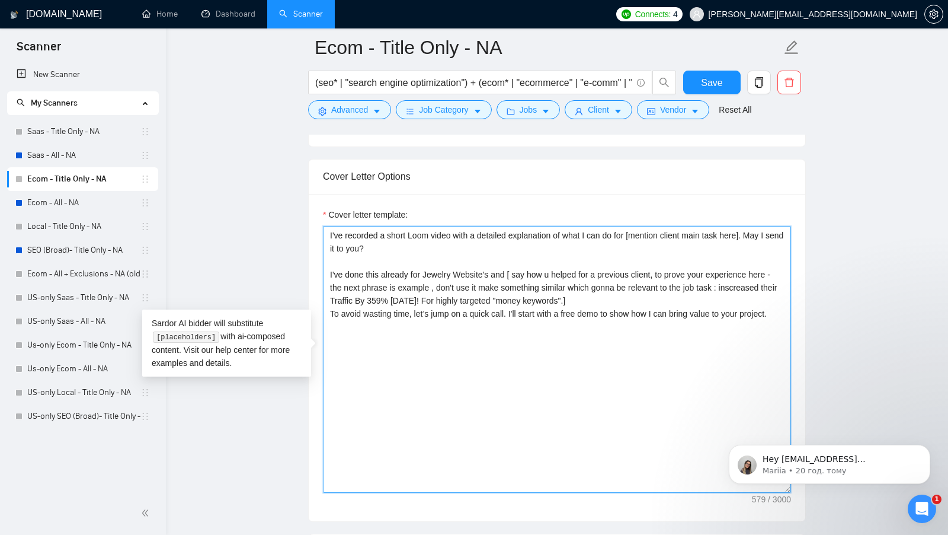
click at [624, 318] on textarea "I've recorded a short Loom video with a detailed explanation of what I can do f…" at bounding box center [557, 359] width 468 height 267
click at [626, 303] on textarea "I've recorded a short Loom video with a detailed explanation of what I can do f…" at bounding box center [557, 359] width 468 height 267
click at [638, 279] on textarea "I've recorded a short Loom video with a detailed explanation of what I can do f…" at bounding box center [557, 359] width 468 height 267
click at [632, 290] on textarea "I've recorded a short Loom video with a detailed explanation of what I can do f…" at bounding box center [557, 359] width 468 height 267
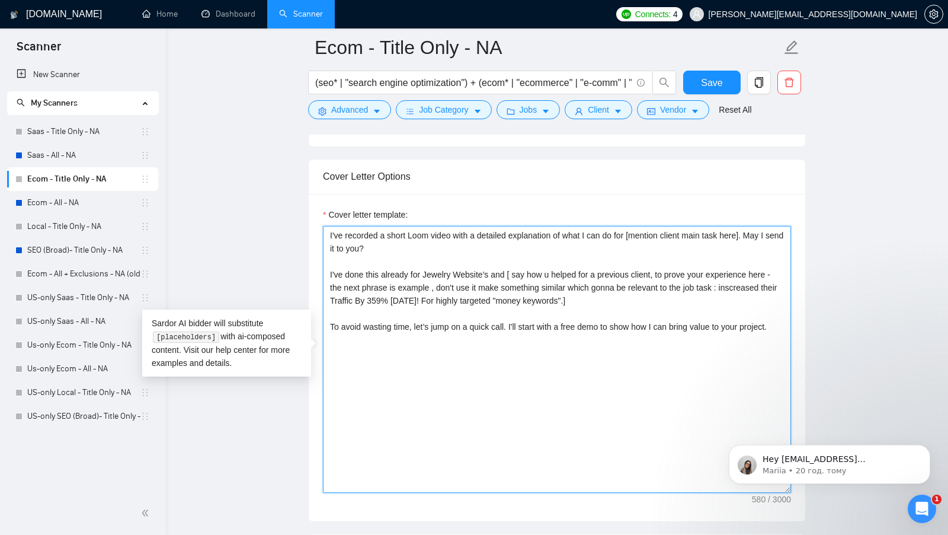
drag, startPoint x: 395, startPoint y: 343, endPoint x: 325, endPoint y: 317, distance: 74.7
click at [325, 317] on textarea "I've recorded a short Loom video with a detailed explanation of what I can do f…" at bounding box center [557, 359] width 468 height 267
drag, startPoint x: 606, startPoint y: 320, endPoint x: 322, endPoint y: 225, distance: 299.9
click at [322, 225] on div "Cover letter template: I've recorded a short Loom video with a detailed explana…" at bounding box center [557, 357] width 497 height 327
paste textarea "’s main task here]. May I send it to you? I've done this already for Jewelry We…"
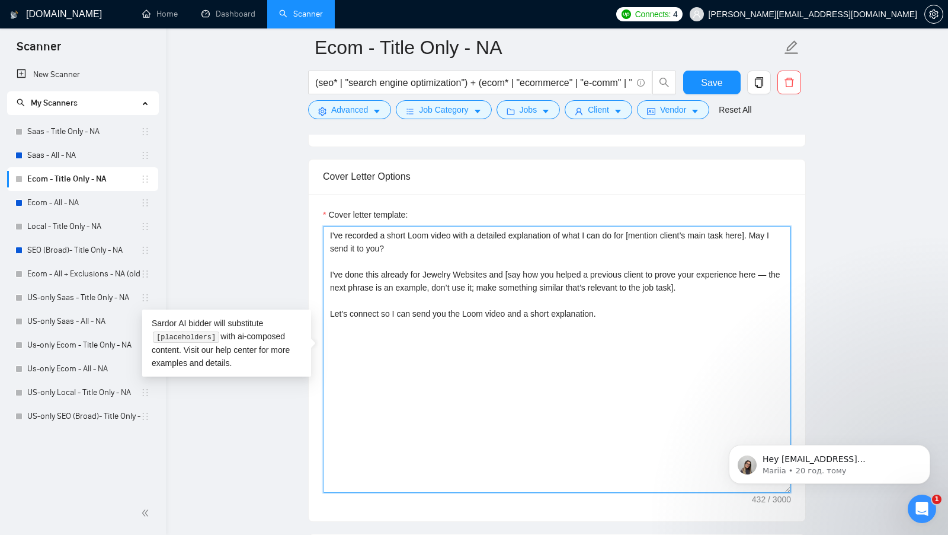
scroll to position [1260, 0]
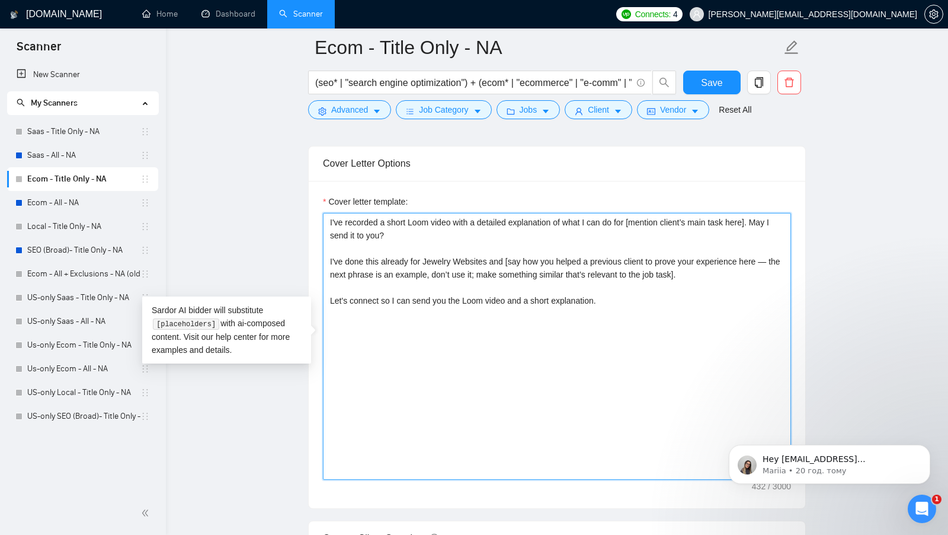
click at [436, 274] on textarea "I've recorded a short Loom video with a detailed explanation of what I can do f…" at bounding box center [557, 346] width 468 height 267
click at [697, 270] on textarea "I've recorded a short Loom video with a detailed explanation of what I can do f…" at bounding box center [557, 346] width 468 height 267
paste textarea ": inscreased their Traffic By 359% In 2 Months! For highly targeted "money keyw…"
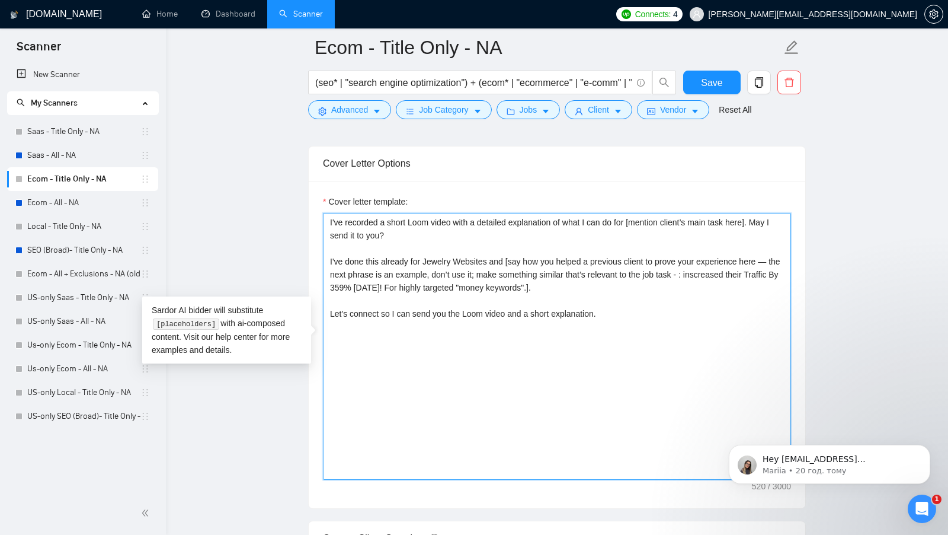
click at [711, 266] on textarea "I've recorded a short Loom video with a detailed explanation of what I can do f…" at bounding box center [557, 346] width 468 height 267
click at [651, 315] on textarea "I've recorded a short Loom video with a detailed explanation of what I can do f…" at bounding box center [557, 346] width 468 height 267
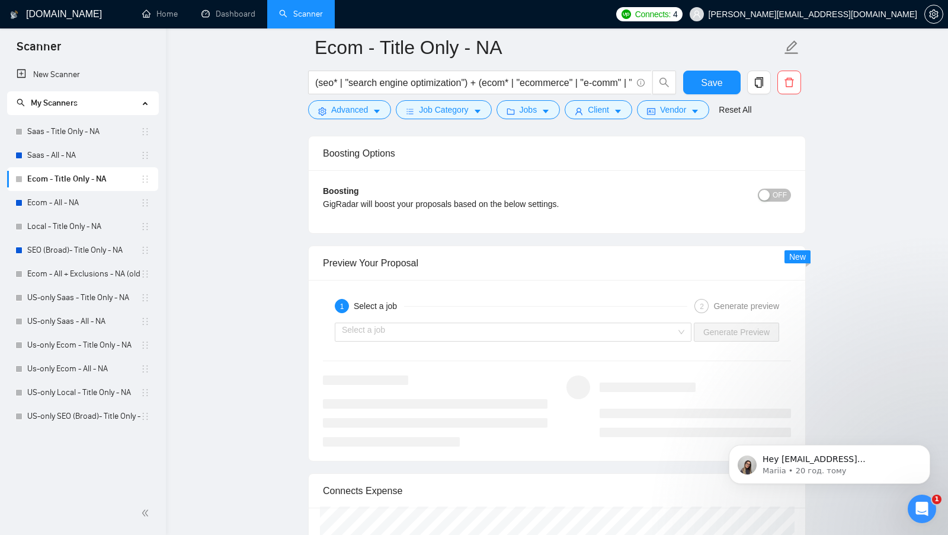
scroll to position [2700, 0]
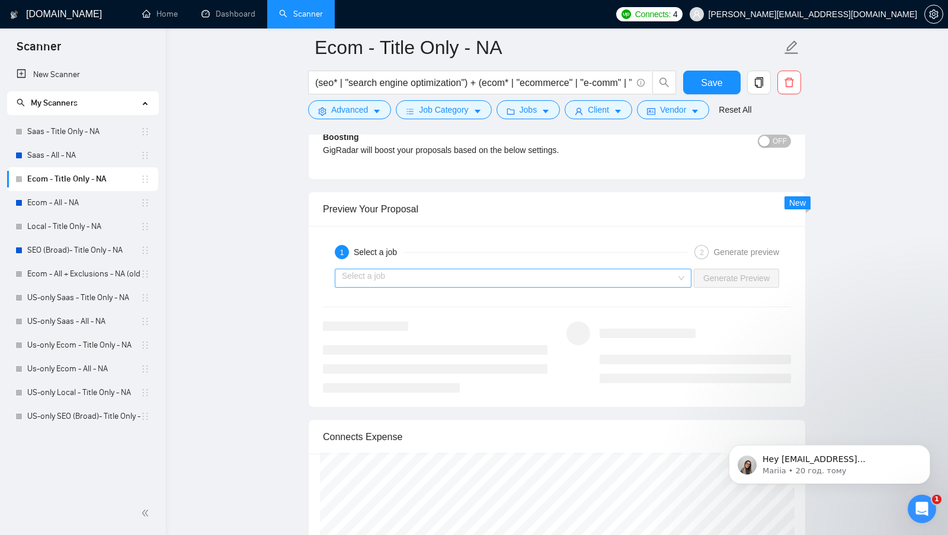
click at [563, 270] on input "search" at bounding box center [509, 278] width 334 height 18
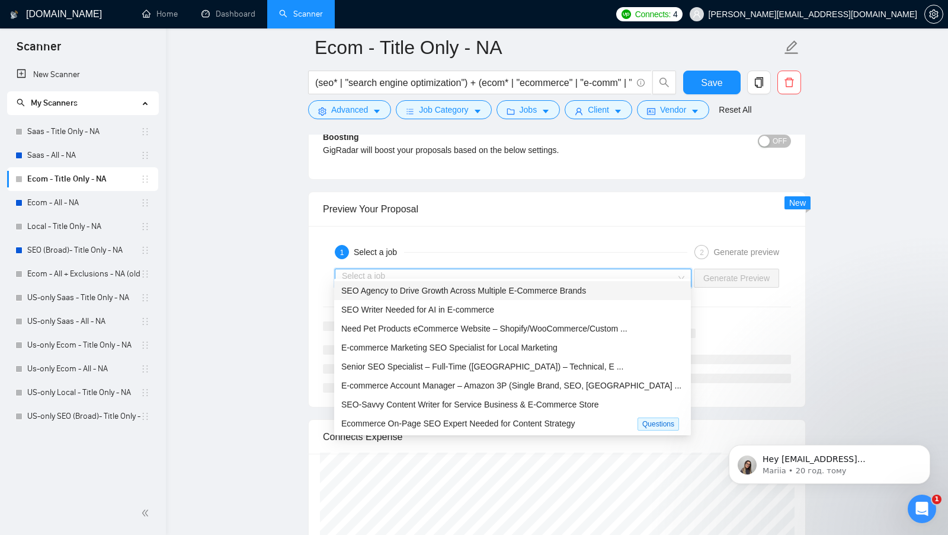
click at [513, 287] on span "SEO Agency to Drive Growth Across Multiple E-Commerce Brands" at bounding box center [463, 290] width 245 height 9
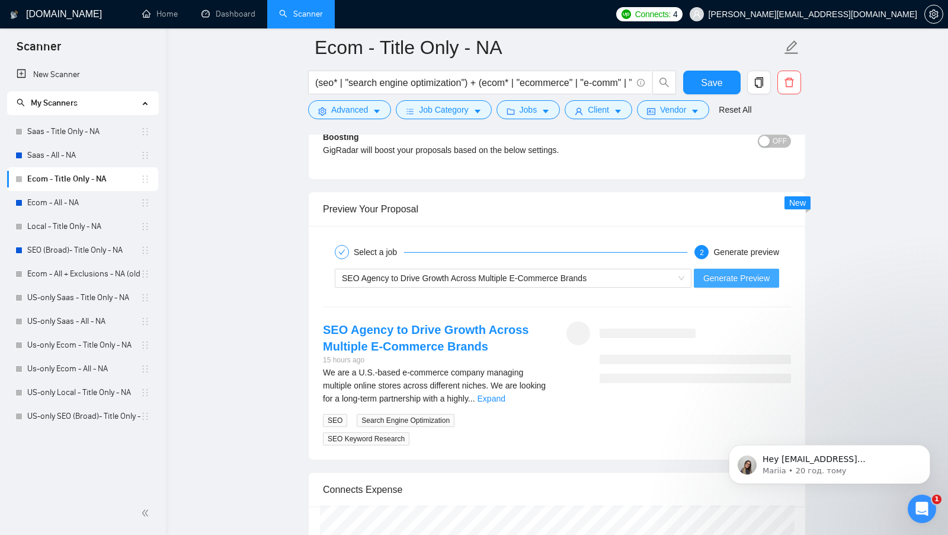
click at [760, 271] on span "Generate Preview" at bounding box center [737, 277] width 66 height 13
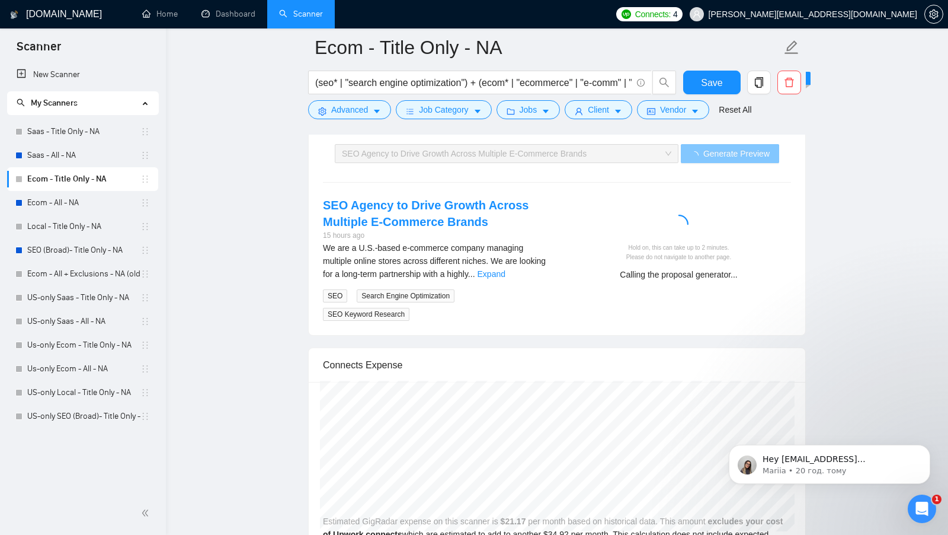
scroll to position [2842, 0]
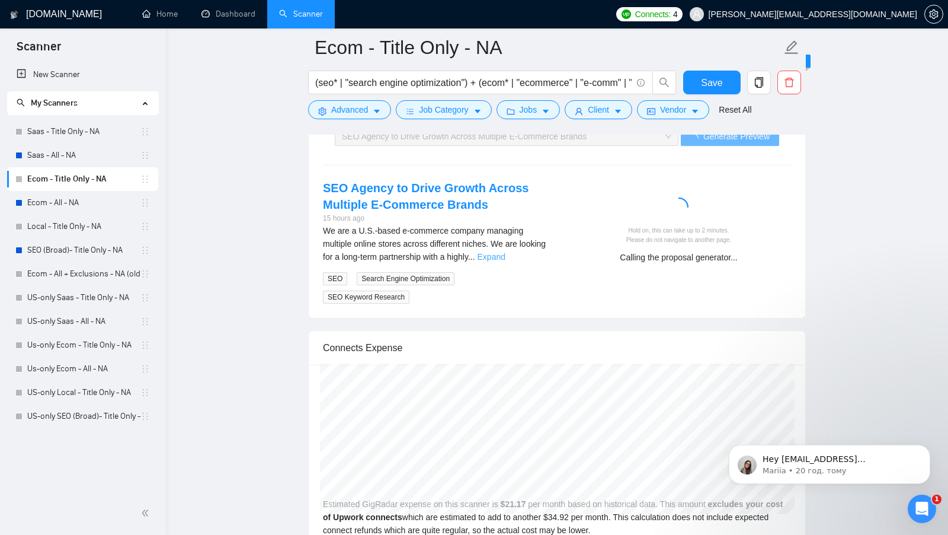
click at [506, 252] on link "Expand" at bounding box center [492, 256] width 28 height 9
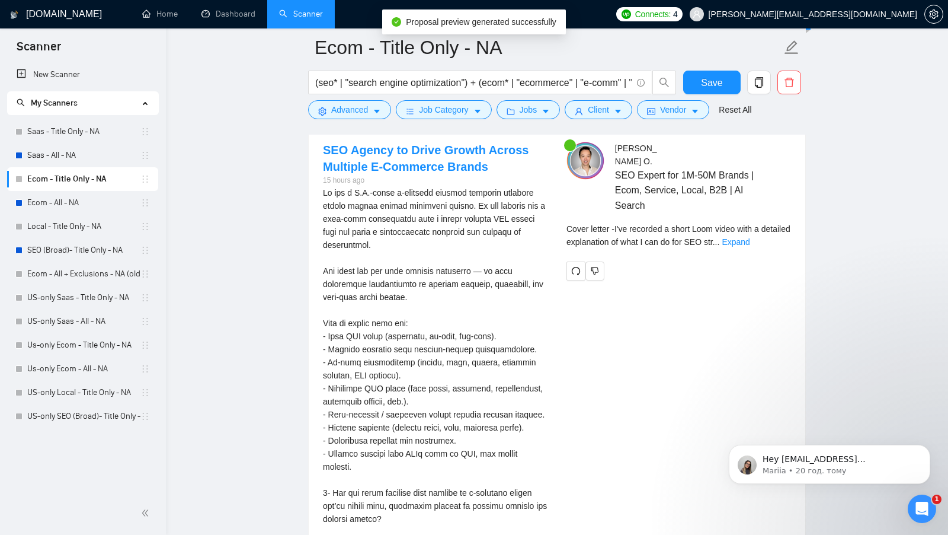
scroll to position [2897, 0]
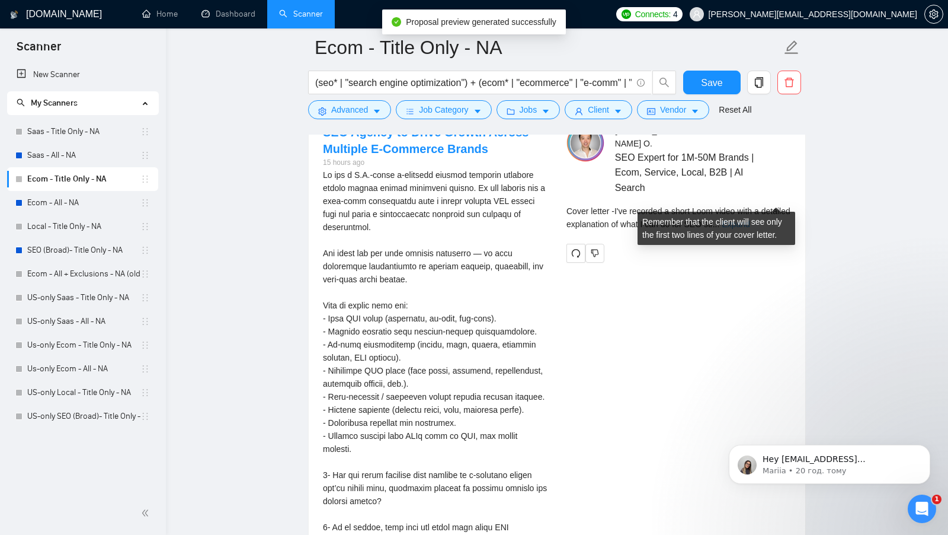
click at [750, 219] on link "Expand" at bounding box center [736, 223] width 28 height 9
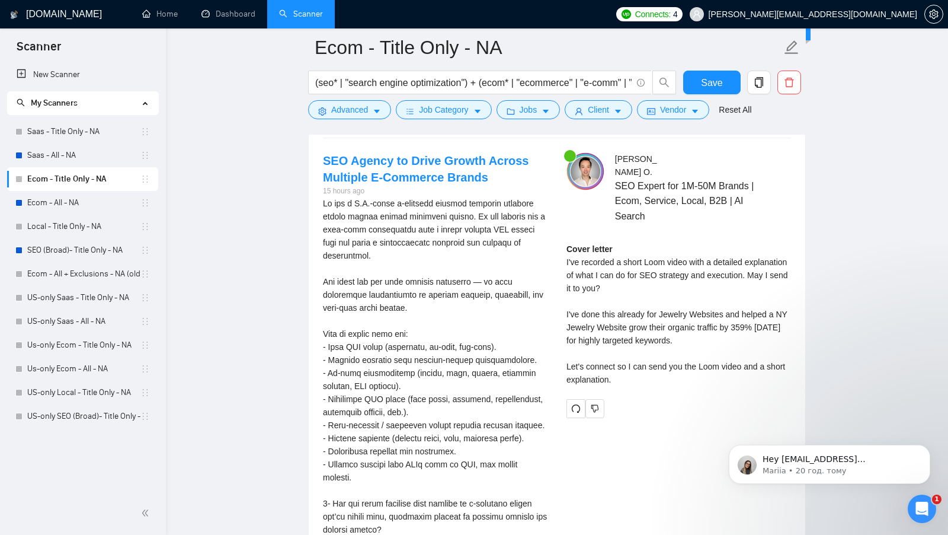
scroll to position [2865, 0]
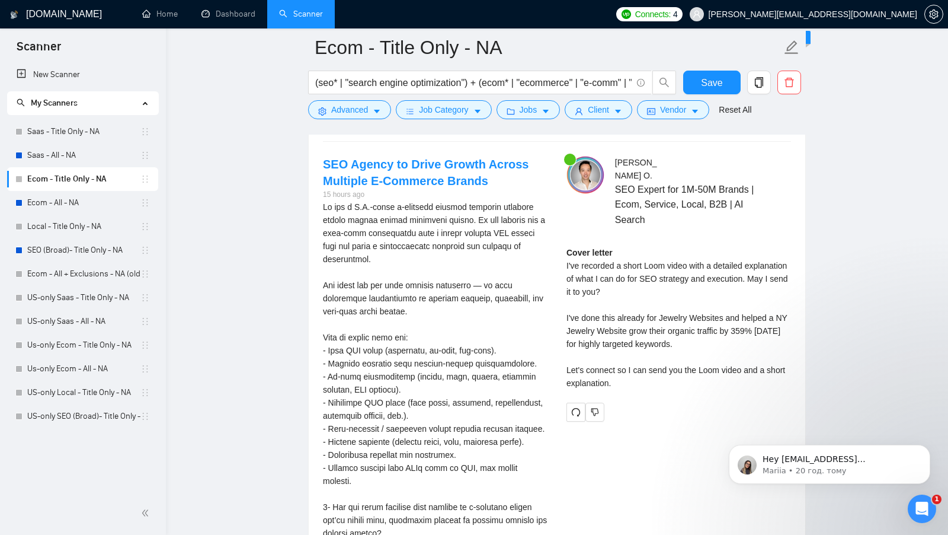
click at [650, 360] on div "Cover letter I've recorded a short Loom video with a detailed explanation of wh…" at bounding box center [679, 317] width 225 height 143
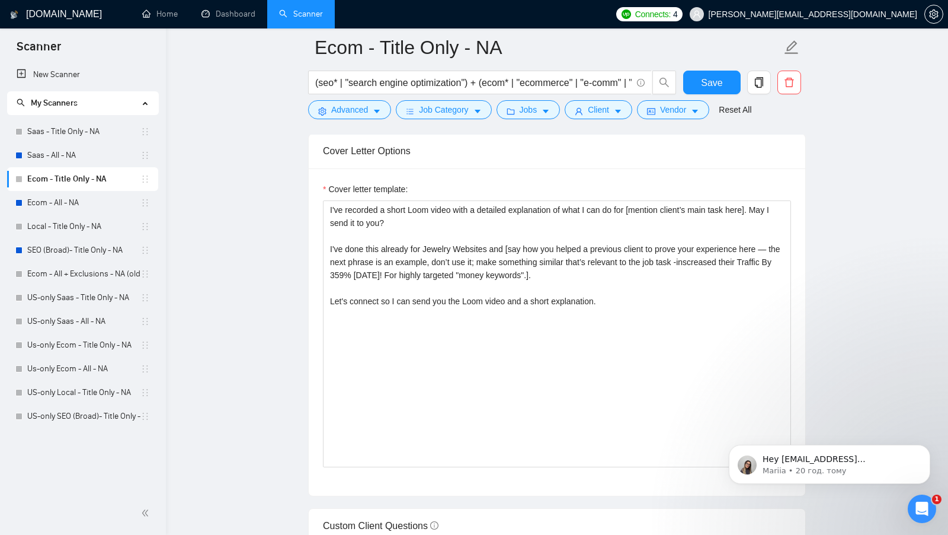
scroll to position [1244, 0]
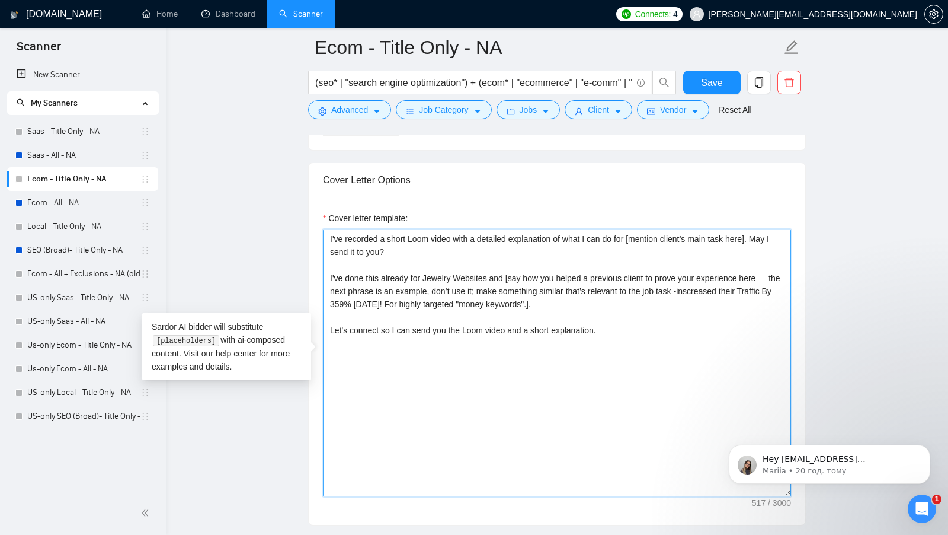
drag, startPoint x: 412, startPoint y: 270, endPoint x: 491, endPoint y: 269, distance: 78.8
click at [491, 269] on textarea "I've recorded a short Loom video with a detailed explanation of what I can do f…" at bounding box center [557, 362] width 468 height 267
click at [420, 271] on textarea "I've recorded a short Loom video with a detailed explanation of what I can do f…" at bounding box center [557, 362] width 468 height 267
type textarea "I've recorded a short Loom video with a detailed explanation of what I can do f…"
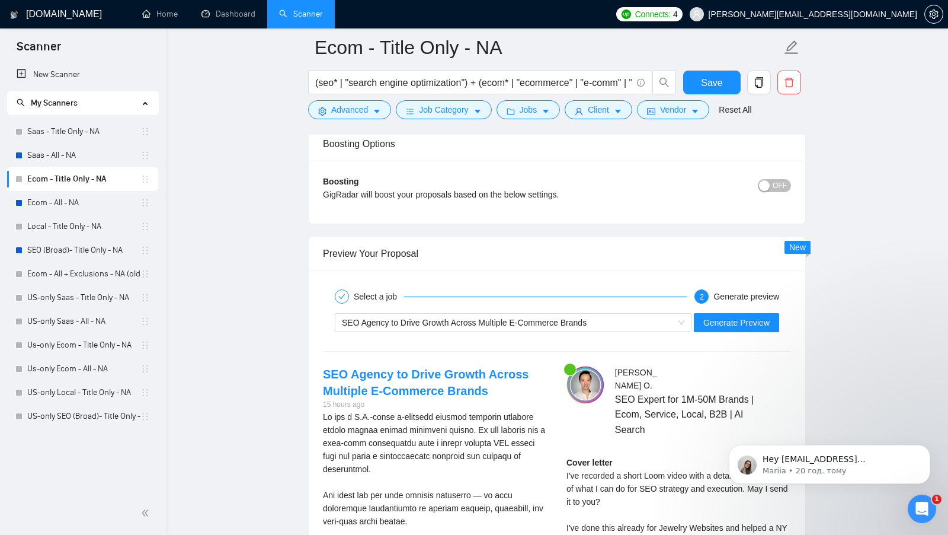
scroll to position [2811, 0]
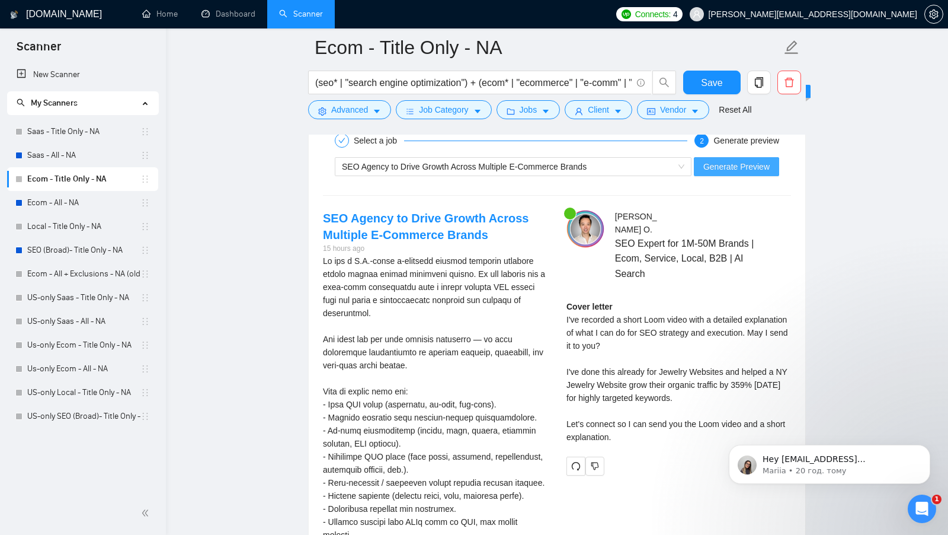
click at [745, 164] on button "Generate Preview" at bounding box center [736, 166] width 85 height 19
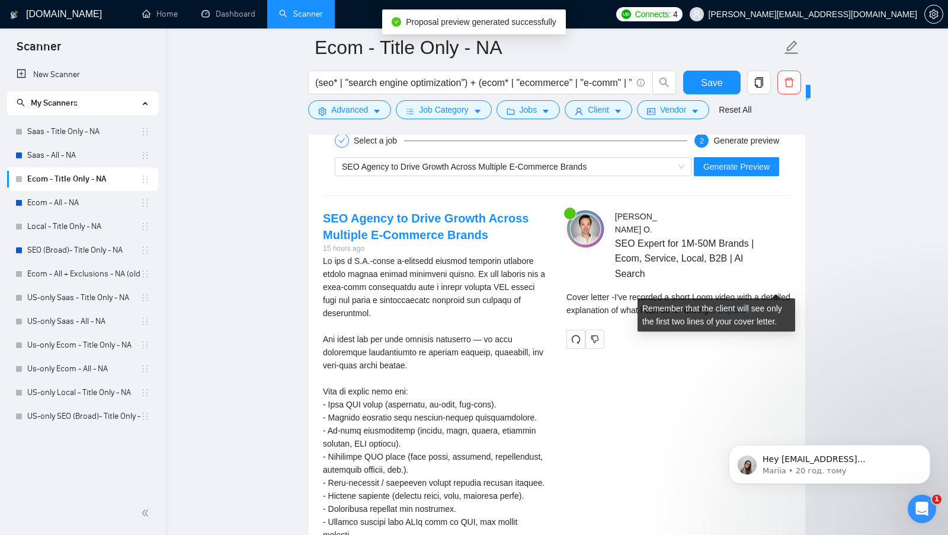
click at [746, 305] on link "Expand" at bounding box center [732, 309] width 28 height 9
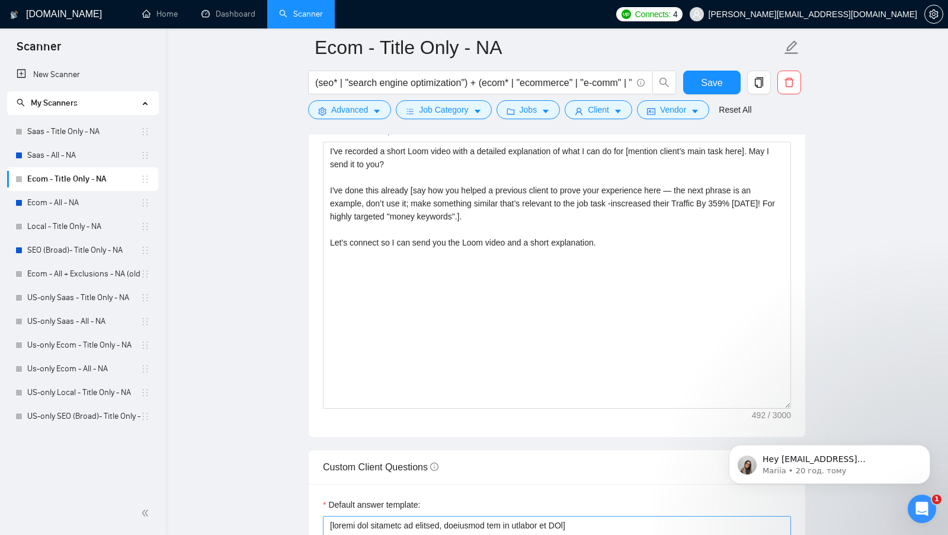
scroll to position [1195, 0]
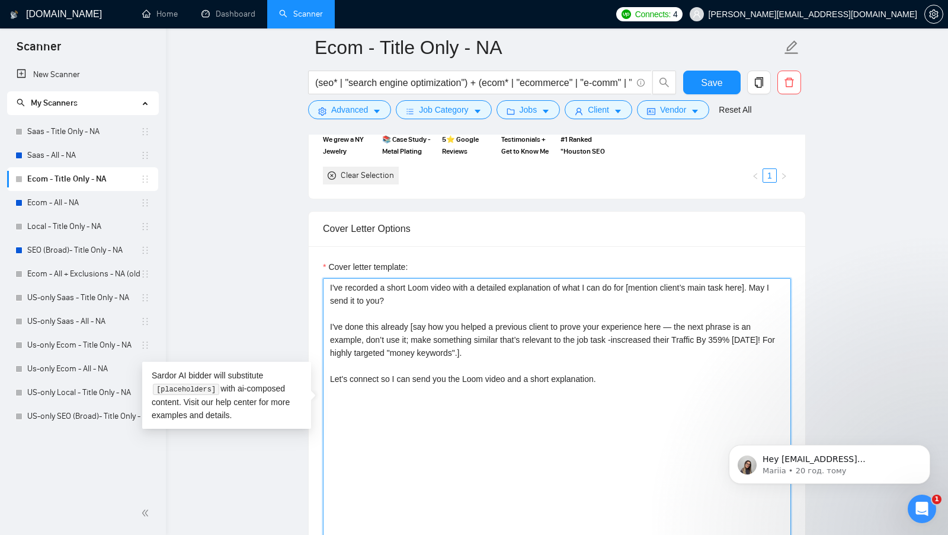
drag, startPoint x: 628, startPoint y: 382, endPoint x: 299, endPoint y: 282, distance: 343.2
click at [488, 320] on textarea "I've recorded a short Loom video with a detailed explanation of what I can do f…" at bounding box center [557, 411] width 468 height 267
click at [50, 389] on link "US-only Local - Title Only - NA" at bounding box center [83, 393] width 113 height 24
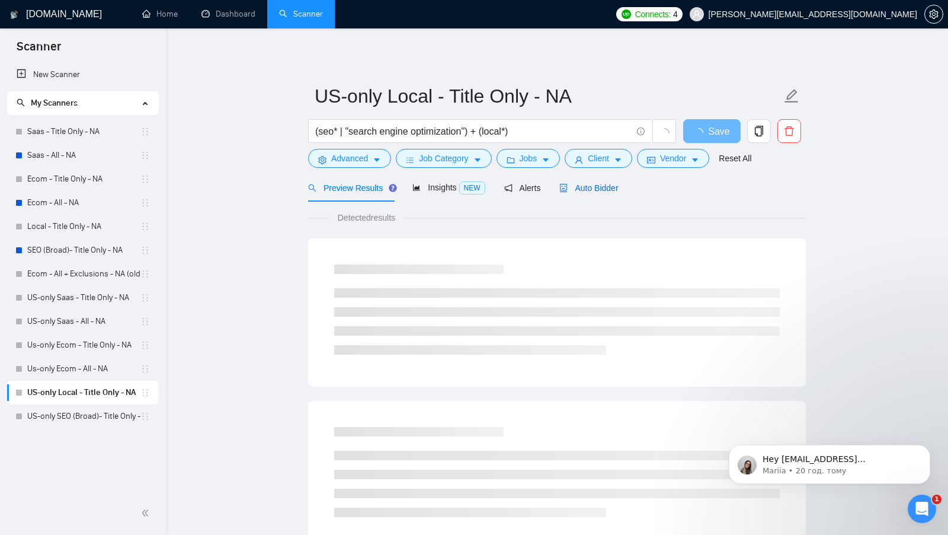
click at [600, 193] on div "Auto Bidder" at bounding box center [589, 187] width 59 height 13
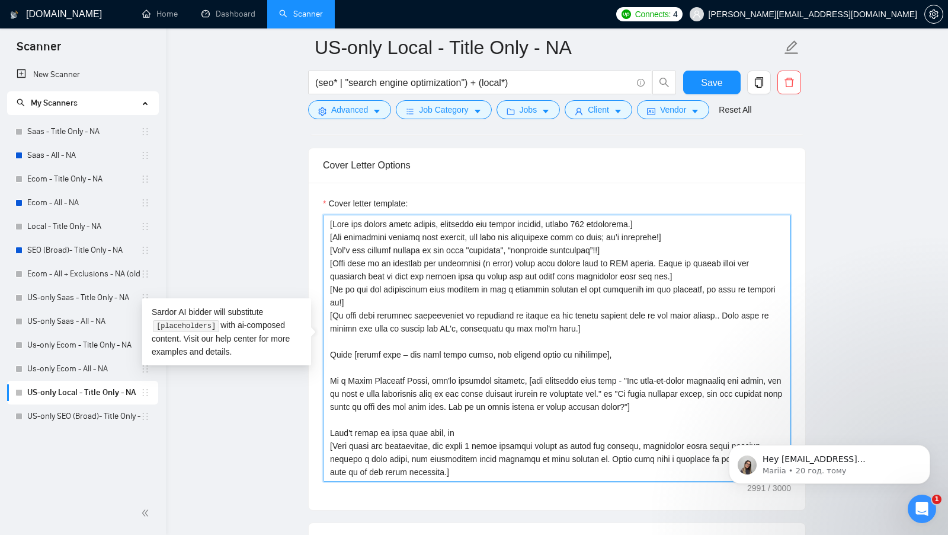
drag, startPoint x: 700, startPoint y: 467, endPoint x: 275, endPoint y: 149, distance: 530.6
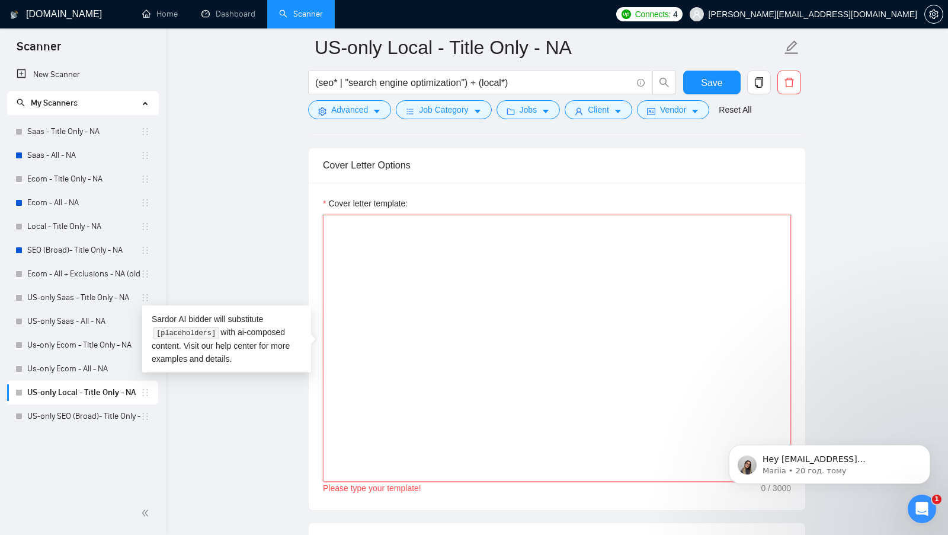
paste textarea "I've recorded a short Loom video with a detailed explanation of what I can do f…"
type textarea "I've recorded a short Loom video with a detailed explanation of what I can do f…"
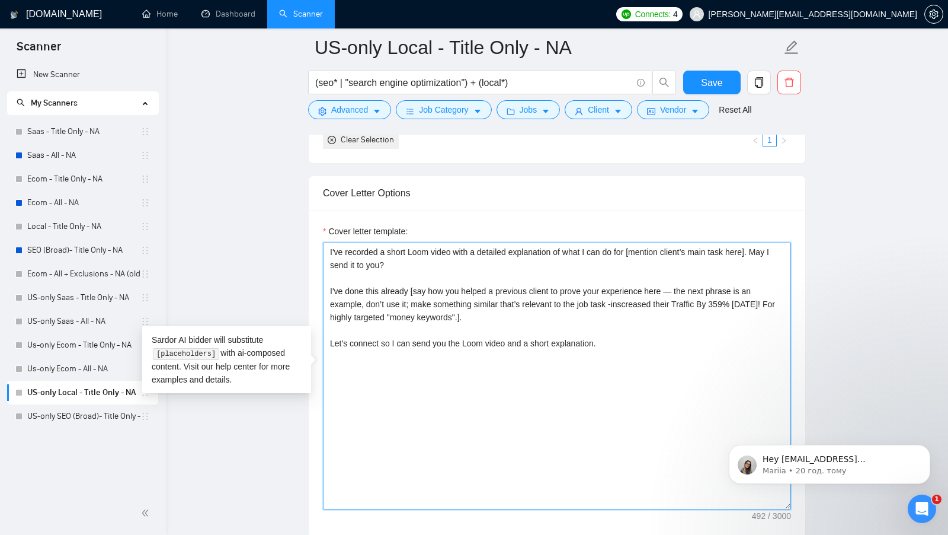
scroll to position [1254, 0]
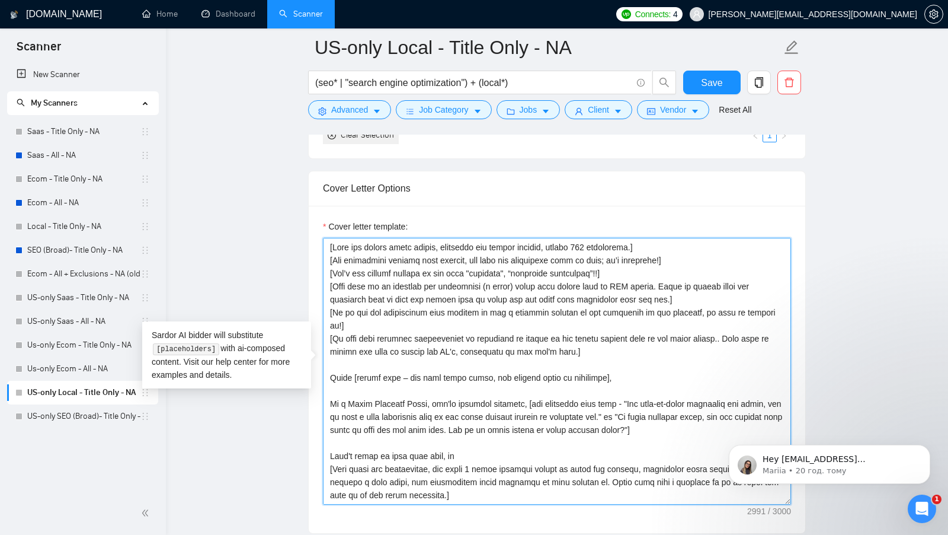
click at [453, 309] on textarea "Cover letter template:" at bounding box center [557, 371] width 468 height 267
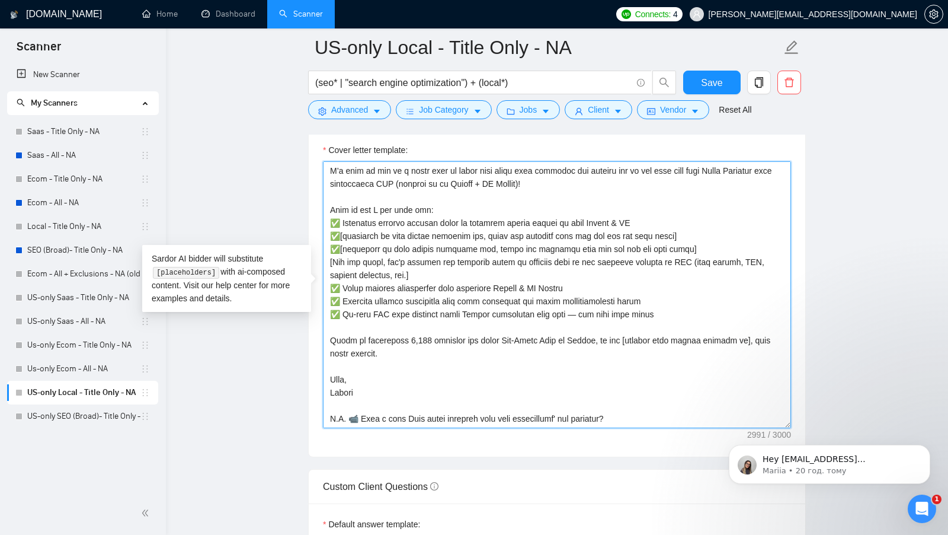
scroll to position [1393, 0]
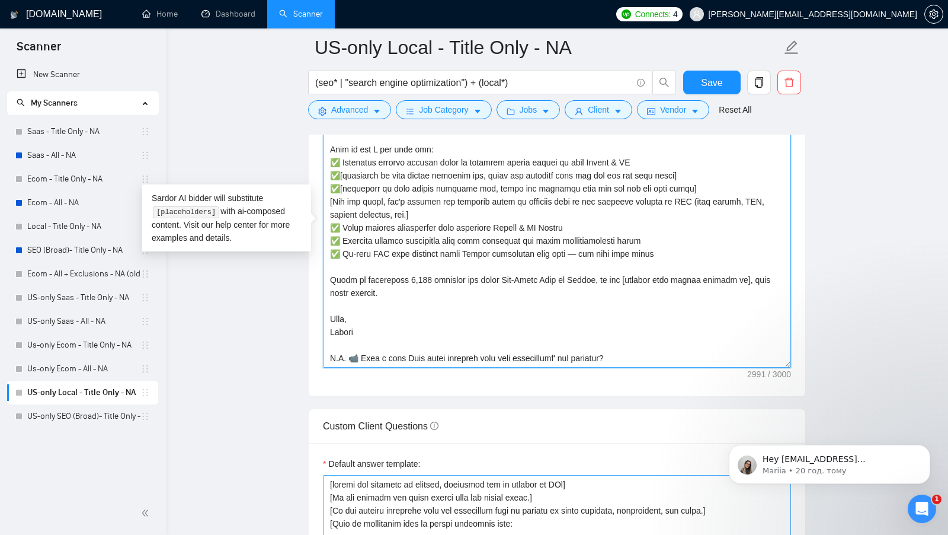
drag, startPoint x: 329, startPoint y: 360, endPoint x: 541, endPoint y: 535, distance: 274.1
click at [541, 534] on form "Auto Bidding Enabled Auto Bidding Enabled: OFF Auto Bidder Schedule Auto Biddin…" at bounding box center [557, 509] width 498 height 3354
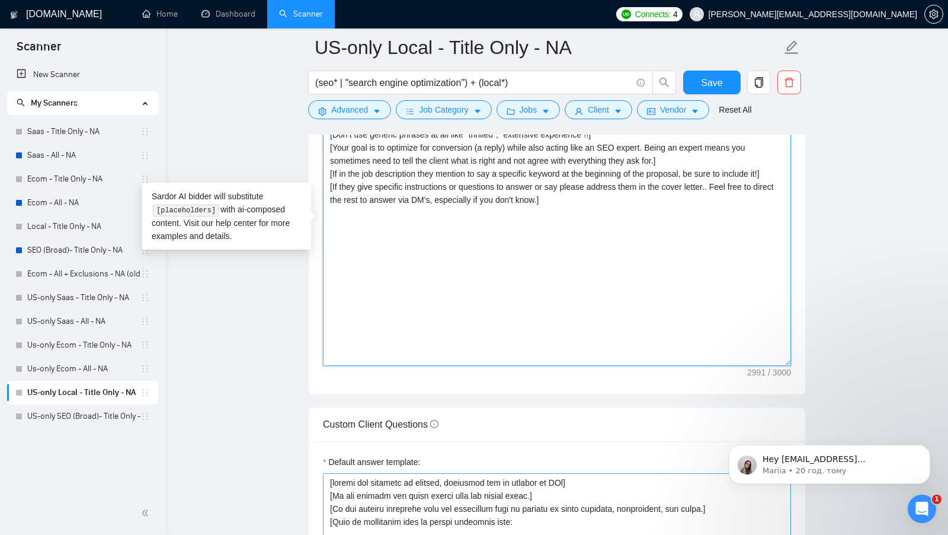
scroll to position [0, 0]
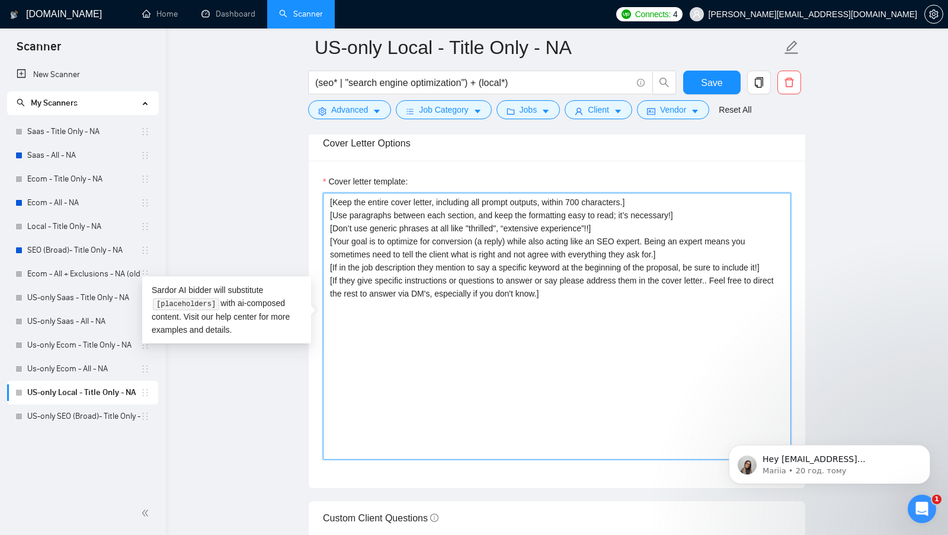
paste textarea "I've recorded a short Loom video with a detailed explanation of what I can do f…"
type textarea "[Keep the entire cover letter, including all prompt outputs, within 700 charact…"
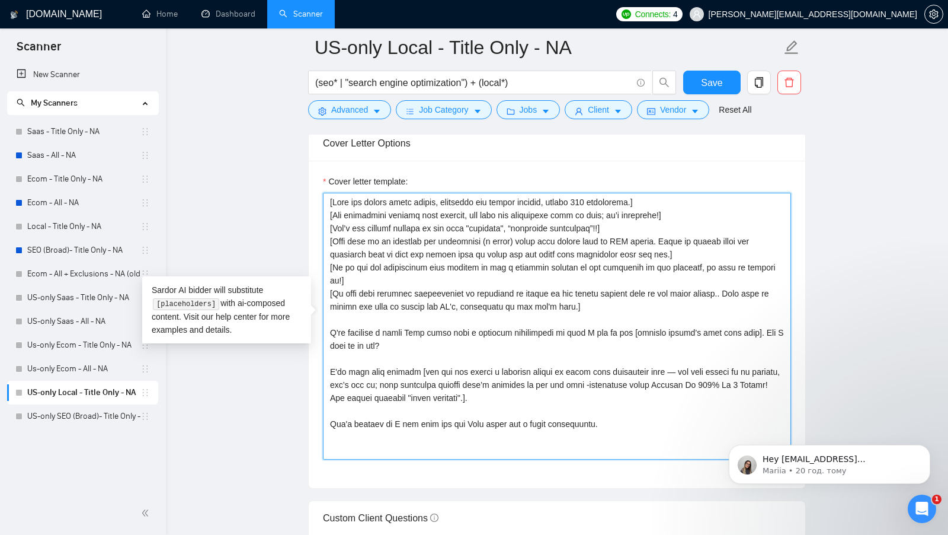
scroll to position [1296, 0]
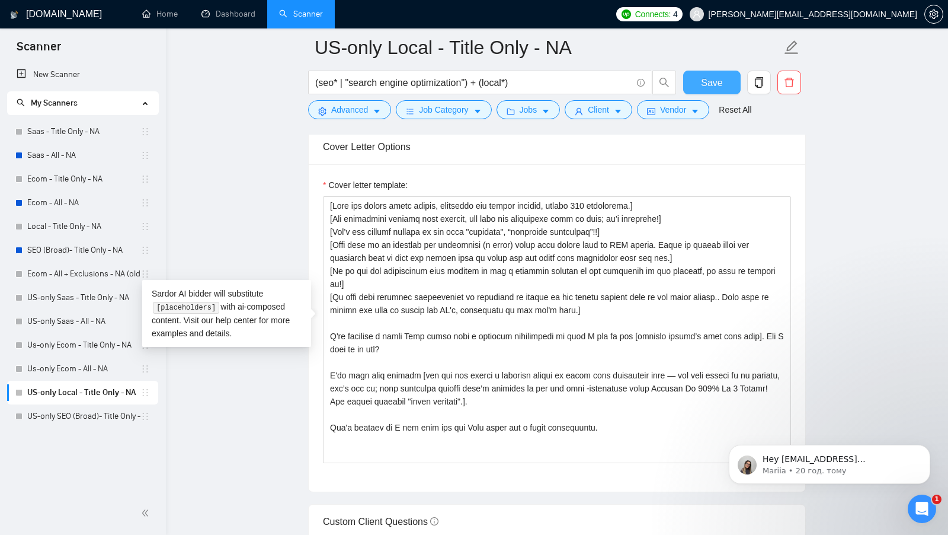
click at [717, 85] on span "Save" at bounding box center [711, 82] width 21 height 15
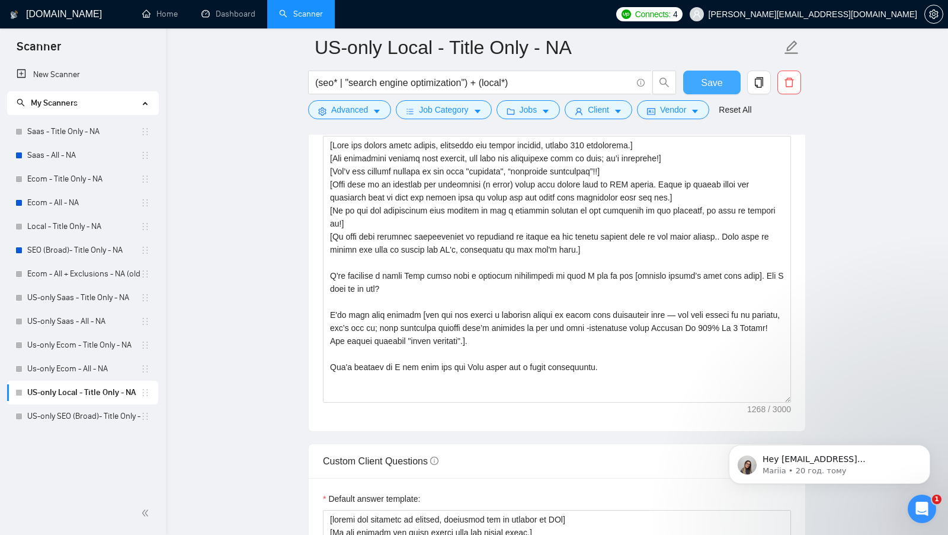
scroll to position [1355, 0]
click at [88, 373] on link "Us-only Ecom - All - NA" at bounding box center [83, 369] width 113 height 24
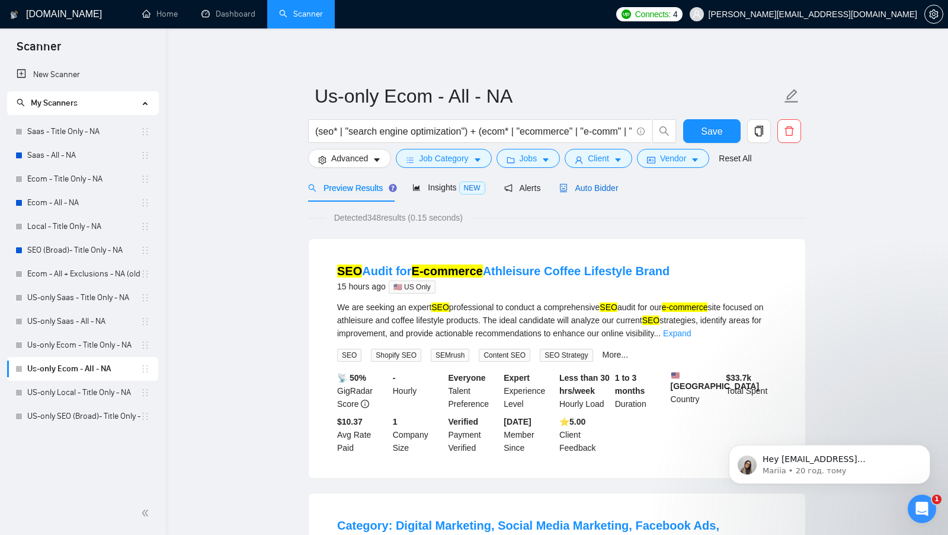
click at [587, 190] on span "Auto Bidder" at bounding box center [589, 187] width 59 height 9
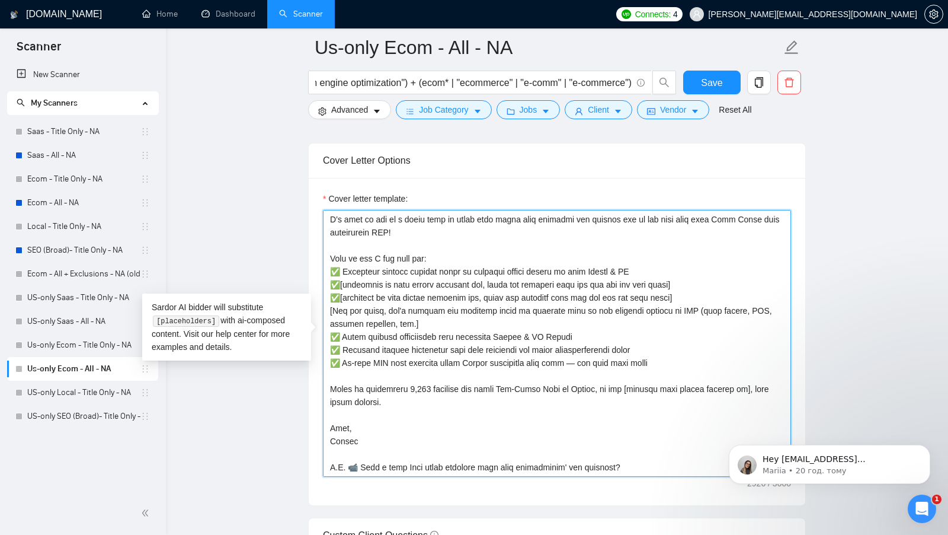
scroll to position [1344, 0]
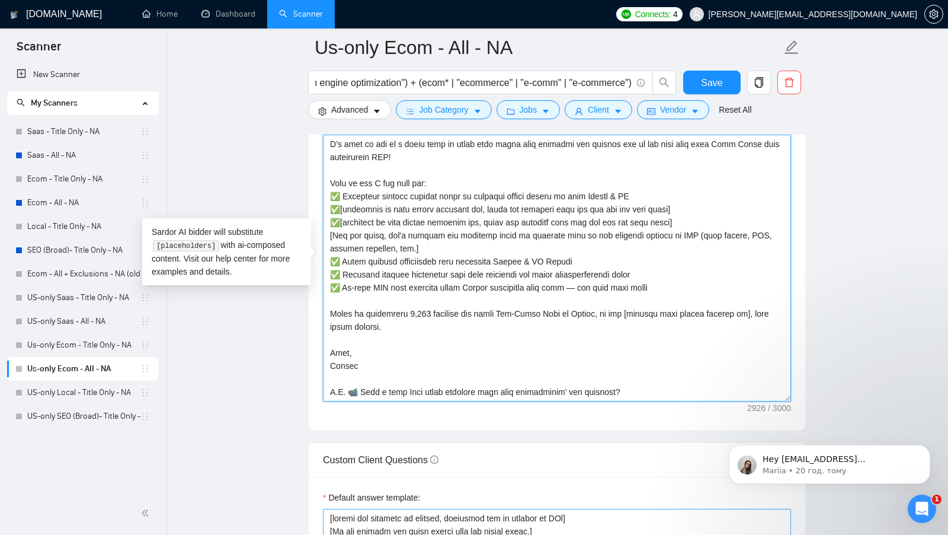
drag, startPoint x: 328, startPoint y: 328, endPoint x: 609, endPoint y: 534, distance: 348.7
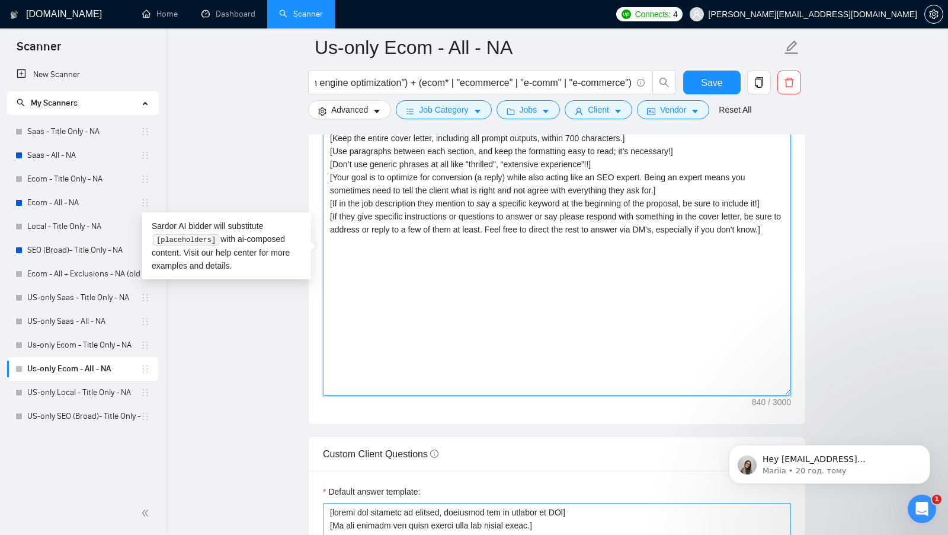
scroll to position [1299, 0]
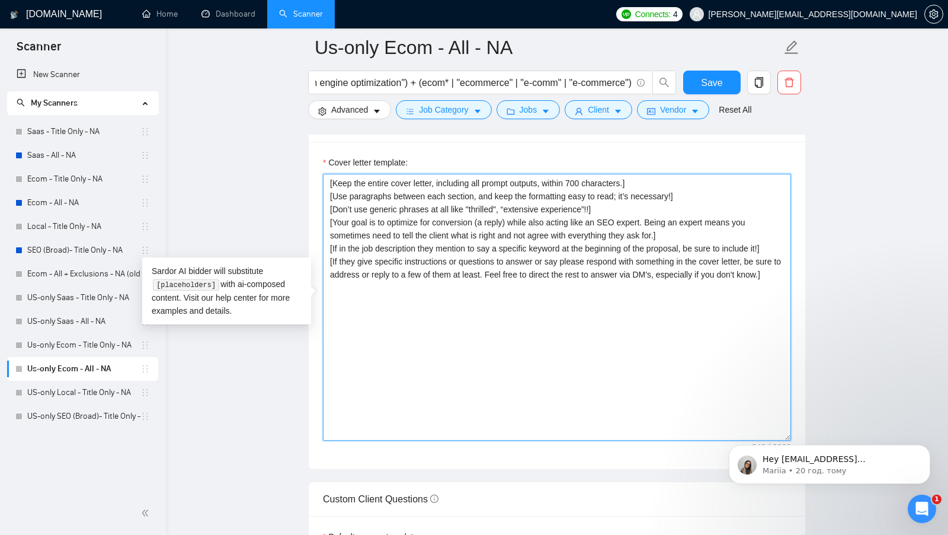
click at [400, 285] on textarea "[Keep the entire cover letter, including all prompt outputs, within 700 charact…" at bounding box center [557, 307] width 468 height 267
click at [397, 305] on textarea "[Keep the entire cover letter, including all prompt outputs, within 700 charact…" at bounding box center [557, 307] width 468 height 267
paste textarea "To help you [solve specific problem from their post – max 5 words], I’d [briefl…"
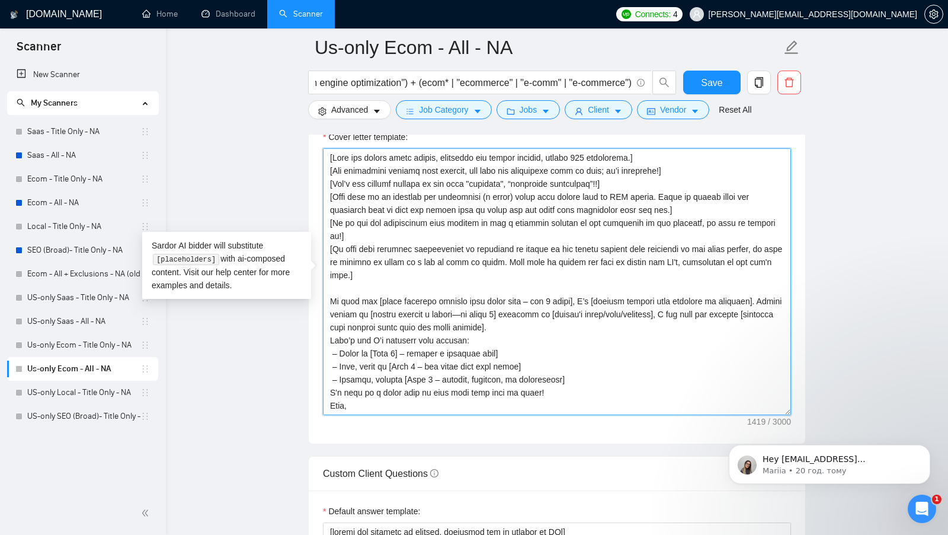
scroll to position [1325, 0]
click at [561, 311] on textarea "Cover letter template:" at bounding box center [557, 281] width 468 height 267
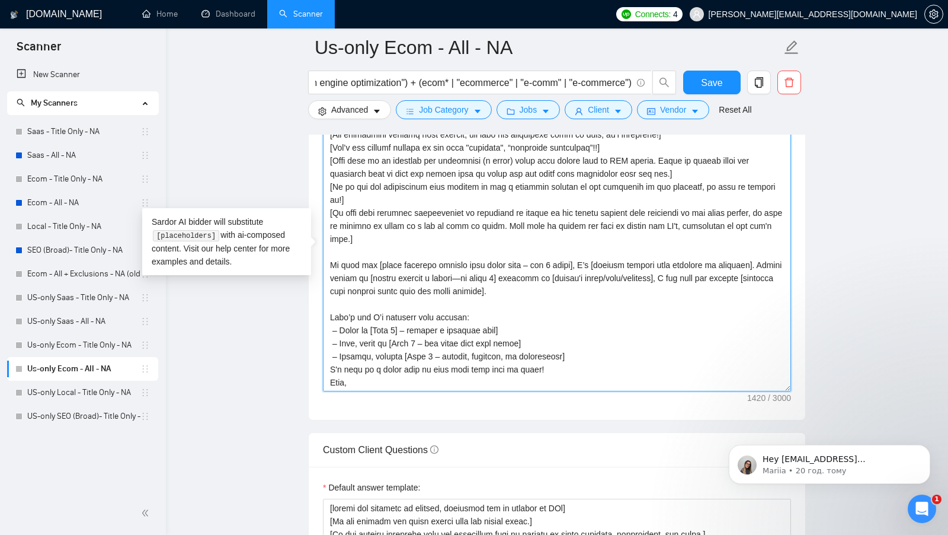
scroll to position [1349, 0]
click at [538, 354] on textarea "Cover letter template:" at bounding box center [557, 257] width 468 height 267
click at [547, 348] on textarea "Cover letter template:" at bounding box center [557, 257] width 468 height 267
click at [544, 354] on textarea "Cover letter template:" at bounding box center [557, 257] width 468 height 267
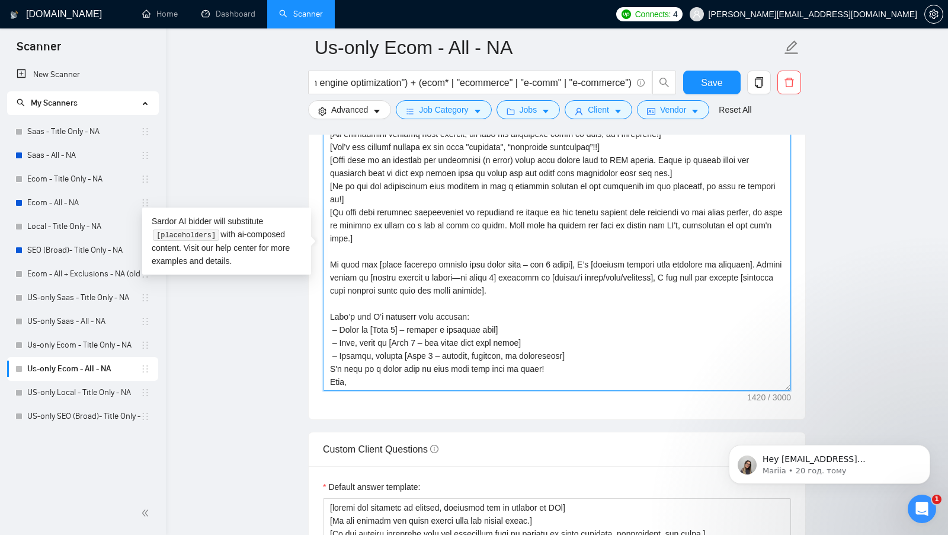
click at [590, 332] on textarea "Cover letter template:" at bounding box center [557, 257] width 468 height 267
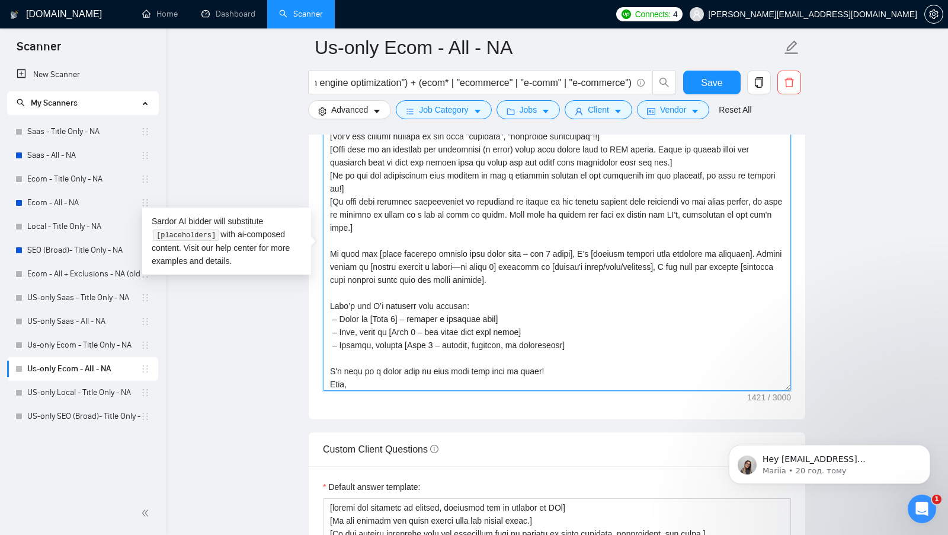
scroll to position [25, 0]
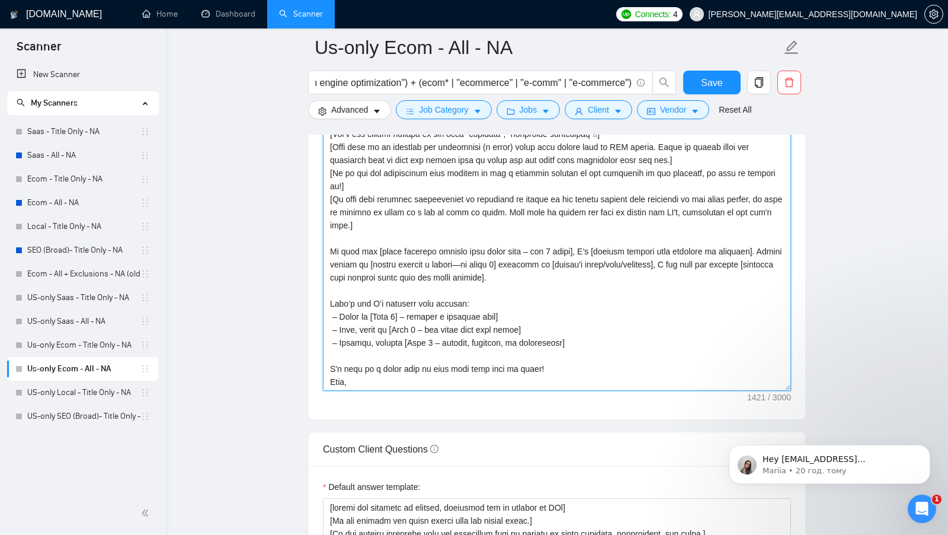
drag, startPoint x: 587, startPoint y: 324, endPoint x: 319, endPoint y: 278, distance: 272.4
click at [319, 278] on div "Cover letter template:" at bounding box center [557, 255] width 497 height 327
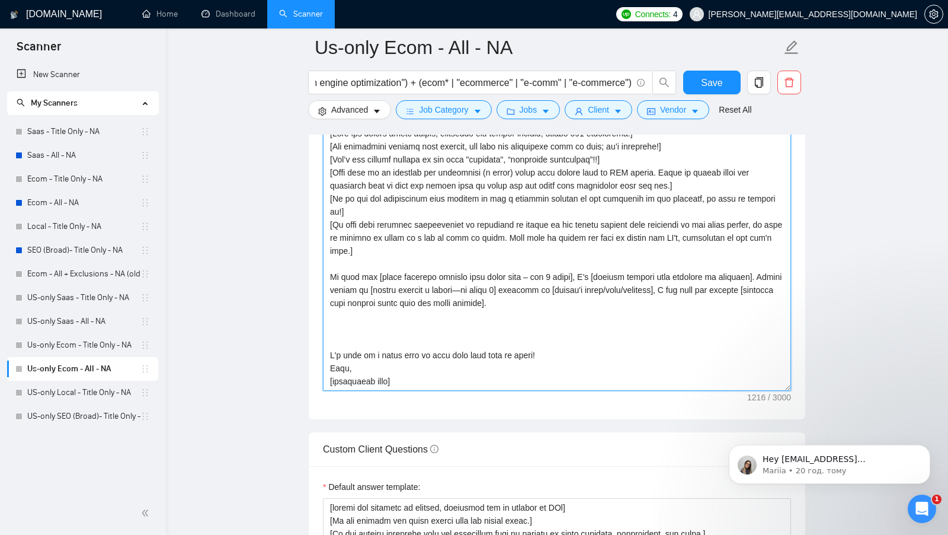
scroll to position [0, 0]
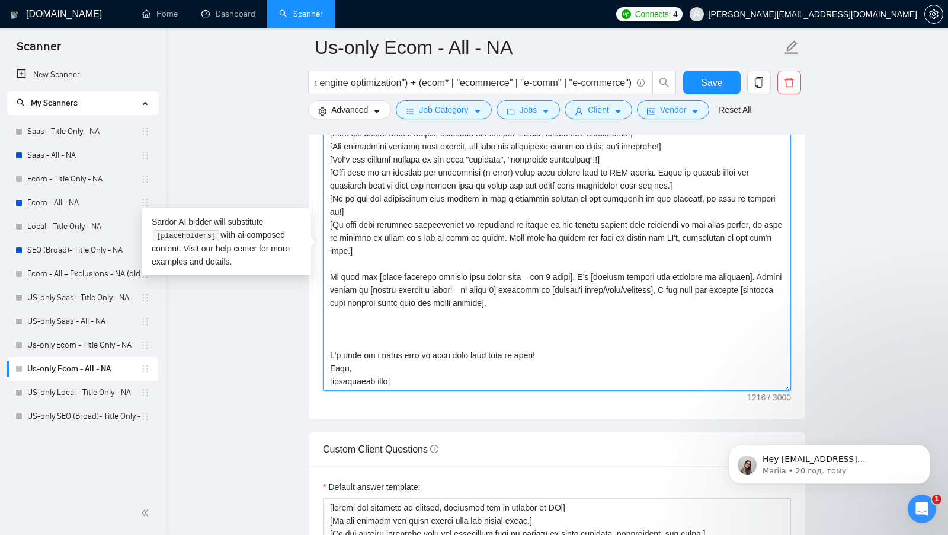
paste textarea "I’ve helped Ecom clients get SEO results, like: Increasing a Jewelry Website's …"
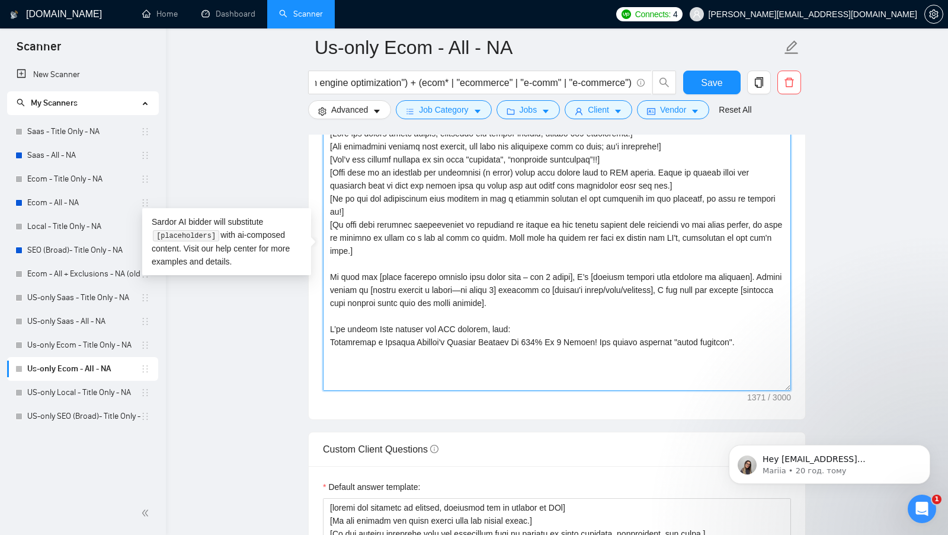
paste textarea "I’d love to hop on a quick call to learn more about your business and explain h…"
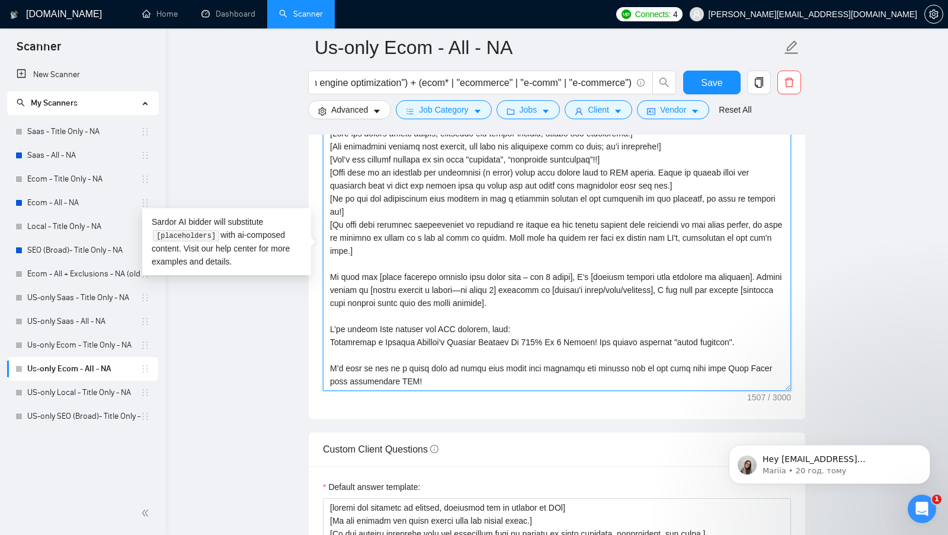
scroll to position [39, 0]
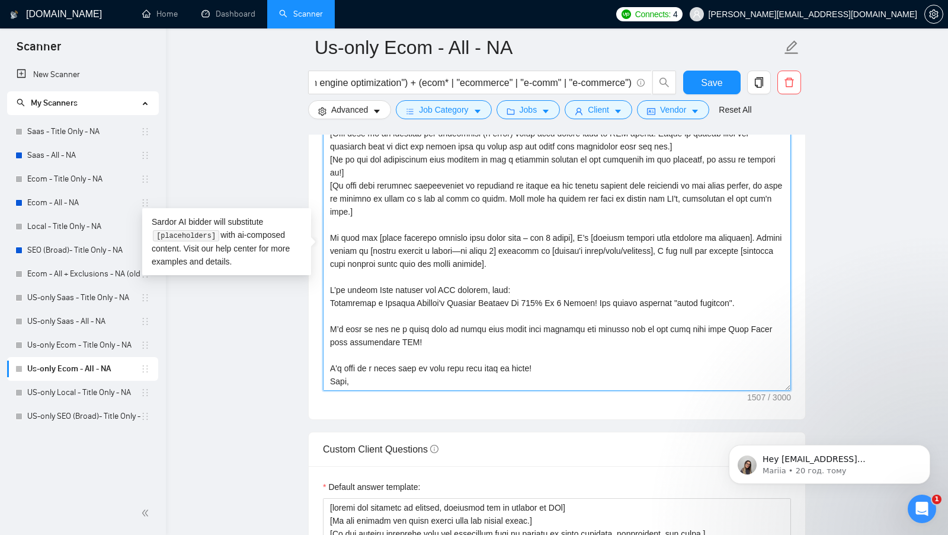
drag, startPoint x: 426, startPoint y: 378, endPoint x: 310, endPoint y: 341, distance: 121.3
click at [310, 341] on div "Cover letter template:" at bounding box center [557, 255] width 497 height 327
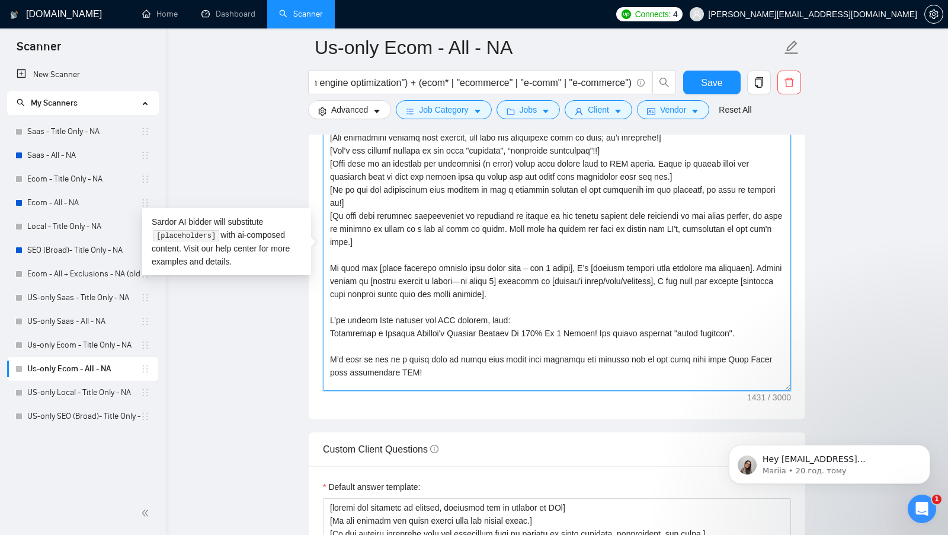
scroll to position [22, 0]
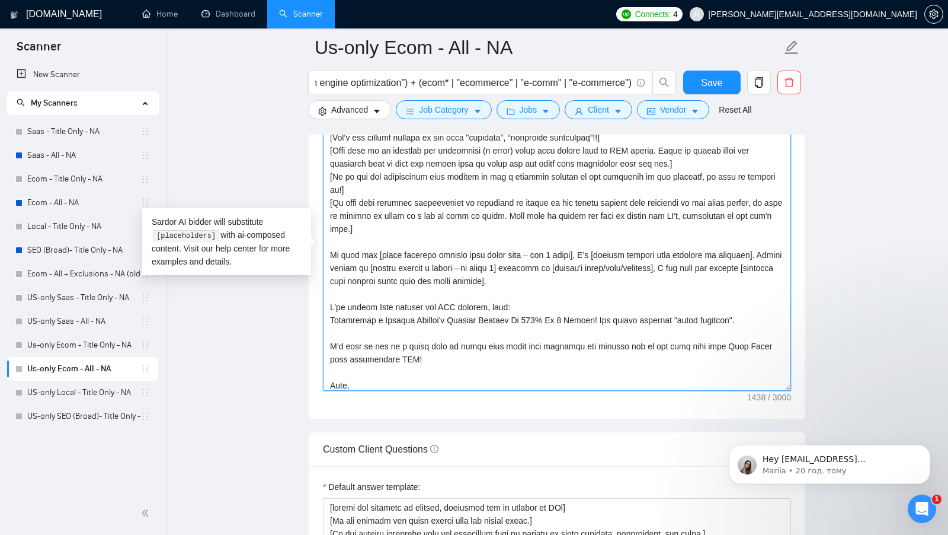
type textarea "[Keep the entire cover letter, including all prompt outputs, within 700 charact…"
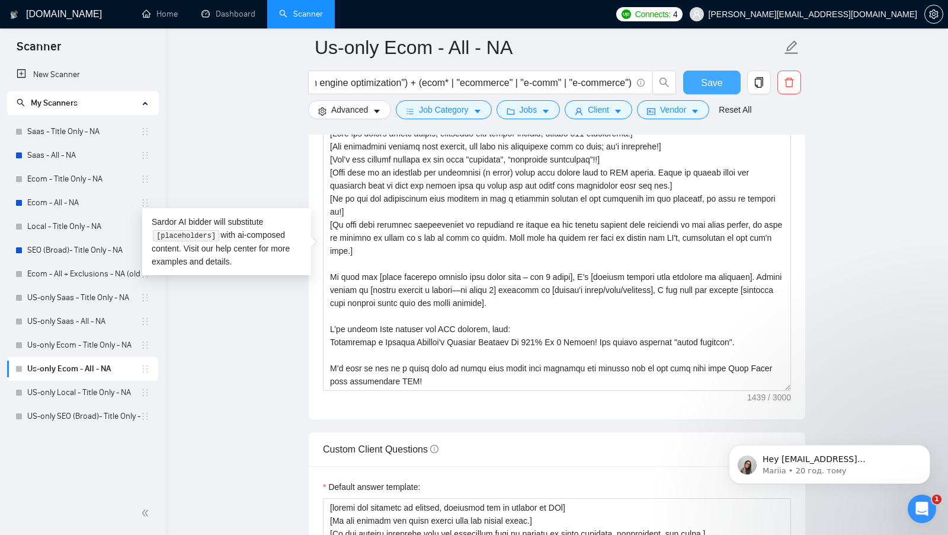
click at [695, 82] on button "Save" at bounding box center [711, 83] width 57 height 24
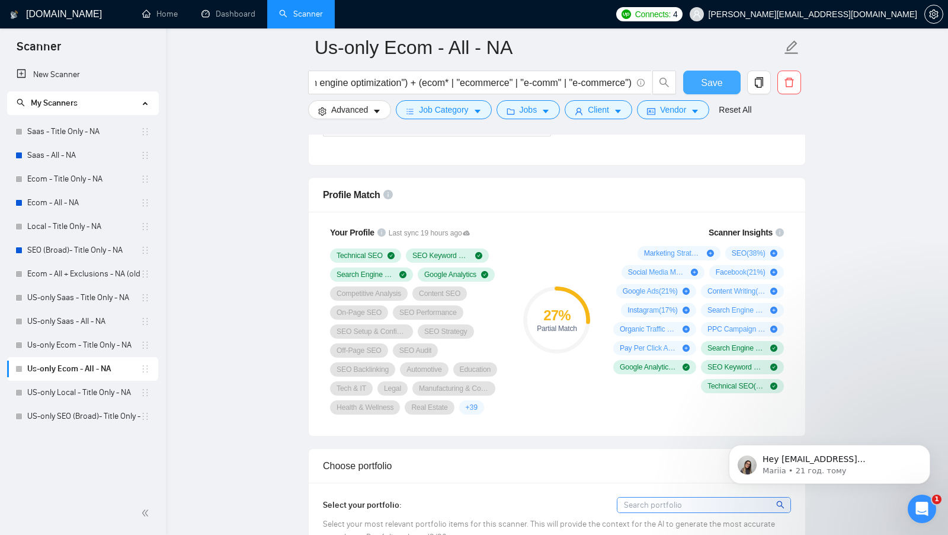
scroll to position [395, 0]
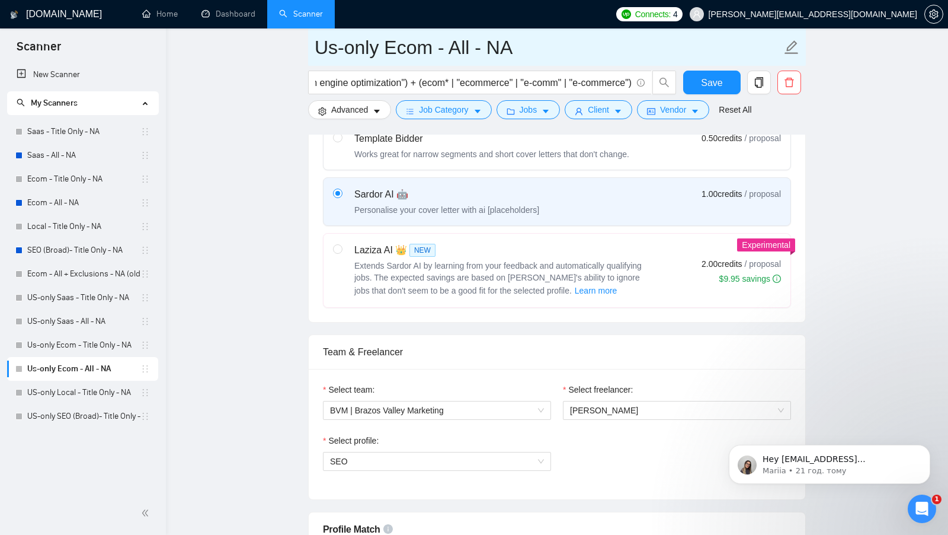
click at [549, 36] on input "Us-only Ecom - All - NA" at bounding box center [548, 48] width 467 height 30
click at [548, 39] on input "Us-only Ecom - All - NA" at bounding box center [548, 48] width 467 height 30
click at [548, 40] on input "Us-only Ecom - All - NA" at bounding box center [548, 48] width 467 height 30
paste input "New CL"
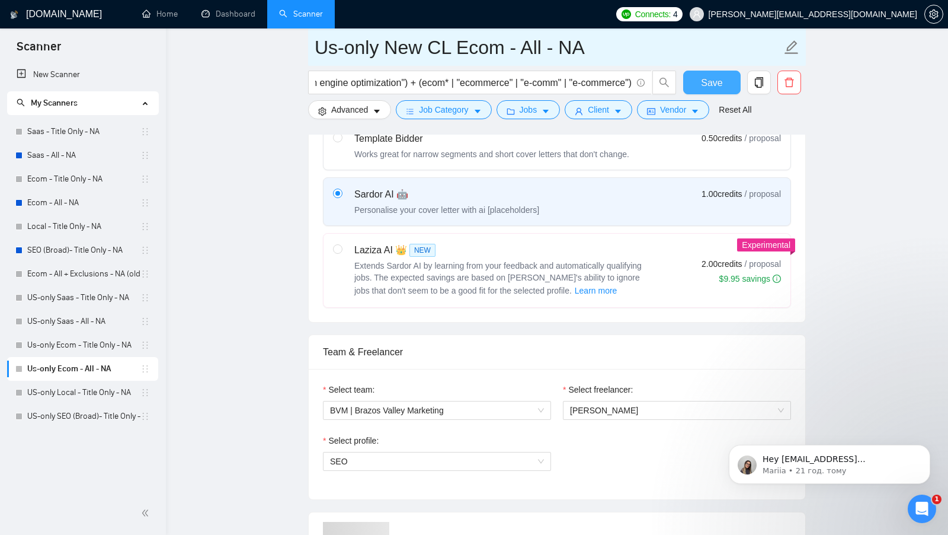
type input "Us-only New CL Ecom - All - NA"
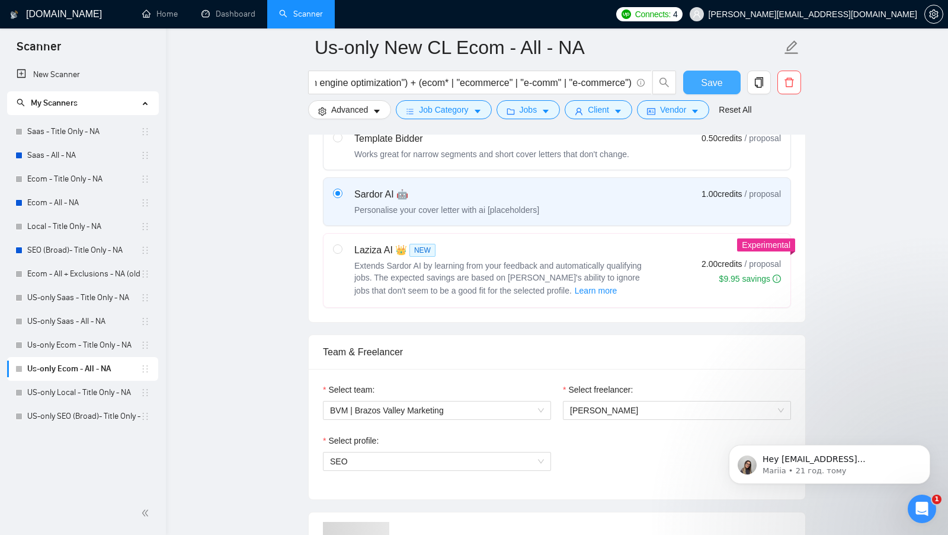
click at [692, 81] on button "Save" at bounding box center [711, 83] width 57 height 24
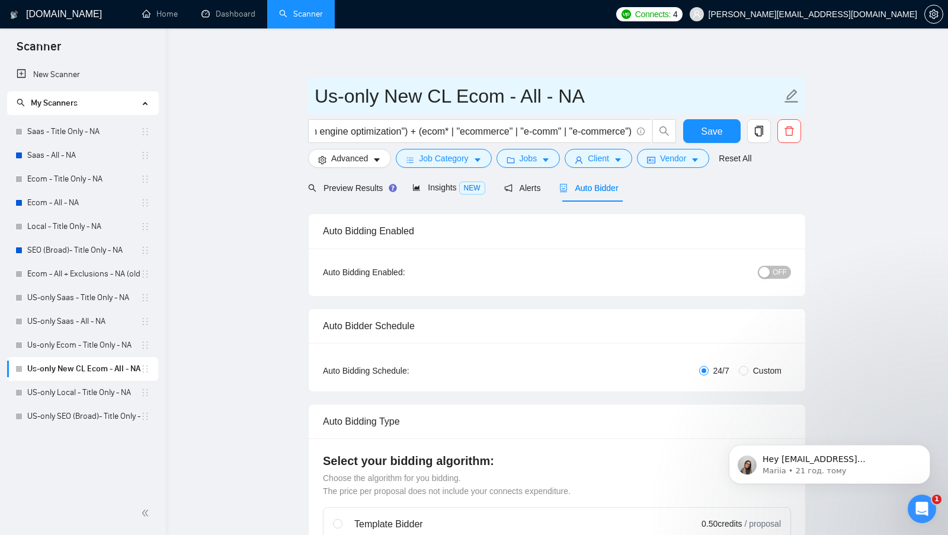
click at [601, 90] on input "Us-only New CL Ecom - All - NA" at bounding box center [548, 96] width 467 height 30
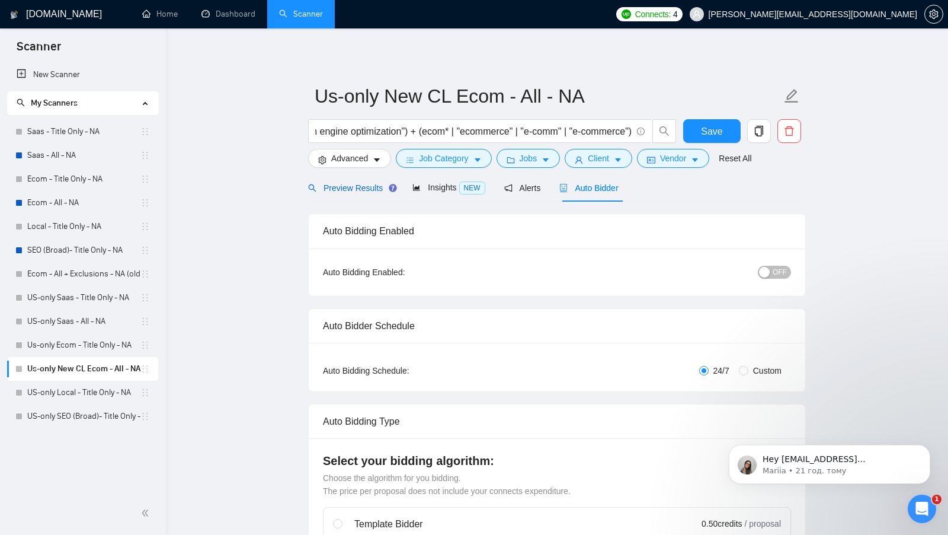
click at [350, 182] on div "Preview Results" at bounding box center [350, 187] width 85 height 13
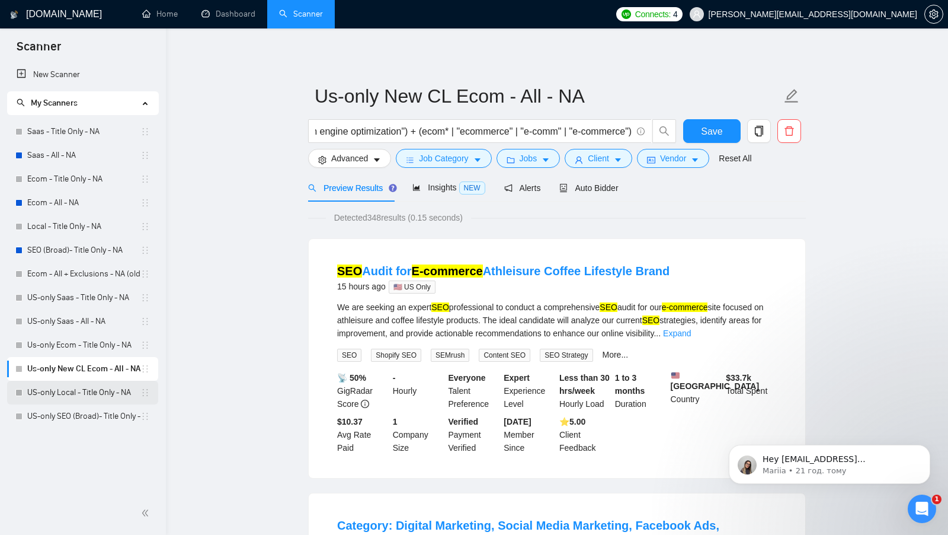
click at [71, 384] on link "US-only Local - Title Only - NA" at bounding box center [83, 393] width 113 height 24
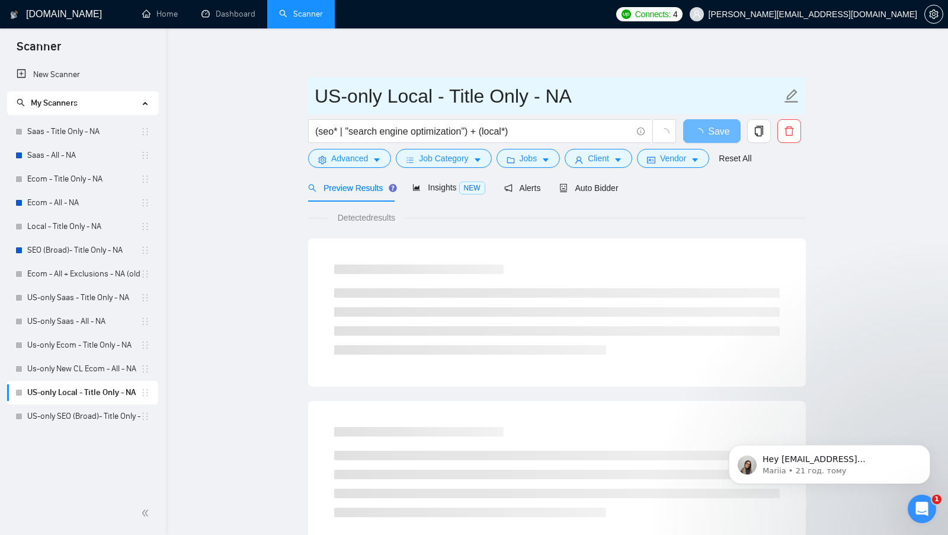
click at [380, 97] on input "US-only Local - Title Only - NA" at bounding box center [548, 96] width 467 height 30
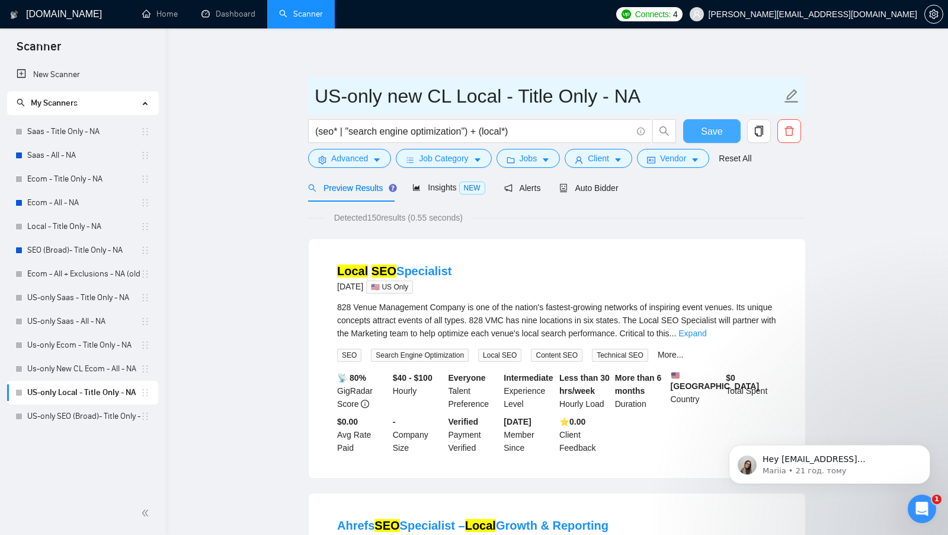
type input "US-only new CL Local - Title Only - NA"
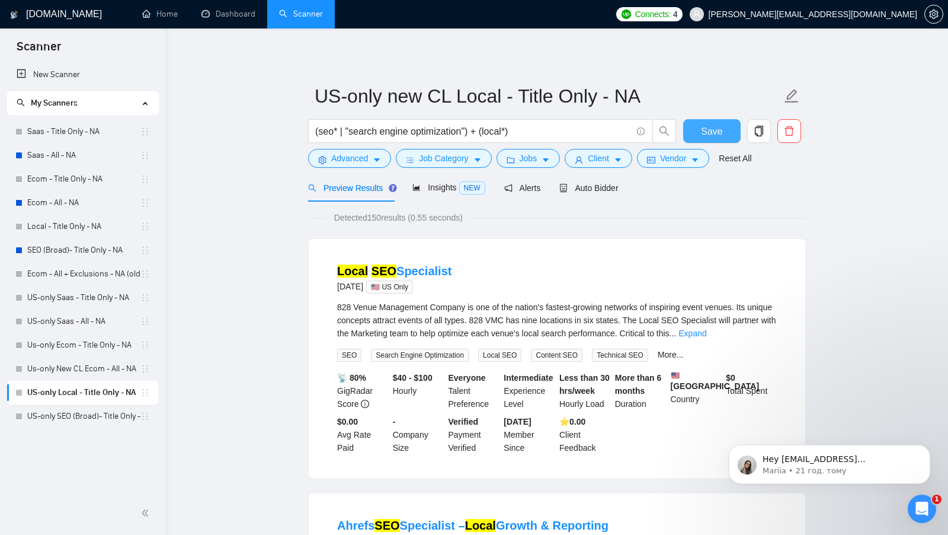
click at [717, 131] on span "Save" at bounding box center [711, 131] width 21 height 15
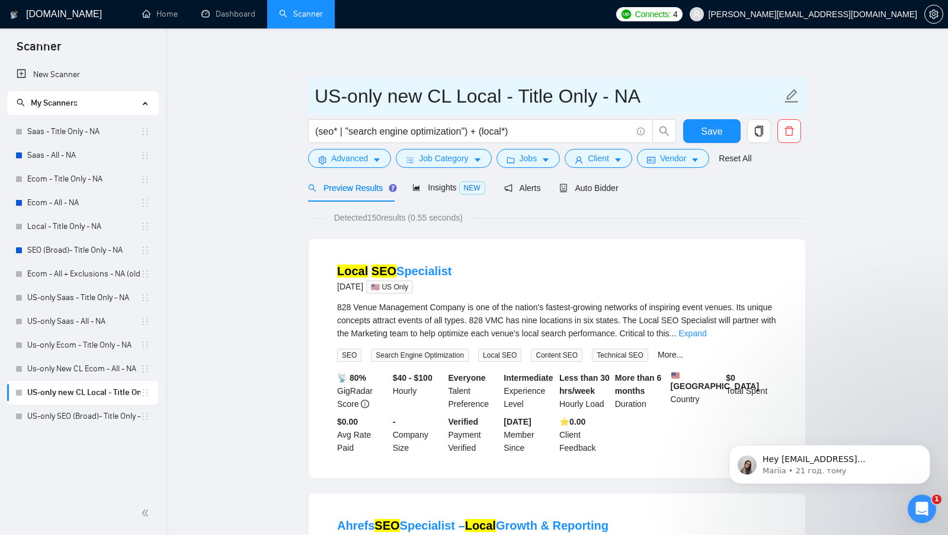
click at [665, 99] on input "US-only new CL Local - Title Only - NA" at bounding box center [548, 96] width 467 height 30
click at [665, 98] on input "US-only new CL Local - Title Only - NA" at bounding box center [548, 96] width 467 height 30
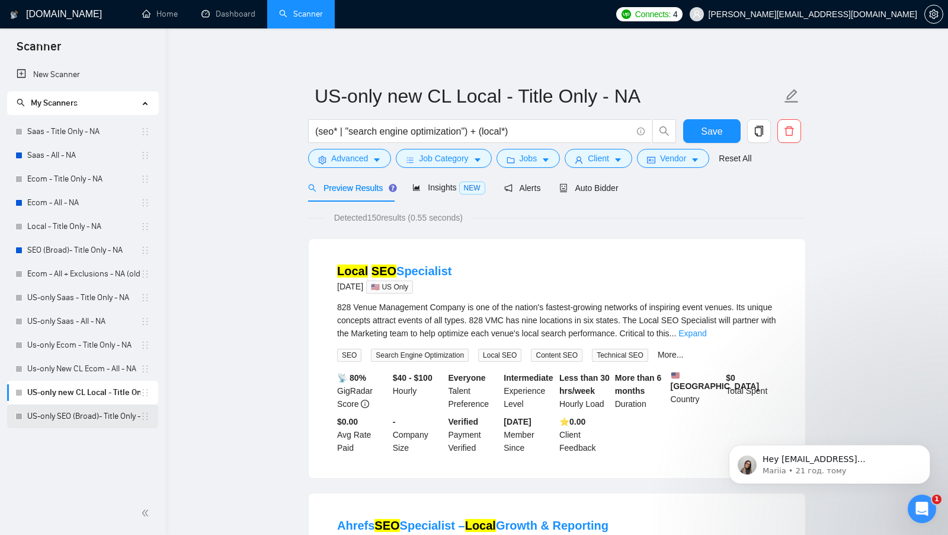
click at [91, 413] on link "US-only SEO (Broad)- Title Only - NA" at bounding box center [83, 416] width 113 height 24
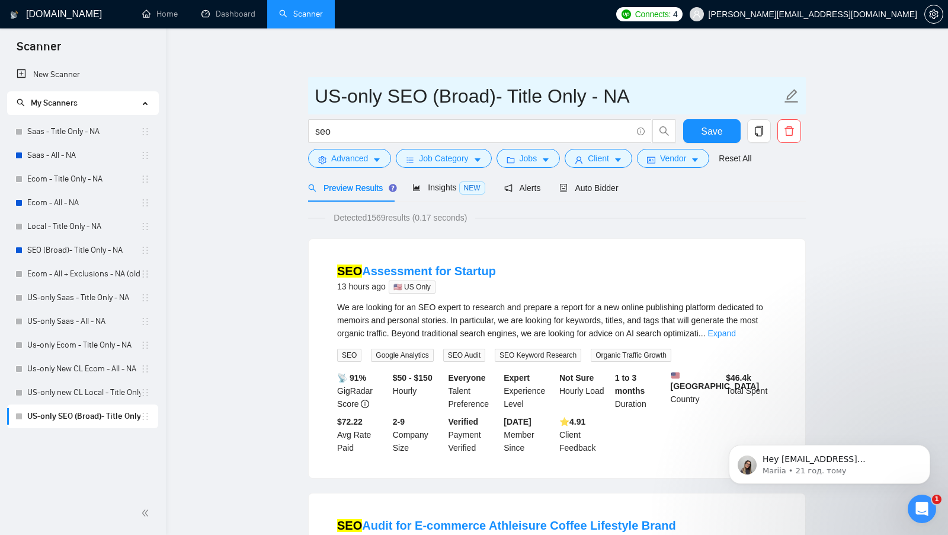
click at [390, 103] on input "US-only SEO (Broad)- Title Only - NA" at bounding box center [548, 96] width 467 height 30
type input "US-only New CL SEO (Broad)- Title Only - NA"
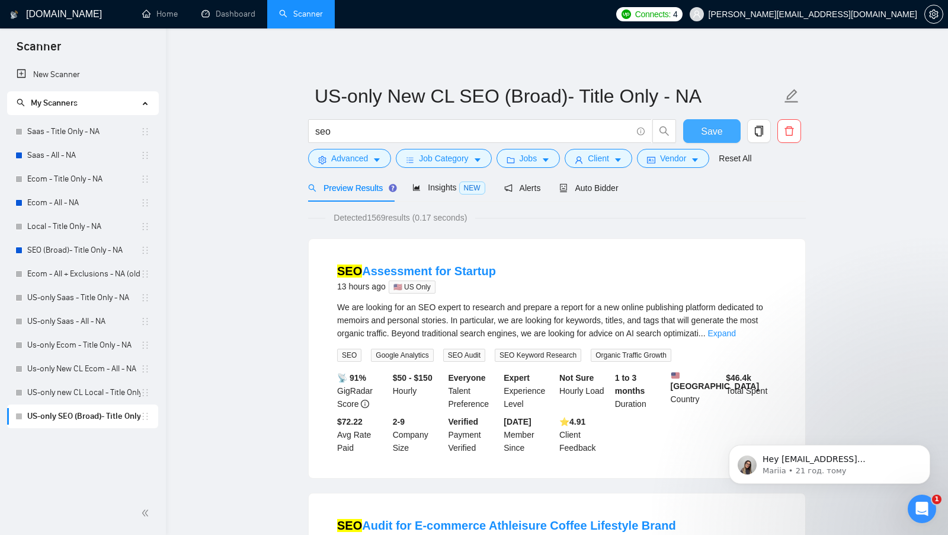
click at [696, 126] on button "Save" at bounding box center [711, 131] width 57 height 24
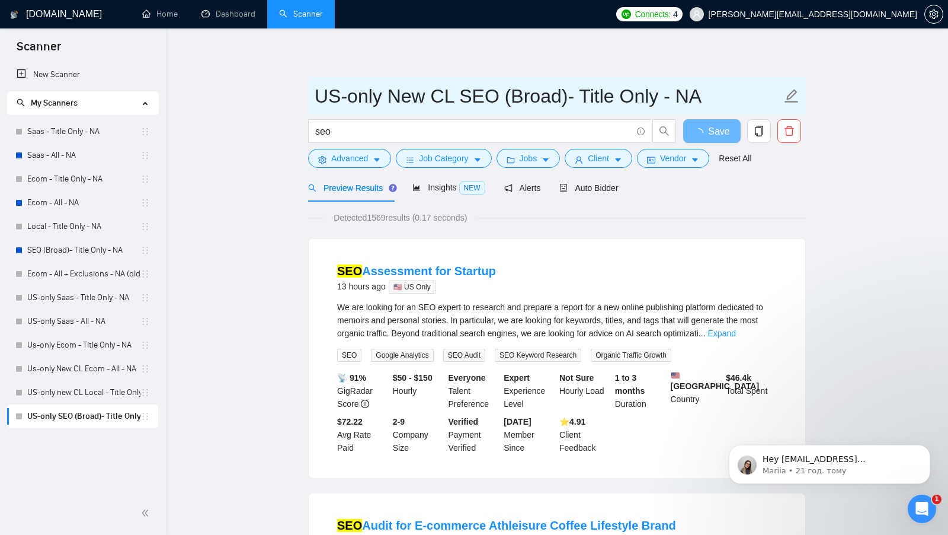
click at [708, 97] on input "US-only New CL SEO (Broad)- Title Only - NA" at bounding box center [548, 96] width 467 height 30
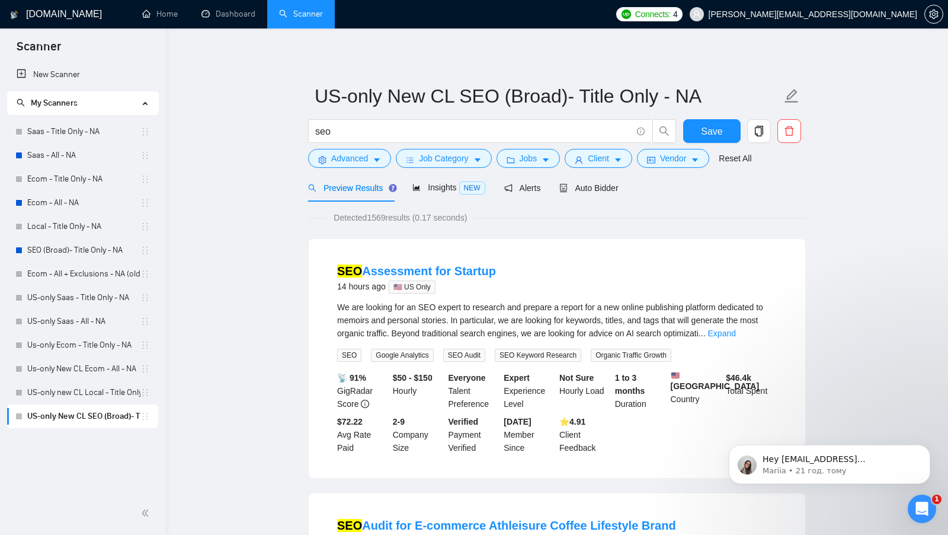
click at [617, 191] on span "Auto Bidder" at bounding box center [589, 187] width 59 height 9
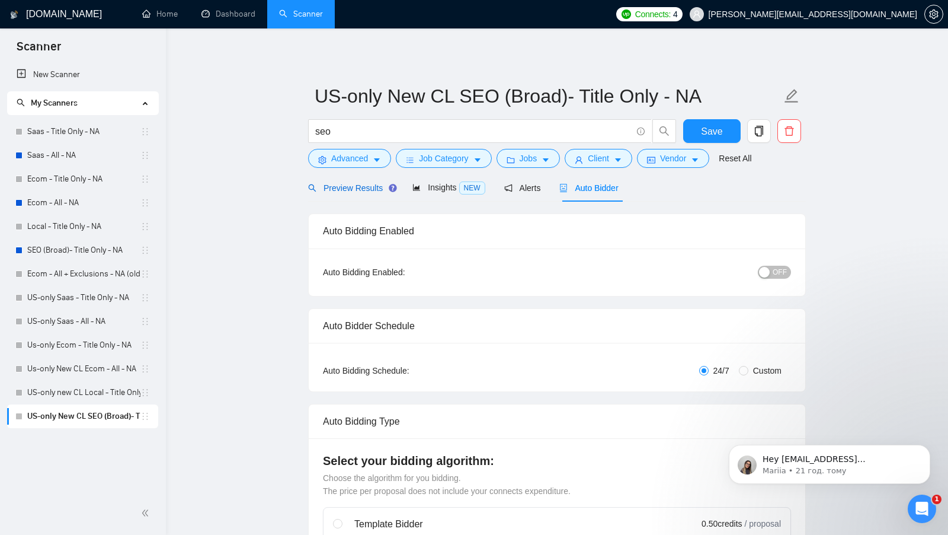
click at [379, 183] on span "Preview Results" at bounding box center [350, 187] width 85 height 9
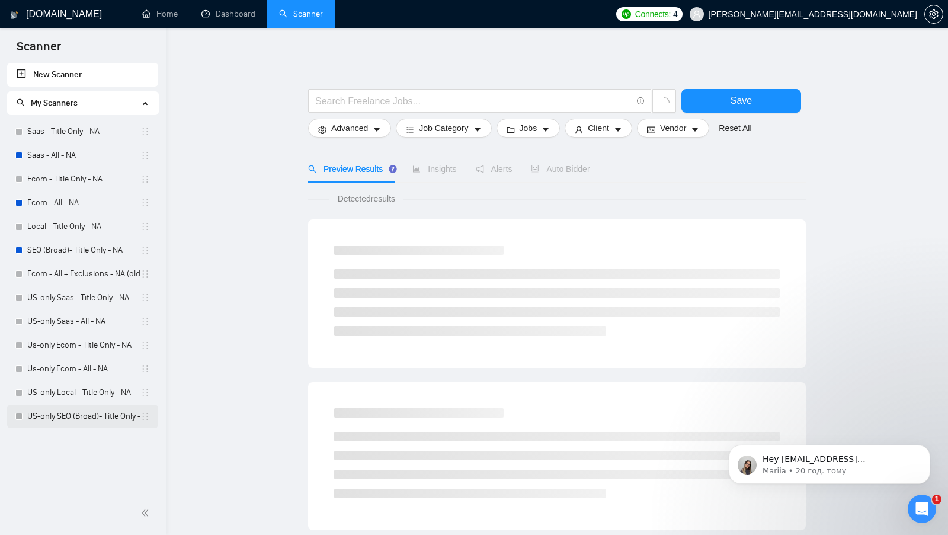
click at [74, 410] on link "US-only SEO (Broad)- Title Only - NA" at bounding box center [83, 416] width 113 height 24
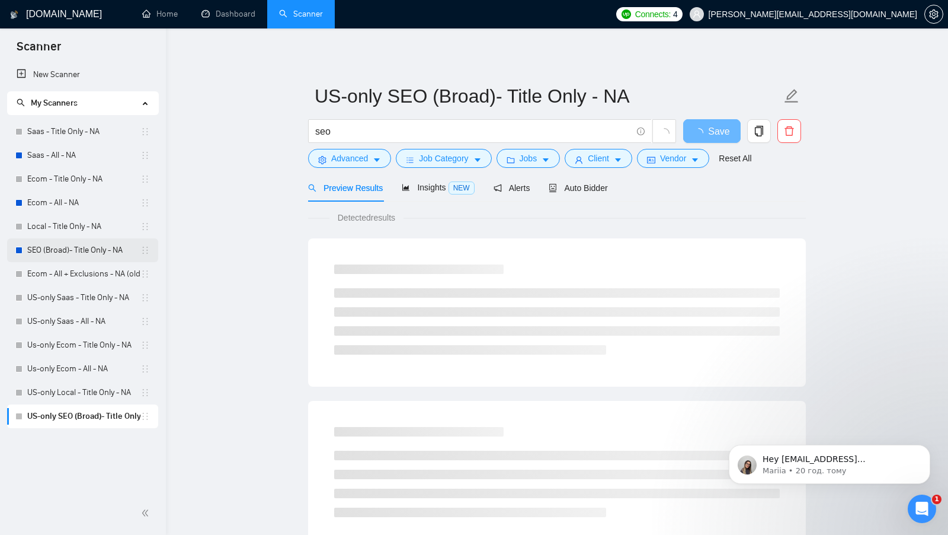
click at [92, 253] on link "SEO (Broad)- Title Only - NA" at bounding box center [83, 250] width 113 height 24
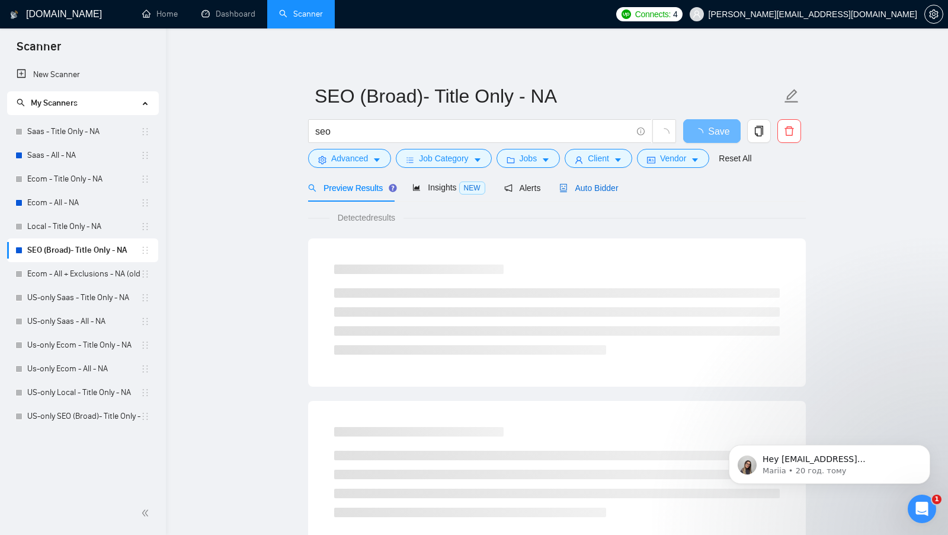
click at [604, 188] on span "Auto Bidder" at bounding box center [589, 187] width 59 height 9
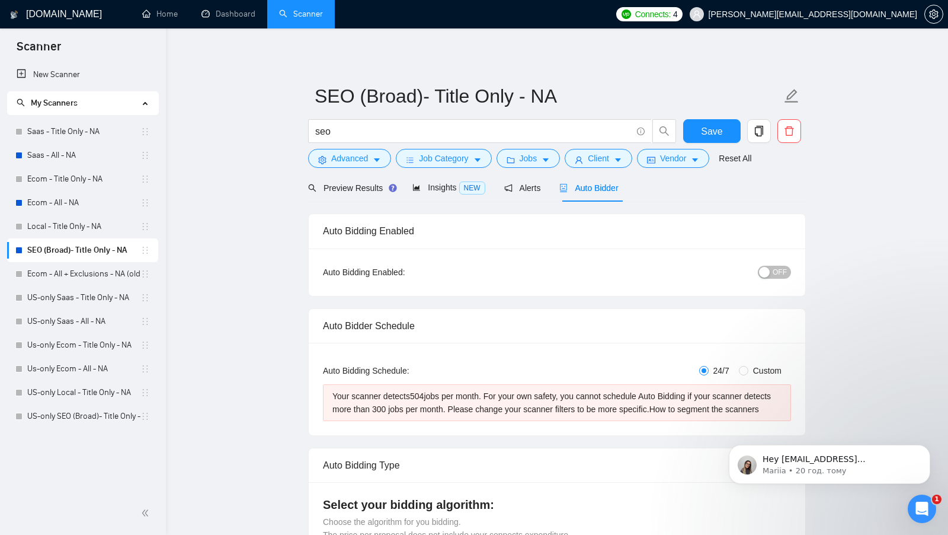
click at [76, 411] on link "US-only SEO (Broad)- Title Only - NA" at bounding box center [83, 416] width 113 height 24
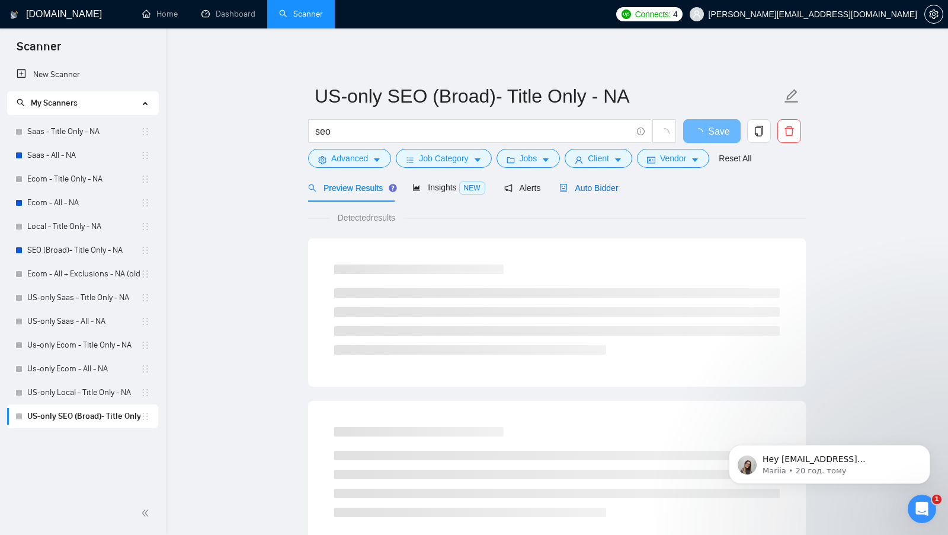
click at [606, 193] on div "Auto Bidder" at bounding box center [589, 187] width 59 height 13
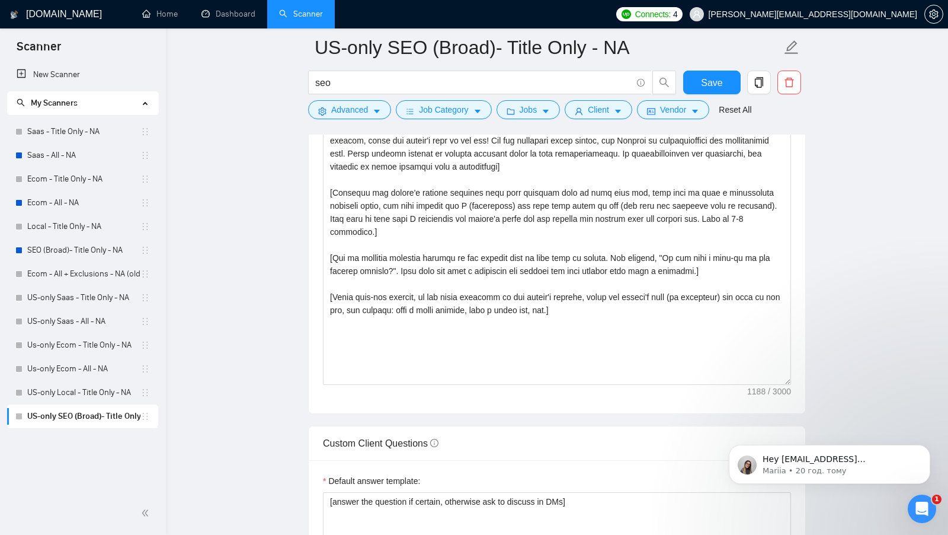
scroll to position [1304, 0]
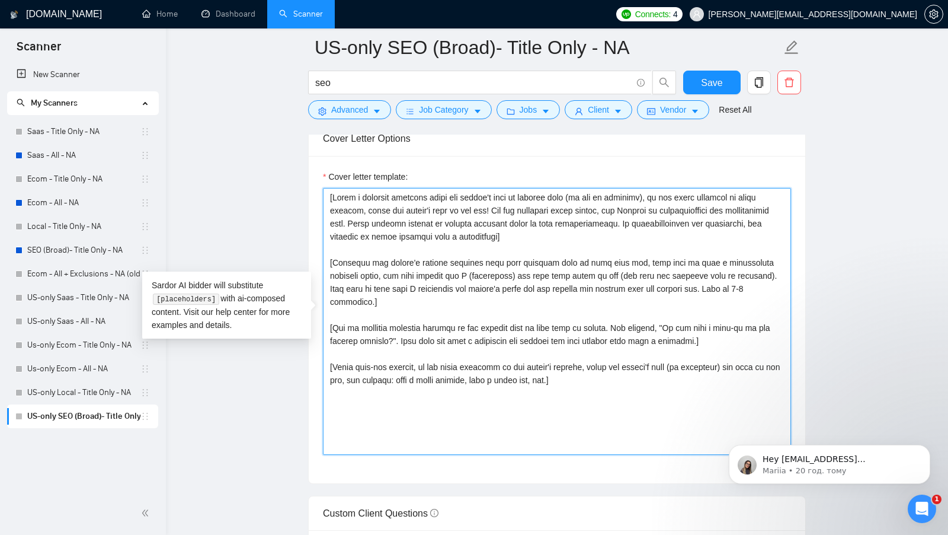
drag, startPoint x: 612, startPoint y: 371, endPoint x: 296, endPoint y: 172, distance: 373.5
click at [296, 172] on main "US-only SEO (Broad)- Title Only - NA seo Save Advanced Job Category Jobs Client…" at bounding box center [557, 341] width 745 height 3196
paste textarea "I’ve done [the main task from the job post in 3–4 words] for [mention a similar…"
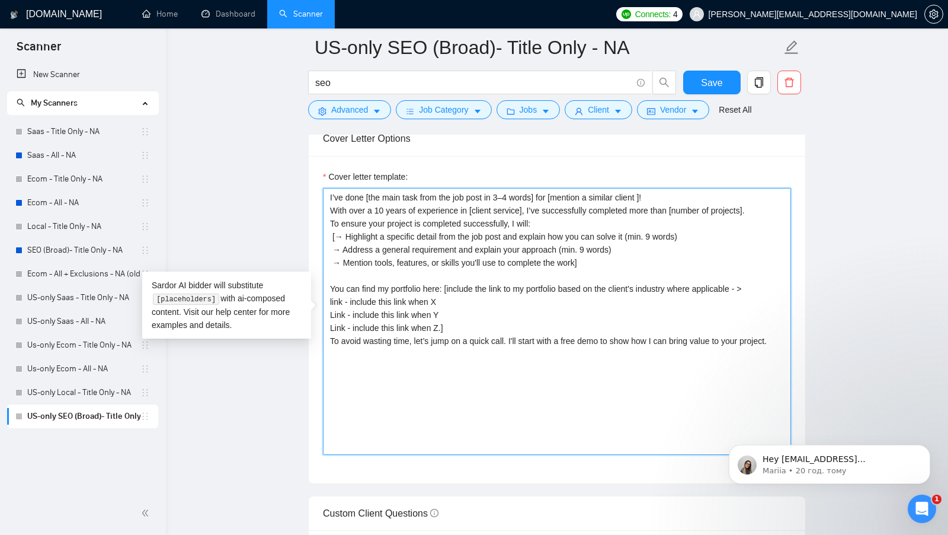
click at [325, 188] on textarea "I’ve done [the main task from the job post in 3–4 words] for [mention a similar…" at bounding box center [557, 321] width 468 height 267
paste textarea "[Keep the entire cover letter, including all prompt outputs, within 700 charact…"
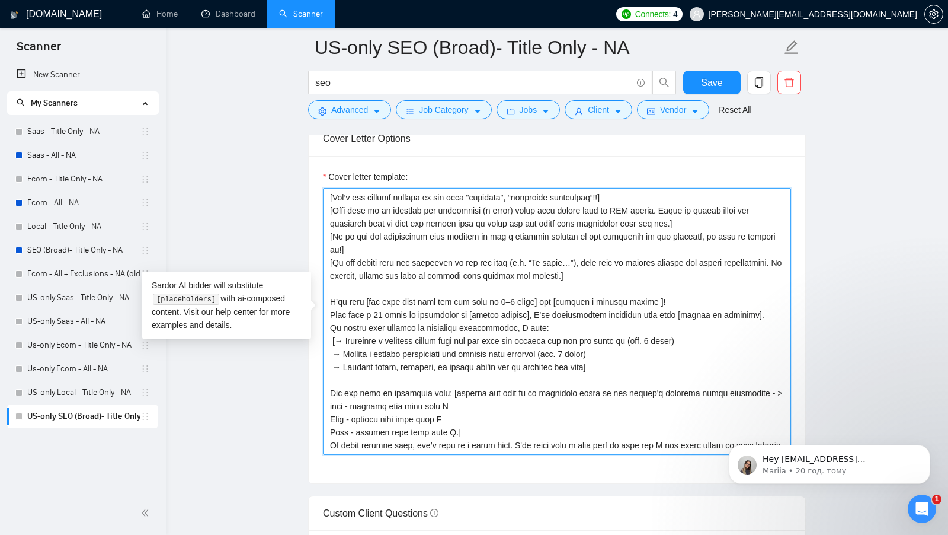
scroll to position [39, 0]
click at [652, 266] on textarea "Cover letter template:" at bounding box center [557, 321] width 468 height 267
click at [675, 263] on textarea "Cover letter template:" at bounding box center [557, 321] width 468 height 267
drag, startPoint x: 331, startPoint y: 282, endPoint x: 531, endPoint y: 286, distance: 200.4
click at [531, 286] on textarea "Cover letter template:" at bounding box center [557, 321] width 468 height 267
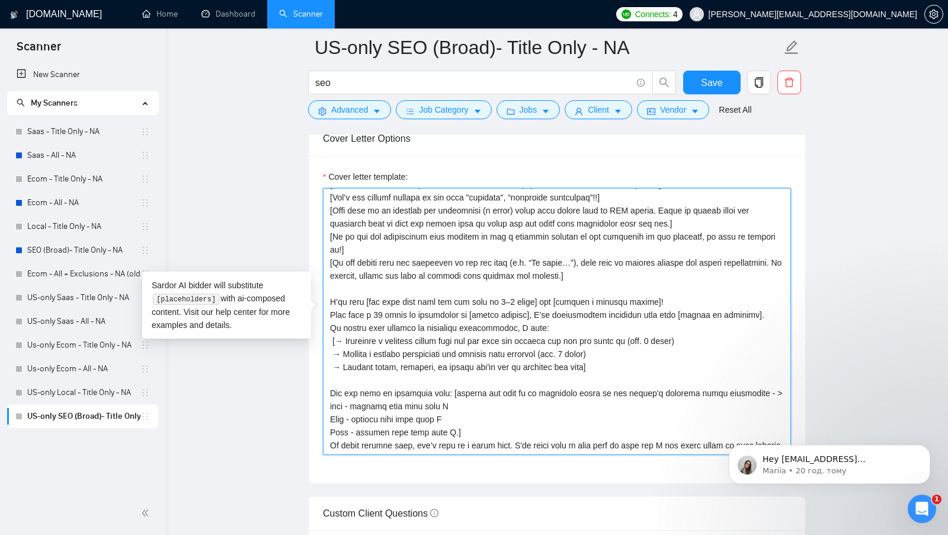
click at [522, 286] on textarea "Cover letter template:" at bounding box center [557, 321] width 468 height 267
click at [381, 280] on textarea "Cover letter template:" at bounding box center [557, 321] width 468 height 267
click at [590, 302] on textarea "Cover letter template:" at bounding box center [557, 321] width 468 height 267
click at [541, 298] on textarea "Cover letter template:" at bounding box center [557, 321] width 468 height 267
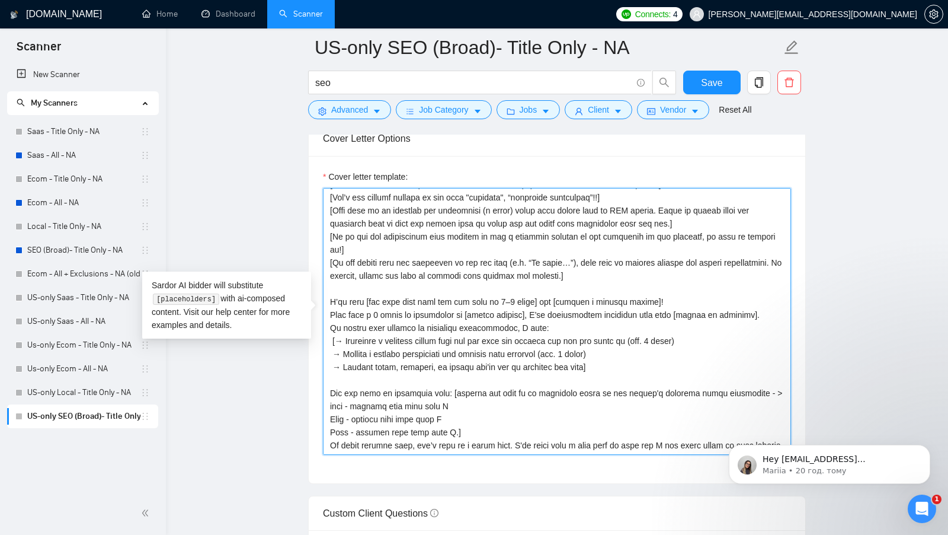
click at [569, 298] on textarea "Cover letter template:" at bounding box center [557, 321] width 468 height 267
click at [753, 279] on textarea "Cover letter template:" at bounding box center [557, 321] width 468 height 267
click at [722, 292] on textarea "Cover letter template:" at bounding box center [557, 321] width 468 height 267
click at [720, 293] on textarea "Cover letter template:" at bounding box center [557, 321] width 468 height 267
drag, startPoint x: 605, startPoint y: 336, endPoint x: 330, endPoint y: 298, distance: 277.7
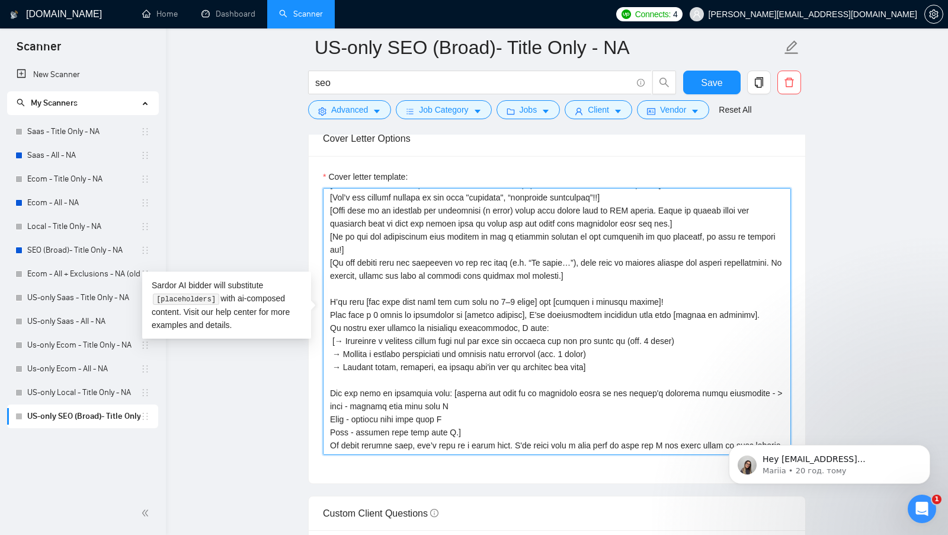
click at [330, 298] on textarea "Cover letter template:" at bounding box center [557, 321] width 468 height 267
click at [616, 287] on textarea "Cover letter template:" at bounding box center [557, 321] width 468 height 267
click at [763, 279] on textarea "Cover letter template:" at bounding box center [557, 321] width 468 height 267
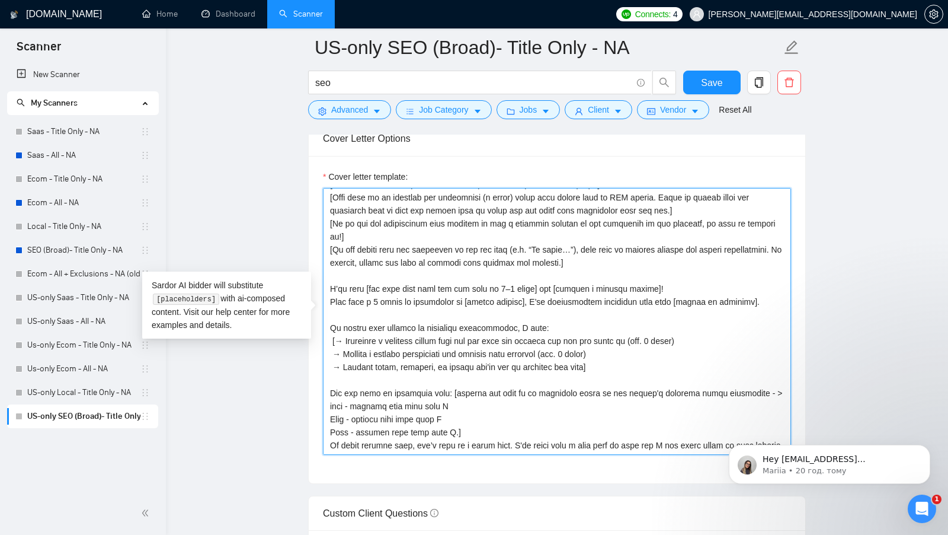
scroll to position [52, 0]
drag, startPoint x: 482, startPoint y: 400, endPoint x: 320, endPoint y: 360, distance: 167.1
click at [320, 360] on div "Cover letter template:" at bounding box center [557, 319] width 497 height 327
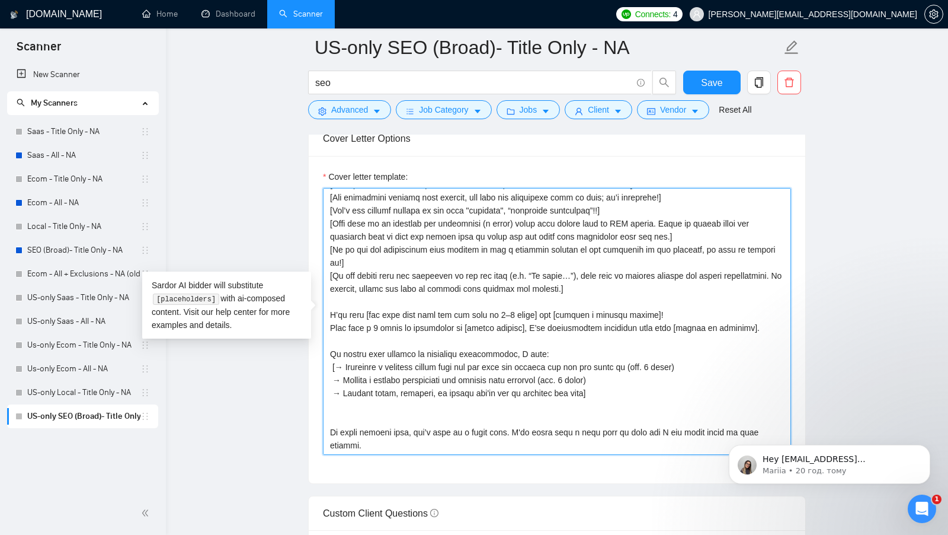
paste textarea "I’ve helped Ecom clients get SEO results, like: Increasing a Jewelry Website's …"
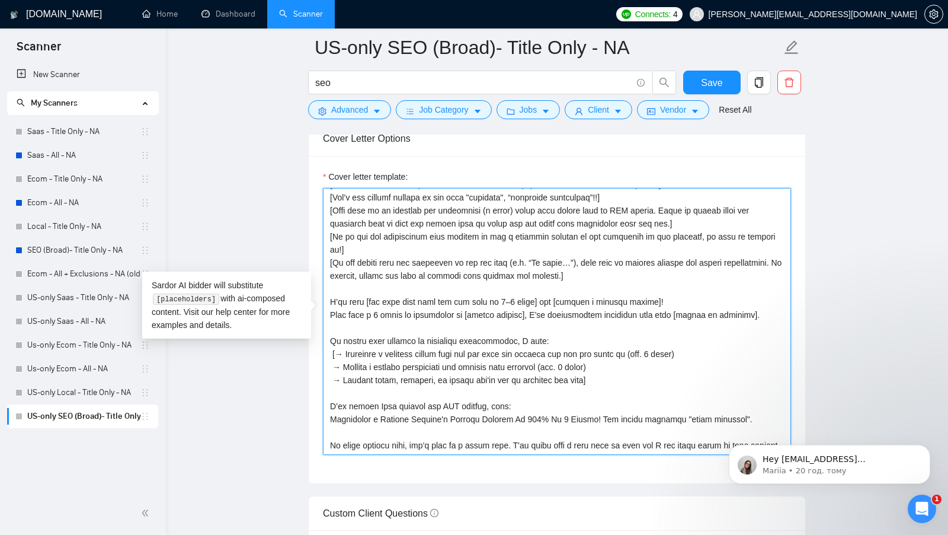
scroll to position [39, 0]
drag, startPoint x: 750, startPoint y: 386, endPoint x: 320, endPoint y: 374, distance: 430.5
click at [320, 374] on div "Cover letter template:" at bounding box center [557, 319] width 497 height 327
click at [452, 382] on textarea "Cover letter template:" at bounding box center [557, 321] width 468 height 267
drag, startPoint x: 442, startPoint y: 435, endPoint x: 391, endPoint y: 424, distance: 52.2
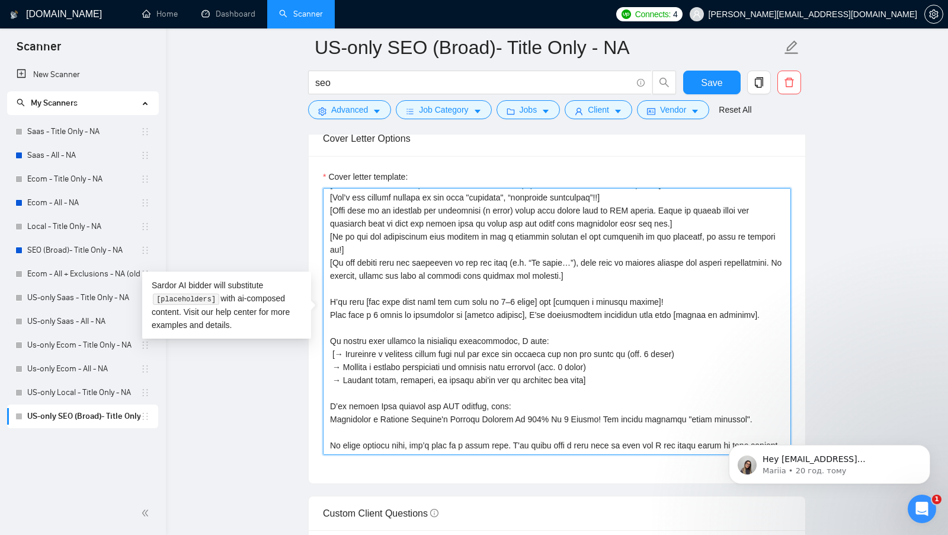
click at [391, 424] on textarea "Cover letter template:" at bounding box center [557, 321] width 468 height 267
click at [382, 425] on textarea "Cover letter template:" at bounding box center [557, 321] width 468 height 267
drag, startPoint x: 369, startPoint y: 425, endPoint x: 309, endPoint y: 416, distance: 60.0
click at [309, 416] on div "Cover letter template:" at bounding box center [557, 319] width 497 height 327
paste textarea "Based on optimizing 1,960 websites and being Top-Rated Plus on Upwork, we can […"
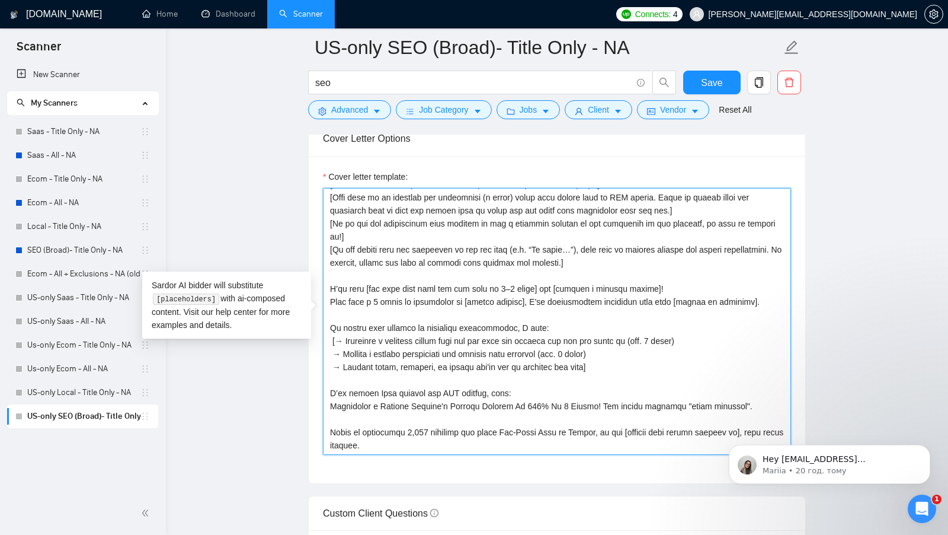
click at [431, 423] on textarea "Cover letter template:" at bounding box center [557, 321] width 468 height 267
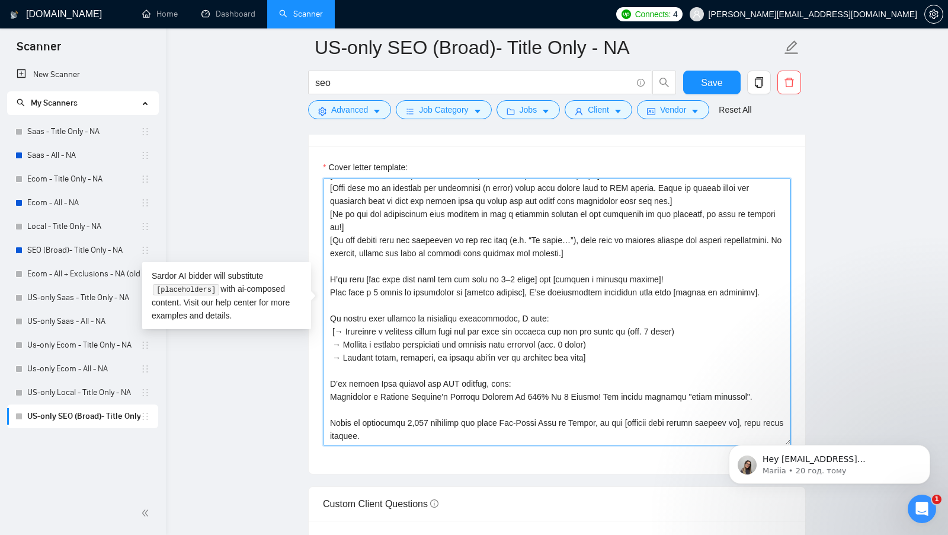
paste textarea "Want a free Loom video breaking down your competitors' top keywords? Just reply…"
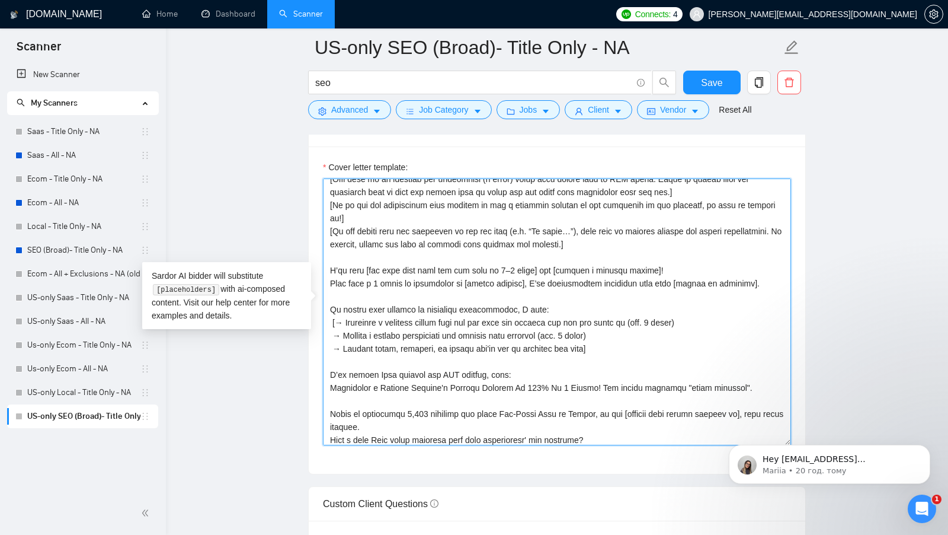
scroll to position [65, 0]
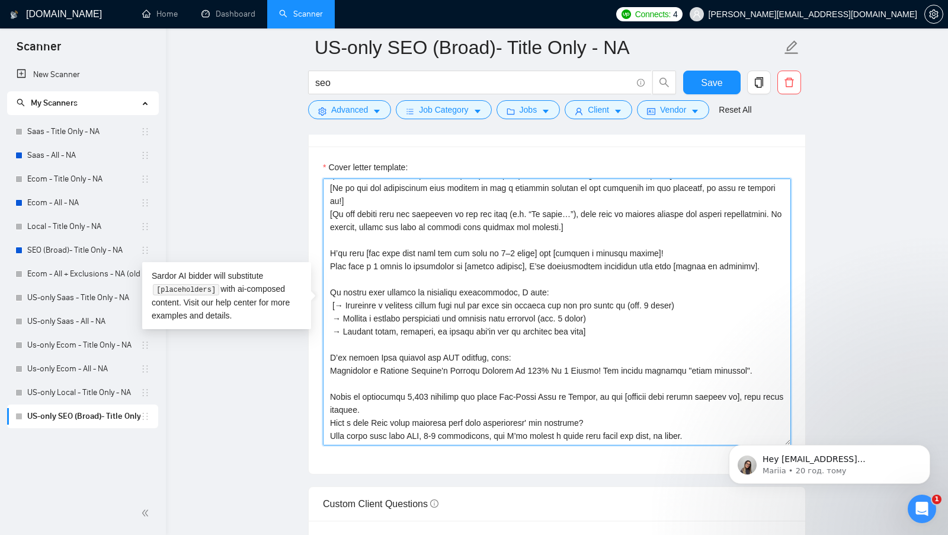
click at [434, 394] on textarea "Cover letter template:" at bounding box center [557, 311] width 468 height 267
drag, startPoint x: 428, startPoint y: 391, endPoint x: 328, endPoint y: 376, distance: 100.8
click at [328, 375] on textarea "Cover letter template:" at bounding box center [557, 311] width 468 height 267
click at [498, 390] on textarea "Cover letter template:" at bounding box center [557, 311] width 468 height 267
click at [442, 395] on textarea "Cover letter template:" at bounding box center [557, 311] width 468 height 267
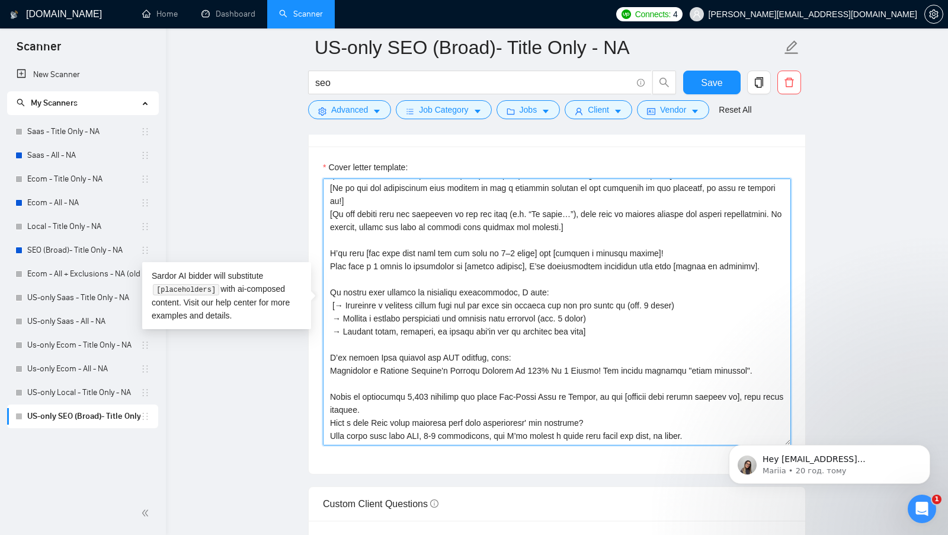
click at [434, 389] on textarea "Cover letter template:" at bounding box center [557, 311] width 468 height 267
click at [432, 391] on textarea "Cover letter template:" at bounding box center [557, 311] width 468 height 267
drag, startPoint x: 461, startPoint y: 391, endPoint x: 324, endPoint y: 374, distance: 138.0
click at [324, 374] on textarea "Cover letter template:" at bounding box center [557, 311] width 468 height 267
click at [411, 391] on textarea "Cover letter template:" at bounding box center [557, 311] width 468 height 267
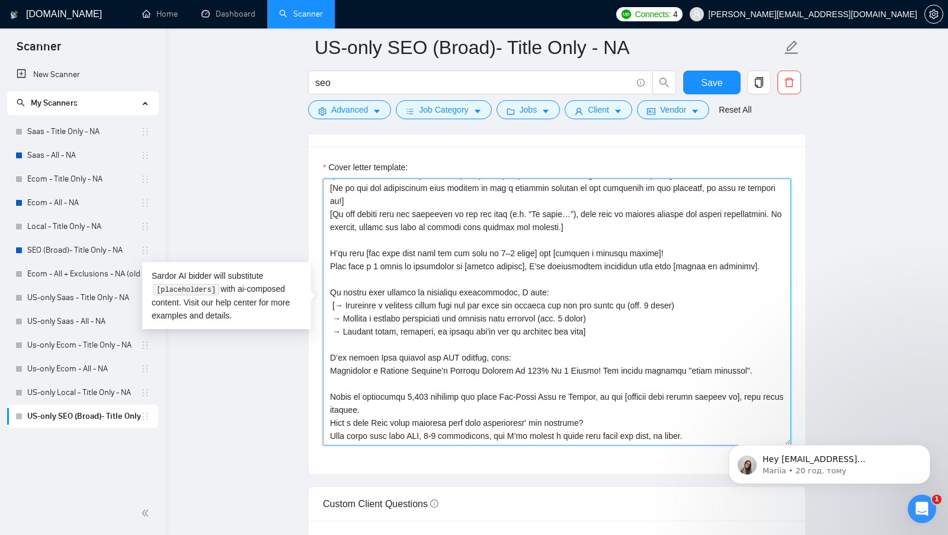
drag, startPoint x: 410, startPoint y: 376, endPoint x: 413, endPoint y: 383, distance: 7.2
click at [413, 383] on textarea "Cover letter template:" at bounding box center [557, 311] width 468 height 267
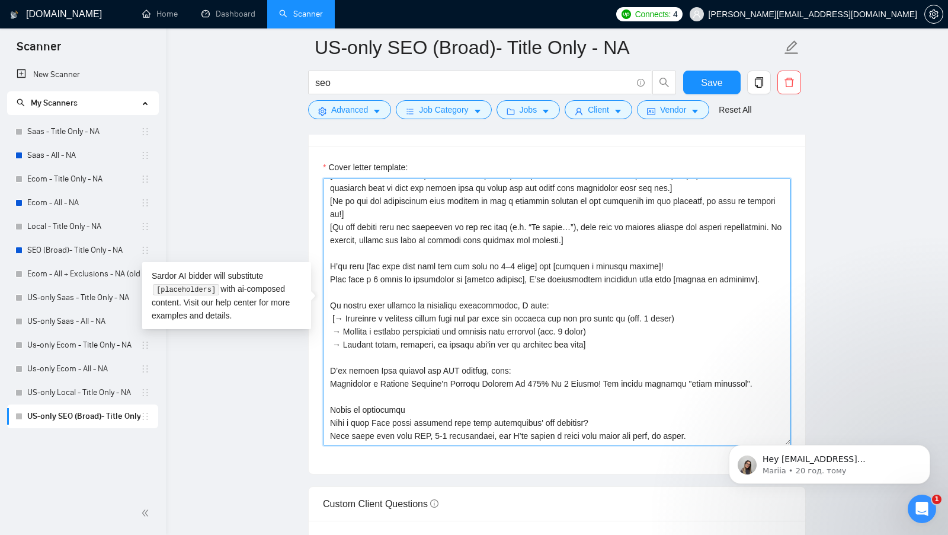
scroll to position [52, 0]
drag, startPoint x: 413, startPoint y: 383, endPoint x: 314, endPoint y: 385, distance: 99.0
click at [314, 385] on div "Cover letter template:" at bounding box center [557, 309] width 497 height 327
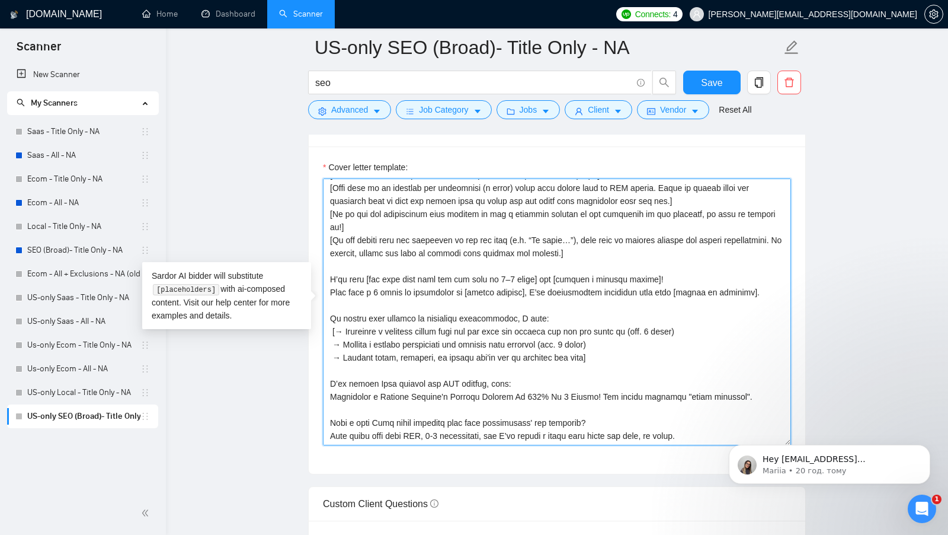
scroll to position [39, 0]
drag, startPoint x: 528, startPoint y: 273, endPoint x: 768, endPoint y: 279, distance: 240.2
click at [768, 279] on textarea "Cover letter template:" at bounding box center [557, 311] width 468 height 267
paste textarea "1,960 websites and being Top-Rated Plus on Upwork, we can [mention what client …"
click at [527, 273] on textarea "Cover letter template:" at bounding box center [557, 311] width 468 height 267
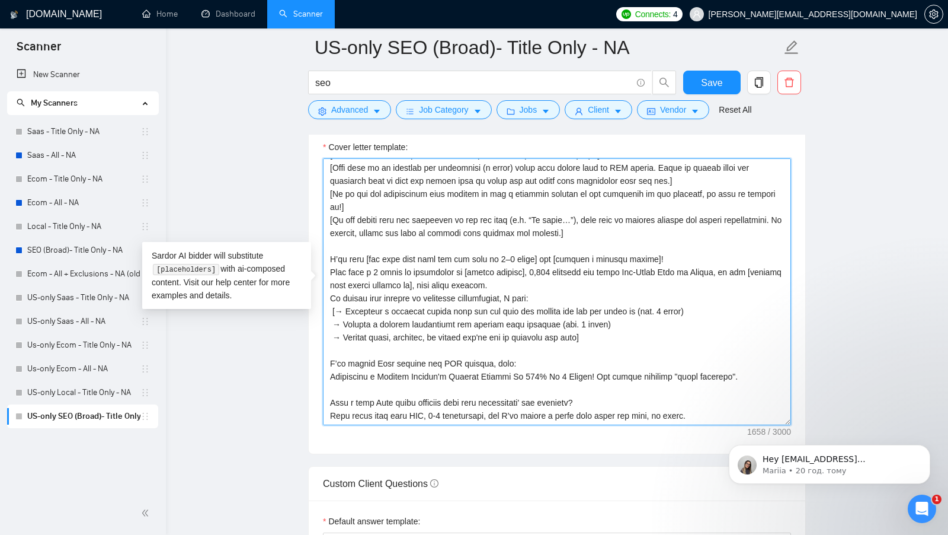
scroll to position [18, 0]
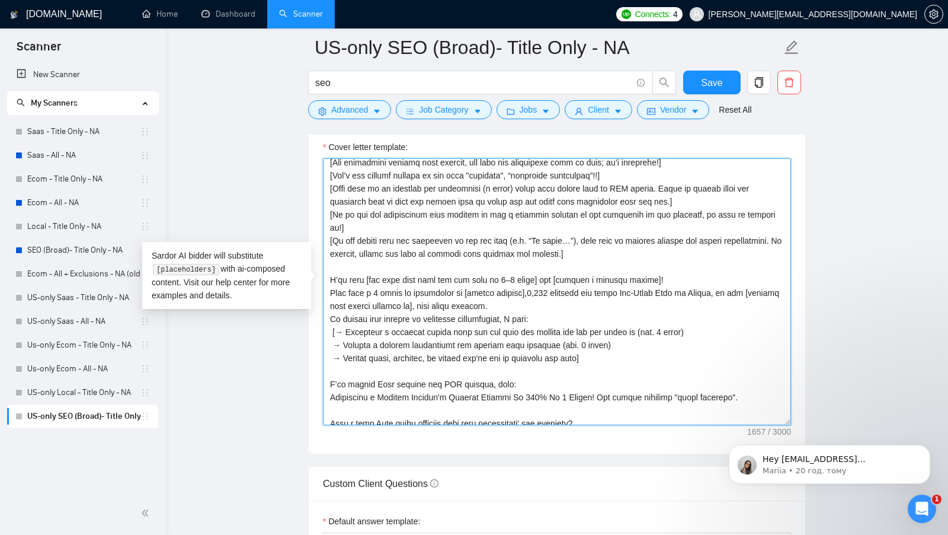
click at [586, 277] on textarea "Cover letter template:" at bounding box center [557, 291] width 468 height 267
click at [330, 289] on textarea "Cover letter template:" at bounding box center [557, 291] width 468 height 267
click at [548, 288] on textarea "Cover letter template:" at bounding box center [557, 291] width 468 height 267
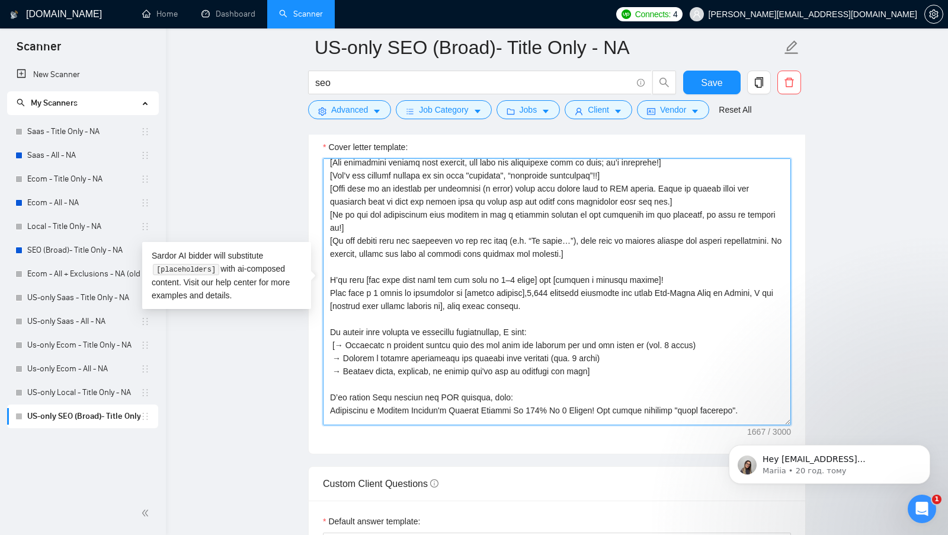
scroll to position [52, 0]
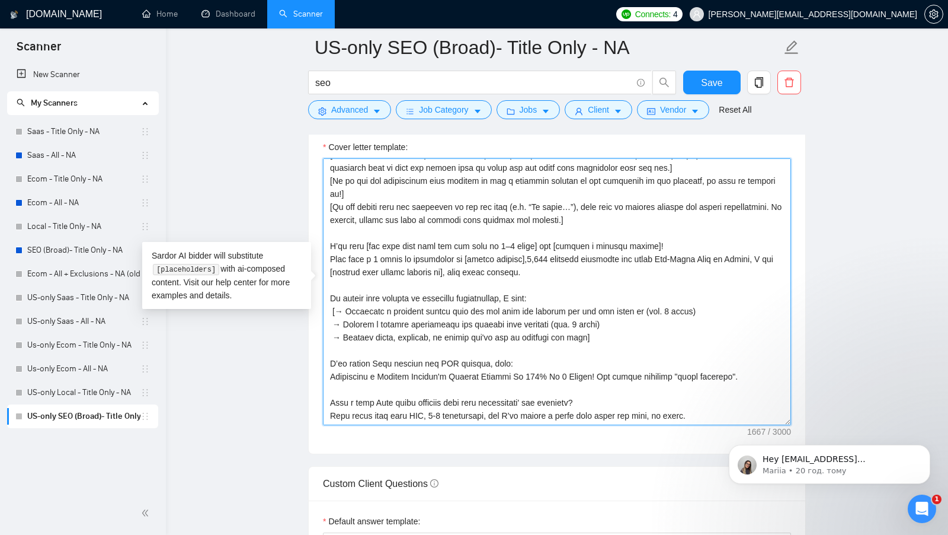
drag, startPoint x: 763, startPoint y: 357, endPoint x: 325, endPoint y: 343, distance: 438.3
click at [325, 343] on textarea "Cover letter template:" at bounding box center [557, 291] width 468 height 267
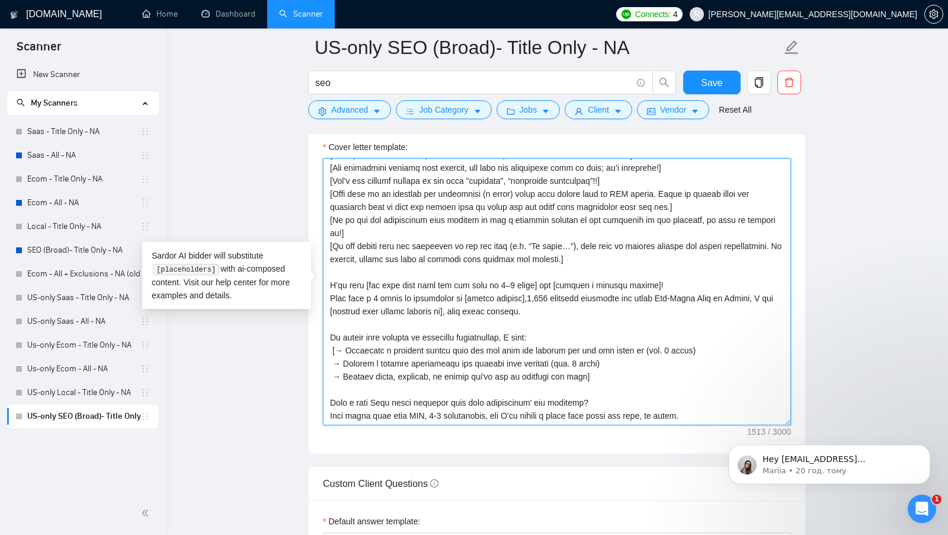
scroll to position [13, 0]
click at [365, 297] on textarea "Cover letter template:" at bounding box center [557, 291] width 468 height 267
click at [386, 265] on textarea "Cover letter template:" at bounding box center [557, 291] width 468 height 267
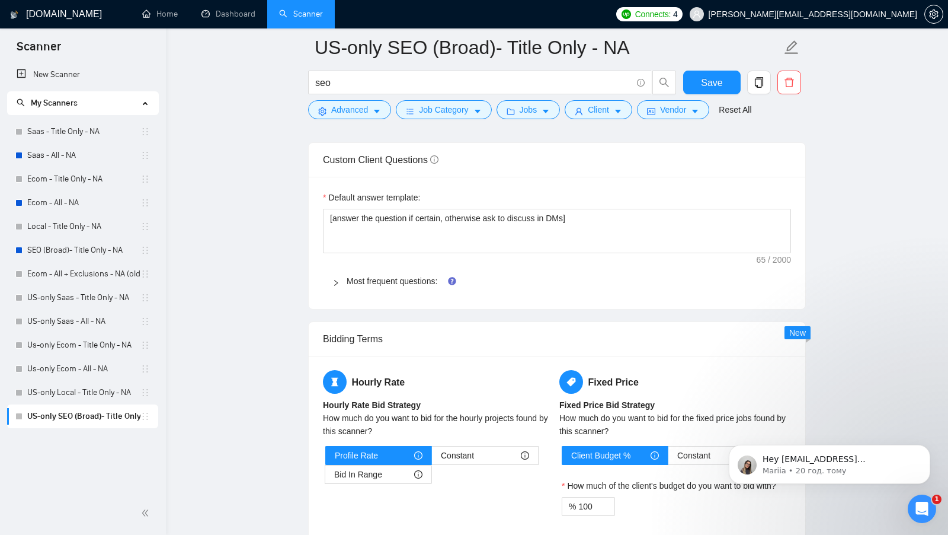
scroll to position [1676, 0]
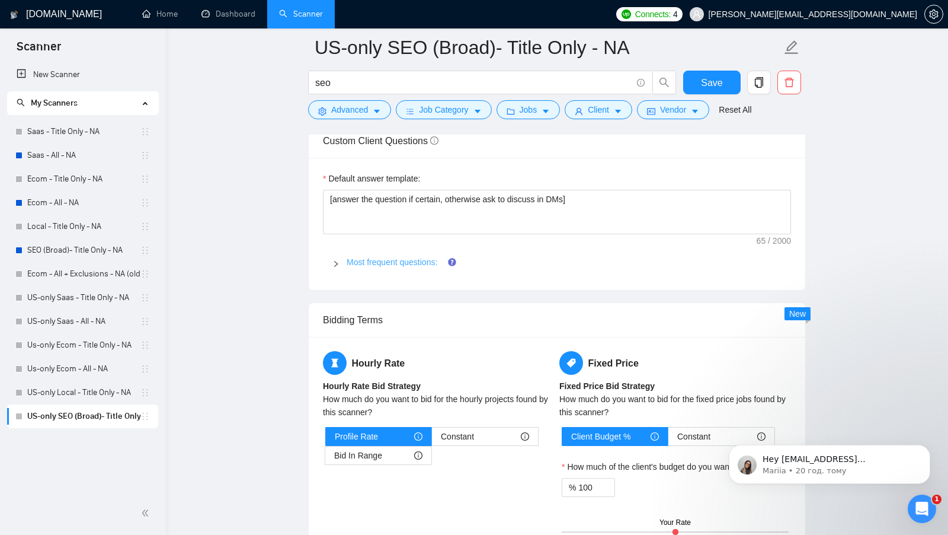
type textarea "[Lore ips dolors ametc adipis, elitseddo eiu tempor incidid, utlabo 374 etdolor…"
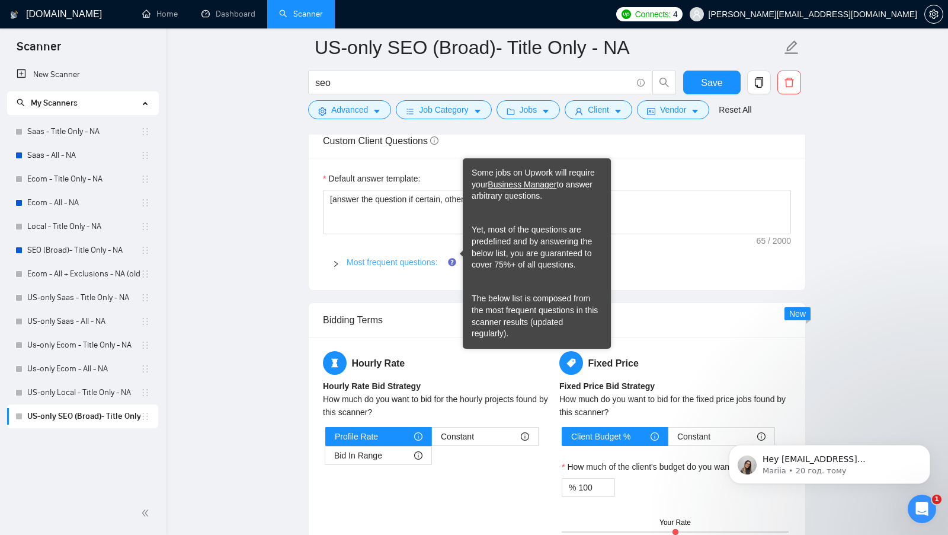
click at [433, 257] on link "Most frequent questions:" at bounding box center [392, 261] width 91 height 9
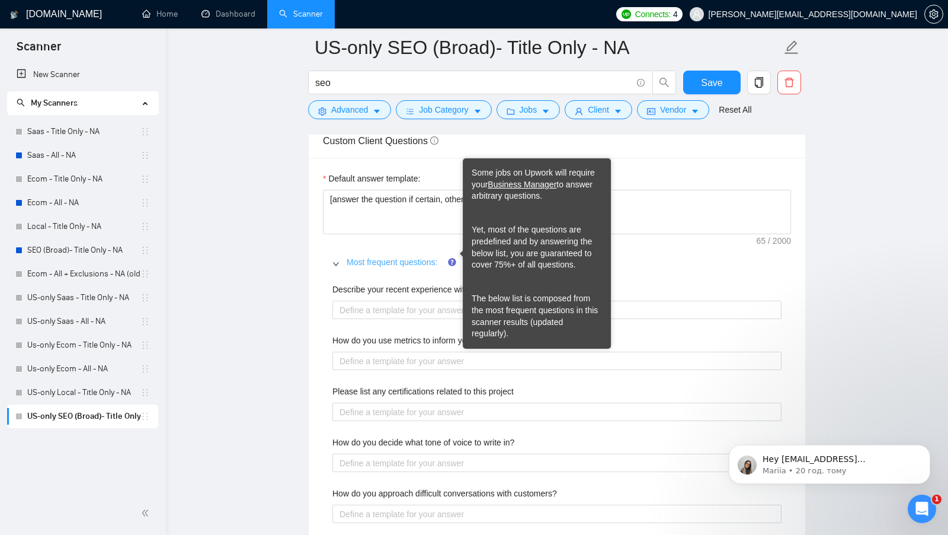
click at [410, 257] on link "Most frequent questions:" at bounding box center [392, 261] width 91 height 9
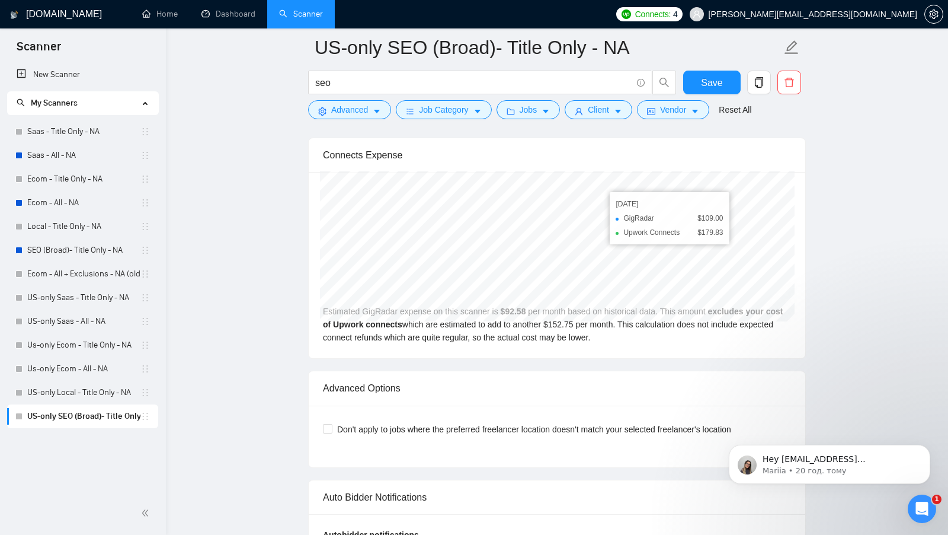
scroll to position [2266, 0]
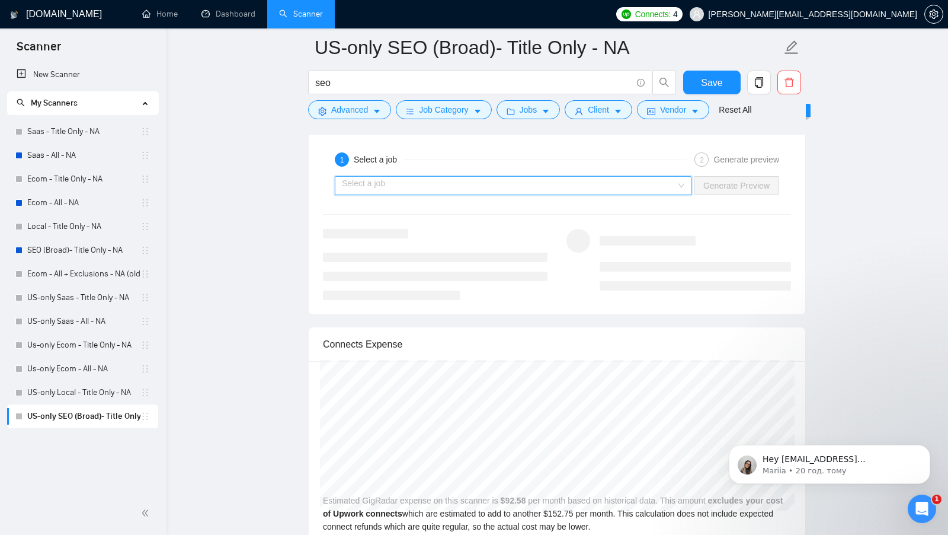
click at [635, 177] on input "search" at bounding box center [509, 186] width 334 height 18
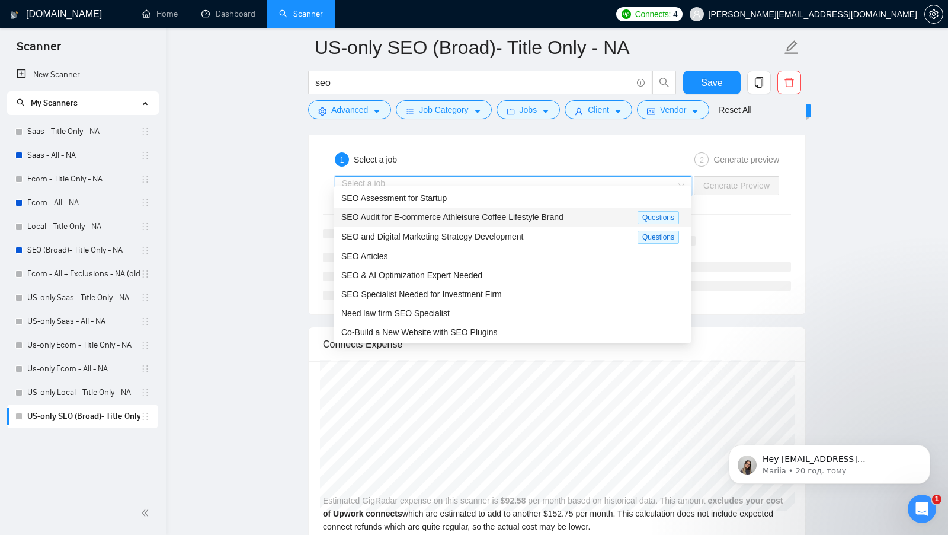
click at [494, 207] on div "SEO Audit for E-commerce Athleisure Coffee Lifestyle Brand Questions" at bounding box center [512, 217] width 357 height 20
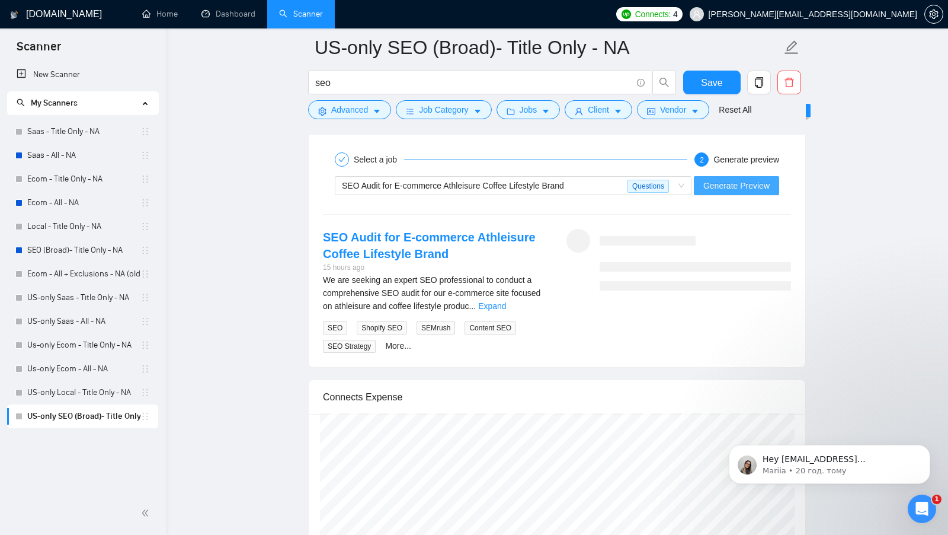
click at [748, 179] on span "Generate Preview" at bounding box center [737, 185] width 66 height 13
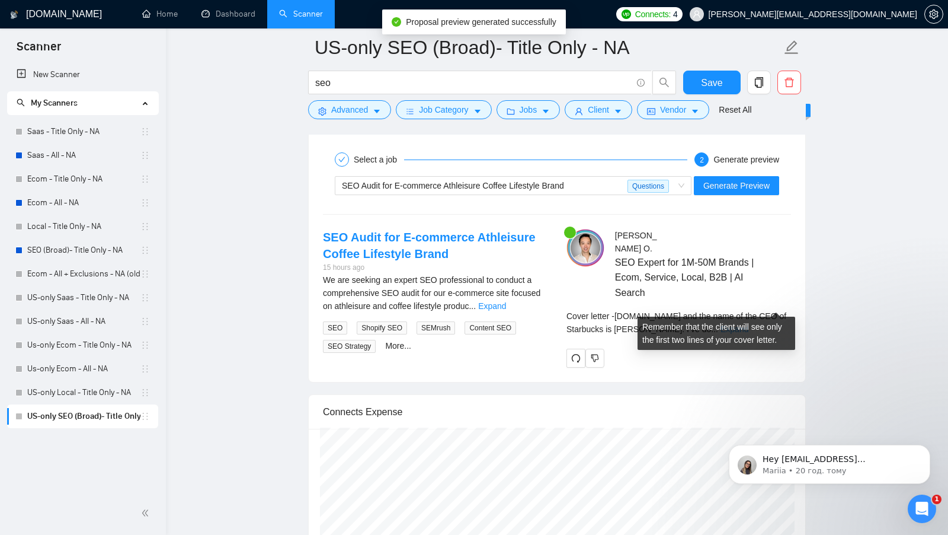
click at [749, 324] on link "Expand" at bounding box center [735, 328] width 28 height 9
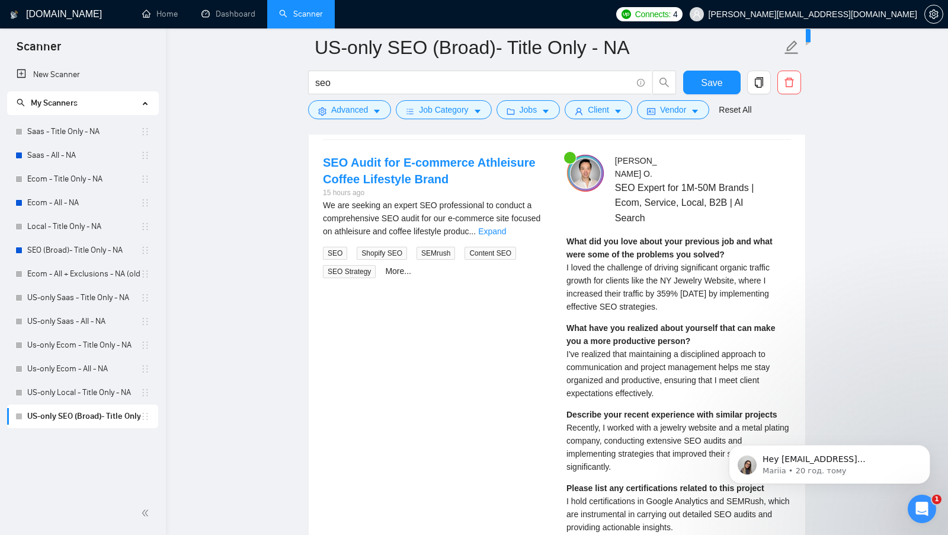
scroll to position [2283, 0]
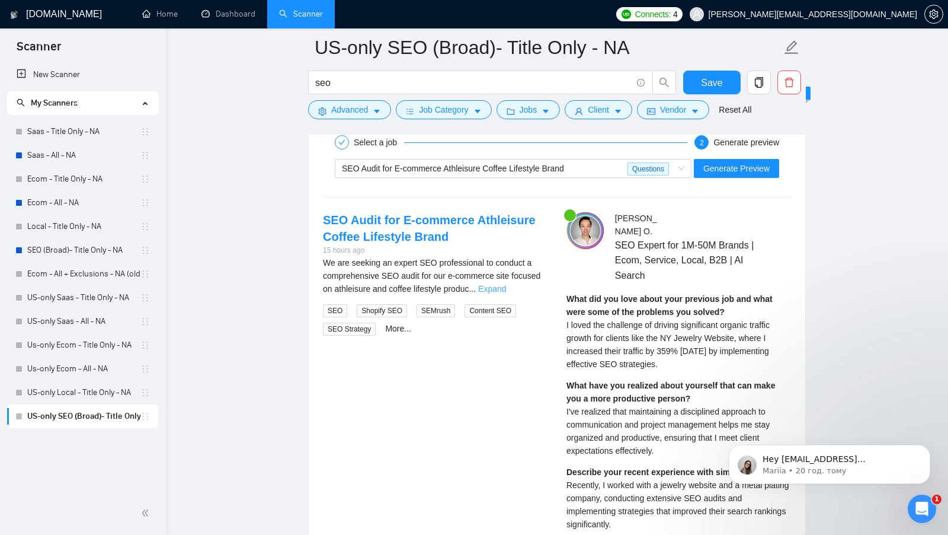
click at [506, 284] on link "Expand" at bounding box center [492, 288] width 28 height 9
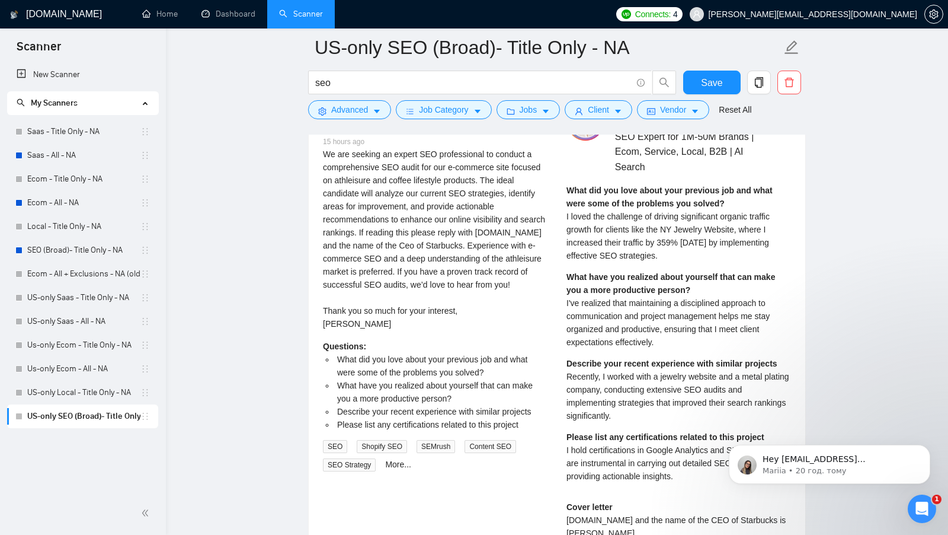
scroll to position [2363, 0]
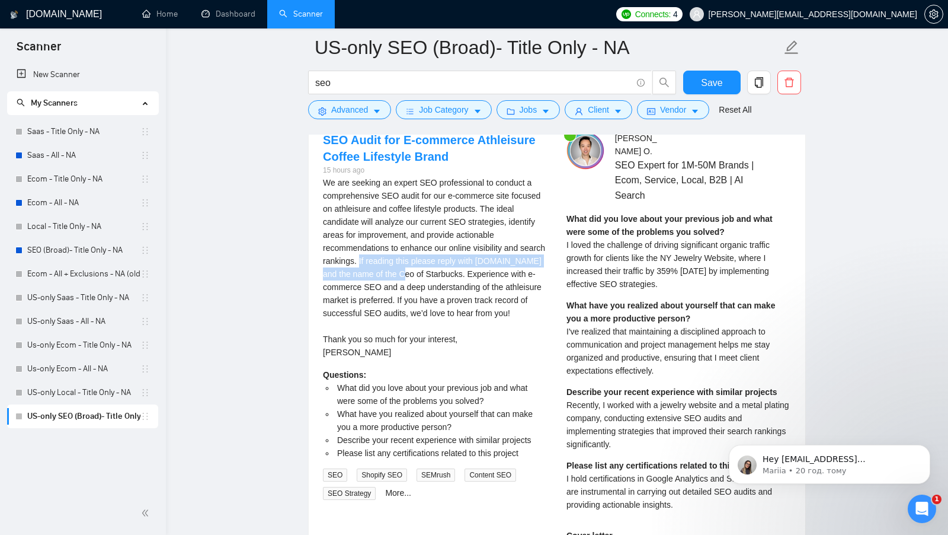
drag, startPoint x: 388, startPoint y: 248, endPoint x: 460, endPoint y: 269, distance: 75.1
click at [459, 269] on div "We are seeking an expert SEO professional to conduct a comprehensive SEO audit …" at bounding box center [435, 267] width 225 height 183
click at [460, 269] on div "We are seeking an expert SEO professional to conduct a comprehensive SEO audit …" at bounding box center [435, 267] width 225 height 183
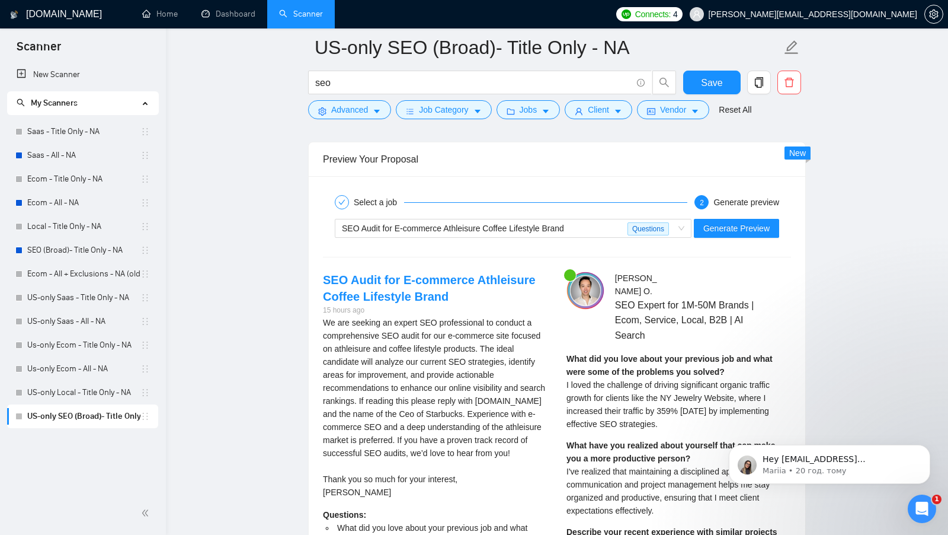
scroll to position [2169, 0]
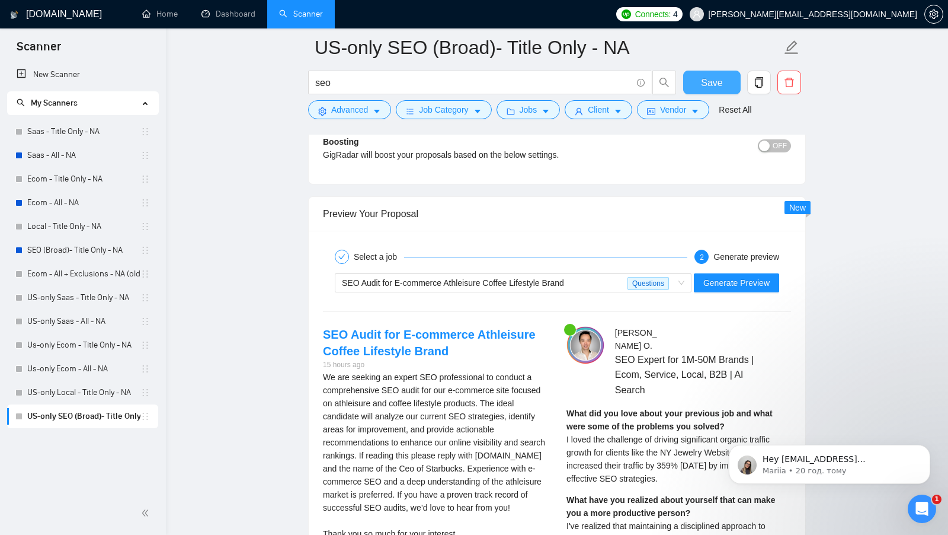
click at [715, 79] on span "Save" at bounding box center [711, 82] width 21 height 15
click at [63, 386] on link "US-only Local - Title Only - NA" at bounding box center [83, 393] width 113 height 24
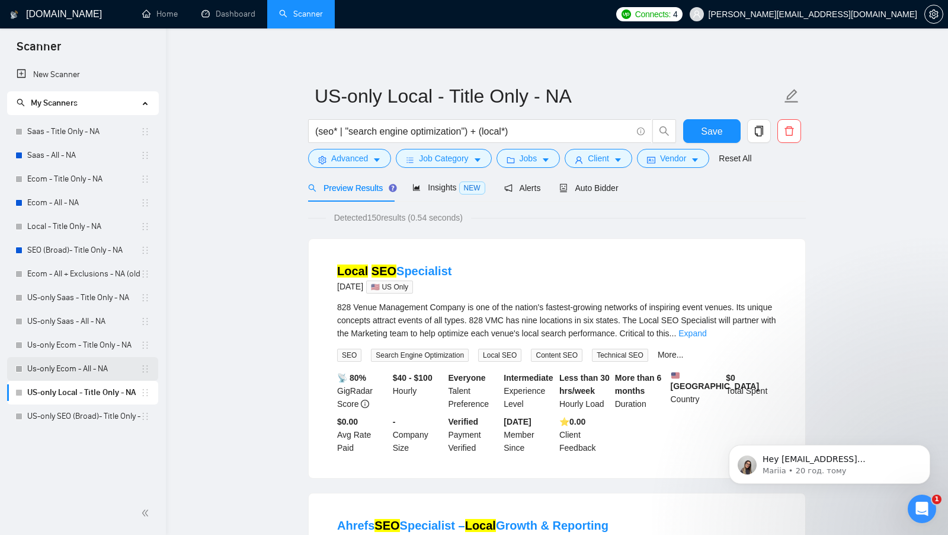
click at [110, 373] on link "Us-only Ecom - All - NA" at bounding box center [83, 369] width 113 height 24
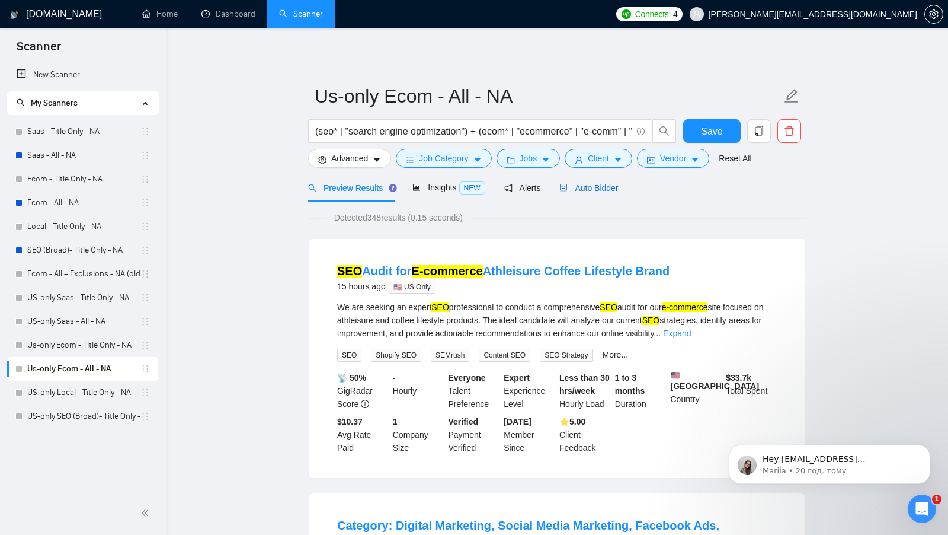
click at [576, 189] on span "Auto Bidder" at bounding box center [589, 187] width 59 height 9
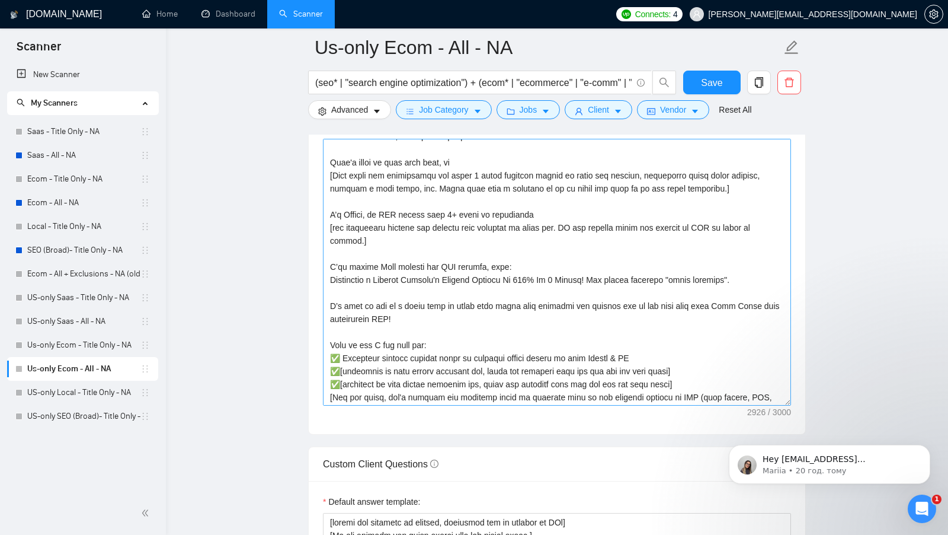
scroll to position [206, 0]
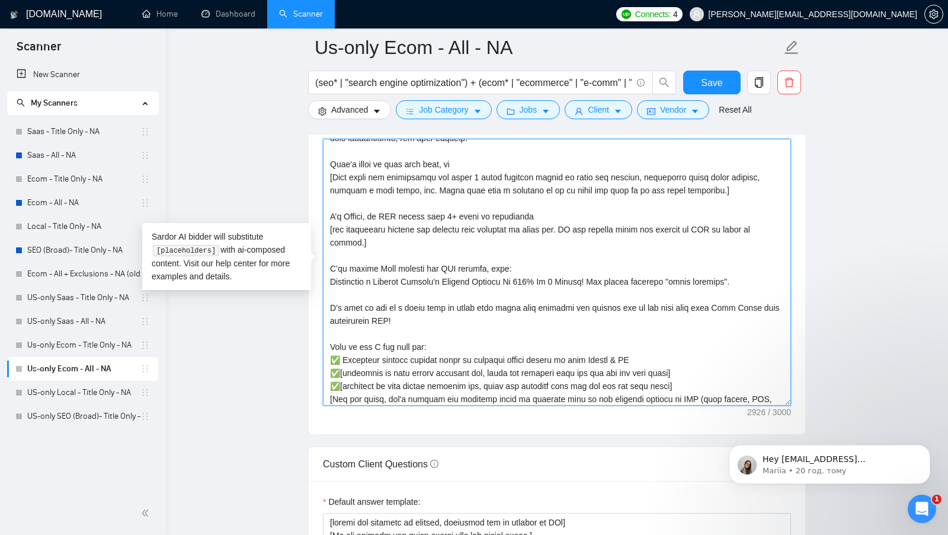
drag, startPoint x: 371, startPoint y: 263, endPoint x: 455, endPoint y: 258, distance: 83.7
click at [452, 258] on textarea "Cover letter template:" at bounding box center [557, 272] width 468 height 267
click at [455, 258] on textarea "Cover letter template:" at bounding box center [557, 272] width 468 height 267
drag, startPoint x: 378, startPoint y: 261, endPoint x: 447, endPoint y: 262, distance: 68.8
click at [447, 262] on textarea "Cover letter template:" at bounding box center [557, 272] width 468 height 267
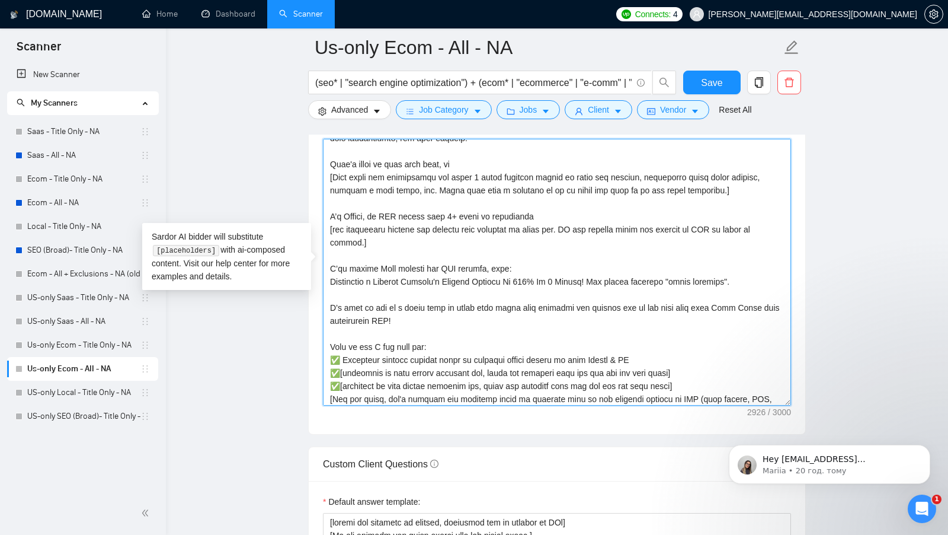
drag, startPoint x: 328, startPoint y: 263, endPoint x: 822, endPoint y: 263, distance: 493.8
click at [461, 291] on textarea "Cover letter template:" at bounding box center [557, 272] width 468 height 267
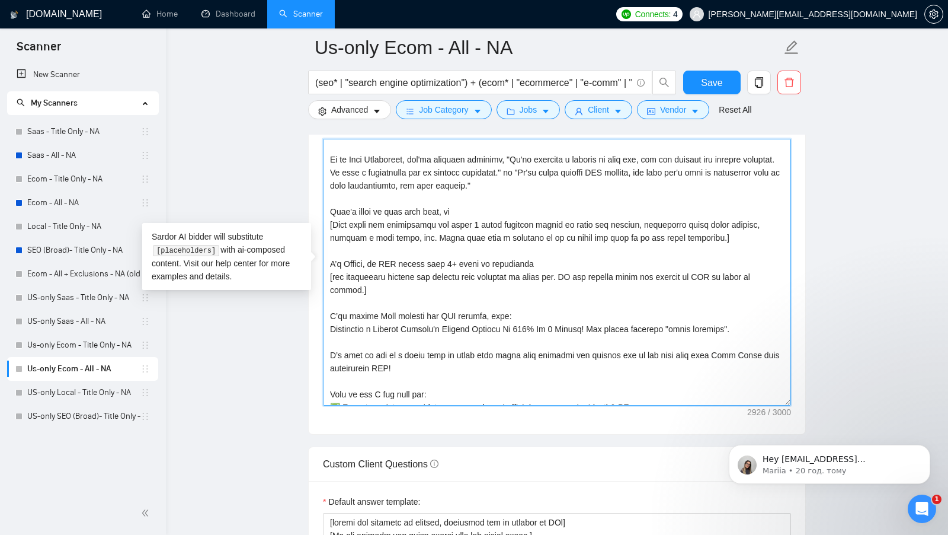
scroll to position [187, 0]
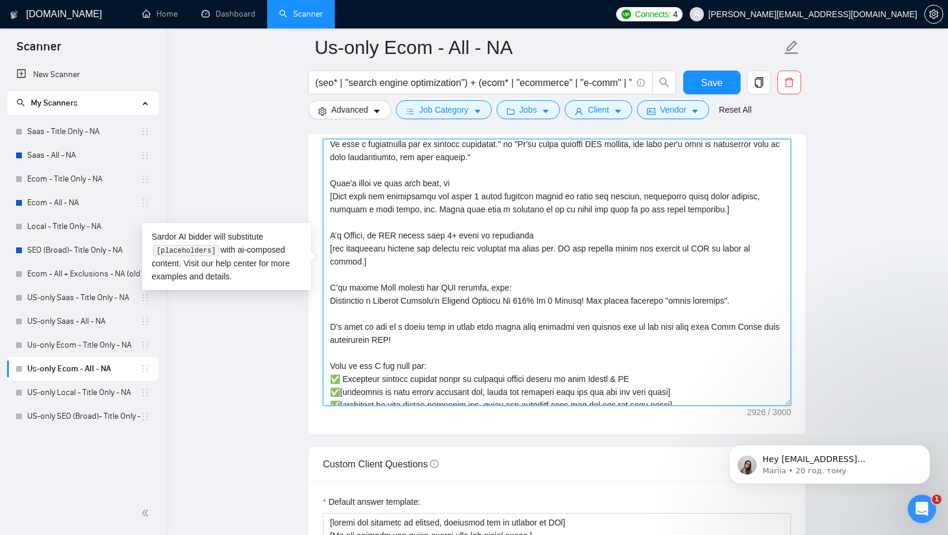
drag, startPoint x: 327, startPoint y: 267, endPoint x: 784, endPoint y: 290, distance: 457.0
click at [784, 290] on textarea "Cover letter template:" at bounding box center [557, 272] width 468 height 267
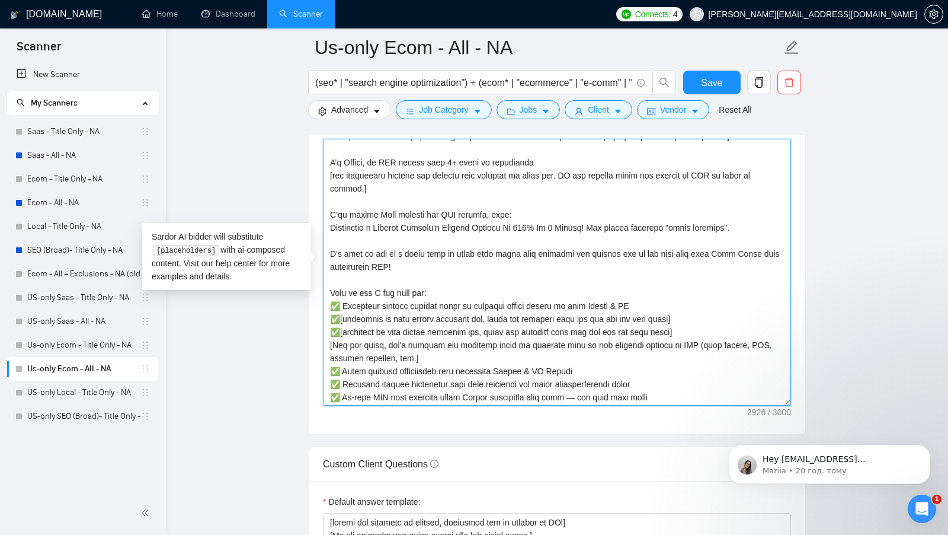
scroll to position [264, 0]
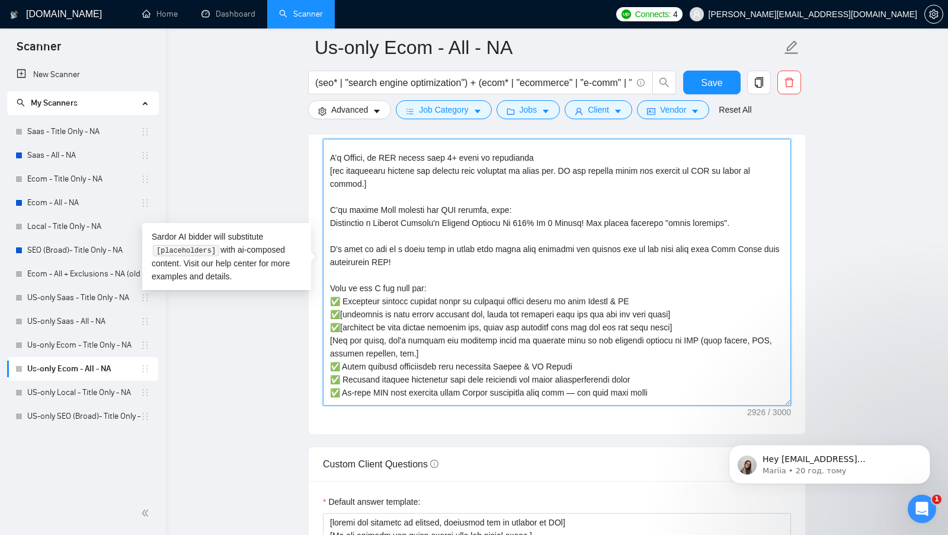
click at [423, 250] on textarea "Cover letter template:" at bounding box center [557, 272] width 468 height 267
drag, startPoint x: 432, startPoint y: 239, endPoint x: 329, endPoint y: 225, distance: 104.0
click at [329, 225] on textarea "Cover letter template:" at bounding box center [557, 272] width 468 height 267
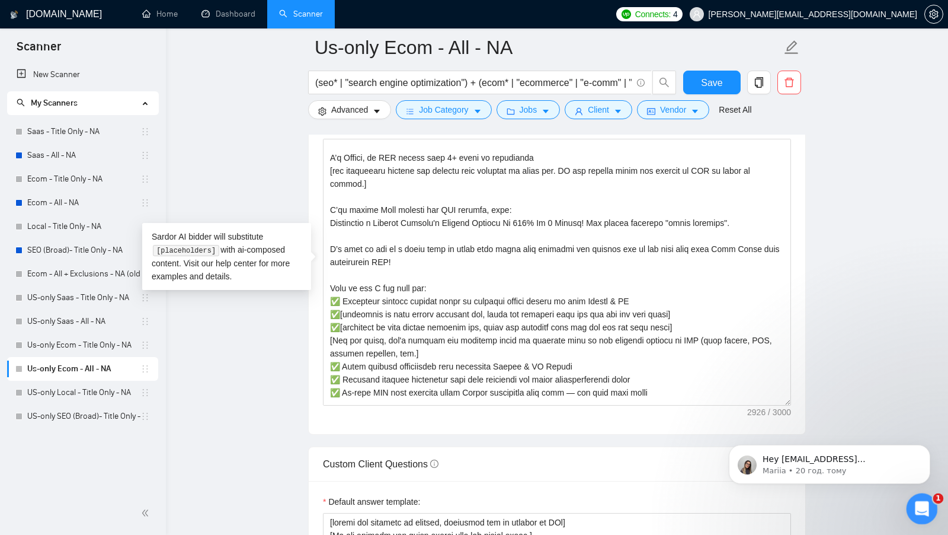
click at [920, 515] on div "Відкрити програму для спілкування Intercom" at bounding box center [920, 506] width 39 height 39
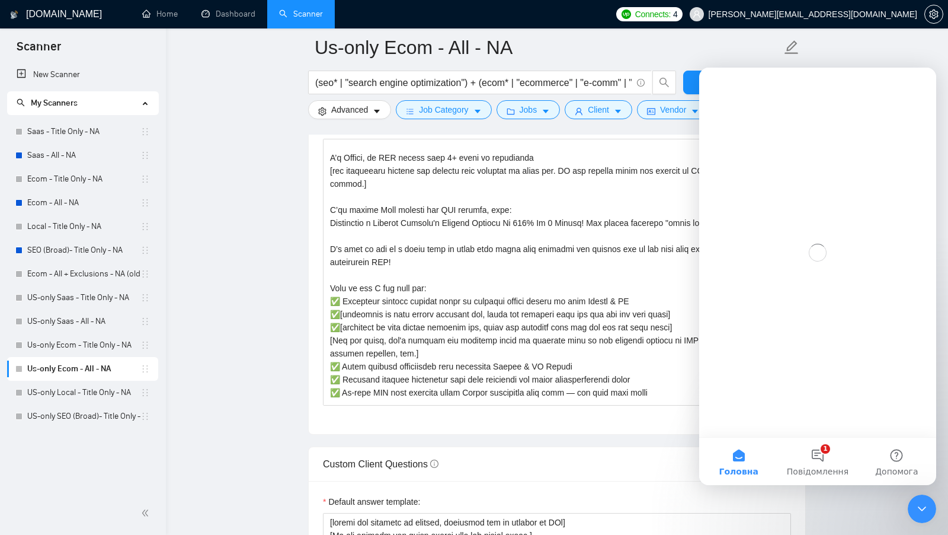
scroll to position [0, 0]
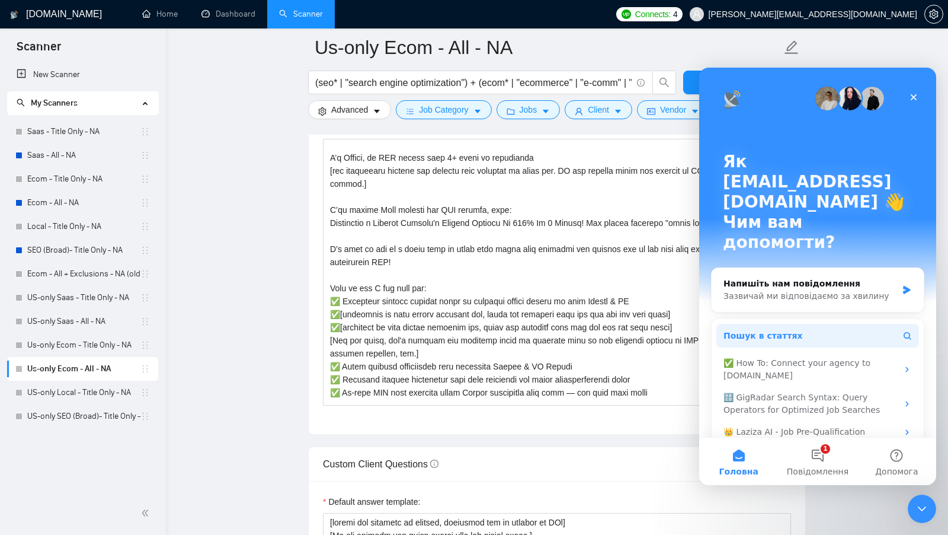
click at [810, 324] on button "Пошук в статтях" at bounding box center [818, 336] width 203 height 24
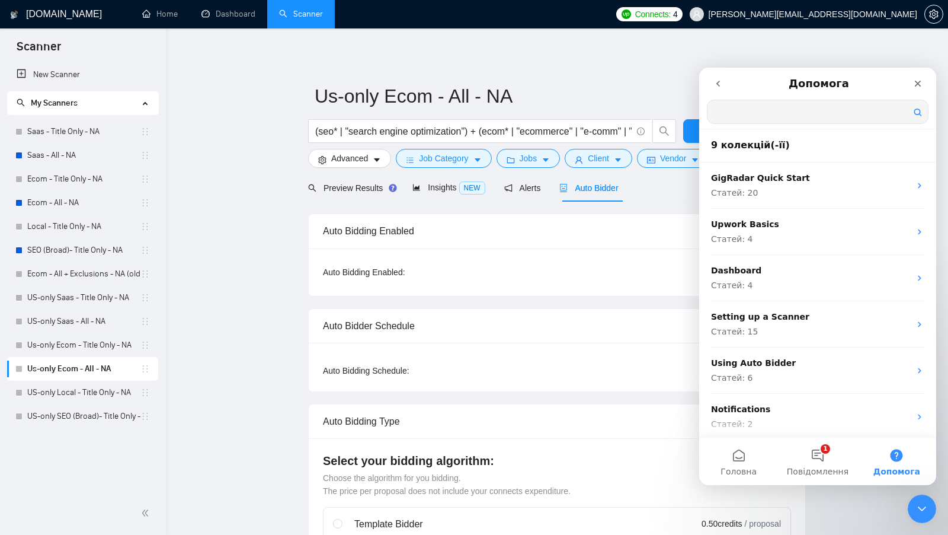
scroll to position [1, 0]
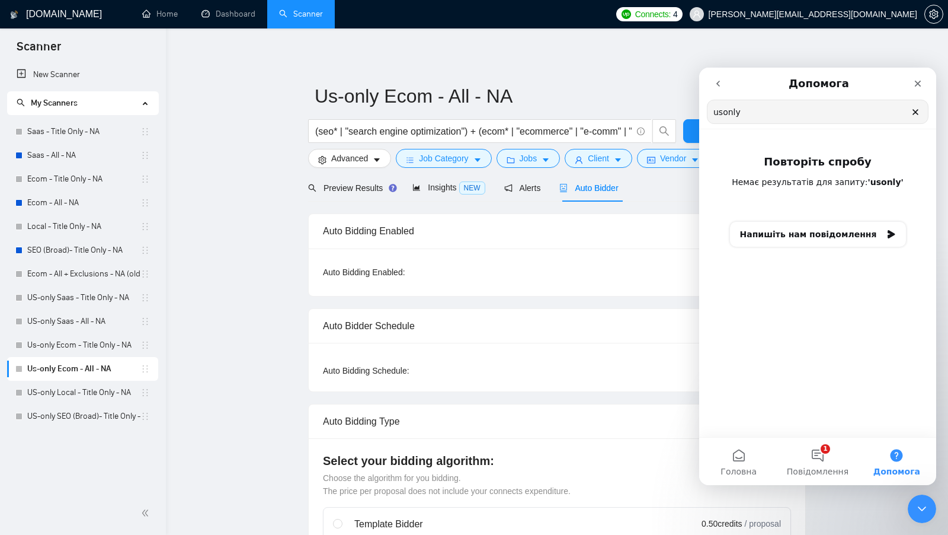
click at [722, 116] on input "usonly" at bounding box center [818, 111] width 221 height 23
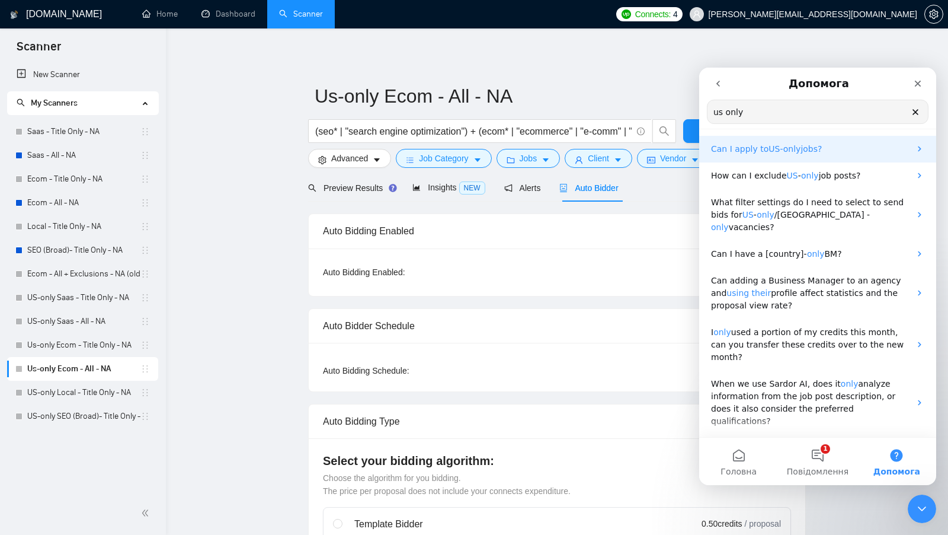
type input "us only"
click at [877, 159] on div "Can I apply to US - only jobs?" at bounding box center [817, 149] width 237 height 27
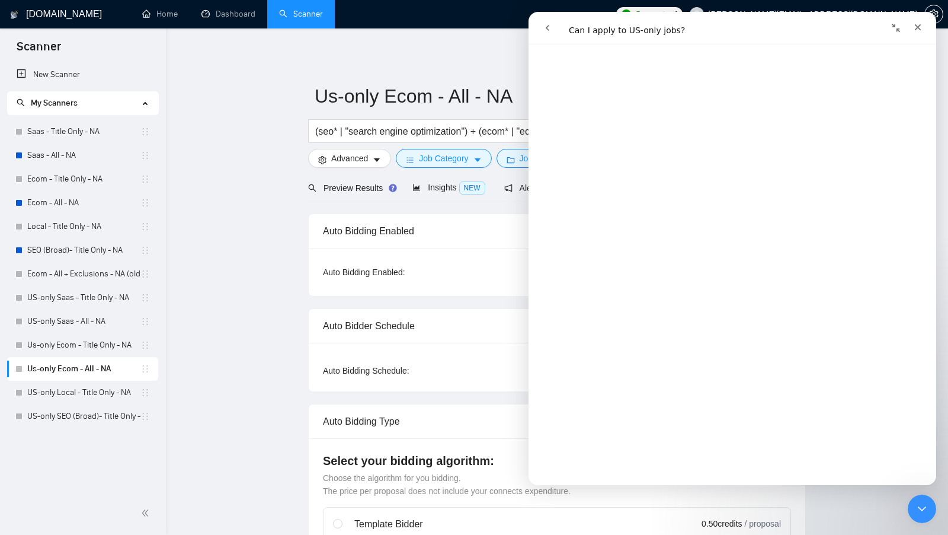
scroll to position [0, 0]
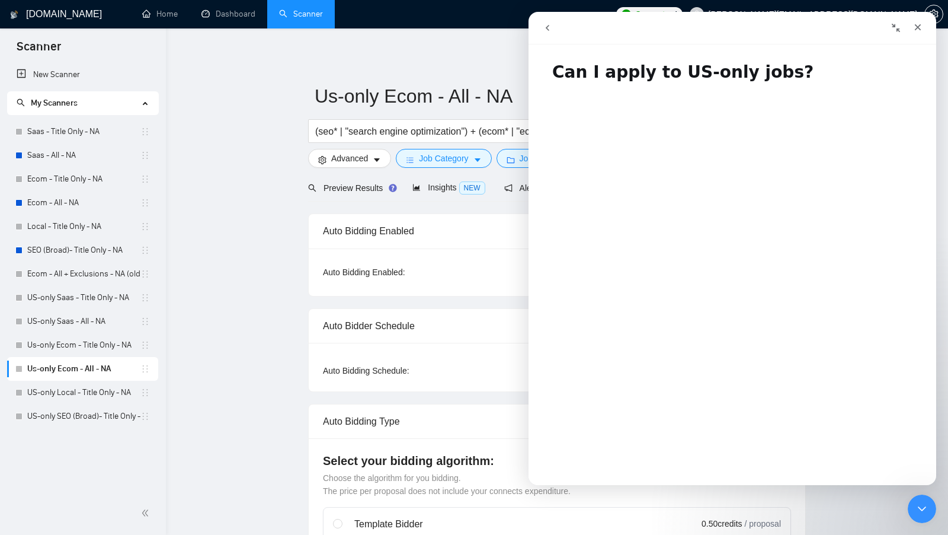
click at [542, 31] on button "go back" at bounding box center [547, 28] width 23 height 23
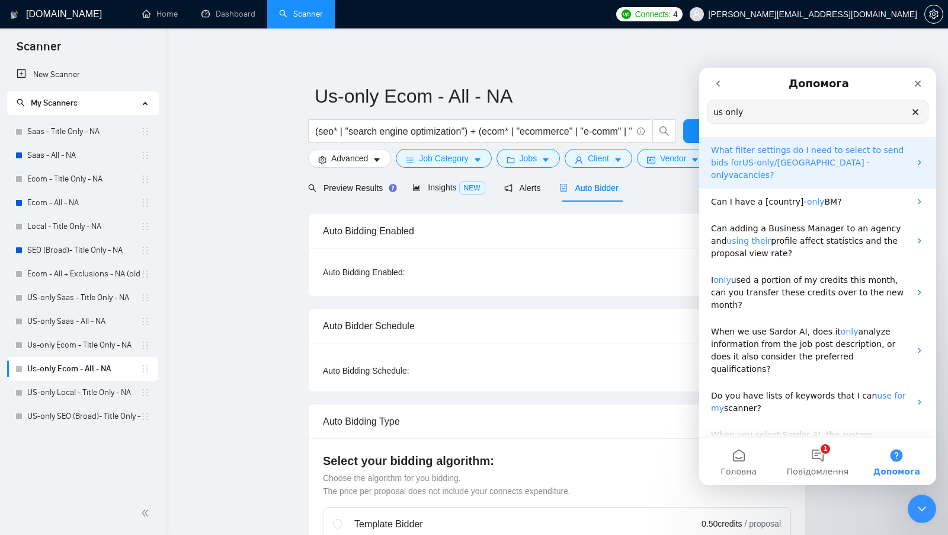
scroll to position [56, 0]
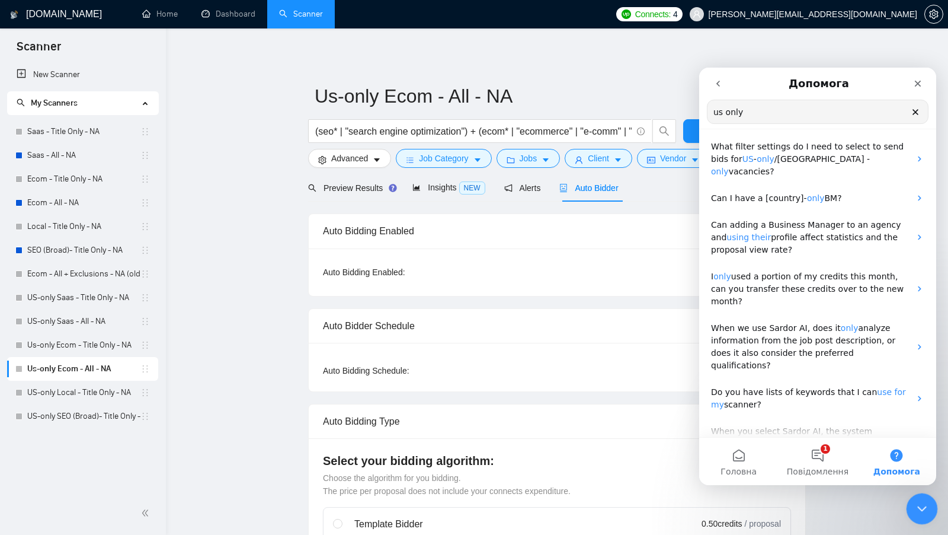
click at [923, 509] on icon "Закрити програму для спілкування Intercom" at bounding box center [920, 507] width 14 height 14
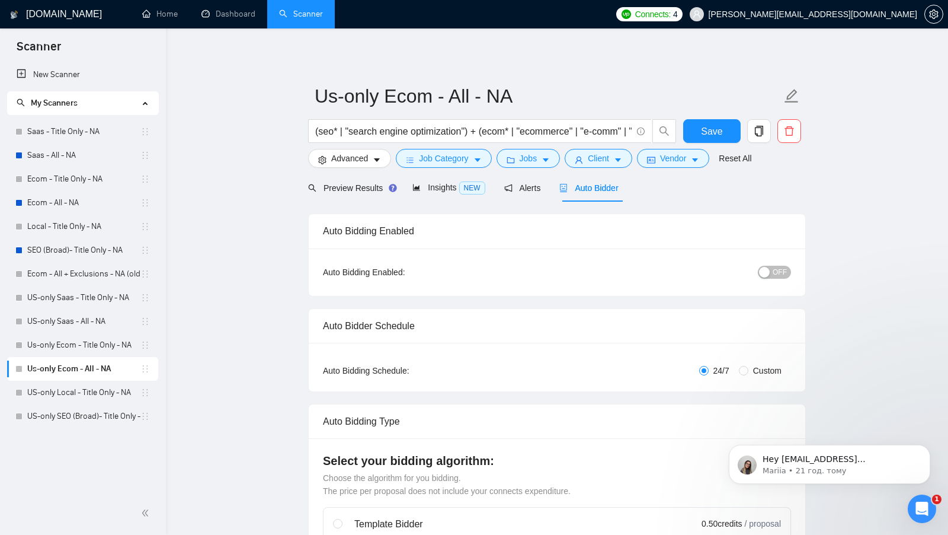
scroll to position [0, 0]
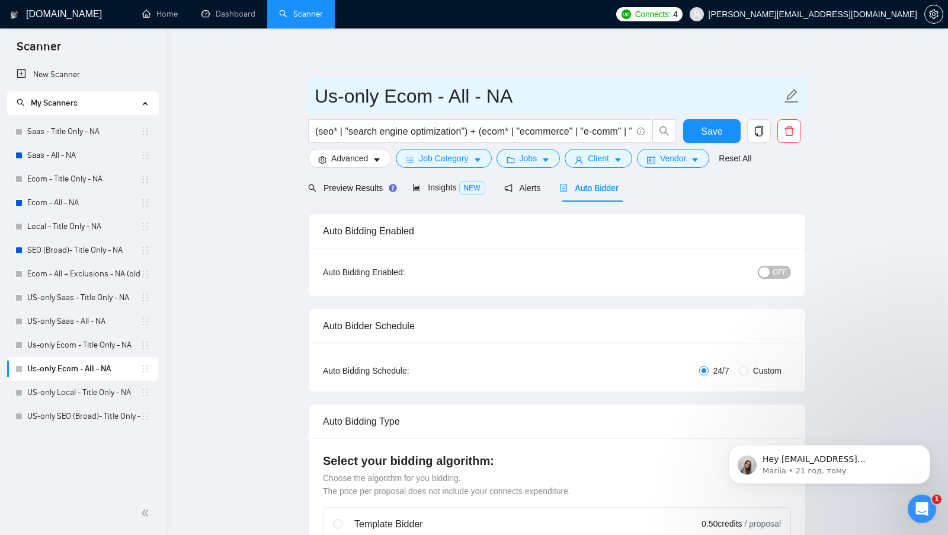
click at [576, 104] on input "Us-only Ecom - All - NA" at bounding box center [548, 96] width 467 height 30
click at [535, 103] on input "Us-only Ecom - All - NA" at bounding box center [548, 96] width 467 height 30
click at [381, 92] on input "Us-only Ecom - All - NA" at bounding box center [548, 96] width 467 height 30
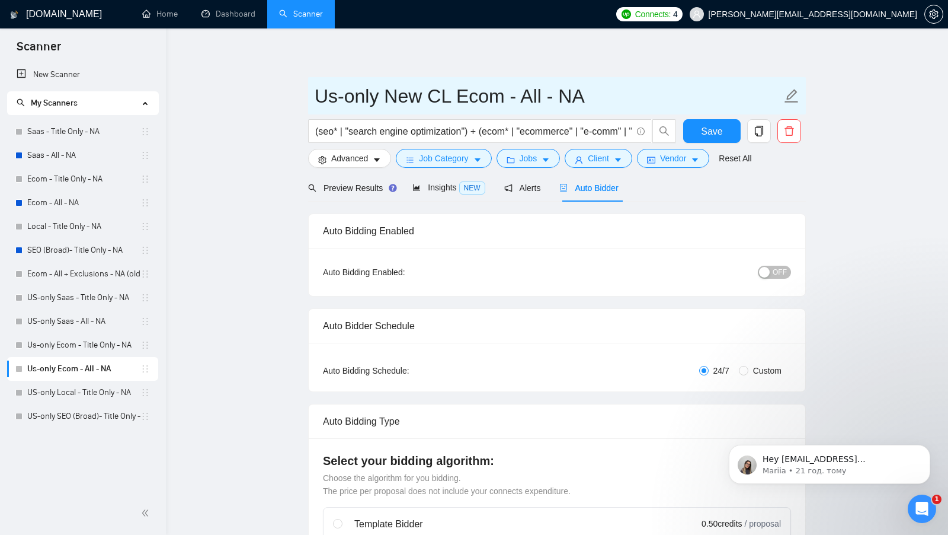
click at [525, 88] on input "Us-only New CL Ecom - All - NA" at bounding box center [548, 96] width 467 height 30
type input "Us-only New CL Ecom - All - NA"
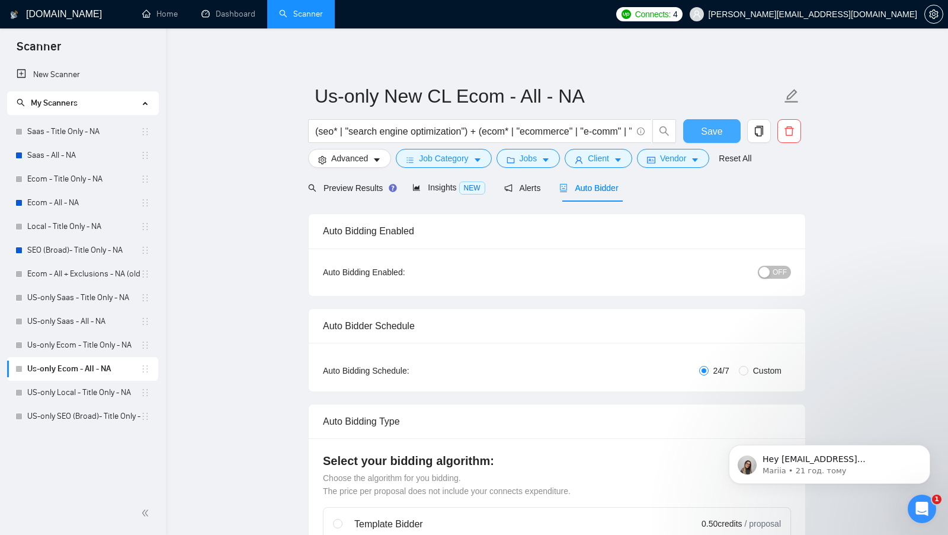
click at [724, 135] on button "Save" at bounding box center [711, 131] width 57 height 24
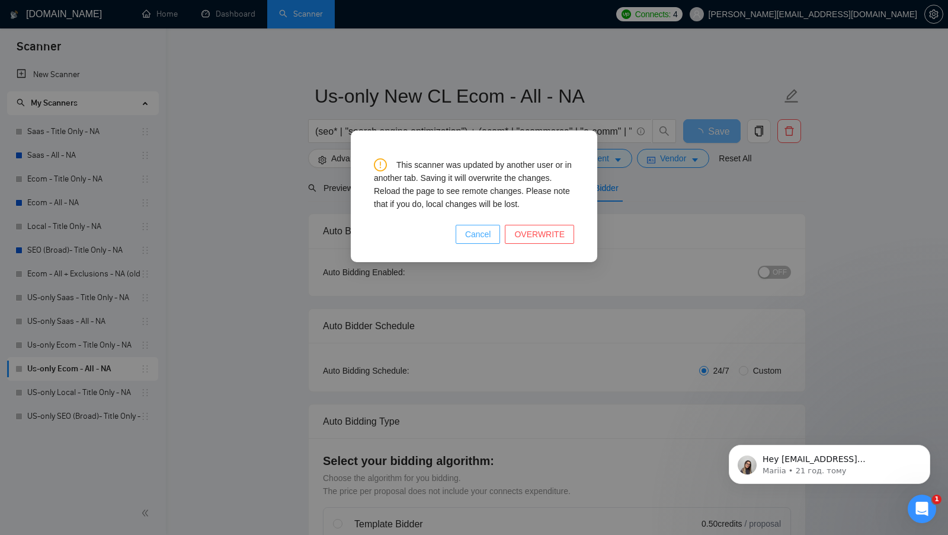
click at [486, 238] on span "Cancel" at bounding box center [478, 234] width 26 height 13
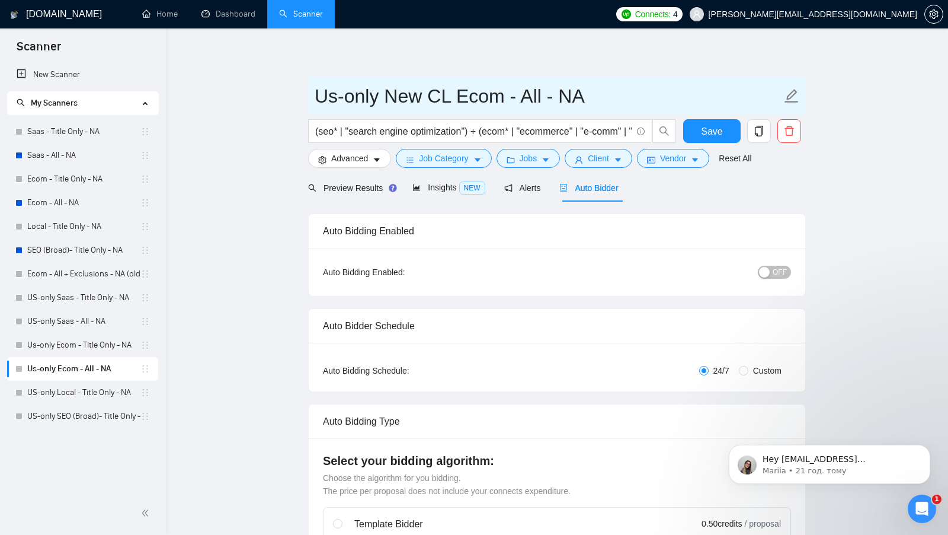
click at [495, 100] on input "Us-only New CL Ecom - All - NA" at bounding box center [548, 96] width 467 height 30
click at [496, 100] on input "Us-only New CL Ecom - All - NA" at bounding box center [548, 96] width 467 height 30
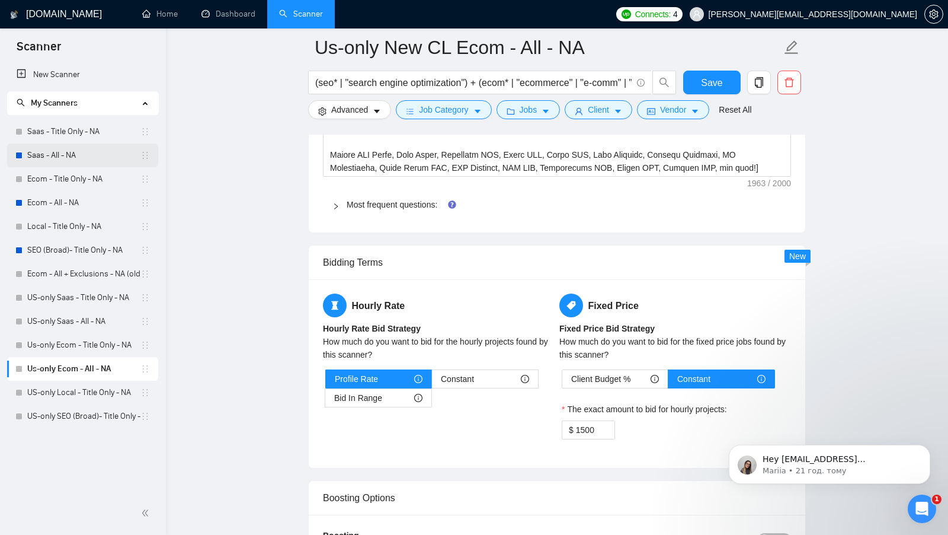
scroll to position [2330, 0]
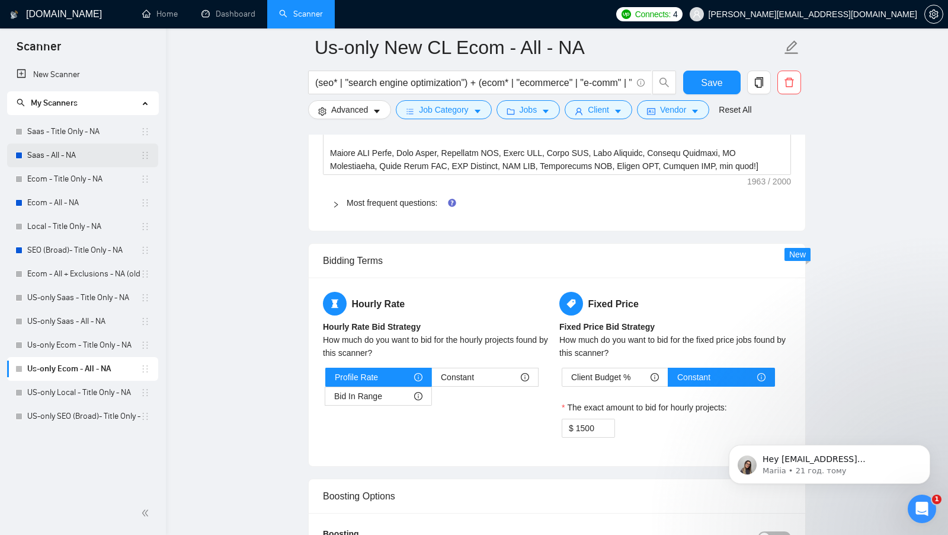
click at [60, 161] on link "Saas - All - NA" at bounding box center [83, 155] width 113 height 24
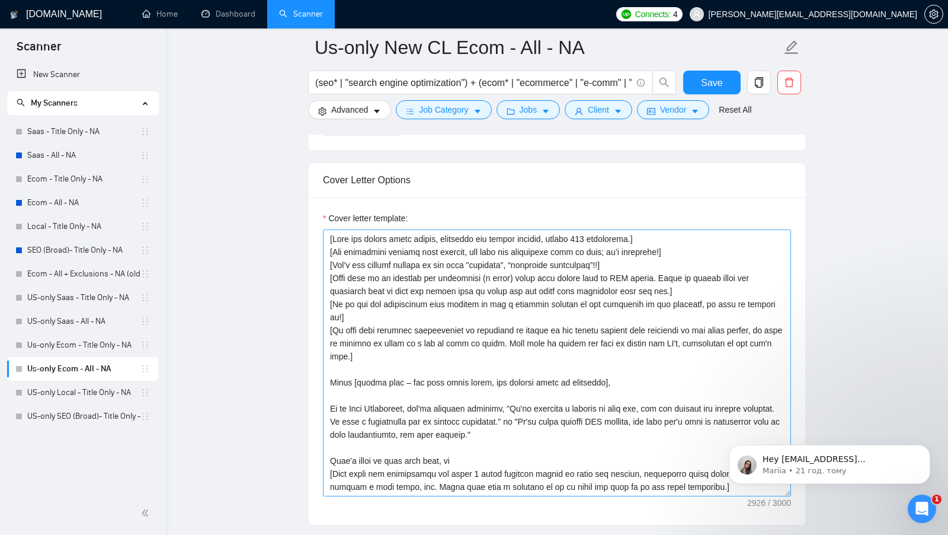
scroll to position [365, 0]
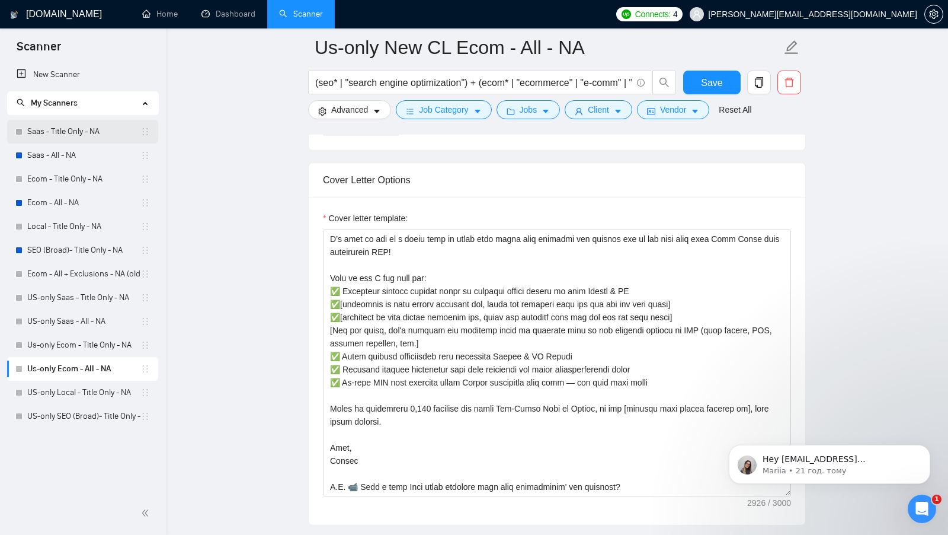
click at [89, 143] on link "Saas - Title Only - NA" at bounding box center [83, 132] width 113 height 24
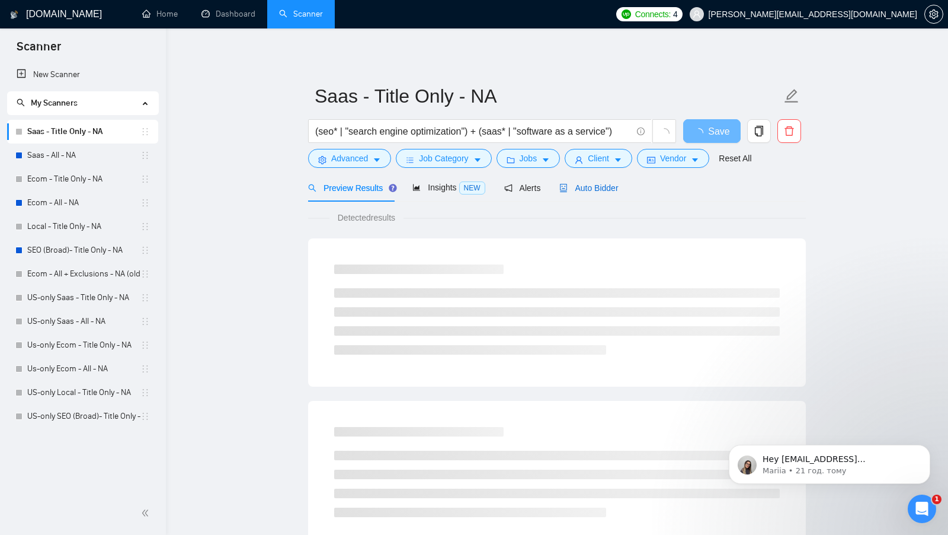
click at [590, 190] on span "Auto Bidder" at bounding box center [589, 187] width 59 height 9
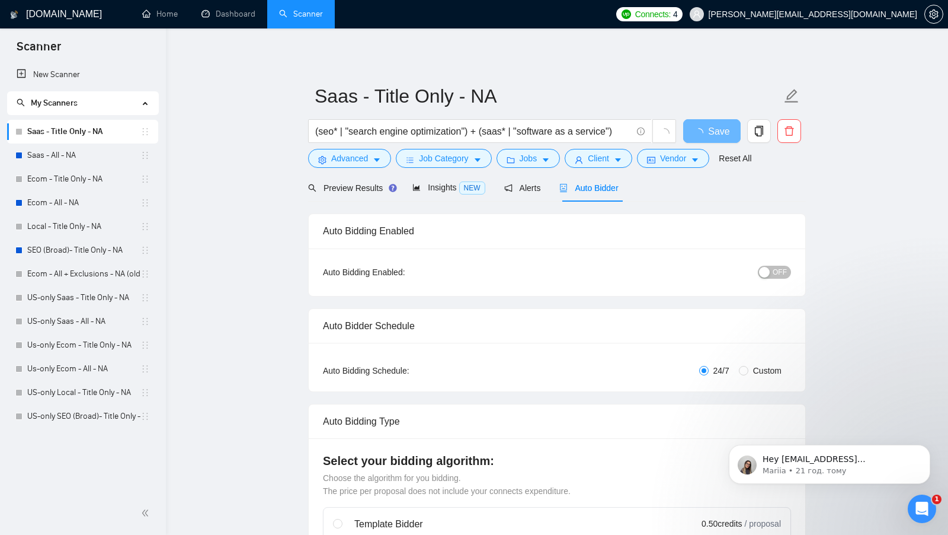
checkbox input "true"
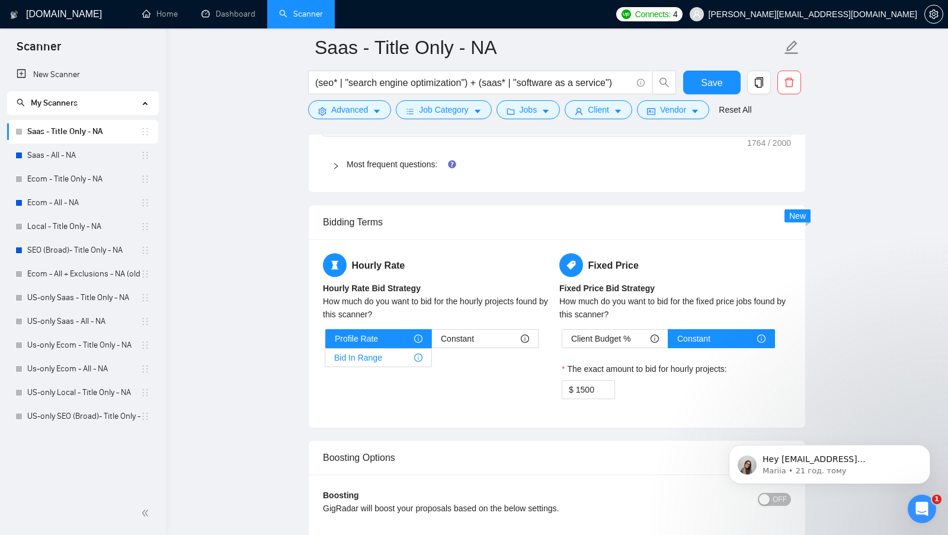
scroll to position [2337, 0]
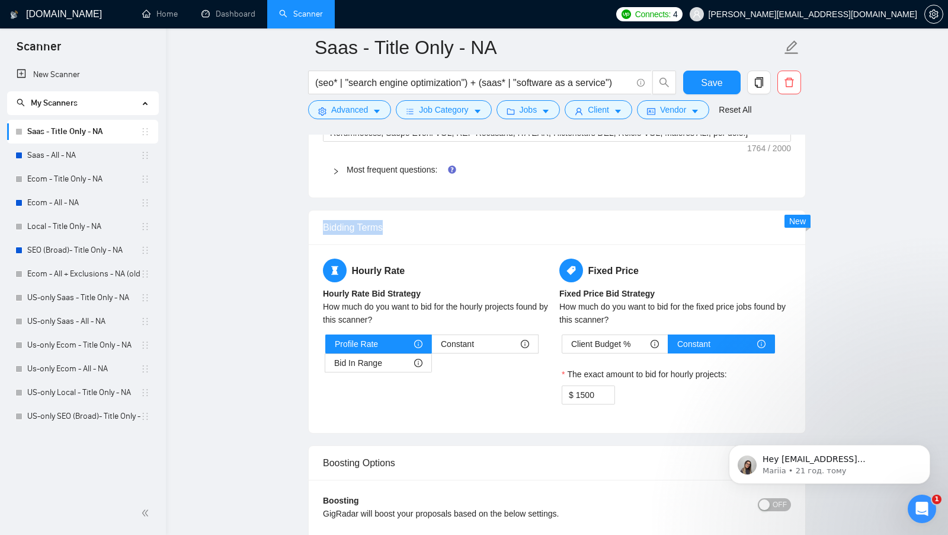
copy div "Bidding Terms"
drag, startPoint x: 395, startPoint y: 218, endPoint x: 275, endPoint y: 218, distance: 119.7
drag, startPoint x: 427, startPoint y: 277, endPoint x: 318, endPoint y: 283, distance: 108.6
click at [318, 283] on div "Hourly Rate Hourly Rate Bid Strategy How much do you want to bid for the hourly…" at bounding box center [557, 338] width 497 height 189
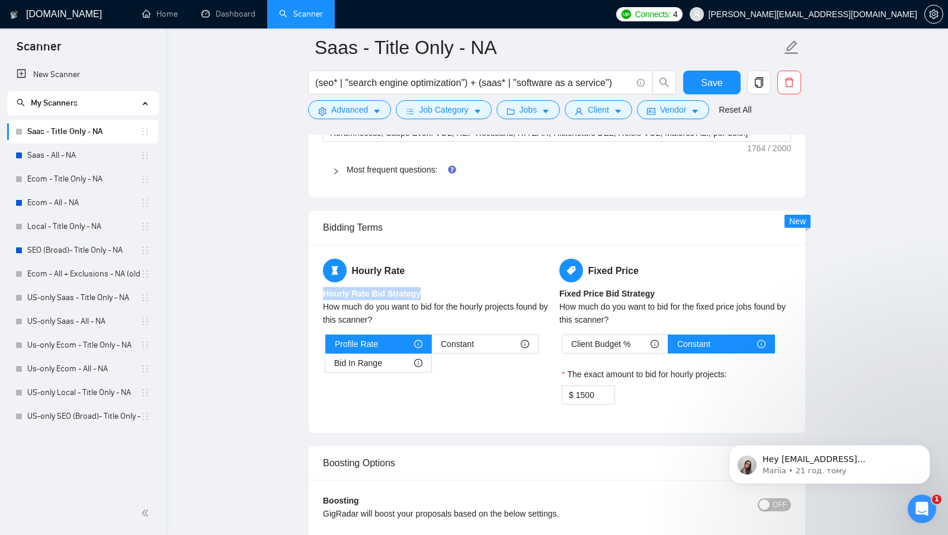
copy b "Hourly Rate Bid Strategy"
click at [352, 354] on span "Bid In Range" at bounding box center [358, 363] width 48 height 18
click at [325, 366] on input "Bid In Range" at bounding box center [325, 366] width 0 height 0
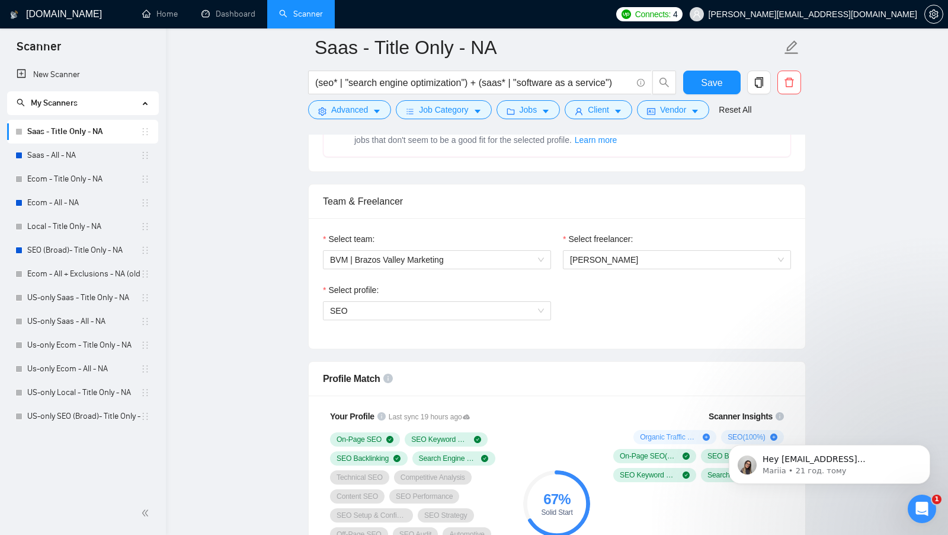
scroll to position [625, 0]
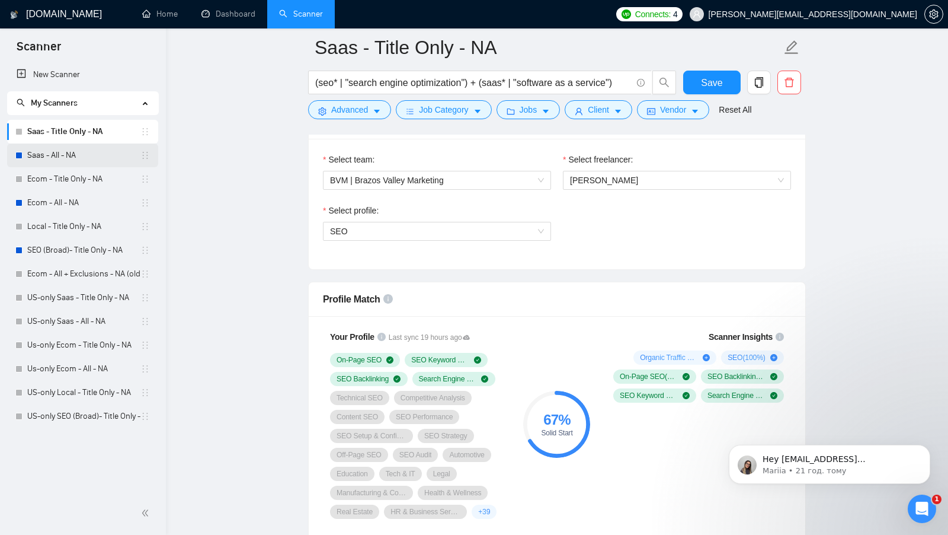
click at [86, 161] on link "Saas - All - NA" at bounding box center [83, 155] width 113 height 24
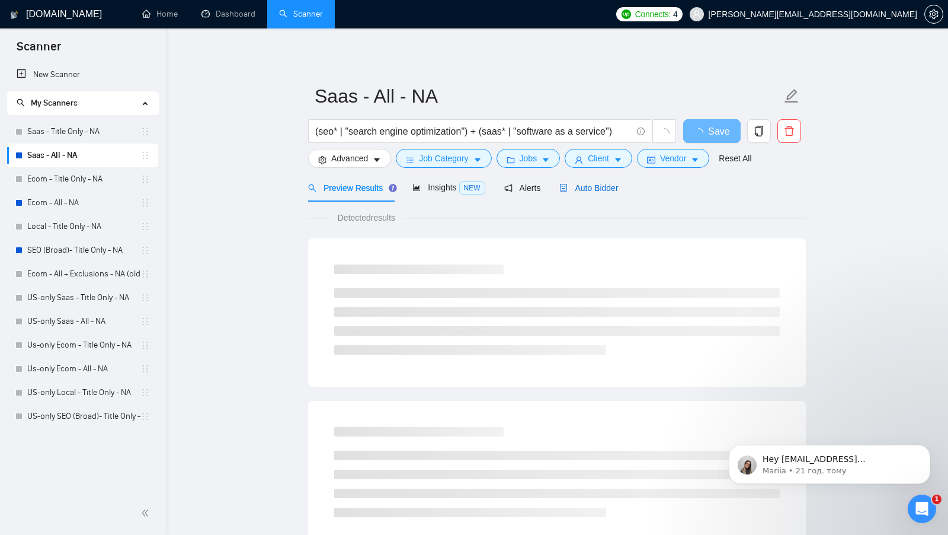
click at [574, 186] on span "Auto Bidder" at bounding box center [589, 187] width 59 height 9
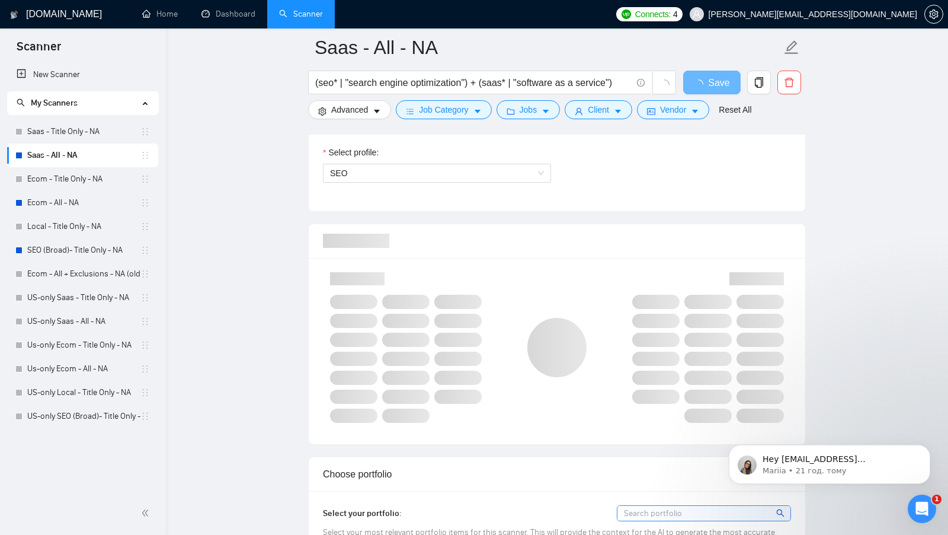
scroll to position [692, 0]
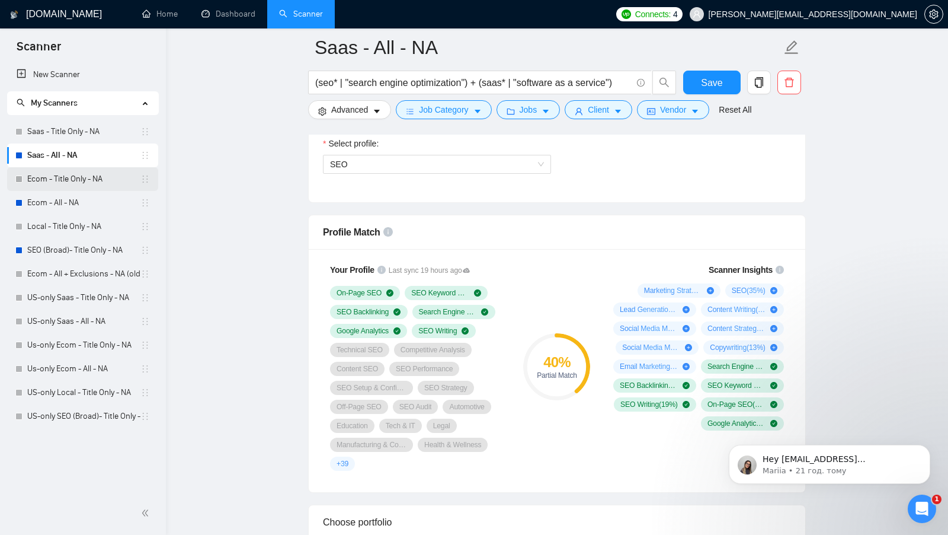
click at [90, 183] on link "Ecom - Title Only - NA" at bounding box center [83, 179] width 113 height 24
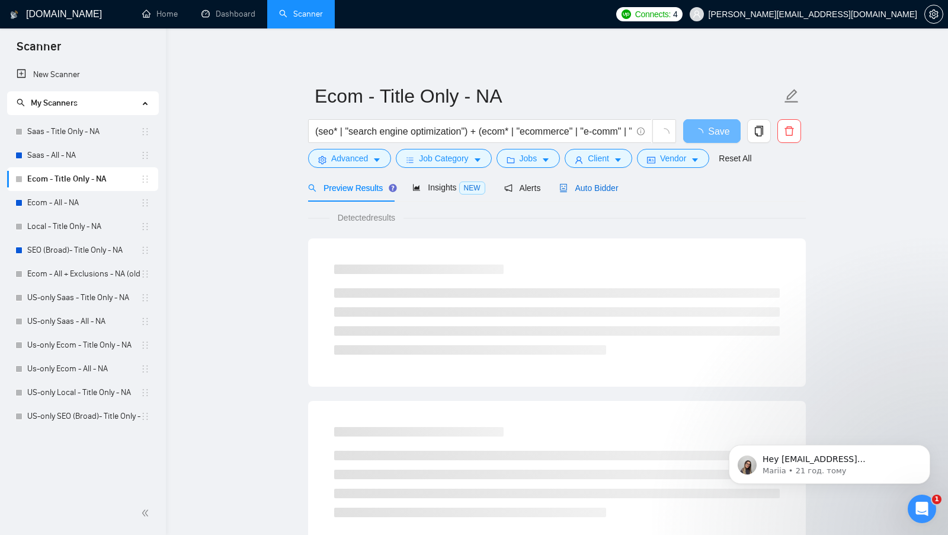
click at [603, 190] on span "Auto Bidder" at bounding box center [589, 187] width 59 height 9
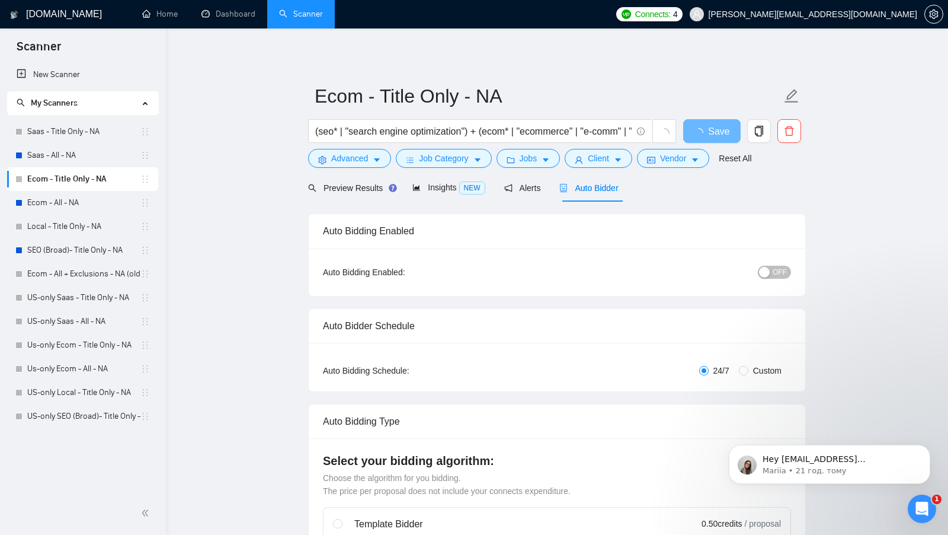
checkbox input "true"
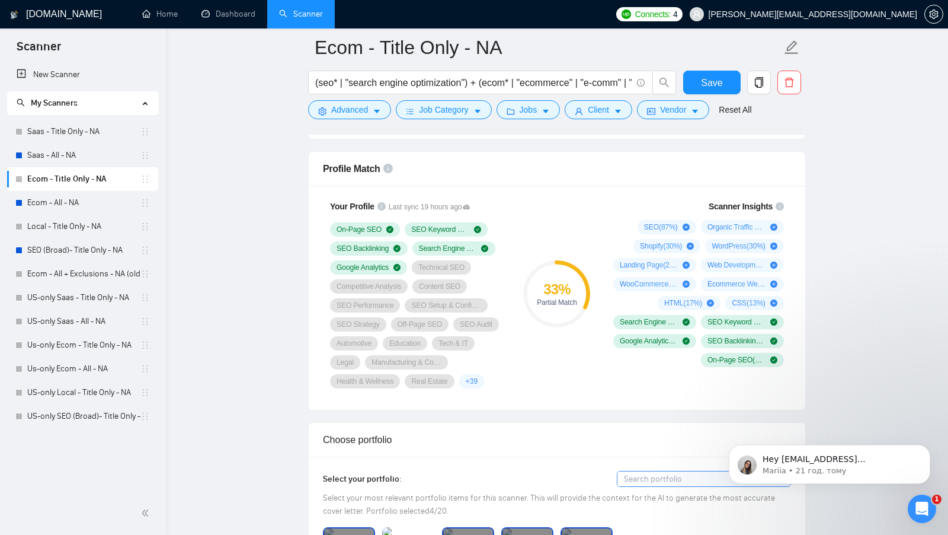
scroll to position [784, 0]
